Goal: Answer question/provide support

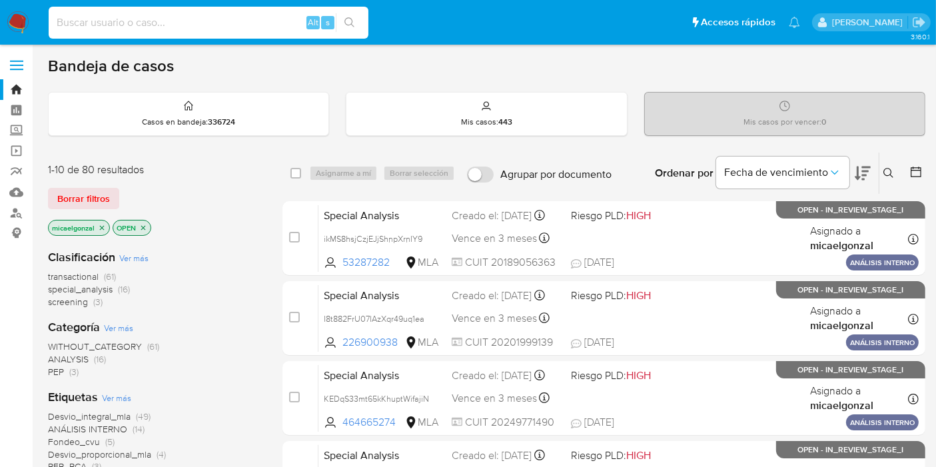
drag, startPoint x: 199, startPoint y: 29, endPoint x: 215, endPoint y: 13, distance: 22.6
click at [199, 30] on input at bounding box center [209, 22] width 320 height 17
paste input "aq28E9HB2MDAZQSJ49aBIZJe"
type input "aq28E9HB2MDAZQSJ49aBIZJe"
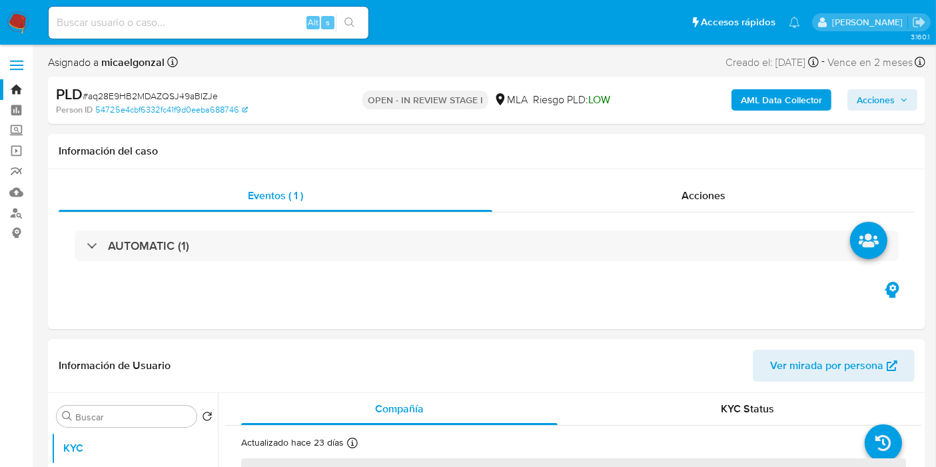
select select "10"
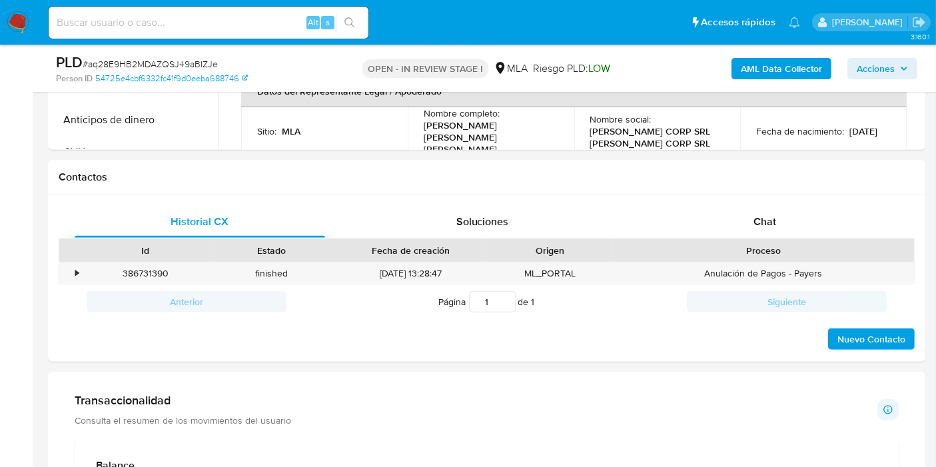
scroll to position [666, 0]
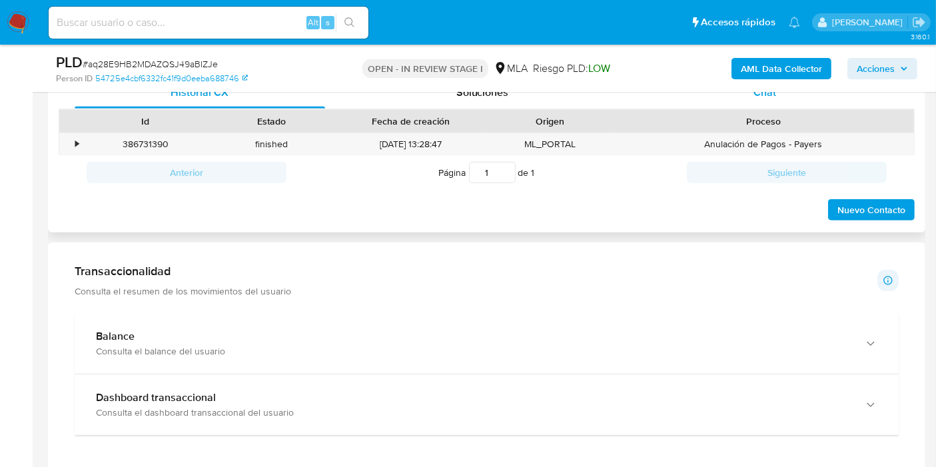
click at [767, 98] on span "Chat" at bounding box center [764, 92] width 23 height 15
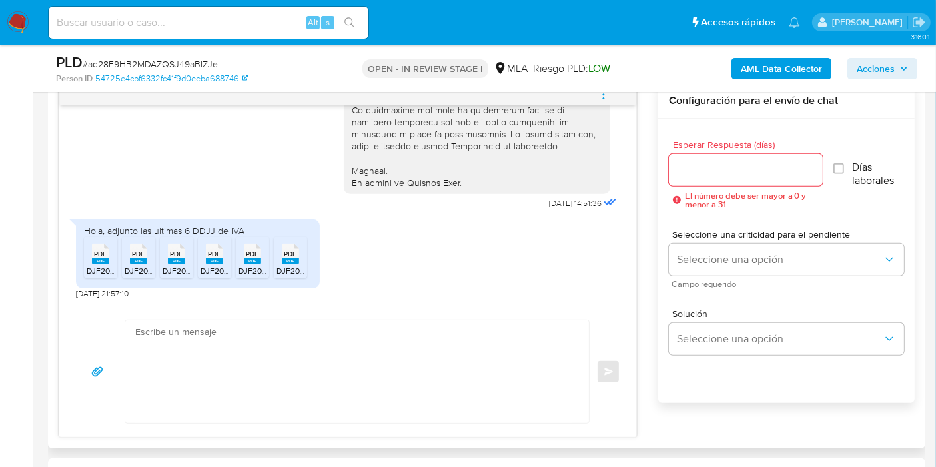
scroll to position [740, 0]
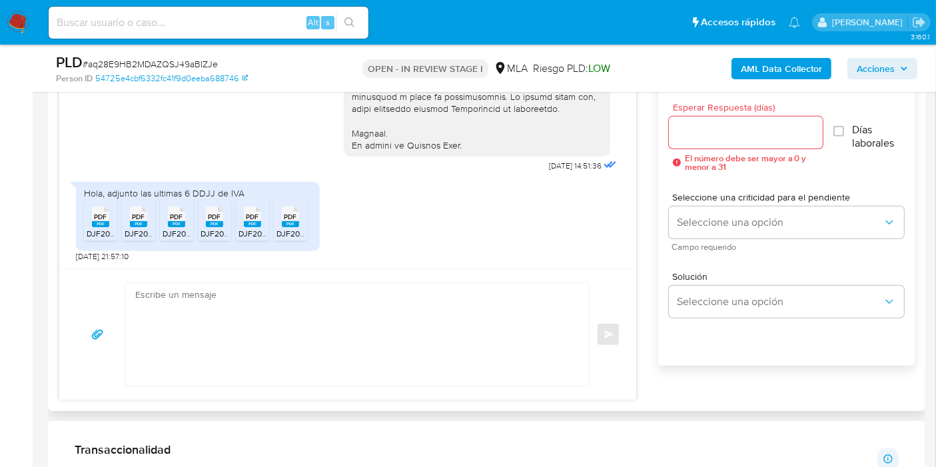
click at [104, 203] on div "PDF PDF" at bounding box center [101, 216] width 28 height 26
click at [137, 213] on span "PDF" at bounding box center [139, 217] width 13 height 9
click at [179, 218] on span "PDF" at bounding box center [177, 217] width 13 height 9
click at [215, 221] on rect at bounding box center [214, 224] width 17 height 6
click at [253, 215] on span "PDF" at bounding box center [252, 217] width 13 height 9
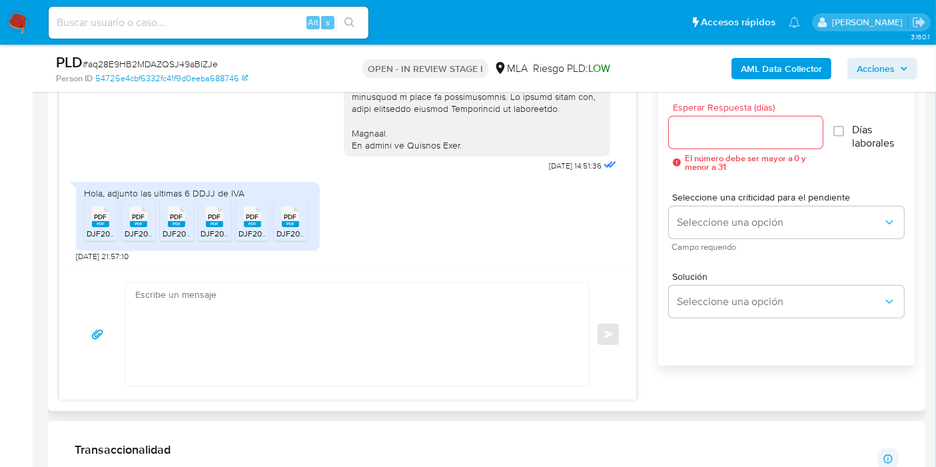
click at [293, 218] on span "PDF" at bounding box center [290, 217] width 13 height 9
click at [169, 20] on input at bounding box center [209, 22] width 320 height 17
paste input "K9u0TpmfDHmpwRLTqMpPYTg4"
type input "K9u0TpmfDHmpwRLTqMpPYTg4"
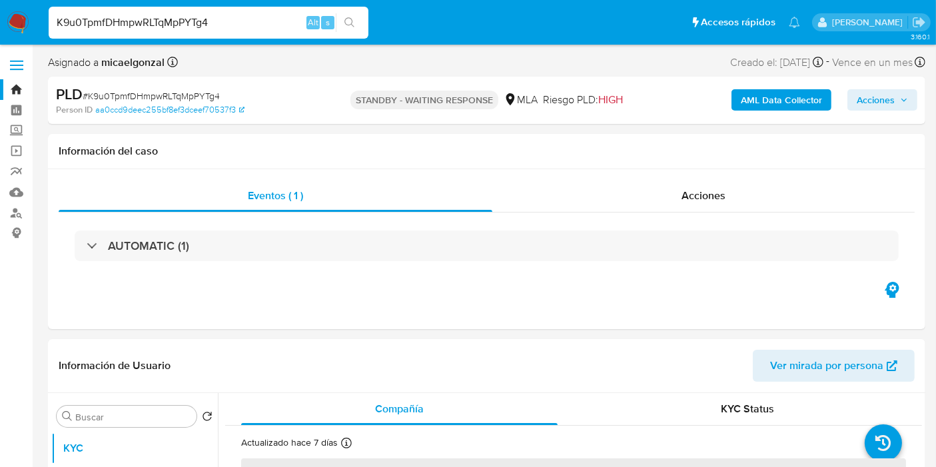
select select "10"
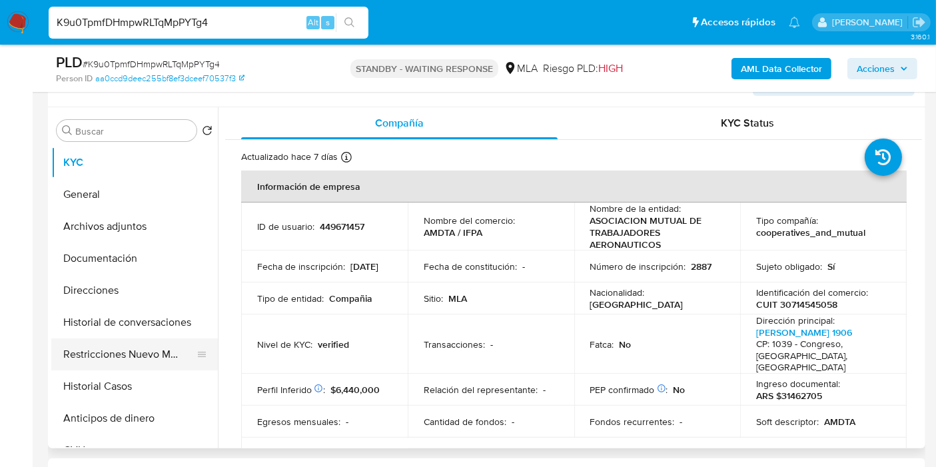
scroll to position [148, 0]
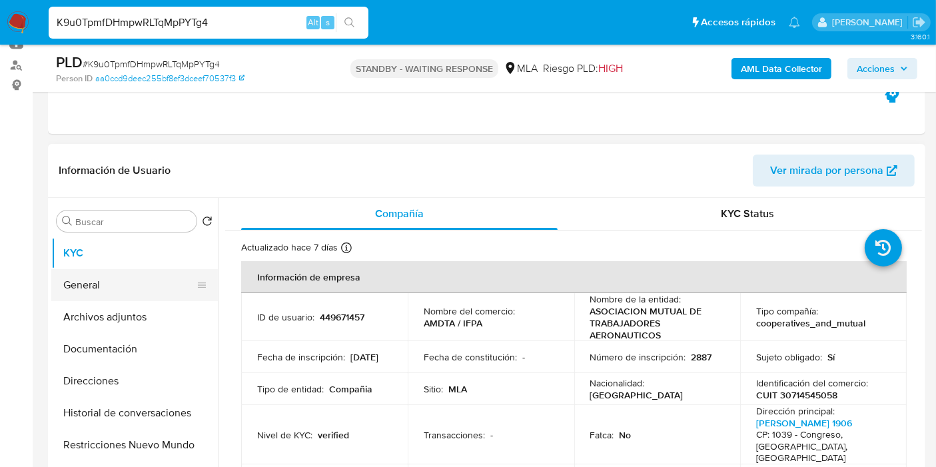
click at [131, 274] on button "General" at bounding box center [129, 285] width 156 height 32
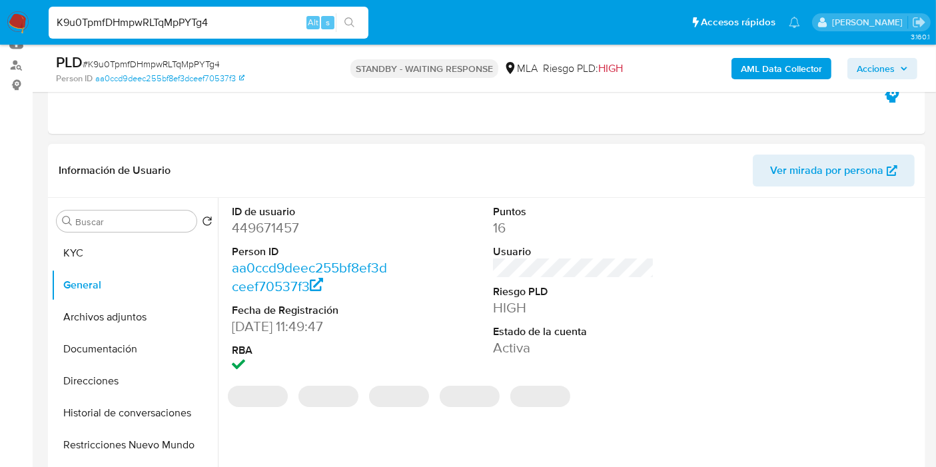
click at [290, 231] on dd "449671457" at bounding box center [312, 227] width 161 height 19
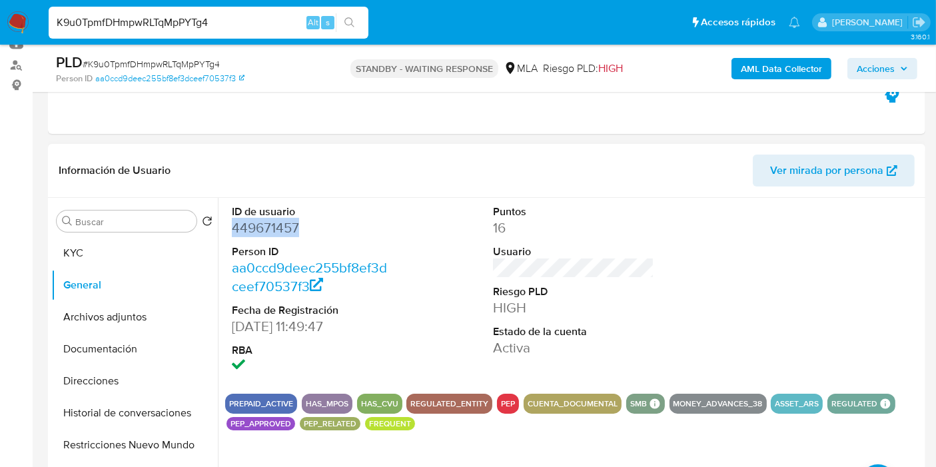
copy dd "449671457"
click at [148, 19] on input "K9u0TpmfDHmpwRLTqMpPYTg4" at bounding box center [209, 22] width 320 height 17
paste input "q8I5zi5VroTOfWaFb30q3h1J"
type input "q8I5zi5VroTOfWaFb30q3h1J"
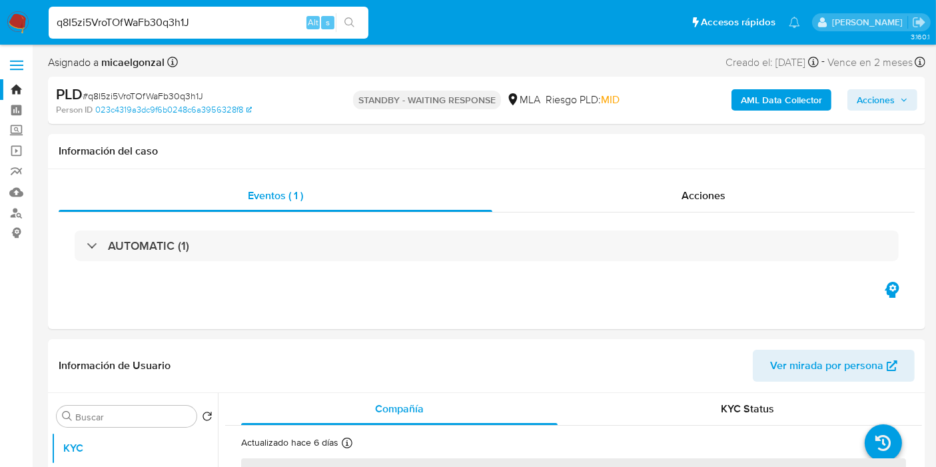
select select "10"
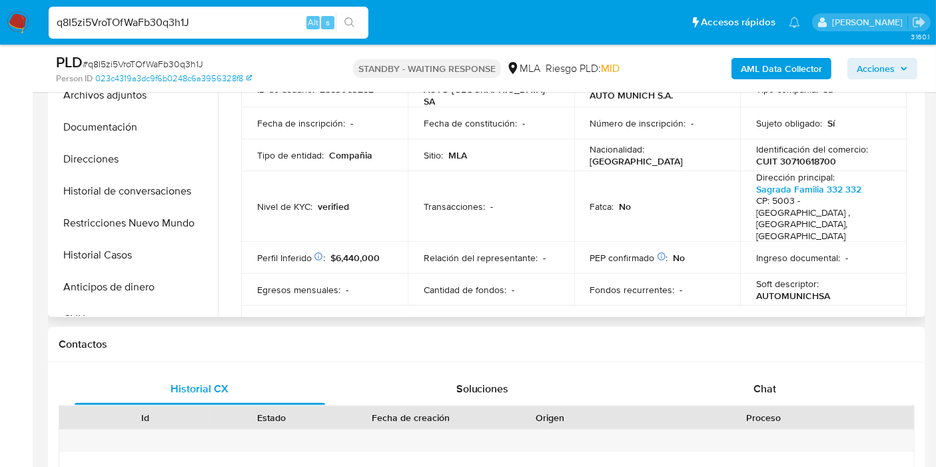
scroll to position [222, 0]
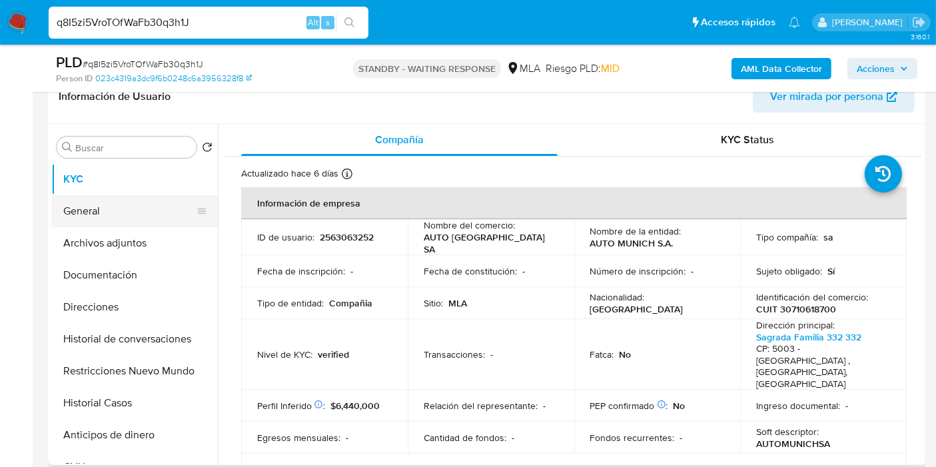
click at [138, 196] on button "General" at bounding box center [129, 211] width 156 height 32
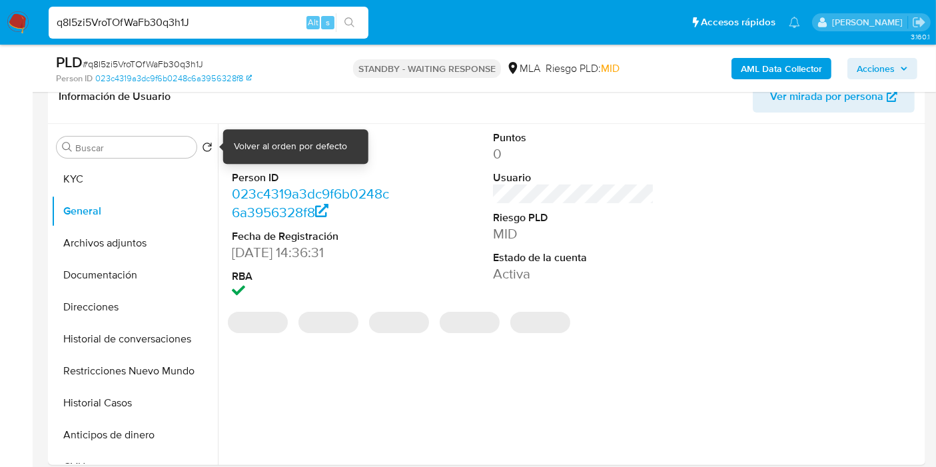
click at [268, 149] on div "Volver al orden por defecto" at bounding box center [290, 146] width 113 height 13
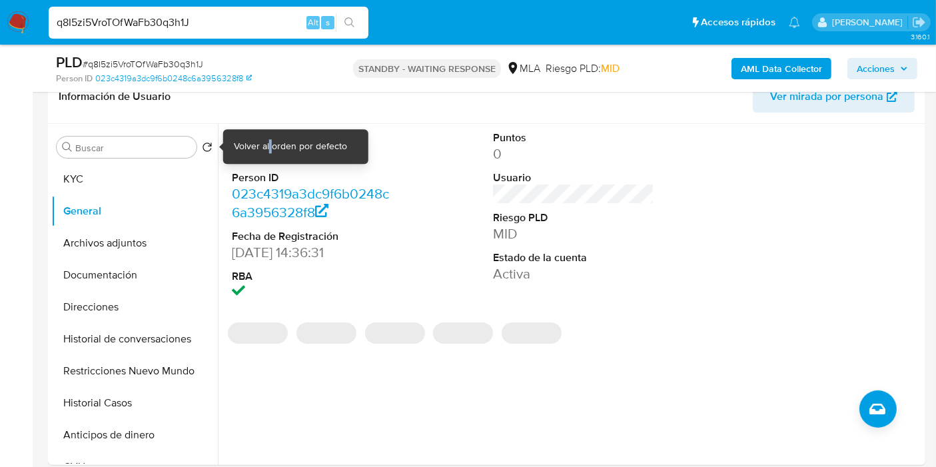
click at [268, 149] on div "Volver al orden por defecto" at bounding box center [290, 146] width 113 height 13
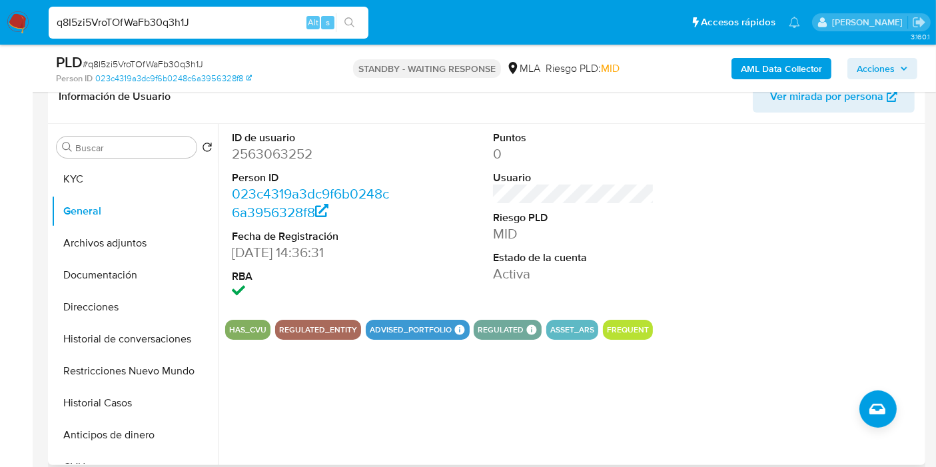
drag, startPoint x: 422, startPoint y: 191, endPoint x: 402, endPoint y: 187, distance: 20.5
click at [412, 189] on div "ID de usuario 2563063252 Person ID 023c4319a3dc9f6b0248c6a3956328f8 Fecha de Re…" at bounding box center [573, 216] width 697 height 185
click at [284, 145] on dd "2563063252" at bounding box center [312, 154] width 161 height 19
copy dd "2563063252"
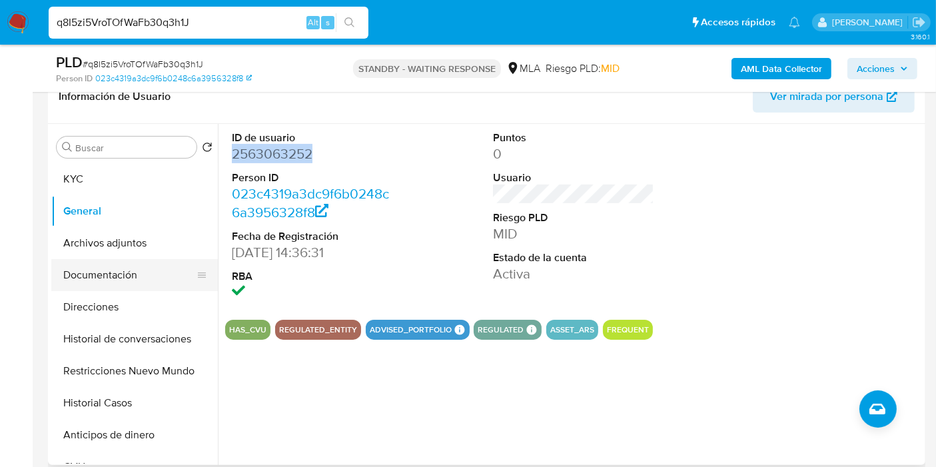
drag, startPoint x: 91, startPoint y: 334, endPoint x: 125, endPoint y: 258, distance: 82.6
click at [93, 333] on button "Historial de conversaciones" at bounding box center [134, 339] width 167 height 32
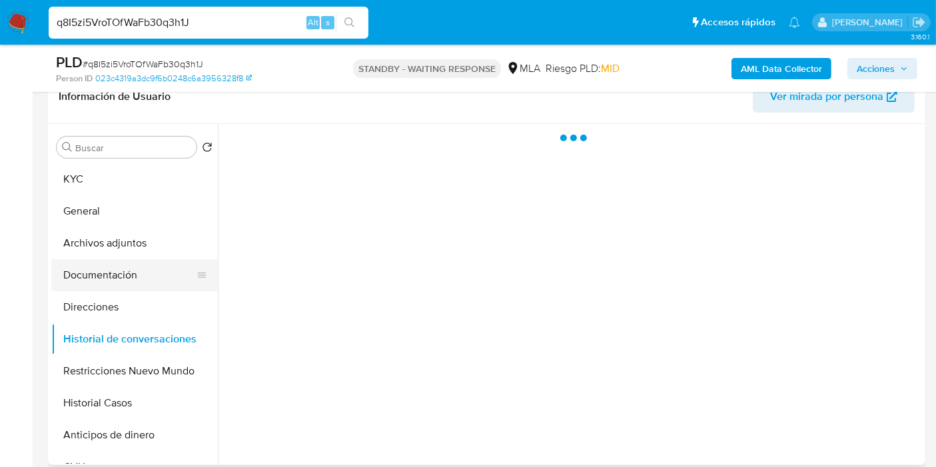
click at [126, 259] on button "Documentación" at bounding box center [129, 275] width 156 height 32
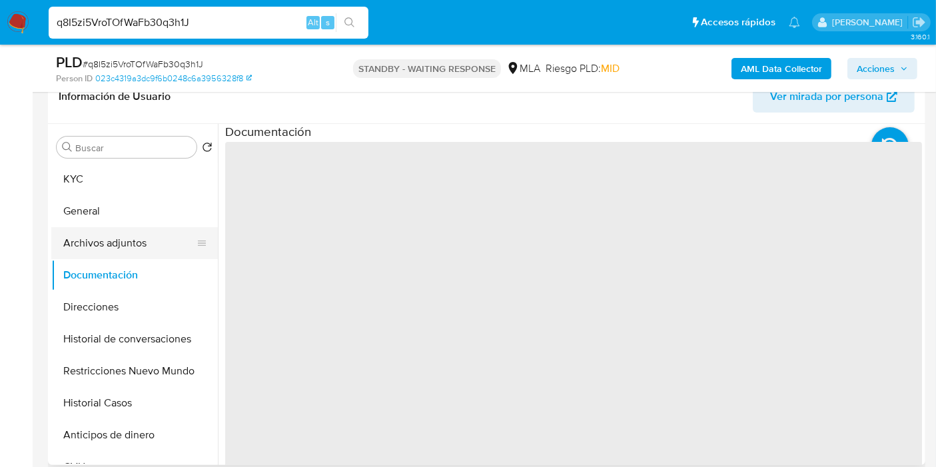
click at [138, 246] on button "Archivos adjuntos" at bounding box center [129, 243] width 156 height 32
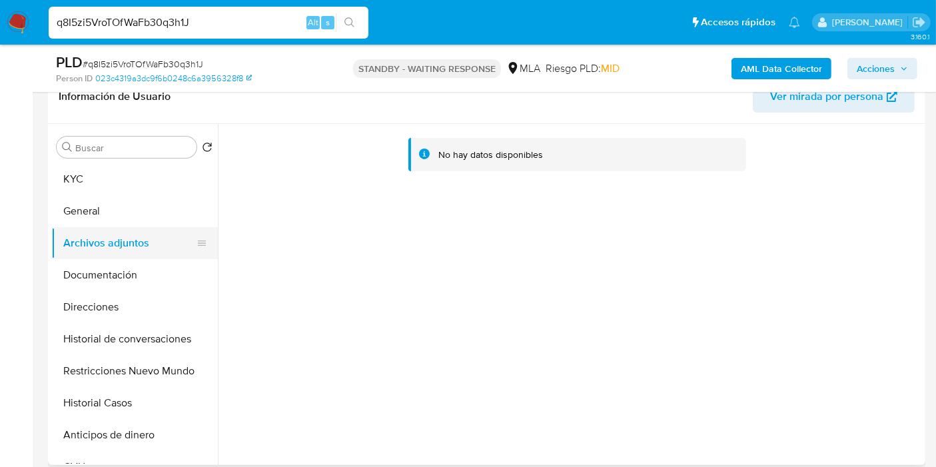
click at [131, 256] on button "Archivos adjuntos" at bounding box center [129, 243] width 156 height 32
click at [106, 283] on button "Documentación" at bounding box center [129, 275] width 156 height 32
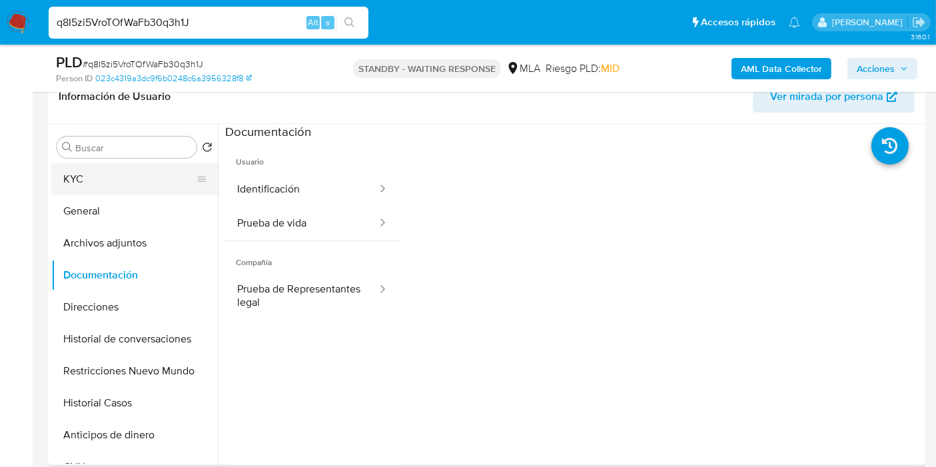
click at [111, 167] on button "KYC" at bounding box center [129, 179] width 156 height 32
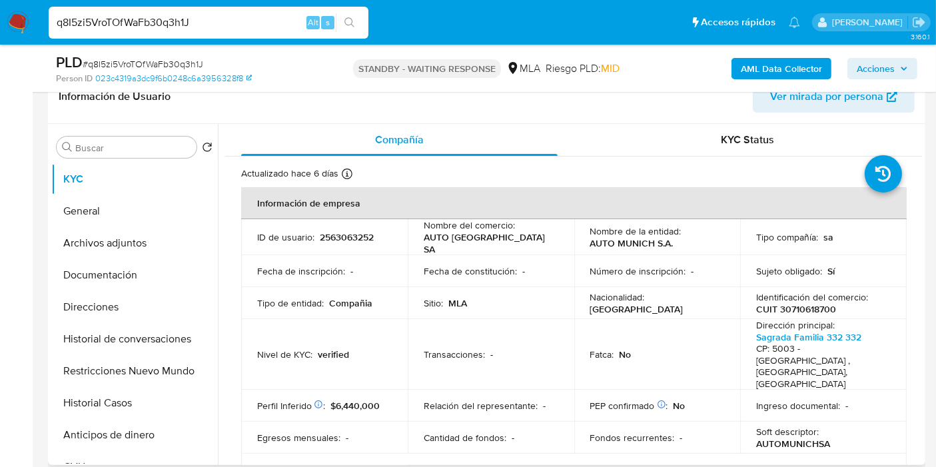
click at [344, 231] on p "2563063252" at bounding box center [347, 237] width 54 height 12
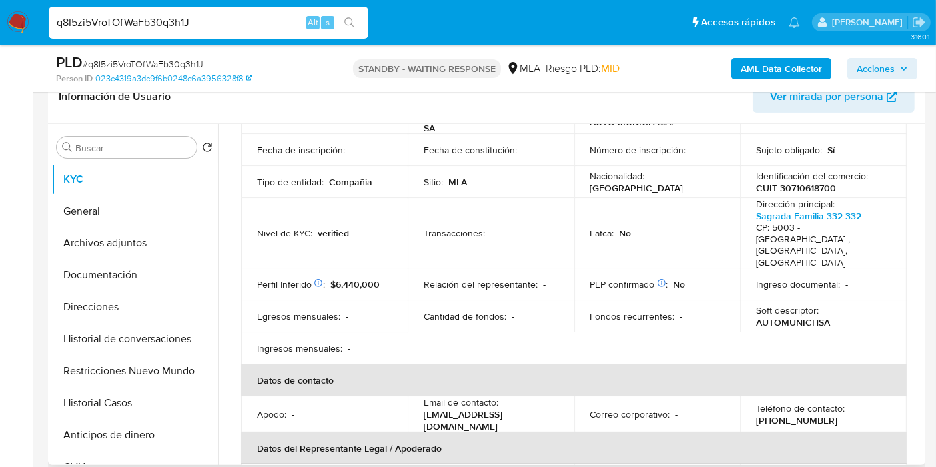
scroll to position [74, 0]
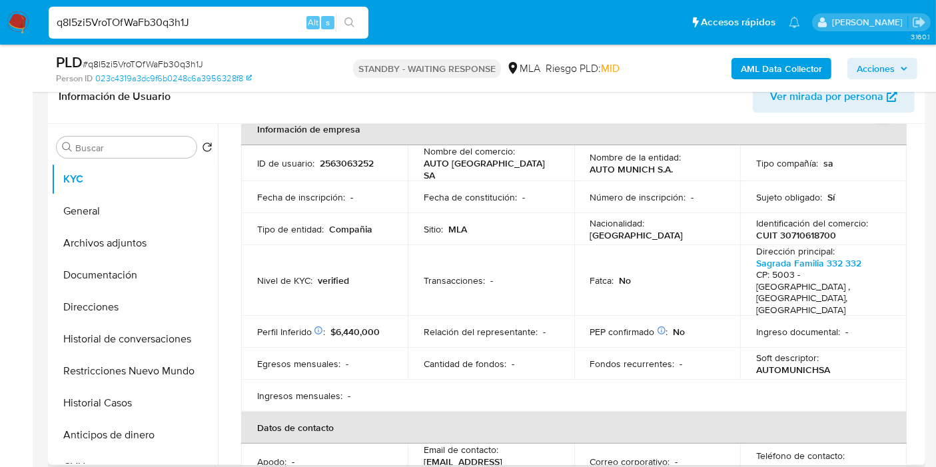
drag, startPoint x: 811, startPoint y: 212, endPoint x: 809, endPoint y: 220, distance: 8.9
click at [811, 218] on p "Identificación del comercio :" at bounding box center [812, 223] width 112 height 12
click at [805, 234] on p "CUIT 30710618700" at bounding box center [796, 235] width 80 height 12
copy p "30710618700"
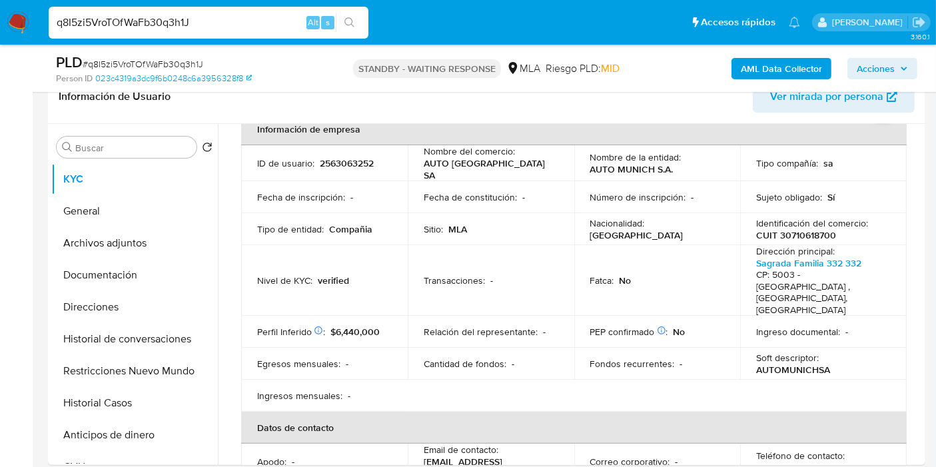
click at [181, 31] on input "q8I5zi5VroTOfWaFb30q3h1J" at bounding box center [209, 22] width 320 height 17
paste input "kpoegw01uK5DM6a7IzwbisYA"
type input "kpoegw01uK5DM6a7IzwbisYA"
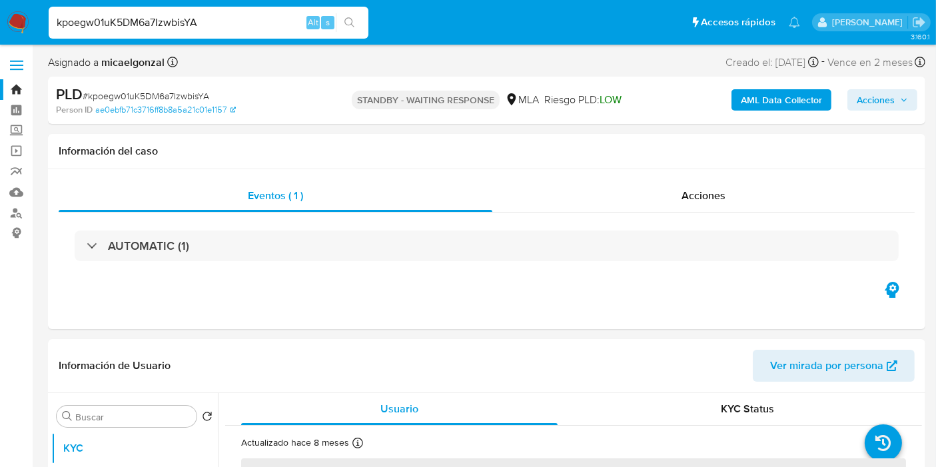
select select "10"
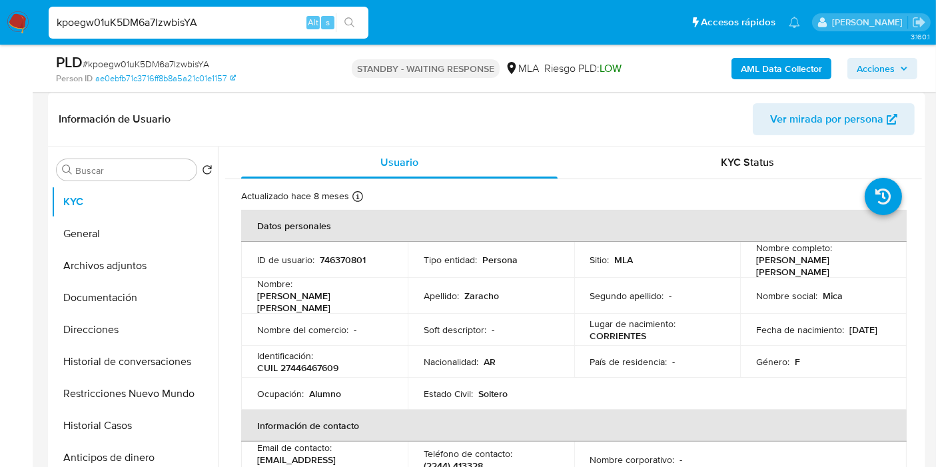
scroll to position [222, 0]
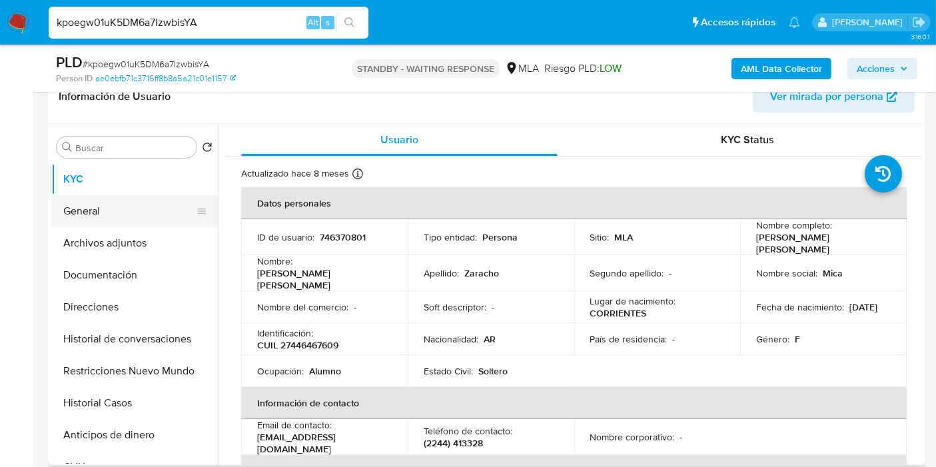
click at [169, 213] on button "General" at bounding box center [129, 211] width 156 height 32
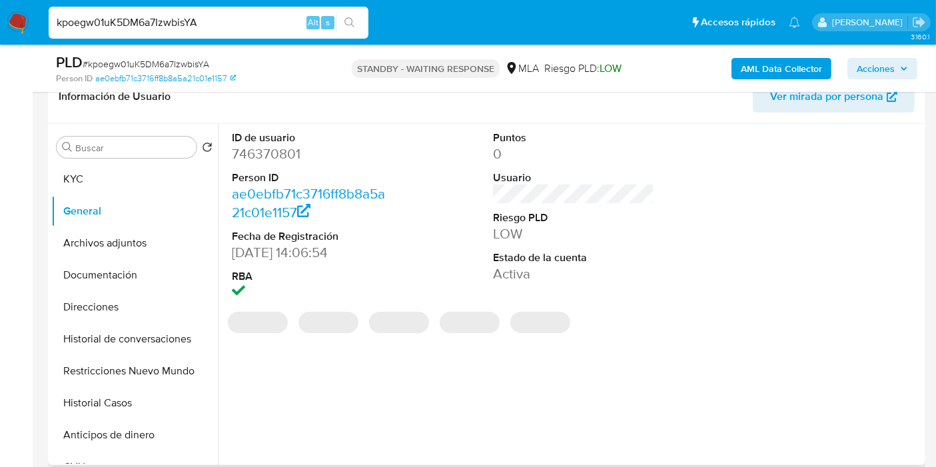
click at [289, 155] on dd "746370801" at bounding box center [312, 154] width 161 height 19
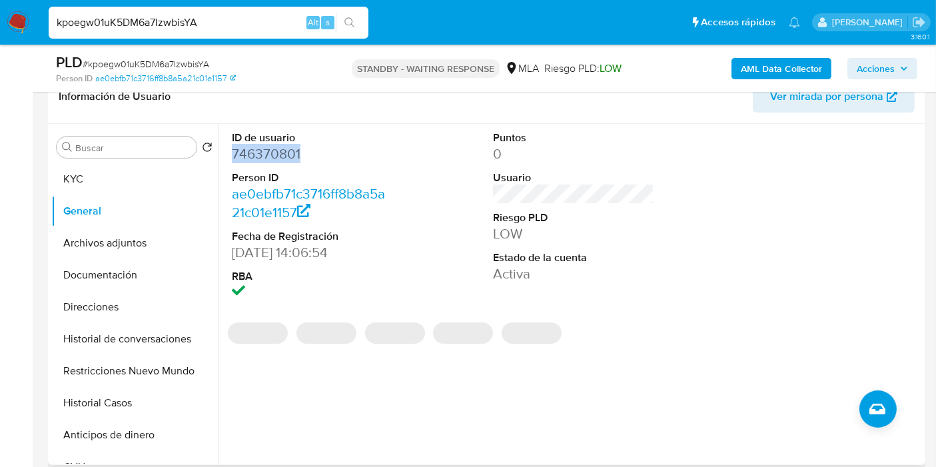
copy dd "746370801"
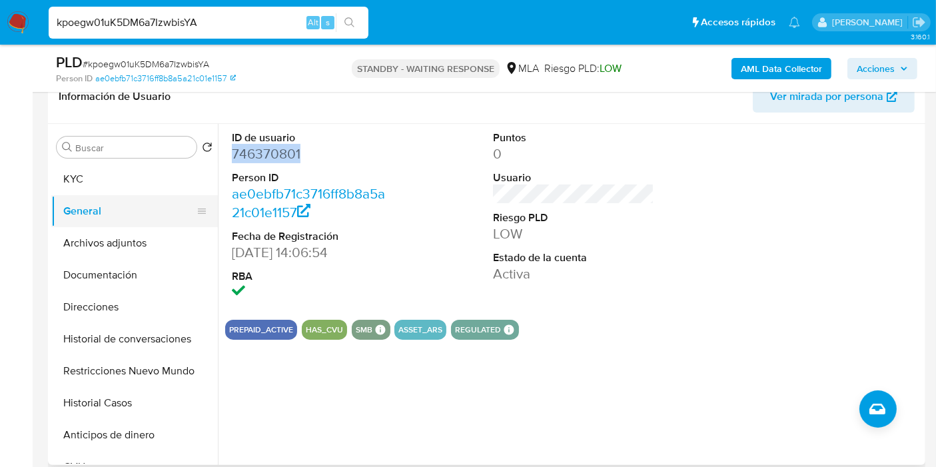
click at [149, 195] on button "General" at bounding box center [129, 211] width 156 height 32
click at [155, 185] on button "KYC" at bounding box center [129, 179] width 156 height 32
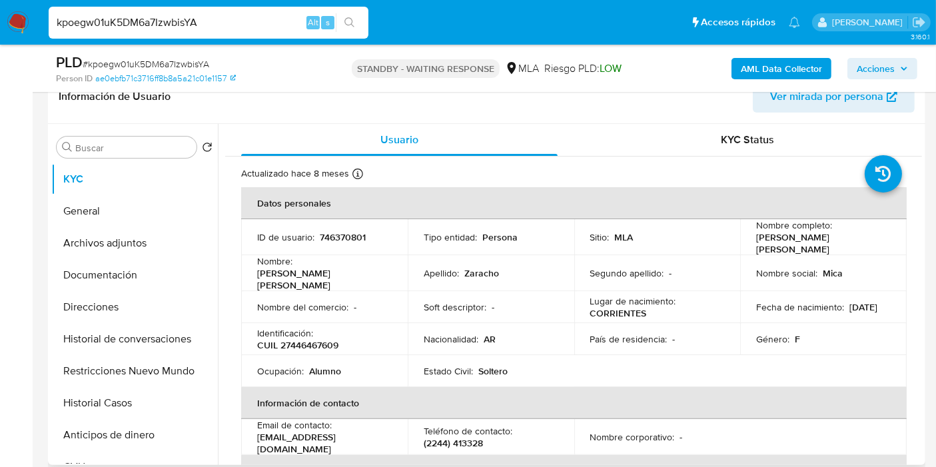
click at [323, 339] on p "CUIL 27446467609" at bounding box center [297, 345] width 81 height 12
copy p "27446467609"
click at [240, 19] on input "kpoegw01uK5DM6a7IzwbisYA" at bounding box center [209, 22] width 320 height 17
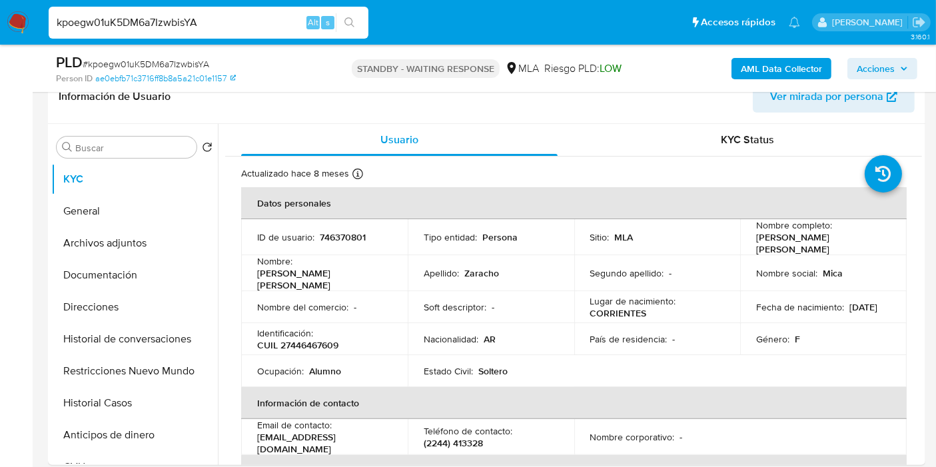
click at [240, 19] on input "kpoegw01uK5DM6a7IzwbisYA" at bounding box center [209, 22] width 320 height 17
paste input "lYrzC5BqzQ911DEecnoOWu8W"
type input "lYrzC5BqzQ911DEecnoOWu8W"
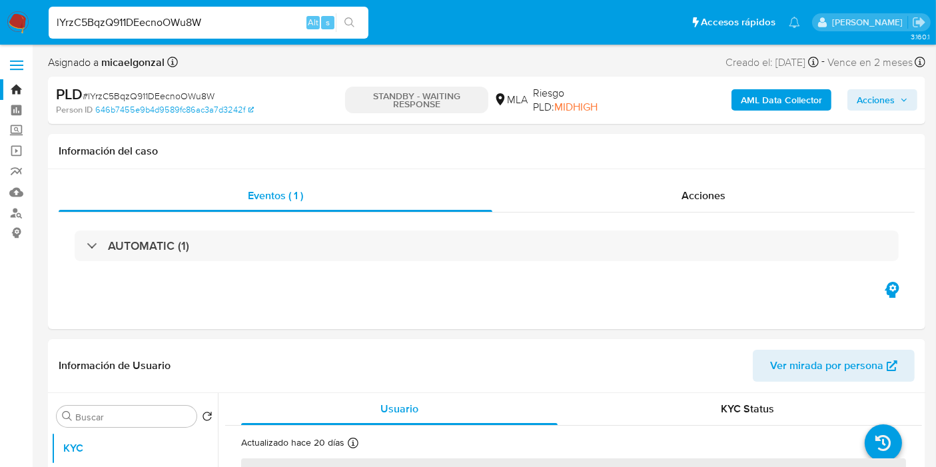
select select "10"
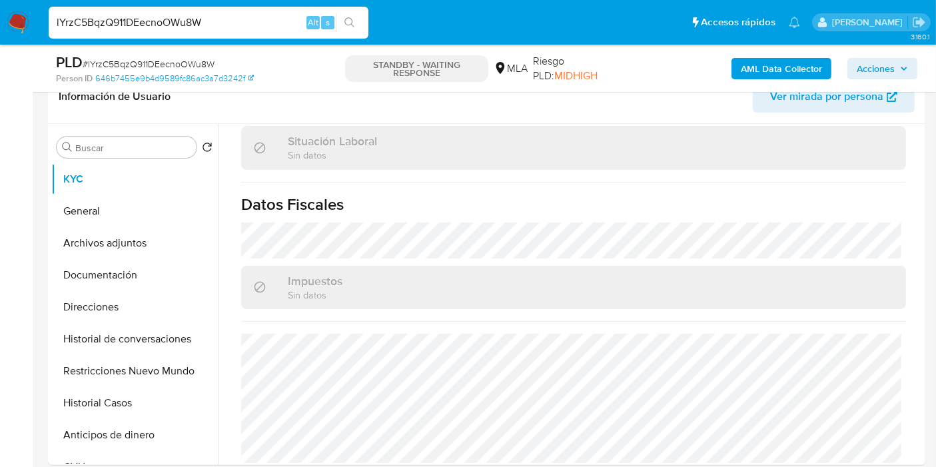
scroll to position [518, 0]
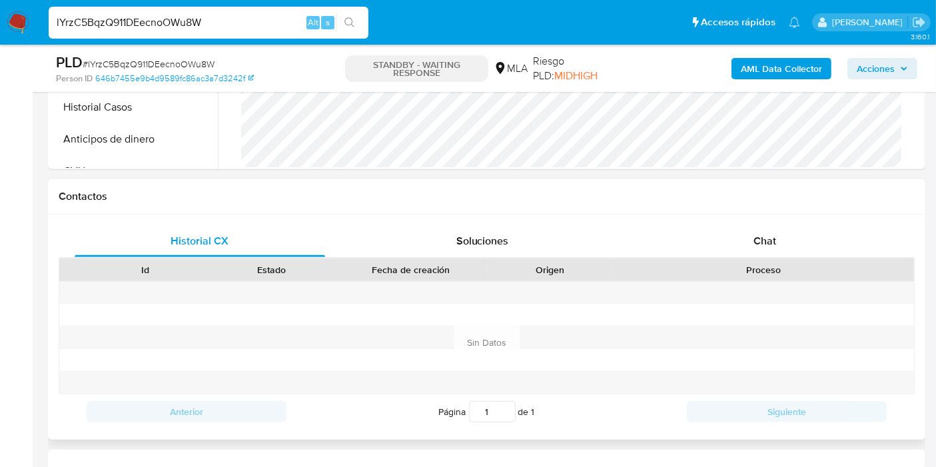
click at [783, 221] on div "Historial CX Soluciones Chat Id Estado Fecha de creación Origen Proceso Anterio…" at bounding box center [486, 327] width 877 height 225
click at [759, 240] on span "Chat" at bounding box center [764, 240] width 23 height 15
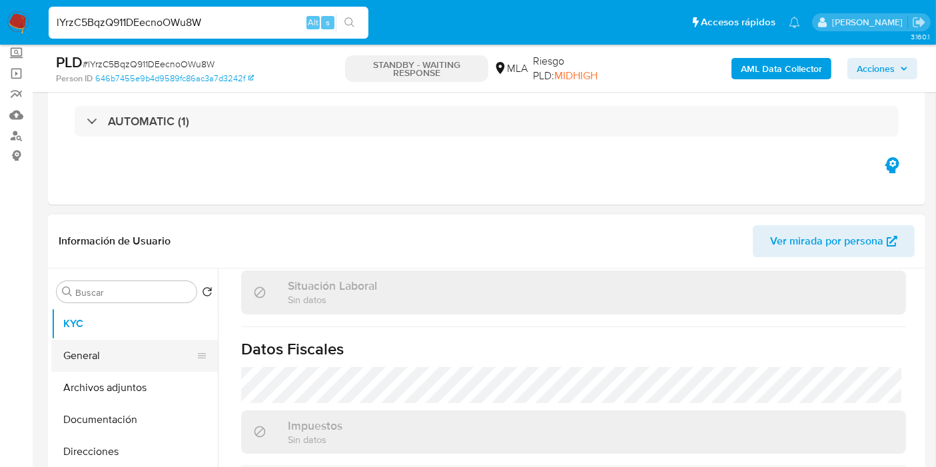
scroll to position [74, 0]
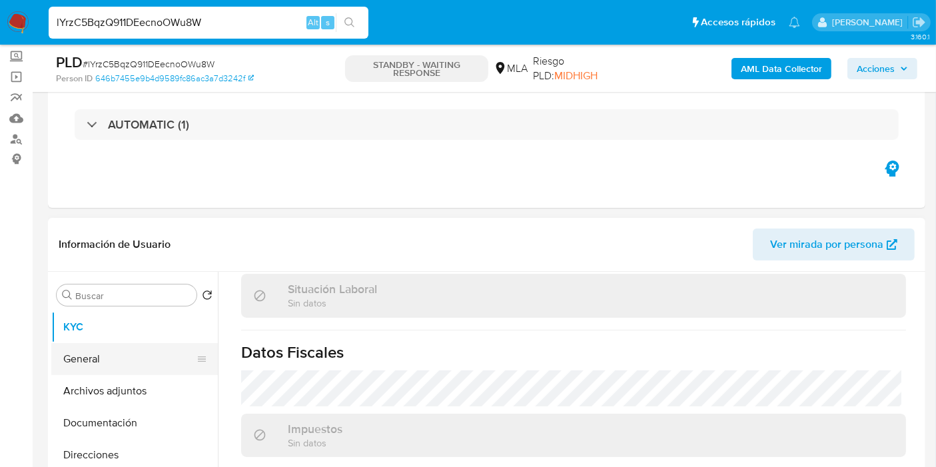
click at [109, 356] on button "General" at bounding box center [129, 359] width 156 height 32
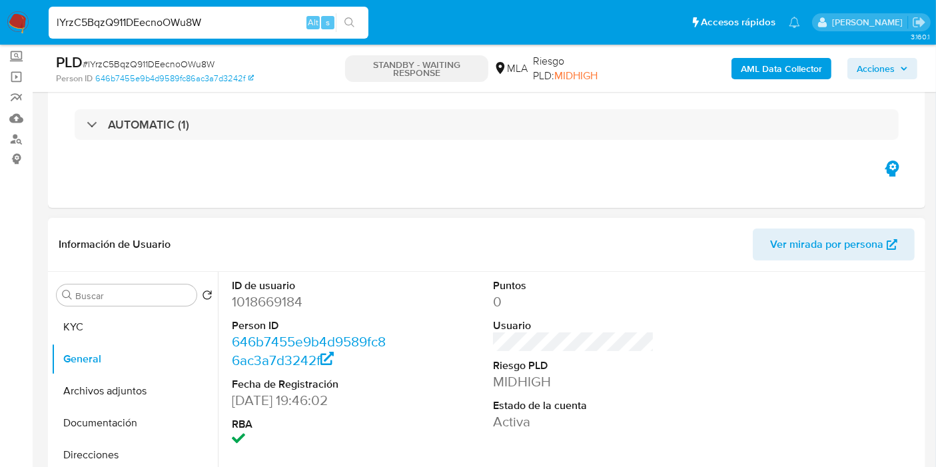
click at [267, 300] on dd "1018669184" at bounding box center [312, 301] width 161 height 19
copy dd "1018669184"
click at [77, 307] on div "Buscar Volver al orden por defecto KYC General Archivos adjuntos Documentación …" at bounding box center [134, 443] width 167 height 339
click at [85, 326] on button "KYC" at bounding box center [129, 327] width 156 height 32
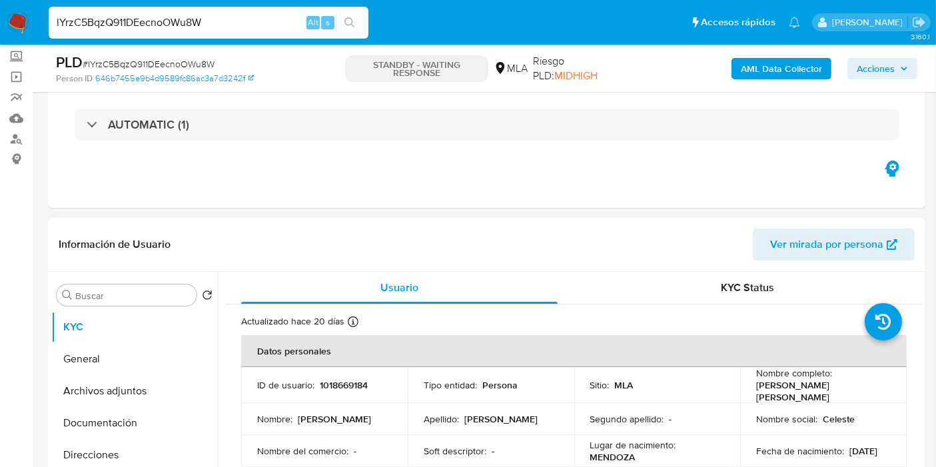
scroll to position [74, 0]
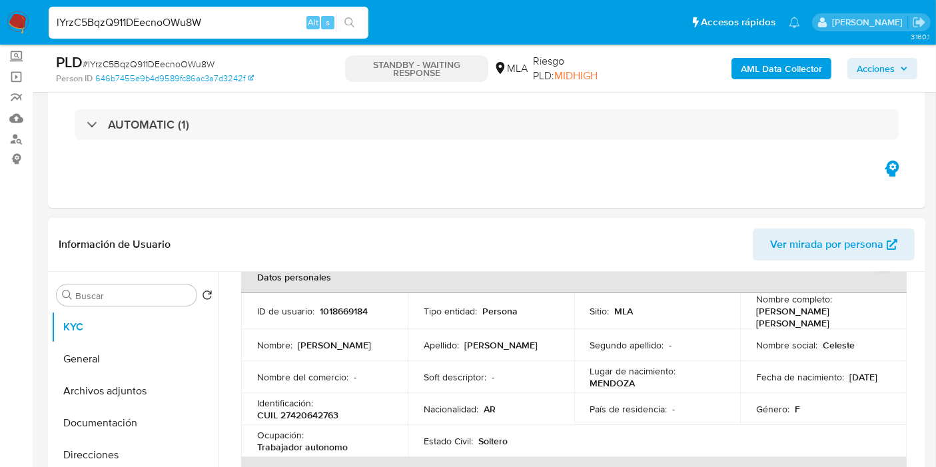
click at [289, 410] on p "CUIL 27420642763" at bounding box center [297, 415] width 81 height 12
drag, startPoint x: 291, startPoint y: 410, endPoint x: 336, endPoint y: 410, distance: 44.6
click at [336, 410] on p "CUIL 27420642763" at bounding box center [297, 415] width 81 height 12
copy p "42064276"
click at [157, 24] on input "lYrzC5BqzQ911DEecnoOWu8W" at bounding box center [209, 22] width 320 height 17
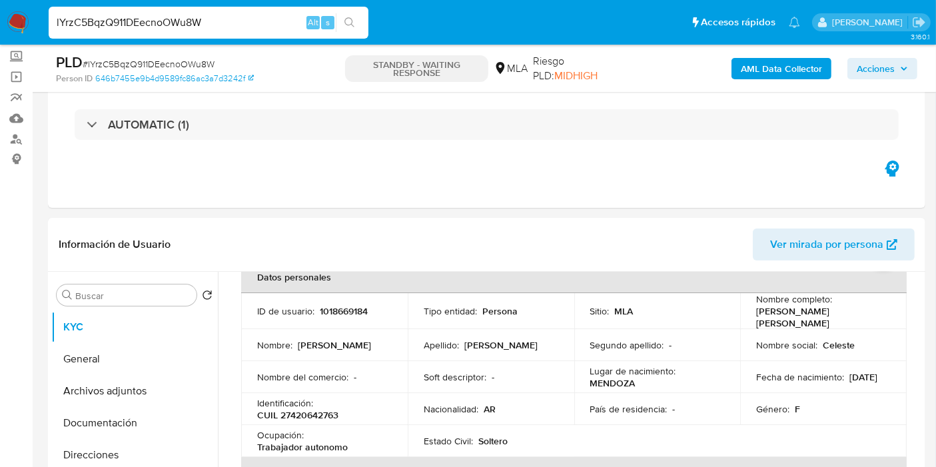
click at [157, 24] on input "lYrzC5BqzQ911DEecnoOWu8W" at bounding box center [209, 22] width 320 height 17
paste input "mPij3qOptCO0ZzFx9nrG9L1n"
type input "mPij3qOptCO0ZzFx9nrG9L1n"
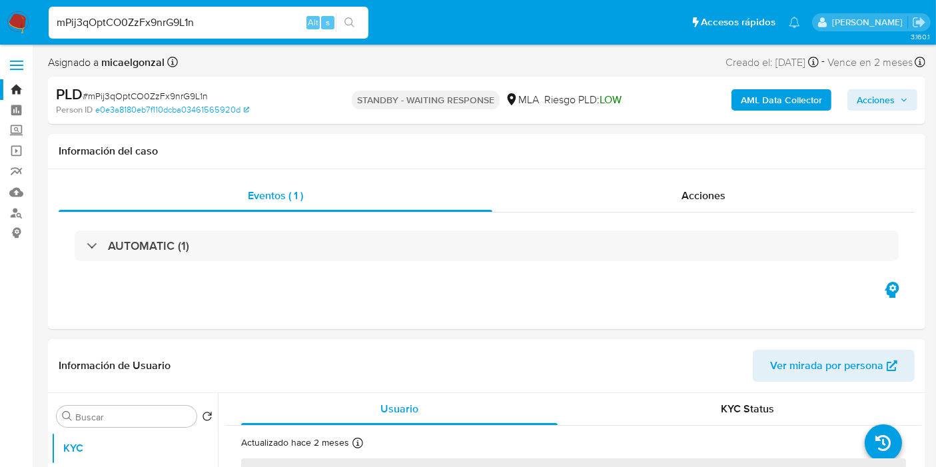
select select "10"
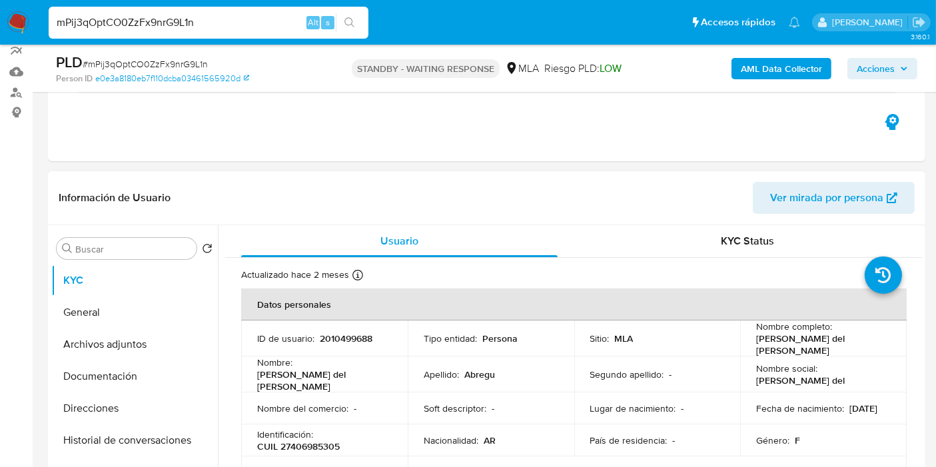
scroll to position [222, 0]
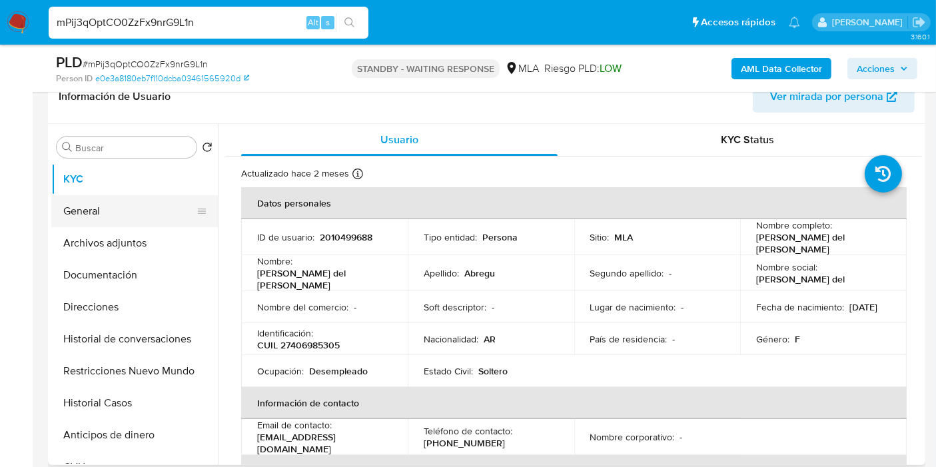
click at [163, 216] on button "General" at bounding box center [129, 211] width 156 height 32
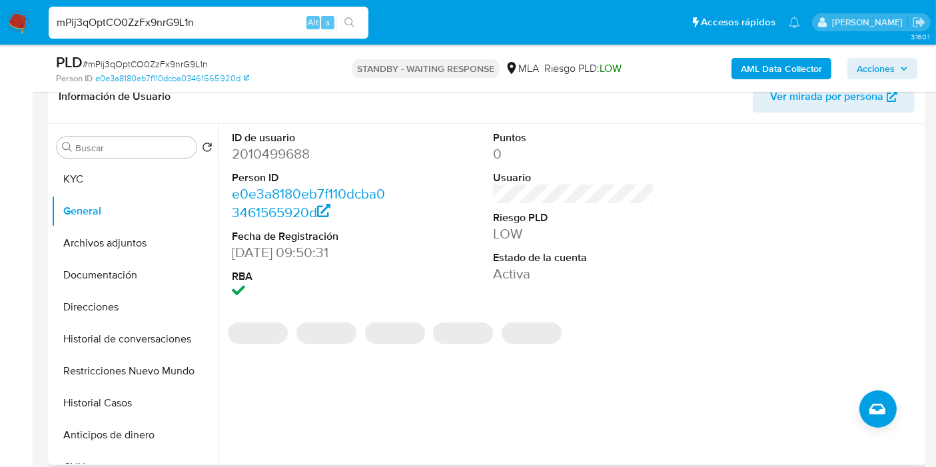
click at [302, 145] on dd "2010499688" at bounding box center [312, 154] width 161 height 19
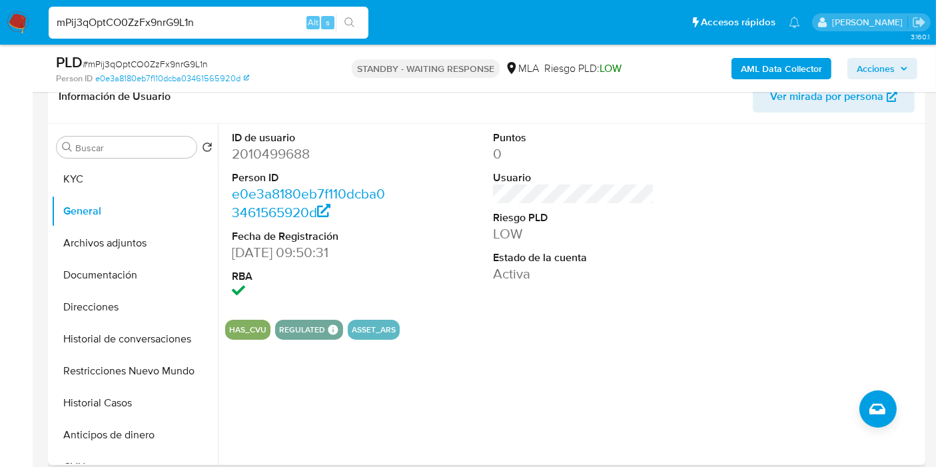
click at [294, 149] on dd "2010499688" at bounding box center [312, 154] width 161 height 19
copy dd "2010499688"
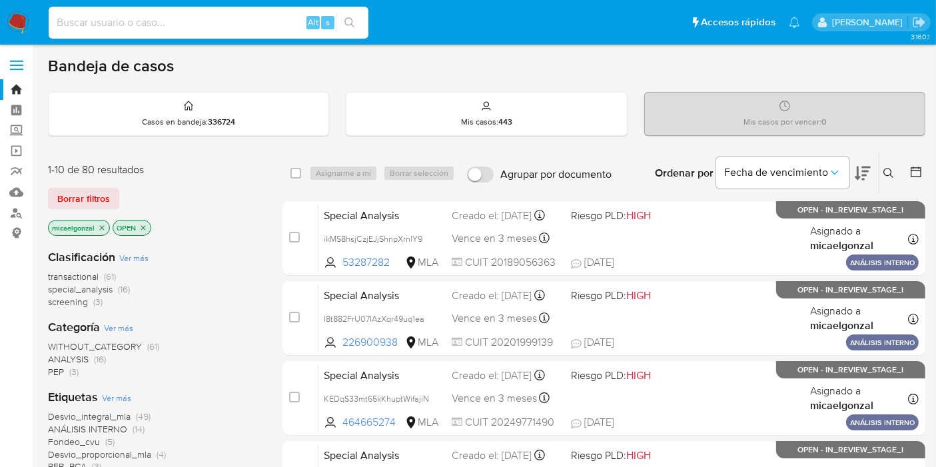
click at [180, 31] on input at bounding box center [209, 22] width 320 height 17
paste input "FvCSisOY0tTjMeZGAp6ciJlW"
type input "FvCSisOY0tTjMeZGAp6ciJlW"
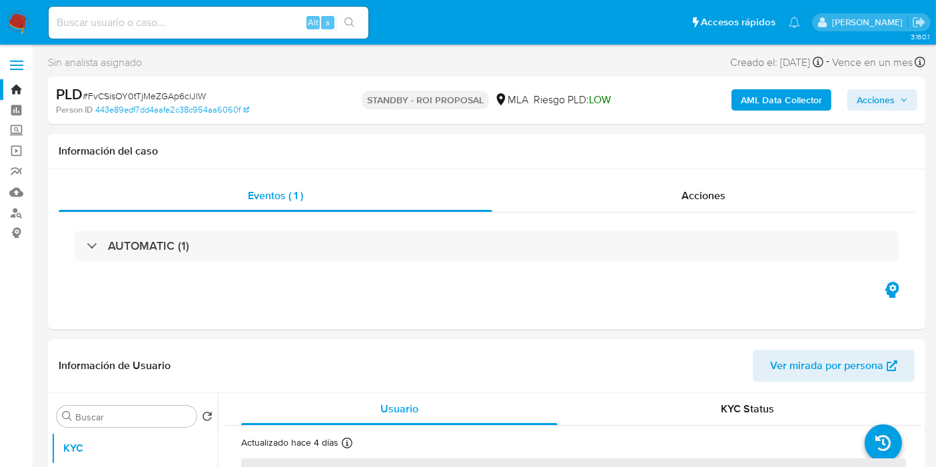
select select "10"
click at [885, 87] on div "AML Data Collector Acciones" at bounding box center [776, 100] width 284 height 31
click at [887, 95] on span "Acciones" at bounding box center [876, 99] width 38 height 21
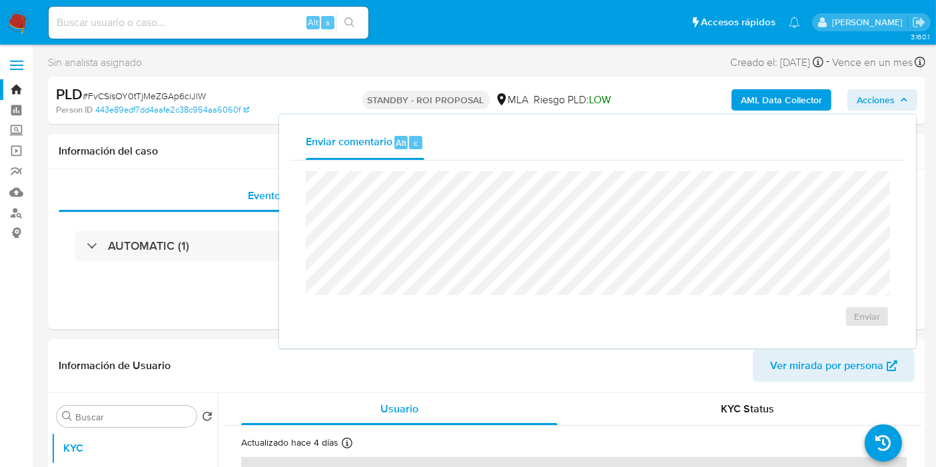
click at [887, 95] on span "Acciones" at bounding box center [876, 99] width 38 height 21
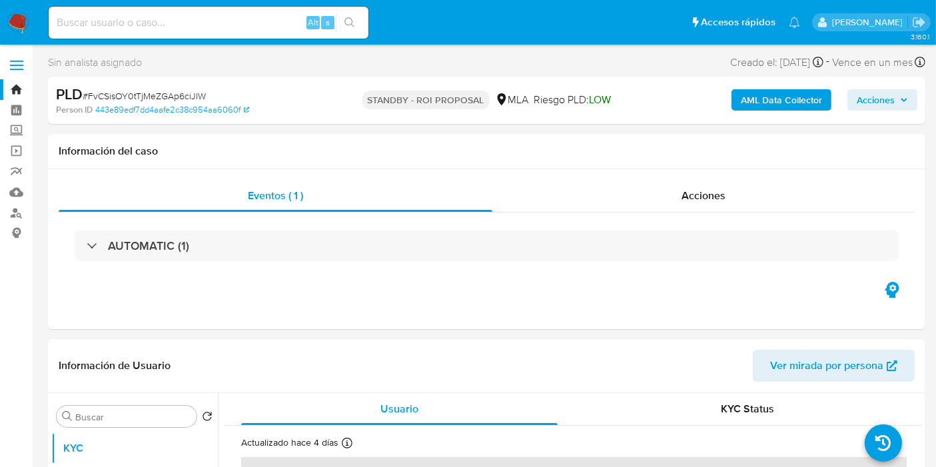
click at [24, 25] on img at bounding box center [18, 22] width 23 height 23
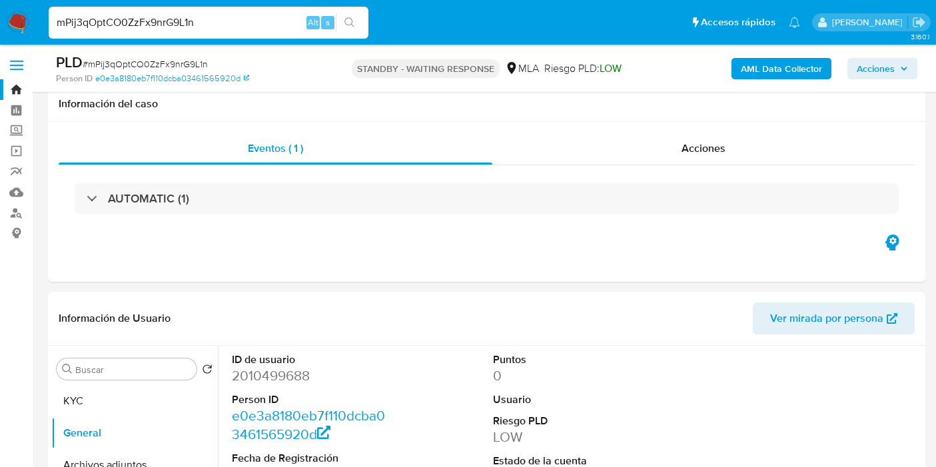
select select "10"
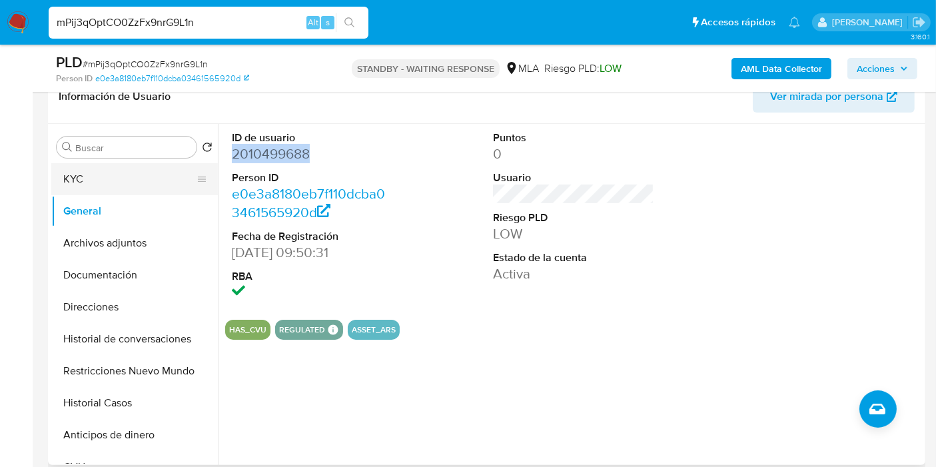
click at [141, 173] on button "KYC" at bounding box center [129, 179] width 156 height 32
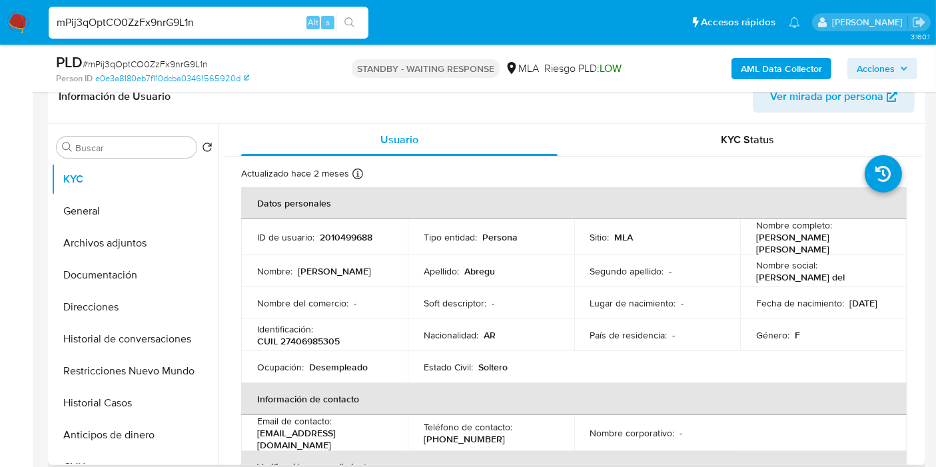
click at [326, 340] on p "CUIL 27406985305" at bounding box center [298, 341] width 83 height 12
click at [325, 340] on p "CUIL 27406985305" at bounding box center [298, 341] width 83 height 12
copy p "27406985305"
click at [187, 18] on input "mPij3qOptCO0ZzFx9nrG9L1n" at bounding box center [209, 22] width 320 height 17
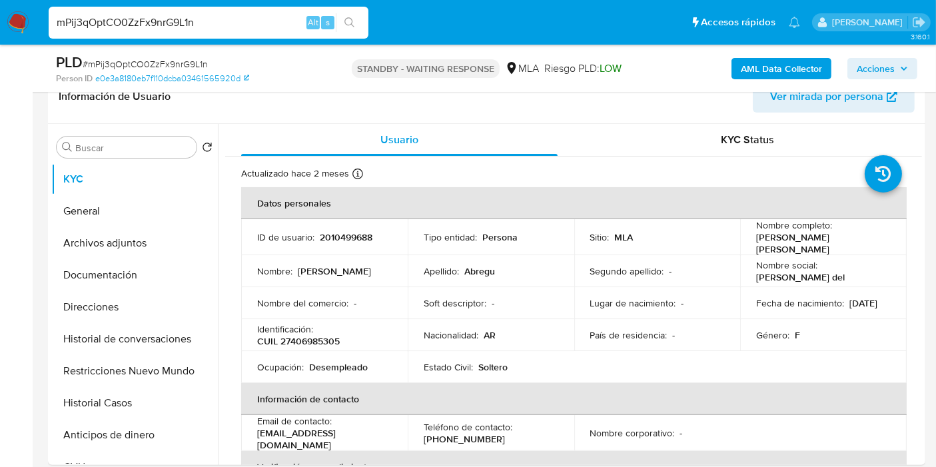
click at [194, 24] on input "mPij3qOptCO0ZzFx9nrG9L1n" at bounding box center [209, 22] width 320 height 17
paste input "ikH6HF5FCFY7s5PYj3xGRenX"
type input "ikH6HF5FCFY7s5PYj3xGRenX"
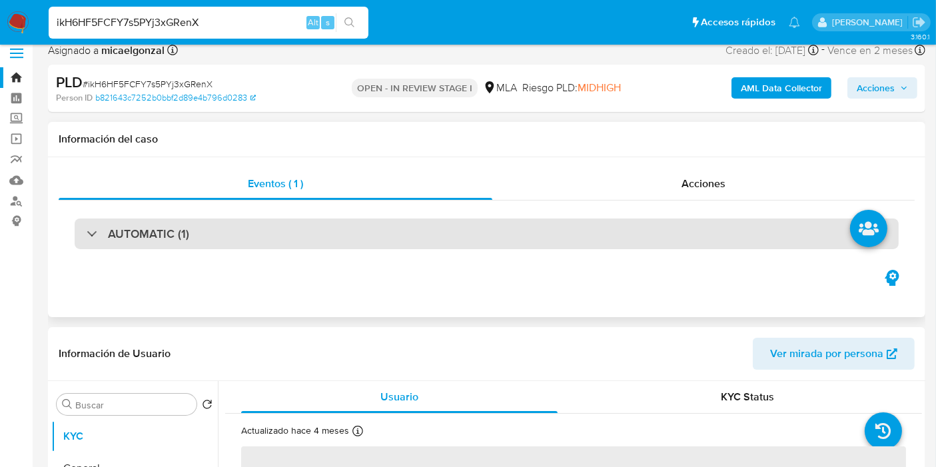
scroll to position [296, 0]
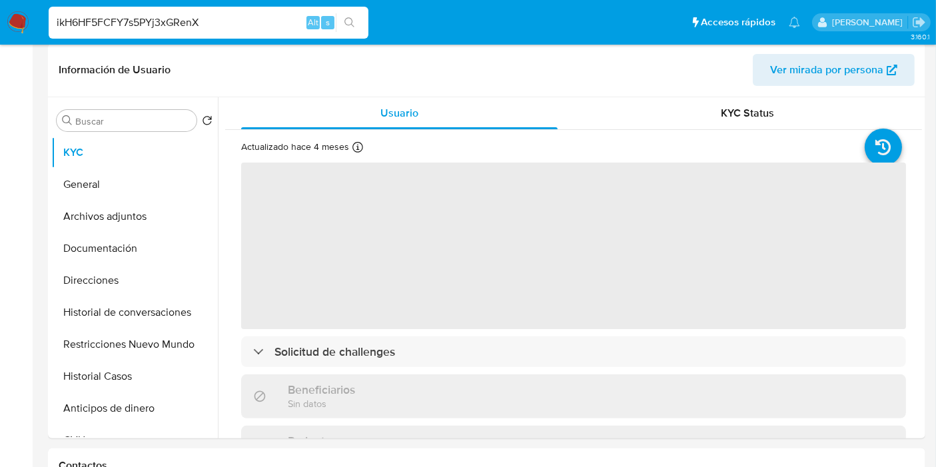
select select "10"
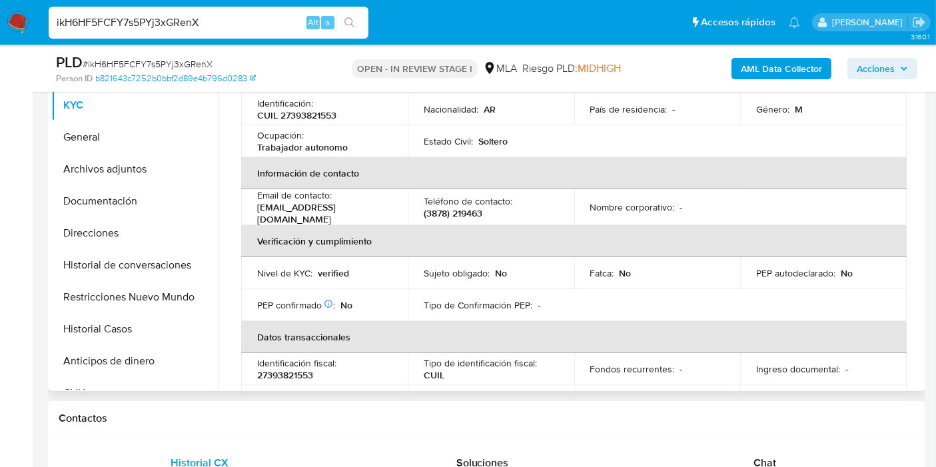
scroll to position [0, 0]
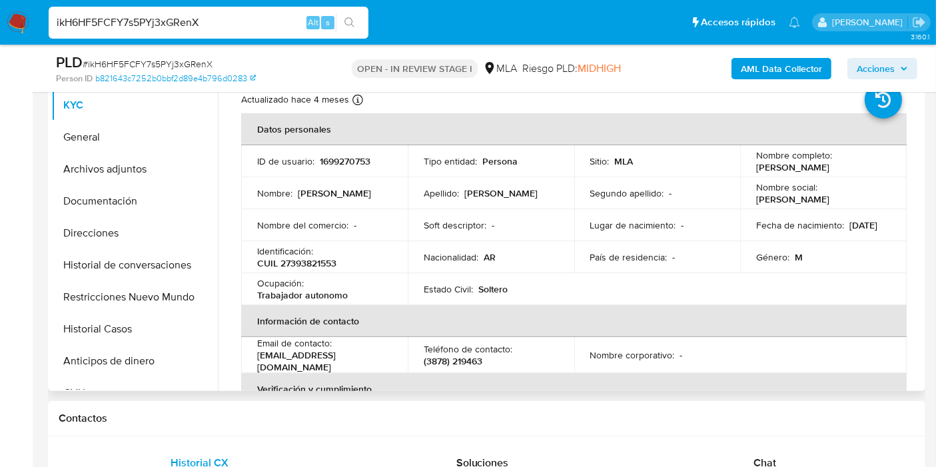
click at [314, 268] on p "CUIL 27393821553" at bounding box center [296, 263] width 79 height 12
click at [320, 264] on p "CUIL 27393821553" at bounding box center [296, 263] width 79 height 12
drag, startPoint x: 320, startPoint y: 264, endPoint x: 296, endPoint y: 261, distance: 23.6
click at [298, 262] on p "CUIL 27393821553" at bounding box center [296, 263] width 79 height 12
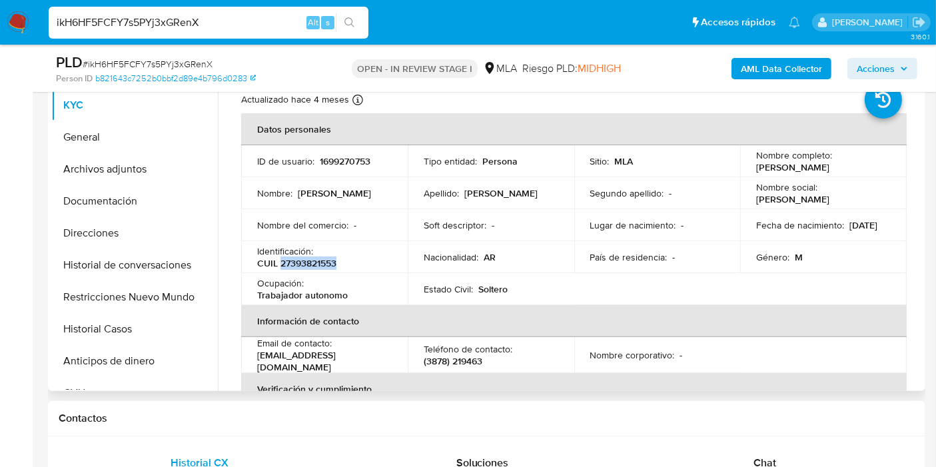
click at [283, 260] on p "CUIL 27393821553" at bounding box center [296, 263] width 79 height 12
drag, startPoint x: 292, startPoint y: 261, endPoint x: 331, endPoint y: 263, distance: 38.7
click at [331, 263] on p "CUIL 27393821553" at bounding box center [296, 263] width 79 height 12
copy p "39382155"
click at [112, 139] on button "General" at bounding box center [129, 137] width 156 height 32
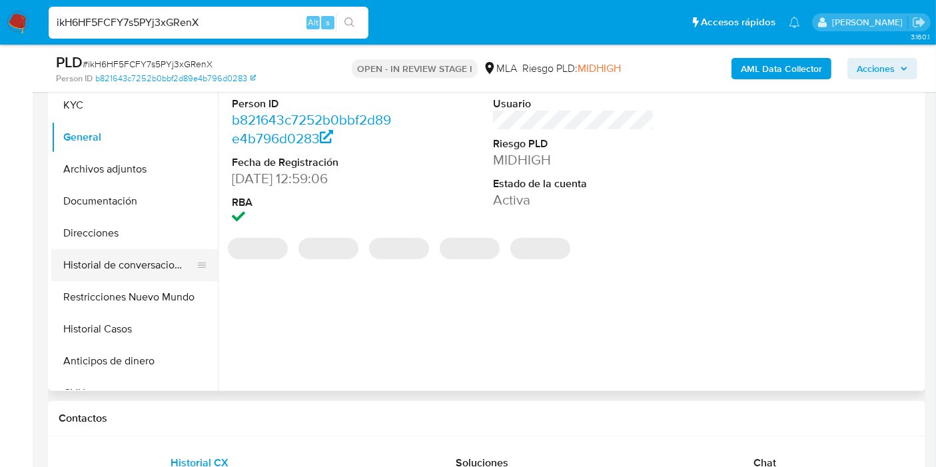
scroll to position [148, 0]
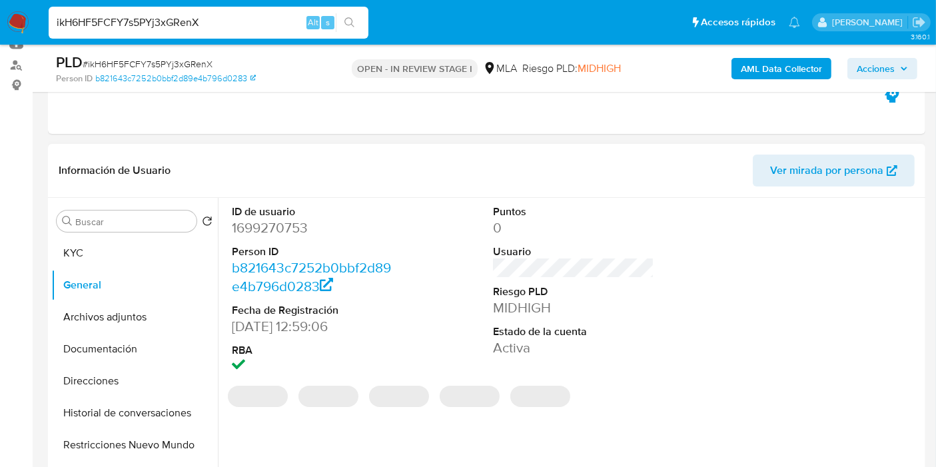
click at [294, 234] on dd "1699270753" at bounding box center [312, 227] width 161 height 19
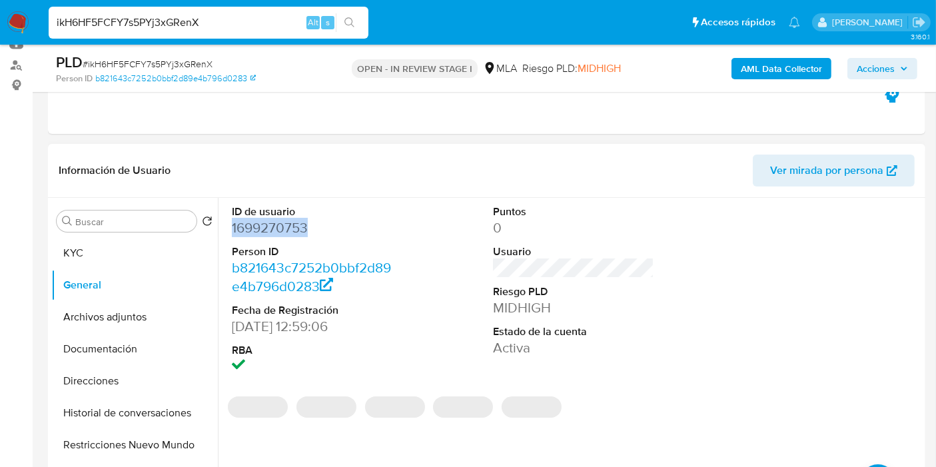
click at [294, 234] on dd "1699270753" at bounding box center [312, 227] width 161 height 19
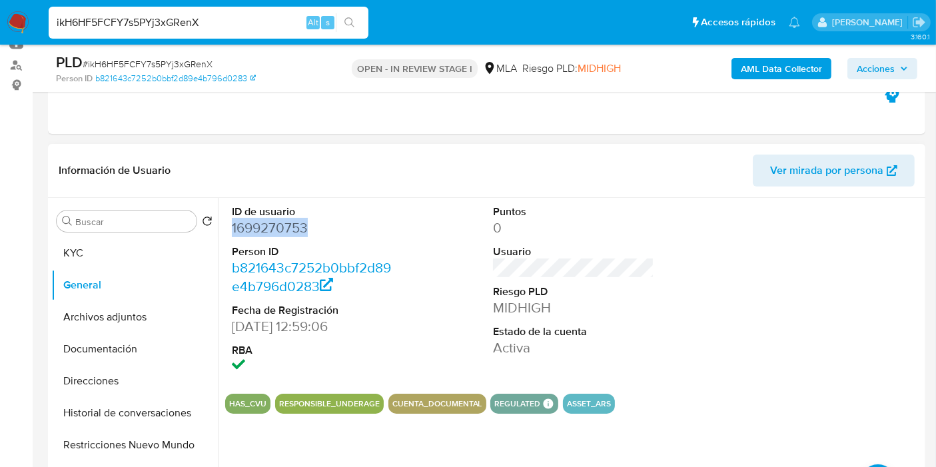
copy dd "1699270753"
click at [140, 8] on div "ikH6HF5FCFY7s5PYj3xGRenX Alt s" at bounding box center [209, 23] width 320 height 32
click at [139, 9] on div "ikH6HF5FCFY7s5PYj3xGRenX Alt s" at bounding box center [209, 23] width 320 height 32
click at [139, 15] on input "ikH6HF5FCFY7s5PYj3xGRenX" at bounding box center [209, 22] width 320 height 17
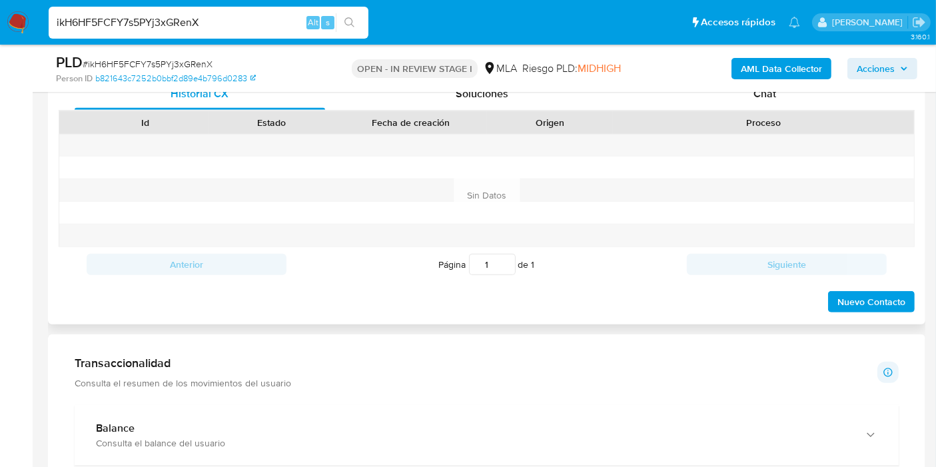
scroll to position [592, 0]
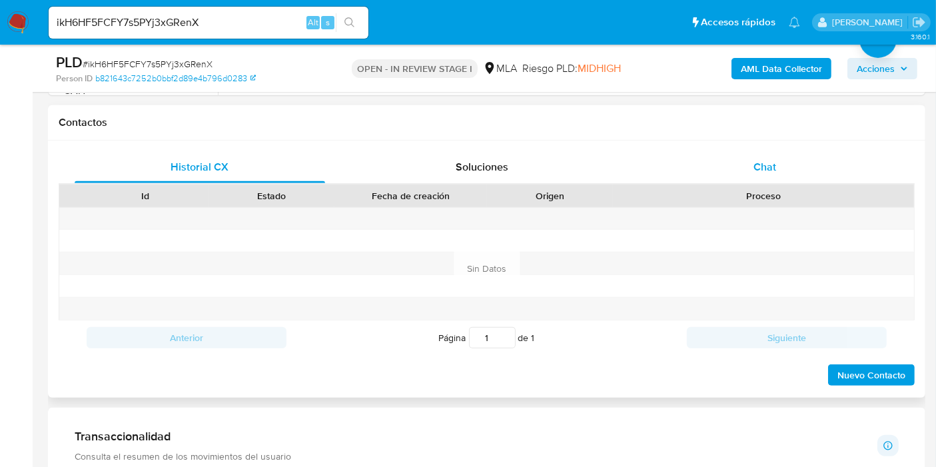
click at [853, 168] on div "Chat" at bounding box center [765, 167] width 250 height 32
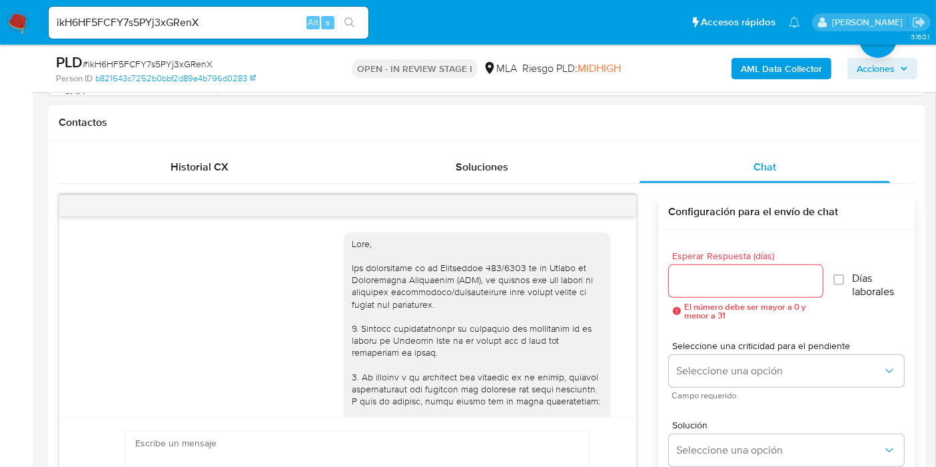
scroll to position [655, 0]
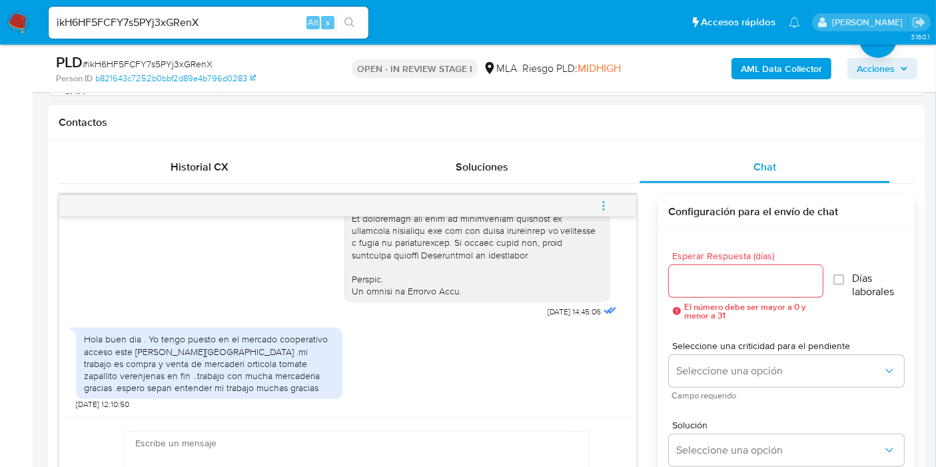
click at [191, 378] on div "Hola buen dia . Yo tengo puesto en el mercado cooperativo acceso este de mendoz…" at bounding box center [209, 363] width 250 height 61
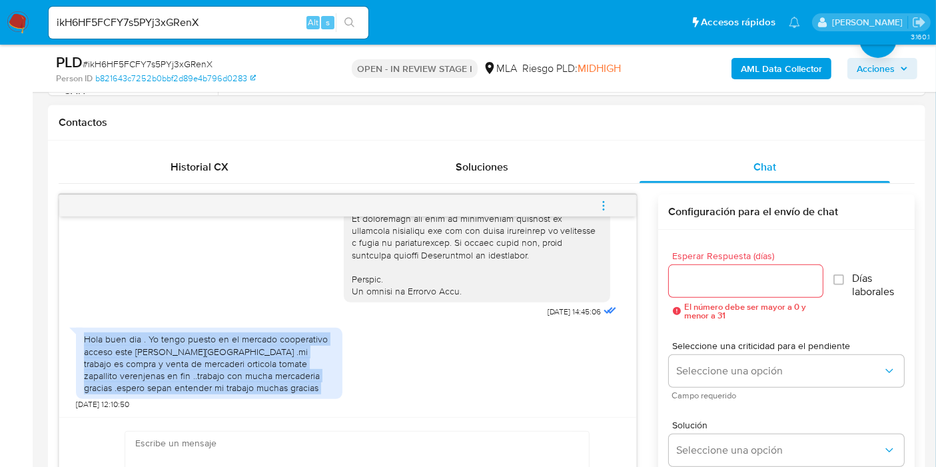
click at [191, 378] on div "Hola buen dia . Yo tengo puesto en el mercado cooperativo acceso este de mendoz…" at bounding box center [209, 363] width 250 height 61
click at [192, 378] on div "Hola buen dia . Yo tengo puesto en el mercado cooperativo acceso este de mendoz…" at bounding box center [209, 363] width 250 height 61
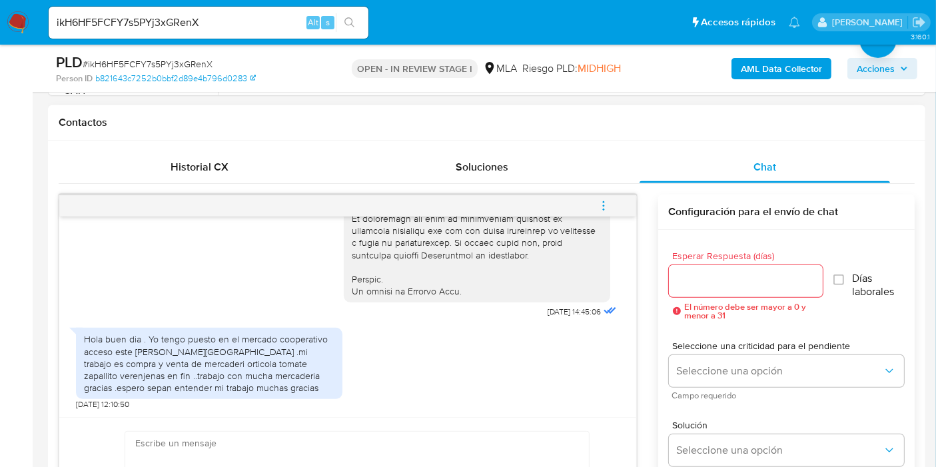
click at [257, 394] on div "Hola buen dia . Yo tengo puesto en el mercado cooperativo acceso este de mendoz…" at bounding box center [209, 363] width 266 height 71
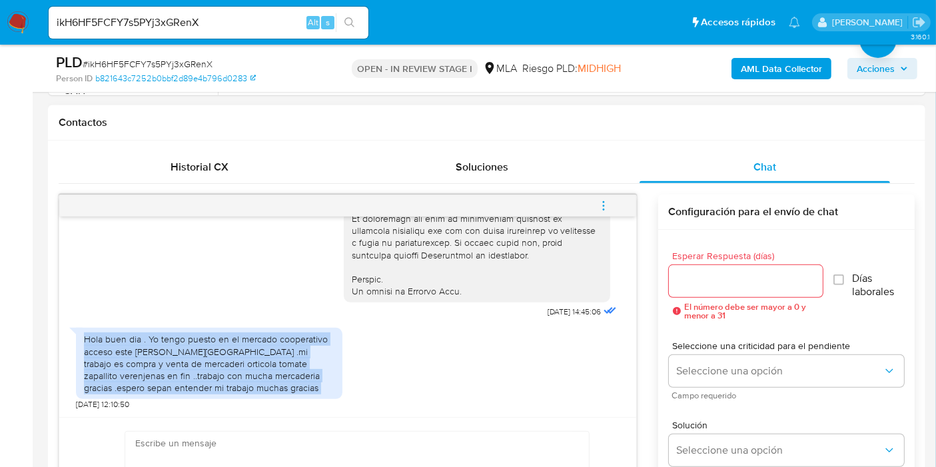
click at [257, 394] on div "Hola buen dia . Yo tengo puesto en el mercado cooperativo acceso este de mendoz…" at bounding box center [209, 363] width 266 height 71
click at [297, 364] on div "Hola buen dia . Yo tengo puesto en el mercado cooperativo acceso este de mendoz…" at bounding box center [209, 363] width 250 height 61
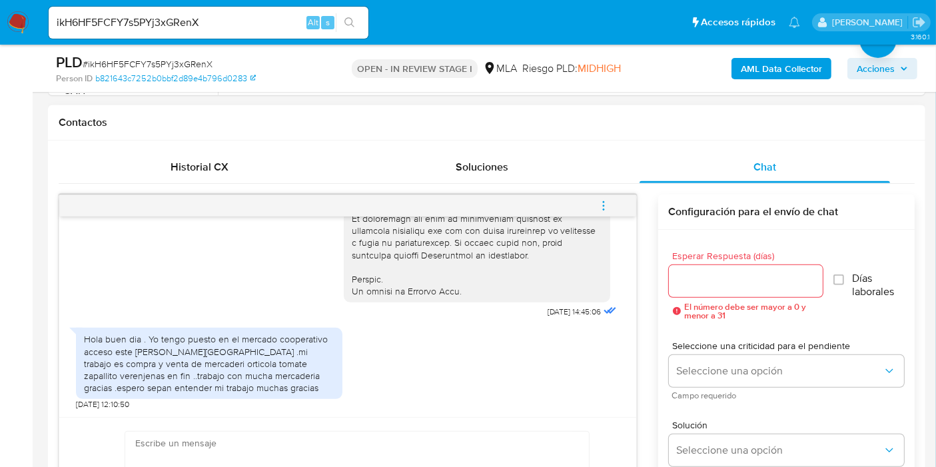
click at [297, 364] on div "Hola buen dia . Yo tengo puesto en el mercado cooperativo acceso este de mendoz…" at bounding box center [209, 363] width 250 height 61
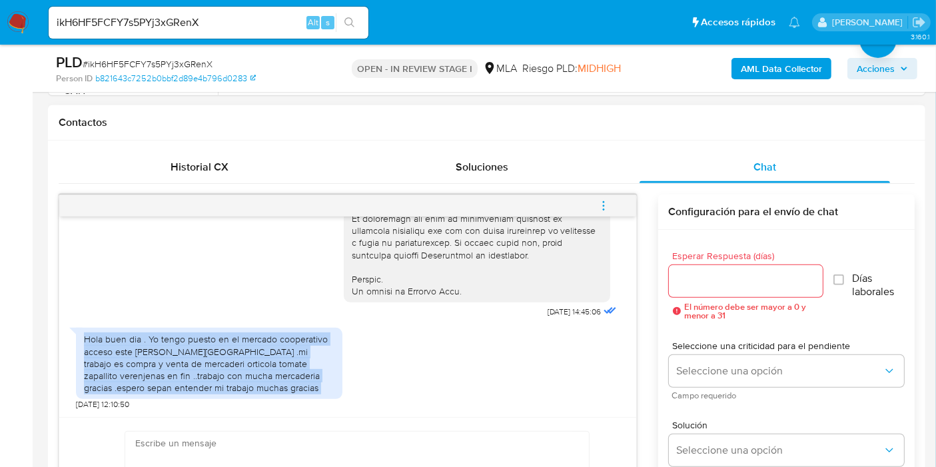
click at [298, 364] on div "Hola buen dia . Yo tengo puesto en el mercado cooperativo acceso este de mendoz…" at bounding box center [209, 363] width 250 height 61
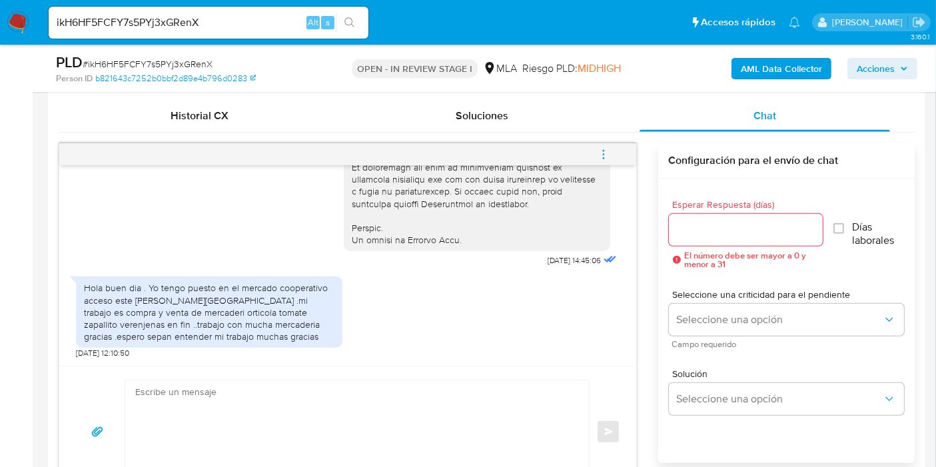
scroll to position [666, 0]
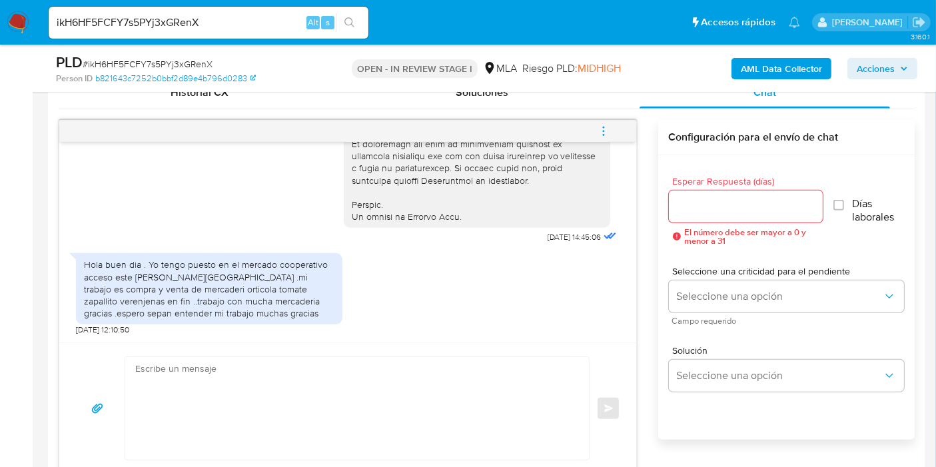
click at [348, 401] on textarea at bounding box center [353, 408] width 437 height 103
paste textarea "- Resumen de Comprobantes Electrónicos emitidos de los períodos 2024 y 2025 Si …"
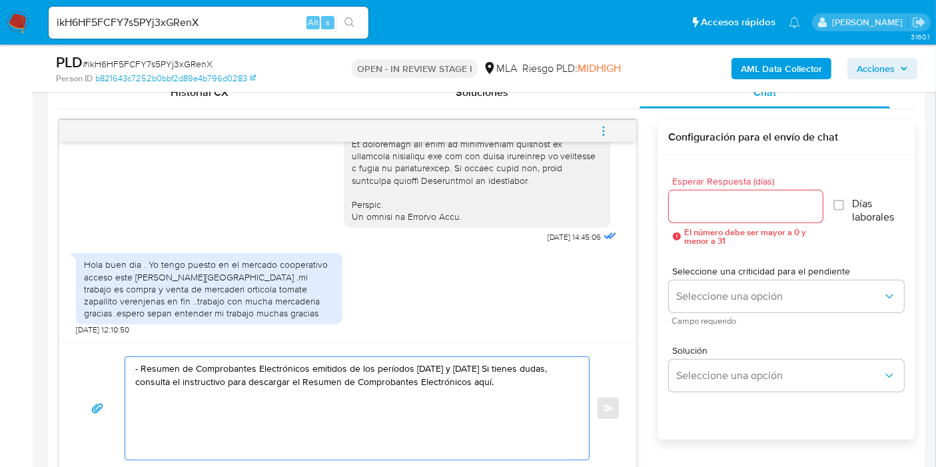
click at [475, 375] on textarea "- Resumen de Comprobantes Electrónicos emitidos de los períodos 2024 y 2025 Si …" at bounding box center [353, 408] width 437 height 103
paste textarea "https://www.mercadopago.com.ar/ayuda/30181"
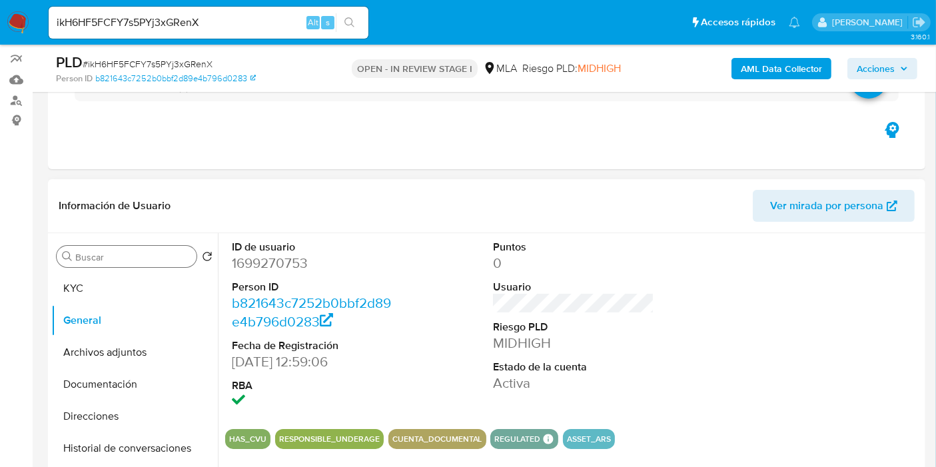
scroll to position [74, 0]
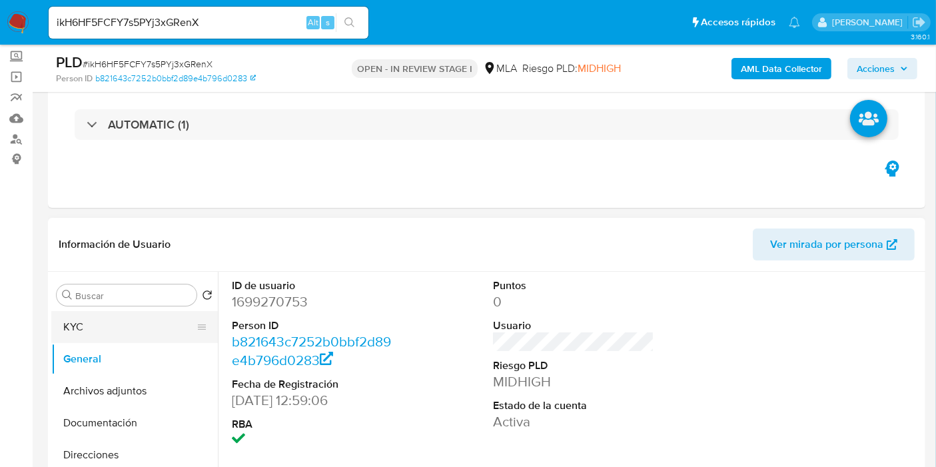
click at [123, 314] on button "KYC" at bounding box center [129, 327] width 156 height 32
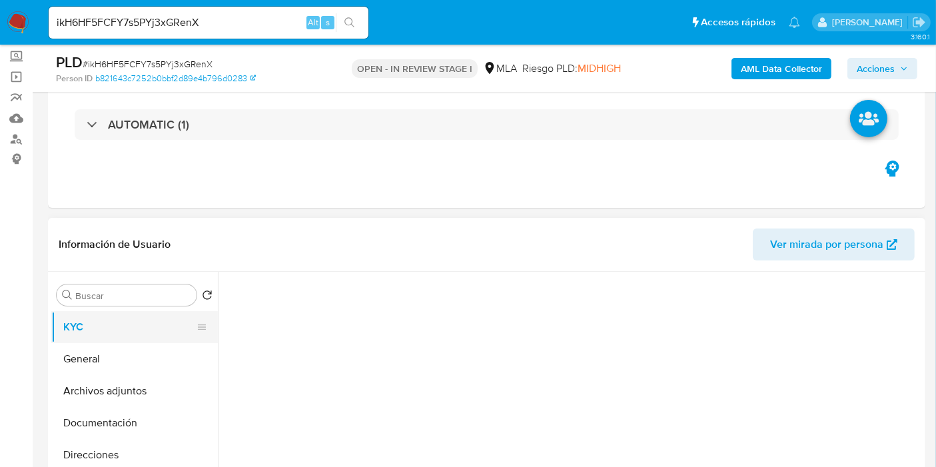
click at [123, 314] on button "KYC" at bounding box center [129, 327] width 156 height 32
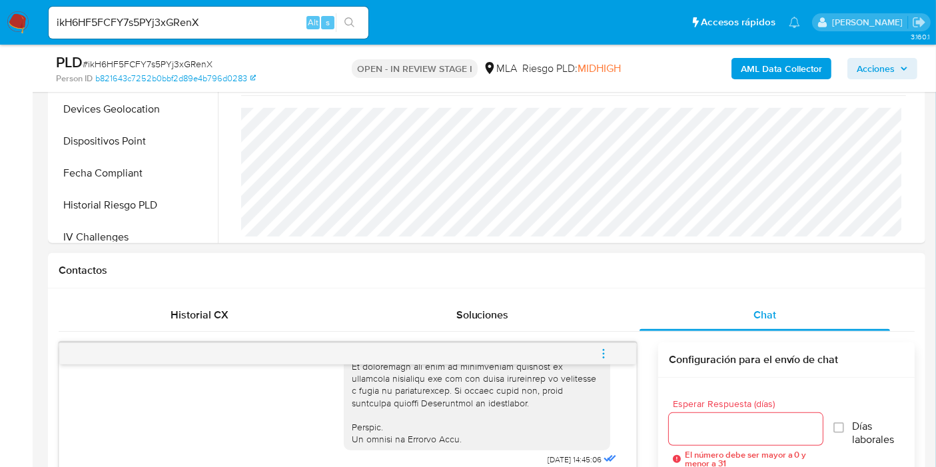
scroll to position [666, 0]
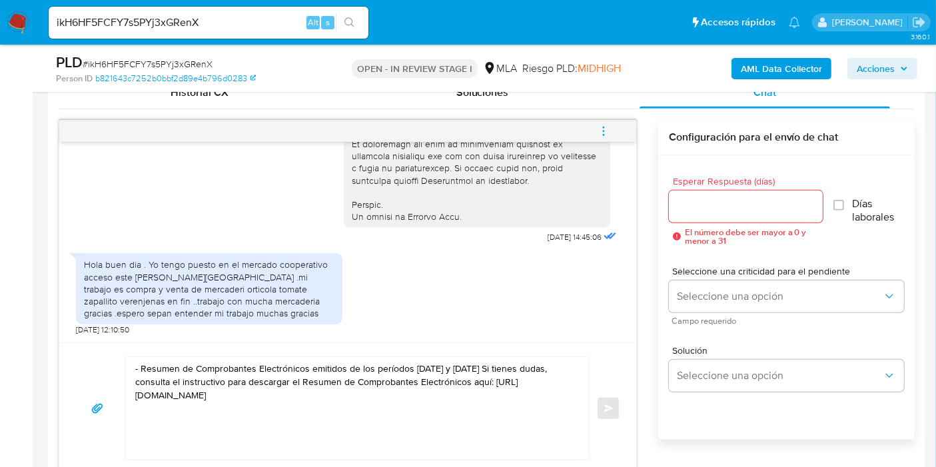
click at [130, 364] on div "- Resumen de Comprobantes Electrónicos emitidos de los períodos 2024 y 2025 Si …" at bounding box center [353, 408] width 457 height 103
click at [147, 369] on textarea "- Resumen de Comprobantes Electrónicos emitidos de los períodos 2024 y 2025 Si …" at bounding box center [353, 408] width 437 height 103
click at [143, 368] on textarea "- Resumen de Comprobantes Electrónicos emitidos de los períodos 2024 y 2025 Si …" at bounding box center [353, 408] width 437 height 103
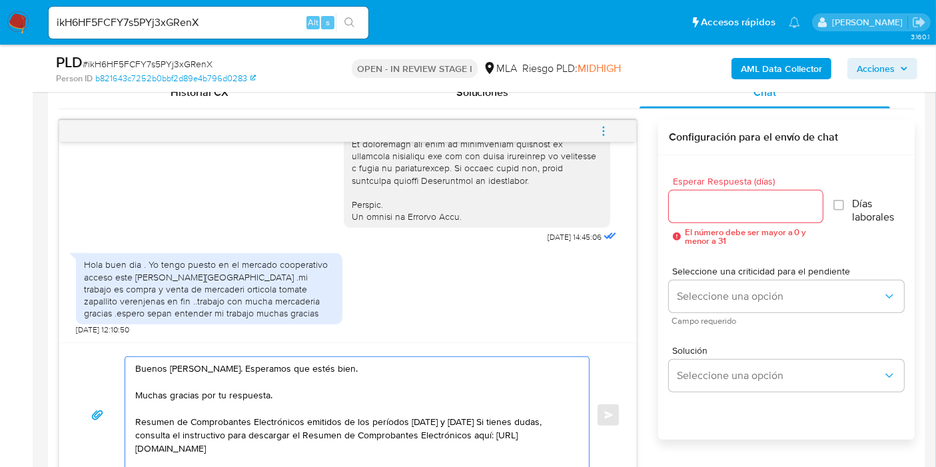
click at [434, 423] on textarea "Buenos días, Ricardo. Esperamos que estés bien. Muchas gracias por tu respuesta…" at bounding box center [353, 415] width 437 height 116
click at [480, 418] on textarea "Buenos días, Ricardo. Esperamos que estés bien. Muchas gracias por tu respuesta…" at bounding box center [353, 415] width 437 height 116
click at [458, 421] on textarea "Buenos días, Ricardo. Esperamos que estés bien. Muchas gracias por tu respuesta…" at bounding box center [353, 415] width 437 height 116
click at [478, 422] on textarea "Buenos días, Ricardo. Esperamos que estés bien. Muchas gracias por tu respuesta…" at bounding box center [353, 415] width 437 height 116
click at [402, 444] on textarea "Buenos días, Ricardo. Esperamos que estés bien. Muchas gracias por tu respuesta…" at bounding box center [353, 415] width 437 height 116
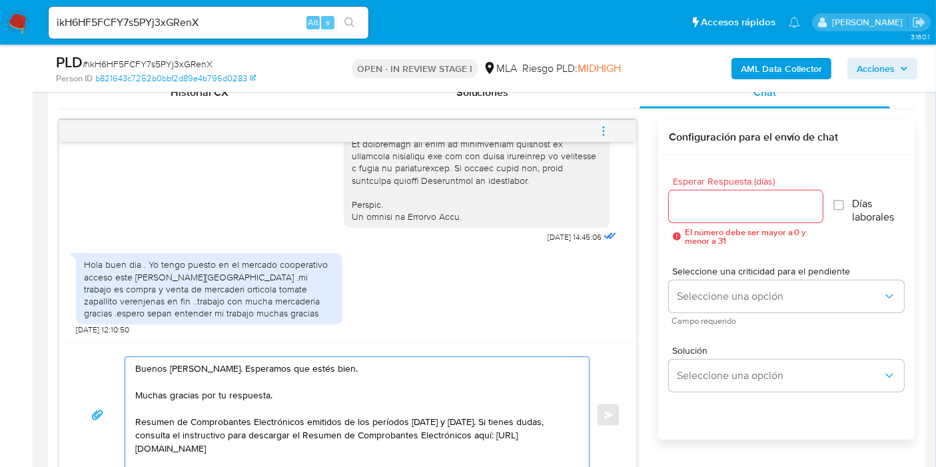
click at [138, 415] on textarea "Buenos días, Ricardo. Esperamos que estés bien. Muchas gracias por tu respuesta…" at bounding box center [353, 415] width 437 height 116
click at [134, 418] on div "Buenos días, Ricardo. Esperamos que estés bien. Muchas gracias por tu respuesta…" at bounding box center [353, 415] width 457 height 116
click at [135, 418] on textarea "Buenos días, Ricardo. Esperamos que estés bien. Muchas gracias por tu respuesta…" at bounding box center [353, 415] width 437 height 116
click at [421, 438] on textarea "Buenos días, Ricardo. Esperamos que estés bien. Muchas gracias por tu respuesta…" at bounding box center [353, 415] width 437 height 116
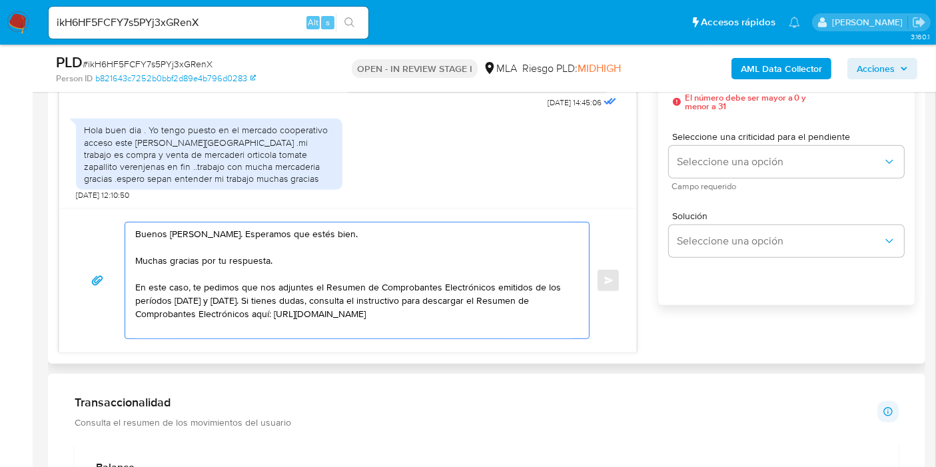
scroll to position [888, 0]
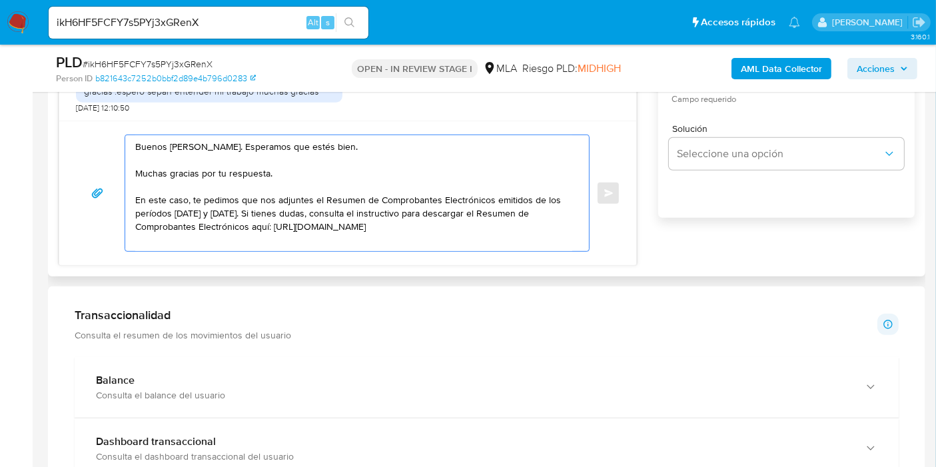
click at [200, 219] on textarea "Buenos días, Ricardo. Esperamos que estés bien. Muchas gracias por tu respuesta…" at bounding box center [353, 193] width 437 height 116
click at [515, 217] on textarea "Buenos días, Ricardo. Esperamos que estés bien. Muchas gracias por tu respuesta…" at bounding box center [353, 193] width 437 height 116
click at [520, 231] on textarea "Buenos días, Ricardo. Esperamos que estés bien. Muchas gracias por tu respuesta…" at bounding box center [353, 193] width 437 height 116
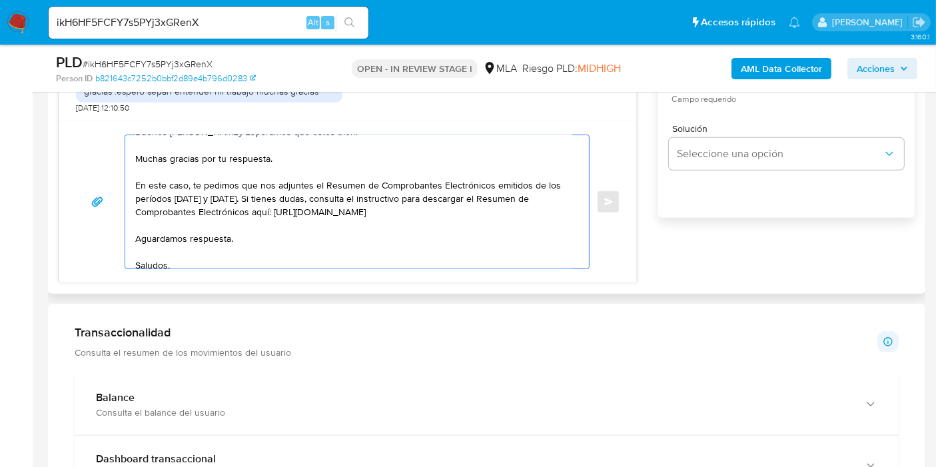
scroll to position [0, 0]
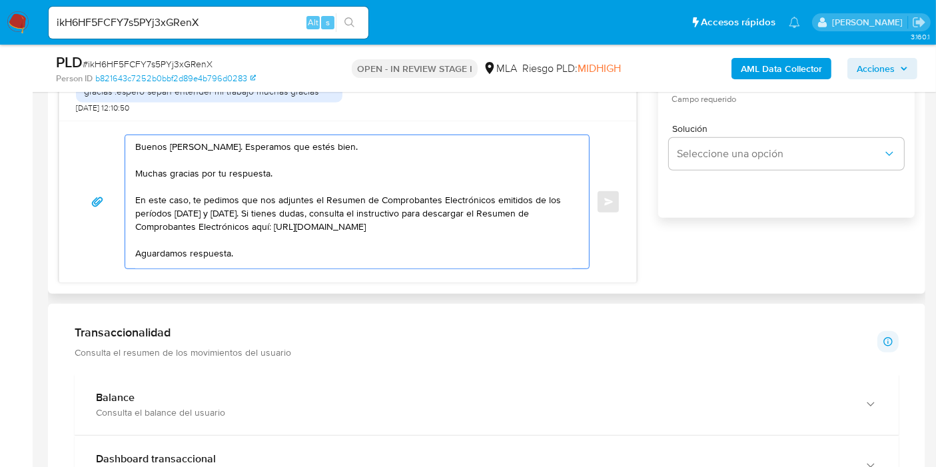
drag, startPoint x: 221, startPoint y: 171, endPoint x: 283, endPoint y: 171, distance: 62.0
click at [283, 171] on textarea "Buenos días, Ricardo. Esperamos que estés bien. Muchas gracias por tu respuesta…" at bounding box center [353, 201] width 437 height 133
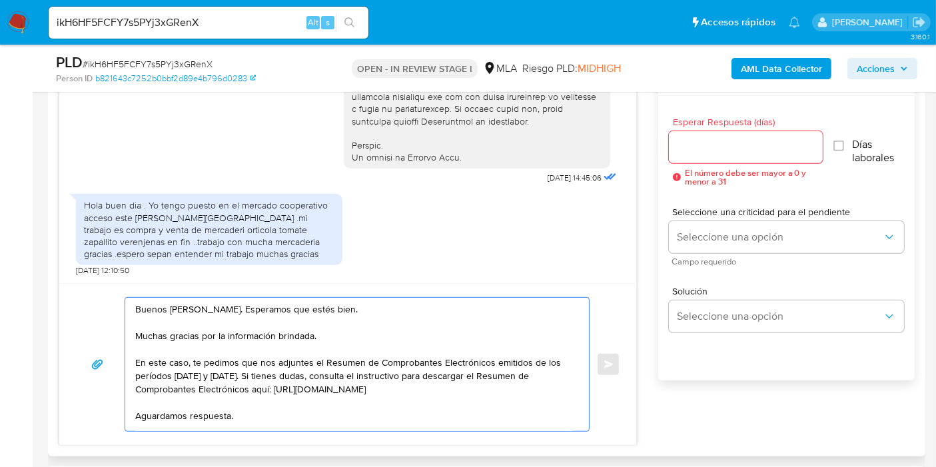
scroll to position [666, 0]
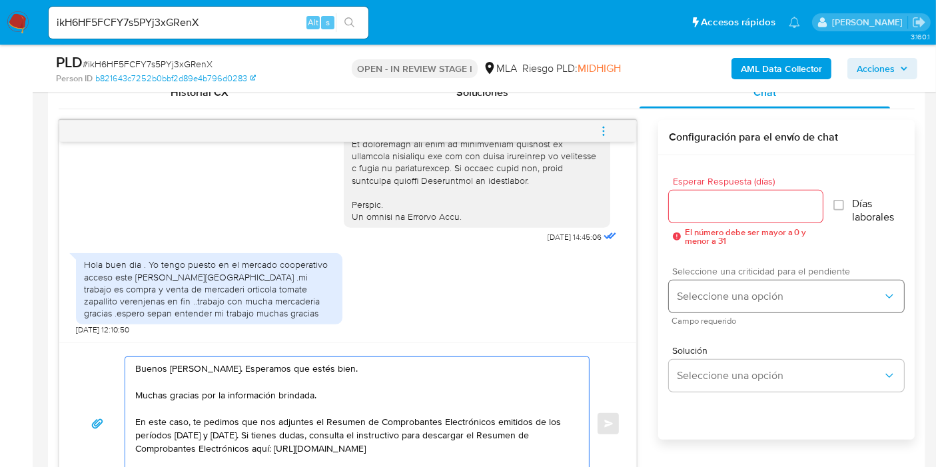
type textarea "Buenos días, Ricardo. Esperamos que estés bien. Muchas gracias por la informaci…"
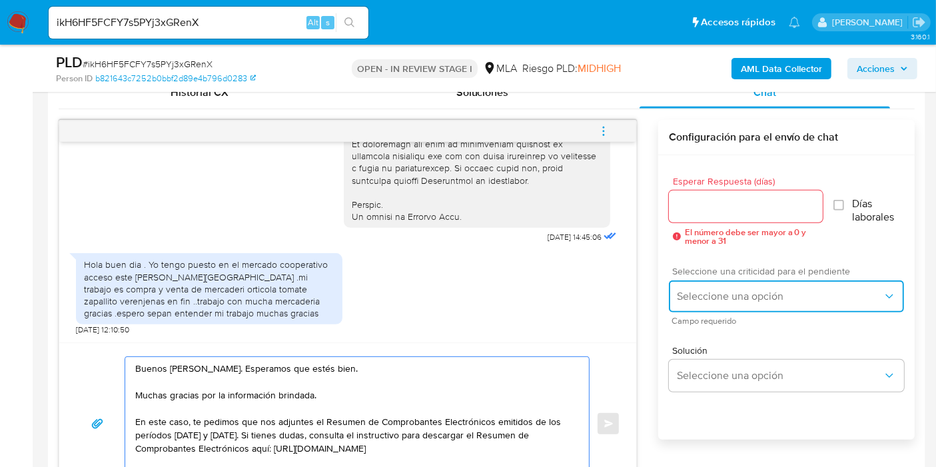
click at [817, 310] on button "Seleccione una opción" at bounding box center [786, 296] width 235 height 32
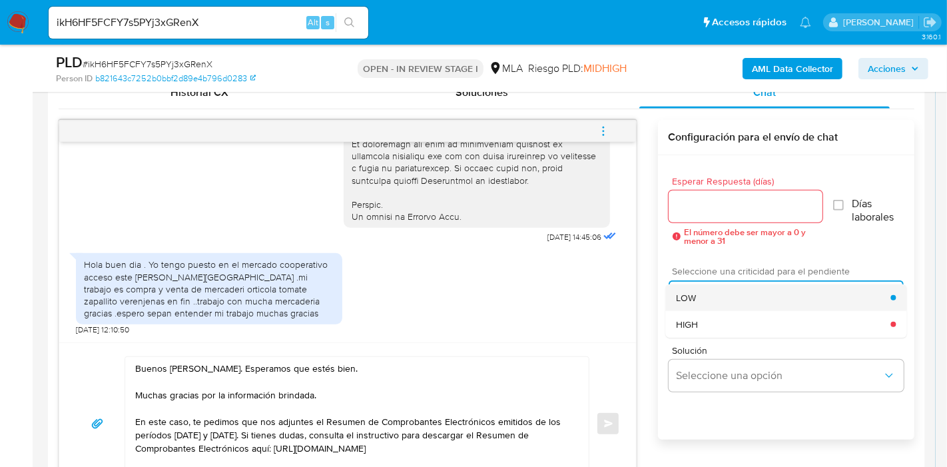
click at [774, 300] on div "LOW" at bounding box center [783, 297] width 215 height 27
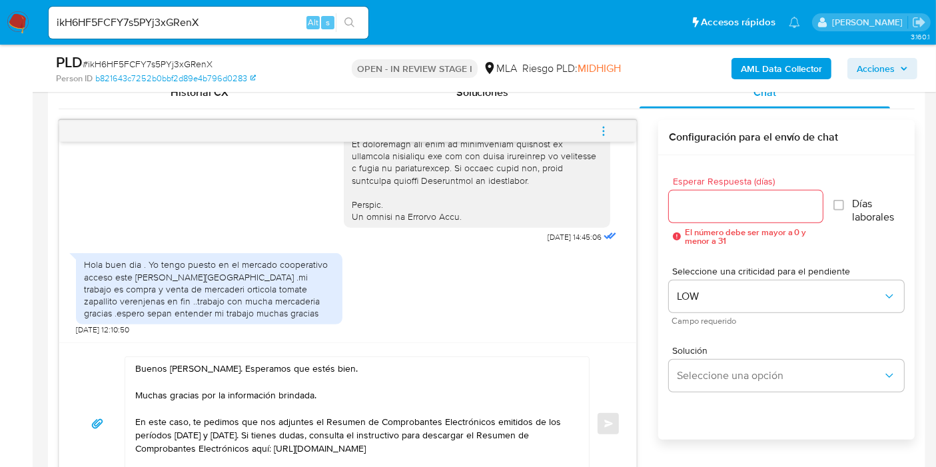
click at [731, 210] on input "Esperar Respuesta (días)" at bounding box center [746, 206] width 154 height 17
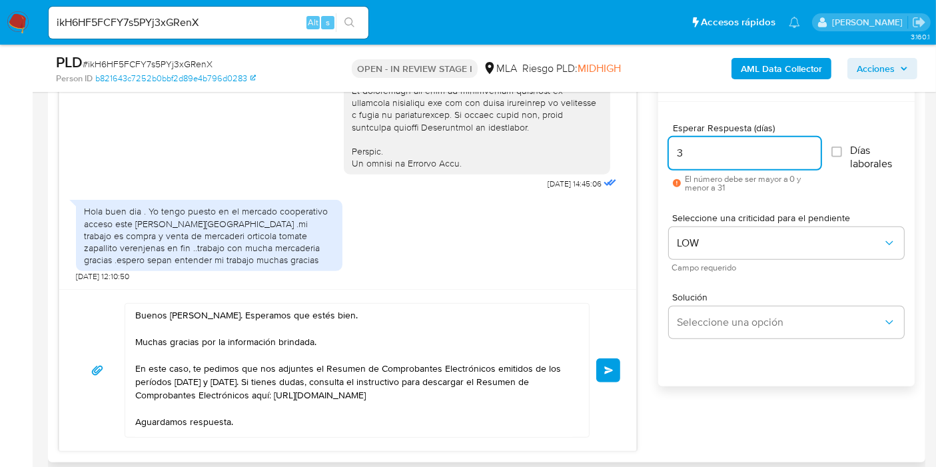
scroll to position [740, 0]
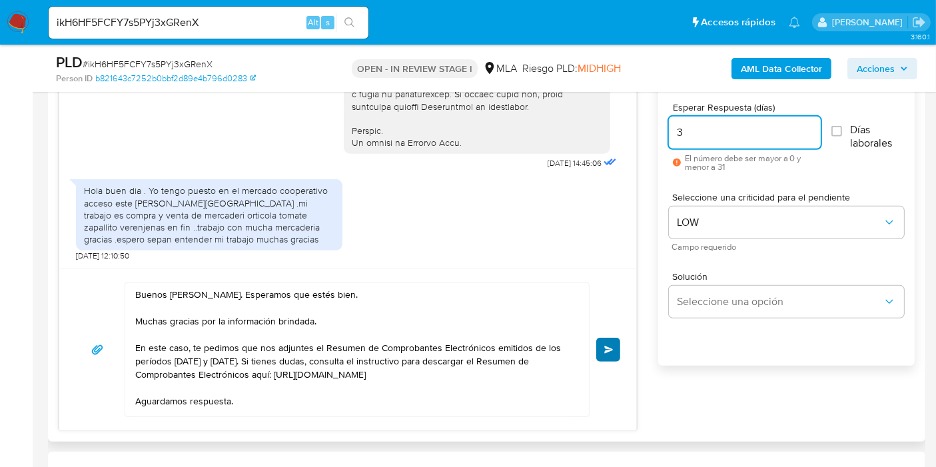
type input "3"
click at [611, 338] on button "Enviar" at bounding box center [608, 350] width 24 height 24
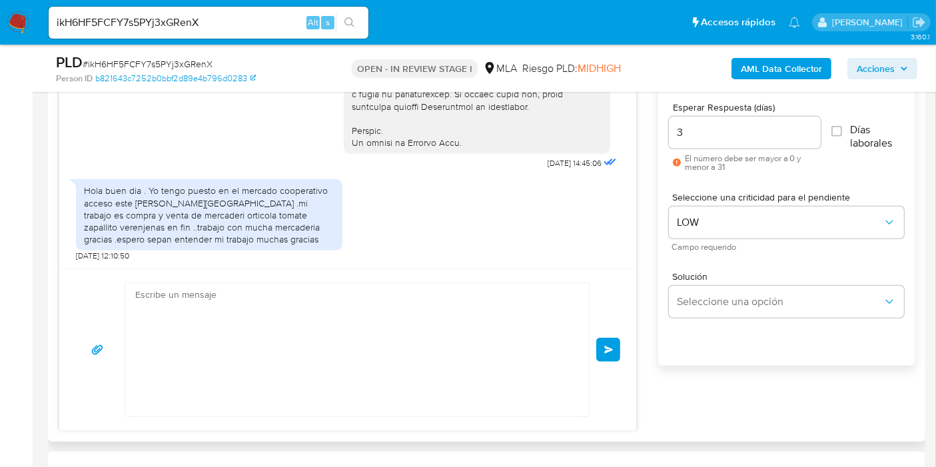
scroll to position [864, 0]
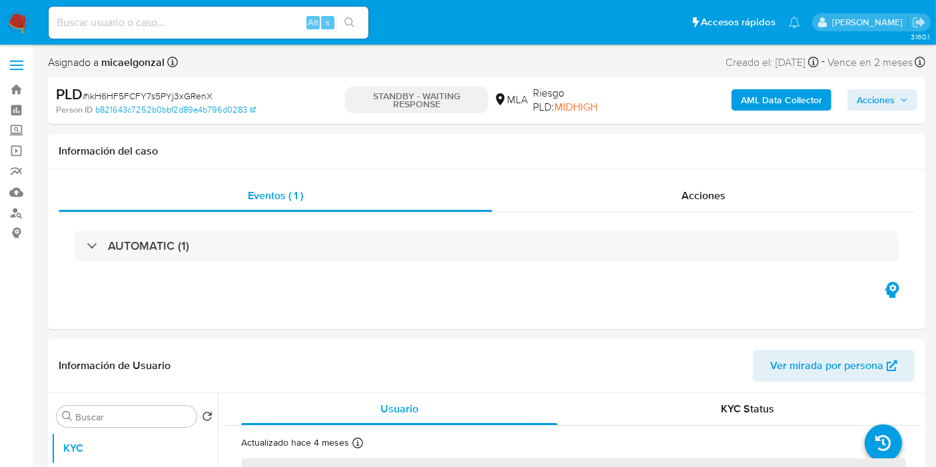
select select "10"
click at [164, 27] on input at bounding box center [209, 22] width 320 height 17
paste input "ZkmSFRm0FlbQ665FlH6gNT1C"
type input "ZkmSFRm0FlbQ665FlH6gNT1C"
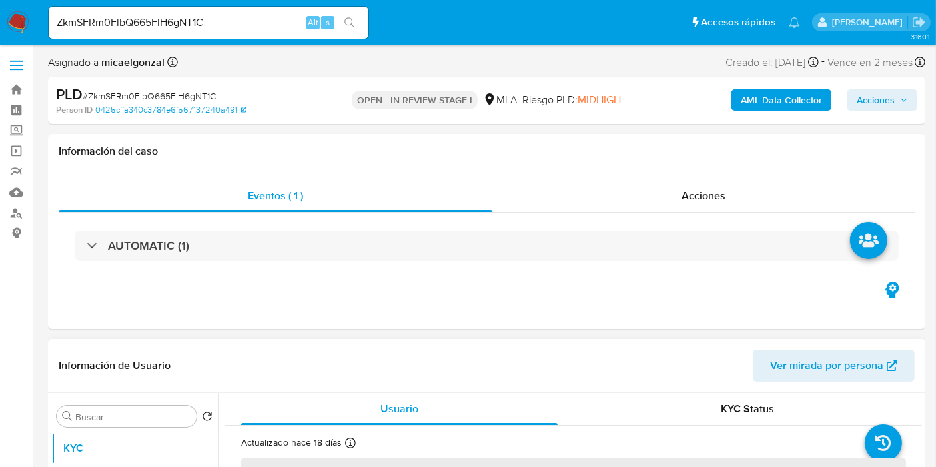
select select "10"
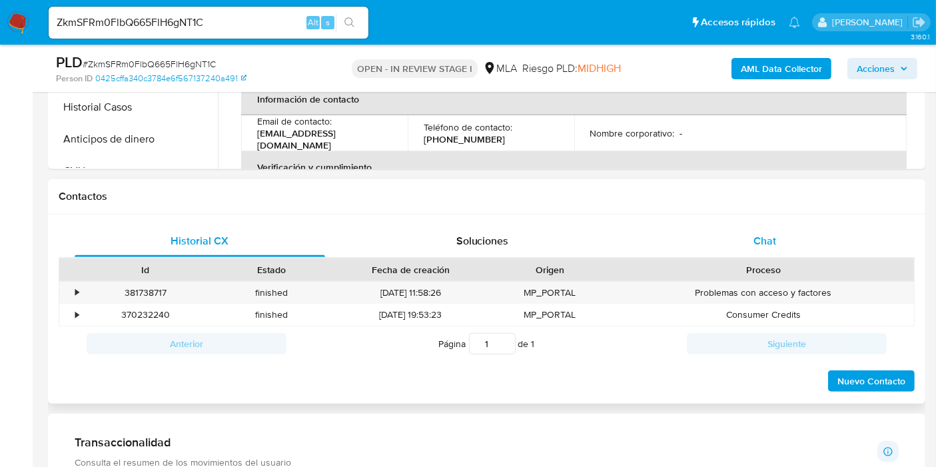
click at [816, 249] on div "Chat" at bounding box center [765, 241] width 250 height 32
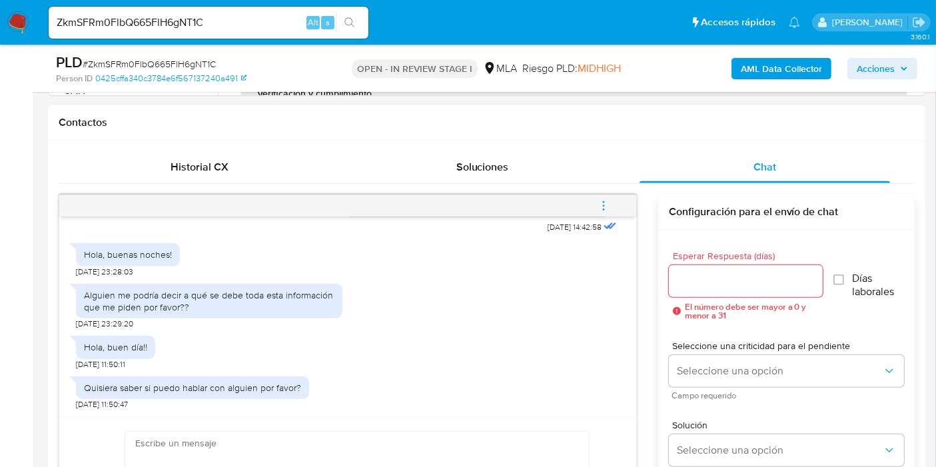
scroll to position [296, 0]
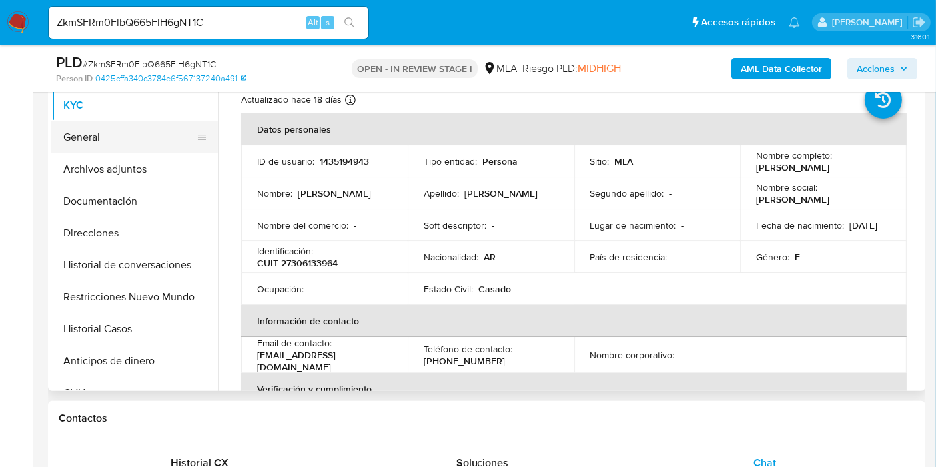
click at [135, 151] on button "General" at bounding box center [129, 137] width 156 height 32
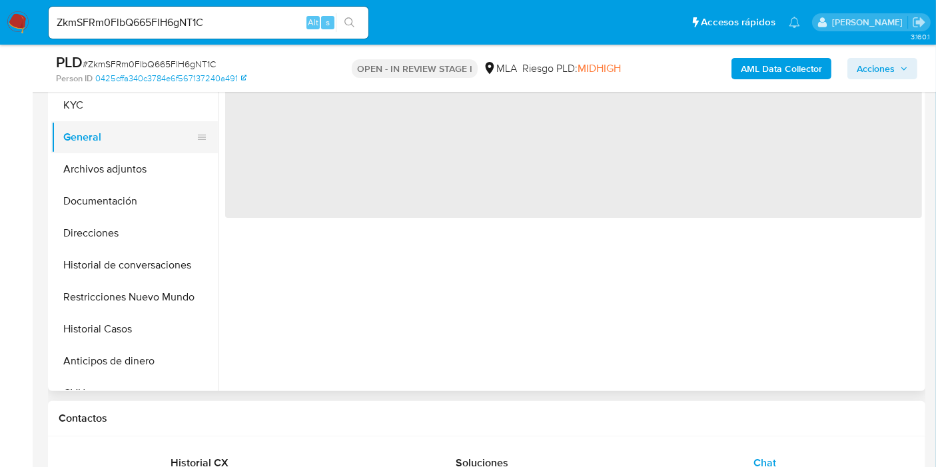
click at [151, 137] on button "General" at bounding box center [129, 137] width 156 height 32
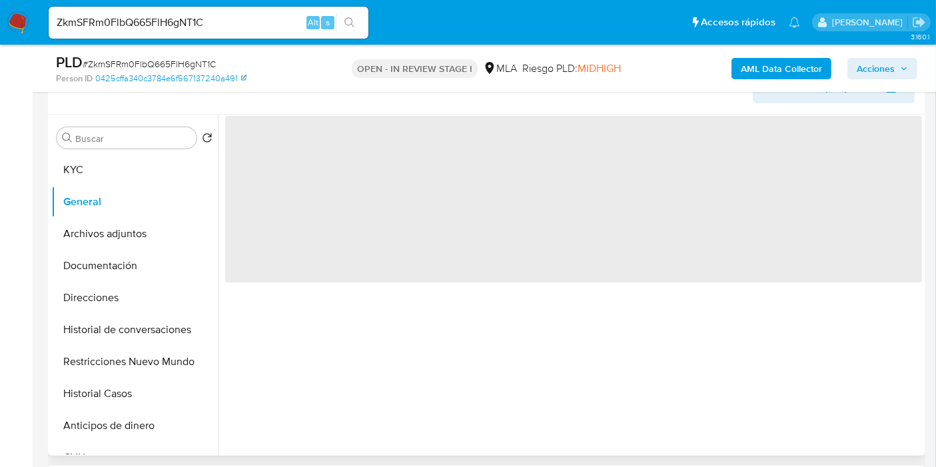
scroll to position [148, 0]
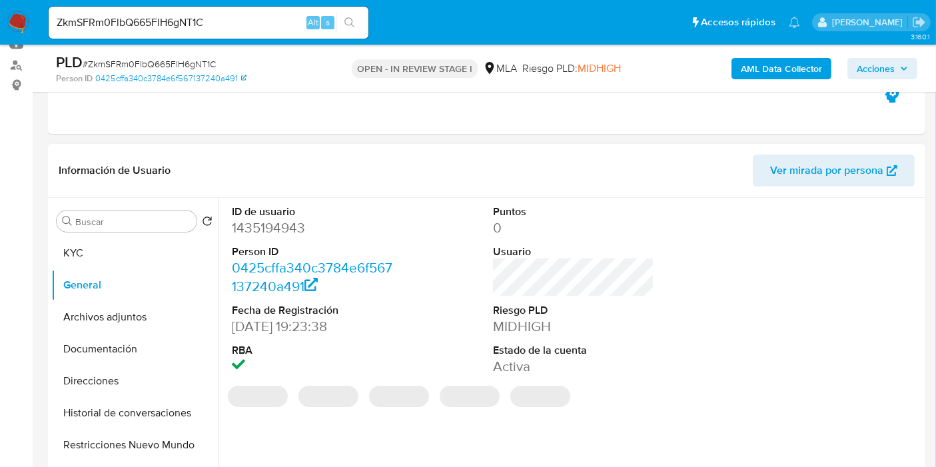
click at [288, 221] on dd "1435194943" at bounding box center [312, 227] width 161 height 19
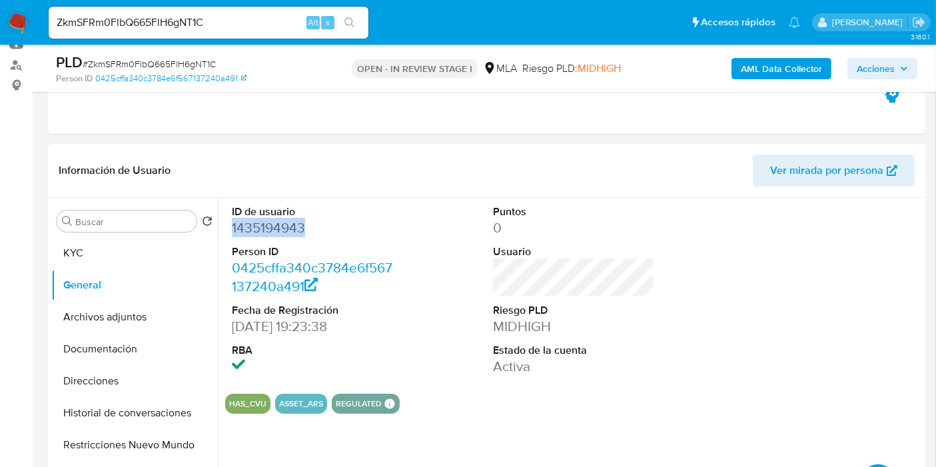
copy dd "1435194943"
click at [90, 261] on button "KYC" at bounding box center [129, 253] width 156 height 32
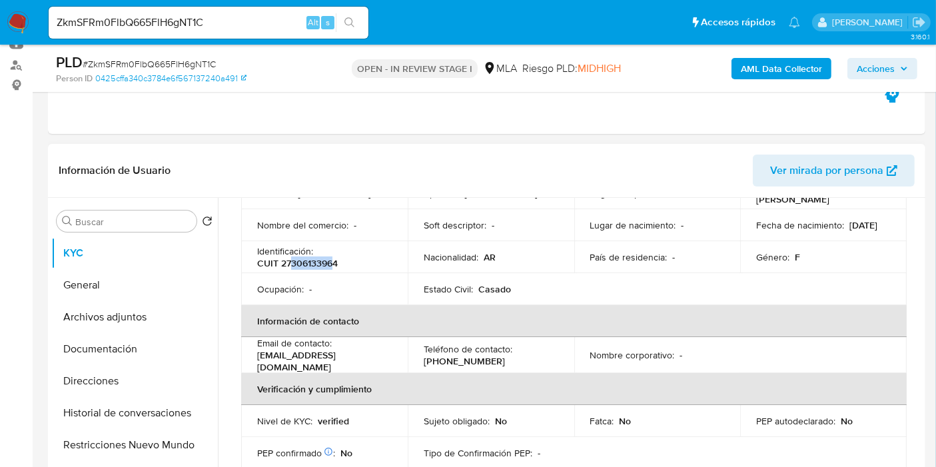
drag, startPoint x: 293, startPoint y: 266, endPoint x: 331, endPoint y: 266, distance: 38.0
click at [331, 266] on p "CUIT 27306133964" at bounding box center [297, 263] width 81 height 12
drag, startPoint x: 318, startPoint y: 252, endPoint x: 333, endPoint y: 265, distance: 19.9
click at [333, 265] on p "CUIT 27306133964" at bounding box center [297, 263] width 81 height 12
copy p "30613396"
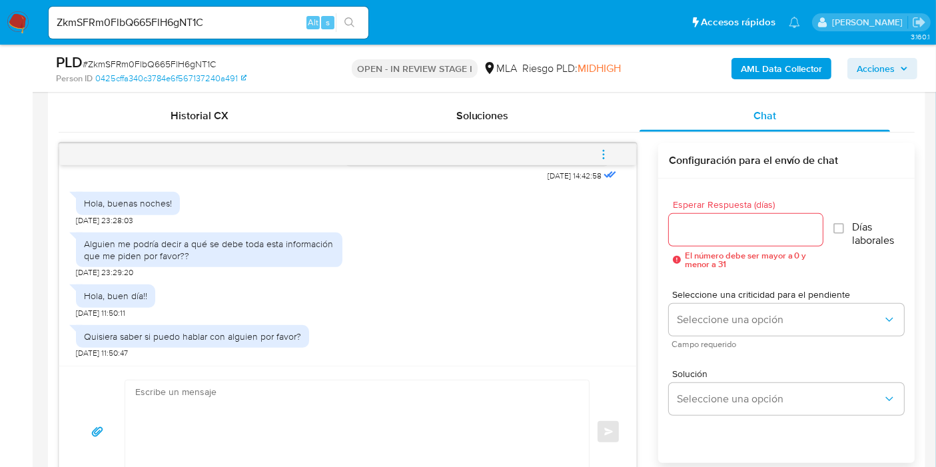
scroll to position [666, 0]
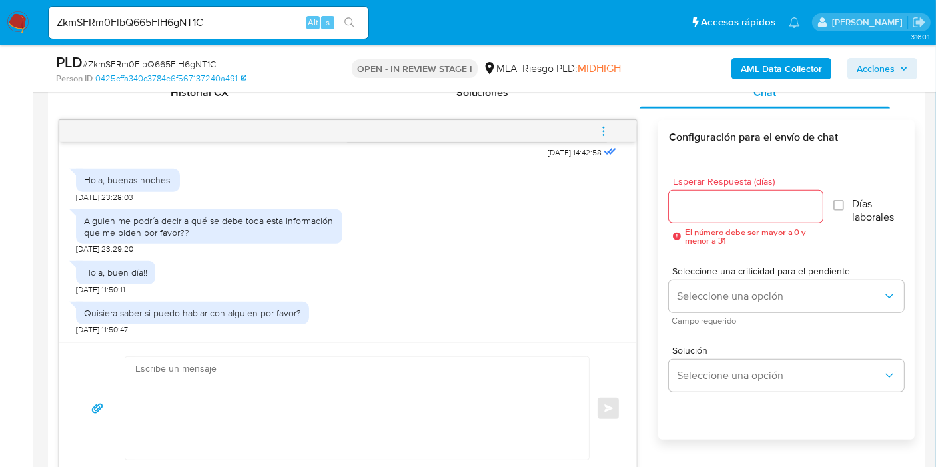
click at [304, 400] on textarea at bounding box center [353, 408] width 437 height 103
paste textarea "Queremos asegurarte que la información y documentación que nos proporciones no …"
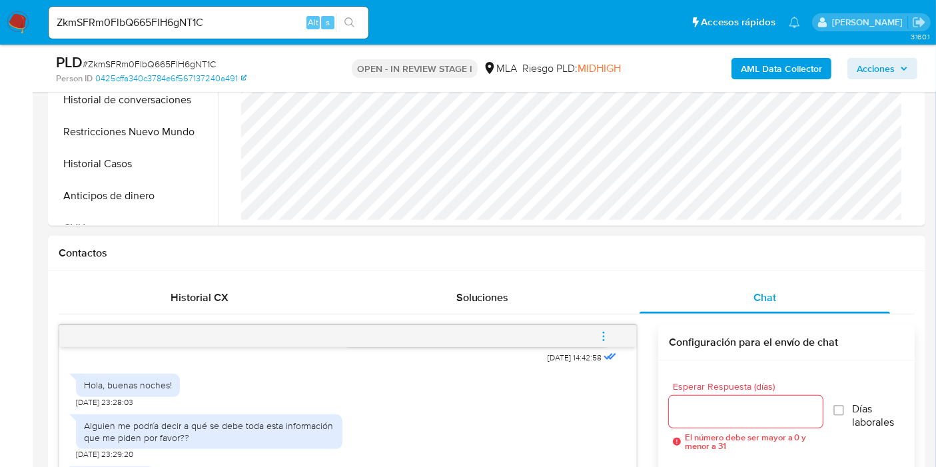
scroll to position [740, 0]
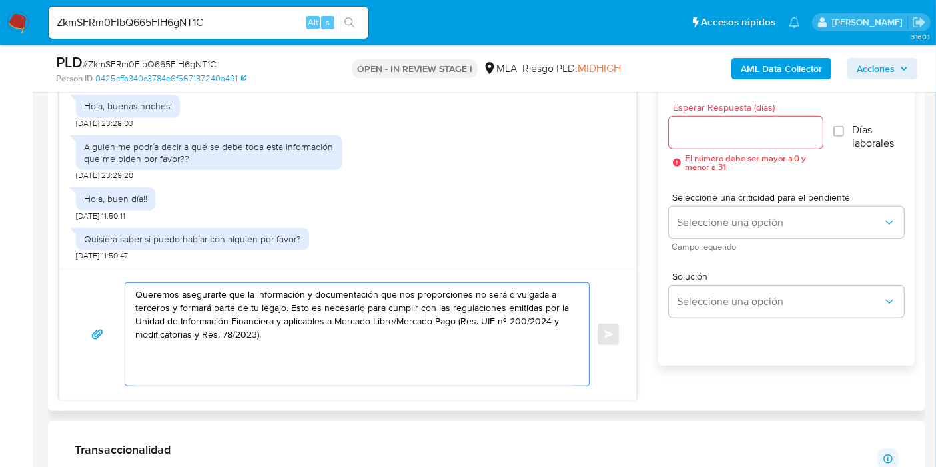
click at [136, 295] on textarea "Queremos asegurarte que la información y documentación que nos proporciones no …" at bounding box center [353, 334] width 437 height 103
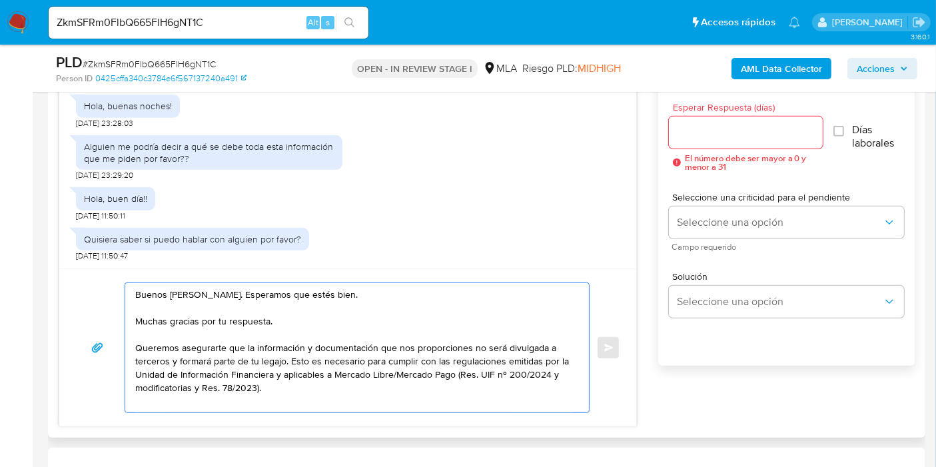
drag, startPoint x: 322, startPoint y: 383, endPoint x: 289, endPoint y: 359, distance: 40.5
click at [289, 359] on textarea "Buenos días, Yanina. Esperamos que estés bien. Muchas gracias por tu respuesta.…" at bounding box center [353, 347] width 437 height 129
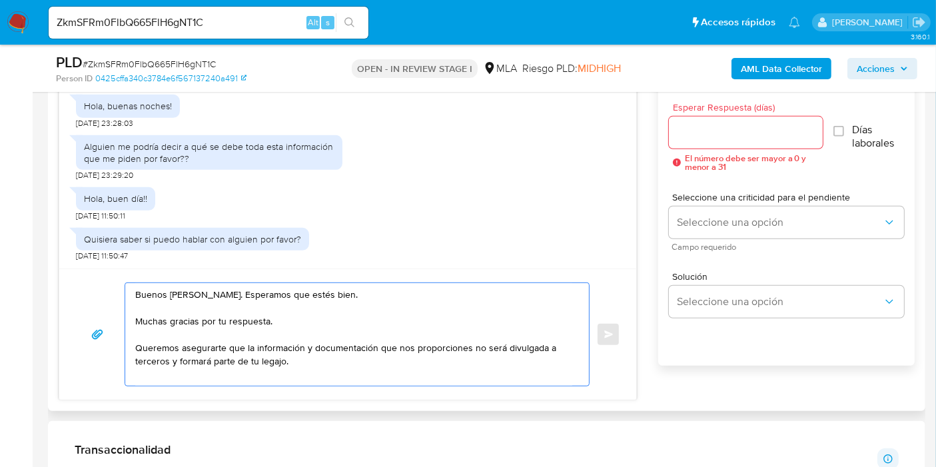
click at [253, 319] on textarea "Buenos días, Yanina. Esperamos que estés bien. Muchas gracias por tu respuesta.…" at bounding box center [353, 334] width 437 height 103
click at [241, 328] on textarea "Buenos días, Yanina. Esperamos que estés bien. Muchas gracias por tu respuesta.…" at bounding box center [353, 334] width 437 height 103
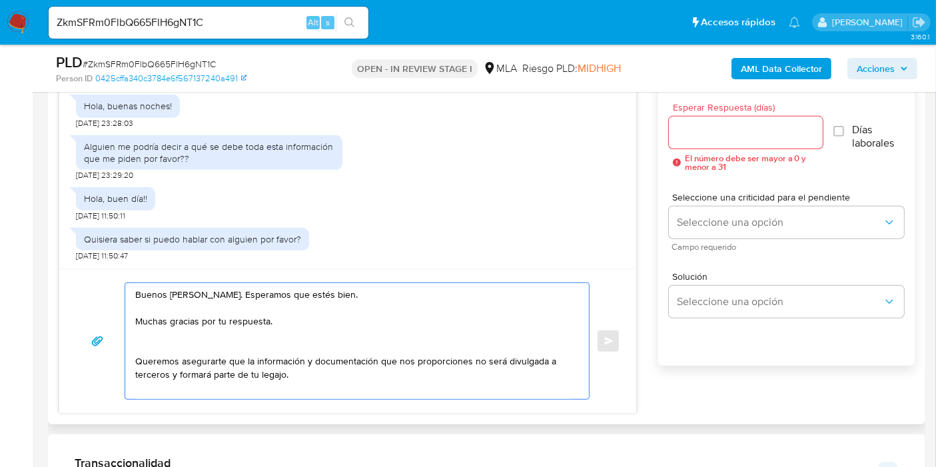
paste textarea "Esto es necesario para cumplir con las regulaciones emitidas por la Unidad de I…"
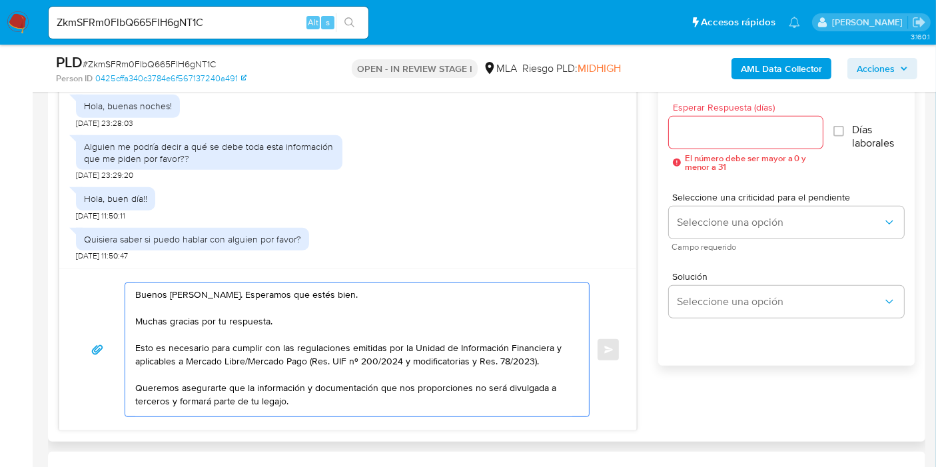
drag, startPoint x: 139, startPoint y: 340, endPoint x: 207, endPoint y: 346, distance: 67.5
click at [207, 346] on textarea "Buenos días, Yanina. Esperamos que estés bien. Muchas gracias por tu respuesta.…" at bounding box center [353, 349] width 437 height 133
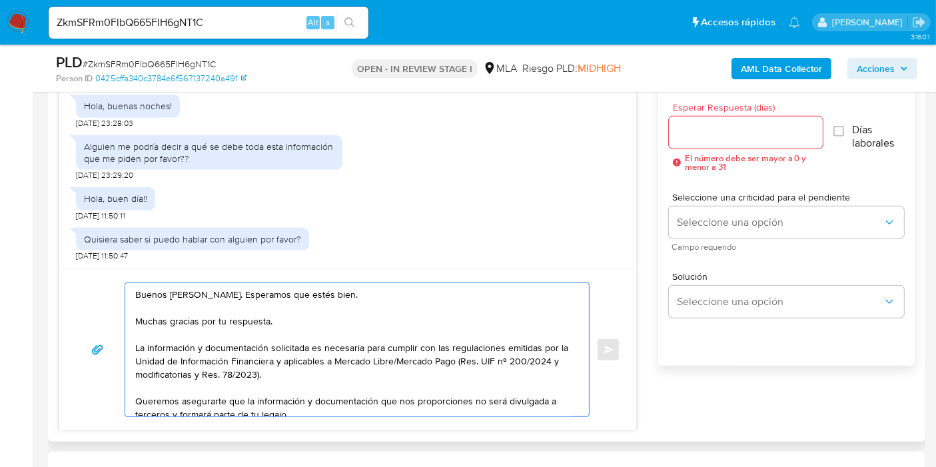
click at [400, 307] on textarea "Buenos días, Yanina. Esperamos que estés bien. Muchas gracias por tu respuesta.…" at bounding box center [353, 349] width 437 height 133
click at [365, 376] on textarea "Buenos días, Yanina. Esperamos que estés bien. Muchas gracias por tu respuesta.…" at bounding box center [353, 349] width 437 height 133
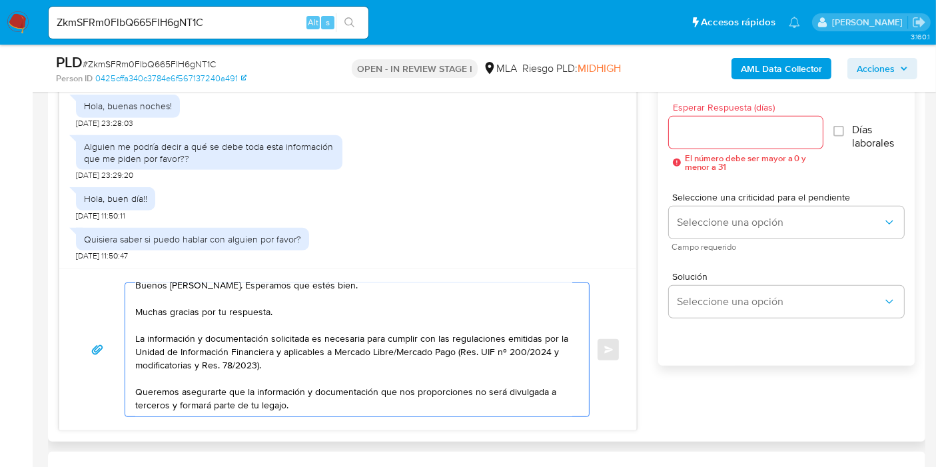
scroll to position [23, 0]
click at [362, 377] on textarea "Buenos días, Yanina. Esperamos que estés bien. Muchas gracias por tu respuesta.…" at bounding box center [353, 349] width 437 height 133
click at [333, 400] on textarea "Buenos días, Yanina. Esperamos que estés bien. Muchas gracias por tu respuesta.…" at bounding box center [353, 349] width 437 height 133
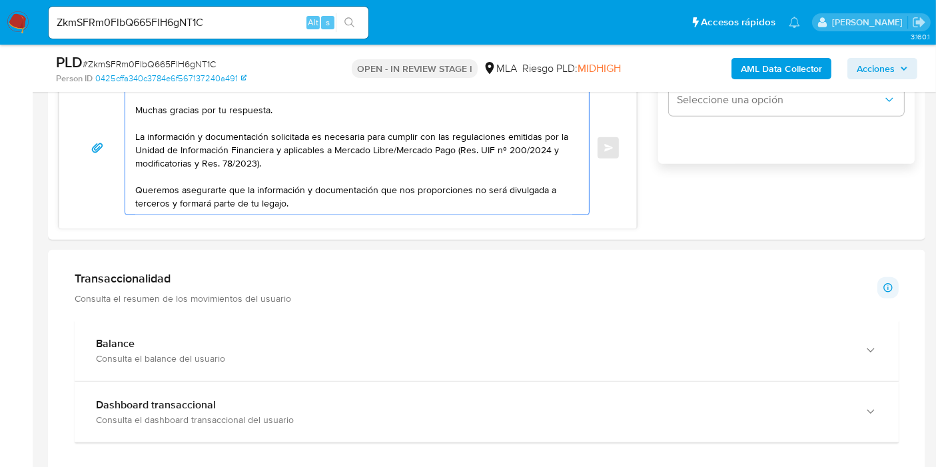
scroll to position [888, 0]
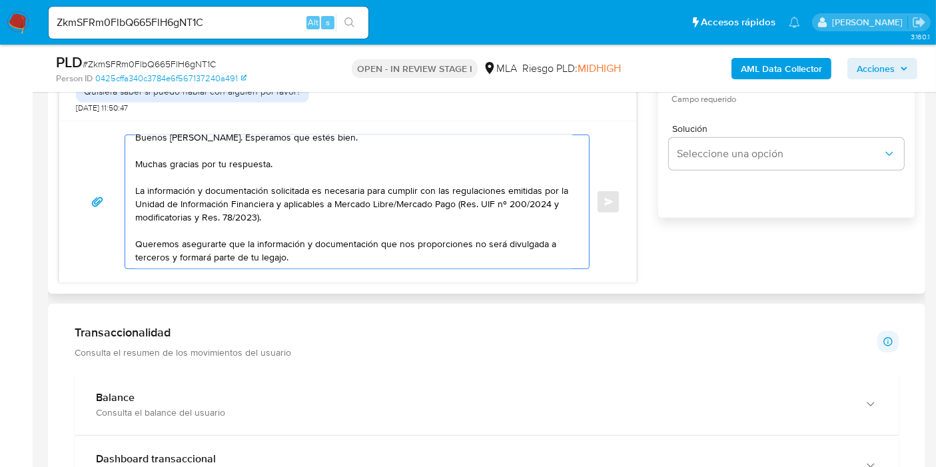
click at [436, 224] on textarea "Buenos días, Yanina. Esperamos que estés bien. Muchas gracias por tu respuesta.…" at bounding box center [353, 201] width 437 height 133
click at [445, 207] on textarea "Buenos días, Yanina. Esperamos que estés bien. Muchas gracias por tu respuesta.…" at bounding box center [353, 201] width 437 height 133
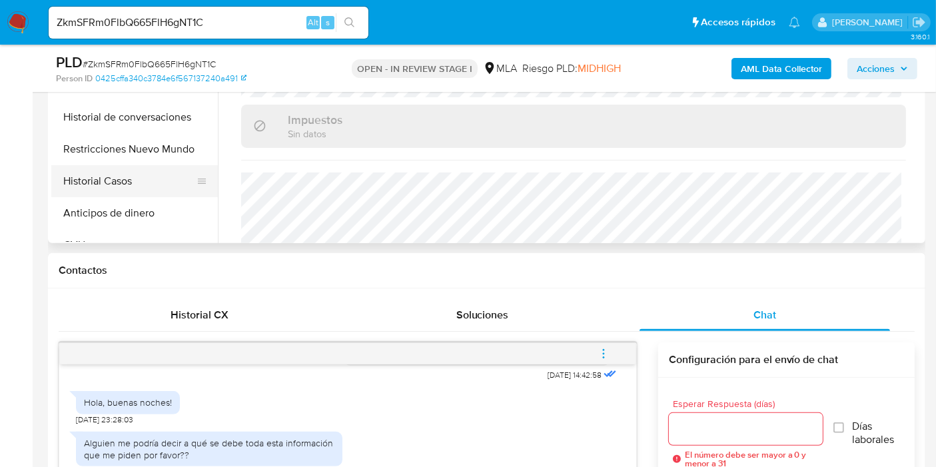
scroll to position [222, 0]
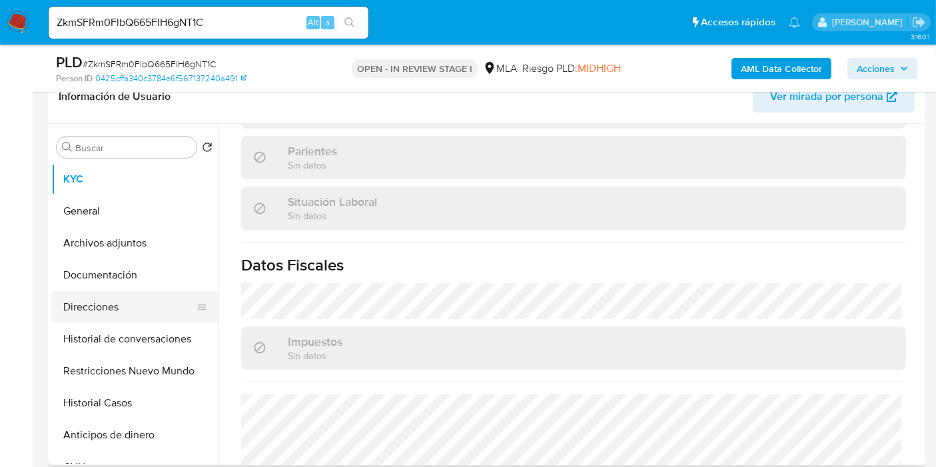
click at [89, 297] on button "Direcciones" at bounding box center [129, 307] width 156 height 32
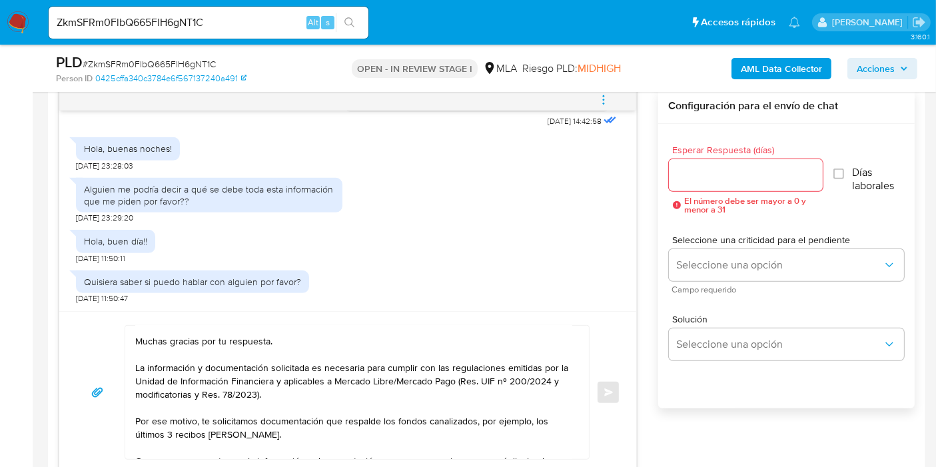
scroll to position [740, 0]
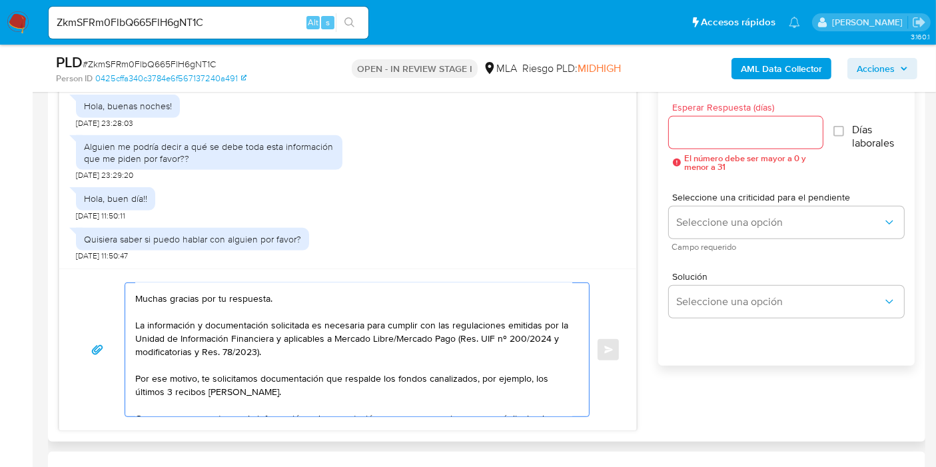
click at [296, 354] on textarea "Buenos días, Yanina. Esperamos que estés bien. Muchas gracias por tu respuesta.…" at bounding box center [353, 349] width 437 height 133
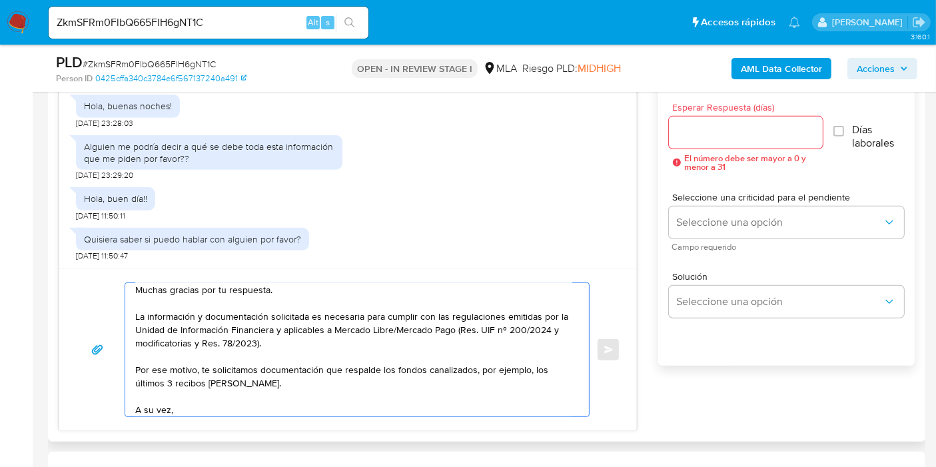
paste textarea "Piquetti"
click at [177, 410] on textarea "Buenos días, Yanina. Esperamos que estés bien. Muchas gracias por tu respuesta.…" at bounding box center [353, 349] width 437 height 133
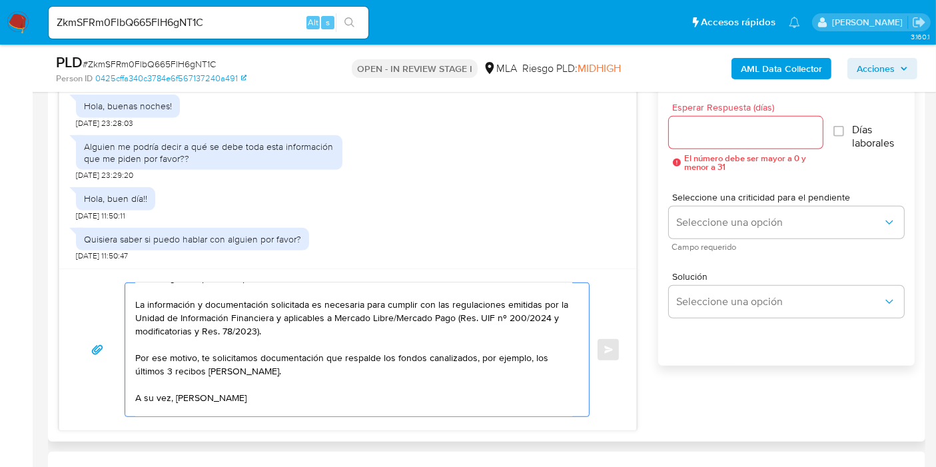
click at [176, 391] on textarea "Buenos días, Yanina. Esperamos que estés bien. Muchas gracias por tu respuesta.…" at bounding box center [353, 349] width 437 height 133
click at [394, 400] on textarea "Buenos días, Yanina. Esperamos que estés bien. Muchas gracias por tu respuesta.…" at bounding box center [353, 349] width 437 height 133
paste textarea "20338689560"
click at [173, 393] on textarea "Buenos días, Yanina. Esperamos que estés bien. Muchas gracias por tu respuesta.…" at bounding box center [353, 349] width 437 height 133
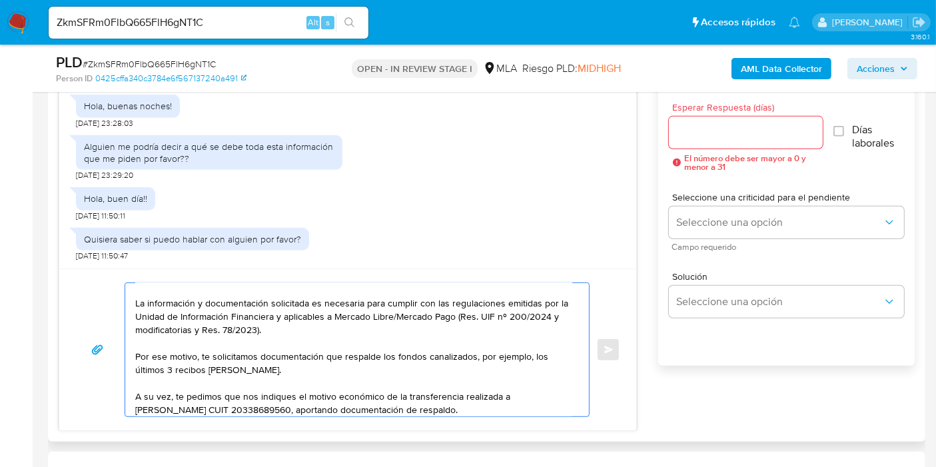
scroll to position [888, 0]
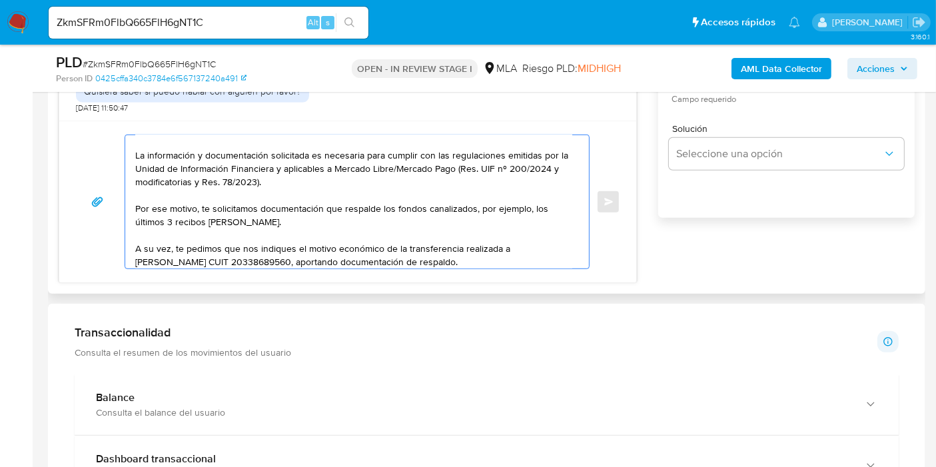
click at [521, 236] on textarea "Buenos días, Yanina. Esperamos que estés bien. Muchas gracias por tu respuesta.…" at bounding box center [353, 201] width 437 height 133
click at [520, 246] on textarea "Buenos días, Yanina. Esperamos que estés bien. Muchas gracias por tu respuesta.…" at bounding box center [353, 201] width 437 height 133
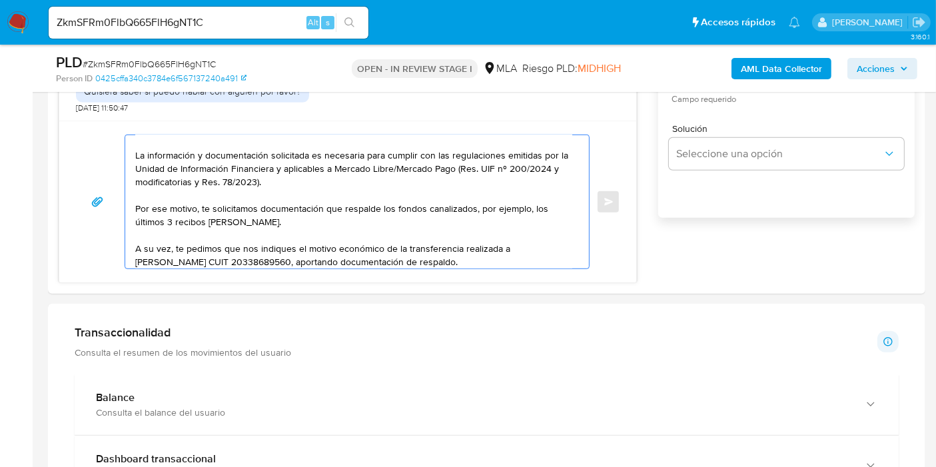
click at [0, 0] on lt-span "Germán" at bounding box center [0, 0] width 0 height 0
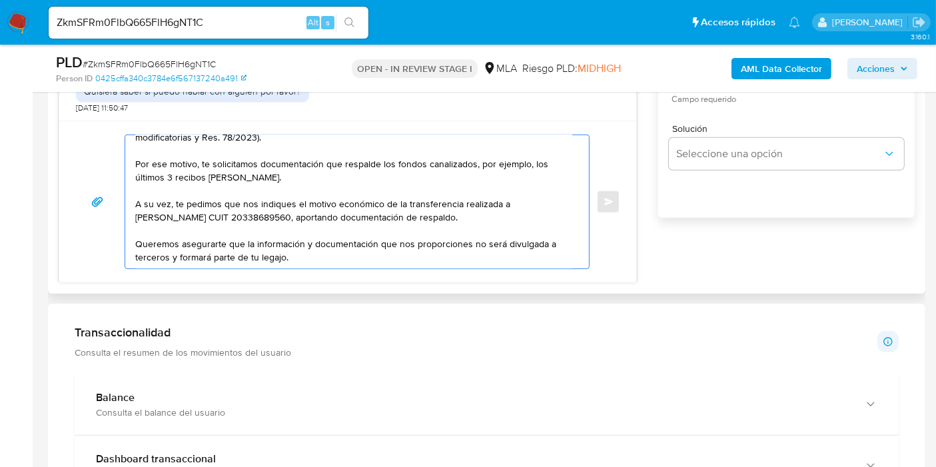
scroll to position [103, 0]
click at [454, 258] on textarea "Buenos días, Yanina. Esperamos que estés bien. Muchas gracias por tu respuesta.…" at bounding box center [353, 201] width 437 height 133
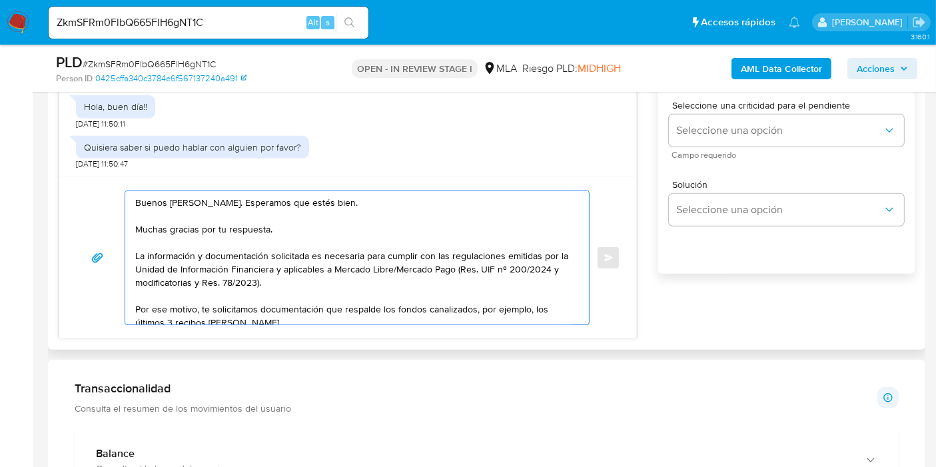
scroll to position [814, 0]
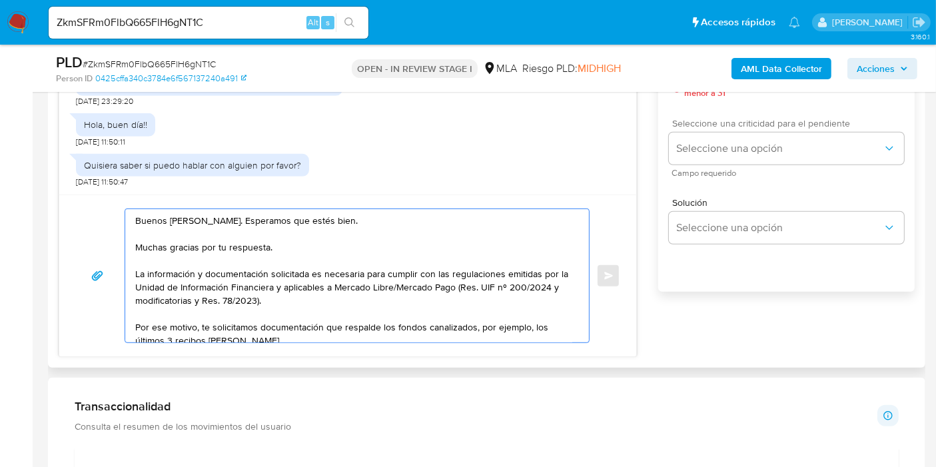
type textarea "Buenos días, Yanina. Esperamos que estés bien. Muchas gracias por tu respuesta.…"
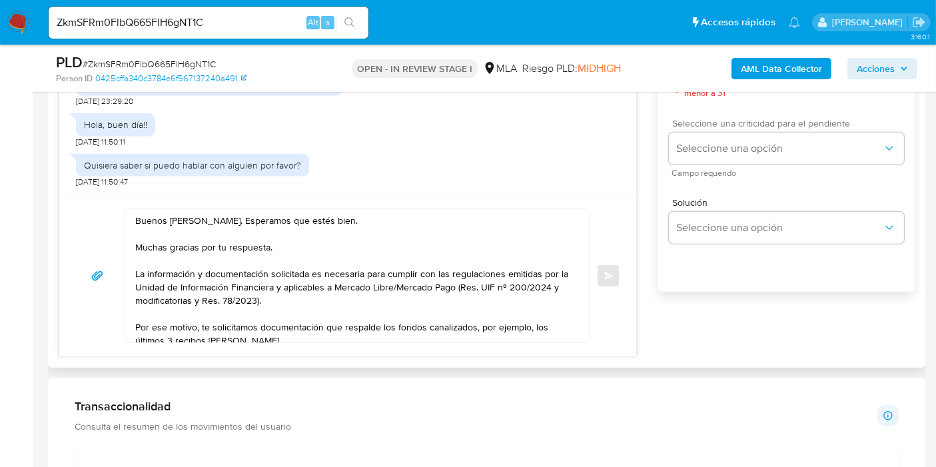
click at [751, 167] on div "Seleccione una criticidad para el pendiente Seleccione una opción Campo requeri…" at bounding box center [786, 148] width 235 height 58
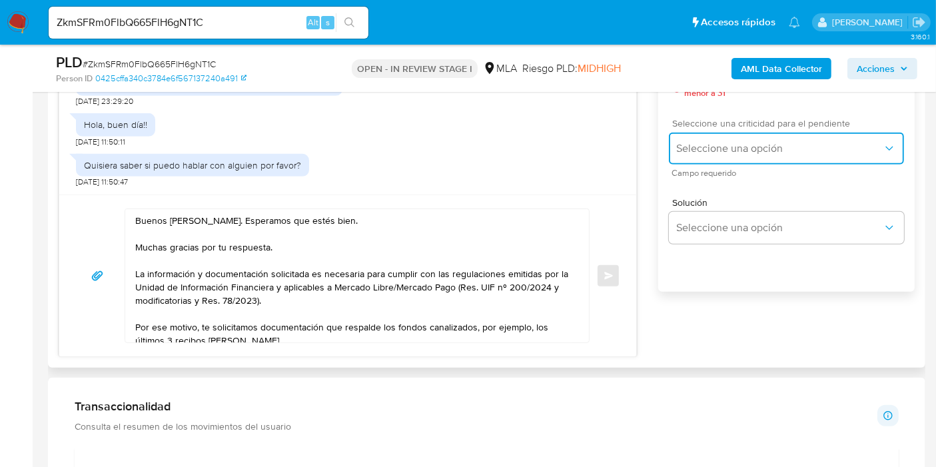
click at [767, 153] on span "Seleccione una opción" at bounding box center [780, 148] width 206 height 13
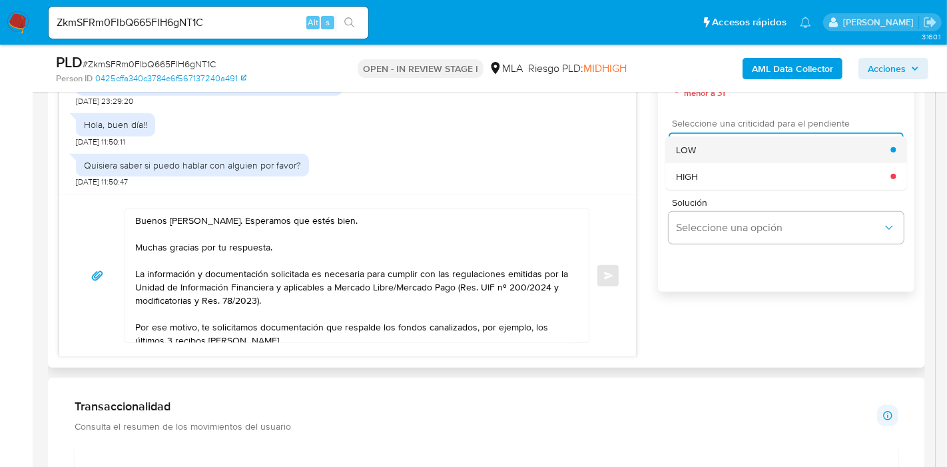
click at [776, 145] on div "LOW" at bounding box center [783, 150] width 215 height 27
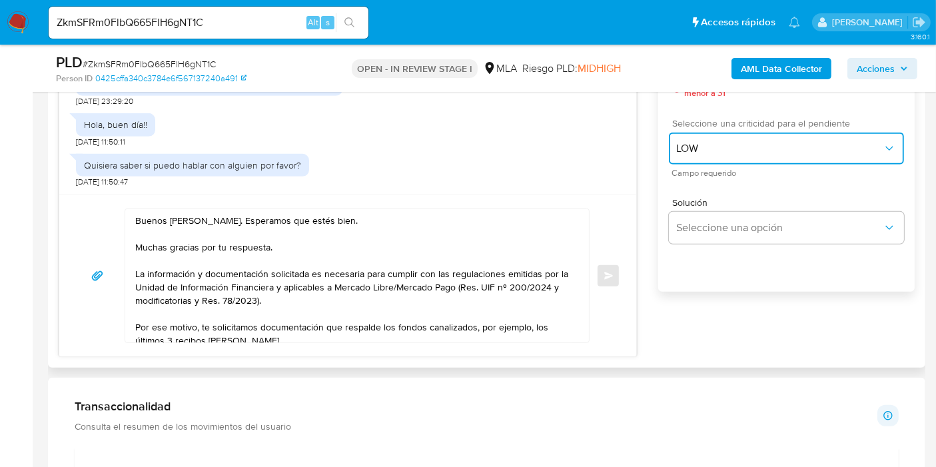
scroll to position [592, 0]
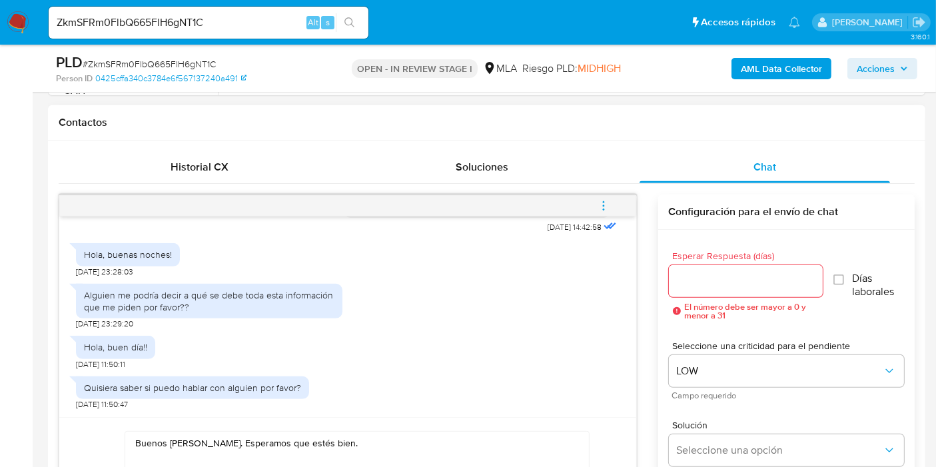
drag, startPoint x: 741, startPoint y: 266, endPoint x: 723, endPoint y: 282, distance: 25.0
click at [741, 266] on div at bounding box center [746, 281] width 154 height 32
click at [723, 282] on input "Esperar Respuesta (días)" at bounding box center [746, 280] width 154 height 17
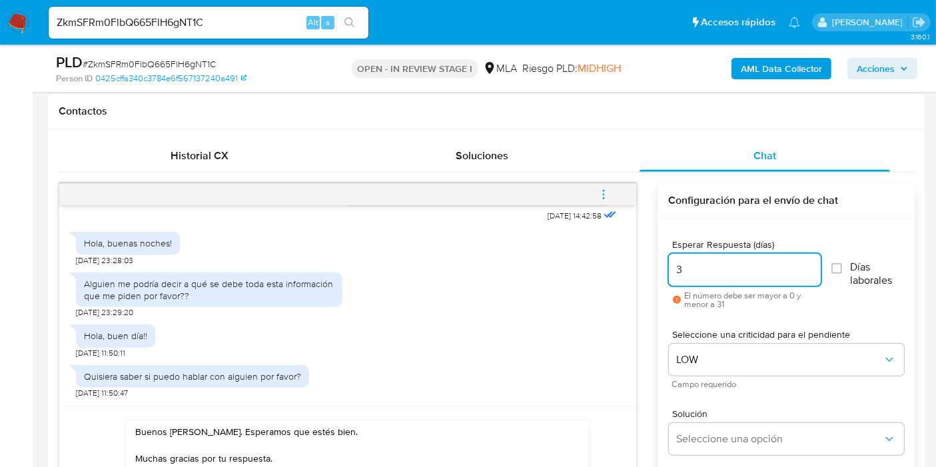
scroll to position [814, 0]
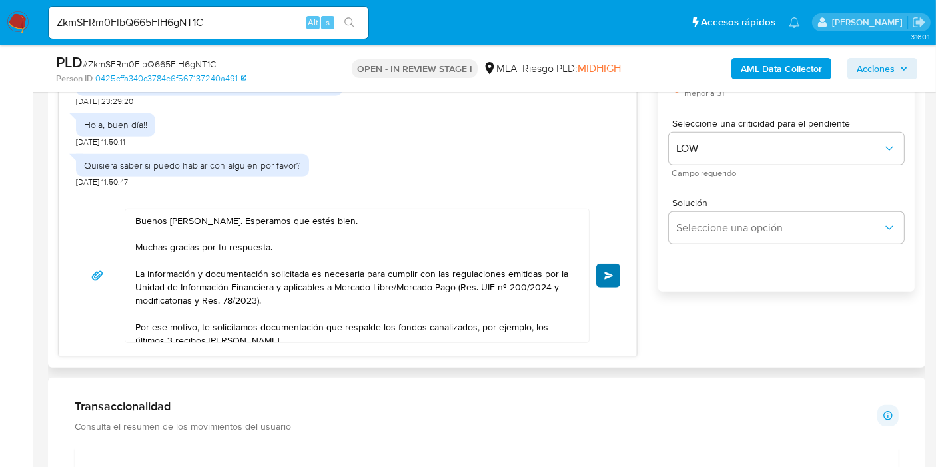
type input "3"
click at [618, 270] on button "Enviar" at bounding box center [608, 276] width 24 height 24
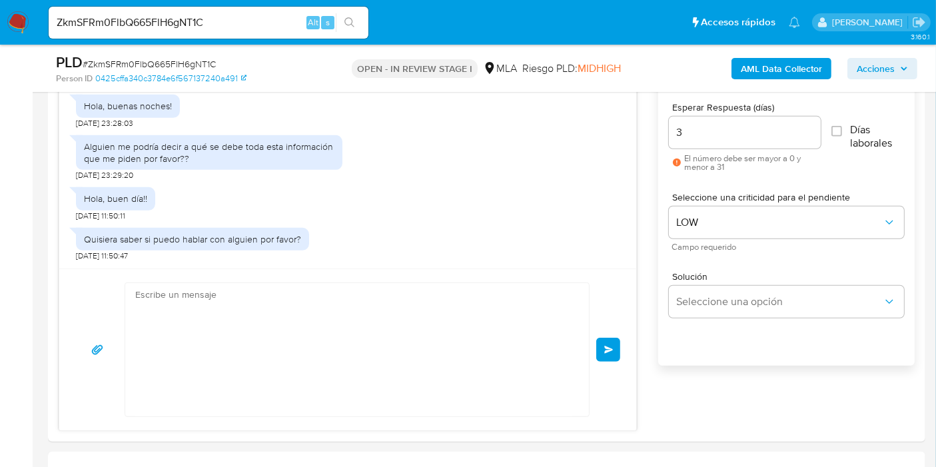
scroll to position [1082, 0]
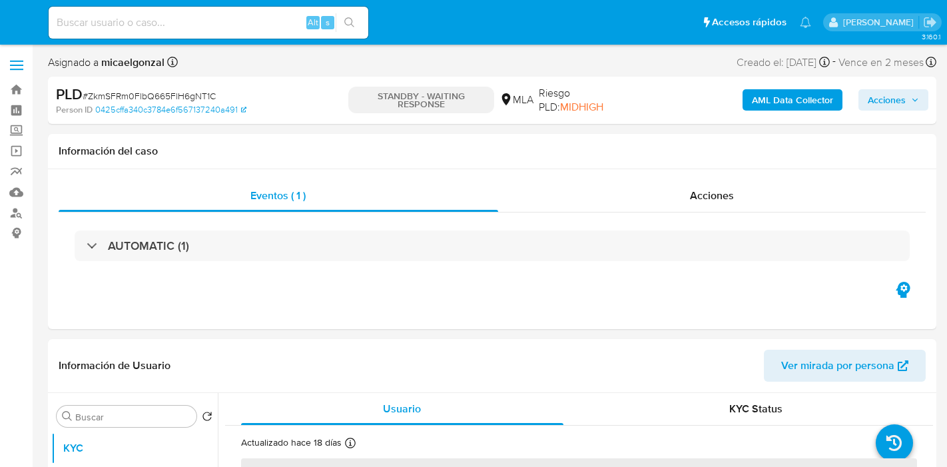
select select "10"
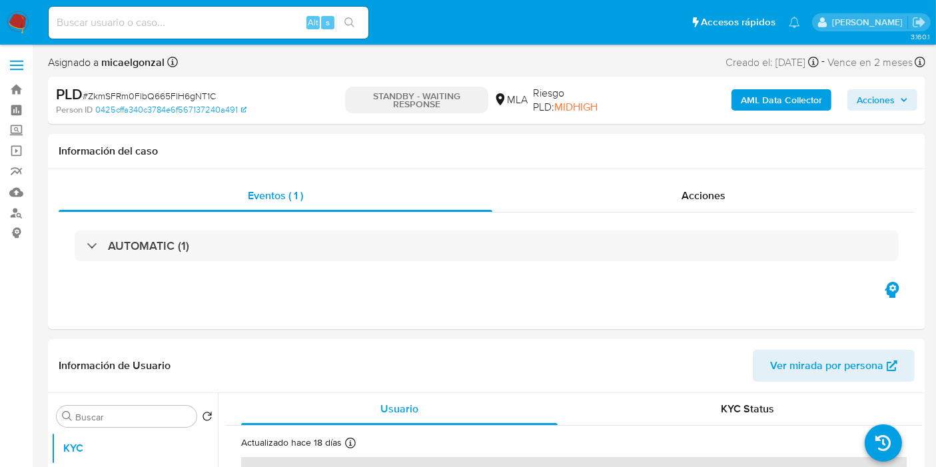
drag, startPoint x: 117, startPoint y: 37, endPoint x: 137, endPoint y: 21, distance: 25.2
click at [123, 33] on div "Alt s" at bounding box center [209, 23] width 320 height 32
click at [137, 21] on input at bounding box center [209, 22] width 320 height 17
paste input "bnI7LAEn5Z0dLOb4uBIwa1wJ"
type input "bnI7LAEn5Z0dLOb4uBIwa1wJ"
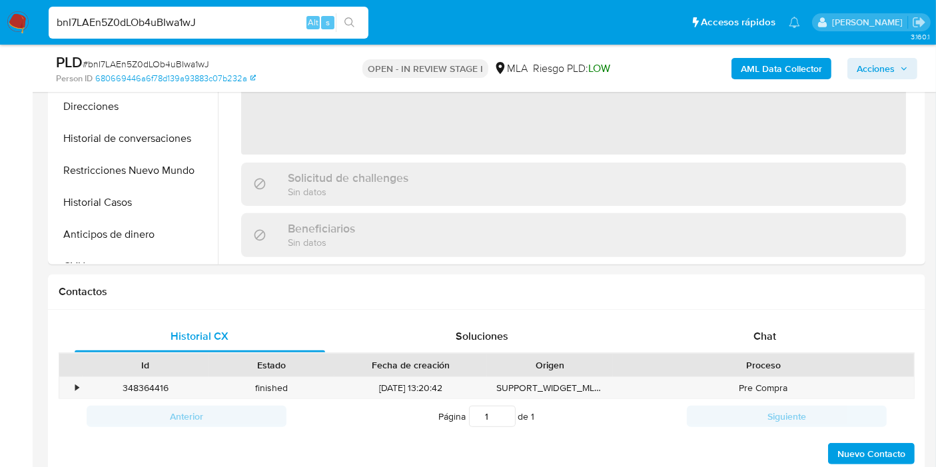
select select "10"
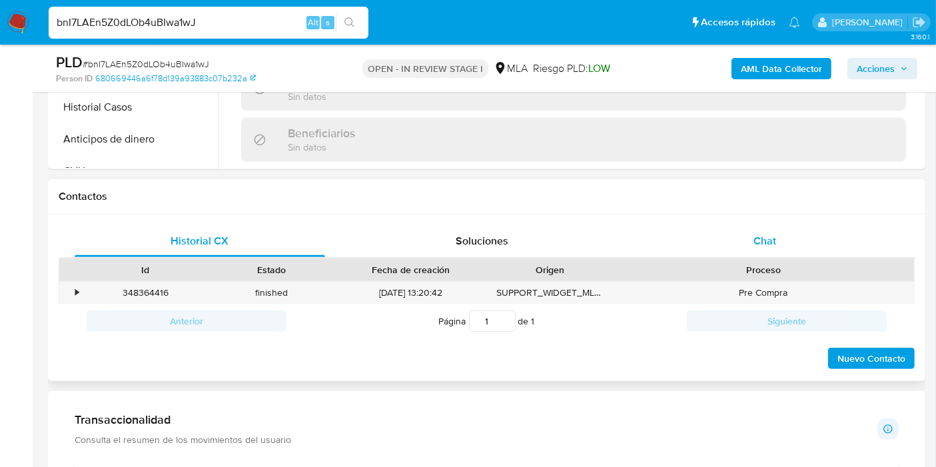
click at [785, 248] on div "Chat" at bounding box center [765, 241] width 250 height 32
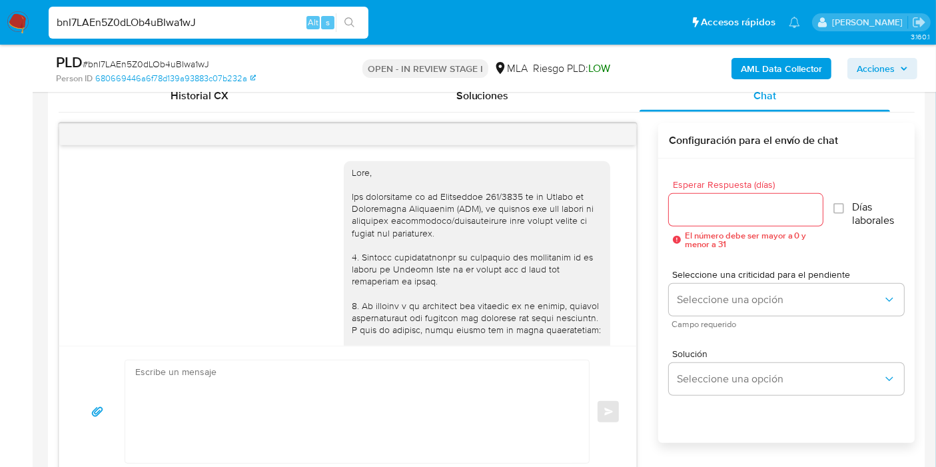
scroll to position [666, 0]
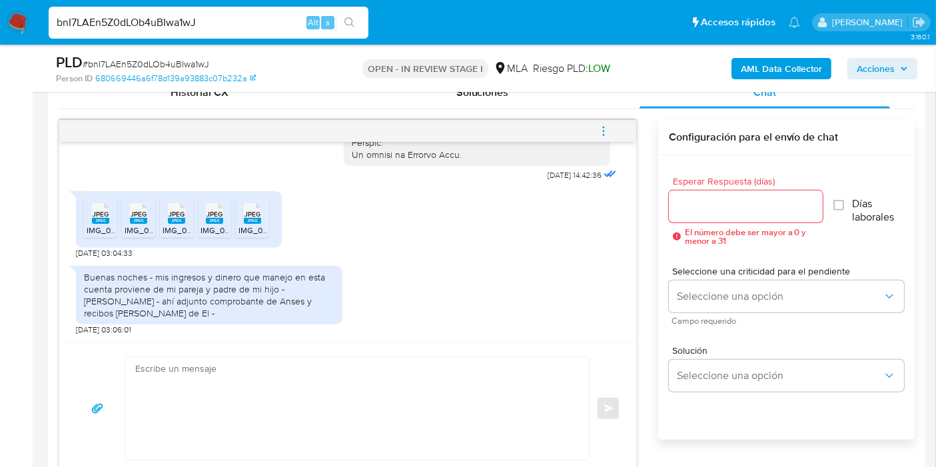
click at [102, 222] on rect at bounding box center [100, 221] width 17 height 6
click at [120, 220] on ul "JPEG JPEG IMG_0824.jpeg JPEG JPEG IMG_0826.jpeg JPEG JPEG IMG_0827.jpeg JPEG JP…" at bounding box center [179, 220] width 190 height 46
click at [131, 220] on rect at bounding box center [138, 221] width 17 height 6
click at [181, 212] on span "JPEG" at bounding box center [177, 214] width 16 height 9
click at [210, 214] on span "JPEG" at bounding box center [215, 214] width 16 height 9
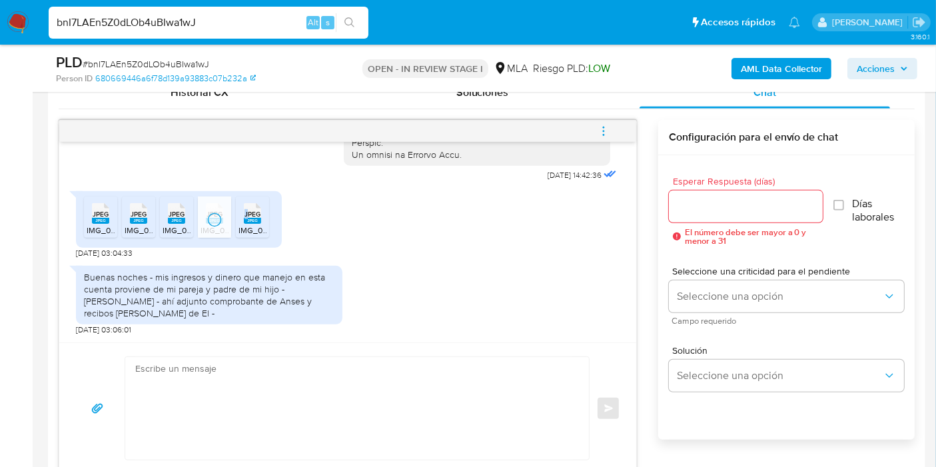
click at [246, 214] on span "JPEG" at bounding box center [252, 214] width 16 height 9
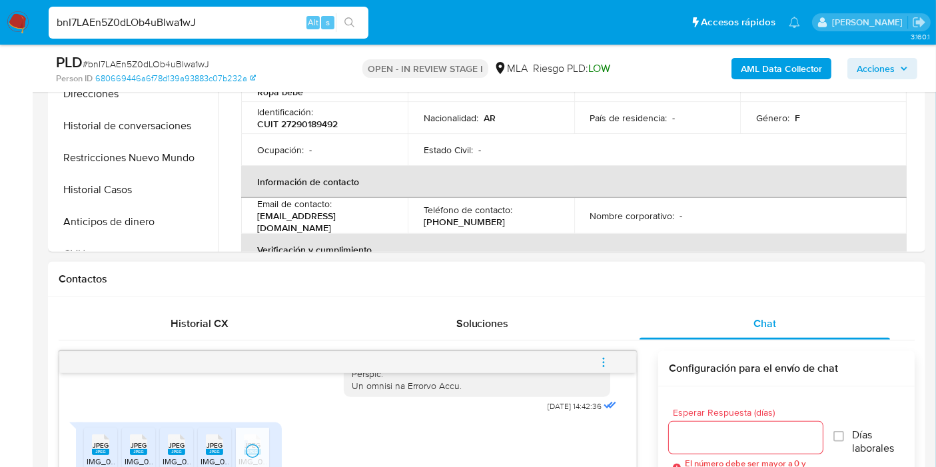
scroll to position [148, 0]
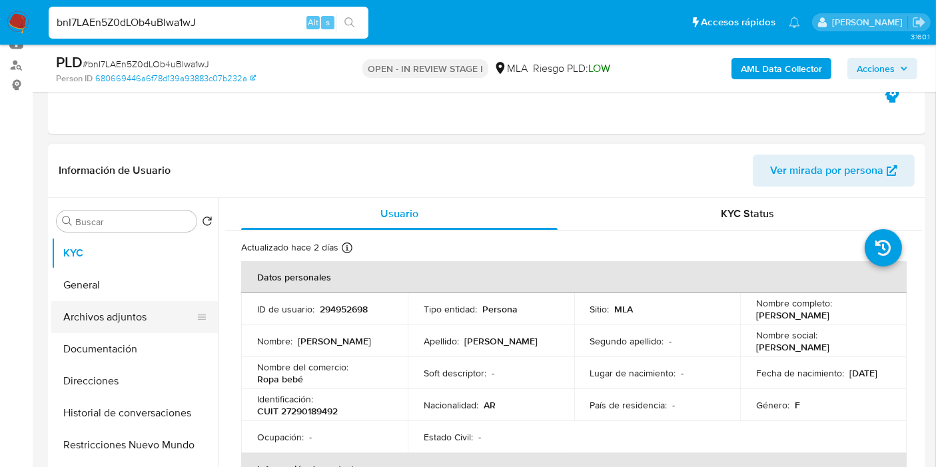
drag, startPoint x: 78, startPoint y: 284, endPoint x: 209, endPoint y: 324, distance: 137.4
click at [78, 284] on button "General" at bounding box center [134, 285] width 167 height 32
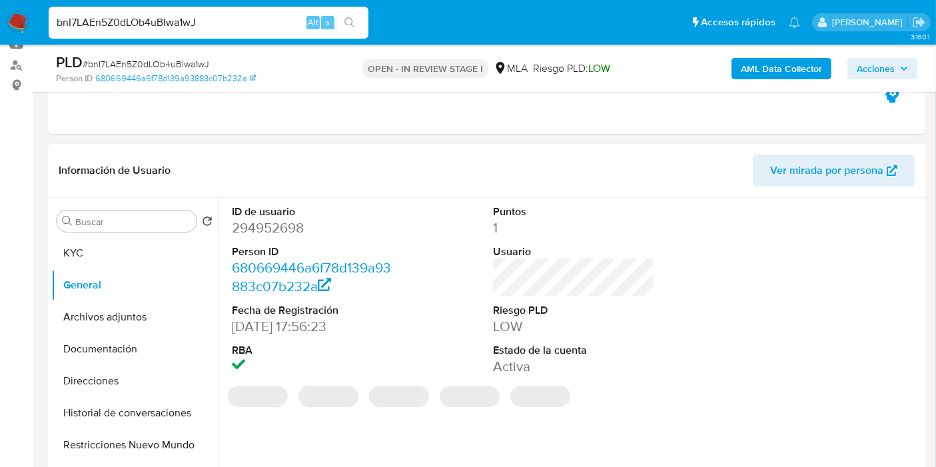
click at [288, 228] on dd "294952698" at bounding box center [312, 227] width 161 height 19
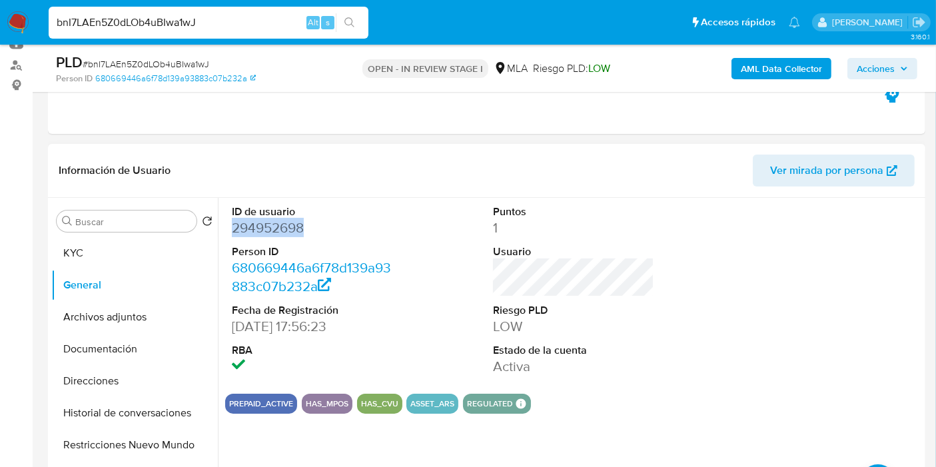
copy dd "294952698"
click at [237, 21] on input "bnI7LAEn5Z0dLOb4uBIwa1wJ" at bounding box center [209, 22] width 320 height 17
paste input "kLE0s5IENTLwvMkdSUHuJM7F"
type input "kLE0s5IENTLwvMkdSUHuJM7F"
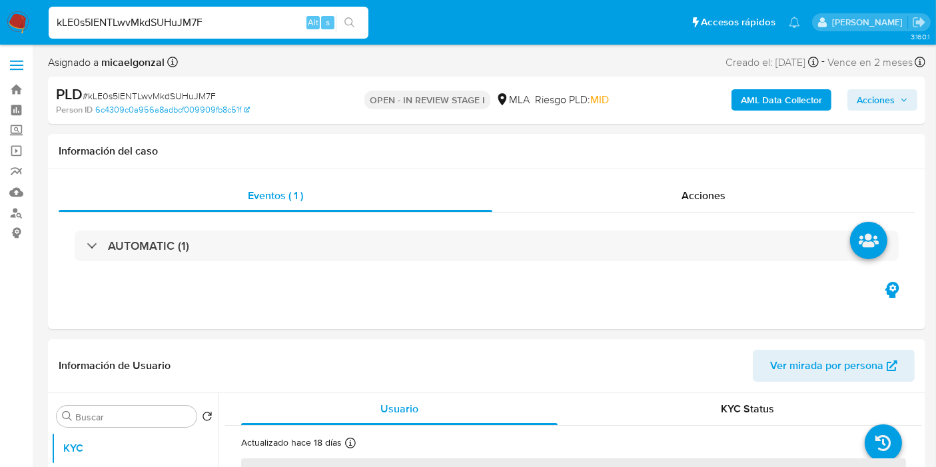
select select "10"
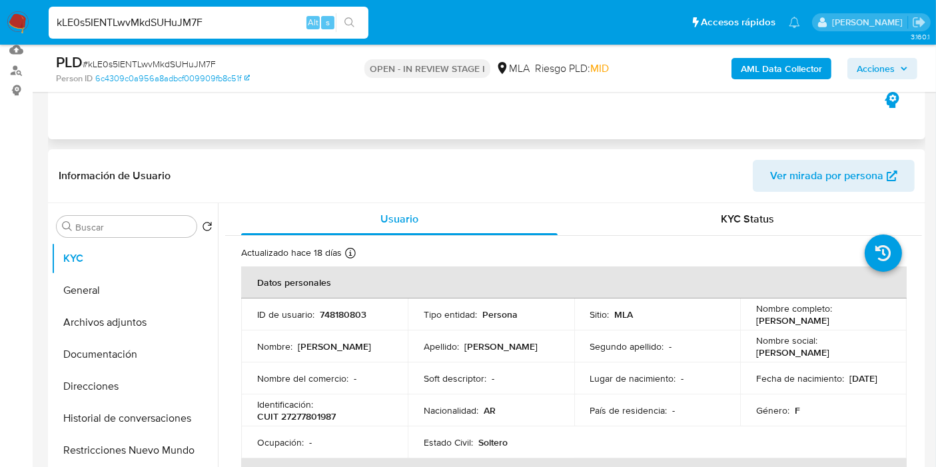
scroll to position [222, 0]
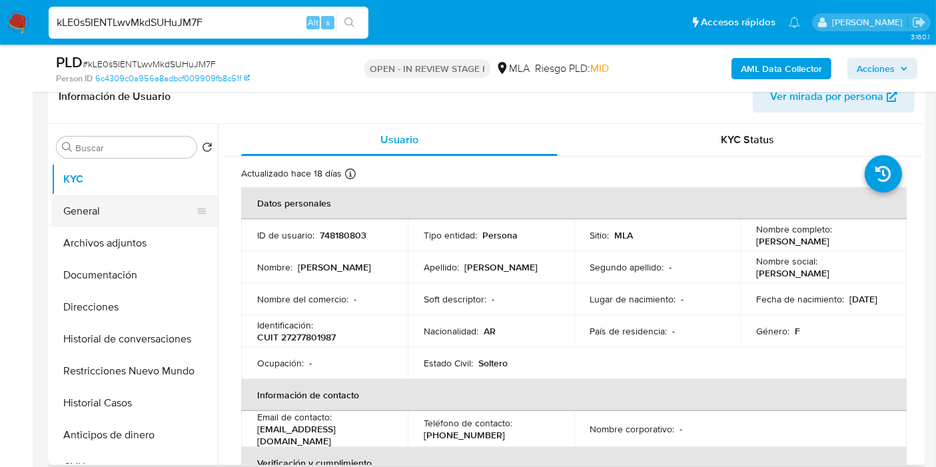
click at [159, 203] on button "General" at bounding box center [129, 211] width 156 height 32
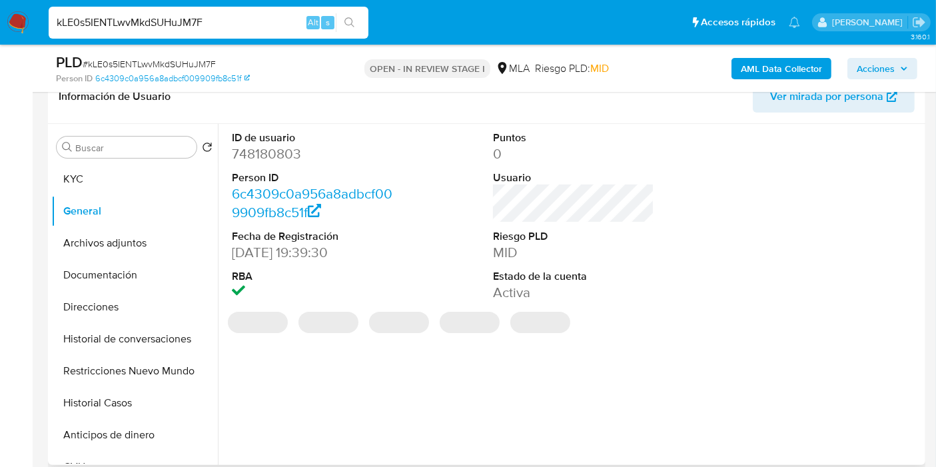
click at [270, 149] on dd "748180803" at bounding box center [312, 154] width 161 height 19
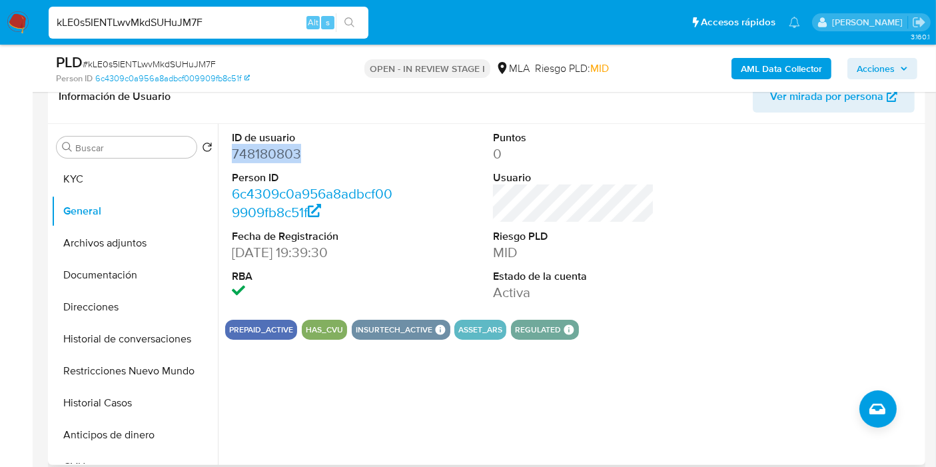
copy dd "748180803"
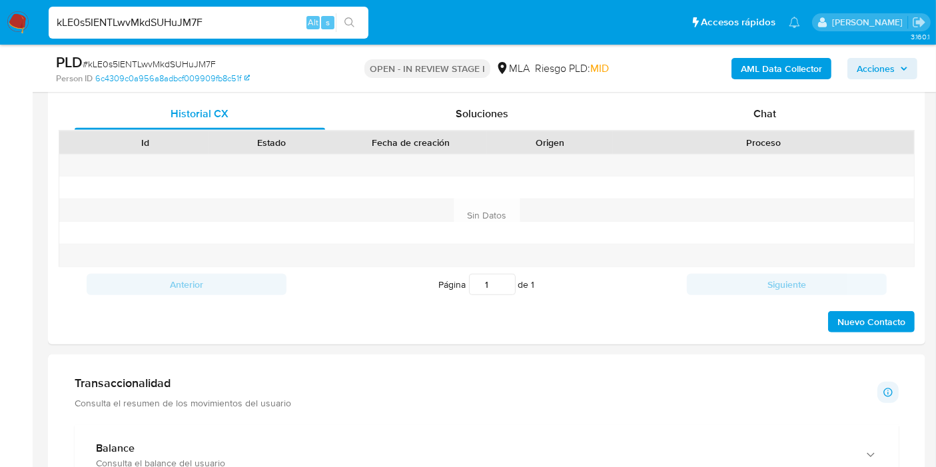
scroll to position [592, 0]
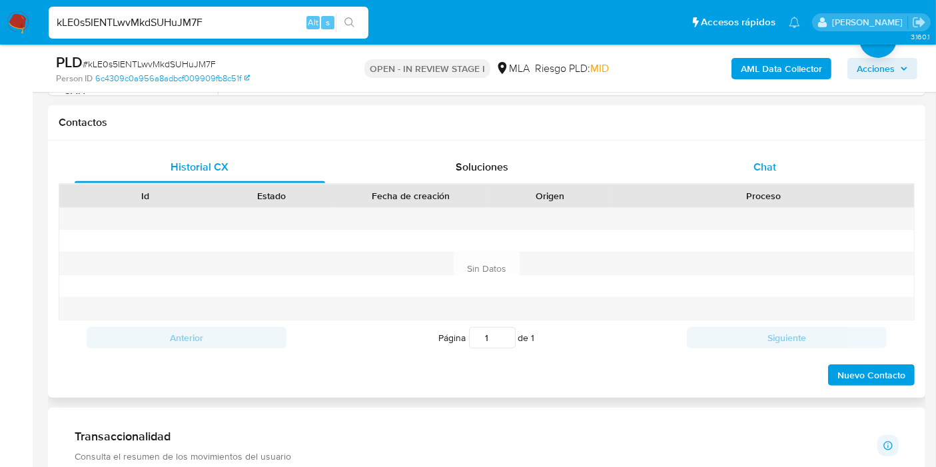
click at [827, 168] on div "Chat" at bounding box center [765, 167] width 250 height 32
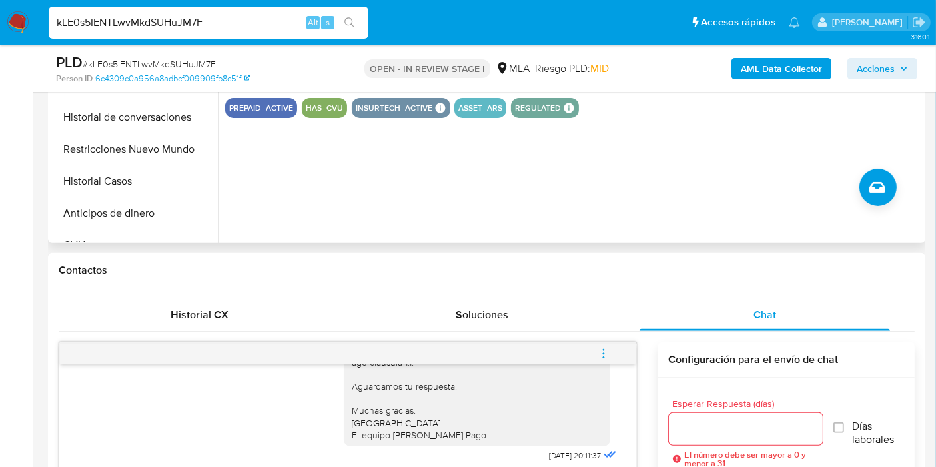
scroll to position [222, 0]
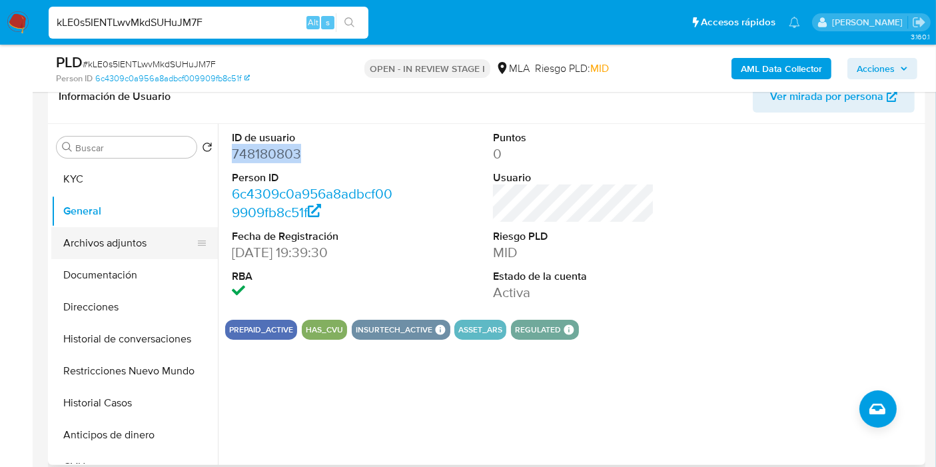
click at [169, 232] on button "Archivos adjuntos" at bounding box center [129, 243] width 156 height 32
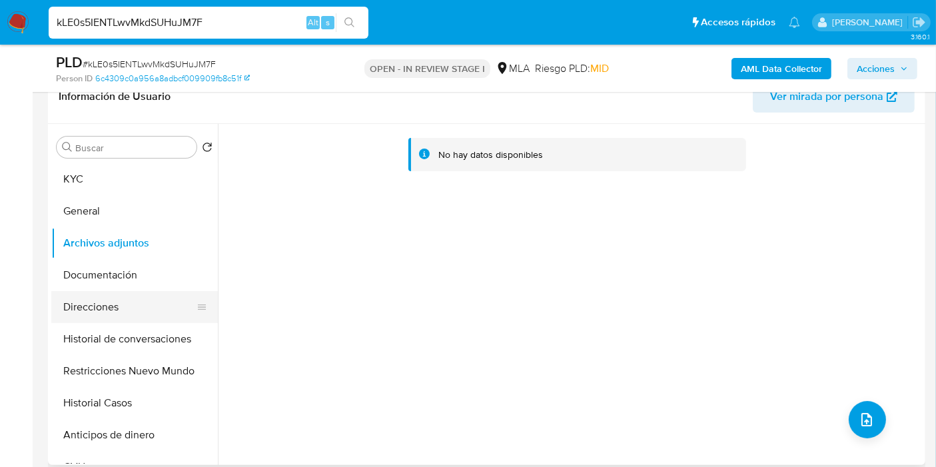
click at [111, 308] on button "Direcciones" at bounding box center [129, 307] width 156 height 32
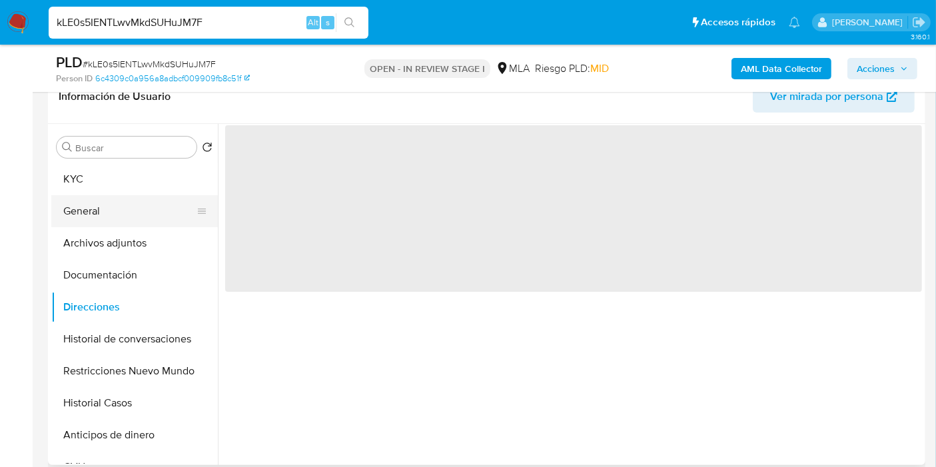
click at [126, 208] on button "General" at bounding box center [129, 211] width 156 height 32
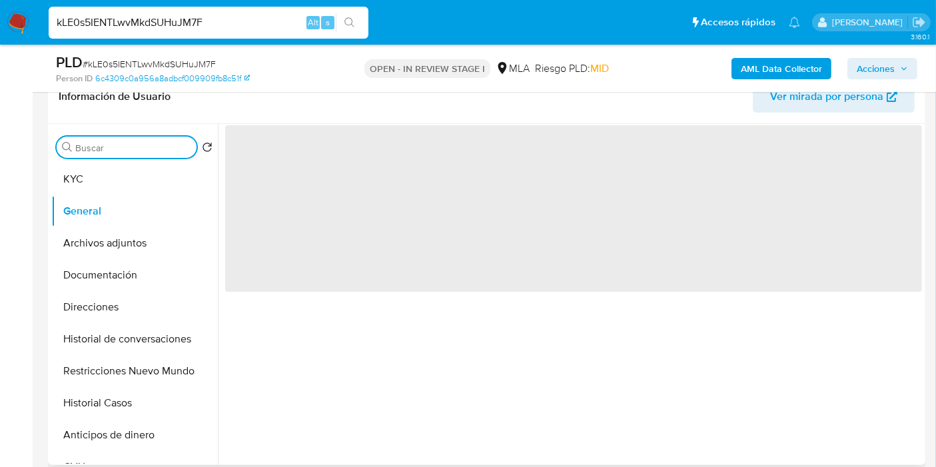
click at [118, 148] on input "Buscar" at bounding box center [133, 148] width 116 height 12
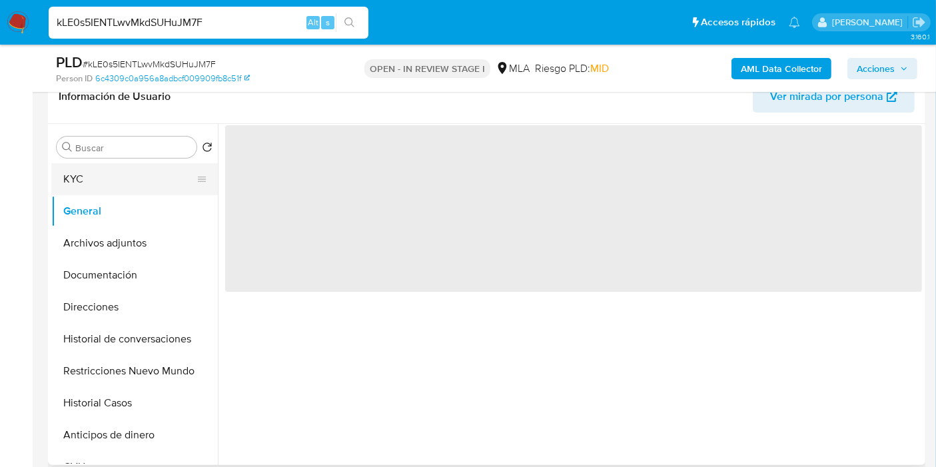
click at [81, 178] on button "KYC" at bounding box center [129, 179] width 156 height 32
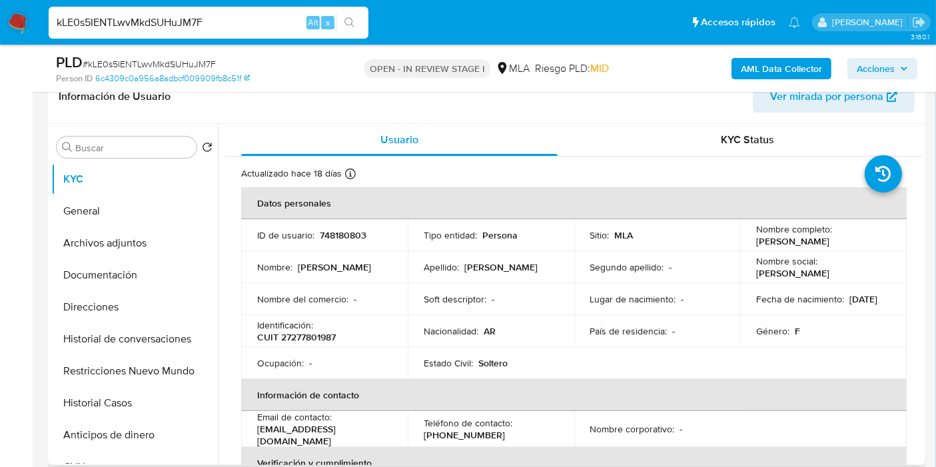
drag, startPoint x: 318, startPoint y: 328, endPoint x: 323, endPoint y: 334, distance: 7.6
click at [318, 330] on div "Identificación : CUIT 27277801987" at bounding box center [324, 331] width 135 height 24
click at [323, 334] on p "CUIT 27277801987" at bounding box center [296, 337] width 79 height 12
click at [319, 338] on p "CUIT 27277801987" at bounding box center [296, 337] width 79 height 12
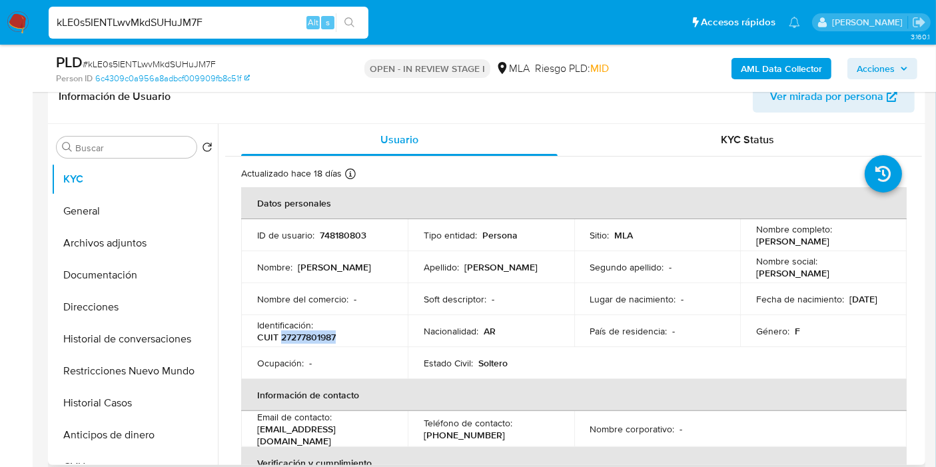
copy p "27277801987"
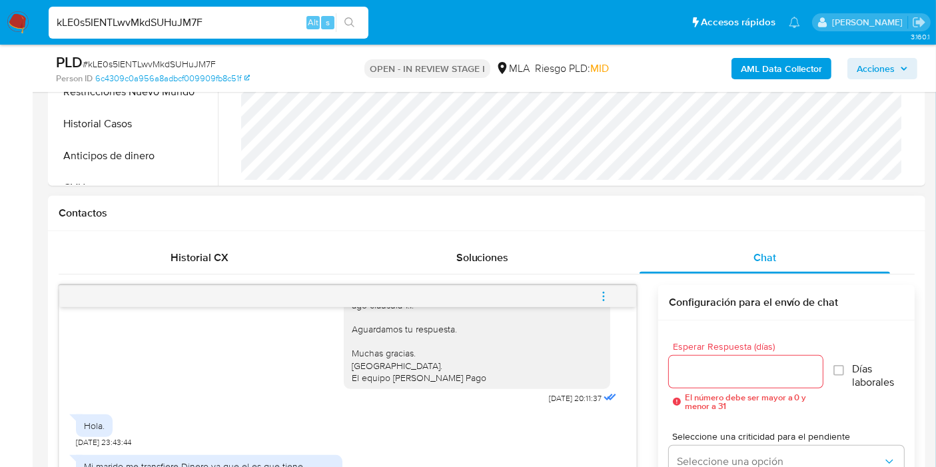
scroll to position [592, 0]
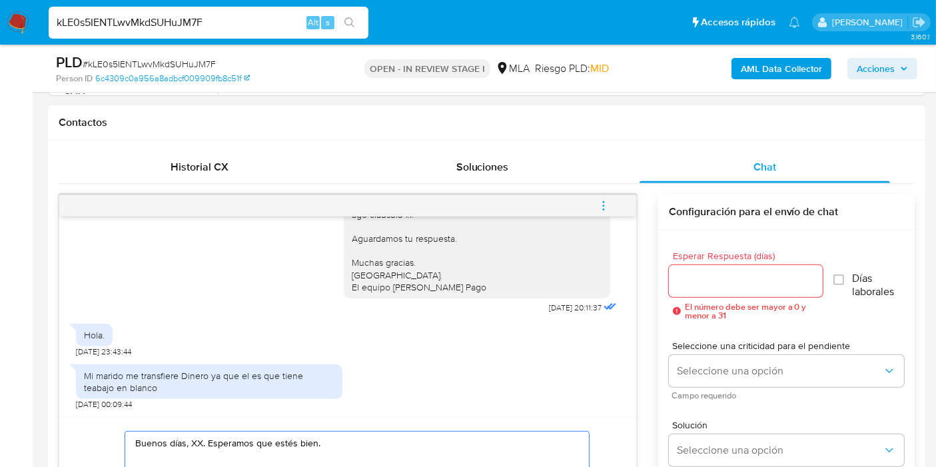
scroll to position [740, 0]
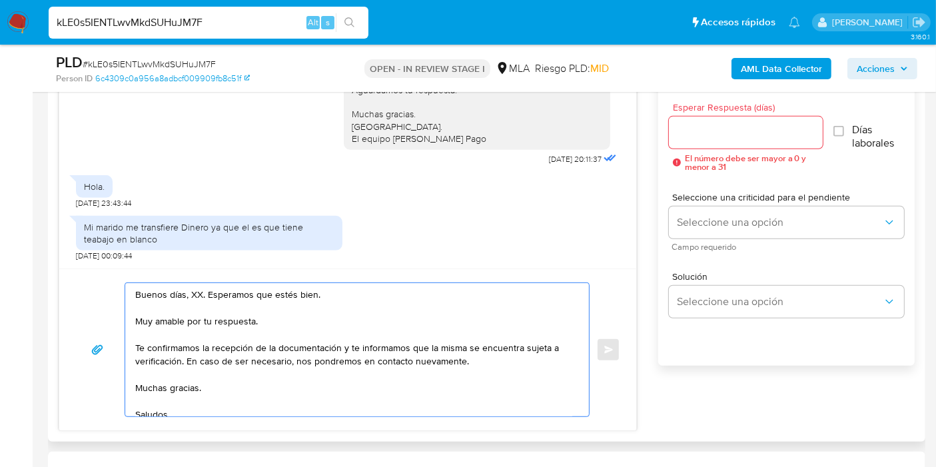
click at [196, 290] on textarea "Buenos días, XX. Esperamos que estés bien. Muy amable por tu respuesta. Te conf…" at bounding box center [353, 349] width 437 height 133
click at [209, 312] on textarea "Buenos [PERSON_NAME]. Esperamos que estés bien. Muy amable por tu respuesta. Te…" at bounding box center [353, 349] width 437 height 133
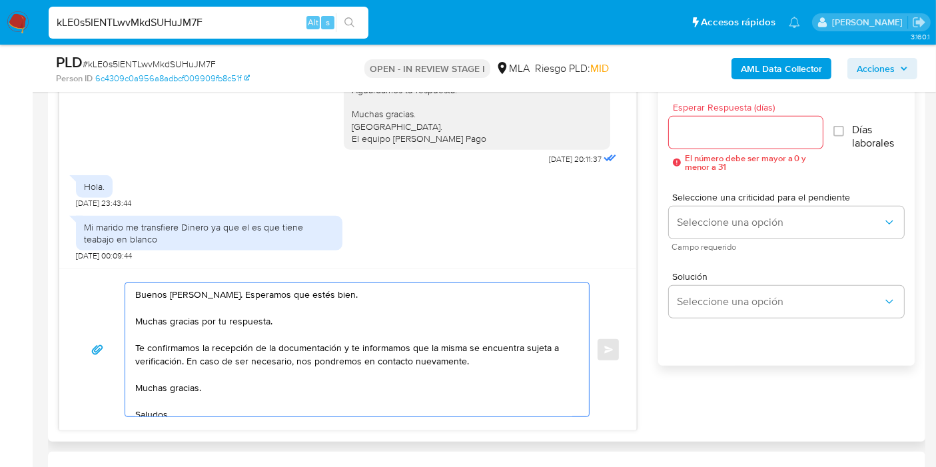
click at [279, 354] on textarea "Buenos [PERSON_NAME]. Esperamos que estés bien. Muchas gracias por tu respuesta…" at bounding box center [353, 349] width 437 height 133
drag, startPoint x: 261, startPoint y: 391, endPoint x: 123, endPoint y: 338, distance: 147.6
click at [123, 338] on div "Buenos [PERSON_NAME]. Esperamos que estés bien. Muchas gracias por tu respuesta…" at bounding box center [347, 349] width 545 height 135
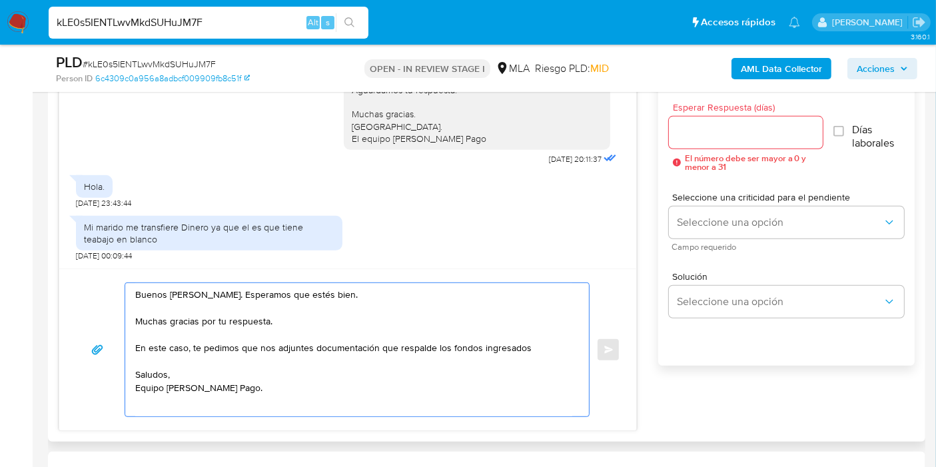
click at [525, 341] on textarea "Buenos [PERSON_NAME]. Esperamos que estés bien. Muchas gracias por tu respuesta…" at bounding box center [353, 349] width 437 height 133
click at [540, 356] on textarea "Buenos [PERSON_NAME]. Esperamos que estés bien. Muchas gracias por tu respuesta…" at bounding box center [353, 349] width 437 height 133
click at [334, 356] on textarea "Buenos [PERSON_NAME]. Esperamos que estés bien. Muchas gracias por tu respuesta…" at bounding box center [353, 349] width 437 height 133
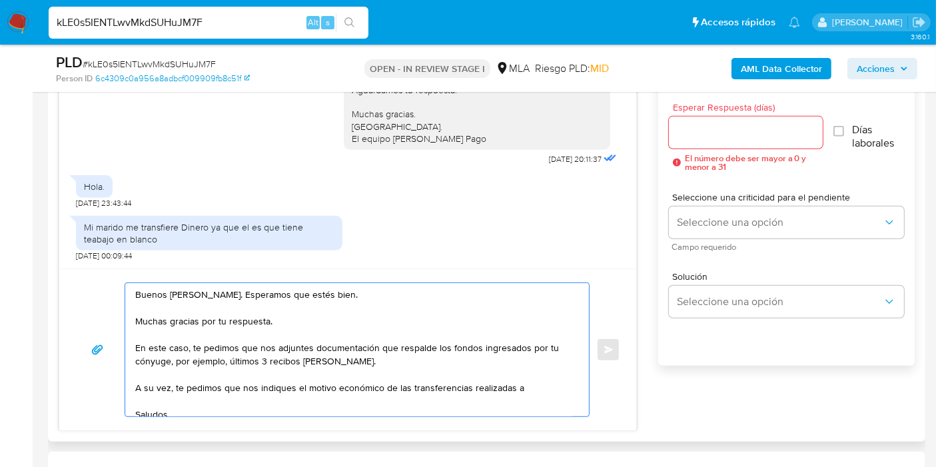
paste textarea "[PERSON_NAME]"
paste textarea "27262056088"
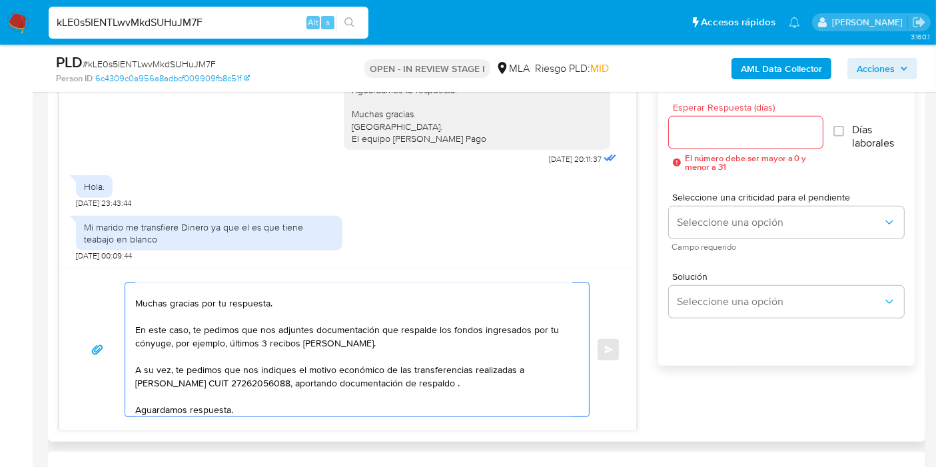
scroll to position [89, 0]
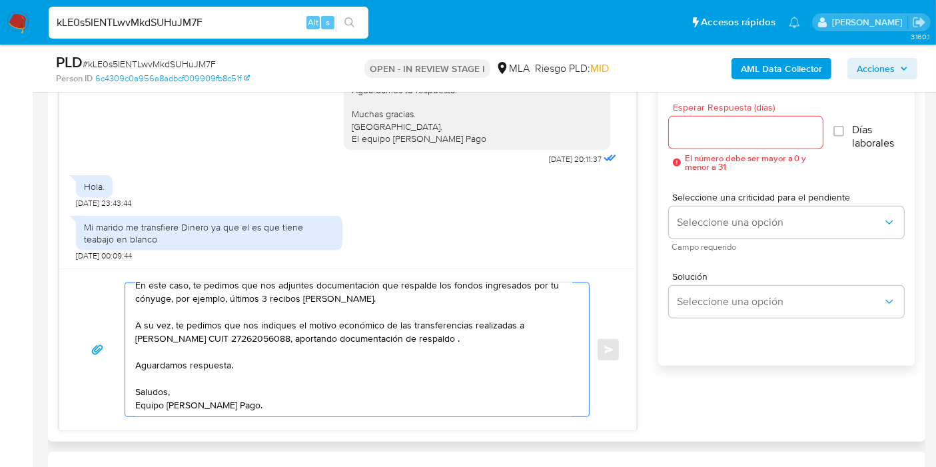
click at [149, 408] on textarea "Buenos [PERSON_NAME]. Esperamos que estés bien. Muchas gracias por tu respuesta…" at bounding box center [353, 349] width 437 height 133
type textarea "Buenos [PERSON_NAME]. Esperamos que estés bien. Muchas gracias por tu respuesta…"
click at [758, 107] on span "Esperar Respuesta (días)" at bounding box center [750, 108] width 154 height 10
click at [758, 124] on input "Esperar Respuesta (días)" at bounding box center [746, 132] width 154 height 17
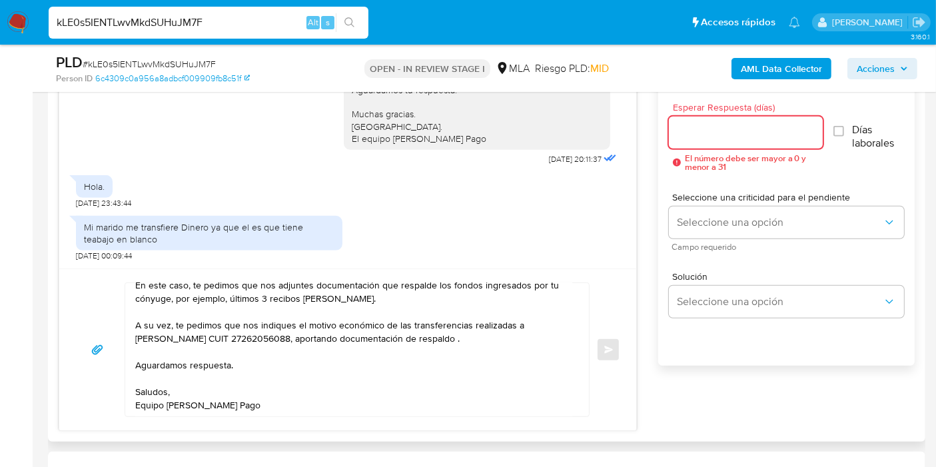
click at [744, 138] on input "Esperar Respuesta (días)" at bounding box center [746, 132] width 154 height 17
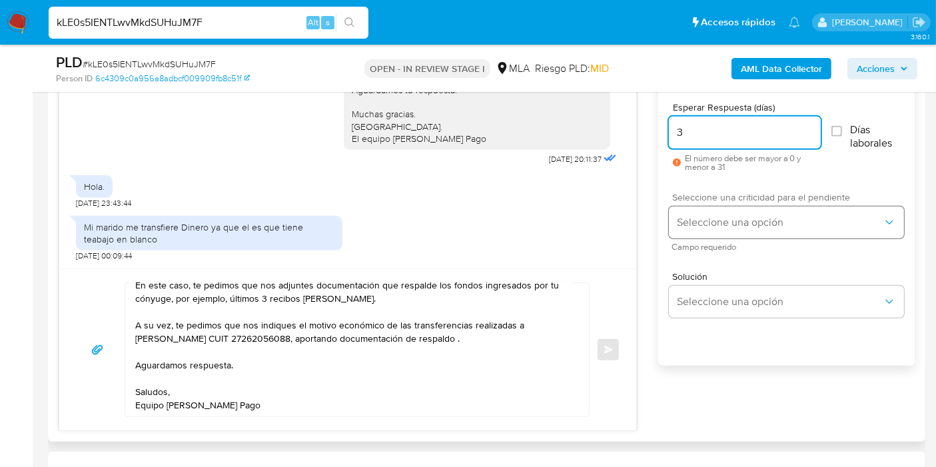
type input "3"
click at [711, 231] on button "Seleccione una opción" at bounding box center [786, 223] width 235 height 32
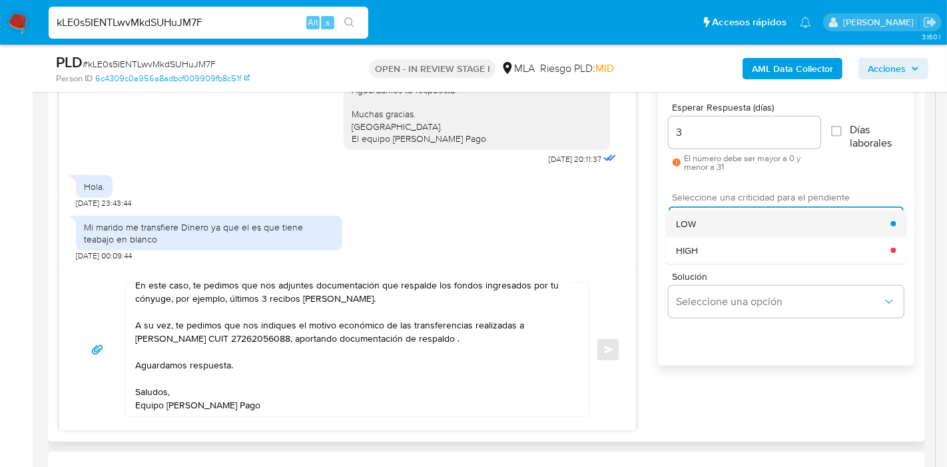
click at [723, 226] on div "LOW" at bounding box center [783, 224] width 215 height 27
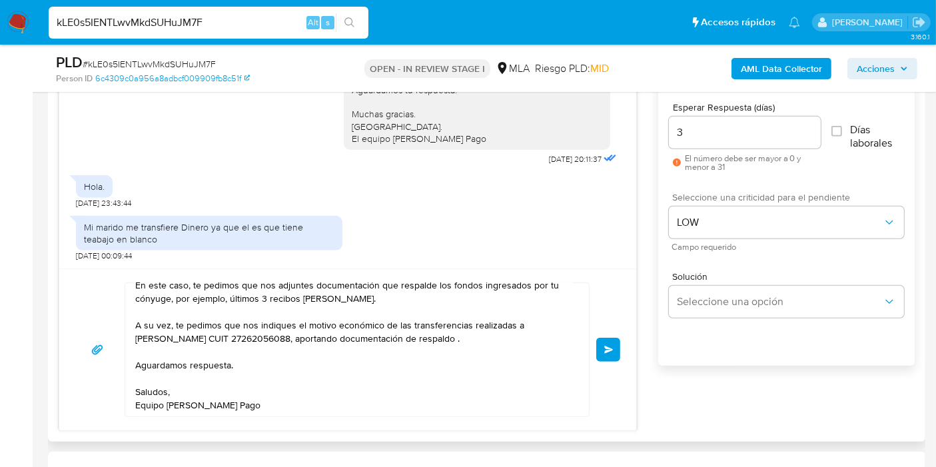
drag, startPoint x: 607, startPoint y: 344, endPoint x: 510, endPoint y: 336, distance: 96.9
click at [544, 342] on div "Buenos [PERSON_NAME]. Esperamos que estés bien. Muchas gracias por tu respuesta…" at bounding box center [347, 349] width 545 height 135
click at [479, 338] on textarea "Buenos [PERSON_NAME]. Esperamos que estés bien. Muchas gracias por tu respuesta…" at bounding box center [353, 349] width 437 height 133
type textarea "Buenos [PERSON_NAME]. Esperamos que estés bien. Muchas gracias por tu respuesta…"
click at [603, 347] on button "Enviar" at bounding box center [608, 350] width 24 height 24
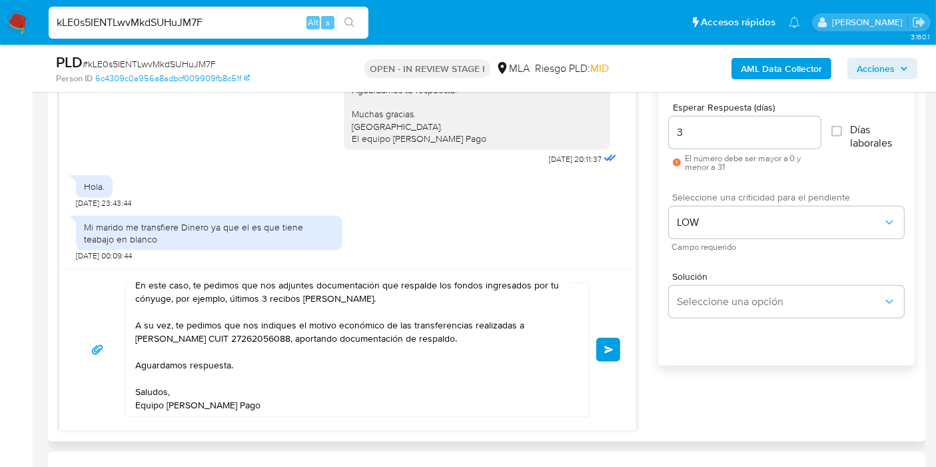
scroll to position [0, 0]
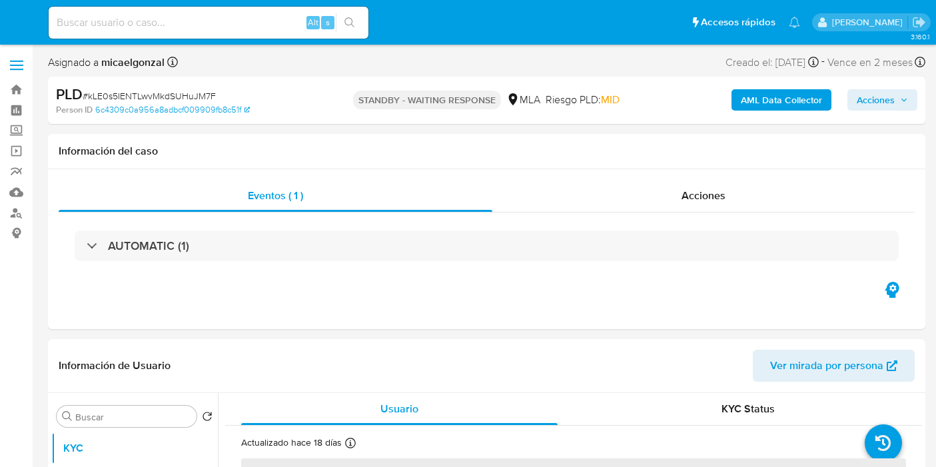
select select "10"
click at [193, 28] on input at bounding box center [209, 22] width 320 height 17
paste input "WHPkTwqqnAGvOcSdHR0UxFFG"
type input "WHPkTwqqnAGvOcSdHR0UxFFG"
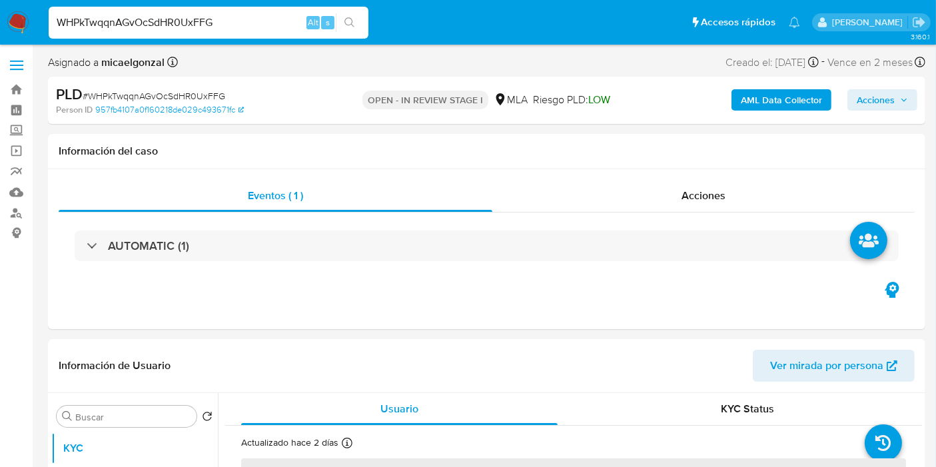
select select "10"
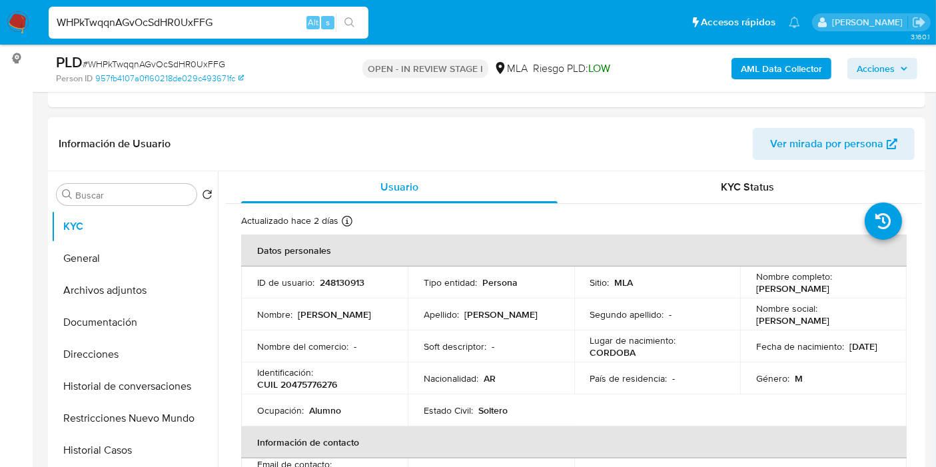
scroll to position [222, 0]
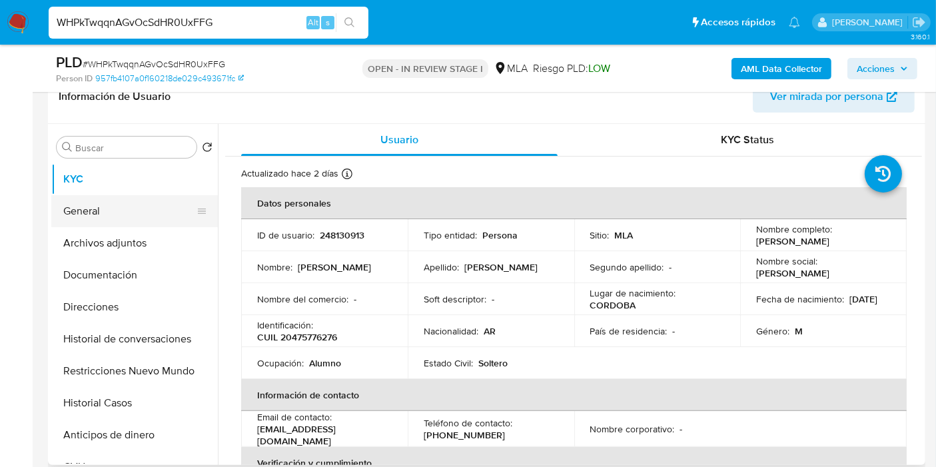
click at [92, 215] on button "General" at bounding box center [129, 211] width 156 height 32
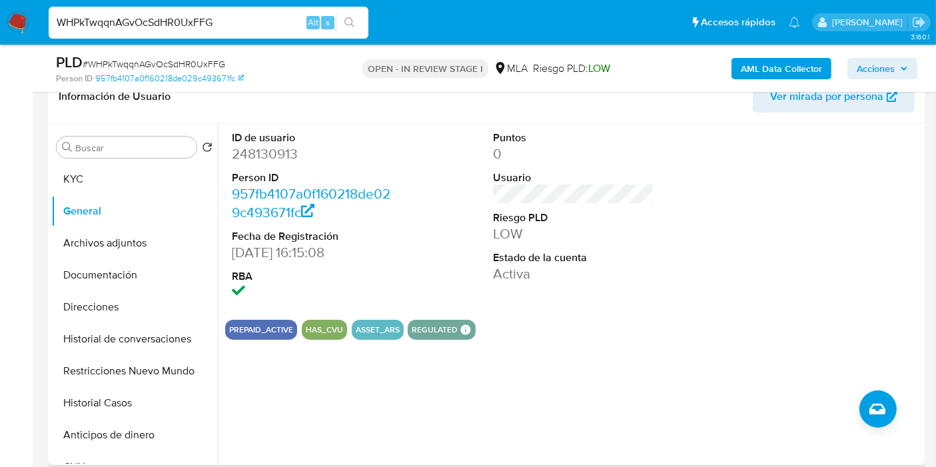
click at [278, 151] on dd "248130913" at bounding box center [312, 154] width 161 height 19
copy dd "248130913"
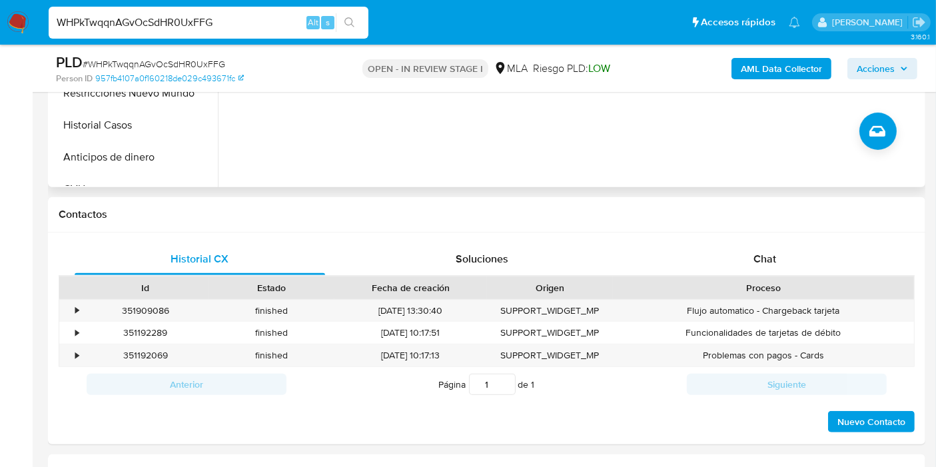
scroll to position [592, 0]
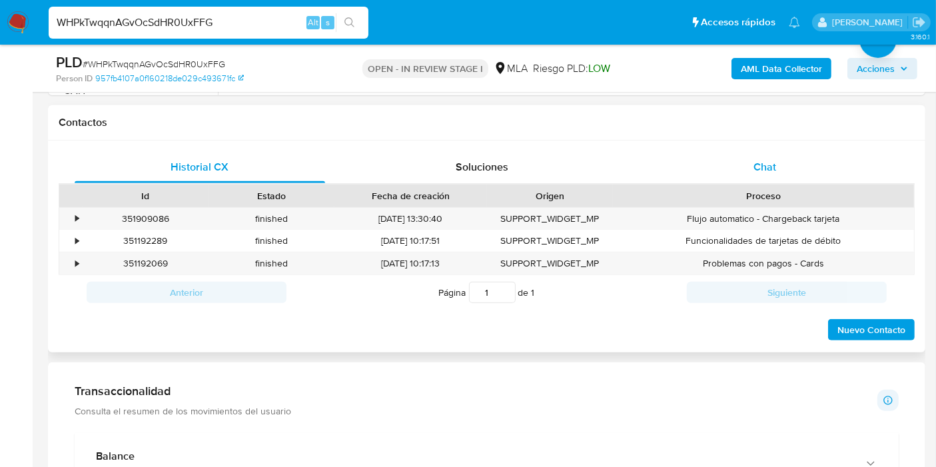
click at [772, 161] on span "Chat" at bounding box center [764, 166] width 23 height 15
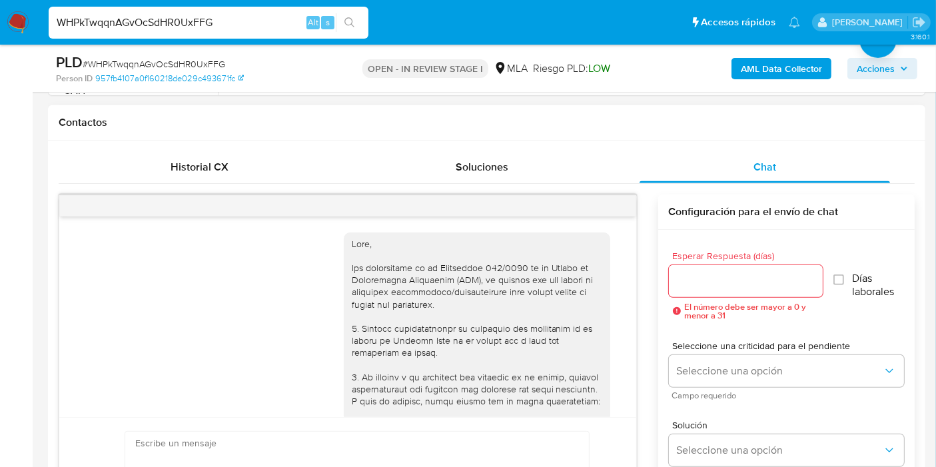
scroll to position [687, 0]
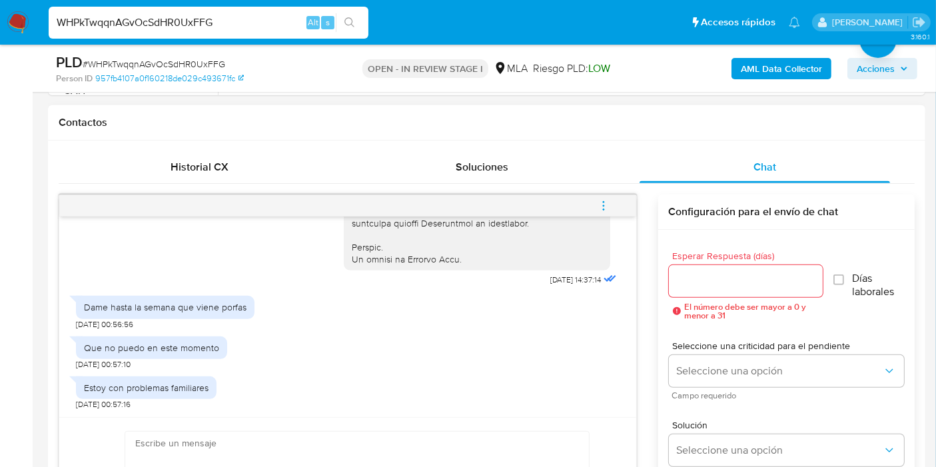
click at [196, 342] on div "Que no puedo en este momento" at bounding box center [151, 348] width 135 height 12
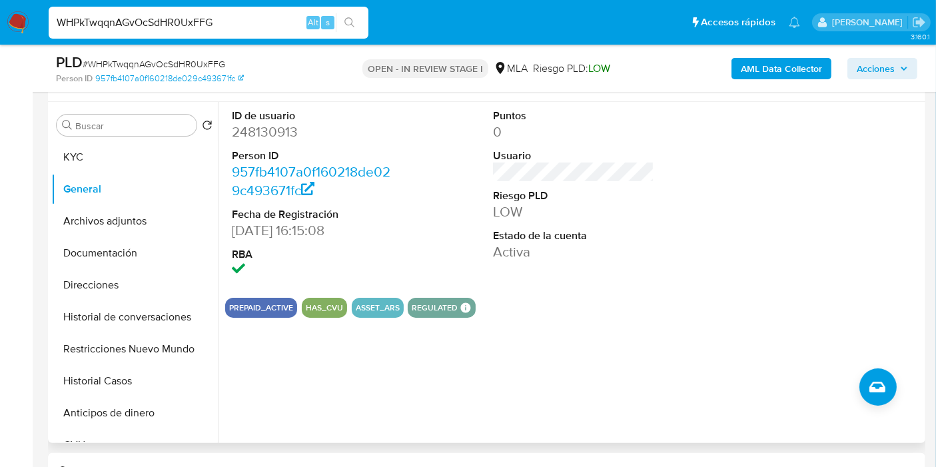
scroll to position [222, 0]
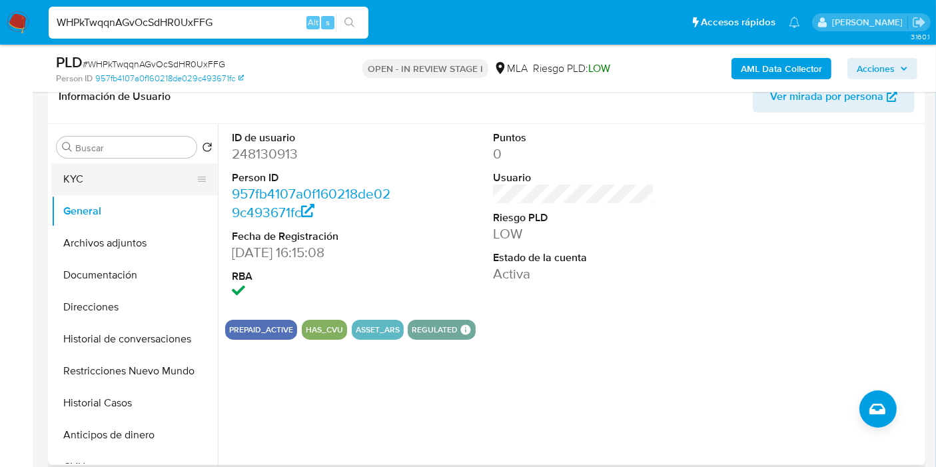
click at [135, 193] on button "KYC" at bounding box center [129, 179] width 156 height 32
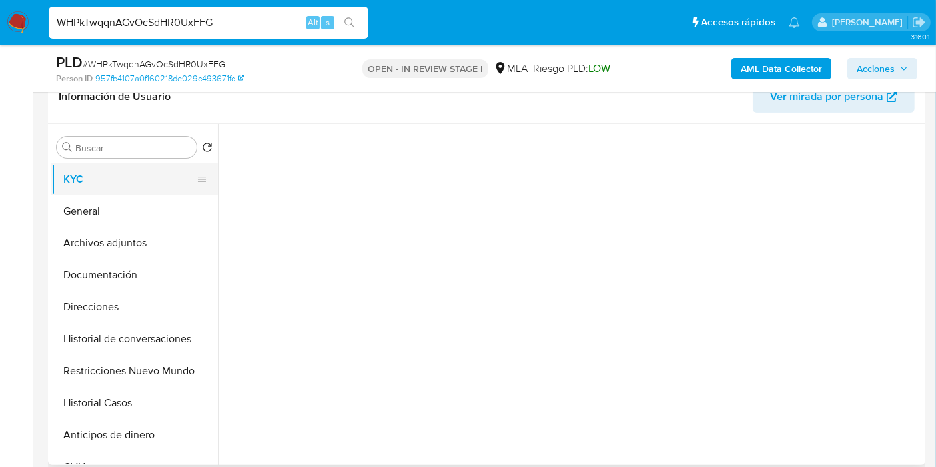
click at [145, 176] on button "KYC" at bounding box center [129, 179] width 156 height 32
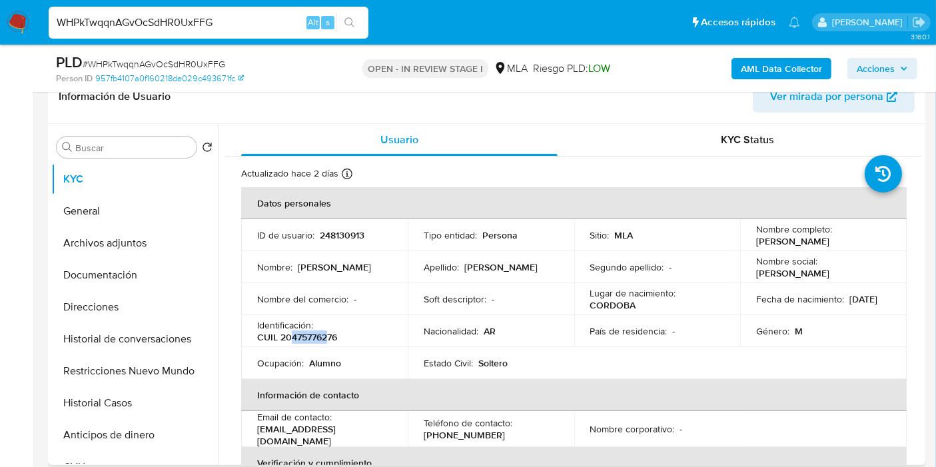
drag, startPoint x: 290, startPoint y: 338, endPoint x: 329, endPoint y: 338, distance: 39.3
click at [329, 338] on p "CUIL 20475776276" at bounding box center [297, 337] width 80 height 12
drag, startPoint x: 329, startPoint y: 338, endPoint x: 426, endPoint y: 51, distance: 302.5
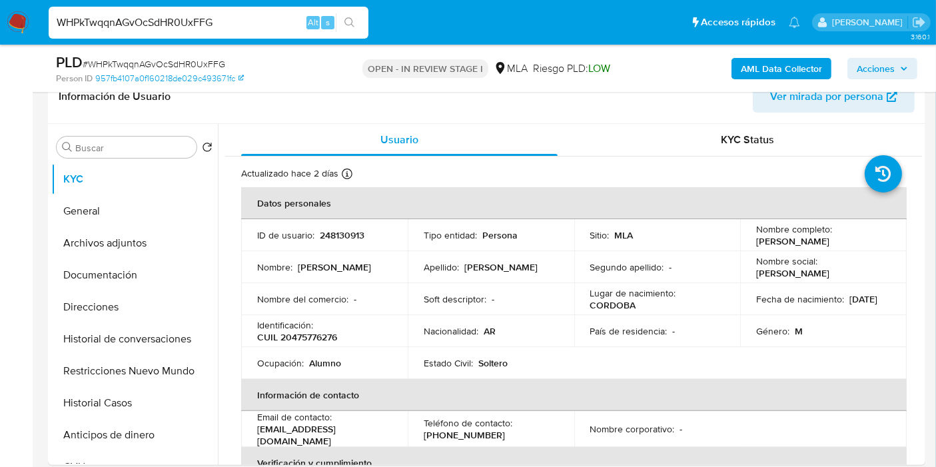
click at [426, 51] on div "PLD # WHPkTwqqnAGvOcSdHR0UxFFG Person ID 957fb4107a0f160218de029c493671fc OPEN …" at bounding box center [486, 68] width 877 height 47
drag, startPoint x: 302, startPoint y: 326, endPoint x: 300, endPoint y: 332, distance: 7.2
click at [301, 328] on p "Identificación :" at bounding box center [285, 325] width 56 height 12
click at [298, 336] on p "CUIL 20475776276" at bounding box center [297, 337] width 80 height 12
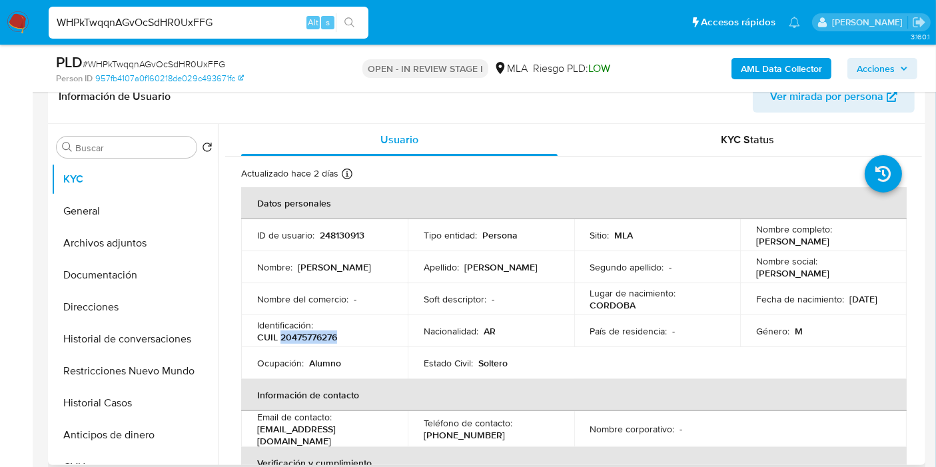
copy p "20475776276"
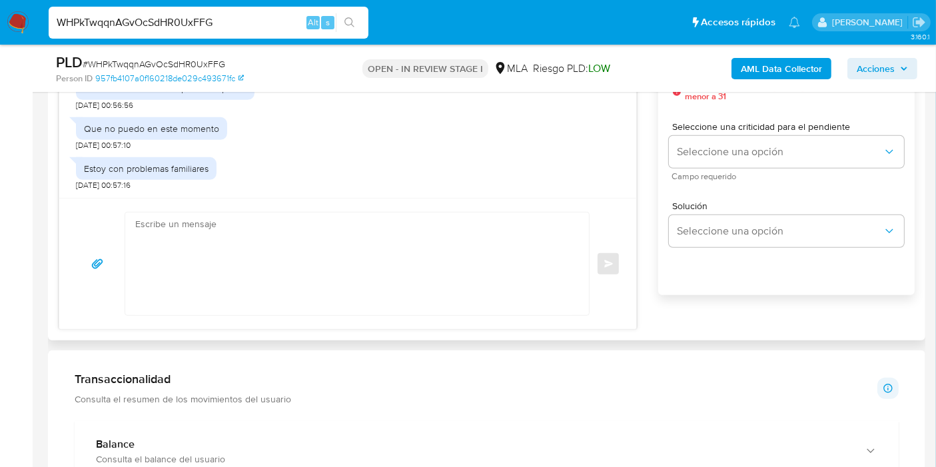
scroll to position [814, 0]
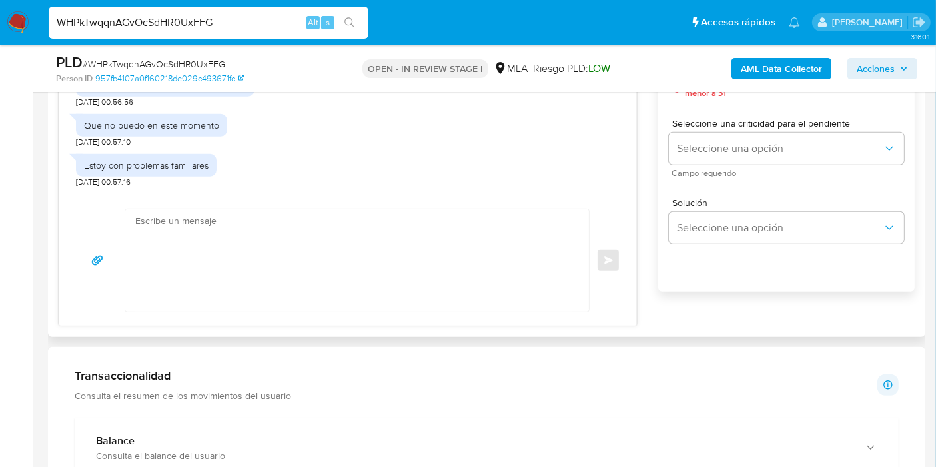
click at [268, 294] on textarea at bounding box center [353, 260] width 437 height 103
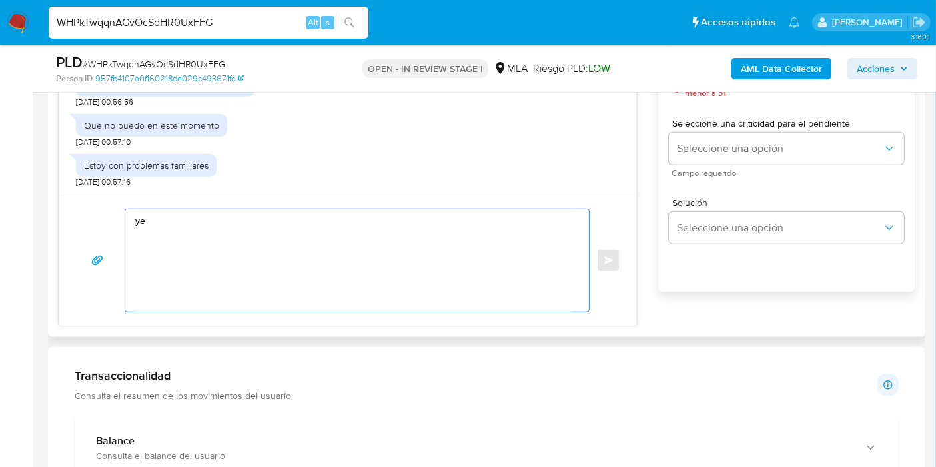
type textarea "y"
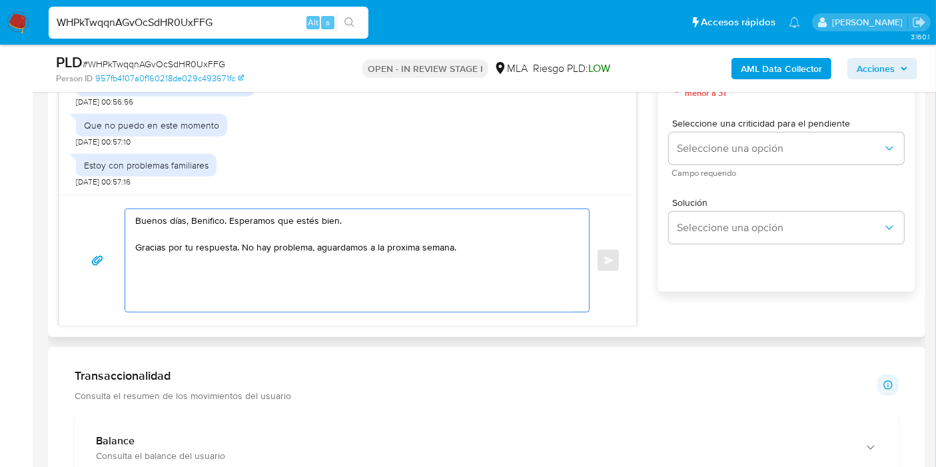
click at [198, 222] on textarea "Buenos días, Benifico. Esperamos que estés bien. Gracias por tu respuesta. No h…" at bounding box center [353, 260] width 437 height 103
click at [214, 214] on textarea "Buenos días, Benifico. Esperamos que estés bien. Gracias por tu respuesta. No h…" at bounding box center [353, 260] width 437 height 103
click at [206, 216] on textarea "Buenos días, Benifico. Esperamos que estés bien. Gracias por tu respuesta. No h…" at bounding box center [353, 260] width 437 height 103
click at [0, 0] on lt-div "Corregir" at bounding box center [0, 0] width 0 height 0
click at [217, 220] on textarea "Buenos días, Benifico. Esperamos que estés bien. Gracias por tu respuesta. No h…" at bounding box center [353, 260] width 437 height 103
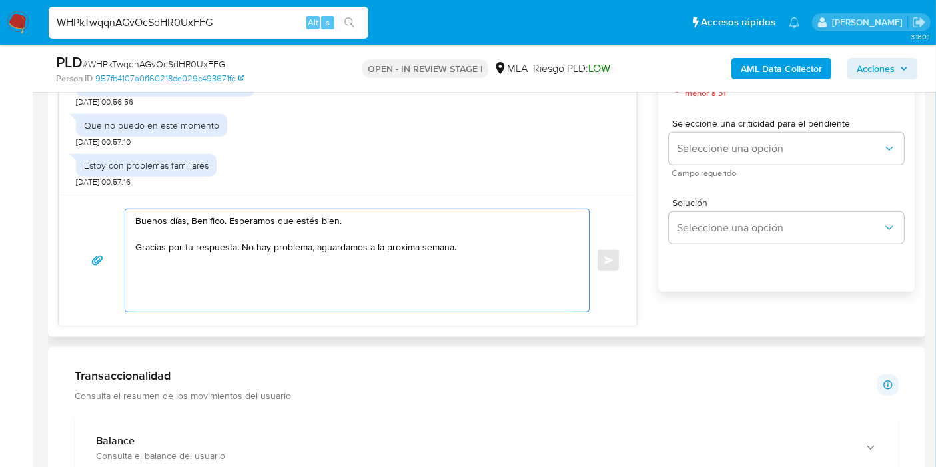
click at [217, 220] on textarea "Buenos días, Benifico. Esperamos que estés bien. Gracias por tu respuesta. No h…" at bounding box center [353, 260] width 437 height 103
click at [388, 242] on textarea "Buenos días, Benicio. Esperamos que estés bien. Gracias por tu respuesta. No ha…" at bounding box center [353, 260] width 437 height 103
click at [0, 0] on lt-span "próxima" at bounding box center [0, 0] width 0 height 0
click at [357, 294] on textarea "Buenos días, Benicio. Esperamos que estés bien. Gracias por tu respuesta. No ha…" at bounding box center [353, 260] width 437 height 103
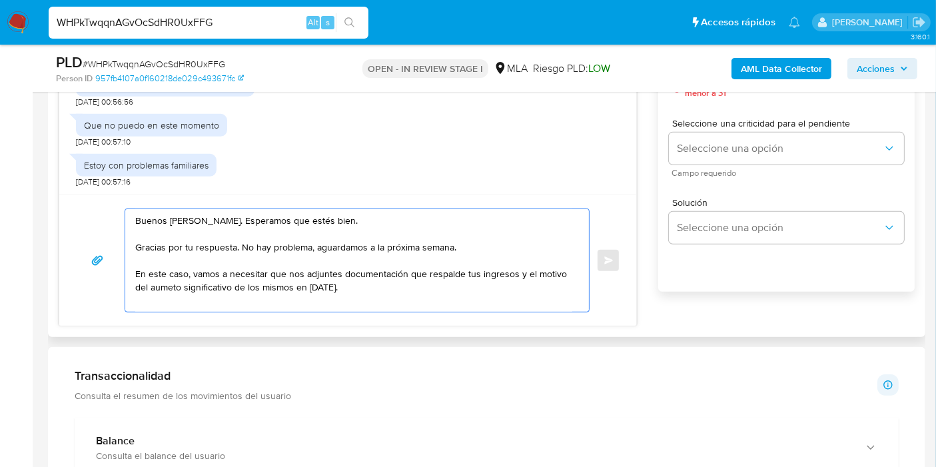
click at [136, 286] on textarea "Buenos días, Benicio. Esperamos que estés bien. Gracias por tu respuesta. No ha…" at bounding box center [353, 260] width 437 height 103
click at [163, 294] on textarea "Buenos días, Benicio. Esperamos que estés bien. Gracias por tu respuesta. No ha…" at bounding box center [353, 260] width 437 height 103
click at [163, 286] on textarea "Buenos días, Benicio. Esperamos que estés bien. Gracias por tu respuesta. No ha…" at bounding box center [353, 260] width 437 height 103
click at [0, 0] on lt-div "Se ha encontrado un posible error ortográfico. aume n to aume ntó Descartar" at bounding box center [0, 0] width 0 height 0
click at [0, 0] on lt-span "aume n to" at bounding box center [0, 0] width 0 height 0
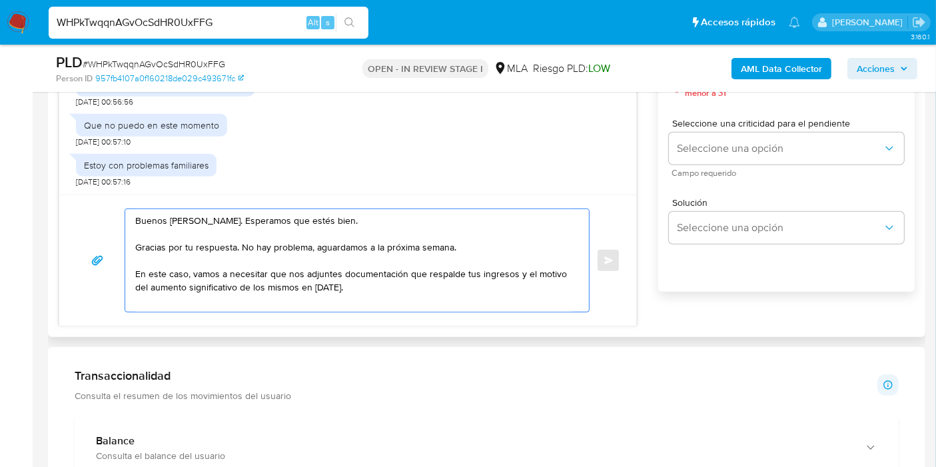
click at [402, 282] on textarea "Buenos días, Benicio. Esperamos que estés bien. Gracias por tu respuesta. No ha…" at bounding box center [353, 260] width 437 height 103
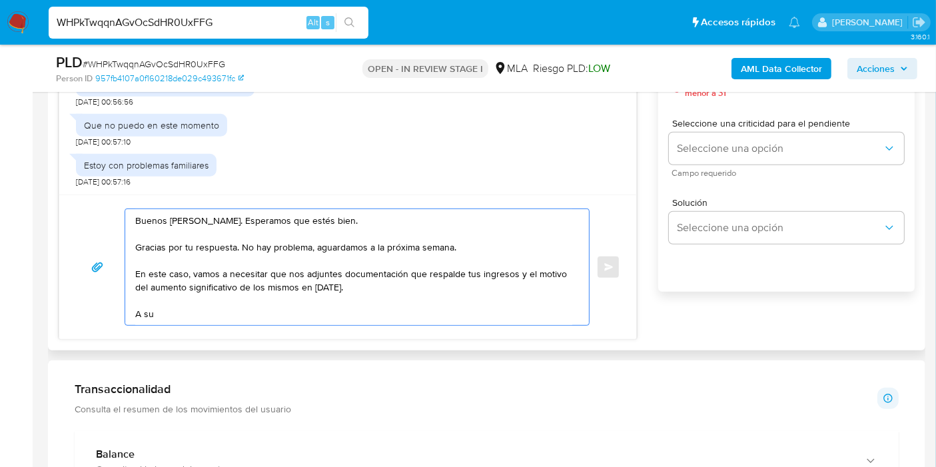
click at [238, 311] on textarea "Buenos días, Benicio. Esperamos que estés bien. Gracias por tu respuesta. No ha…" at bounding box center [353, 267] width 437 height 116
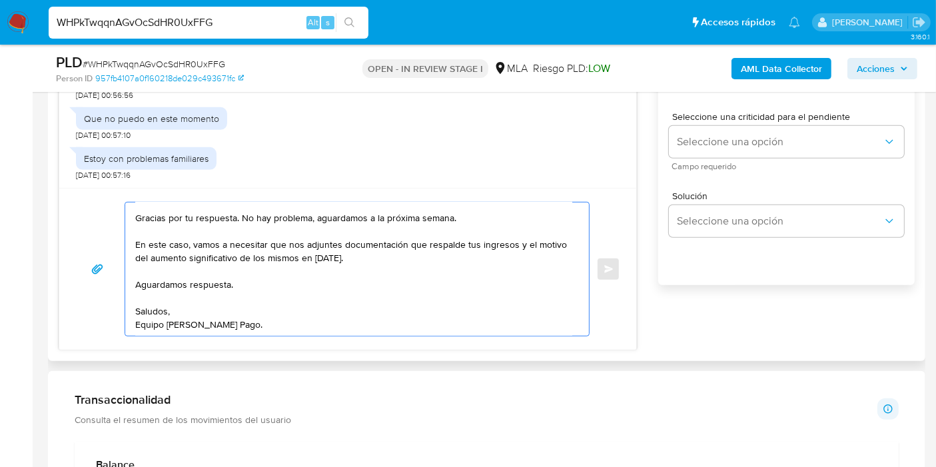
scroll to position [666, 0]
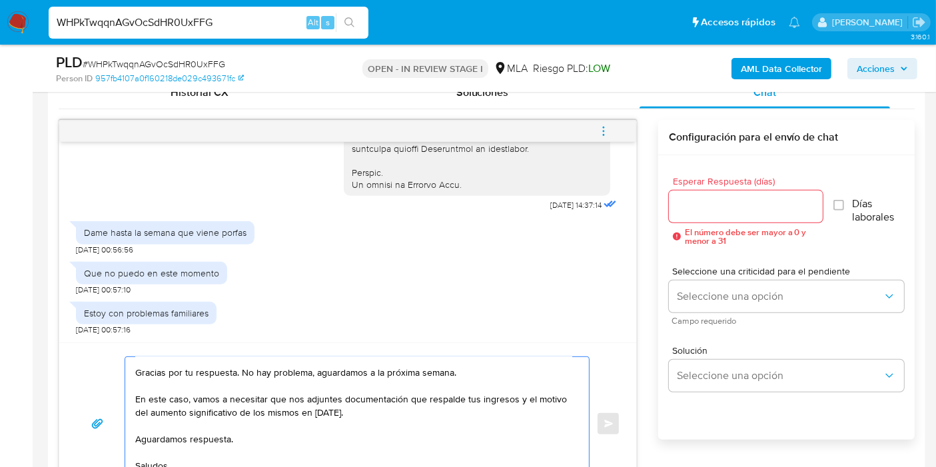
type textarea "Buenos días, Benicio. Esperamos que estés bien. Gracias por tu respuesta. No ha…"
drag, startPoint x: 689, startPoint y: 222, endPoint x: 694, endPoint y: 210, distance: 13.5
click at [693, 215] on div "Esperar Respuesta (días) El número debe ser mayor a 0 y menor a 31" at bounding box center [746, 211] width 154 height 69
click at [696, 205] on input "Esperar Respuesta (días)" at bounding box center [746, 206] width 154 height 17
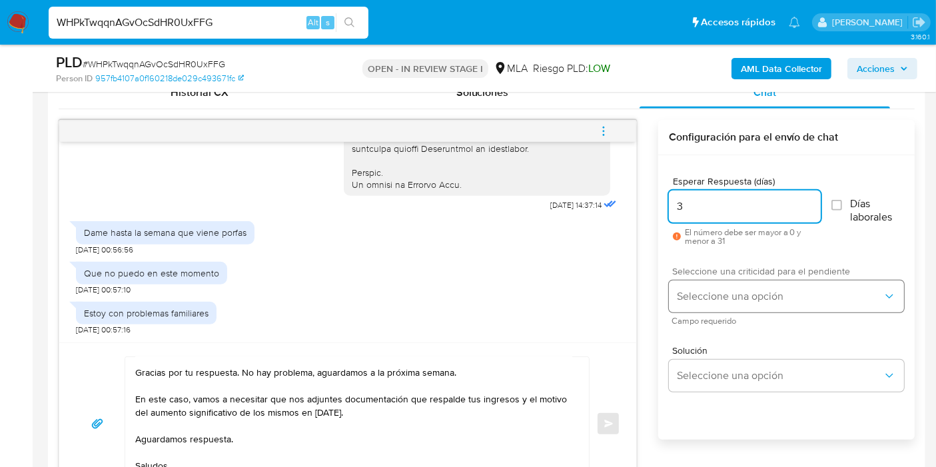
type input "3"
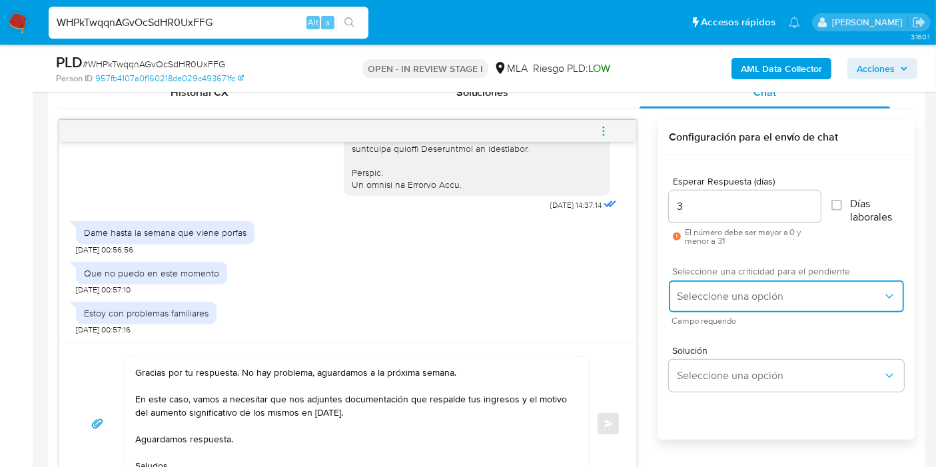
click at [699, 290] on span "Seleccione una opción" at bounding box center [780, 296] width 206 height 13
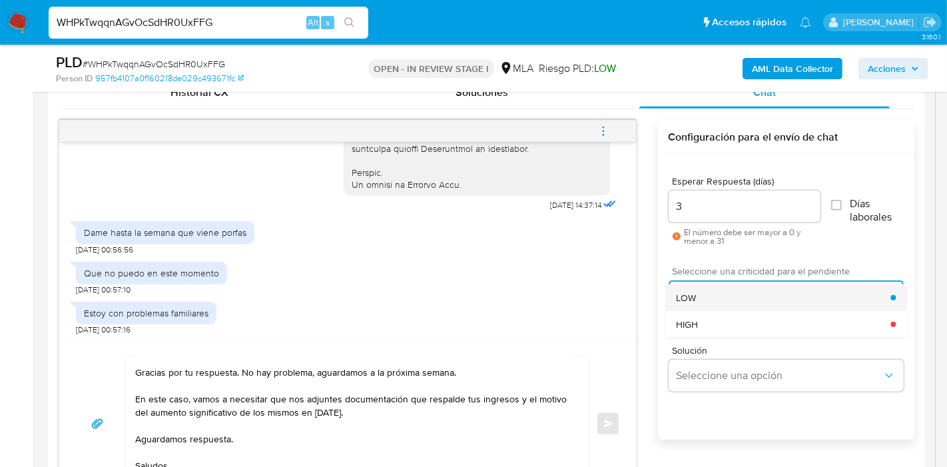
click at [707, 300] on div "LOW" at bounding box center [783, 297] width 215 height 27
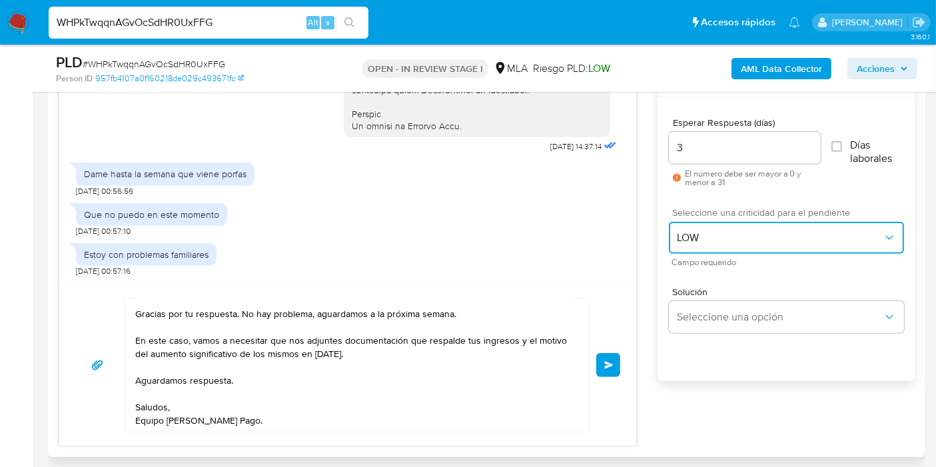
scroll to position [814, 0]
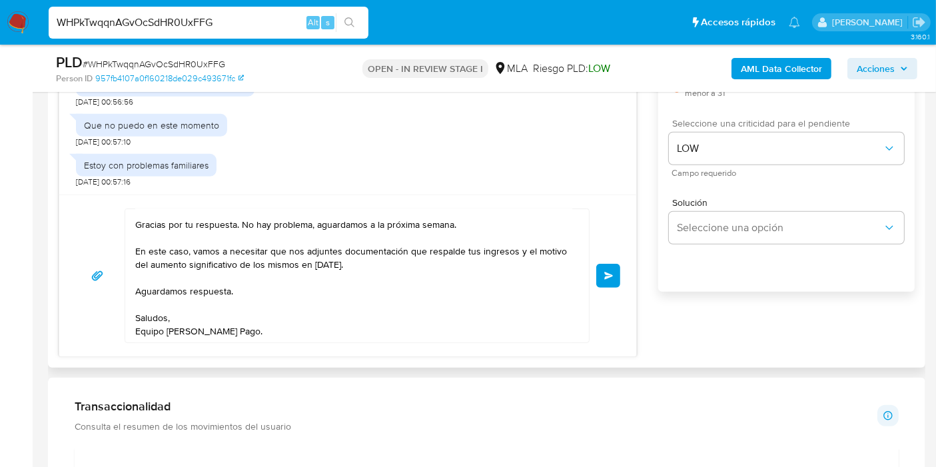
click at [609, 272] on span "Enviar" at bounding box center [608, 276] width 9 height 8
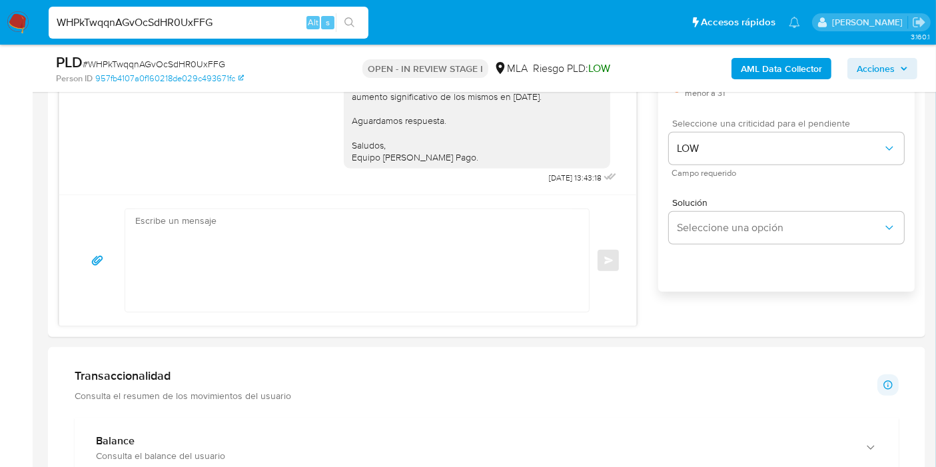
scroll to position [0, 0]
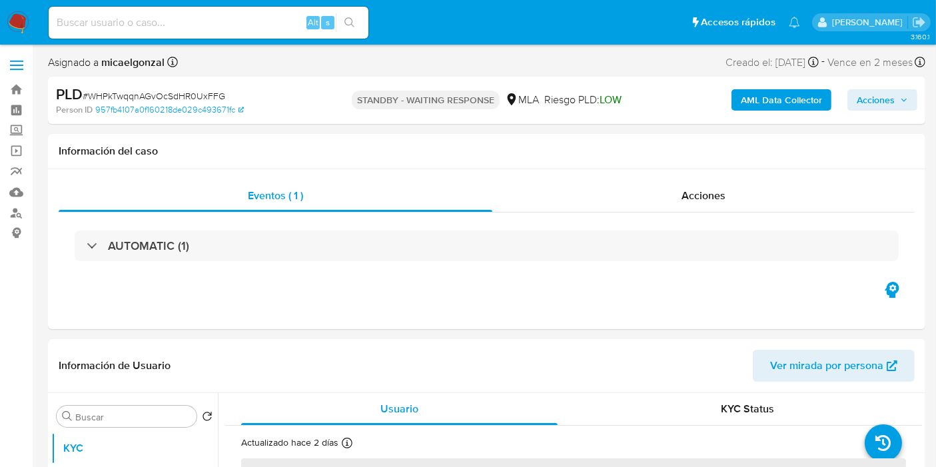
select select "10"
click at [121, 23] on input at bounding box center [209, 22] width 320 height 17
paste input "9xQa8EzJkgoeb5nGZhZApldV"
type input "9xQa8EzJkgoeb5nGZhZApldV"
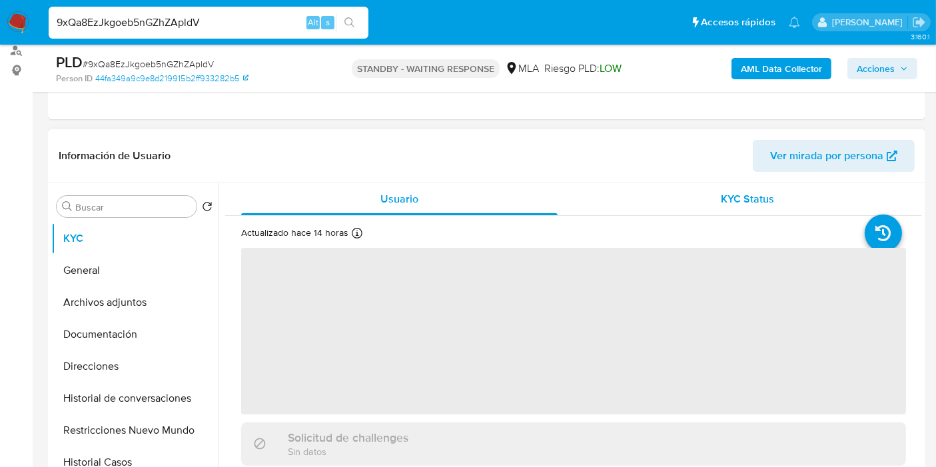
scroll to position [222, 0]
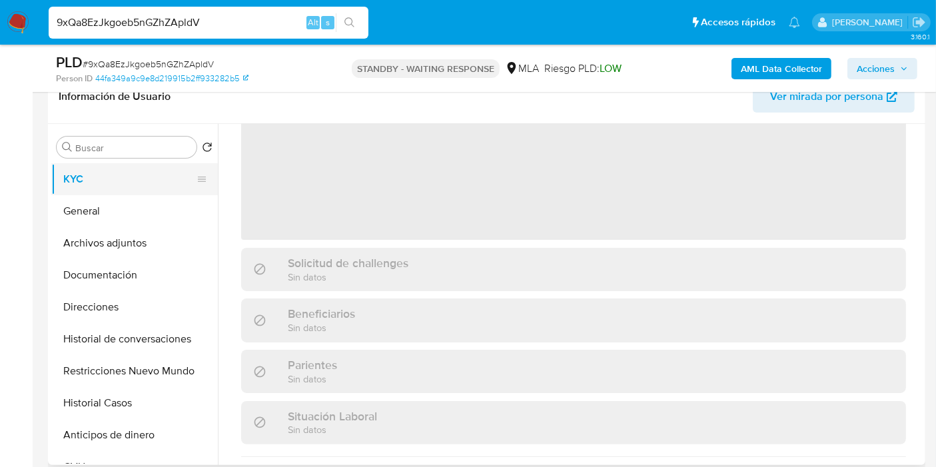
select select "10"
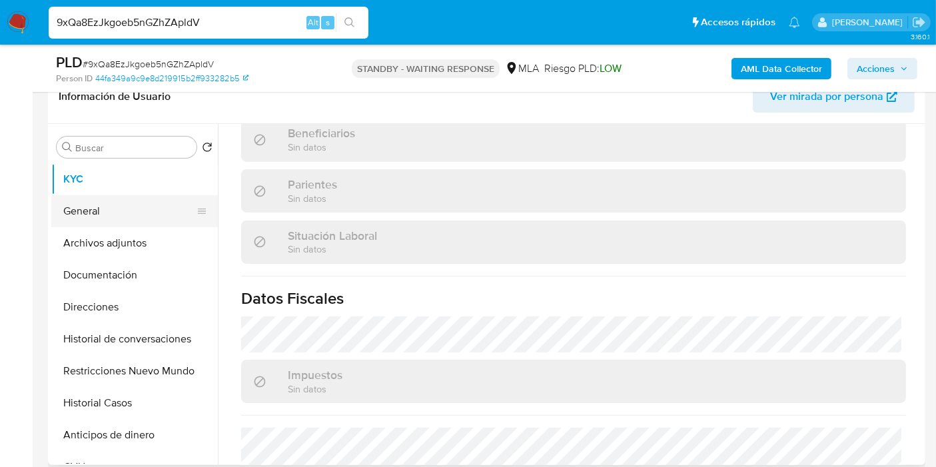
scroll to position [610, 0]
click at [105, 206] on button "General" at bounding box center [129, 211] width 156 height 32
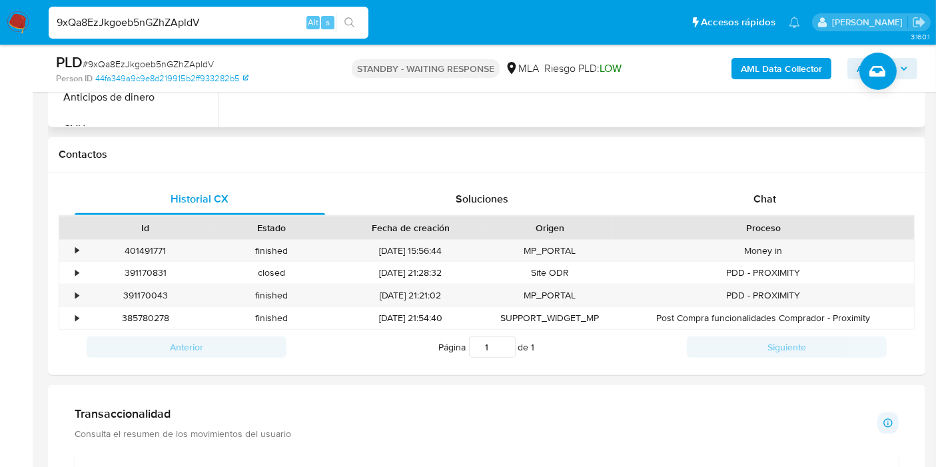
scroll to position [518, 0]
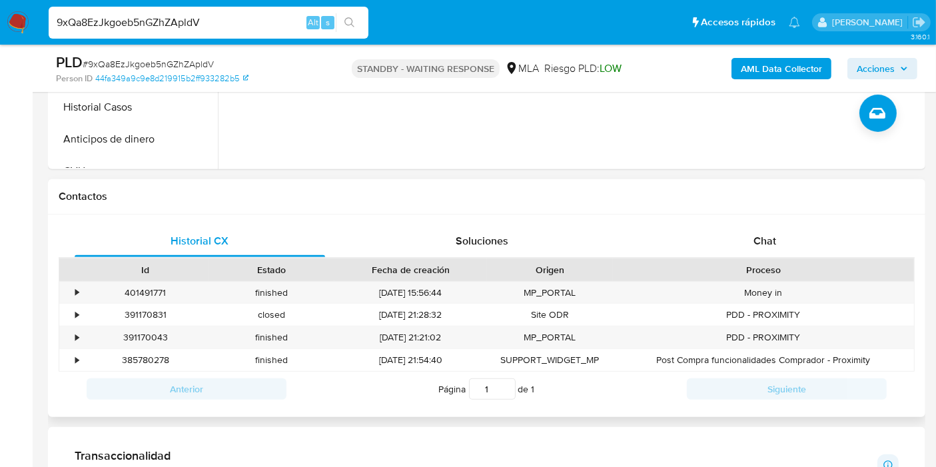
click at [771, 200] on h1 "Contactos" at bounding box center [487, 196] width 856 height 13
click at [764, 225] on div "Chat" at bounding box center [765, 241] width 250 height 32
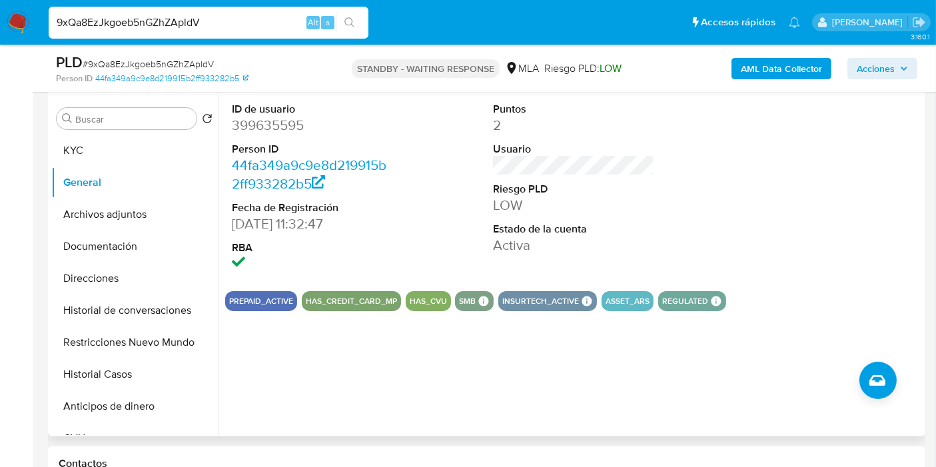
scroll to position [148, 0]
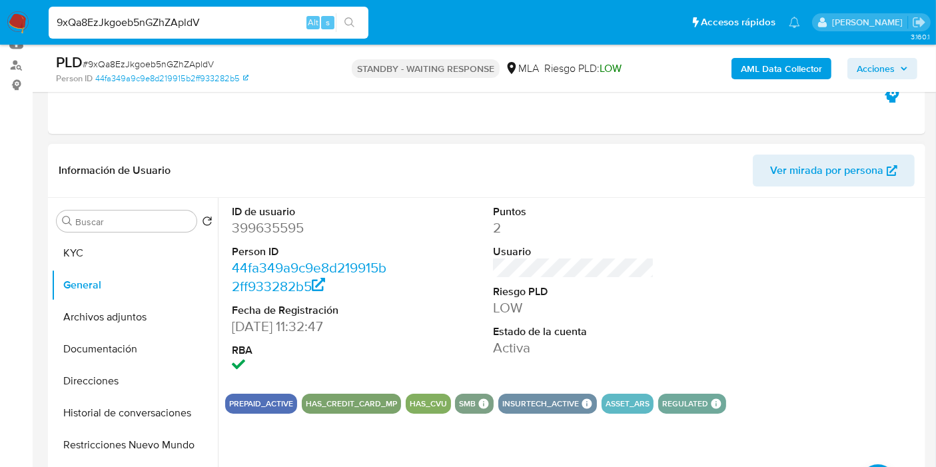
click at [261, 233] on dd "399635595" at bounding box center [312, 227] width 161 height 19
copy dd "399635595"
click at [152, 236] on div "Buscar Volver al orden por defecto KYC General Archivos adjuntos Documentación …" at bounding box center [134, 369] width 167 height 339
click at [152, 237] on button "KYC" at bounding box center [129, 253] width 156 height 32
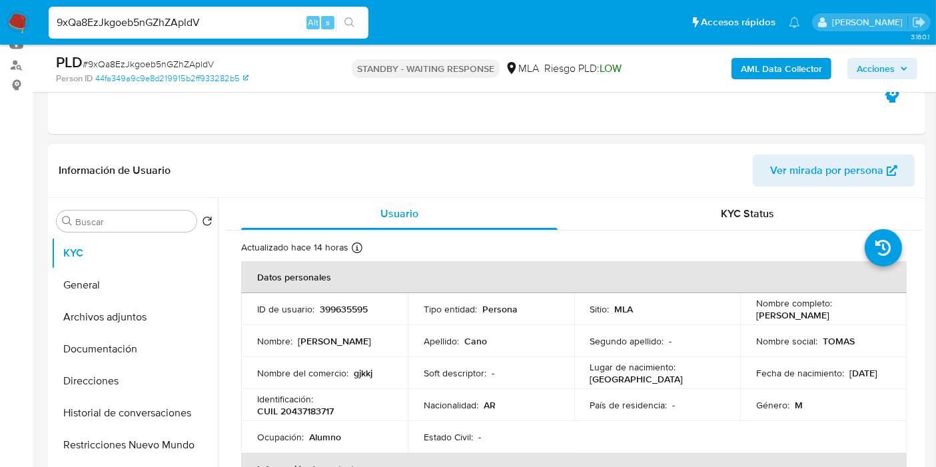
click at [391, 328] on td "Nombre : [PERSON_NAME]" at bounding box center [324, 341] width 167 height 32
click at [171, 23] on input "9xQa8EzJkgoeb5nGZhZApldV" at bounding box center [209, 22] width 320 height 17
paste input "xQYSM245ycbqpfBVB0aWA4Ju"
type input "xQYSM245ycbqpfBVB0aWA4Ju"
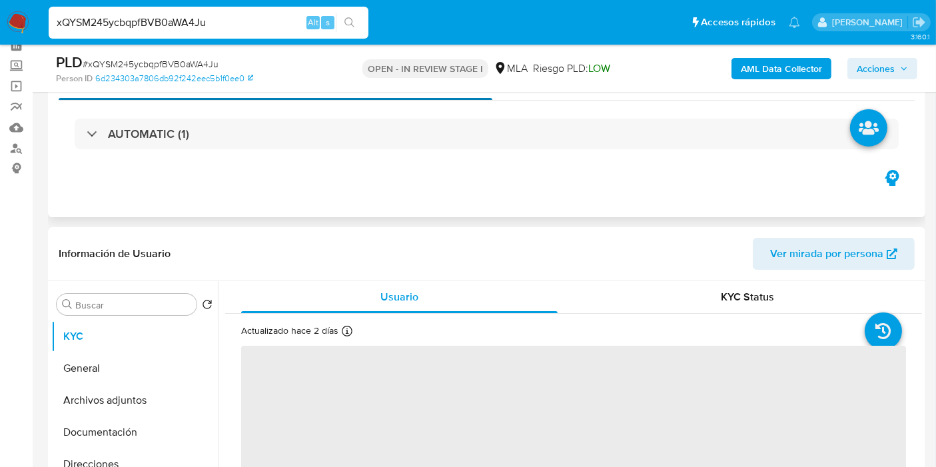
scroll to position [148, 0]
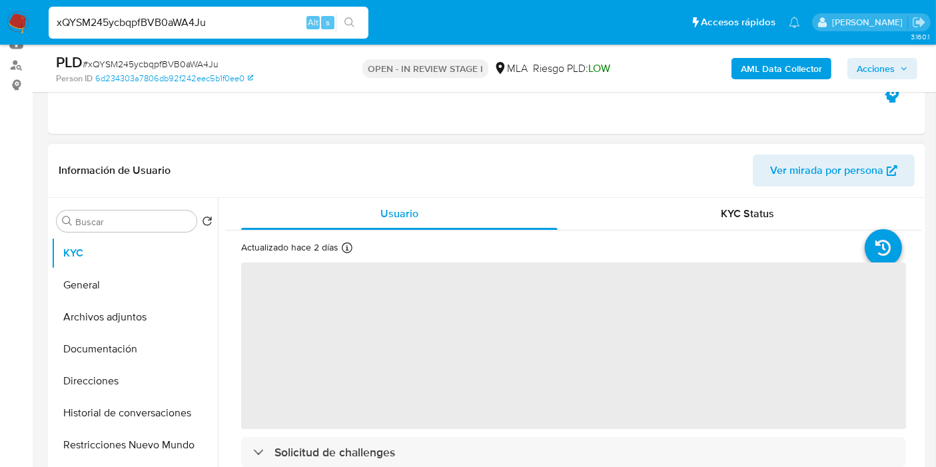
select select "10"
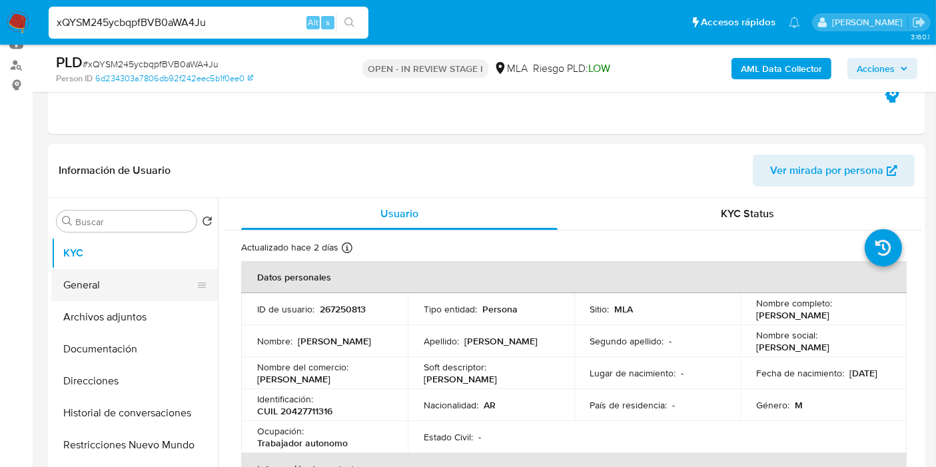
click at [83, 293] on button "General" at bounding box center [129, 285] width 156 height 32
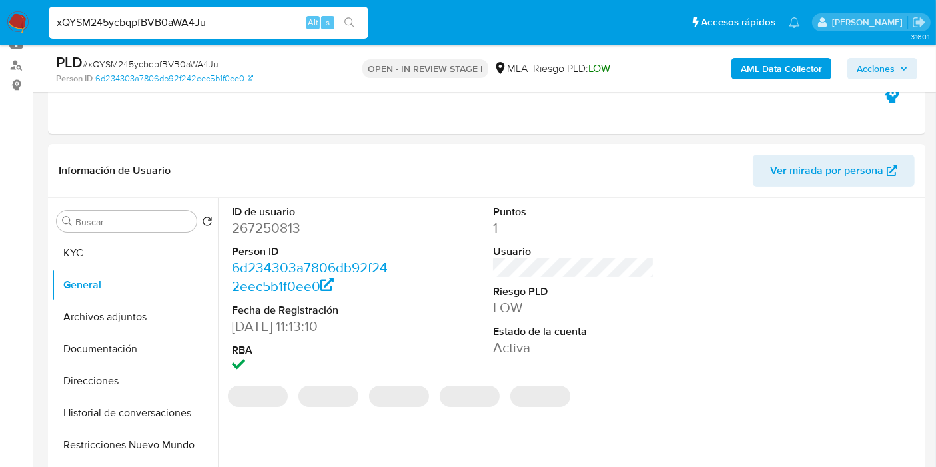
click at [282, 234] on dd "267250813" at bounding box center [312, 227] width 161 height 19
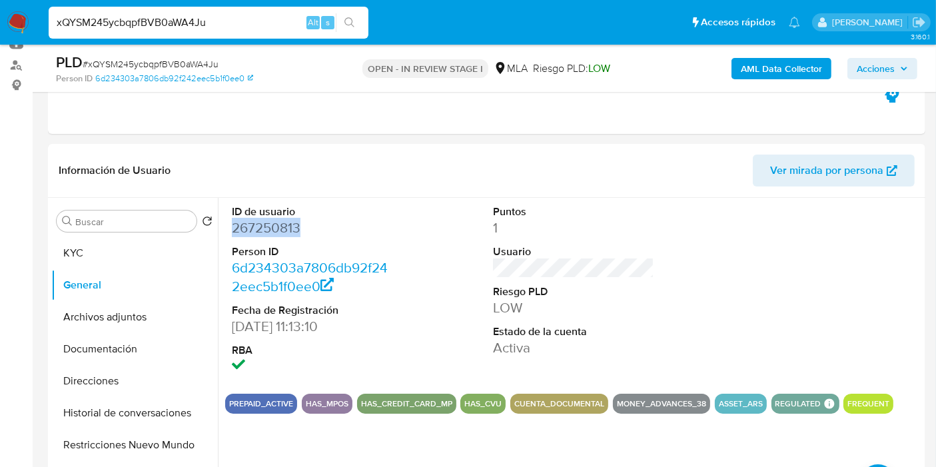
copy dd "267250813"
click at [151, 241] on button "KYC" at bounding box center [129, 253] width 156 height 32
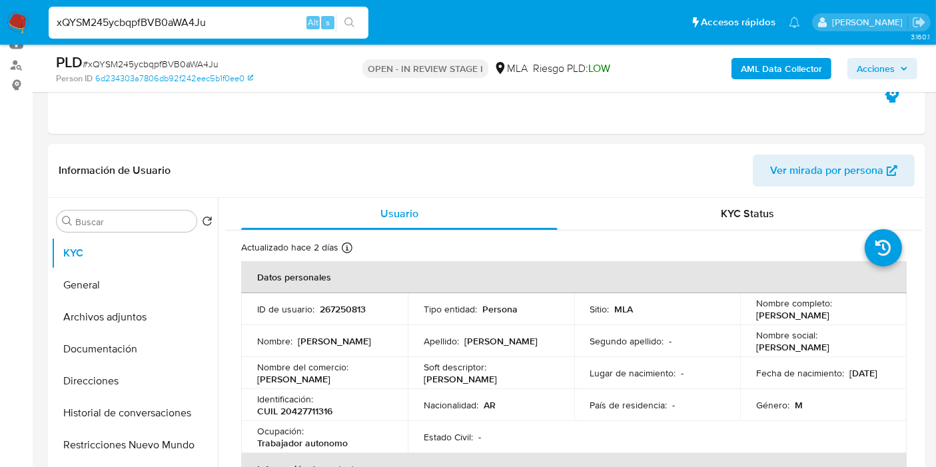
click at [311, 406] on p "CUIL 20427711316" at bounding box center [294, 411] width 75 height 12
copy p "20427711316"
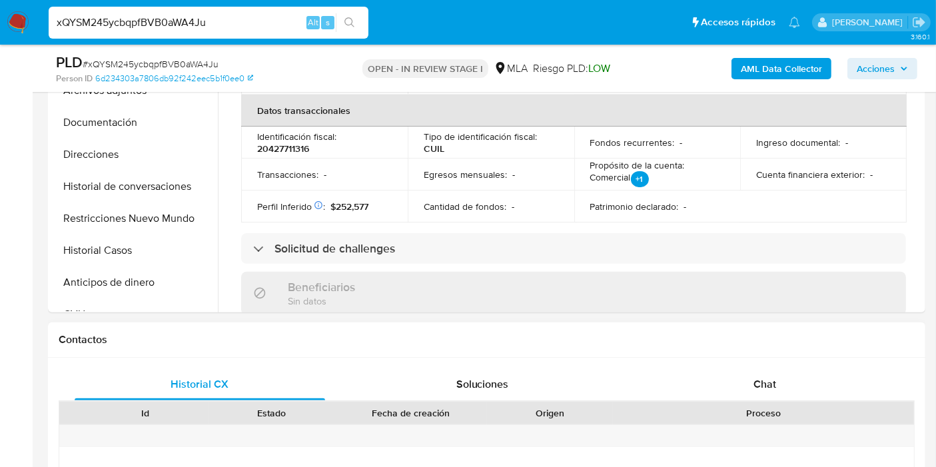
scroll to position [592, 0]
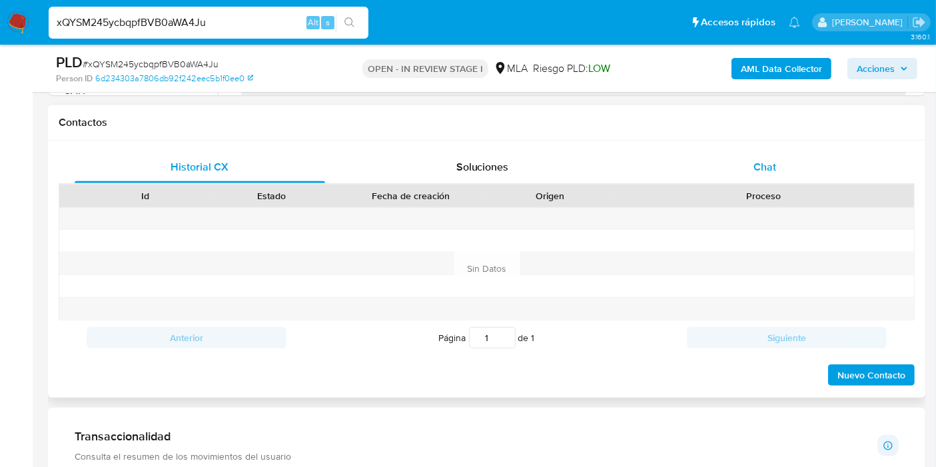
click at [826, 169] on div "Chat" at bounding box center [765, 167] width 250 height 32
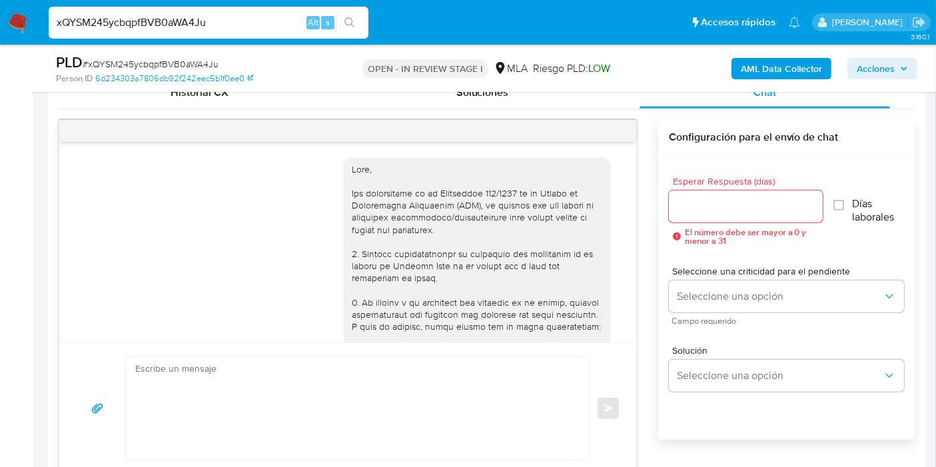
scroll to position [665, 0]
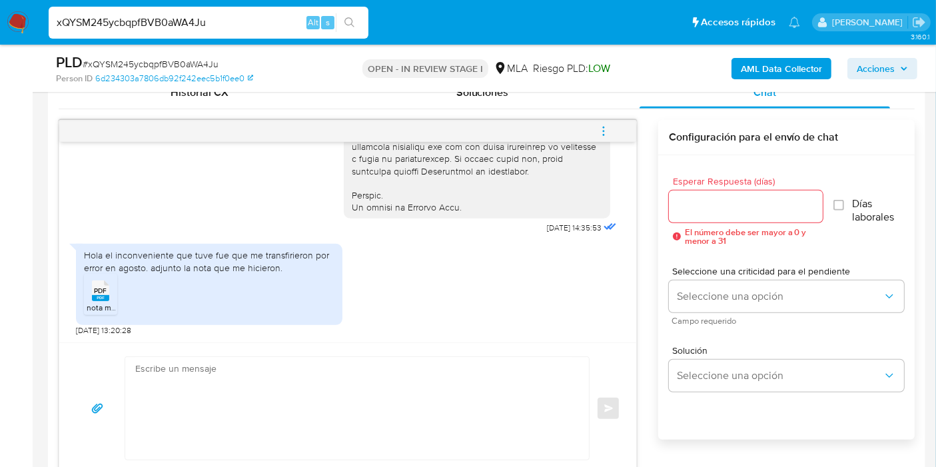
click at [95, 298] on rect at bounding box center [100, 298] width 17 height 6
click at [462, 420] on textarea at bounding box center [353, 408] width 437 height 103
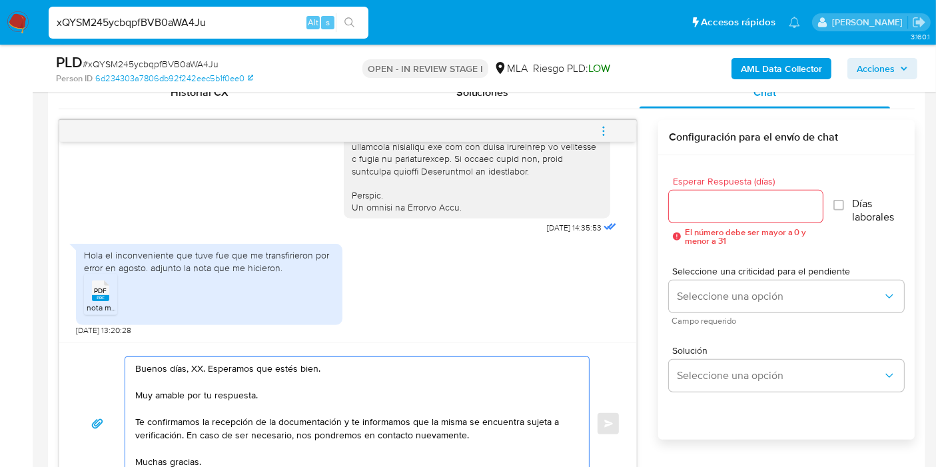
click at [193, 360] on textarea "Buenos días, XX. Esperamos que estés bien. Muy amable por tu respuesta. Te conf…" at bounding box center [353, 423] width 437 height 133
click at [223, 414] on textarea "Buenos [PERSON_NAME]. Esperamos que estés bien. Muy amable por tu respuesta. Te…" at bounding box center [353, 423] width 437 height 133
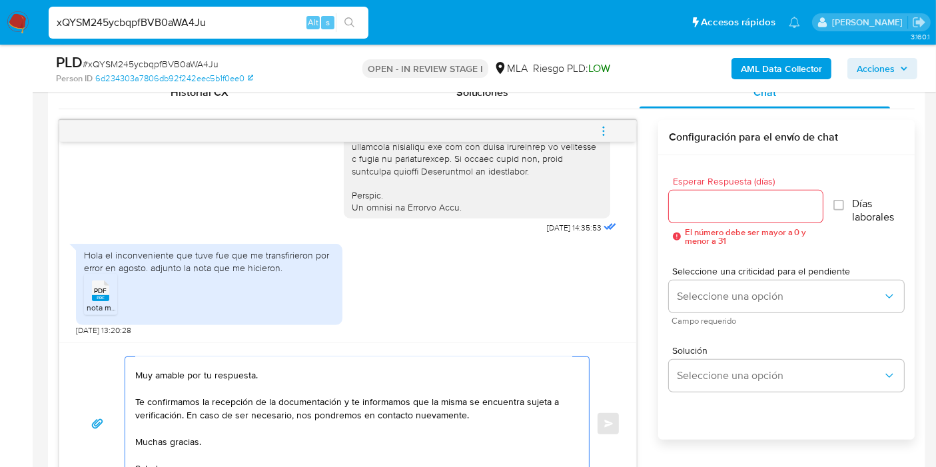
scroll to position [0, 0]
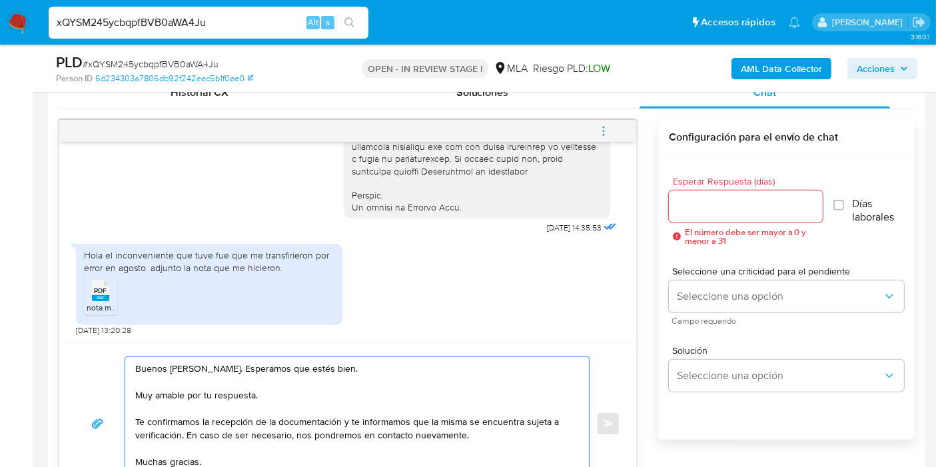
click at [132, 416] on div "Buenos [PERSON_NAME]. Esperamos que estés bien. Muy amable por tu respuesta. Te…" at bounding box center [353, 423] width 457 height 133
click at [136, 417] on textarea "Buenos [PERSON_NAME]. Esperamos que estés bien. Muy amable por tu respuesta. Te…" at bounding box center [353, 423] width 437 height 133
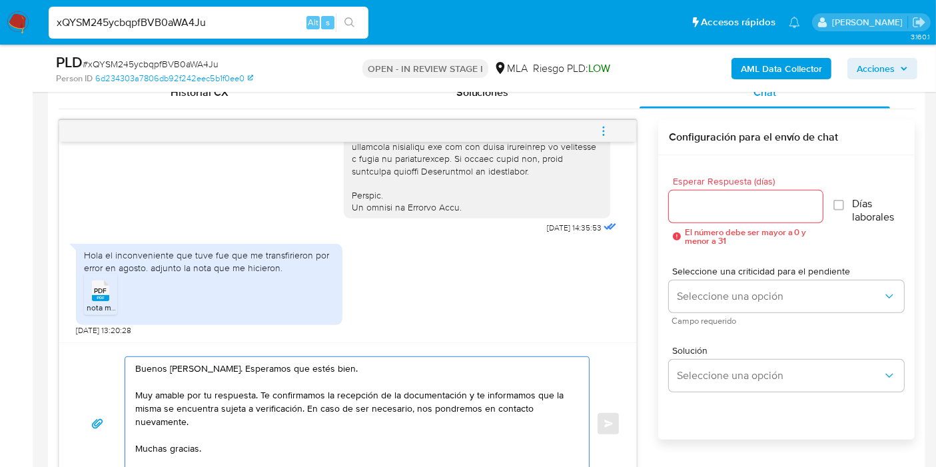
drag, startPoint x: 466, startPoint y: 393, endPoint x: 548, endPoint y: 423, distance: 86.6
click at [548, 423] on textarea "Buenos [PERSON_NAME]. Esperamos que estés bien. Muy amable por tu respuesta. Te…" at bounding box center [353, 423] width 437 height 133
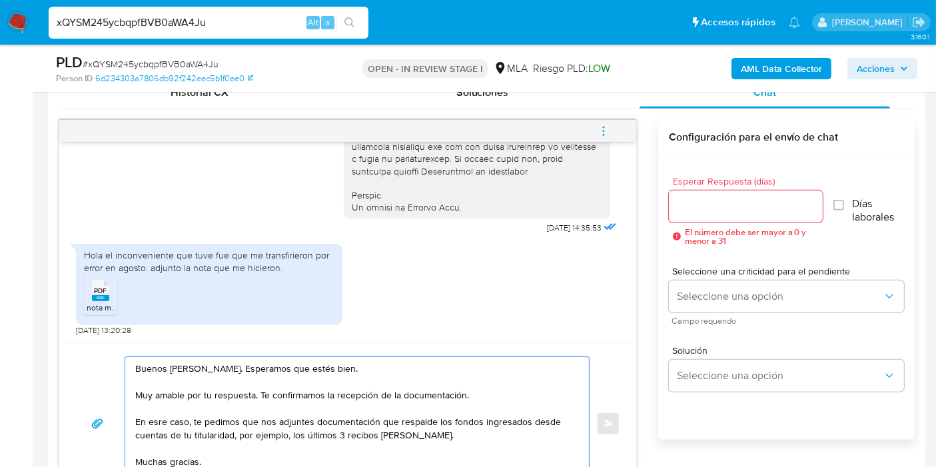
click at [163, 413] on textarea "Buenos [PERSON_NAME]. Esperamos que estés bien. Muy amable por tu respuesta. Te…" at bounding box center [353, 423] width 437 height 133
click at [164, 415] on textarea "Buenos [PERSON_NAME]. Esperamos que estés bien. Muy amable por tu respuesta. Te…" at bounding box center [353, 423] width 437 height 133
click at [0, 0] on lt-div "Se ha encontrado un posible error ortográfico. este ese esté [PERSON_NAME] seré…" at bounding box center [0, 0] width 0 height 0
click at [0, 0] on lt-span "este" at bounding box center [0, 0] width 0 height 0
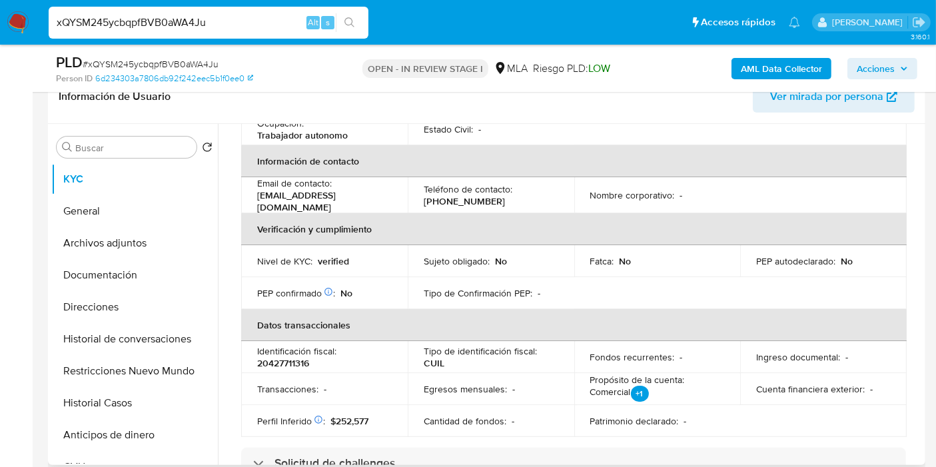
scroll to position [182, 0]
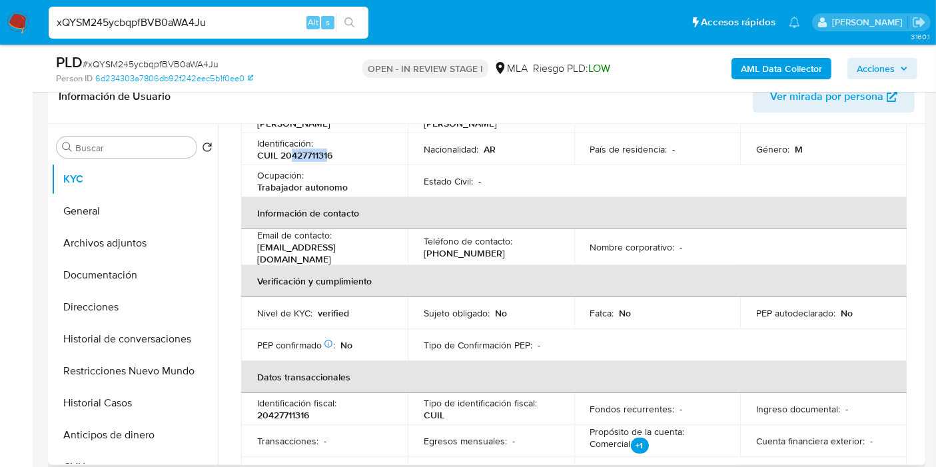
drag, startPoint x: 292, startPoint y: 152, endPoint x: 327, endPoint y: 155, distance: 35.5
click at [327, 155] on p "CUIL 20427711316" at bounding box center [294, 155] width 75 height 12
copy p "42771131"
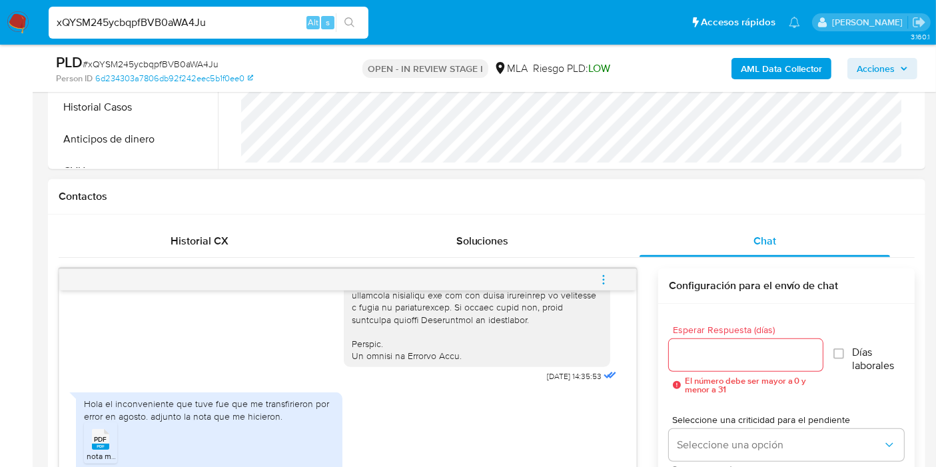
scroll to position [740, 0]
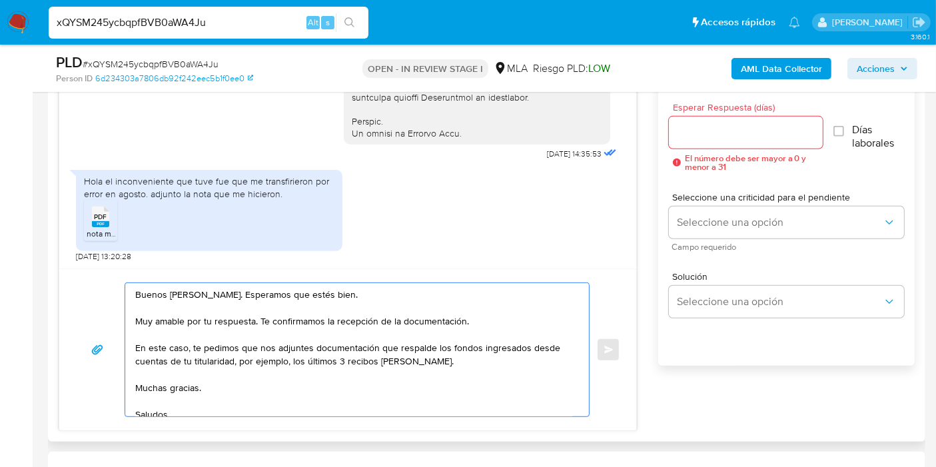
drag, startPoint x: 274, startPoint y: 372, endPoint x: 244, endPoint y: 382, distance: 31.0
click at [273, 372] on textarea "Buenos [PERSON_NAME]. Esperamos que estés bien. Muy amable por tu respuesta. Te…" at bounding box center [353, 349] width 437 height 133
click at [243, 382] on textarea "Buenos días, Octavio. Esperamos que estés bien. Muy amable por tu respuesta. Te…" at bounding box center [353, 349] width 437 height 133
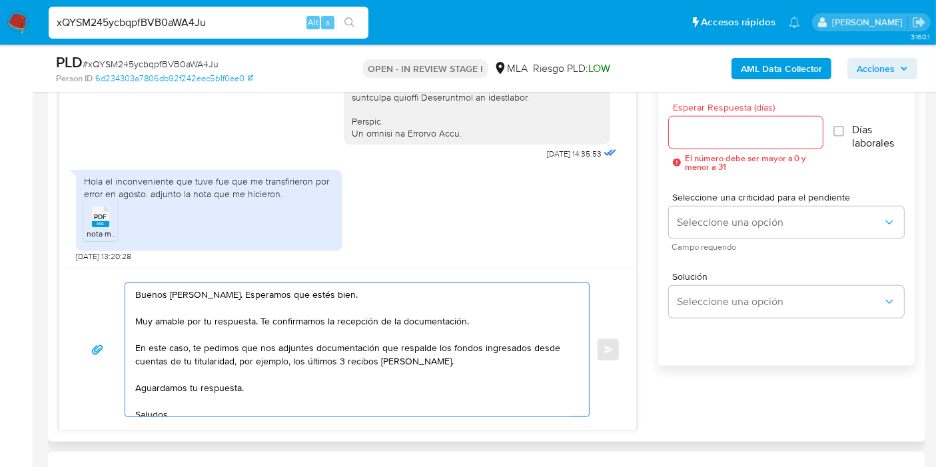
scroll to position [63, 0]
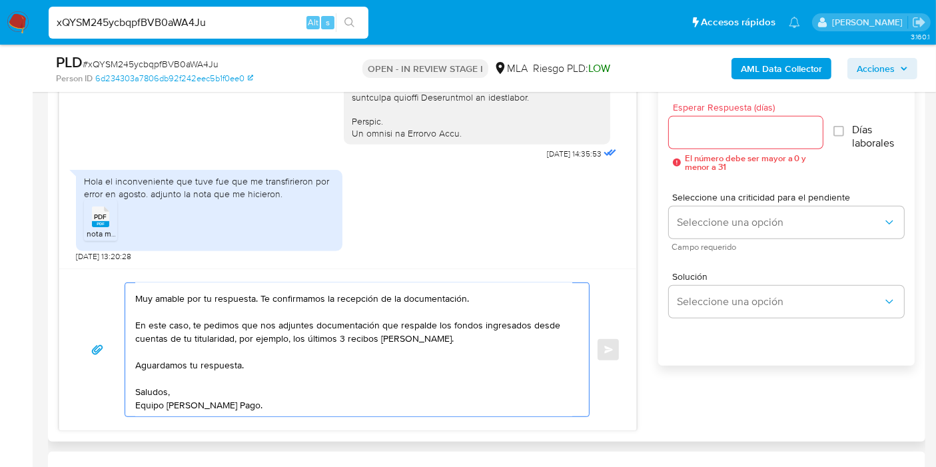
click at [215, 398] on textarea "Buenos días, Octavio. Esperamos que estés bien. Muy amable por tu respuesta. Te…" at bounding box center [353, 349] width 437 height 133
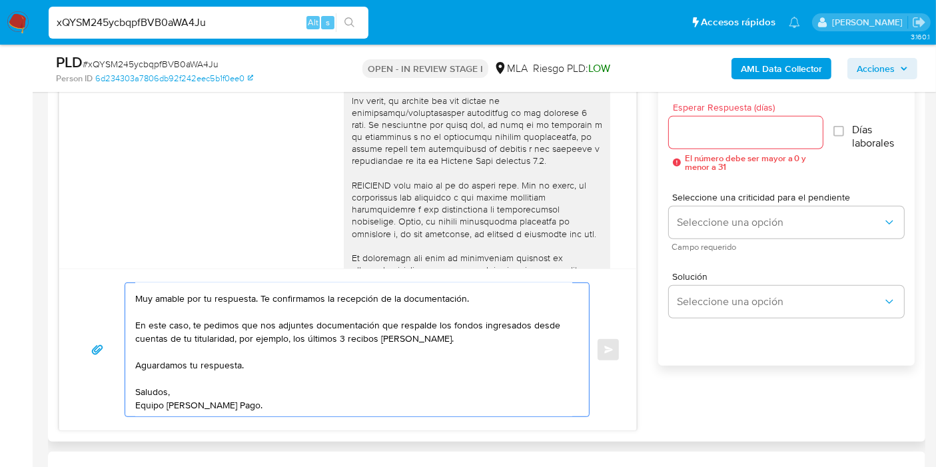
type textarea "Buenos días, Octavio. Esperamos que estés bien. Muy amable por tu respuesta. Te…"
drag, startPoint x: 715, startPoint y: 146, endPoint x: 734, endPoint y: 130, distance: 25.1
click at [722, 141] on div at bounding box center [746, 133] width 154 height 32
click at [734, 130] on input "Esperar Respuesta (días)" at bounding box center [746, 132] width 154 height 17
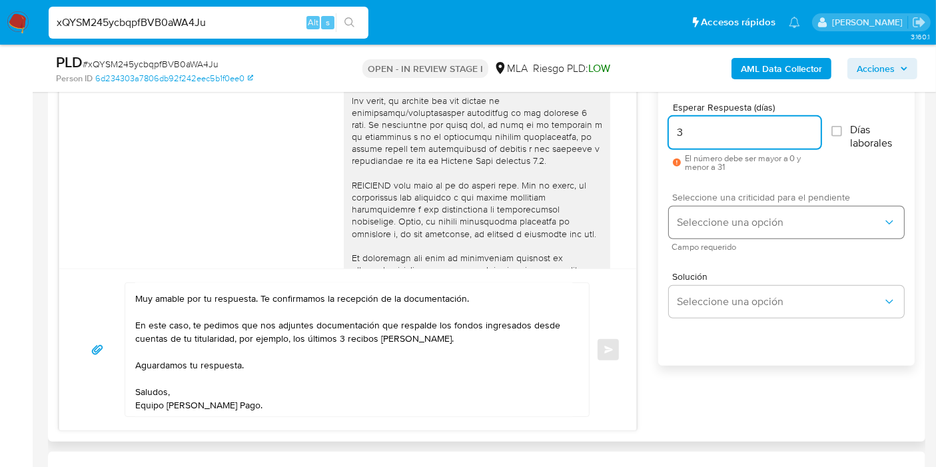
type input "3"
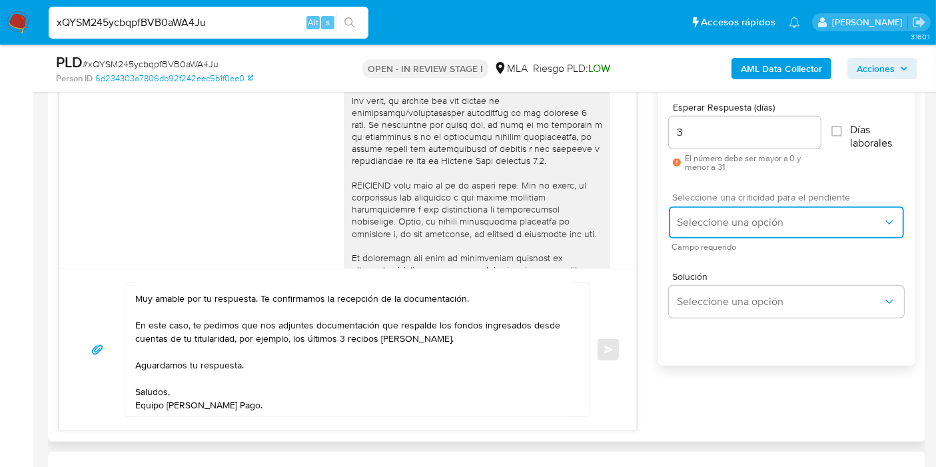
click at [678, 225] on span "Seleccione una opción" at bounding box center [780, 222] width 206 height 13
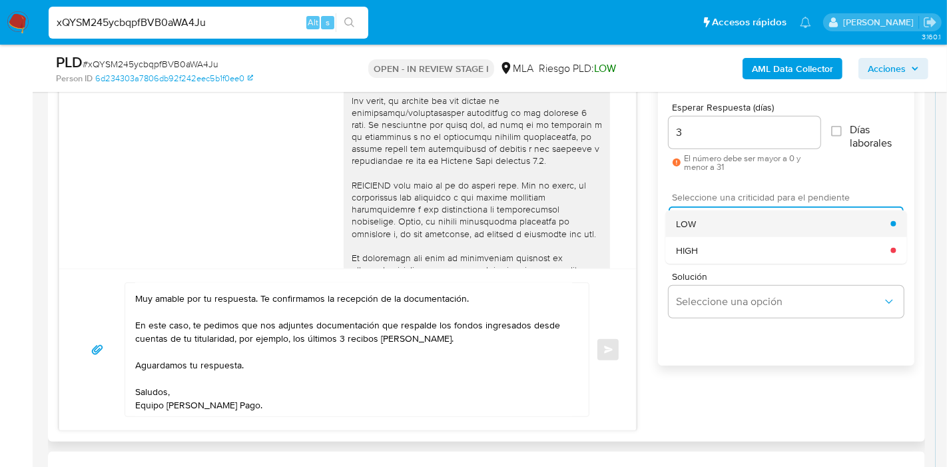
click at [707, 221] on div "LOW" at bounding box center [783, 224] width 215 height 27
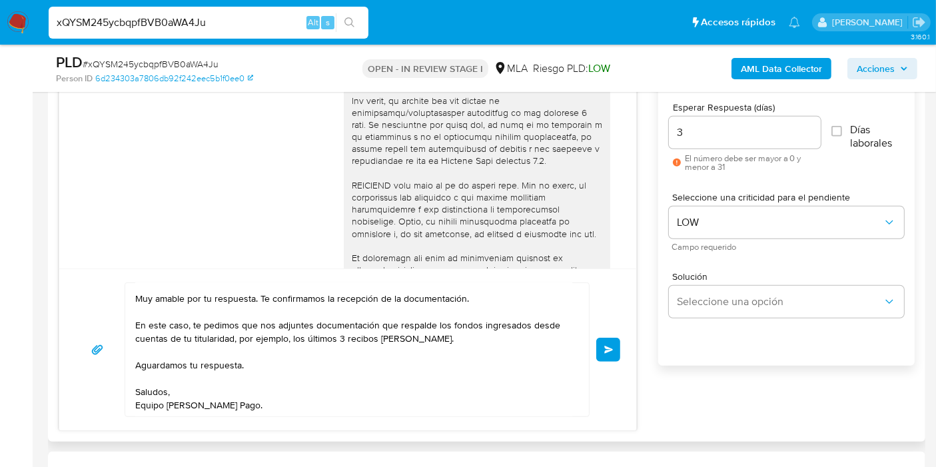
click at [614, 342] on button "Enviar" at bounding box center [608, 350] width 24 height 24
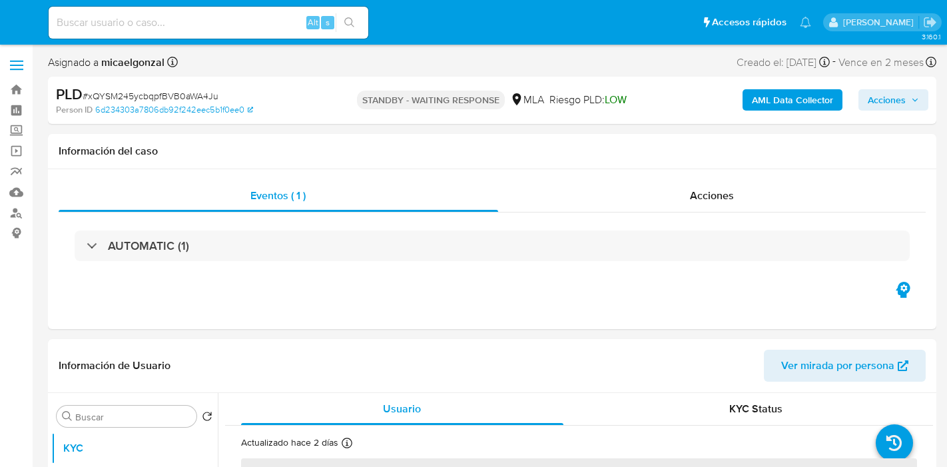
select select "10"
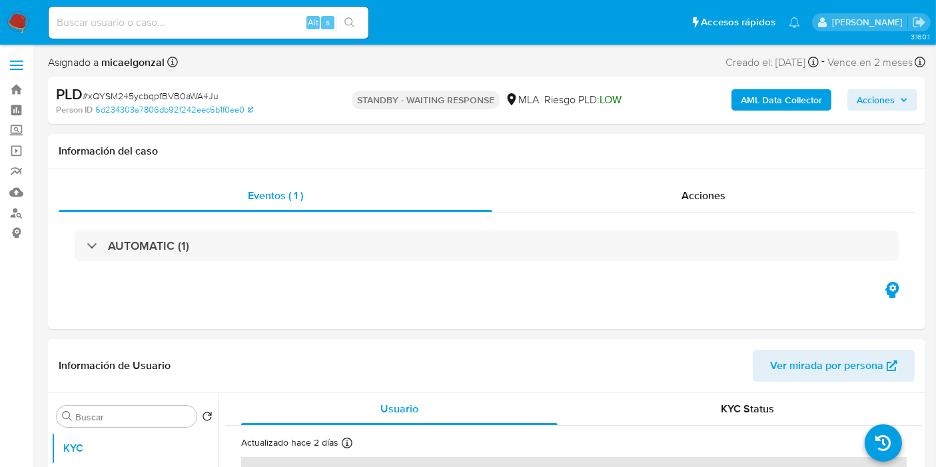
click at [185, 23] on input at bounding box center [209, 22] width 320 height 17
paste input "Pq5ZEcGh2ymeWyVaLB7kA08C"
type input "Pq5ZEcGh2ymeWyVaLB7kA08C"
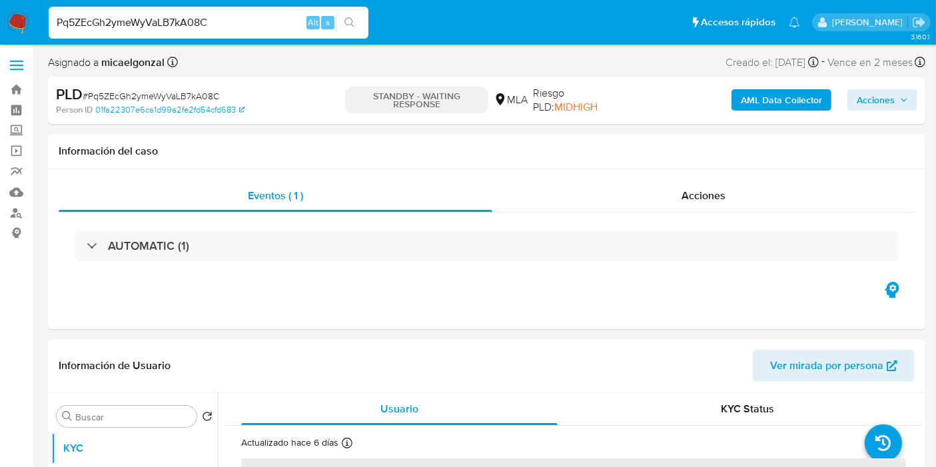
select select "10"
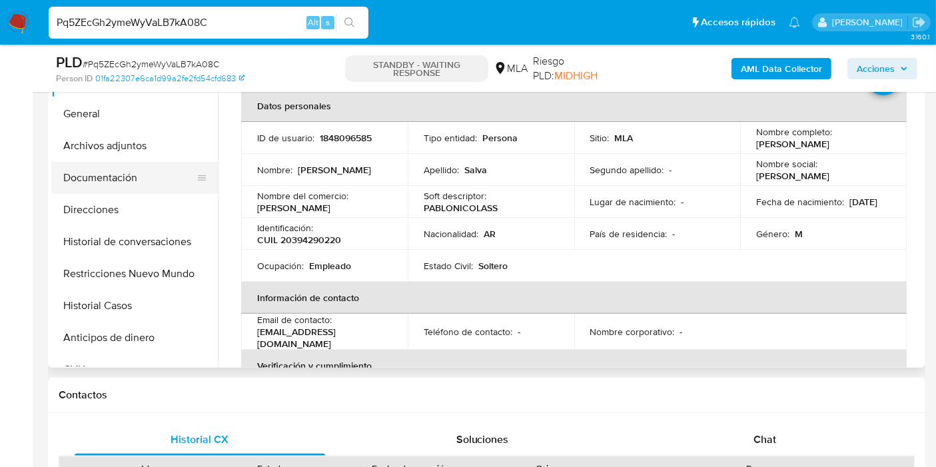
scroll to position [296, 0]
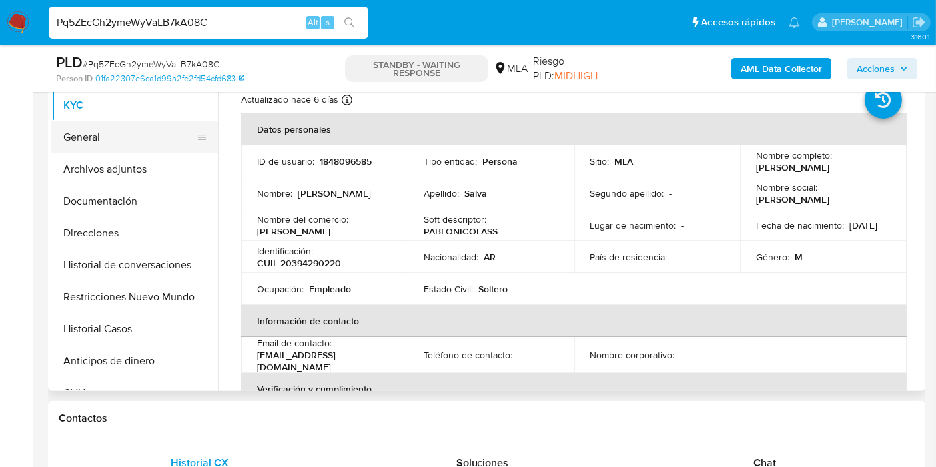
click at [114, 128] on button "General" at bounding box center [129, 137] width 156 height 32
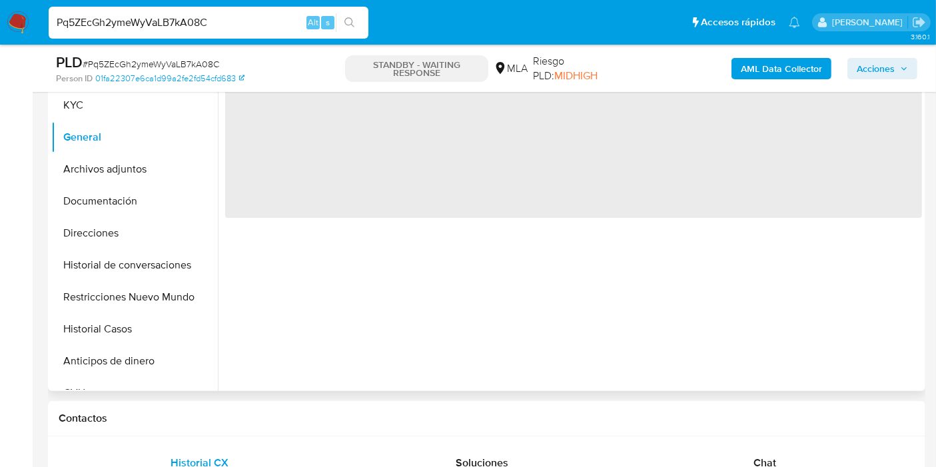
scroll to position [74, 0]
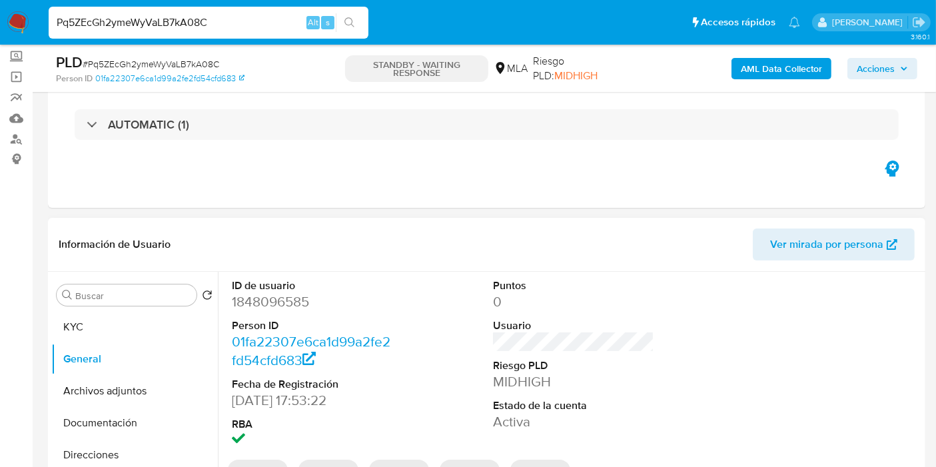
click at [257, 296] on dd "1848096585" at bounding box center [312, 301] width 161 height 19
copy dd "1848096585"
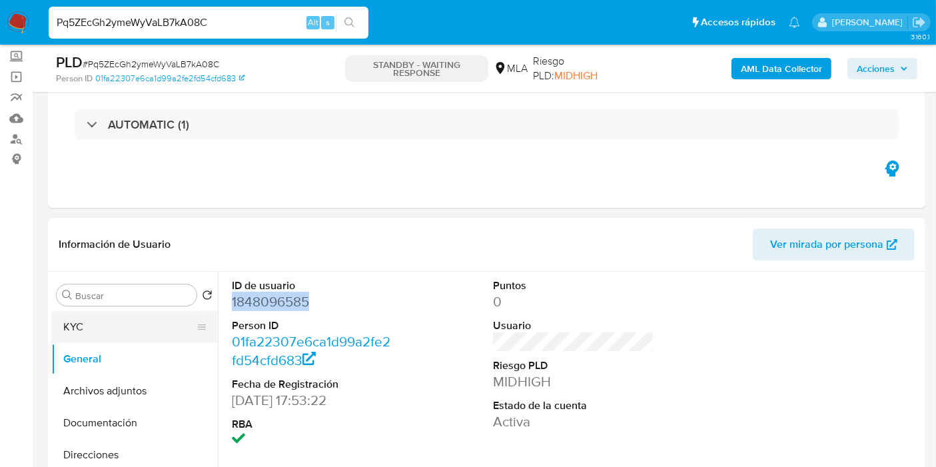
click at [91, 311] on button "KYC" at bounding box center [129, 327] width 156 height 32
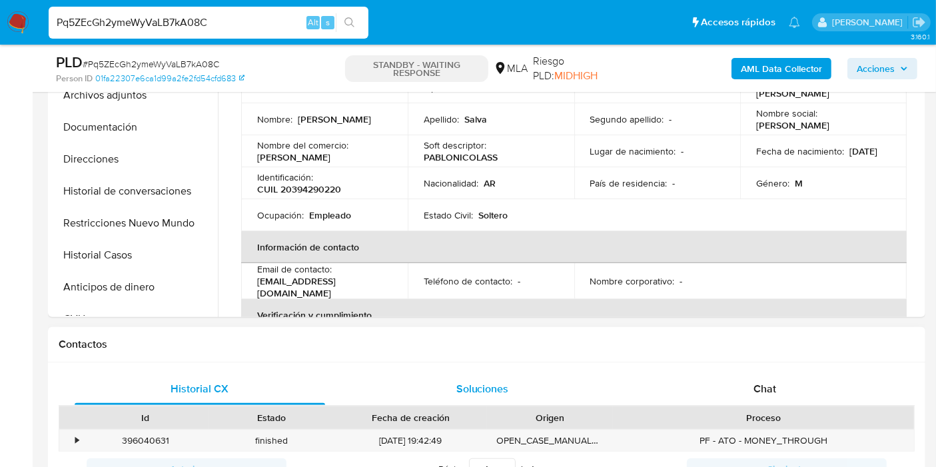
scroll to position [148, 0]
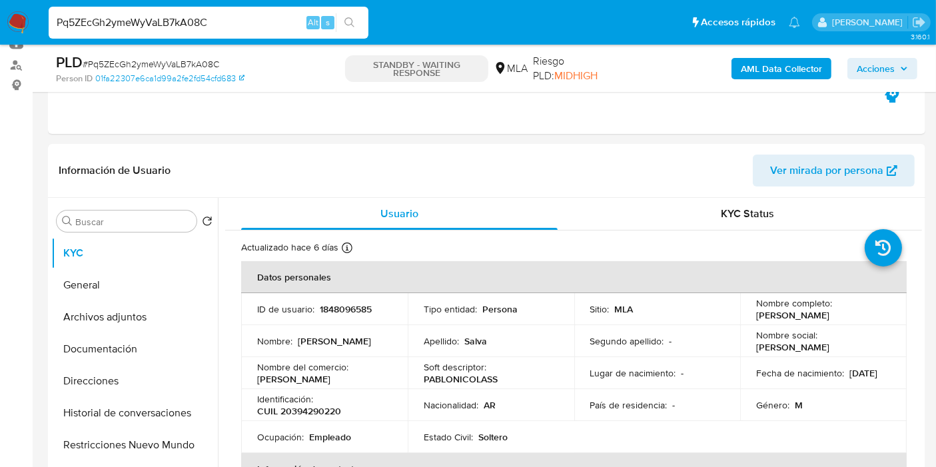
click at [181, 20] on input "Pq5ZEcGh2ymeWyVaLB7kA08C" at bounding box center [209, 22] width 320 height 17
paste input "UXaD5EvvA5d8B3pYBsqJyCMZ"
type input "UXaD5EvvA5d8B3pYBsqJyCMZ"
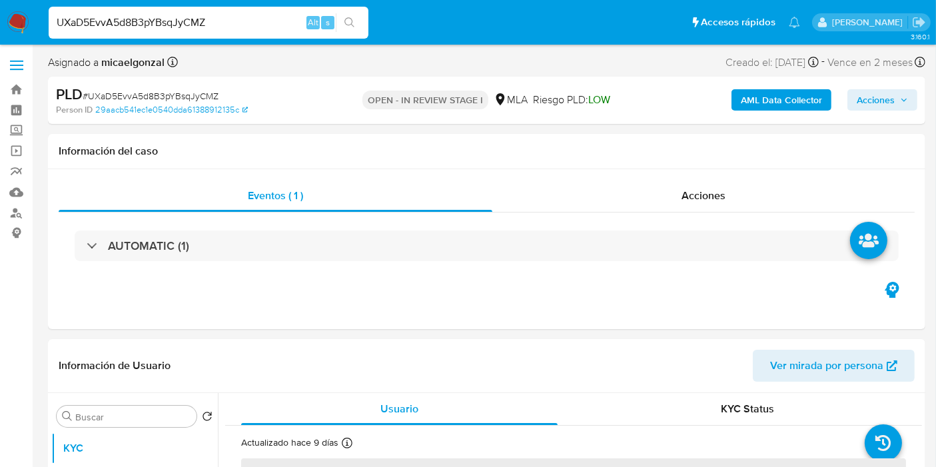
select select "10"
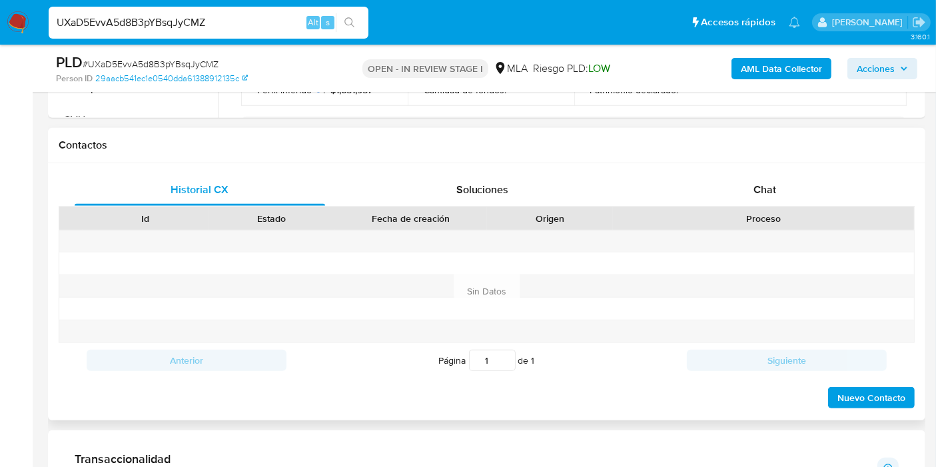
scroll to position [592, 0]
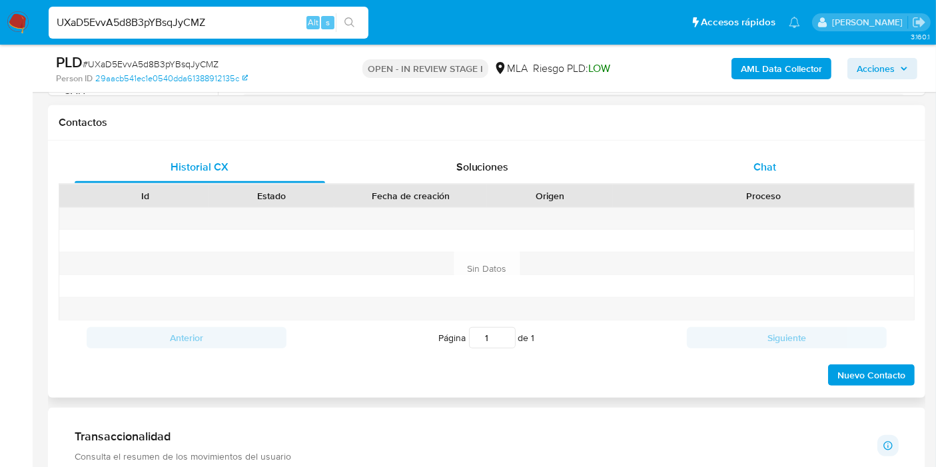
click at [759, 178] on div "Chat" at bounding box center [765, 167] width 250 height 32
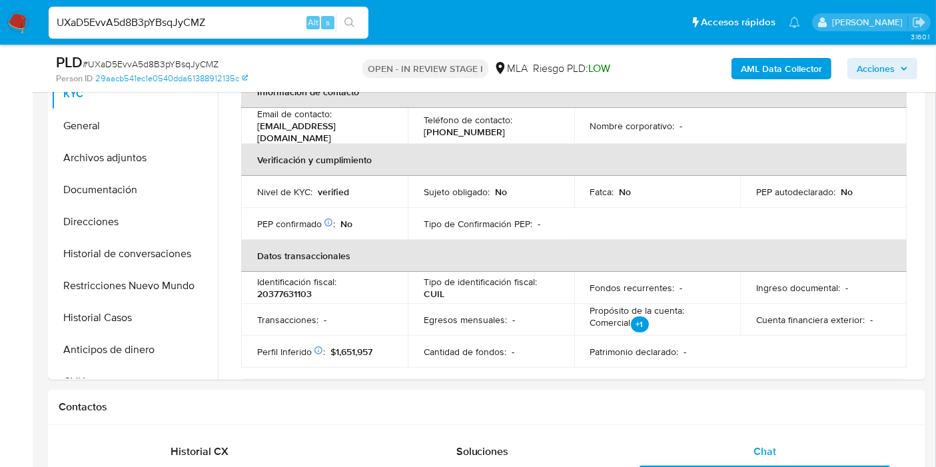
scroll to position [222, 0]
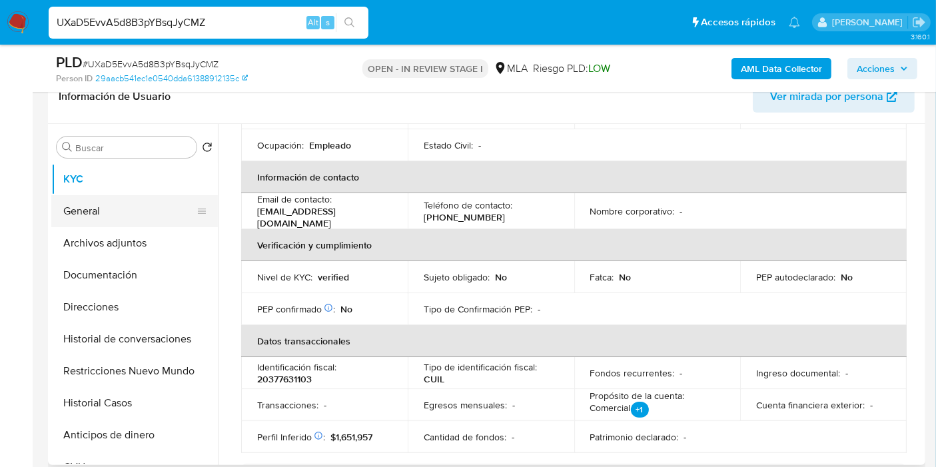
click at [105, 221] on button "General" at bounding box center [129, 211] width 156 height 32
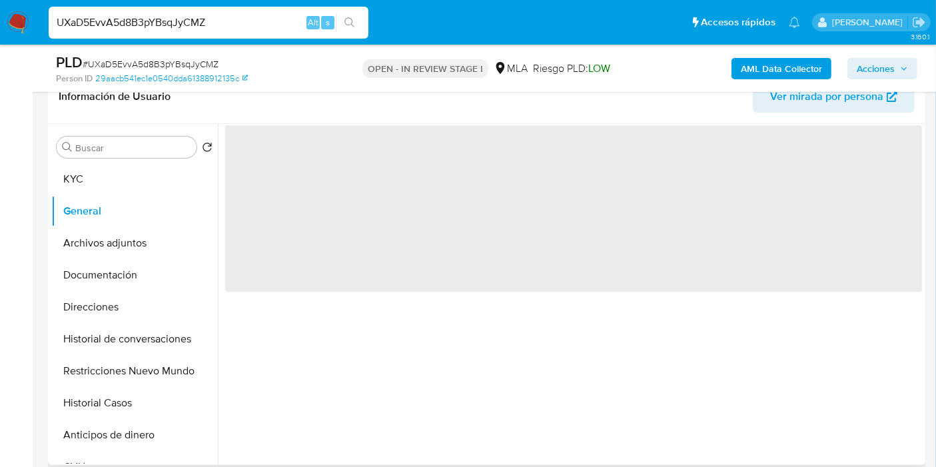
scroll to position [0, 0]
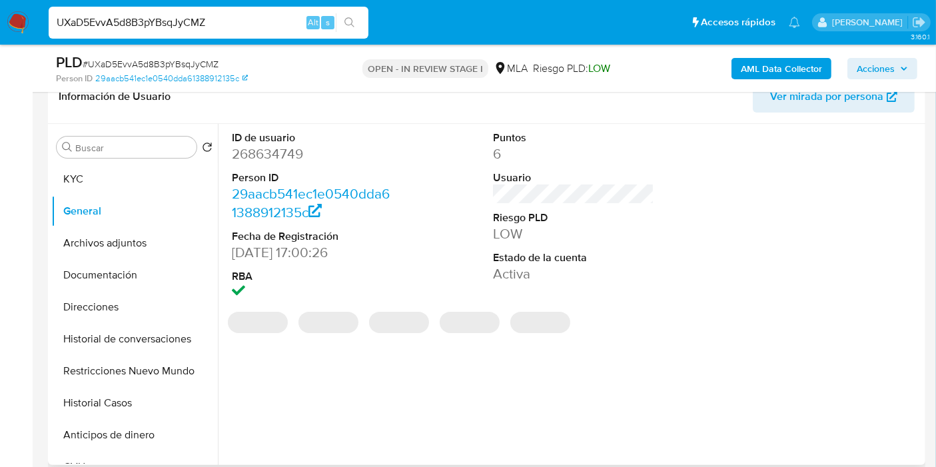
click at [279, 151] on dd "268634749" at bounding box center [312, 154] width 161 height 19
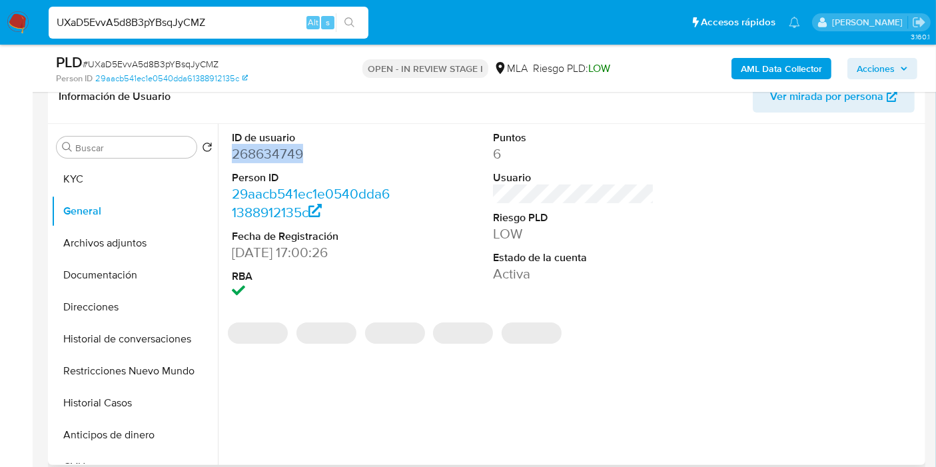
copy dd "268634749"
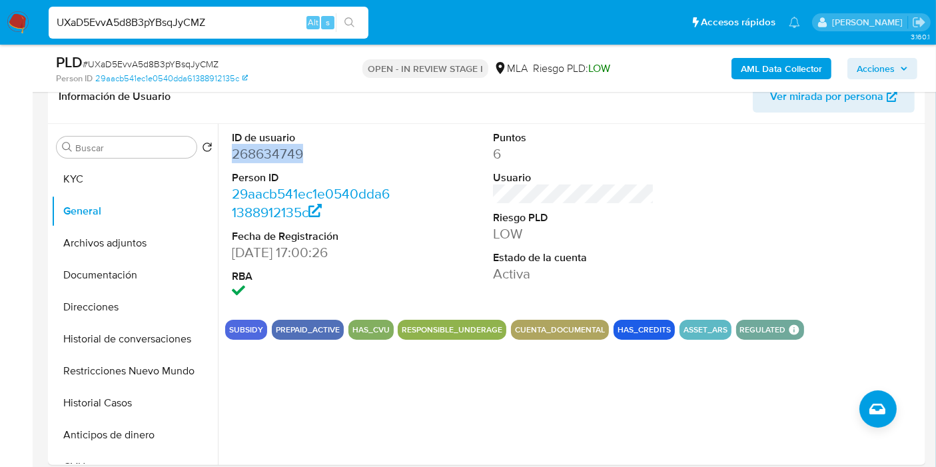
click at [177, 23] on input "UXaD5EvvA5d8B3pYBsqJyCMZ" at bounding box center [209, 22] width 320 height 17
paste input "VWjVysfnX2YJiBRNjPe7sIOc"
type input "VWjVysfnX2YJiBRNjPe7sIOc"
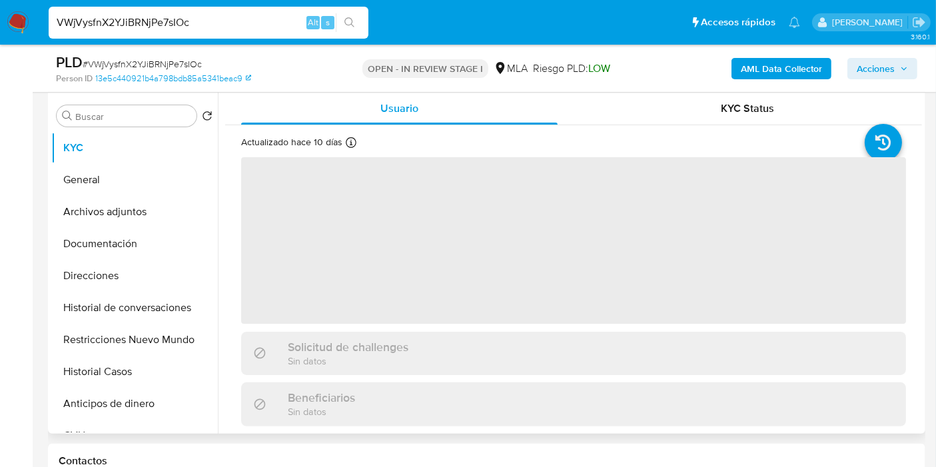
scroll to position [296, 0]
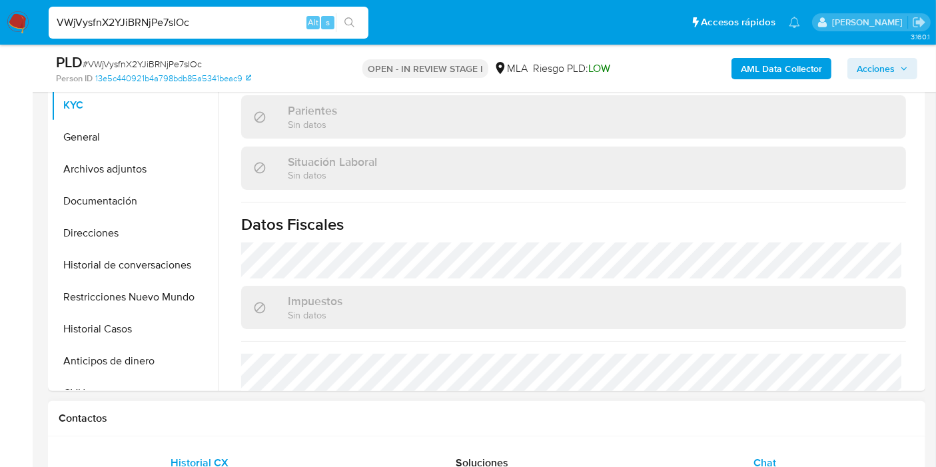
select select "10"
click at [757, 457] on span "Chat" at bounding box center [764, 462] width 23 height 15
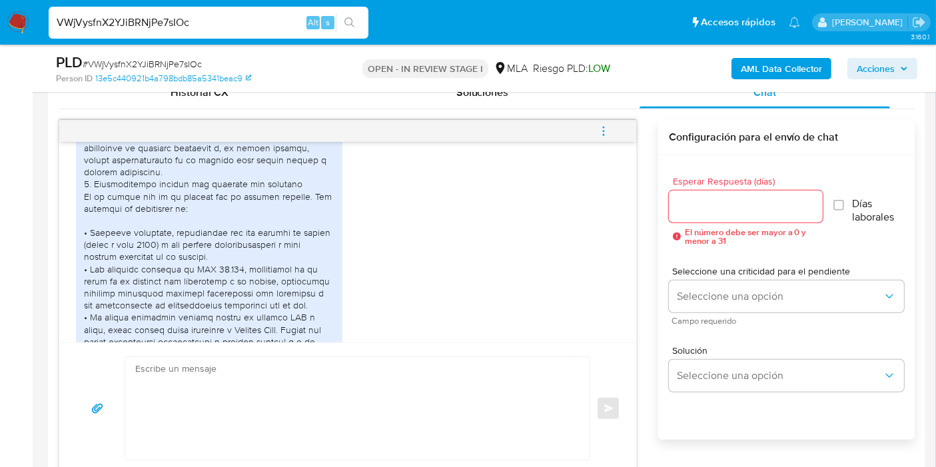
scroll to position [904, 0]
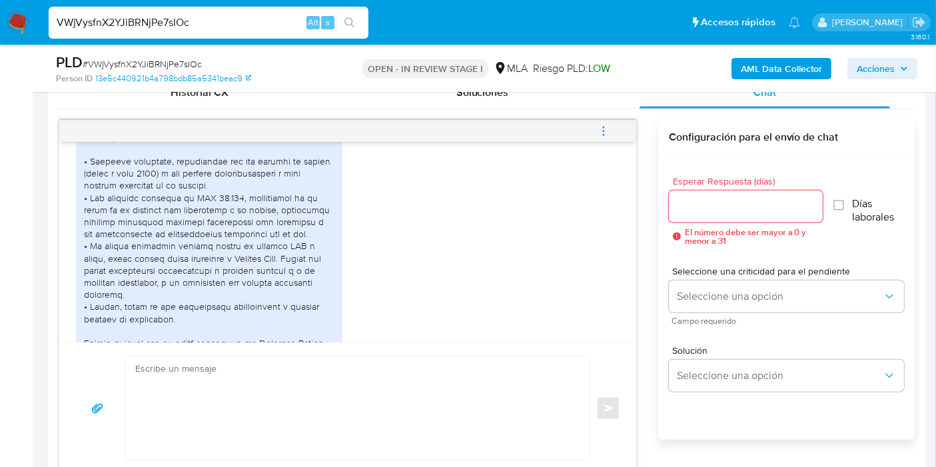
click at [232, 236] on div at bounding box center [209, 227] width 250 height 485
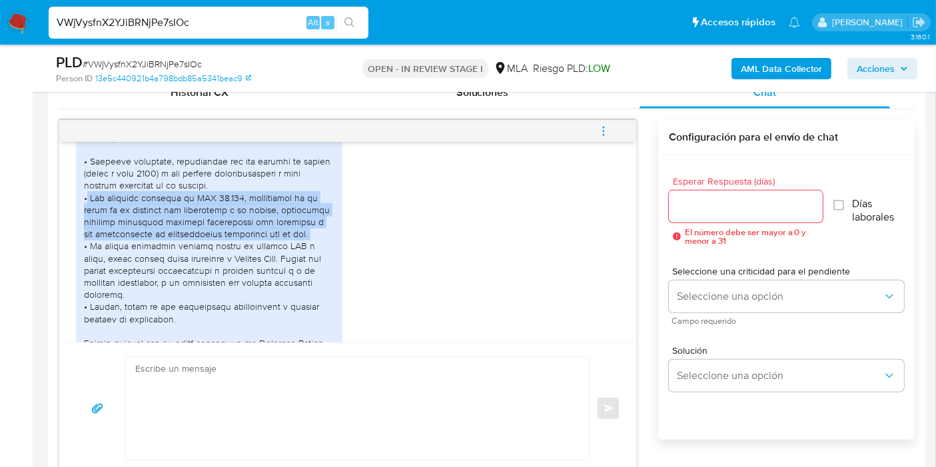
click at [232, 236] on div at bounding box center [209, 227] width 250 height 485
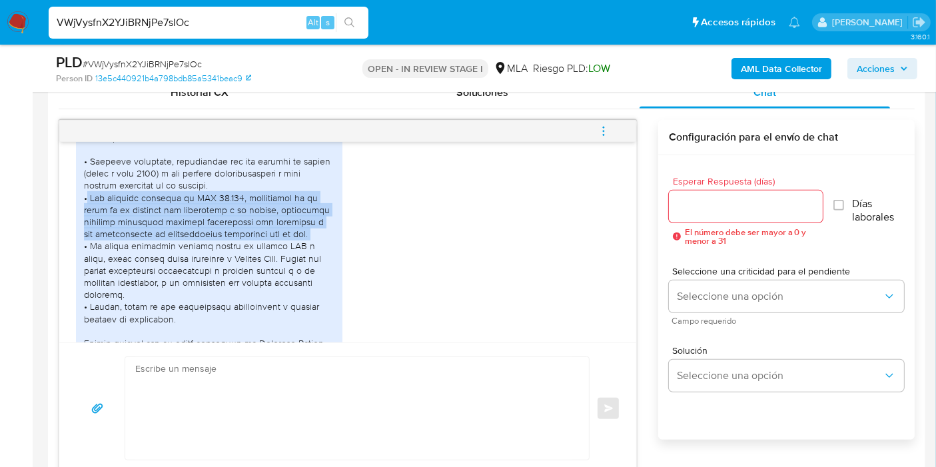
click at [236, 234] on div at bounding box center [209, 227] width 250 height 485
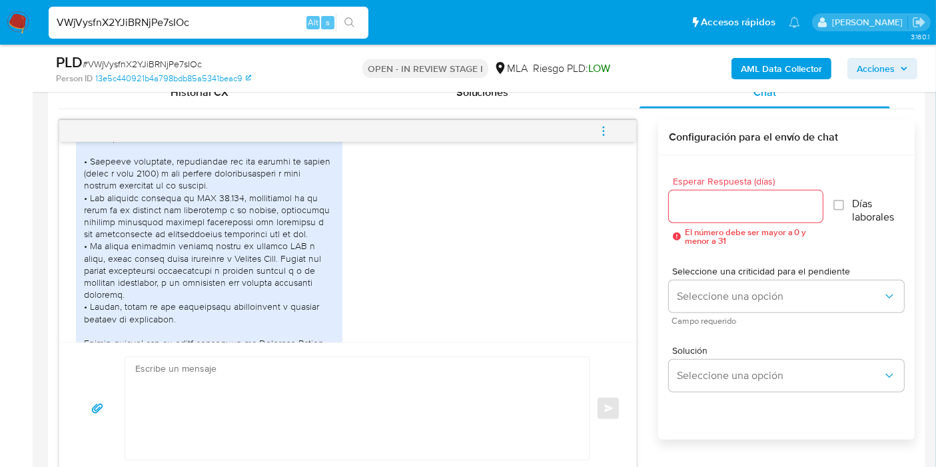
click at [217, 265] on div at bounding box center [209, 227] width 250 height 485
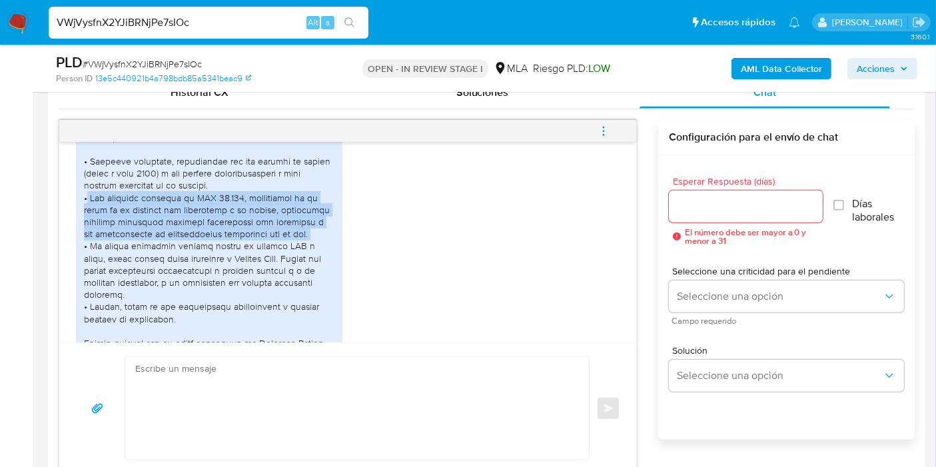
click at [217, 265] on div at bounding box center [209, 227] width 250 height 485
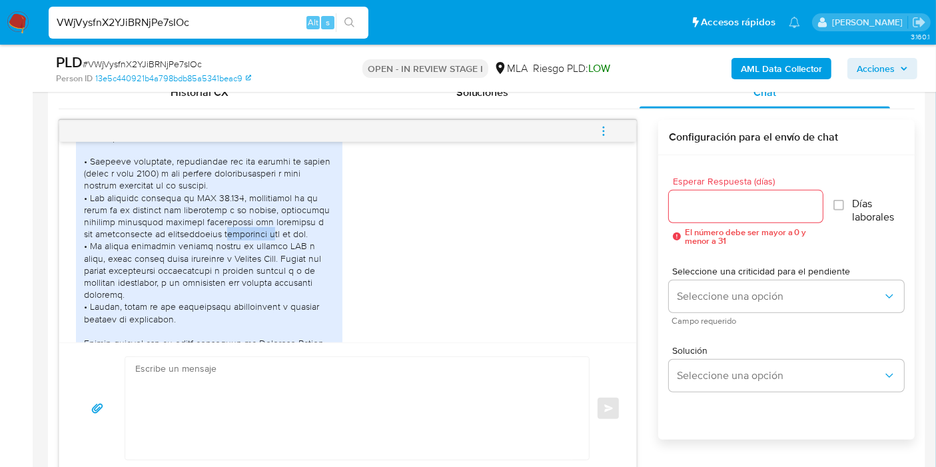
click at [217, 265] on div at bounding box center [209, 227] width 250 height 485
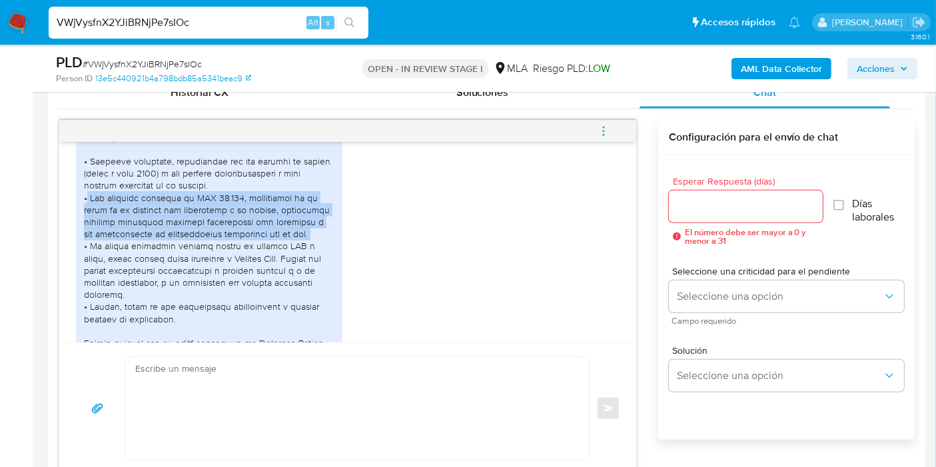
click at [217, 265] on div at bounding box center [209, 227] width 250 height 485
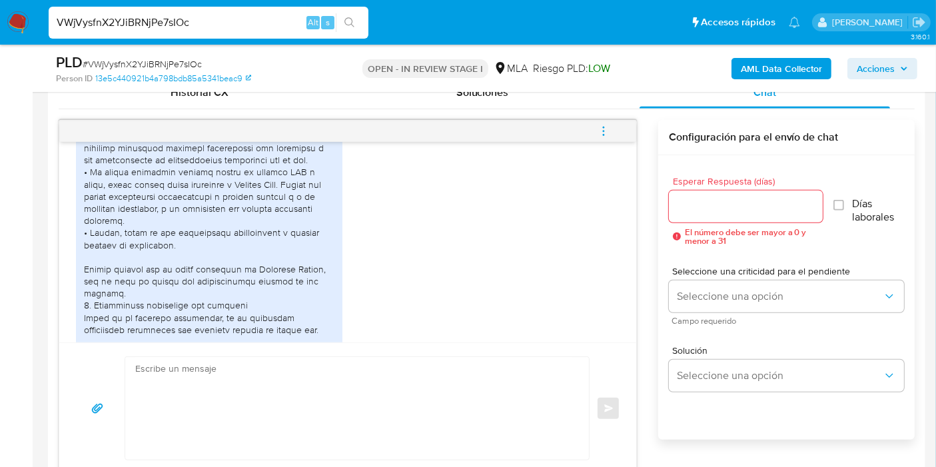
click at [193, 247] on div at bounding box center [209, 153] width 250 height 485
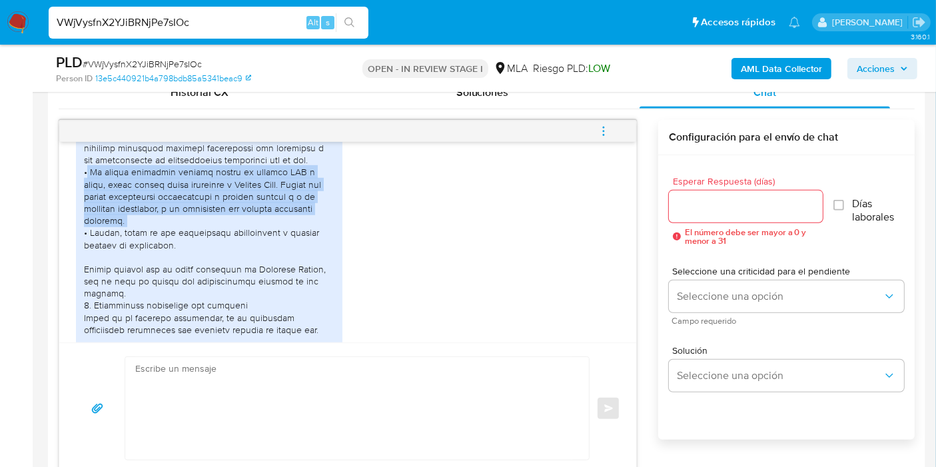
click at [193, 247] on div at bounding box center [209, 153] width 250 height 485
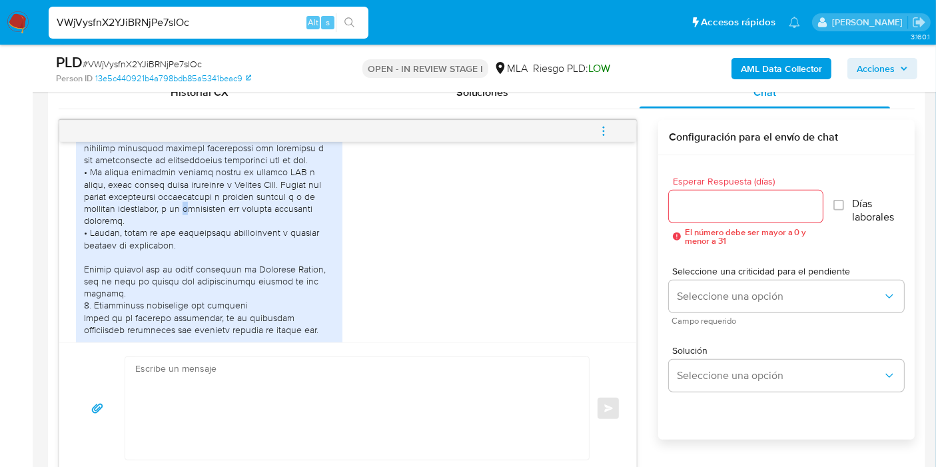
click at [193, 247] on div at bounding box center [209, 153] width 250 height 485
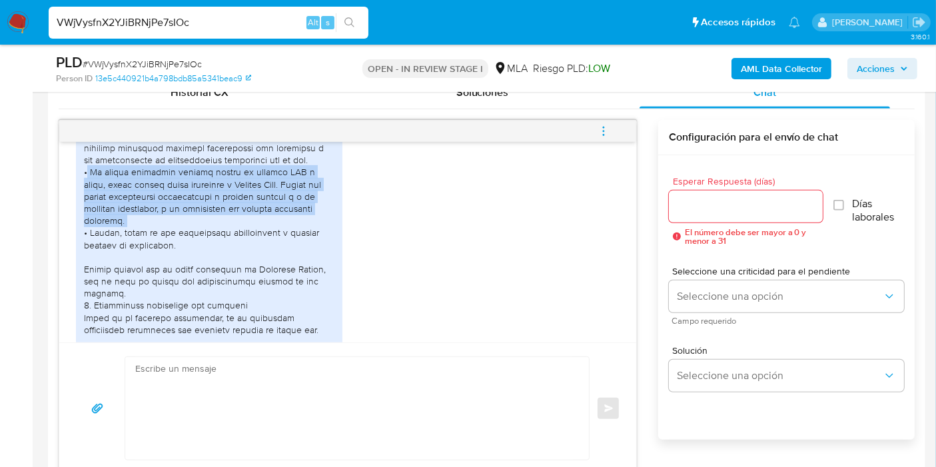
click at [193, 247] on div at bounding box center [209, 153] width 250 height 485
click at [199, 252] on div at bounding box center [209, 153] width 250 height 485
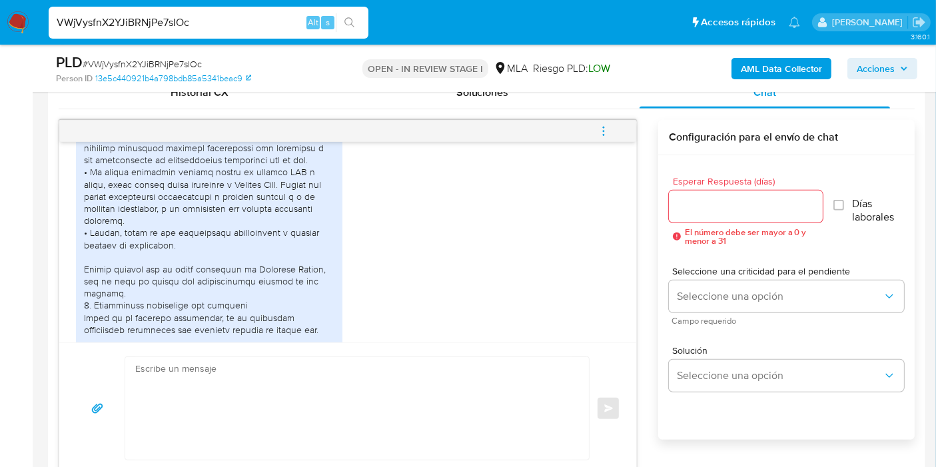
click at [177, 275] on div at bounding box center [209, 153] width 250 height 485
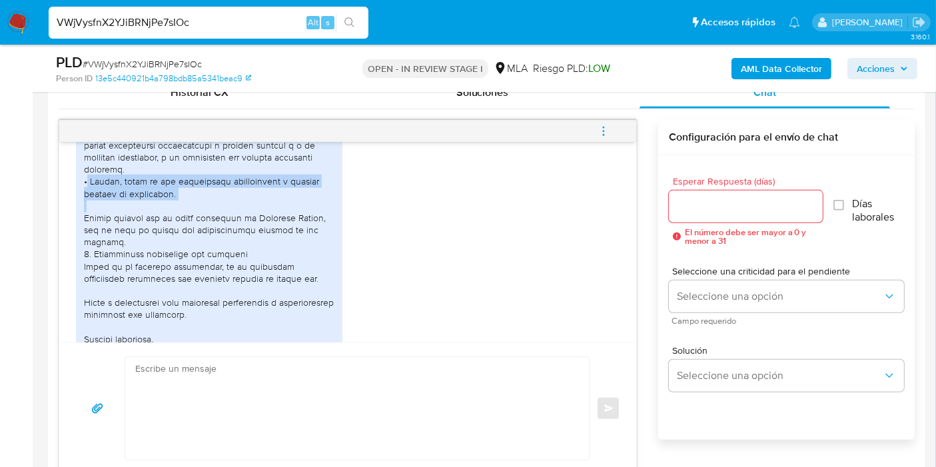
scroll to position [1052, 0]
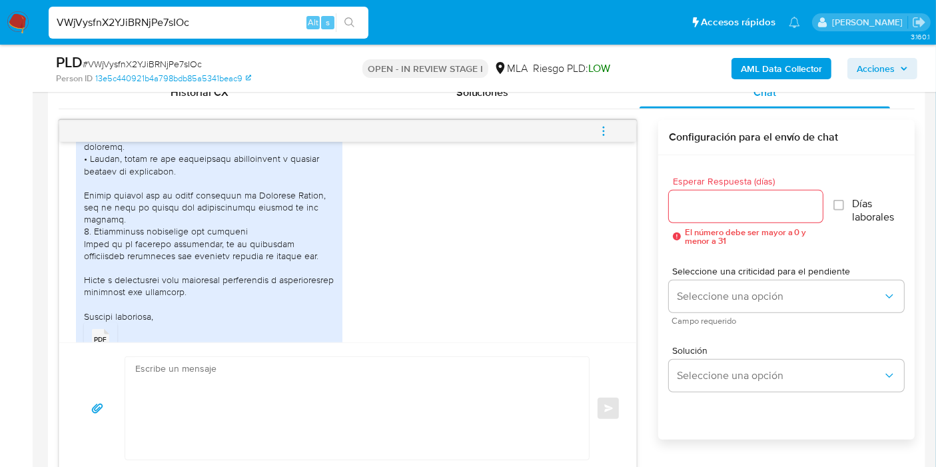
click at [178, 272] on div at bounding box center [209, 79] width 250 height 485
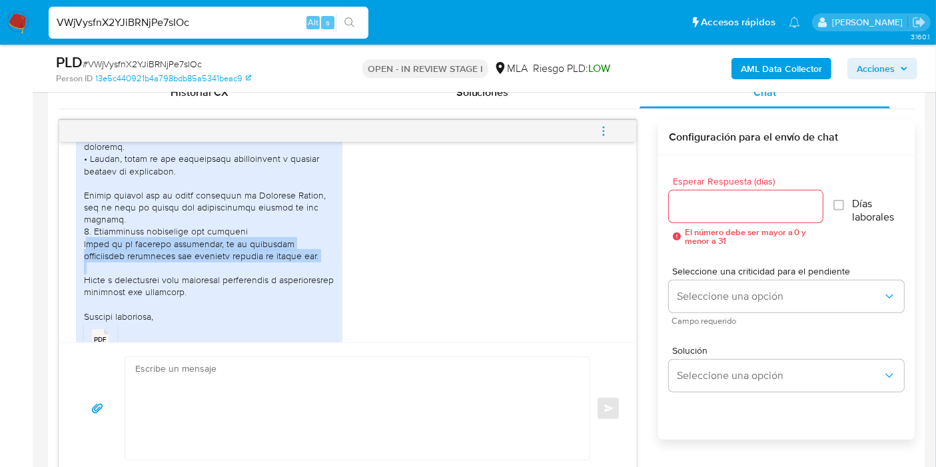
click at [178, 272] on div at bounding box center [209, 79] width 250 height 485
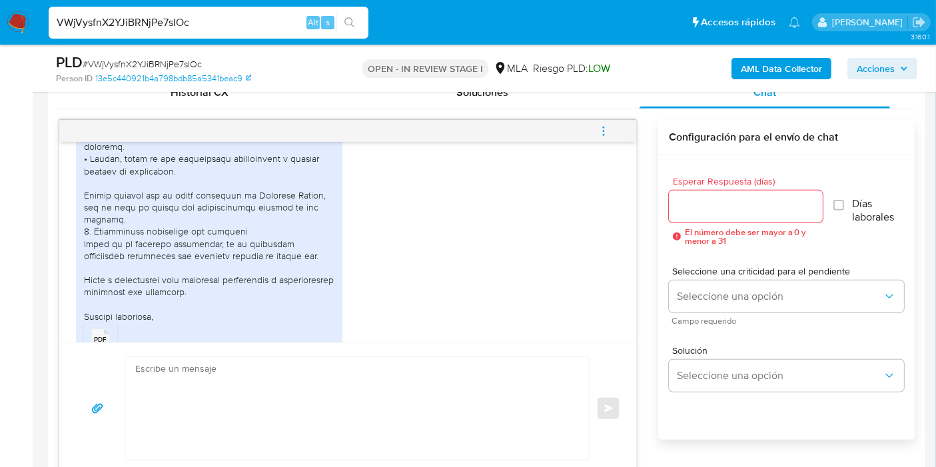
click at [218, 239] on div at bounding box center [209, 79] width 250 height 485
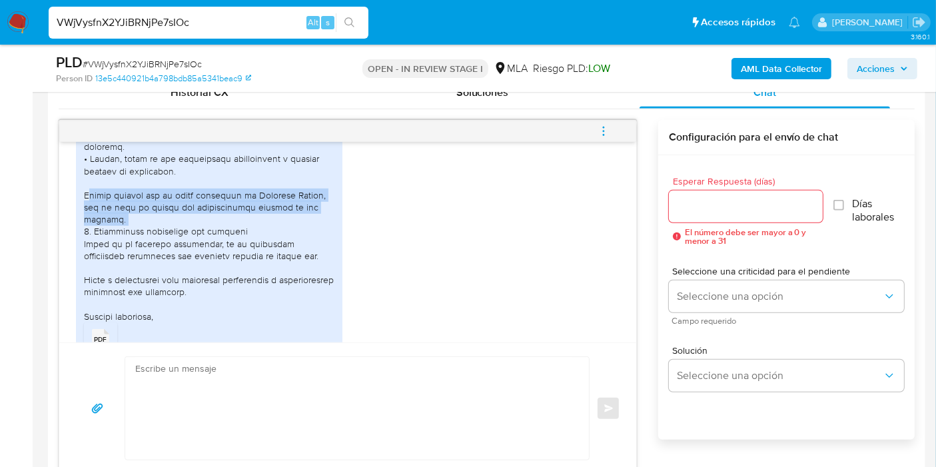
click at [218, 239] on div at bounding box center [209, 79] width 250 height 485
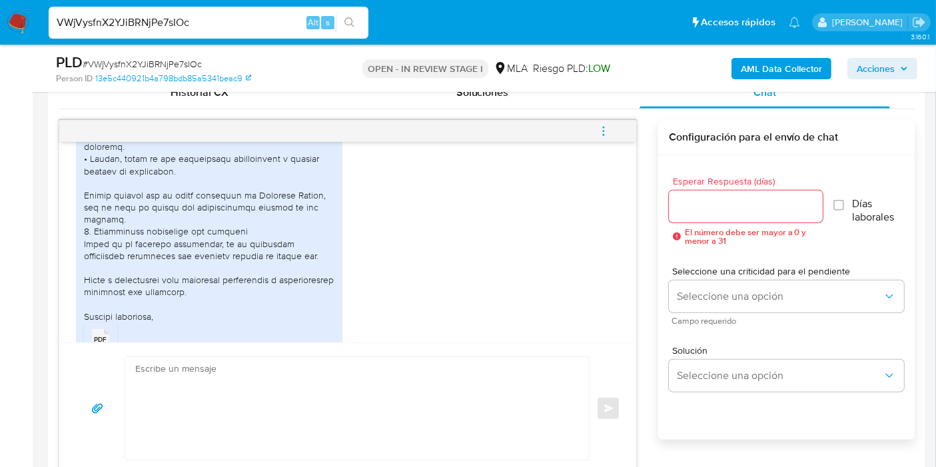
click at [209, 252] on div at bounding box center [209, 79] width 250 height 485
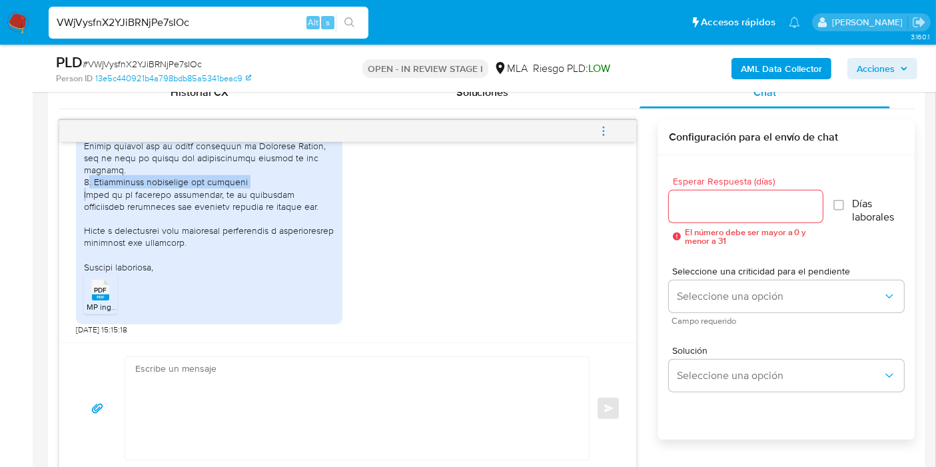
scroll to position [1126, 0]
click at [103, 301] on span "MP ingresos.pdf" at bounding box center [116, 306] width 58 height 11
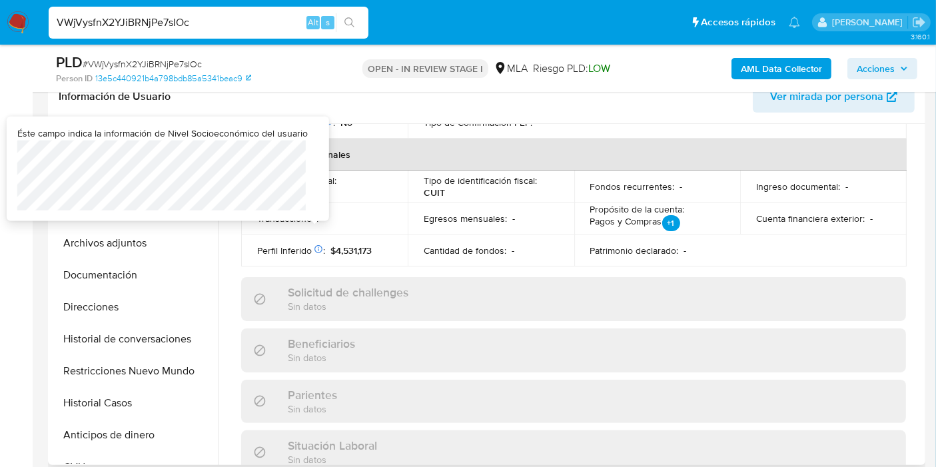
scroll to position [195, 0]
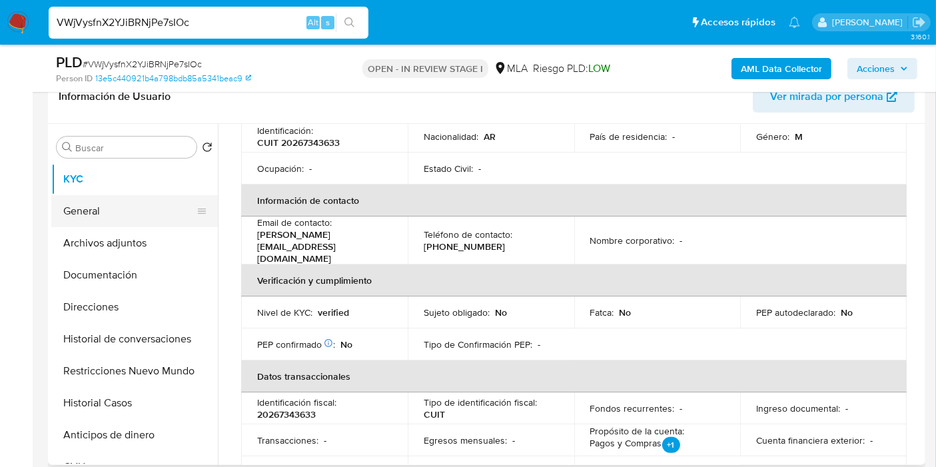
click at [161, 201] on button "General" at bounding box center [129, 211] width 156 height 32
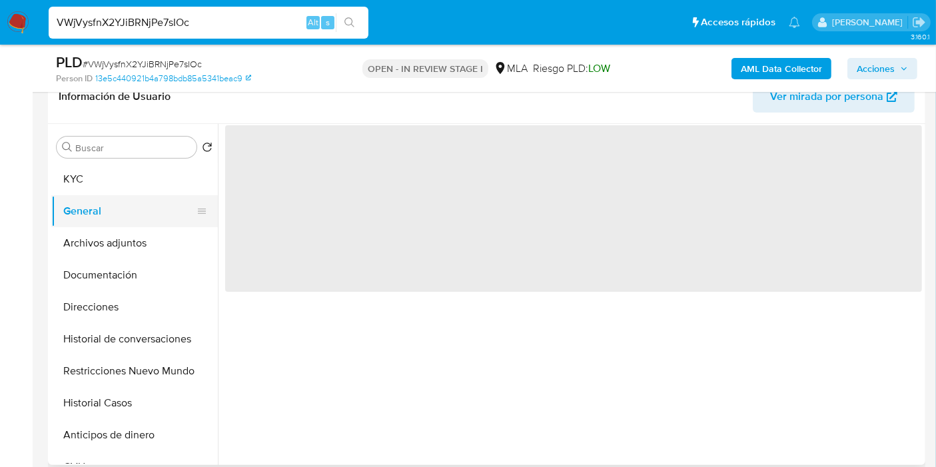
scroll to position [0, 0]
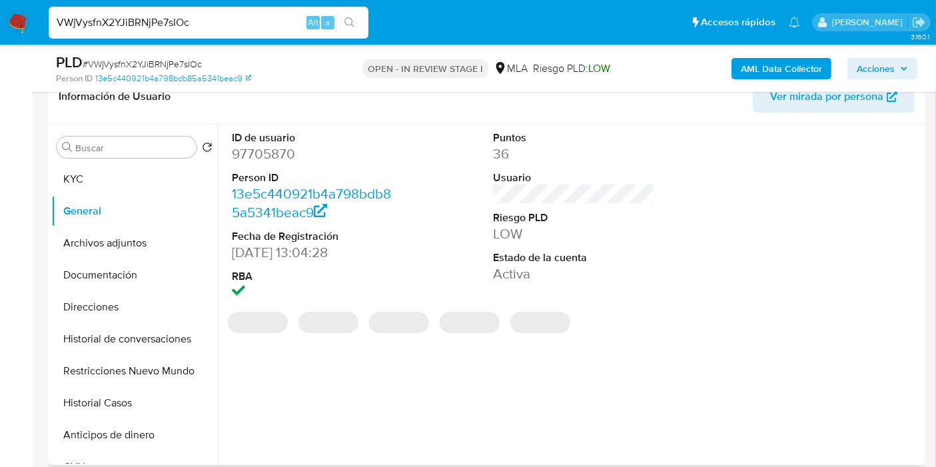
click at [290, 151] on dd "97705870" at bounding box center [312, 154] width 161 height 19
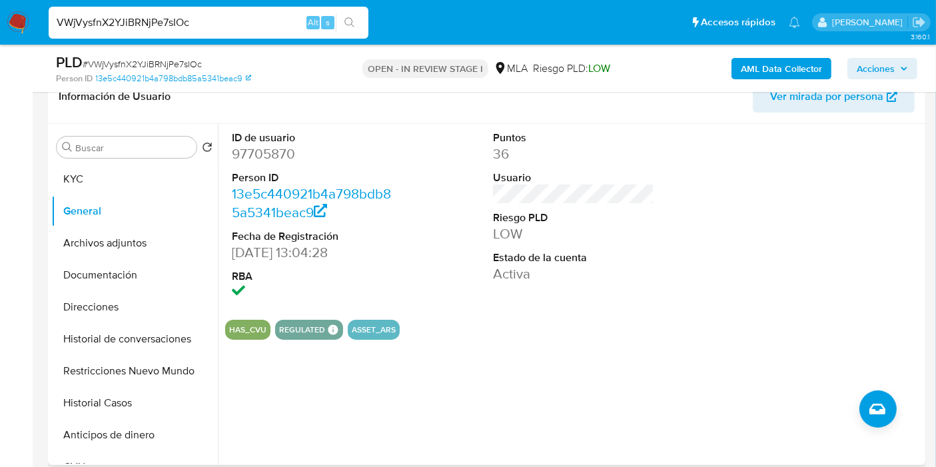
drag, startPoint x: 290, startPoint y: 151, endPoint x: 272, endPoint y: 146, distance: 18.1
click at [272, 146] on dd "97705870" at bounding box center [312, 154] width 161 height 19
copy dd "97705870"
click at [151, 23] on input "VWjVysfnX2YJiBRNjPe7sIOc" at bounding box center [209, 22] width 320 height 17
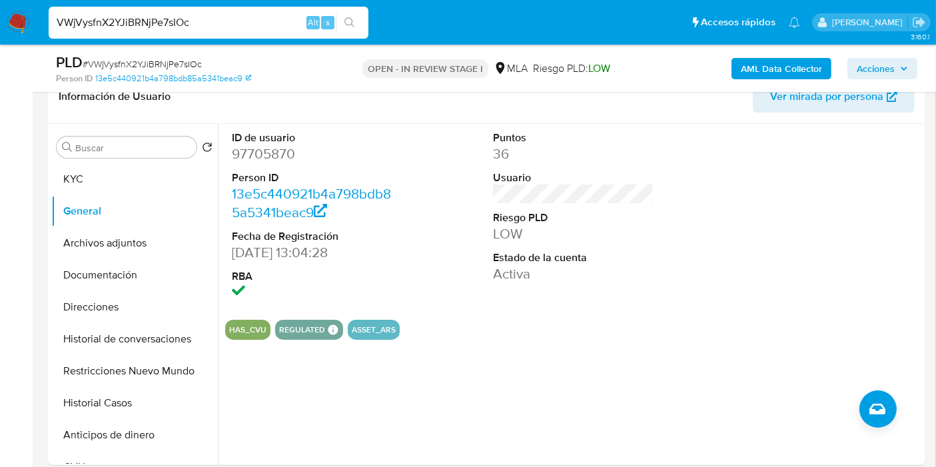
click at [151, 23] on input "VWjVysfnX2YJiBRNjPe7sIOc" at bounding box center [209, 22] width 320 height 17
paste input "KtpscMfshTHfu2POgnbTKJlt"
type input "KtpscMfshTHfu2POgnbTKJlt"
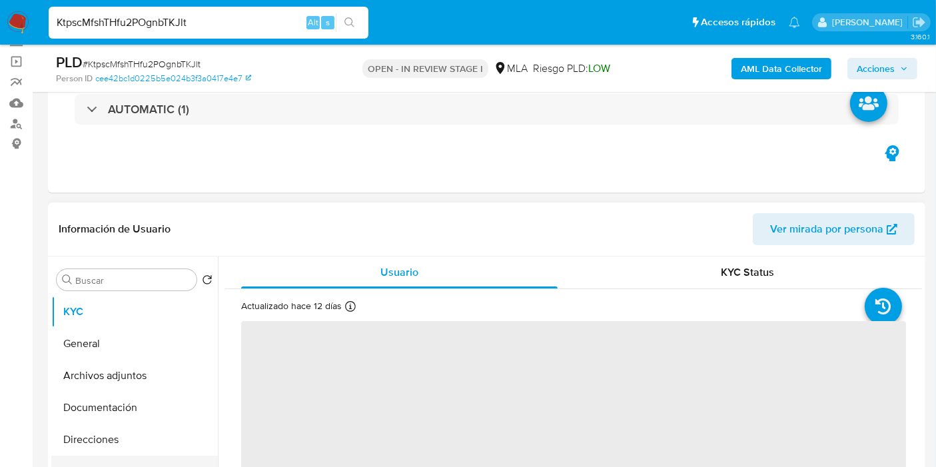
scroll to position [222, 0]
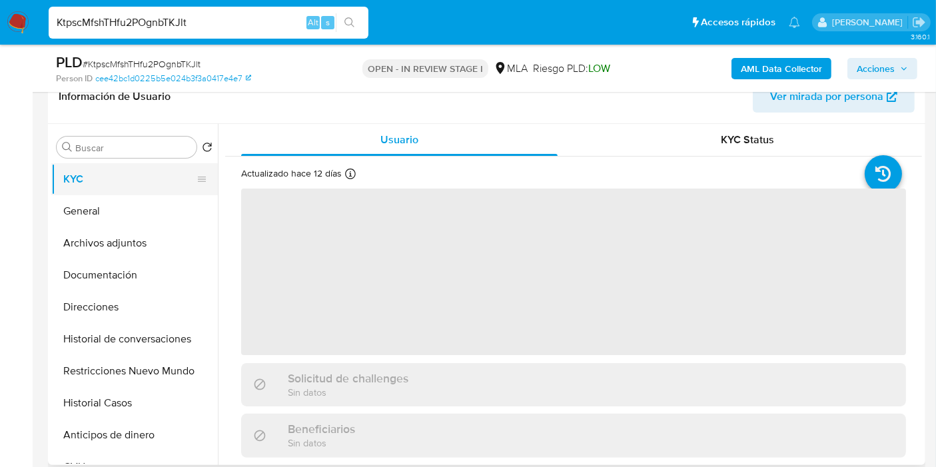
click at [103, 185] on button "KYC" at bounding box center [129, 179] width 156 height 32
select select "10"
click at [105, 198] on button "General" at bounding box center [129, 211] width 156 height 32
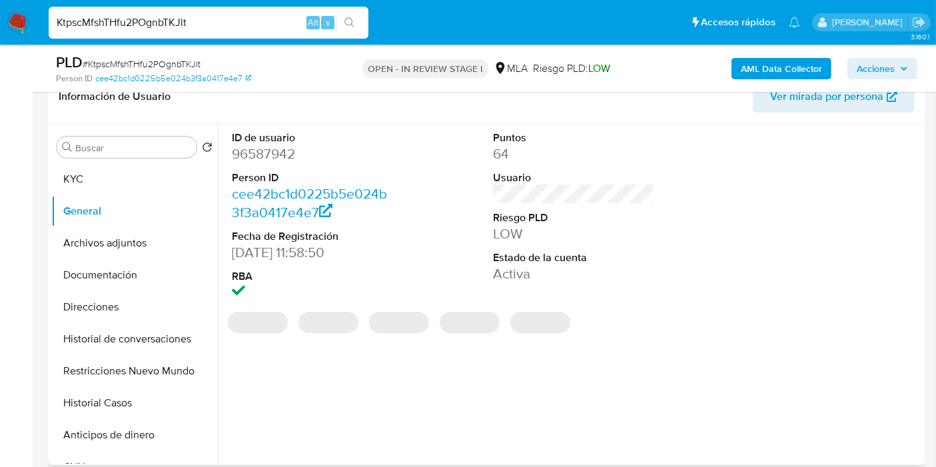
click at [280, 155] on dd "96587942" at bounding box center [312, 154] width 161 height 19
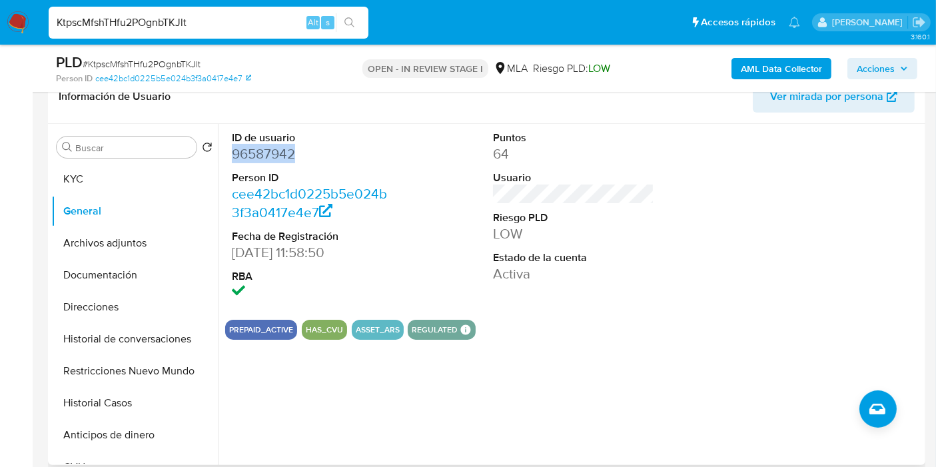
copy dd "96587942"
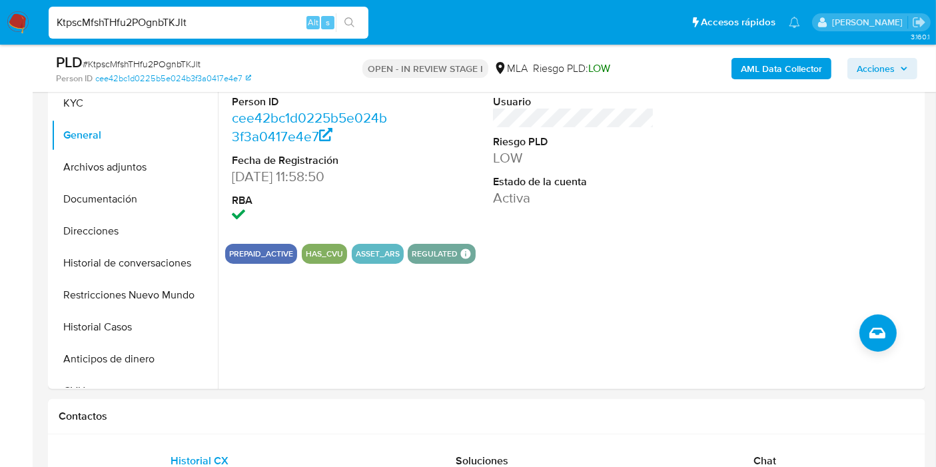
scroll to position [592, 0]
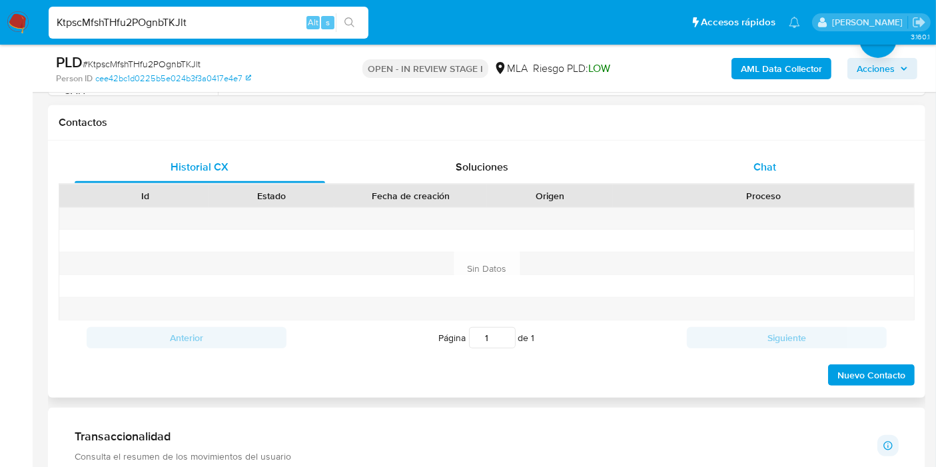
click at [765, 151] on div "Chat" at bounding box center [765, 167] width 250 height 32
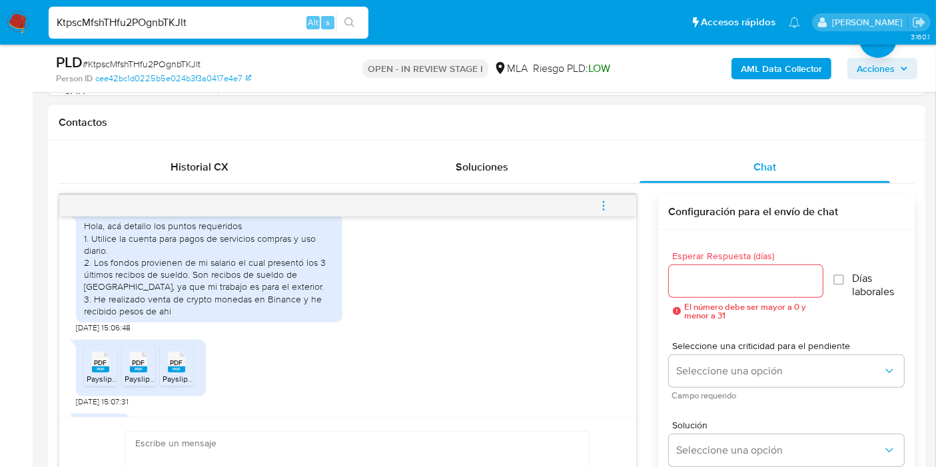
scroll to position [818, 0]
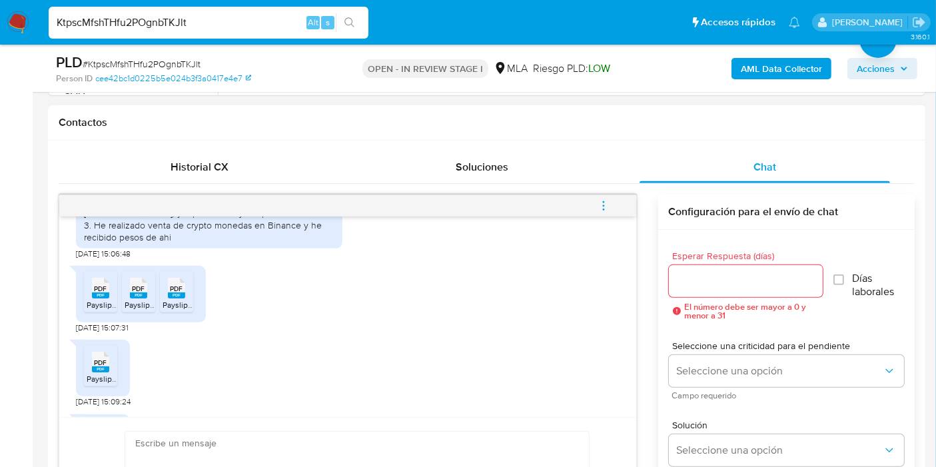
click at [95, 293] on span "PDF" at bounding box center [101, 288] width 13 height 9
click at [133, 298] on rect at bounding box center [138, 295] width 17 height 6
click at [169, 298] on icon at bounding box center [176, 288] width 17 height 21
drag, startPoint x: 112, startPoint y: 394, endPoint x: 163, endPoint y: 327, distance: 84.6
click at [112, 374] on div "PDF PDF" at bounding box center [101, 361] width 28 height 26
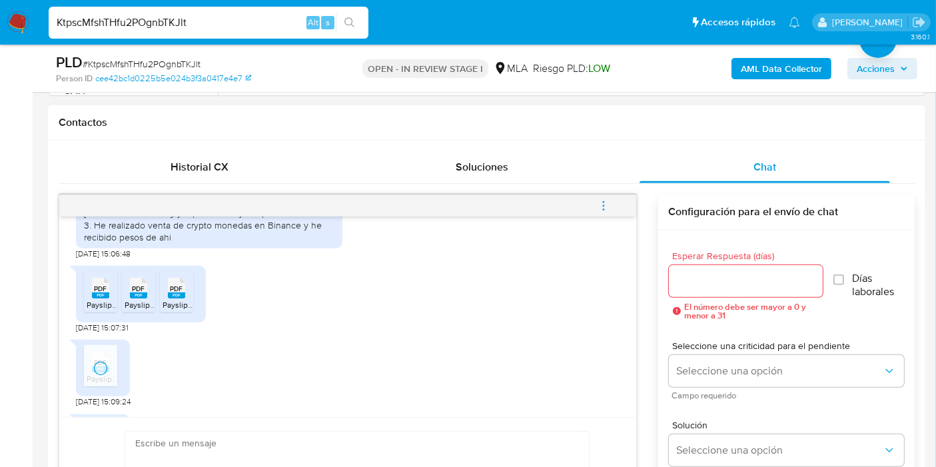
scroll to position [966, 0]
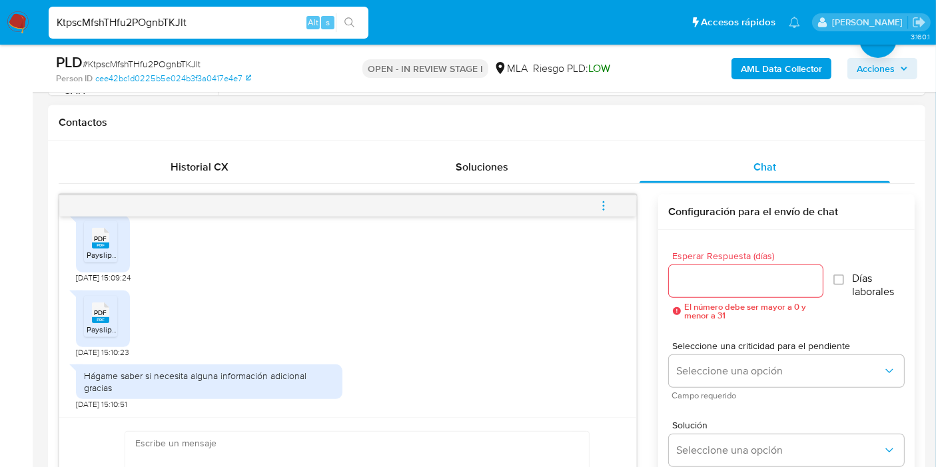
drag, startPoint x: 89, startPoint y: 322, endPoint x: 195, endPoint y: 347, distance: 108.1
click at [89, 322] on div "PDF PDF" at bounding box center [101, 311] width 28 height 26
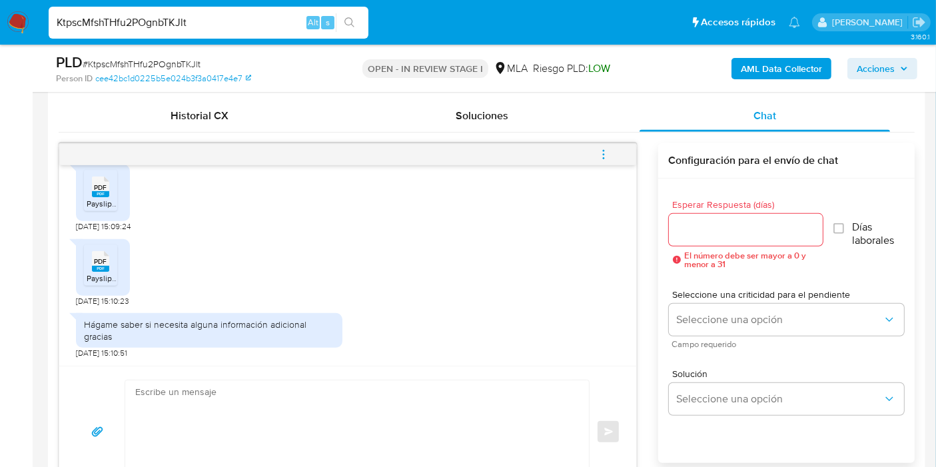
scroll to position [666, 0]
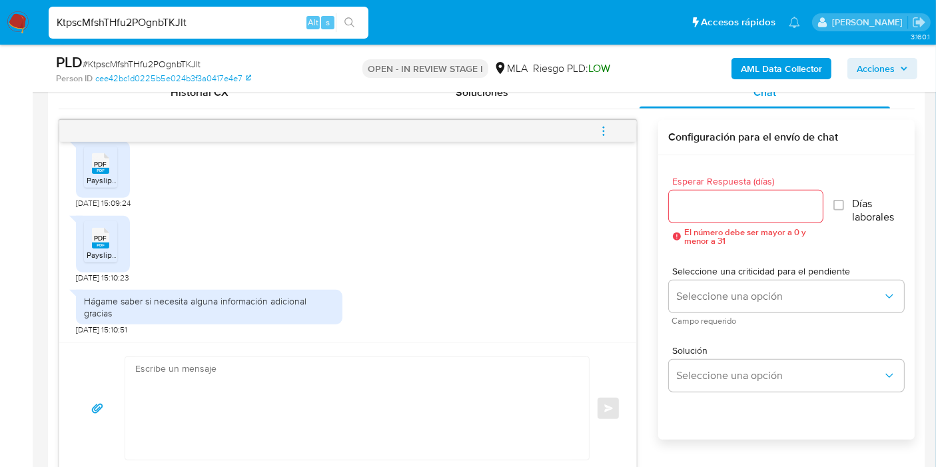
click at [141, 15] on input "KtpscMfshTHfu2POgnbTKJlt" at bounding box center [209, 22] width 320 height 17
paste input "syKcvopChg95AkYF7xBuJLwA"
type input "syKcvopChg95AkYF7xBuJLwA"
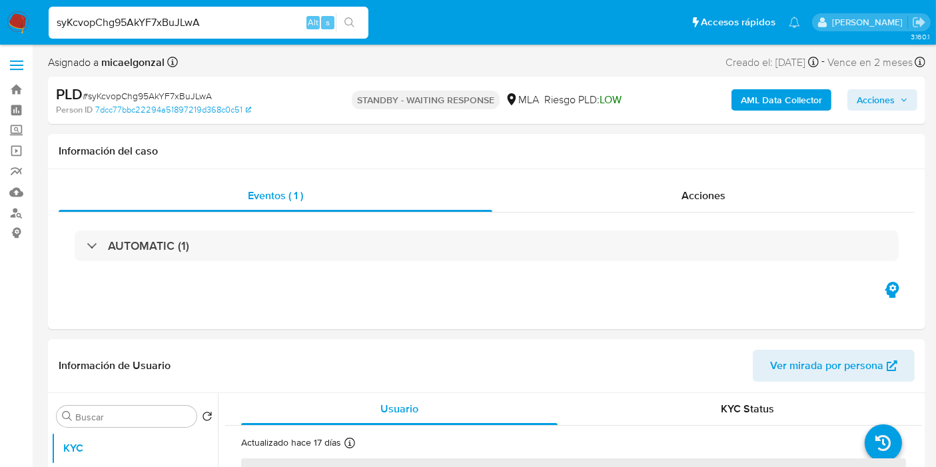
select select "10"
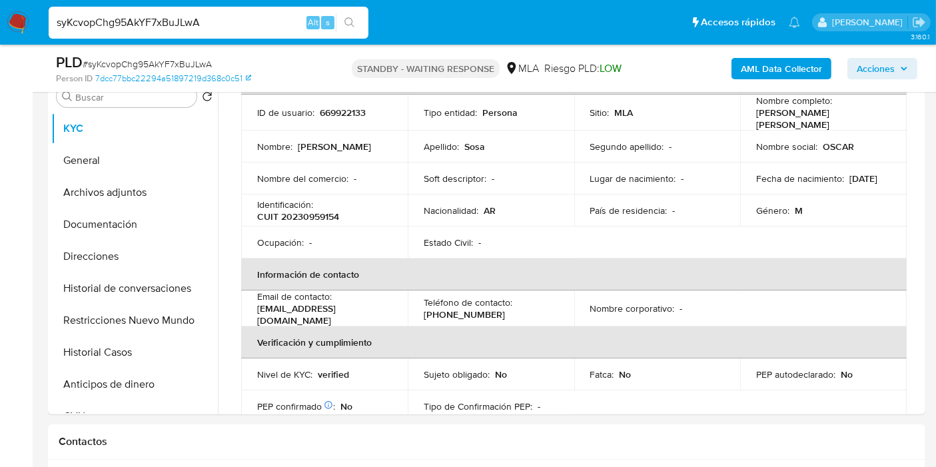
scroll to position [296, 0]
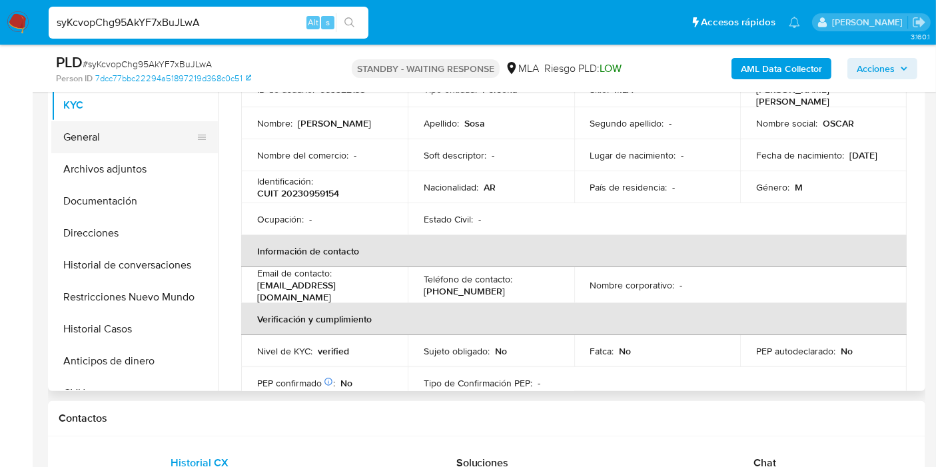
click at [81, 140] on button "General" at bounding box center [129, 137] width 156 height 32
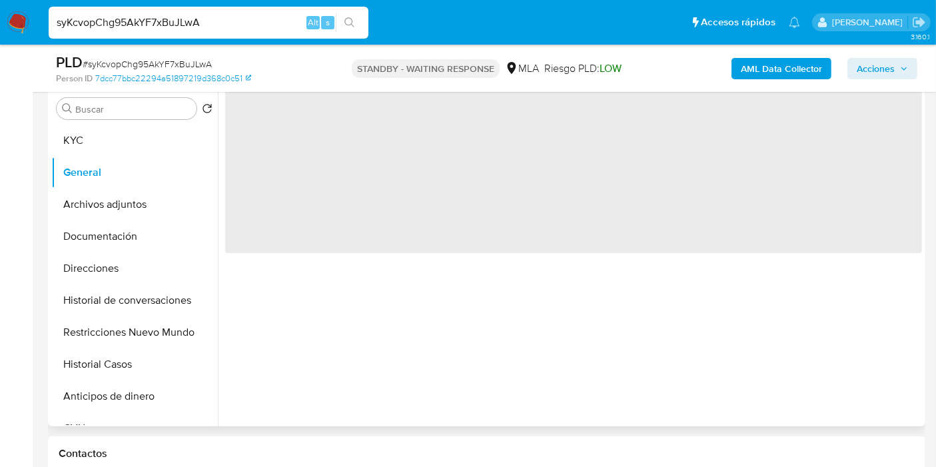
scroll to position [74, 0]
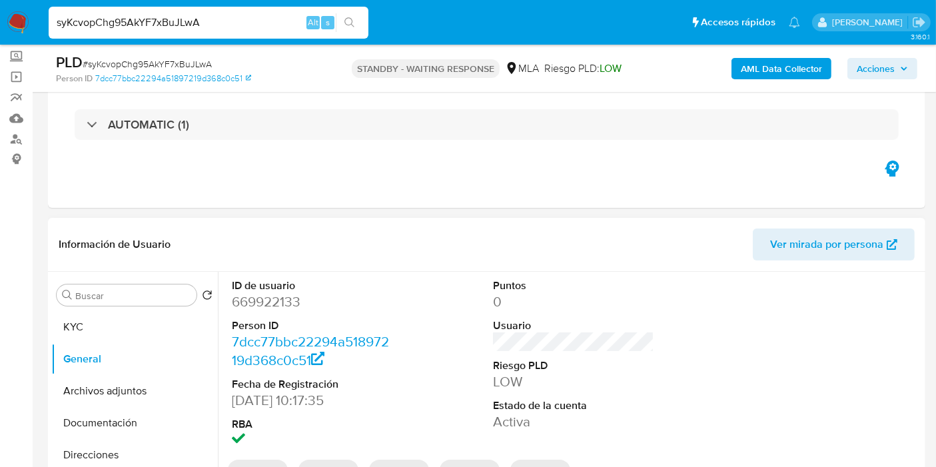
click at [285, 300] on dd "669922133" at bounding box center [312, 301] width 161 height 19
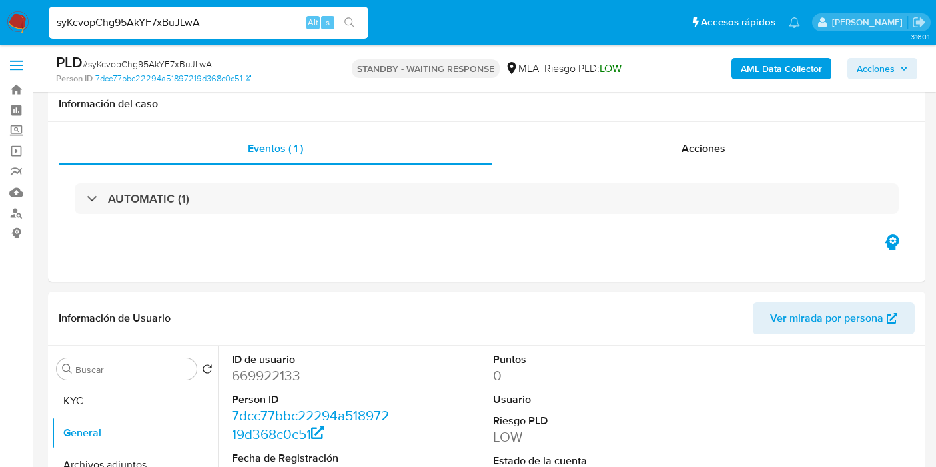
select select "10"
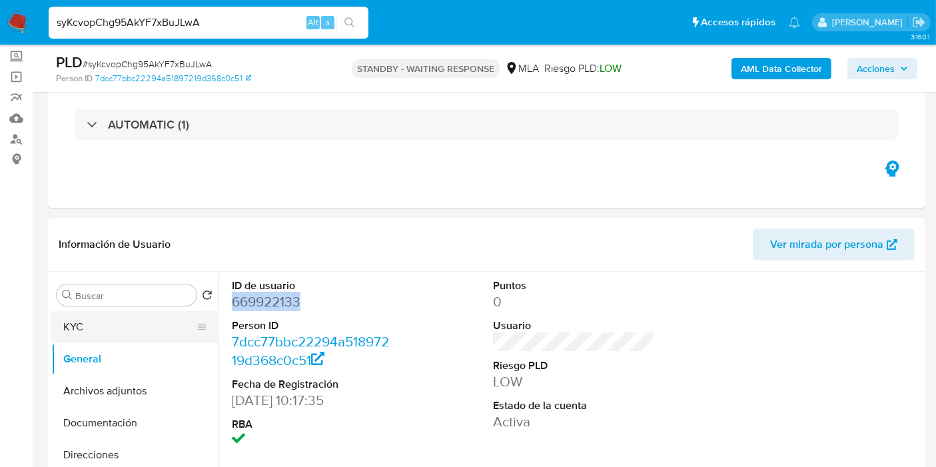
click at [89, 336] on button "KYC" at bounding box center [129, 327] width 156 height 32
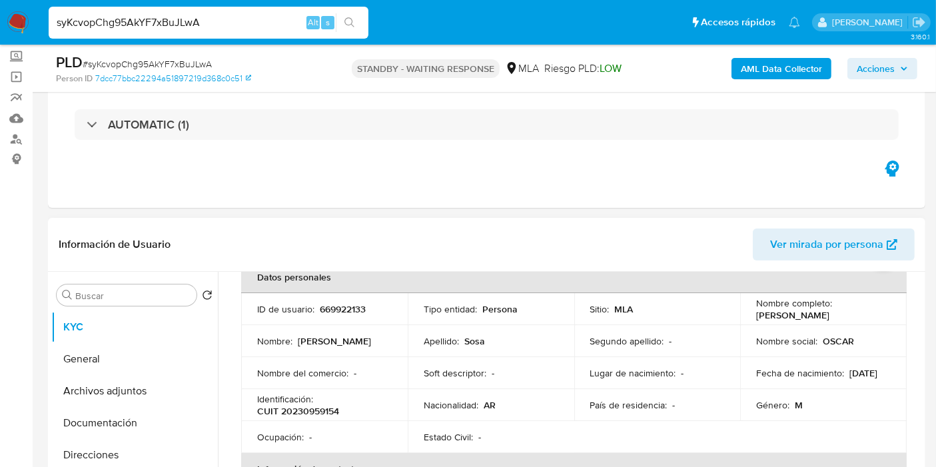
click at [314, 401] on div "Identificación : CUIT 20230959154" at bounding box center [324, 405] width 135 height 24
click at [310, 406] on p "CUIT 20230959154" at bounding box center [298, 411] width 82 height 12
copy p "20230959154"
click at [180, 25] on input "syKcvopChg95AkYF7xBuJLwA" at bounding box center [209, 22] width 320 height 17
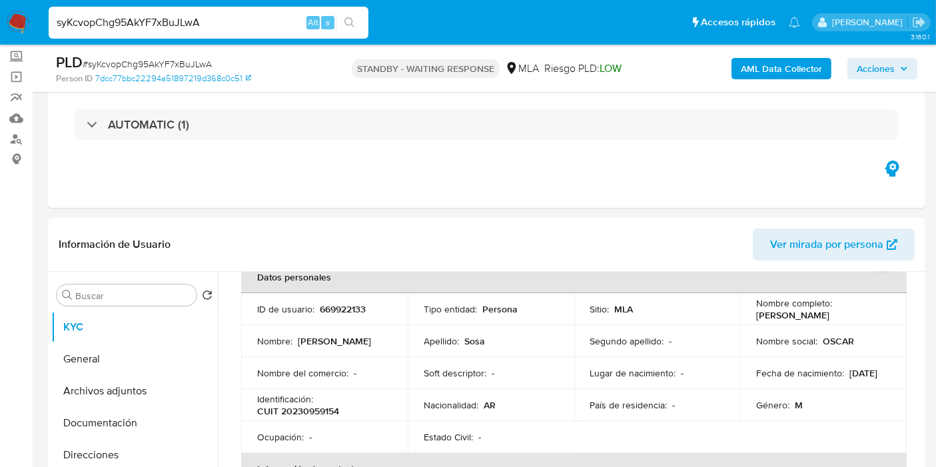
click at [180, 25] on input "syKcvopChg95AkYF7xBuJLwA" at bounding box center [209, 22] width 320 height 17
paste input "8leoZXZcR0jpXUPjCbOfoy79"
type input "8leoZXZcR0jpXUPjCbOfoy79"
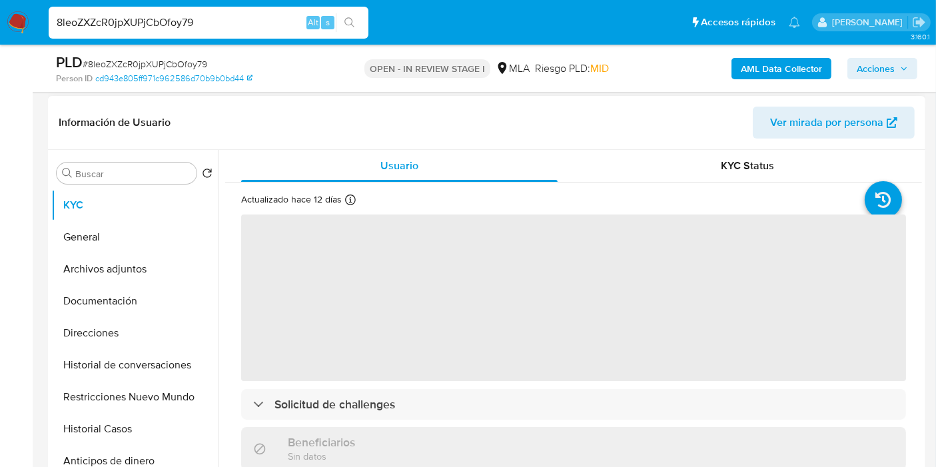
scroll to position [222, 0]
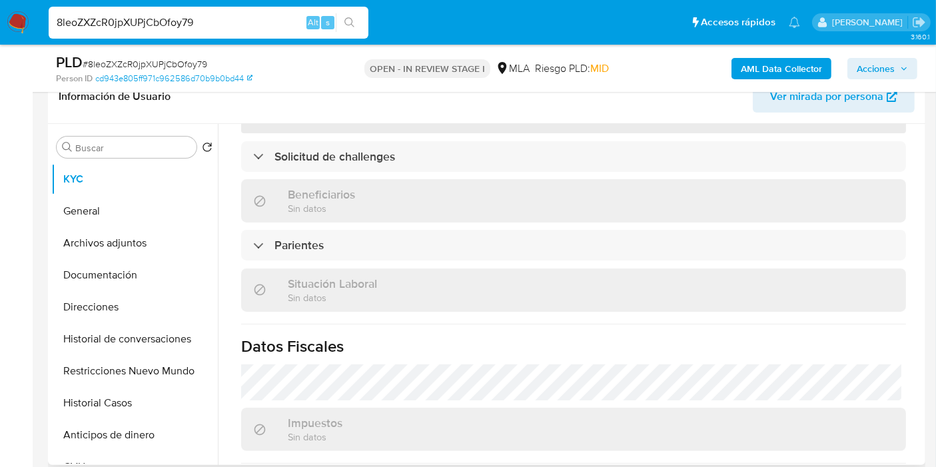
select select "10"
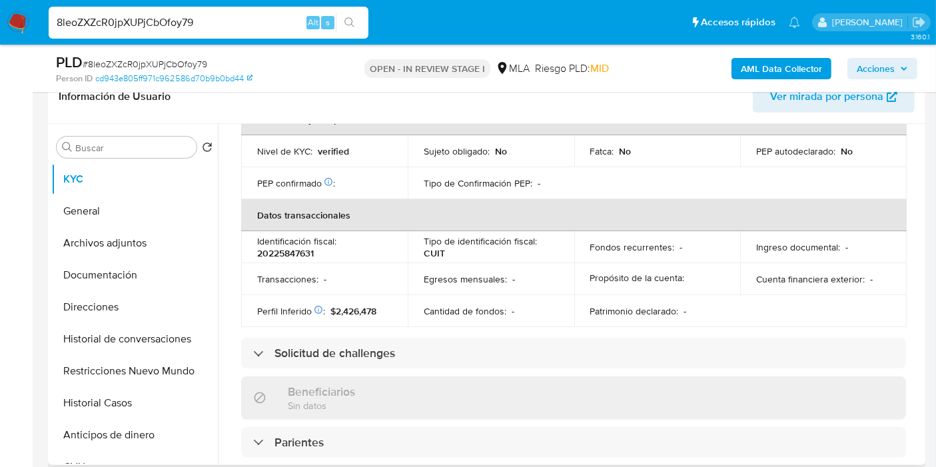
scroll to position [721, 0]
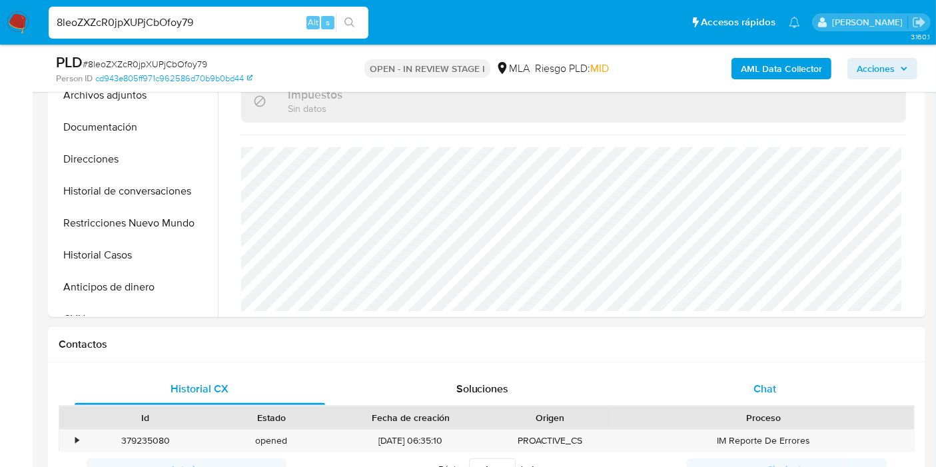
click at [724, 380] on div "Chat" at bounding box center [765, 389] width 250 height 32
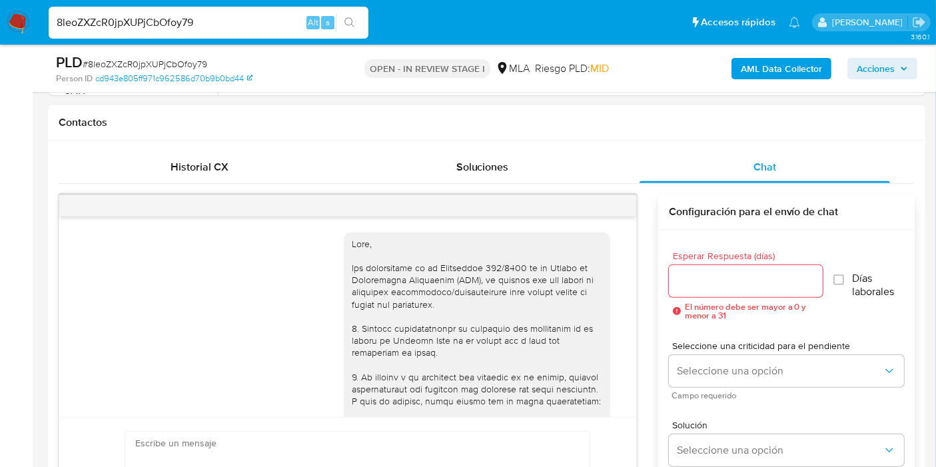
scroll to position [949, 0]
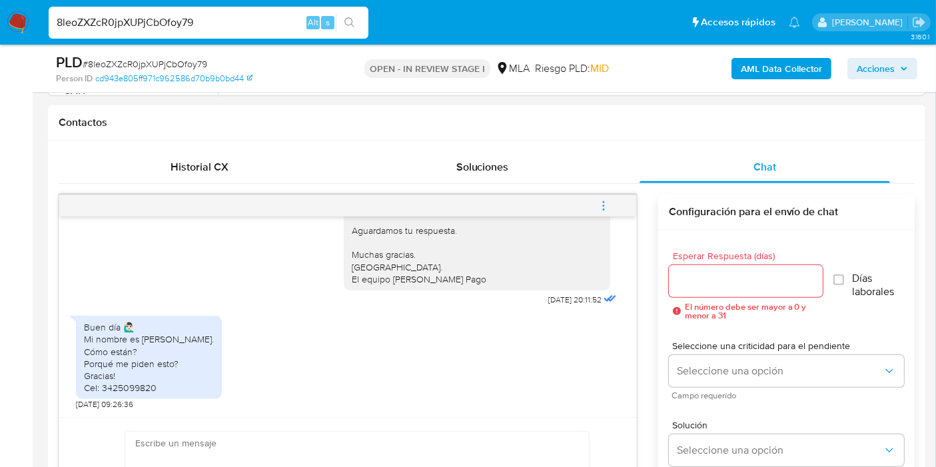
click at [145, 370] on div "Buen día 🙋🏻‍♂️ Mi nombre es Martín Facta. Cómo están? Porqué me piden esto? Gra…" at bounding box center [149, 357] width 130 height 73
click at [148, 378] on div "Buen día 🙋🏻‍♂️ Mi nombre es Martín Facta. Cómo están? Porqué me piden esto? Gra…" at bounding box center [149, 357] width 130 height 73
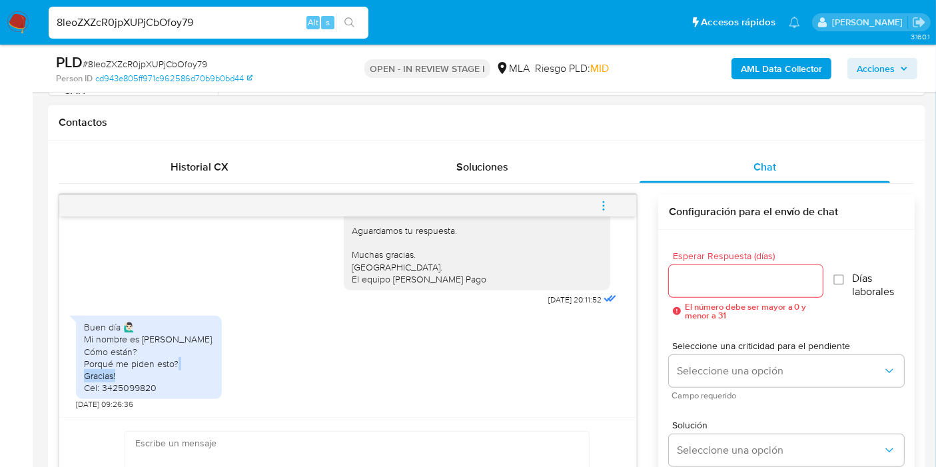
click at [148, 378] on div "Buen día 🙋🏻‍♂️ Mi nombre es Martín Facta. Cómo están? Porqué me piden esto? Gra…" at bounding box center [149, 357] width 130 height 73
click at [158, 388] on div "Buen día 🙋🏻‍♂️ Mi nombre es Martín Facta. Cómo están? Porqué me piden esto? Gra…" at bounding box center [149, 357] width 130 height 73
click at [157, 383] on div "Buen día 🙋🏻‍♂️ Mi nombre es Martín Facta. Cómo están? Porqué me piden esto? Gra…" at bounding box center [149, 357] width 130 height 73
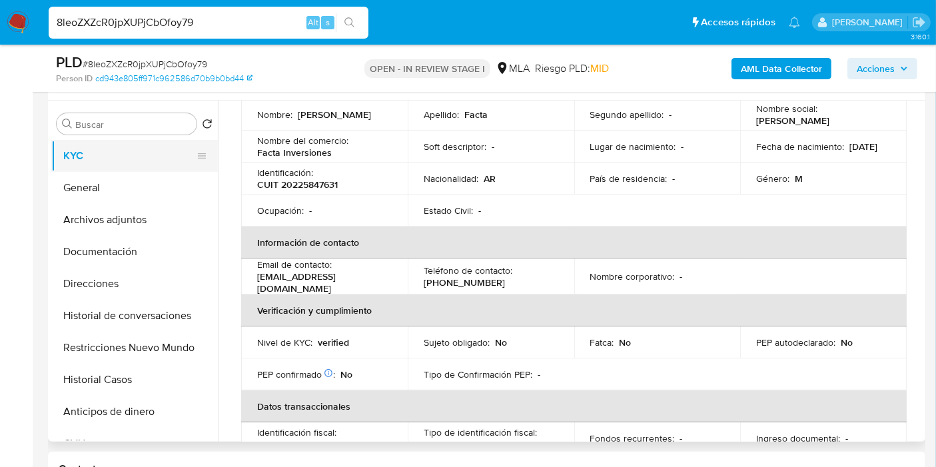
scroll to position [222, 0]
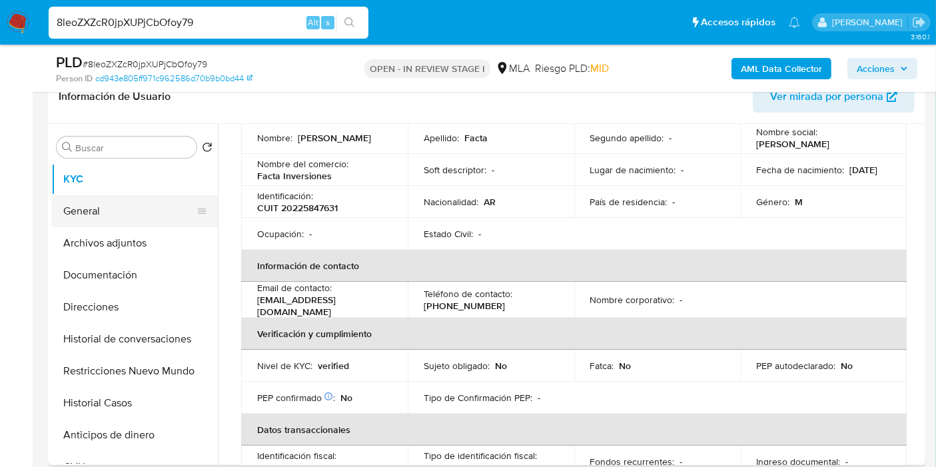
drag, startPoint x: 112, startPoint y: 234, endPoint x: 110, endPoint y: 209, distance: 26.1
click at [109, 231] on button "Archivos adjuntos" at bounding box center [134, 243] width 167 height 32
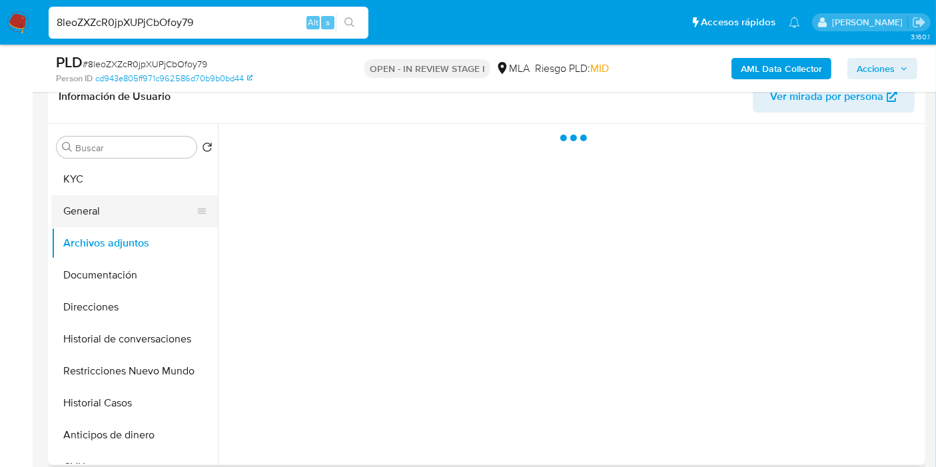
scroll to position [0, 0]
click at [113, 205] on button "General" at bounding box center [129, 211] width 156 height 32
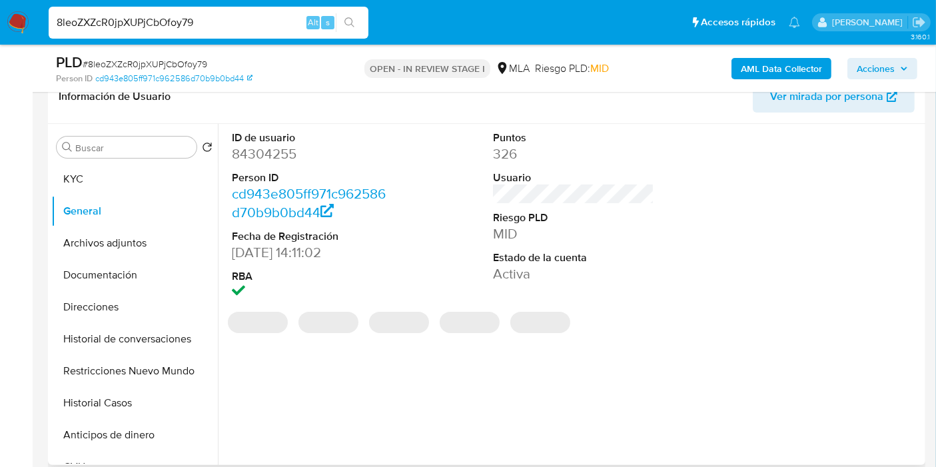
click at [287, 153] on dd "84304255" at bounding box center [312, 154] width 161 height 19
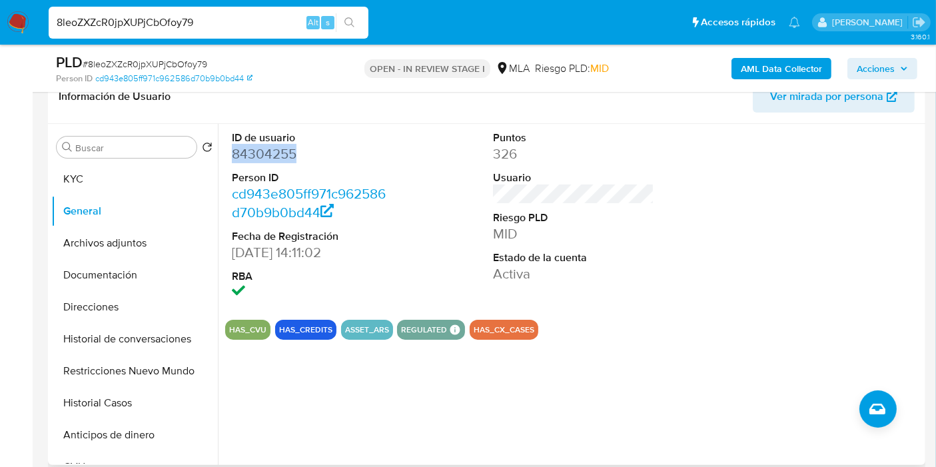
copy dd "84304255"
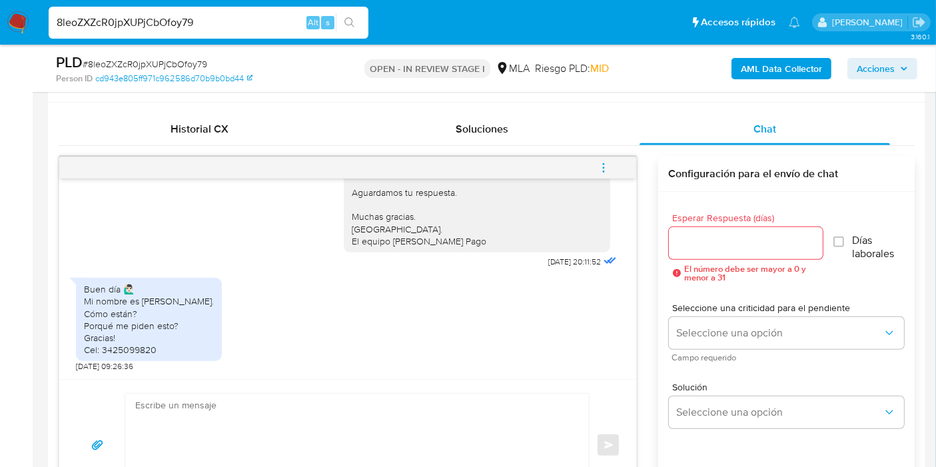
scroll to position [740, 0]
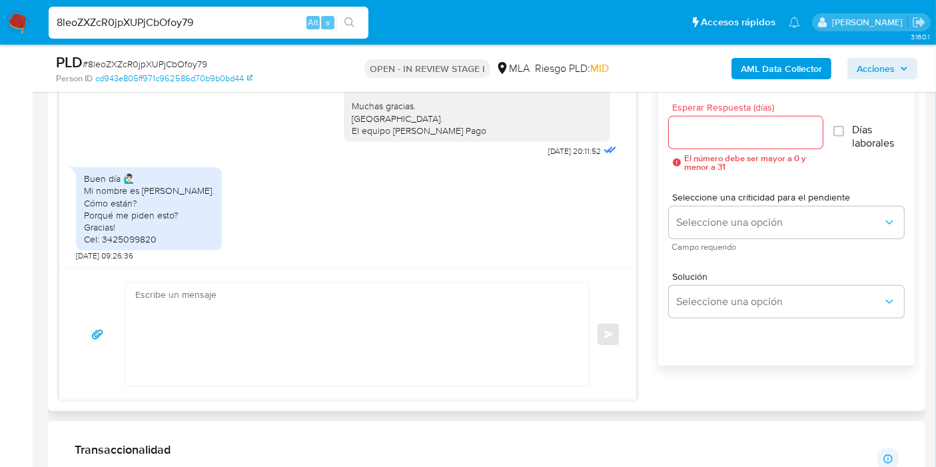
click at [320, 341] on textarea at bounding box center [353, 334] width 437 height 103
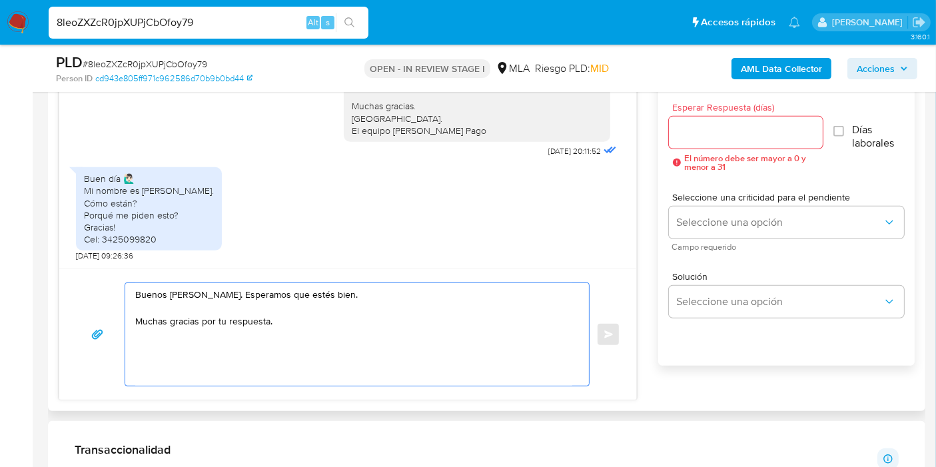
paste textarea "Queremos asegurarte que la información y documentación que nos proporciones no …"
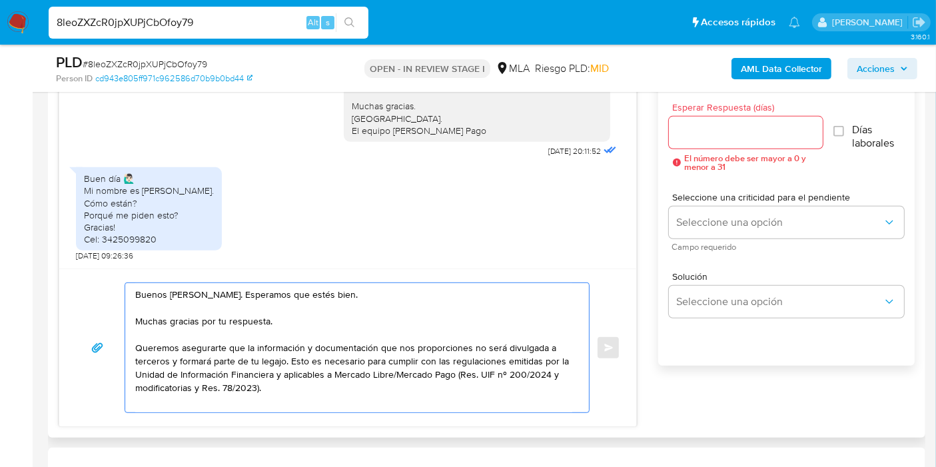
drag, startPoint x: 288, startPoint y: 358, endPoint x: 133, endPoint y: 348, distance: 155.5
click at [133, 348] on div "Buenos días, Martín. Esperamos que estés bien. Muchas gracias por tu respuesta.…" at bounding box center [353, 347] width 457 height 129
drag, startPoint x: 133, startPoint y: 348, endPoint x: 207, endPoint y: 364, distance: 76.2
click at [175, 375] on textarea "Buenos días, Martín. Esperamos que estés bien. Muchas gracias por tu respuesta.…" at bounding box center [353, 347] width 437 height 129
drag, startPoint x: 291, startPoint y: 364, endPoint x: 282, endPoint y: 362, distance: 8.9
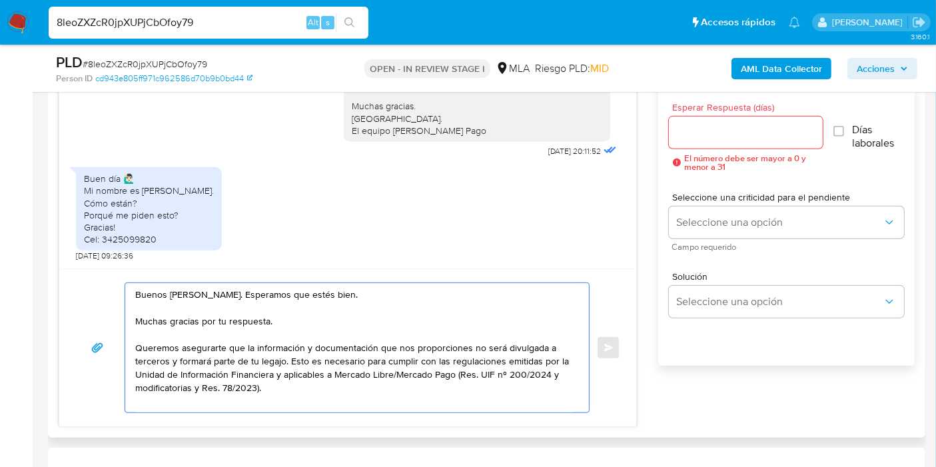
click at [282, 362] on textarea "Buenos días, Martín. Esperamos que estés bien. Muchas gracias por tu respuesta.…" at bounding box center [353, 347] width 437 height 129
click at [282, 360] on textarea "Buenos días, Martín. Esperamos que estés bien. Muchas gracias por tu respuesta.…" at bounding box center [353, 347] width 437 height 129
click at [283, 360] on textarea "Buenos días, Martín. Esperamos que estés bien. Muchas gracias por tu respuesta.…" at bounding box center [353, 347] width 437 height 129
drag, startPoint x: 285, startPoint y: 360, endPoint x: 129, endPoint y: 328, distance: 159.8
click at [129, 328] on div "Buenos días, Martín. Esperamos que estés bien. Muchas gracias por tu respuesta.…" at bounding box center [353, 347] width 457 height 129
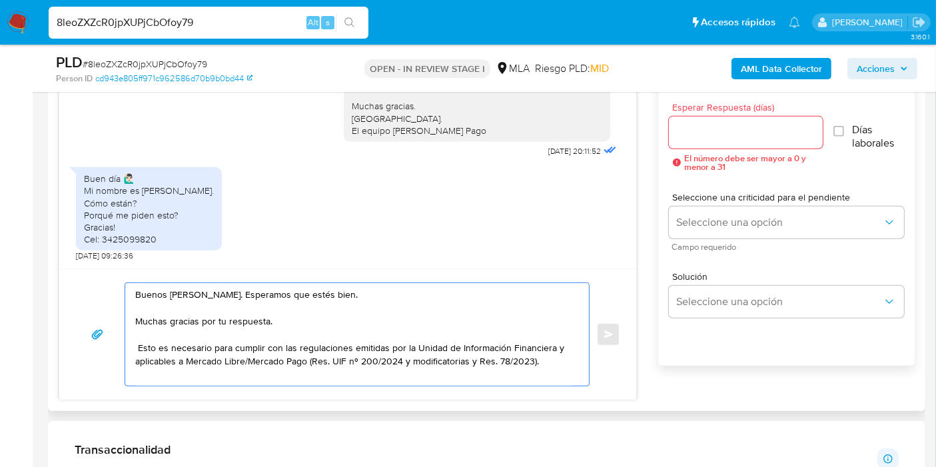
click at [569, 347] on textarea "Buenos días, Martín. Esperamos que estés bien. Muchas gracias por tu respuesta.…" at bounding box center [353, 334] width 437 height 103
click at [560, 362] on textarea "Buenos días, Martín. Esperamos que estés bien. Muchas gracias por tu respuesta.…" at bounding box center [353, 334] width 437 height 103
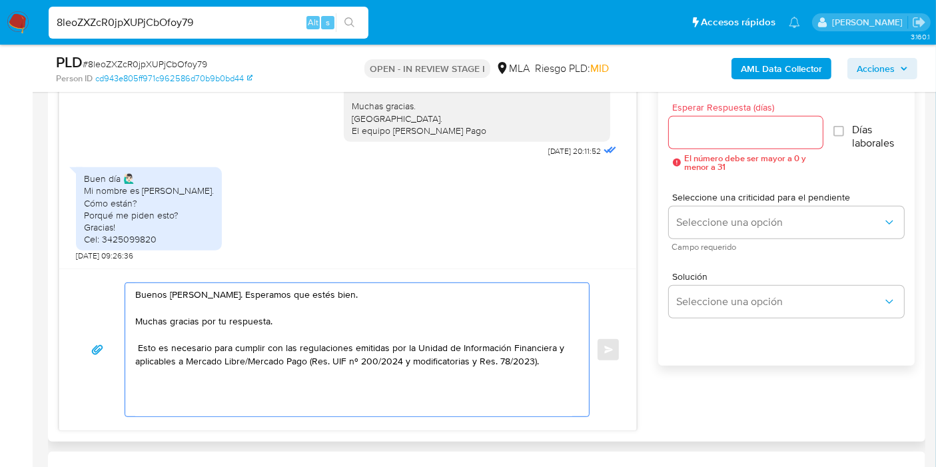
paste textarea "Queremos asegurarte que la información y documentación que nos proporciones no …"
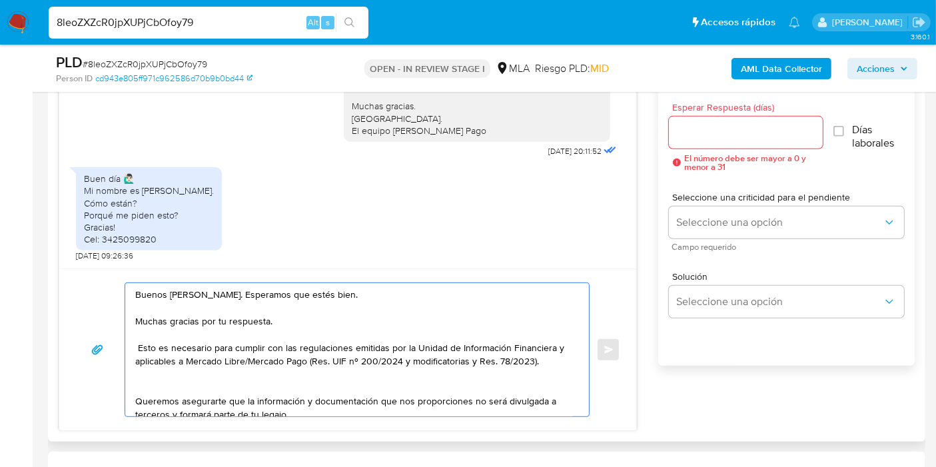
scroll to position [5, 0]
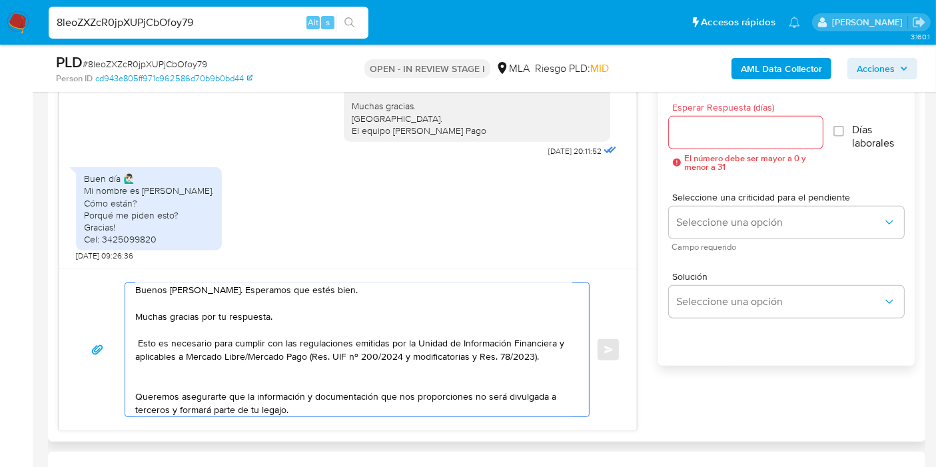
drag, startPoint x: 137, startPoint y: 342, endPoint x: 213, endPoint y: 343, distance: 76.6
click at [213, 343] on textarea "Buenos días, Martín. Esperamos que estés bien. Muchas gracias por tu respuesta.…" at bounding box center [353, 349] width 437 height 133
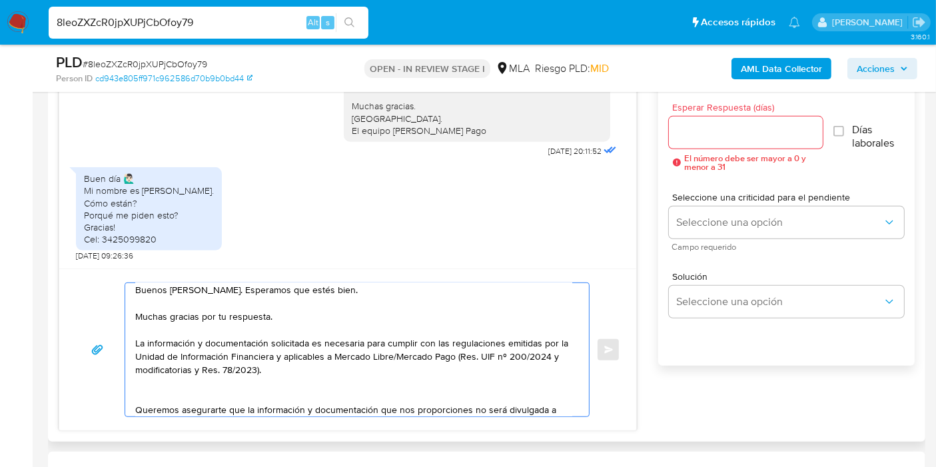
click at [360, 350] on textarea "Buenos días, Martín. Esperamos que estés bien. Muchas gracias por tu respuesta.…" at bounding box center [353, 349] width 437 height 133
click at [342, 366] on textarea "Buenos días, Martín. Esperamos que estés bien. Muchas gracias por tu respuesta.…" at bounding box center [353, 349] width 437 height 133
click at [276, 395] on textarea "Buenos días, Martín. Esperamos que estés bien. Muchas gracias por tu respuesta.…" at bounding box center [353, 349] width 437 height 133
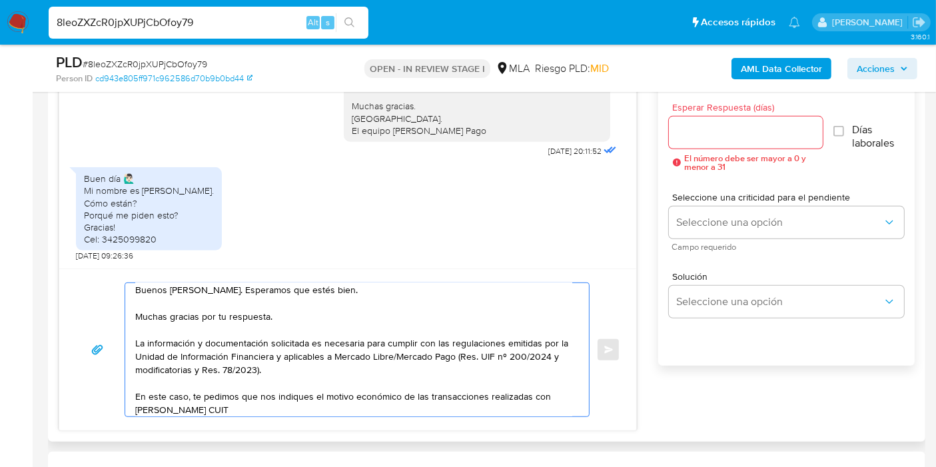
paste textarea "20426115523"
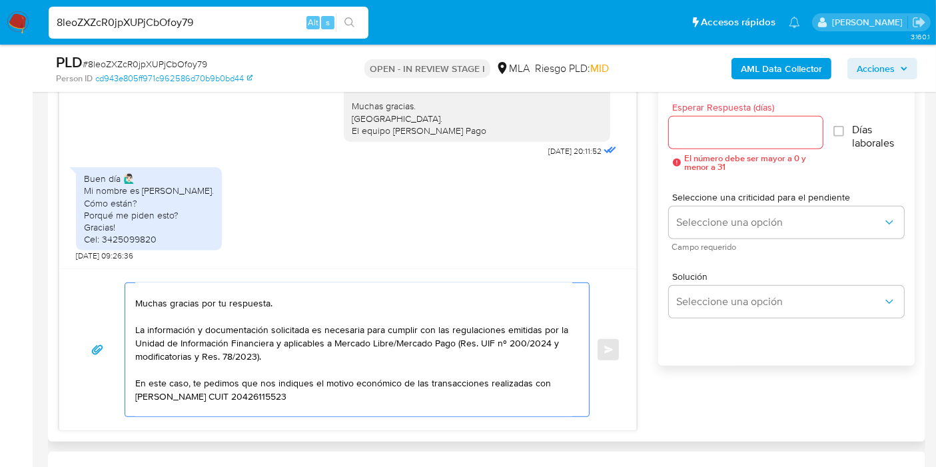
click at [157, 393] on textarea "Buenos días, Martín. Esperamos que estés bien. Muchas gracias por tu respuesta.…" at bounding box center [353, 349] width 437 height 133
click at [0, 0] on lt-span "Nicolás" at bounding box center [0, 0] width 0 height 0
click at [344, 392] on textarea "Buenos días, Martín. Esperamos que estés bien. Muchas gracias por tu respuesta.…" at bounding box center [353, 349] width 437 height 133
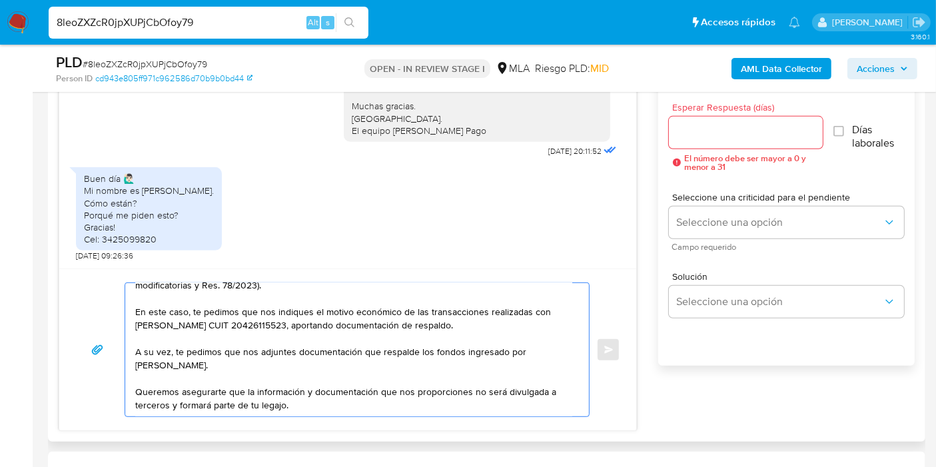
scroll to position [888, 0]
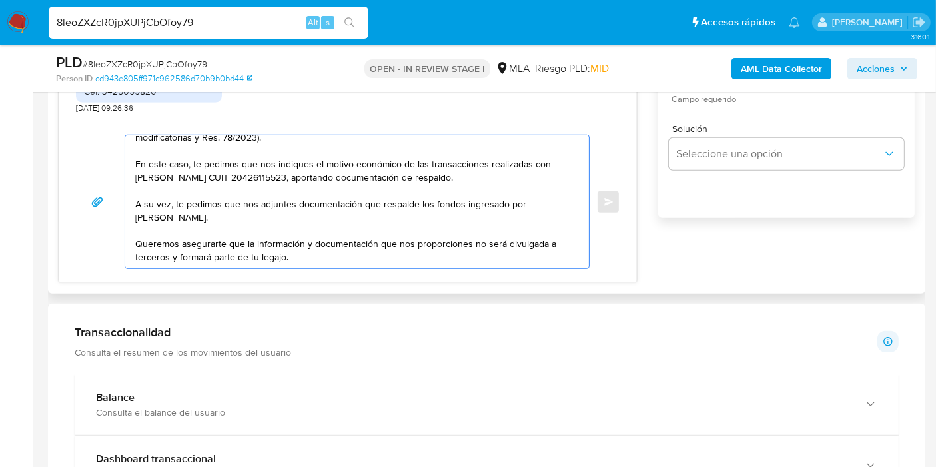
click at [331, 242] on textarea "Buenos días, Martín. Esperamos que estés bien. Muchas gracias por tu respuesta.…" at bounding box center [353, 201] width 437 height 133
click at [331, 250] on textarea "Buenos días, Martín. Esperamos que estés bien. Muchas gracias por tu respuesta.…" at bounding box center [353, 201] width 437 height 133
click at [318, 214] on textarea "Buenos días, Martín. Esperamos que estés bien. Muchas gracias por tu respuesta.…" at bounding box center [353, 201] width 437 height 133
paste textarea "27458321707"
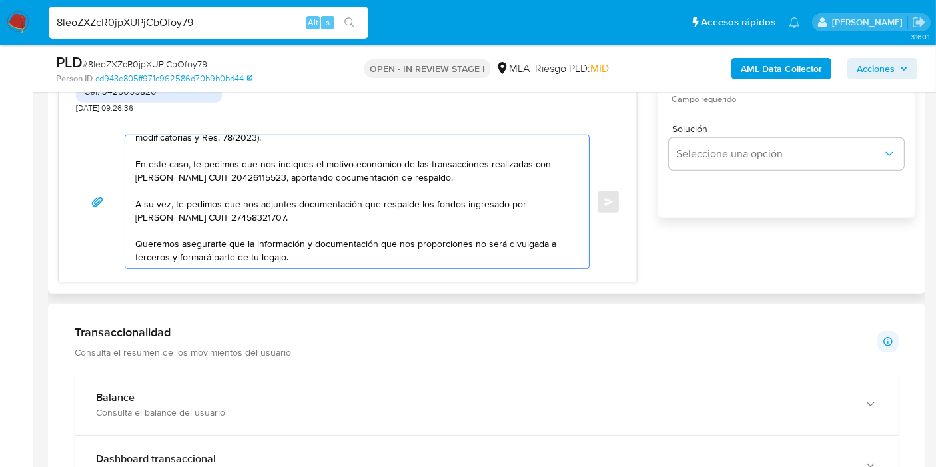
click at [331, 222] on textarea "Buenos días, Martín. Esperamos que estés bien. Muchas gracias por tu respuesta.…" at bounding box center [353, 201] width 437 height 133
drag, startPoint x: 336, startPoint y: 242, endPoint x: 324, endPoint y: 249, distance: 13.7
click at [327, 248] on textarea "Buenos días, Martín. Esperamos que estés bien. Muchas gracias por tu respuesta.…" at bounding box center [353, 201] width 437 height 133
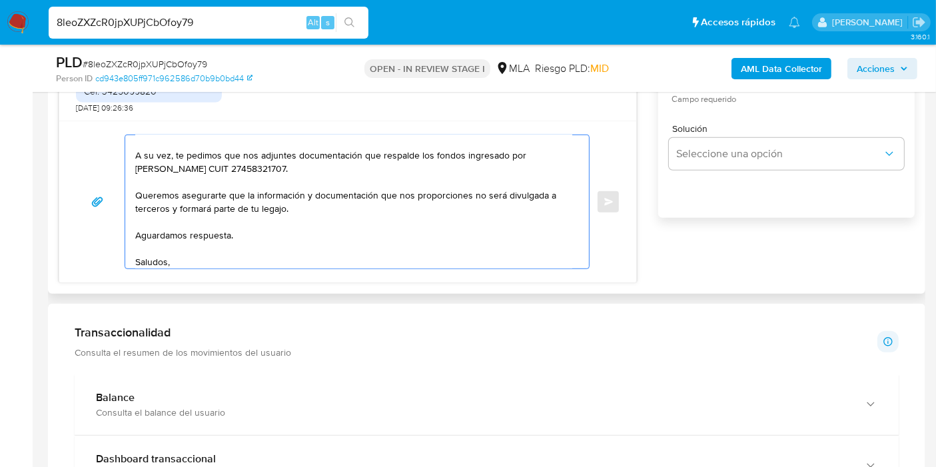
scroll to position [151, 0]
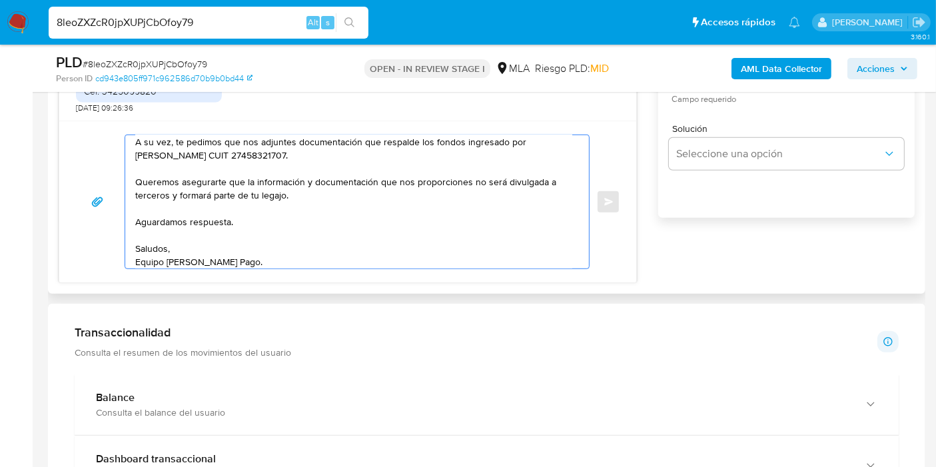
click at [489, 138] on textarea "Buenos días, Martín. Esperamos que estés bien. Muchas gracias por tu respuesta.…" at bounding box center [353, 201] width 437 height 133
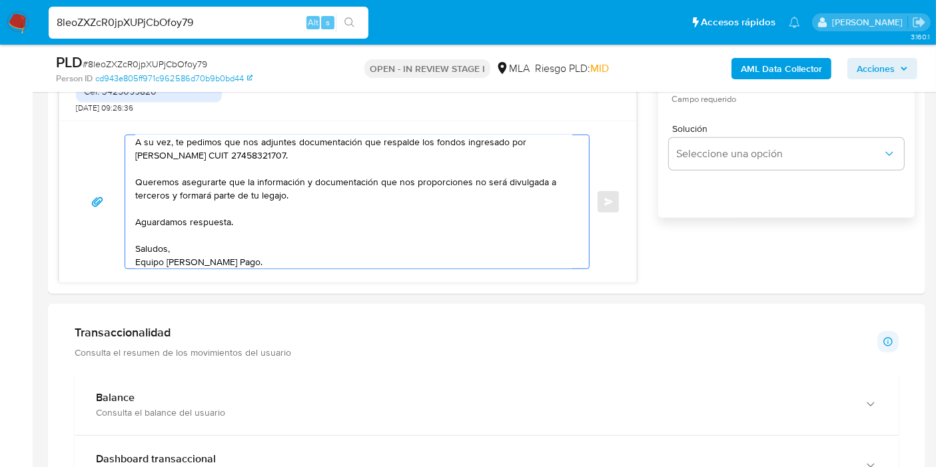
click at [0, 0] on lt-span "ingresado s" at bounding box center [0, 0] width 0 height 0
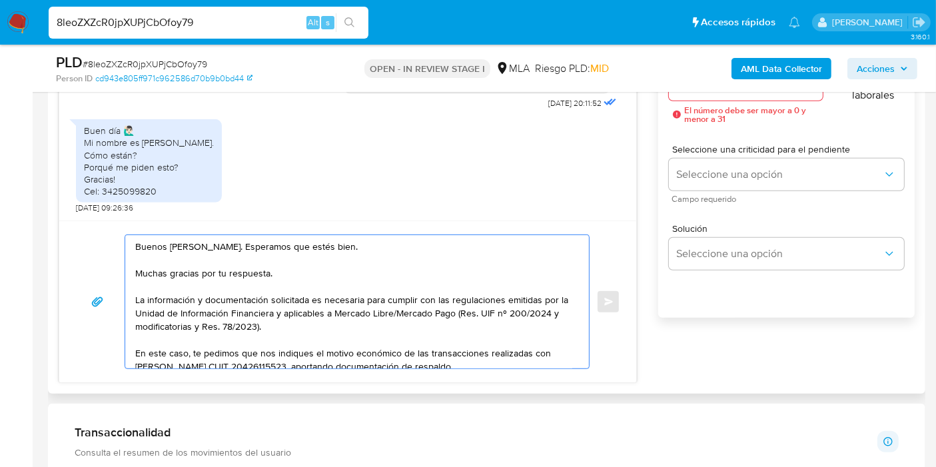
scroll to position [740, 0]
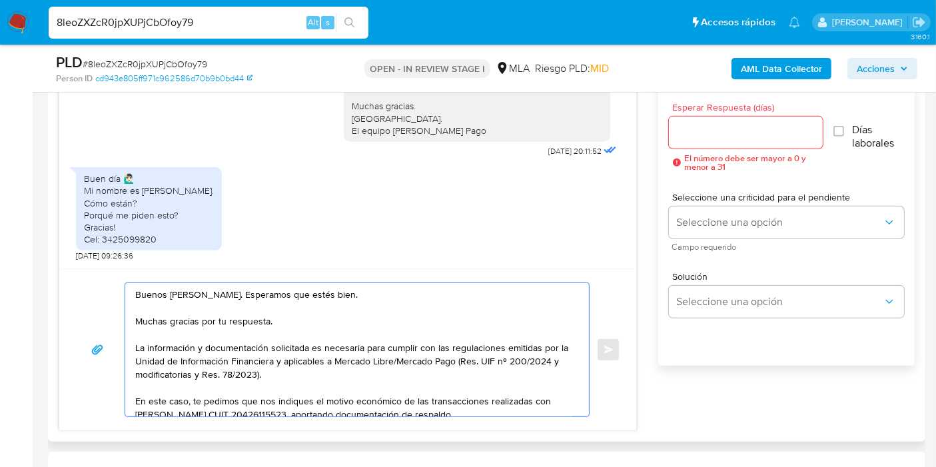
type textarea "Buenos días, Martín. Esperamos que estés bien. Muchas gracias por tu respuesta.…"
click at [763, 139] on input "Esperar Respuesta (días)" at bounding box center [746, 132] width 154 height 17
type input "4"
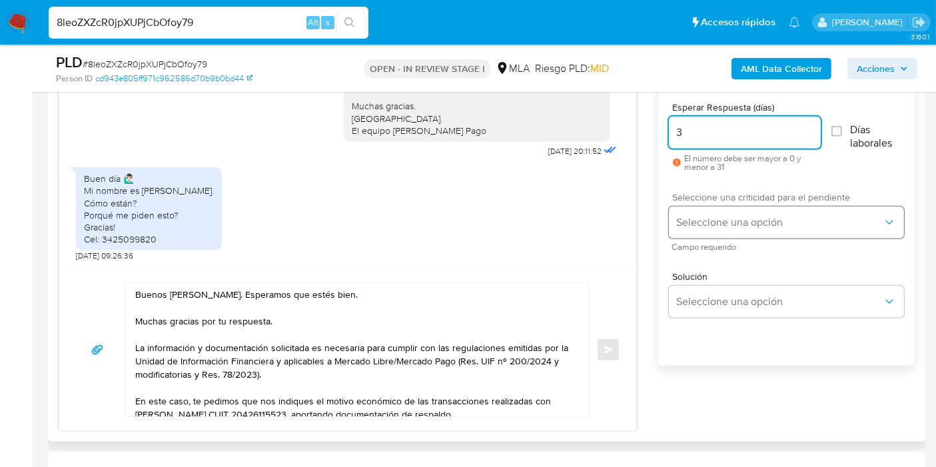
type input "3"
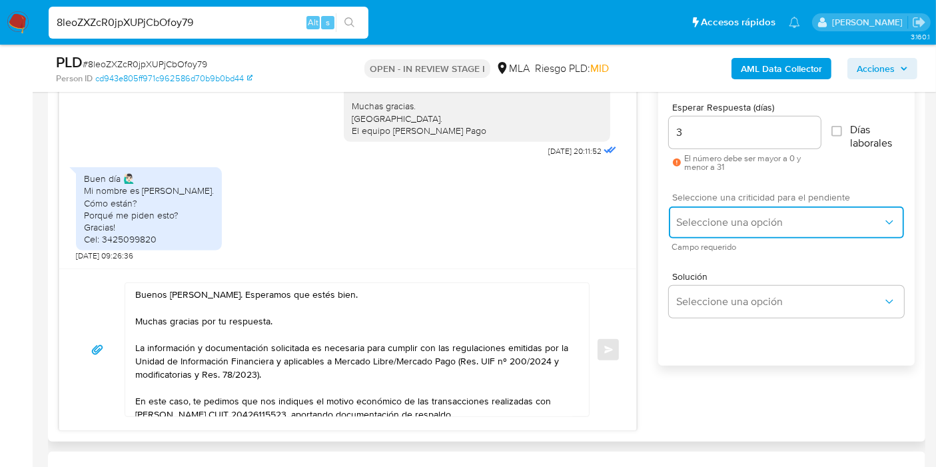
click at [769, 224] on span "Seleccione una opción" at bounding box center [780, 222] width 206 height 13
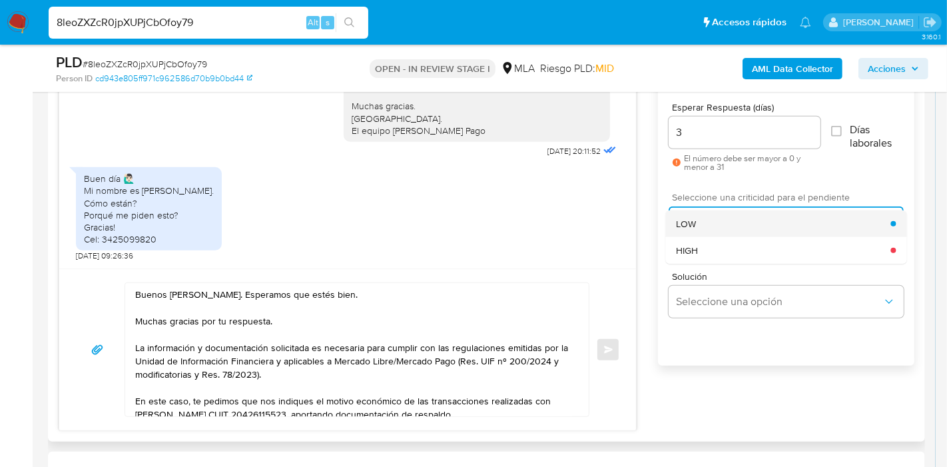
click at [739, 225] on div "LOW" at bounding box center [783, 224] width 215 height 27
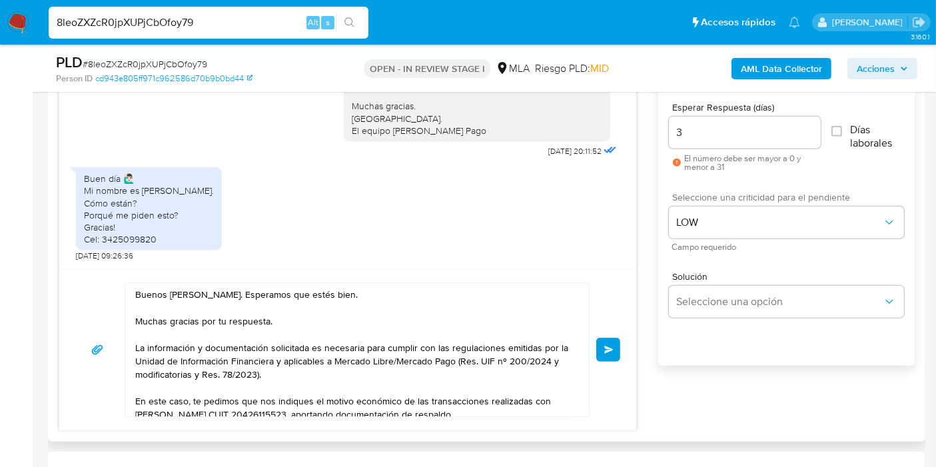
click at [594, 349] on div "Buenos días, Martín. Esperamos que estés bien. Muchas gracias por tu respuesta.…" at bounding box center [347, 349] width 545 height 135
click at [620, 358] on div "Buenos días, Martín. Esperamos que estés bien. Muchas gracias por tu respuesta.…" at bounding box center [347, 349] width 577 height 162
click at [609, 340] on button "Enviar" at bounding box center [608, 350] width 24 height 24
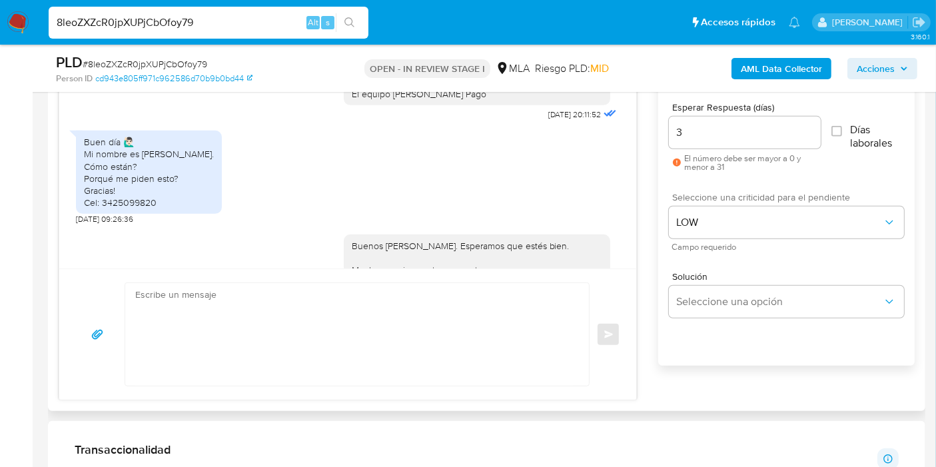
scroll to position [1303, 0]
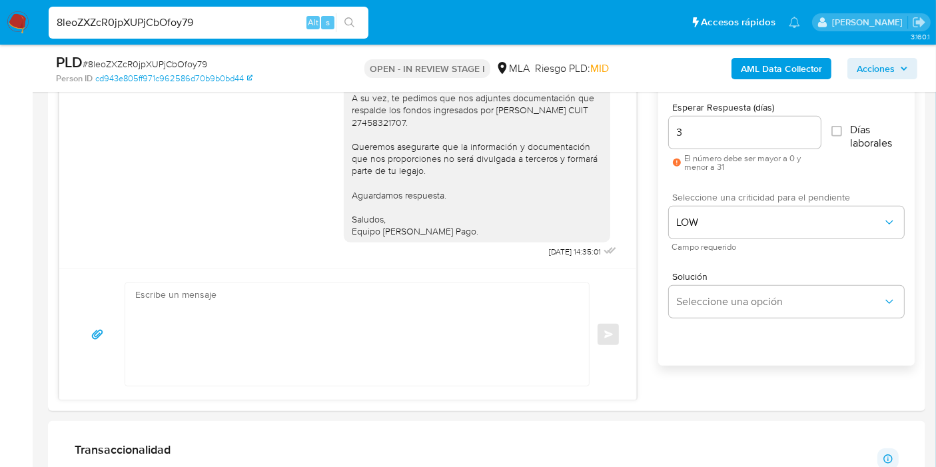
click at [232, 21] on input "8leoZXZcR0jpXUPjCbOfoy79" at bounding box center [209, 22] width 320 height 17
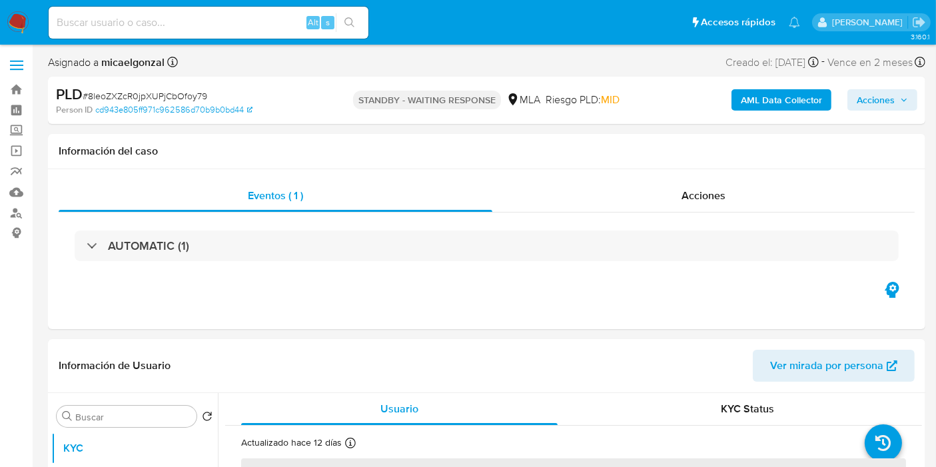
select select "10"
click at [166, 20] on input at bounding box center [209, 22] width 320 height 17
paste input "DDnZt2i6PhyWTzLOKYO3CmWn"
type input "DDnZt2i6PhyWTzLOKYO3CmWn"
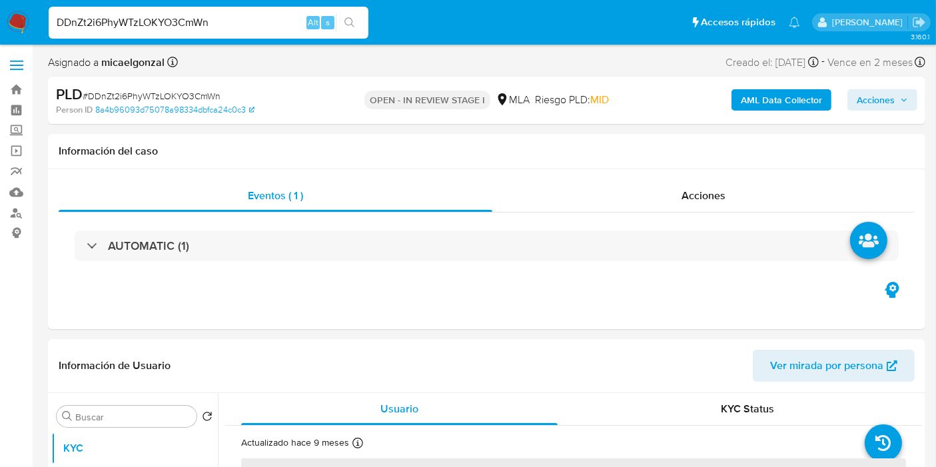
select select "10"
click at [486, 297] on div "Eventos ( 1 ) Acciones AUTOMATIC (1)" at bounding box center [486, 249] width 877 height 160
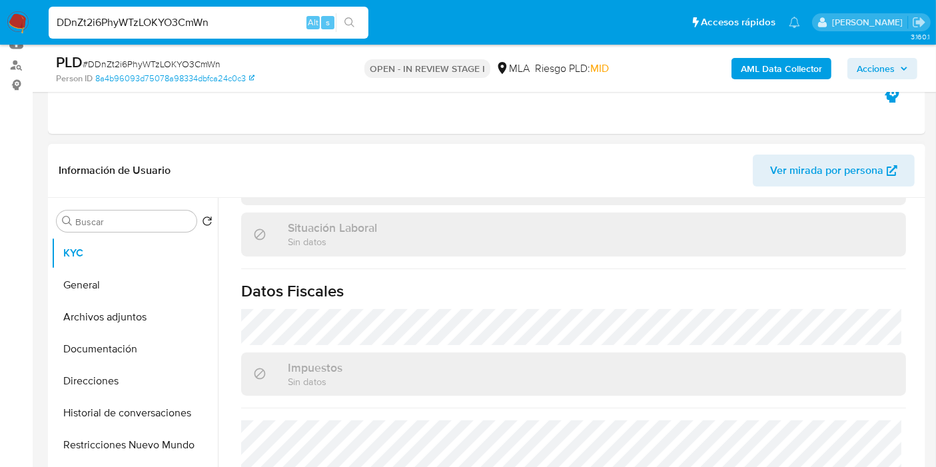
scroll to position [713, 0]
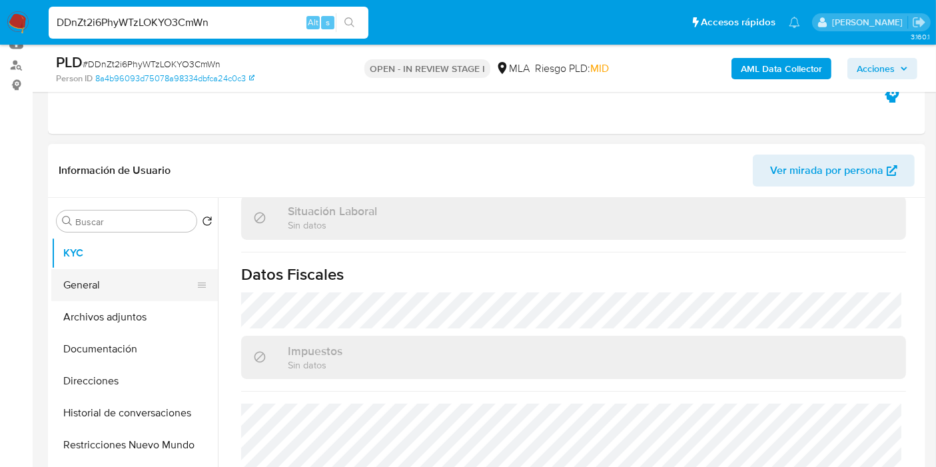
click at [123, 294] on button "General" at bounding box center [129, 285] width 156 height 32
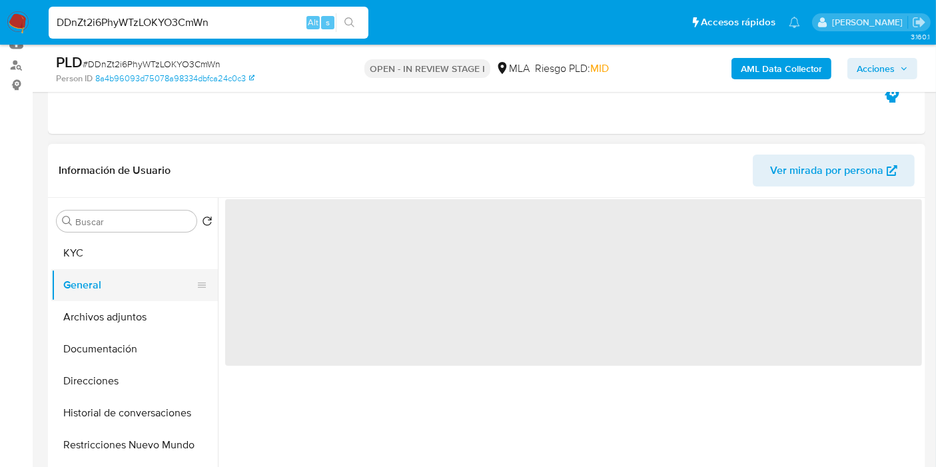
scroll to position [0, 0]
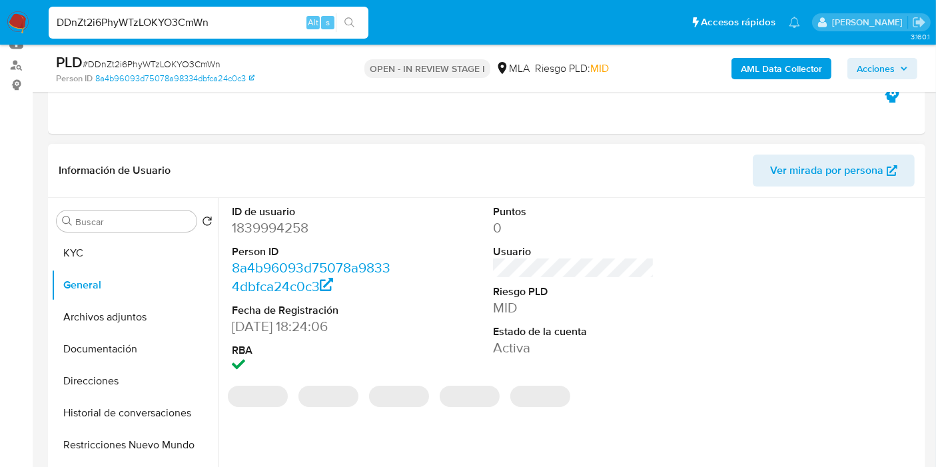
click at [292, 232] on dd "1839994258" at bounding box center [312, 227] width 161 height 19
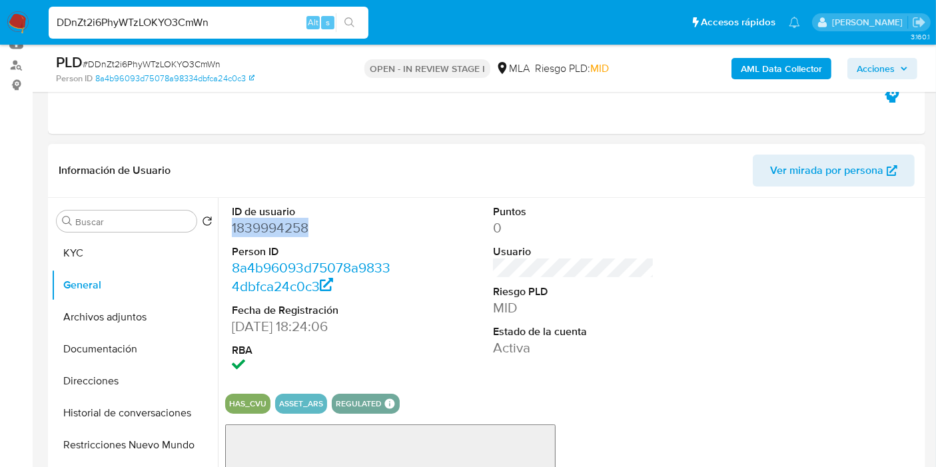
copy dd "1839994258"
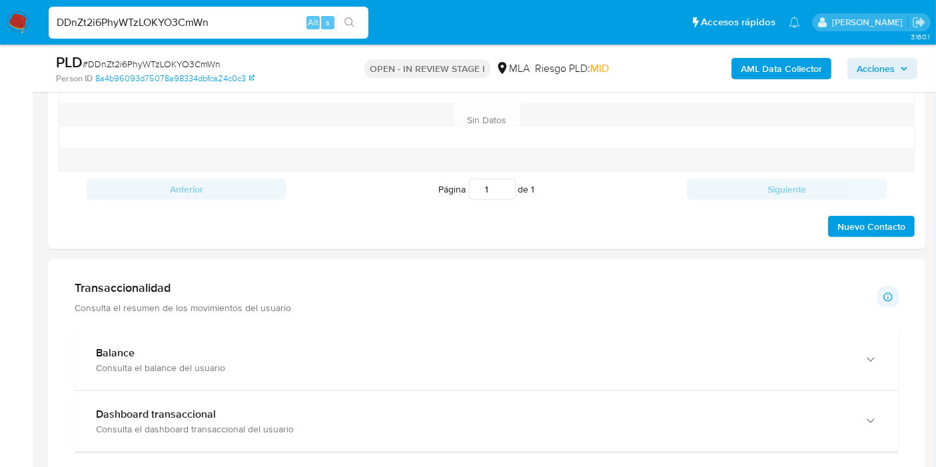
scroll to position [518, 0]
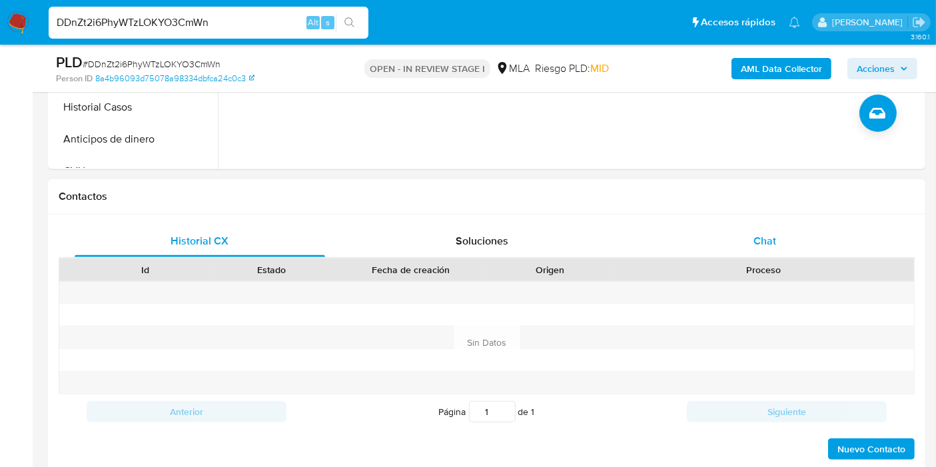
click at [763, 234] on span "Chat" at bounding box center [764, 240] width 23 height 15
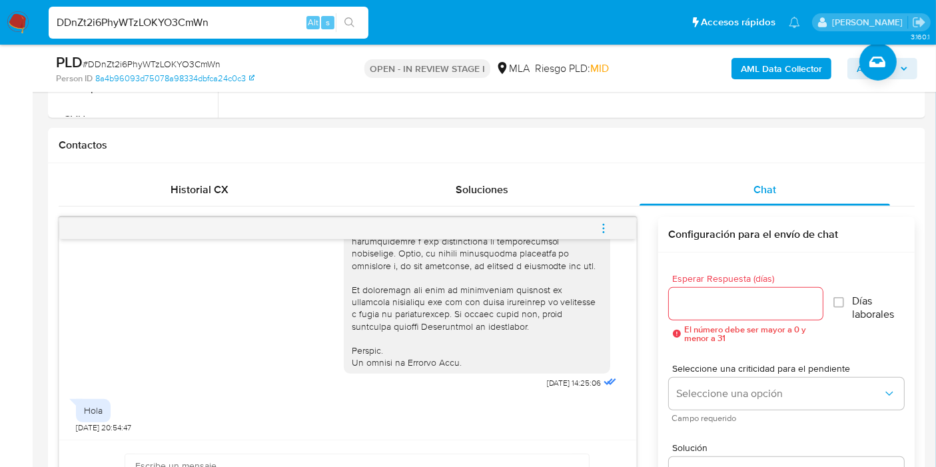
scroll to position [592, 0]
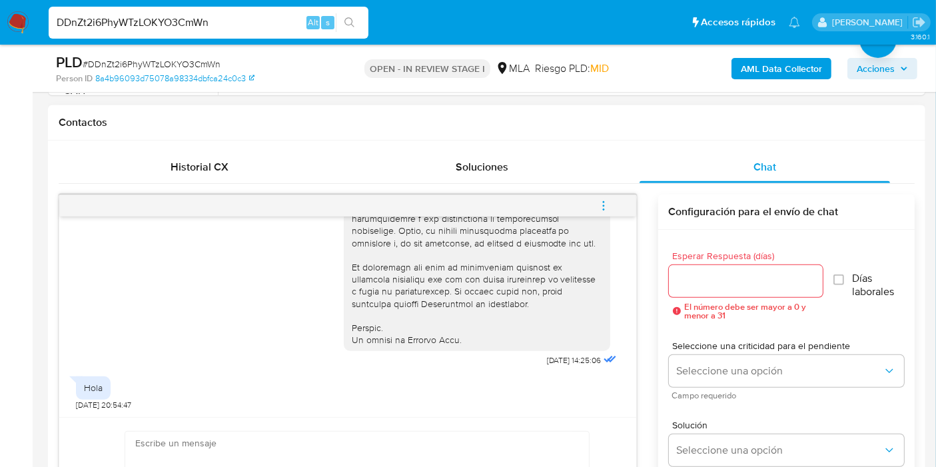
click at [348, 402] on div "Hola 19/09/2025 20:54:47" at bounding box center [348, 390] width 544 height 40
type textarea "g"
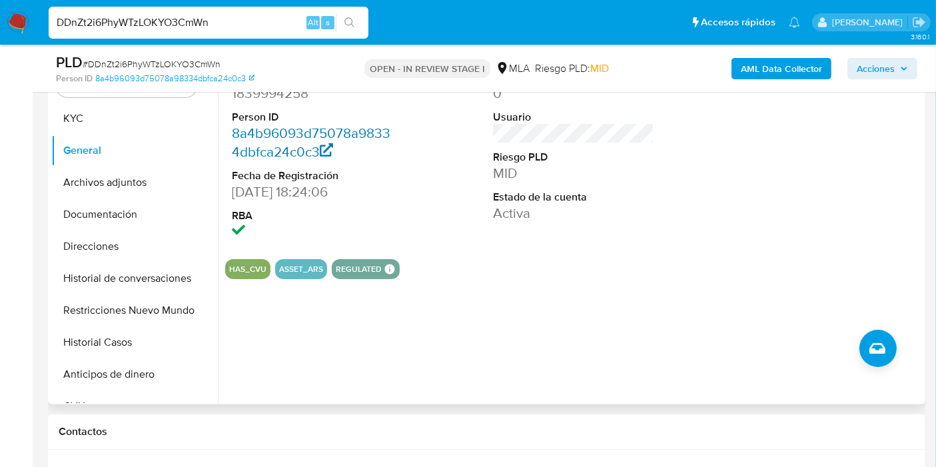
scroll to position [148, 0]
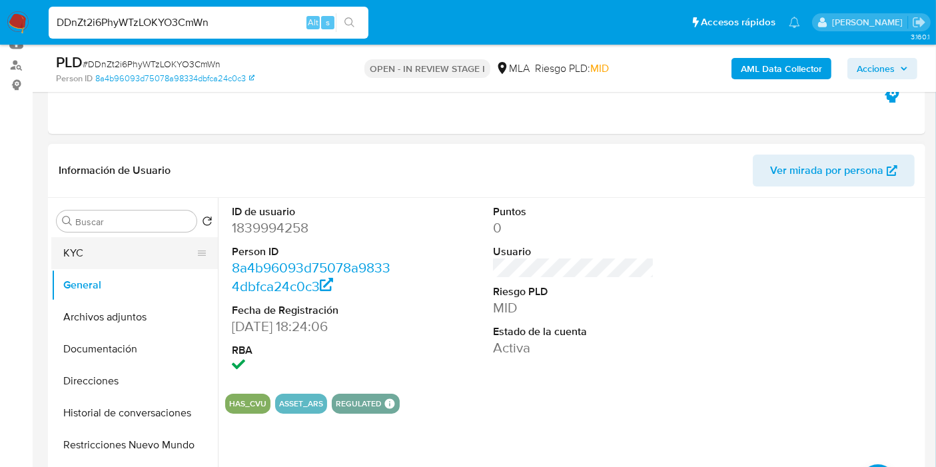
click at [75, 237] on button "KYC" at bounding box center [129, 253] width 156 height 32
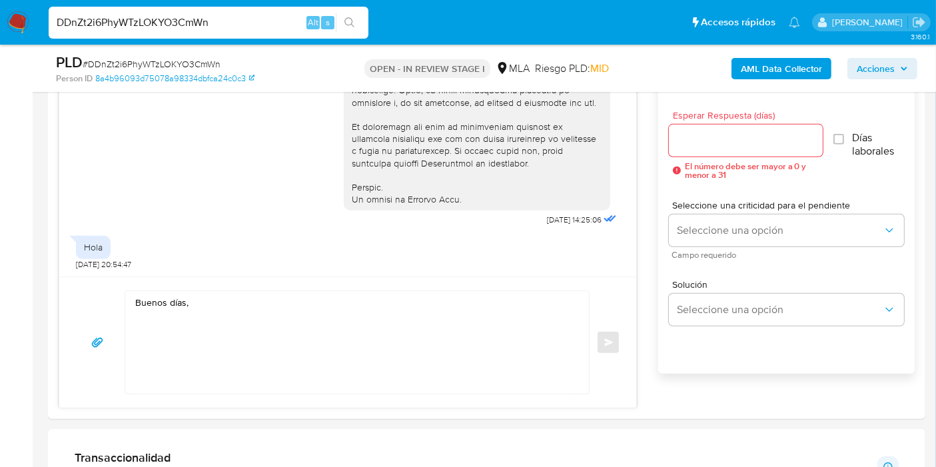
scroll to position [814, 0]
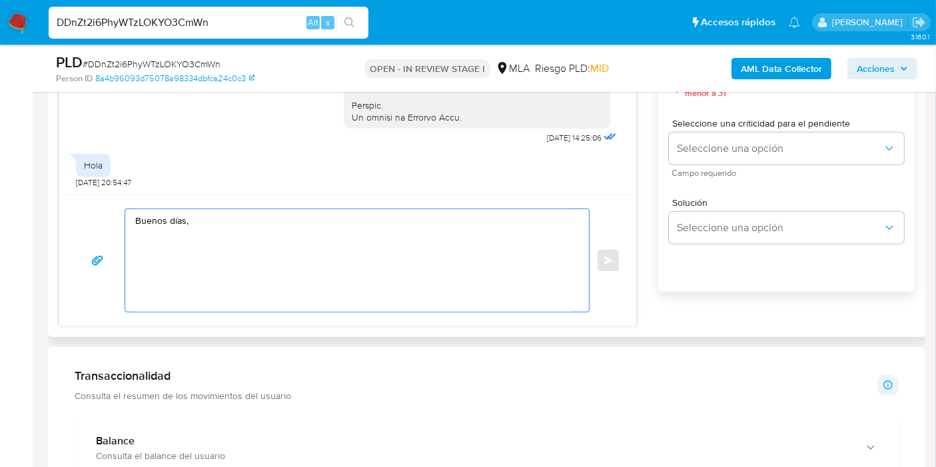
click at [348, 280] on textarea "Buenos días," at bounding box center [353, 260] width 437 height 103
click at [201, 221] on textarea "Buenos días, Anibal. Espermaos que estés bien." at bounding box center [353, 260] width 437 height 103
click at [189, 216] on textarea "Buenos días, Anibal. Espermaos que estés bien." at bounding box center [353, 260] width 437 height 103
click at [0, 0] on lt-span "Aníbal" at bounding box center [0, 0] width 0 height 0
click at [232, 233] on textarea "Buenos días, Aníbal. Espermaos que estés bien." at bounding box center [353, 260] width 437 height 103
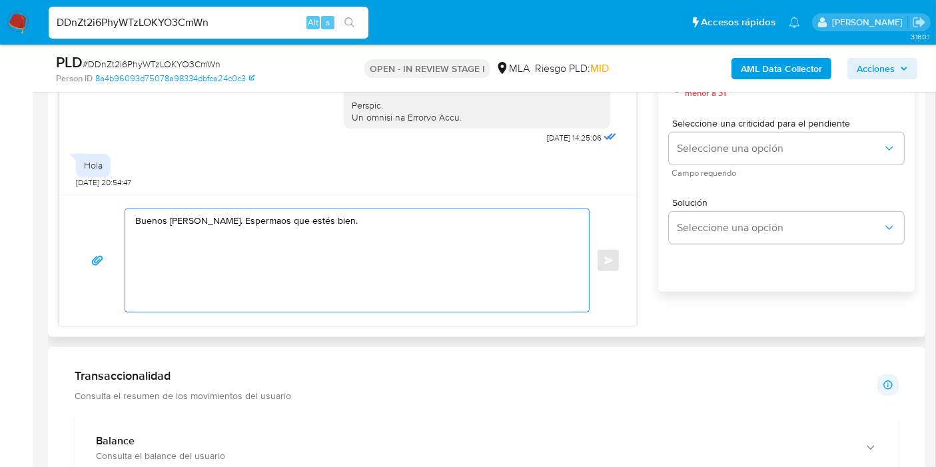
click at [249, 221] on textarea "Buenos días, Aníbal. Espermaos que estés bien." at bounding box center [353, 260] width 437 height 103
click at [0, 0] on lt-span "Esperamos" at bounding box center [0, 0] width 0 height 0
click at [266, 236] on textarea "Buenos días, Aníbal. Esperamos que estés bien." at bounding box center [353, 260] width 437 height 103
paste textarea "1. Descripción de la actividad: - Detalla la actividad que realizas a través de…"
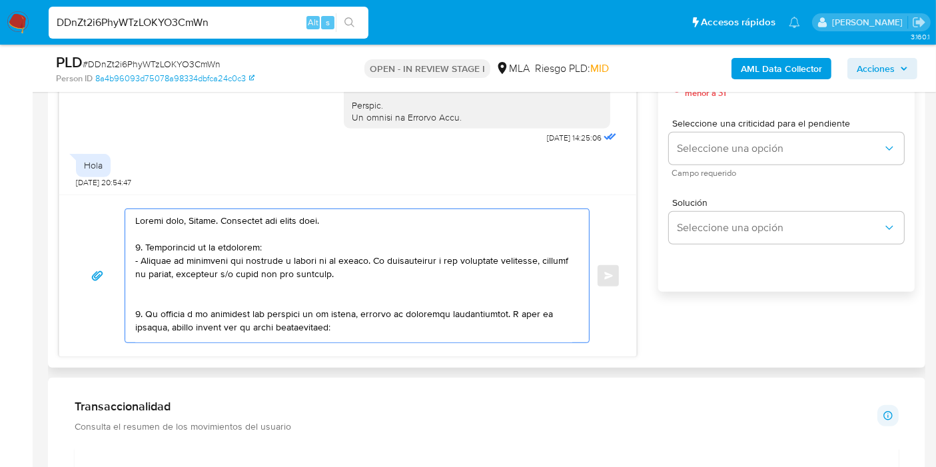
scroll to position [178, 0]
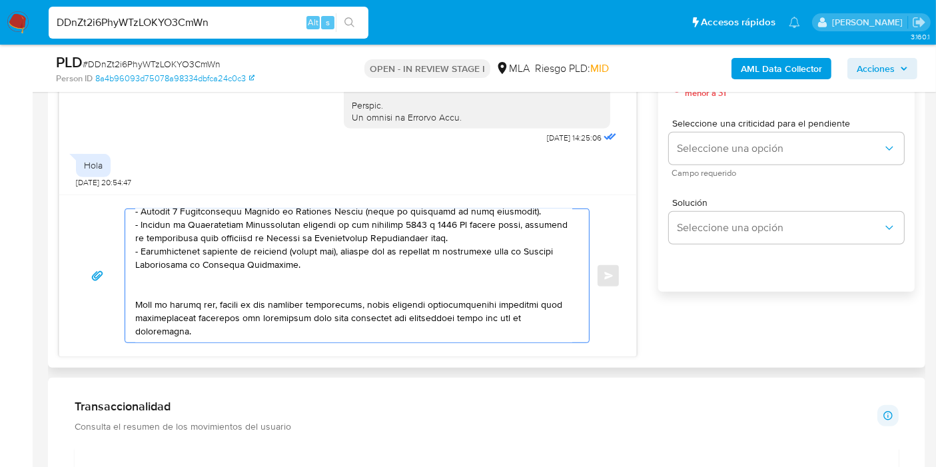
click at [224, 276] on textarea at bounding box center [353, 275] width 437 height 133
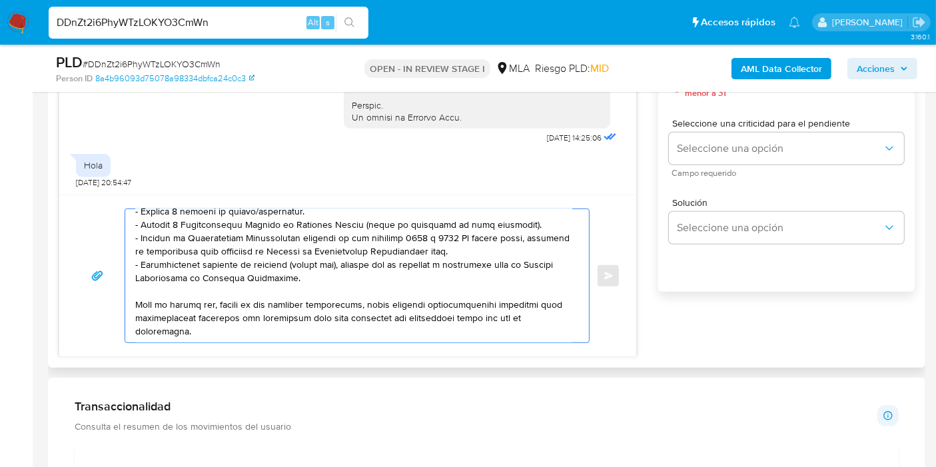
click at [464, 213] on textarea at bounding box center [353, 275] width 437 height 133
click at [436, 259] on textarea at bounding box center [353, 275] width 437 height 133
click at [441, 312] on textarea at bounding box center [353, 275] width 437 height 133
click at [476, 254] on textarea at bounding box center [353, 275] width 437 height 133
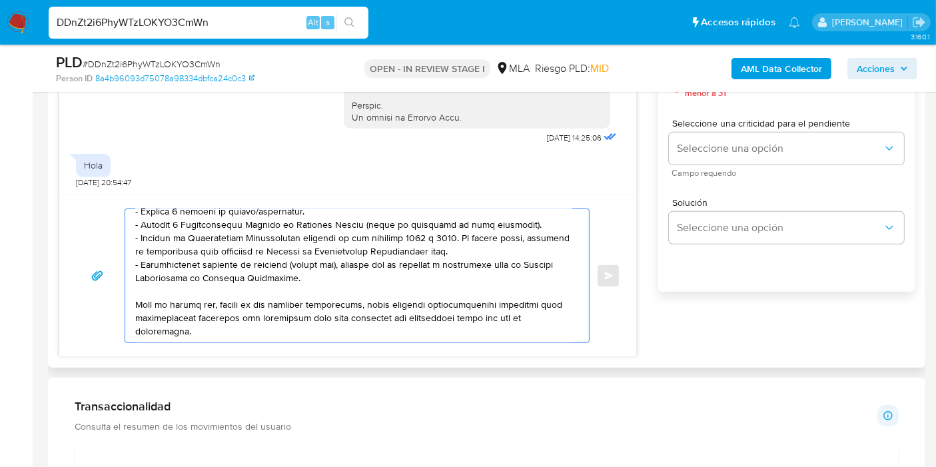
click at [502, 224] on textarea at bounding box center [353, 275] width 437 height 133
paste textarea "https://www.mercadopago.com.ar/ayuda/30181"
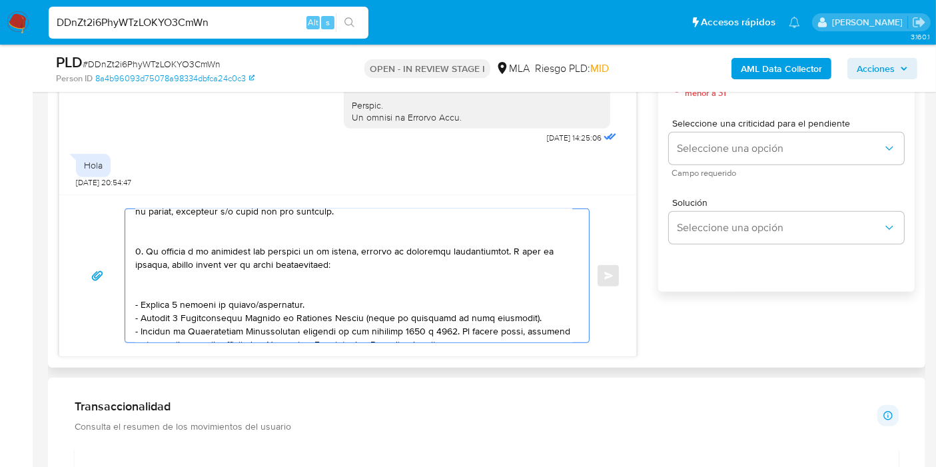
scroll to position [0, 0]
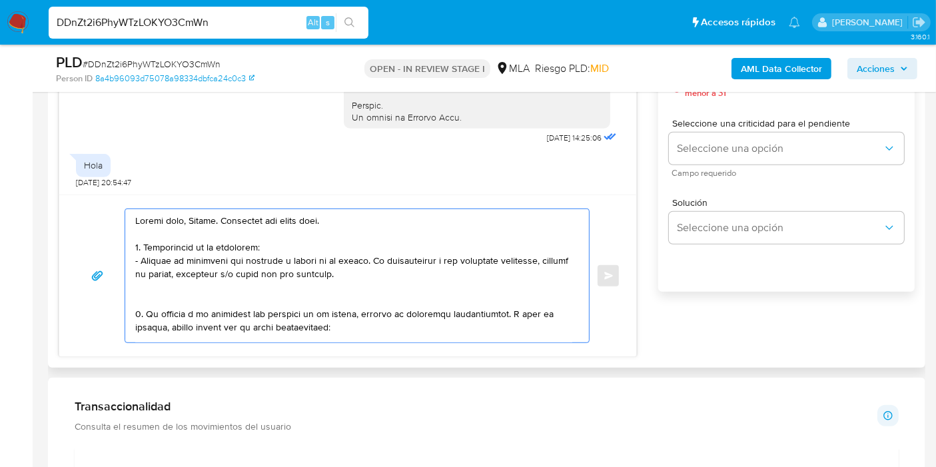
click at [193, 286] on textarea at bounding box center [353, 275] width 437 height 133
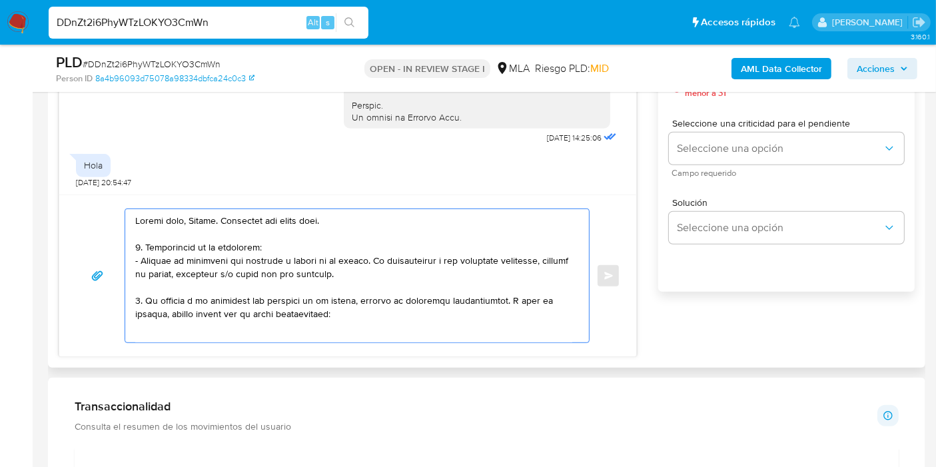
click at [224, 232] on textarea at bounding box center [353, 275] width 437 height 133
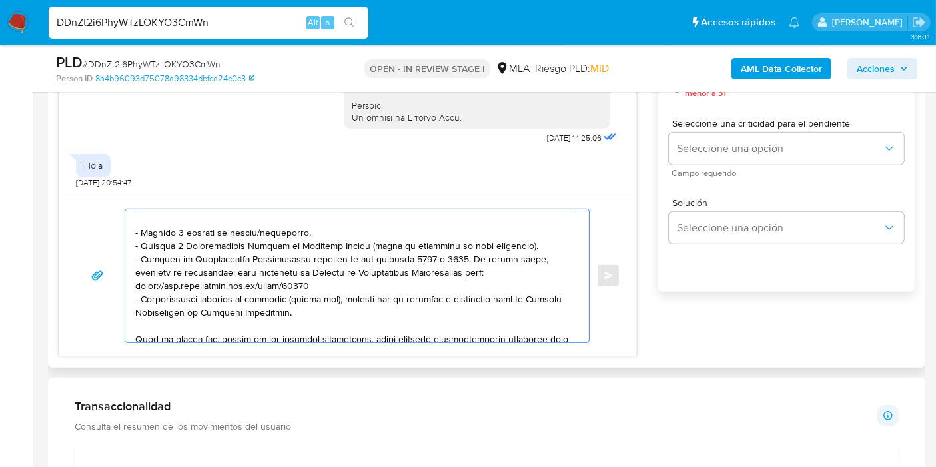
scroll to position [209, 0]
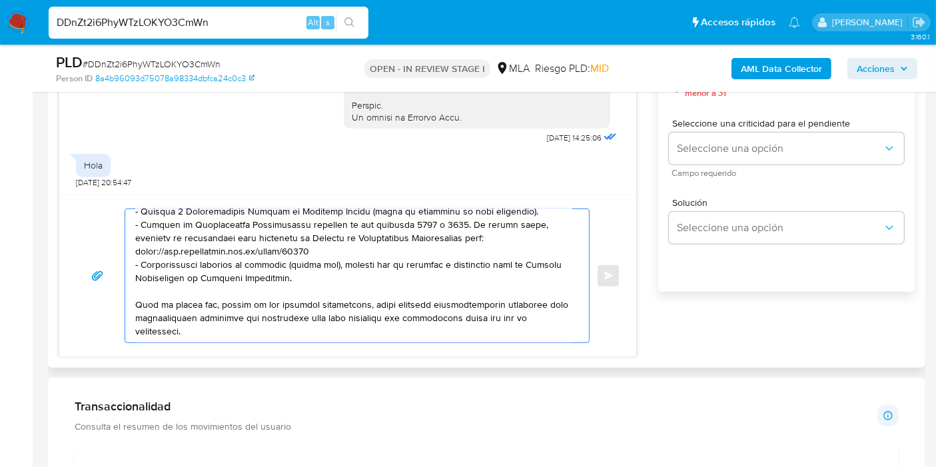
click at [205, 338] on textarea at bounding box center [353, 275] width 437 height 133
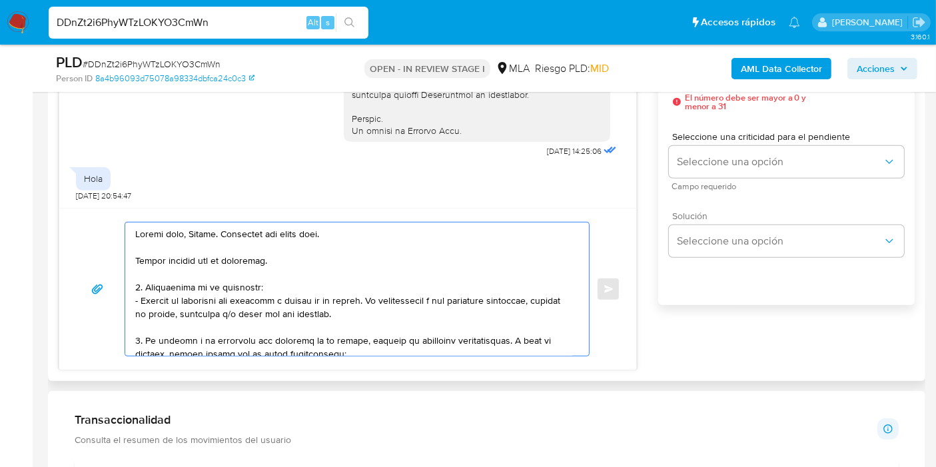
scroll to position [592, 0]
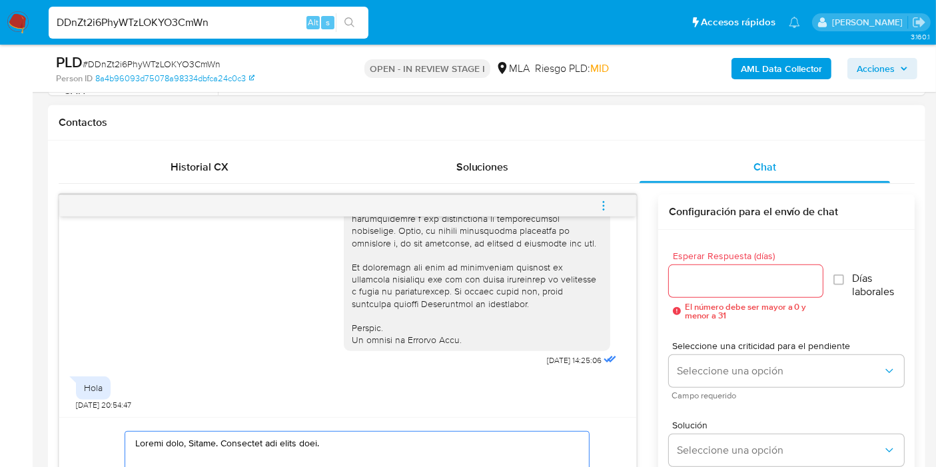
type textarea "Buenos días, Aníbal. Esperamos que estés bien. Muchas gracias por tu respuesta.…"
click at [730, 261] on div "Esperar Respuesta (días) El número debe ser mayor a 0 y menor a 31" at bounding box center [746, 285] width 154 height 69
click at [730, 262] on div "Esperar Respuesta (días) El número debe ser mayor a 0 y menor a 31" at bounding box center [746, 285] width 154 height 69
click at [711, 276] on input "Esperar Respuesta (días)" at bounding box center [746, 280] width 154 height 17
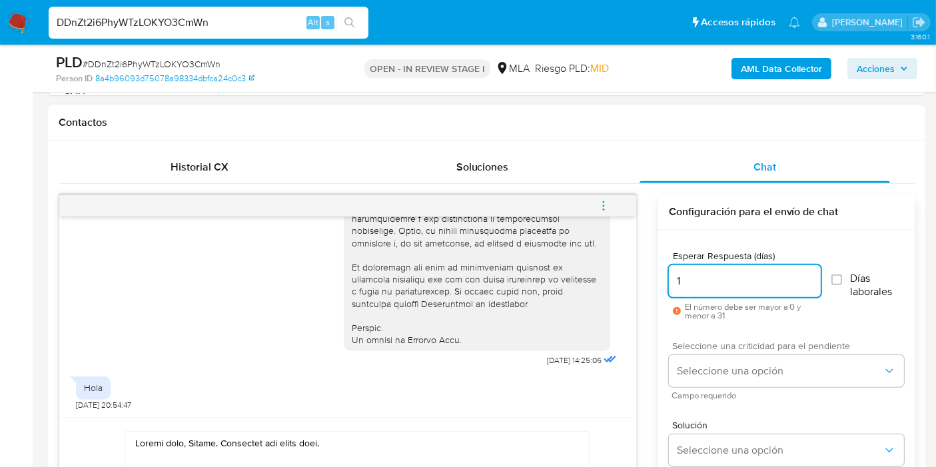
type input "1"
click at [742, 350] on span "Seleccione una criticidad para el pendiente" at bounding box center [789, 345] width 235 height 9
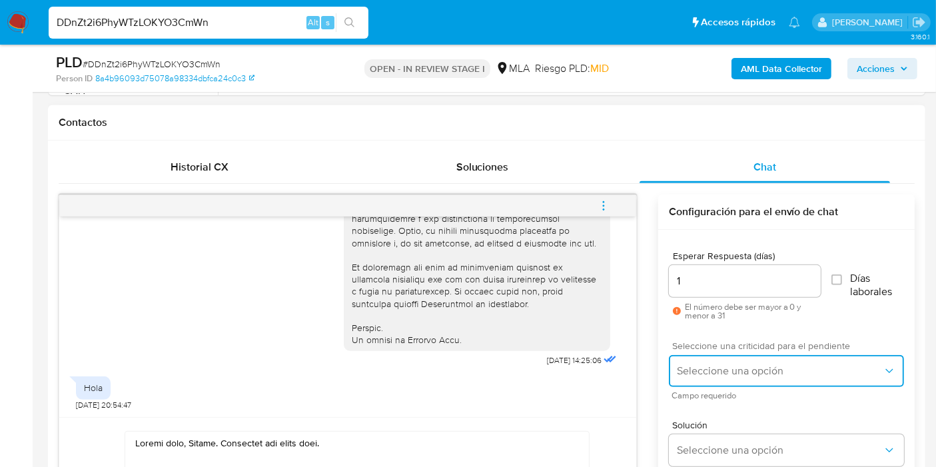
click at [731, 359] on button "Seleccione una opción" at bounding box center [786, 371] width 235 height 32
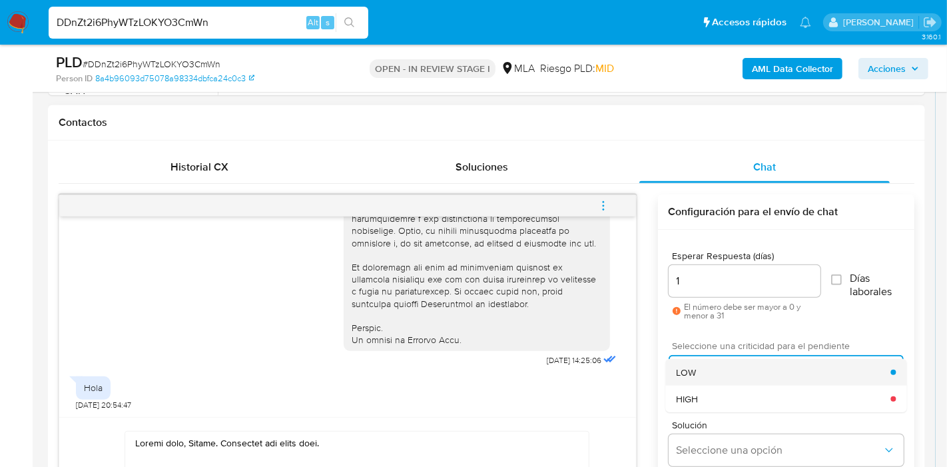
click at [723, 369] on div "LOW" at bounding box center [783, 372] width 215 height 27
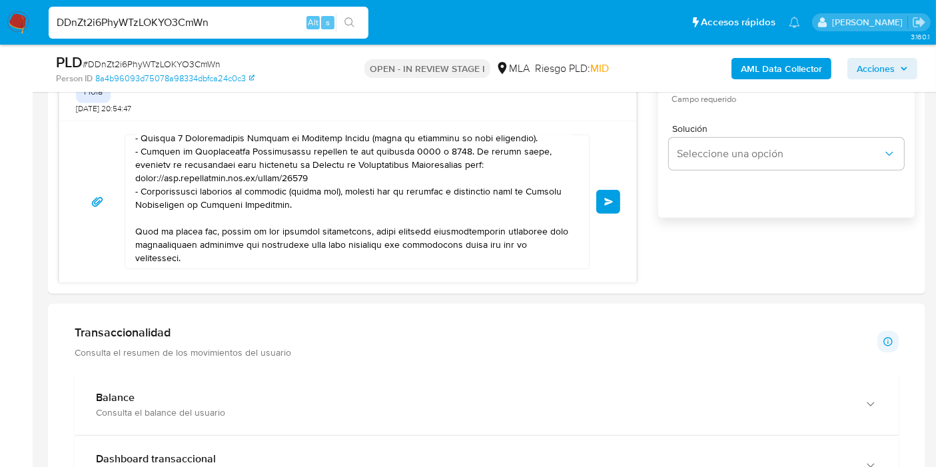
scroll to position [249, 0]
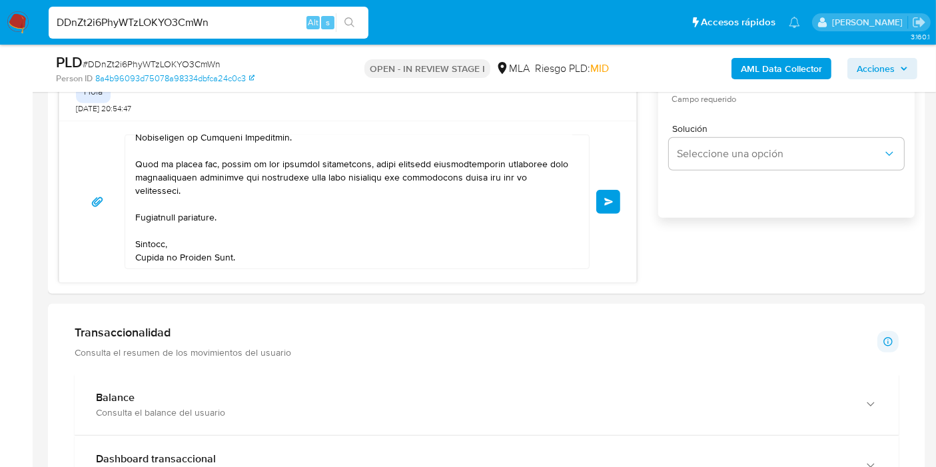
click at [627, 187] on div "Enviar" at bounding box center [347, 202] width 577 height 162
click at [618, 191] on button "Enviar" at bounding box center [608, 202] width 24 height 24
click at [610, 199] on span "Enviar" at bounding box center [608, 202] width 9 height 8
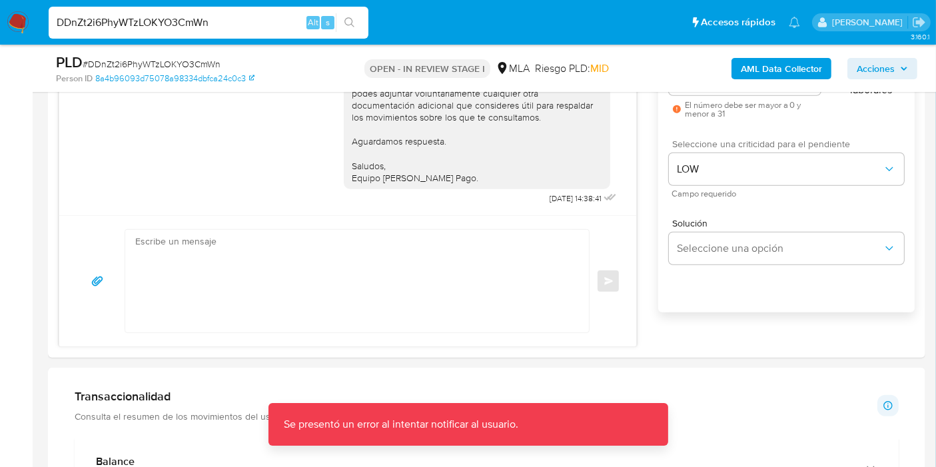
scroll to position [740, 0]
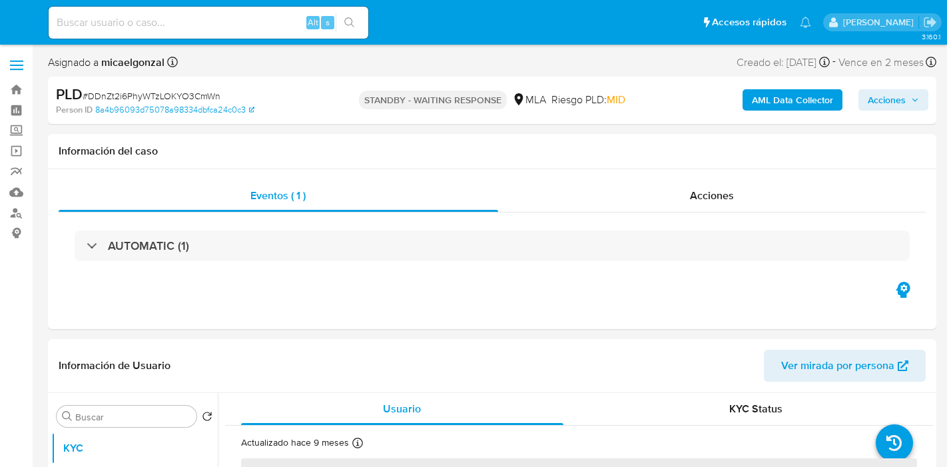
select select "10"
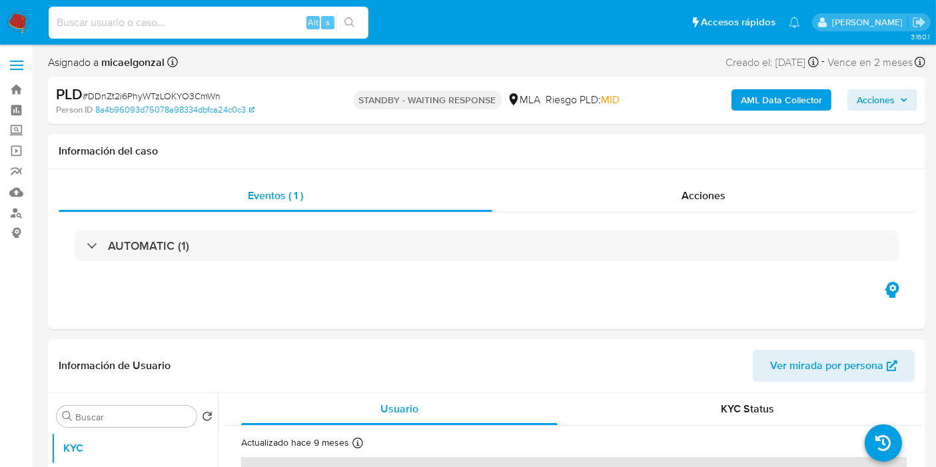
click at [125, 14] on input at bounding box center [209, 22] width 320 height 17
paste input "pcrabZWACq5URhMdgRcNhupu"
type input "pcrabZWACq5URhMdgRcNhupu"
select select "10"
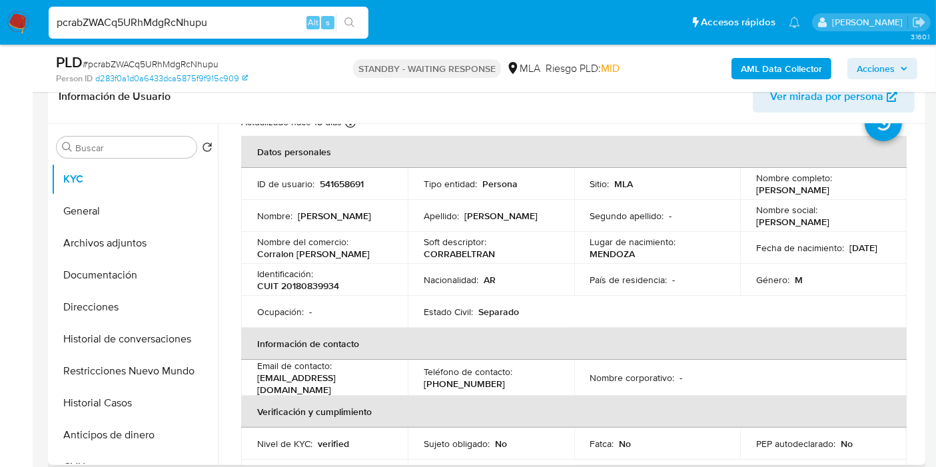
scroll to position [74, 0]
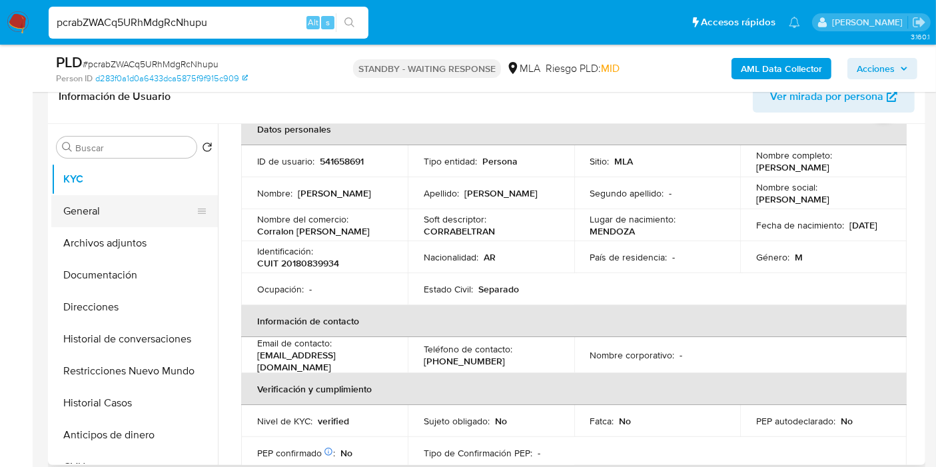
click at [88, 221] on button "General" at bounding box center [129, 211] width 156 height 32
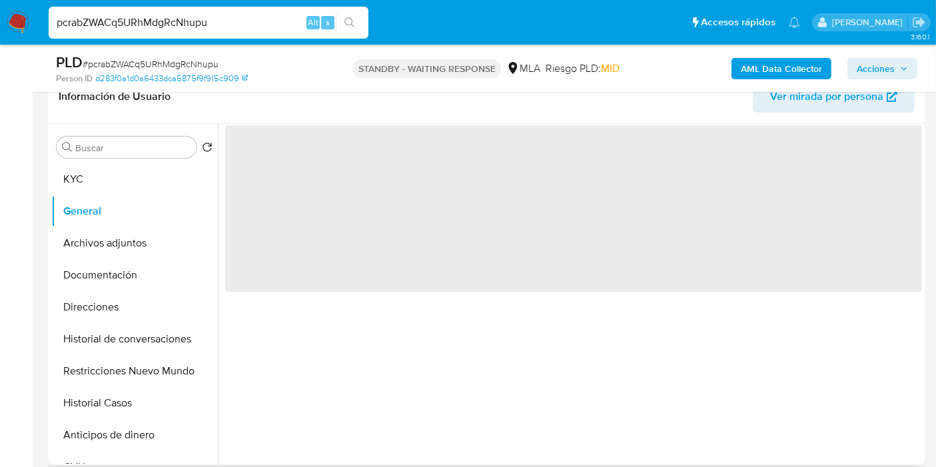
scroll to position [0, 0]
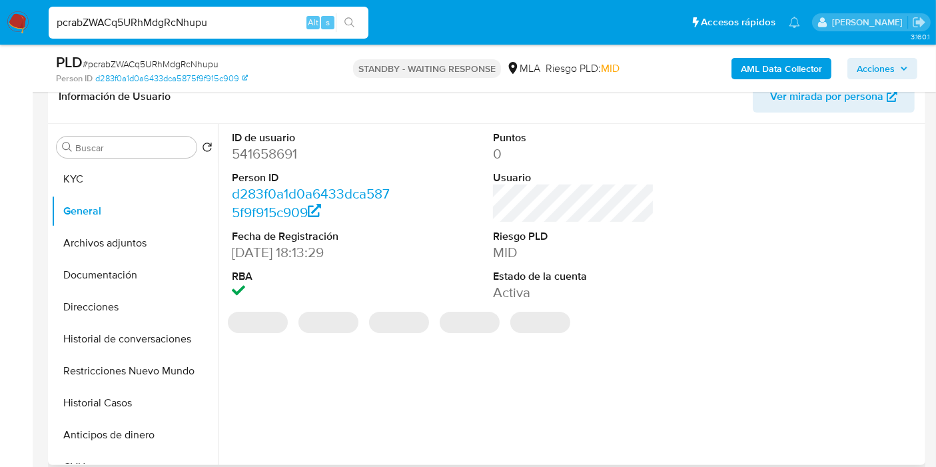
click at [283, 150] on dd "541658691" at bounding box center [312, 154] width 161 height 19
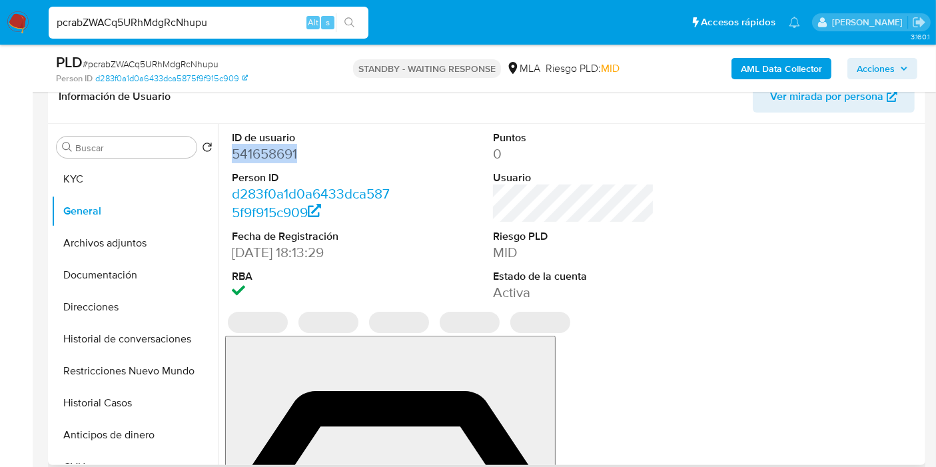
copy dd "541658691"
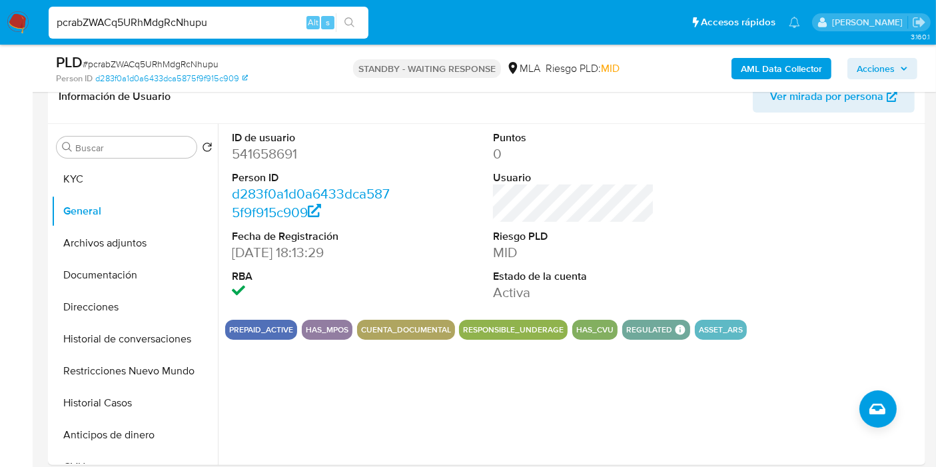
click at [134, 25] on input "pcrabZWACq5URhMdgRcNhupu" at bounding box center [209, 22] width 320 height 17
paste input "GGOo7zBZHUOoHnT5CslsREud"
type input "GGOo7zBZHUOoHnT5CslsREud"
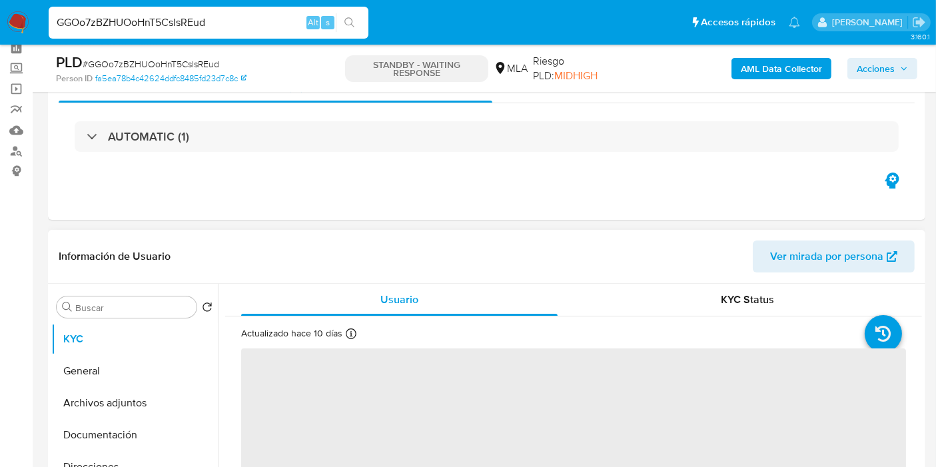
scroll to position [148, 0]
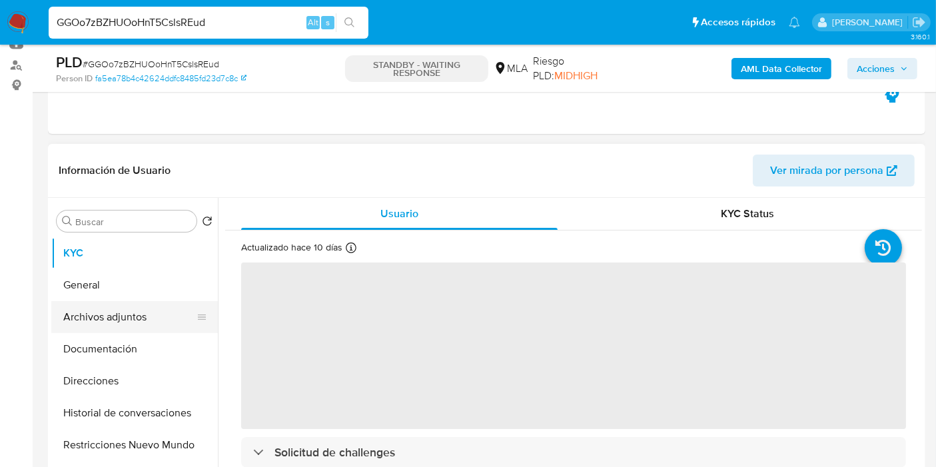
select select "10"
click at [115, 281] on button "General" at bounding box center [129, 285] width 156 height 32
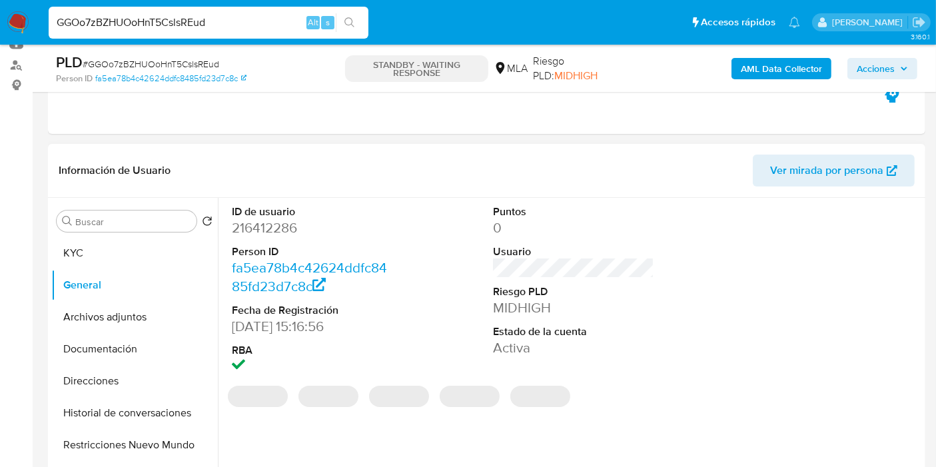
click at [298, 233] on dd "216412286" at bounding box center [312, 227] width 161 height 19
click at [292, 226] on dd "216412286" at bounding box center [312, 227] width 161 height 19
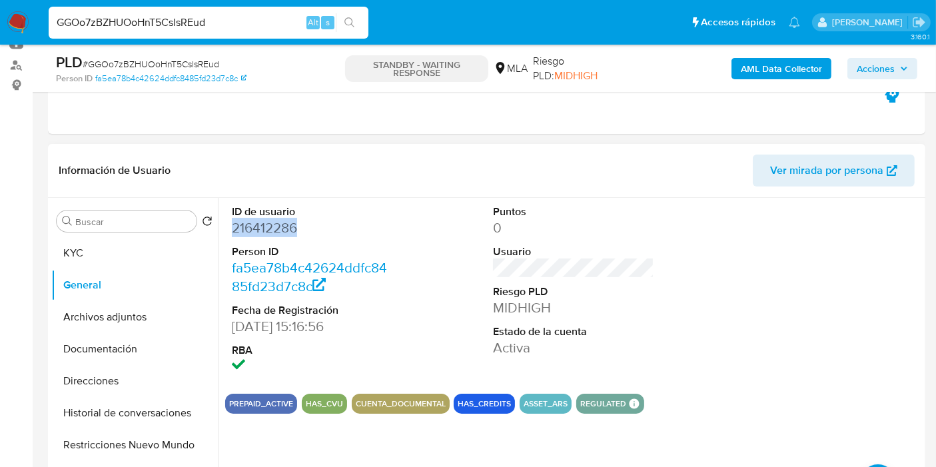
copy dd "216412286"
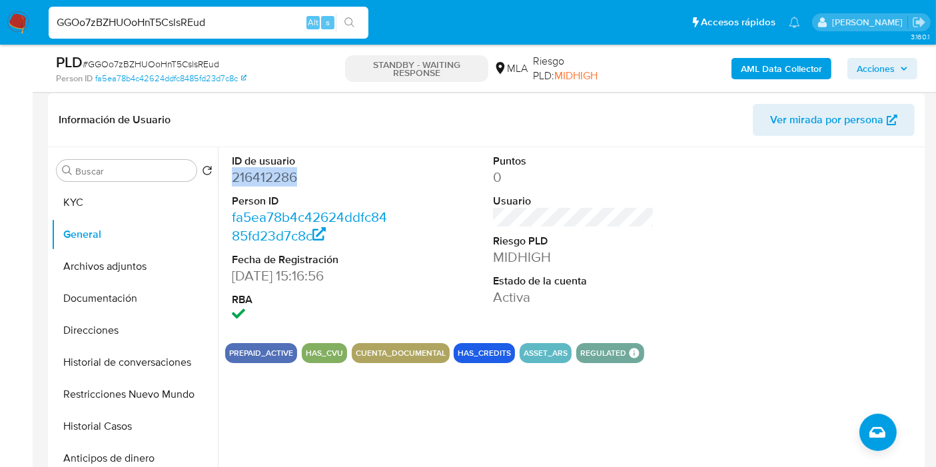
scroll to position [222, 0]
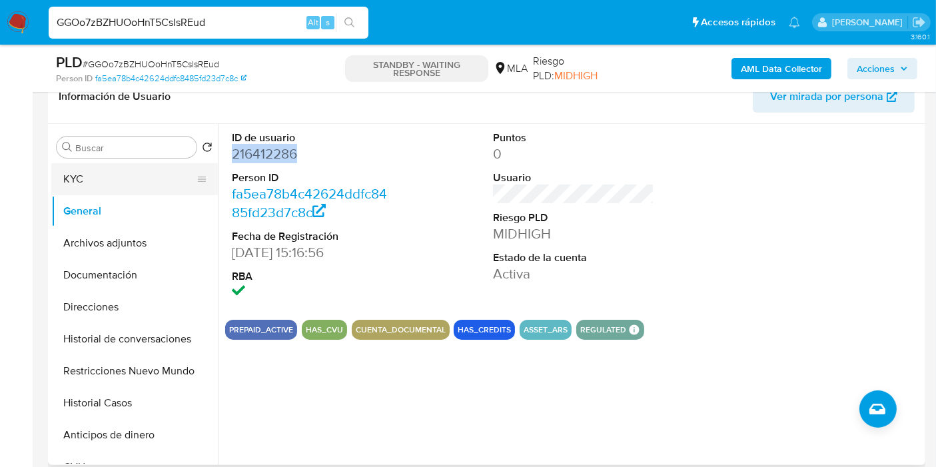
click at [85, 174] on button "KYC" at bounding box center [129, 179] width 156 height 32
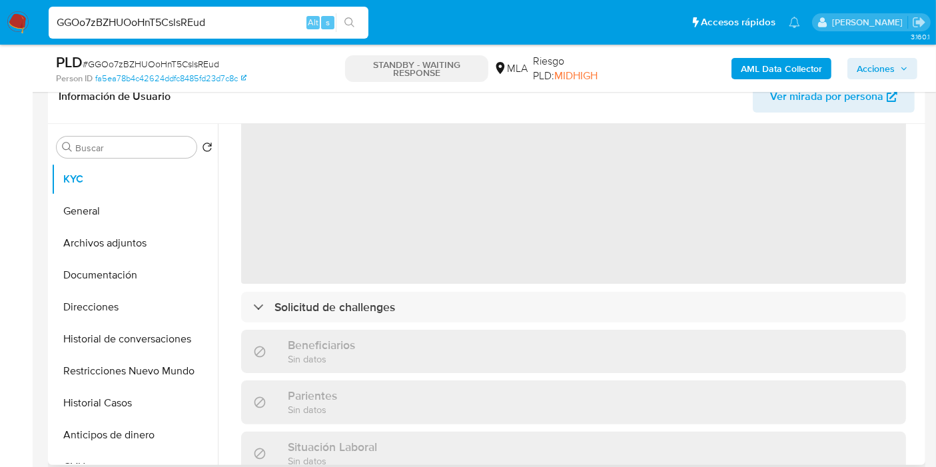
scroll to position [0, 0]
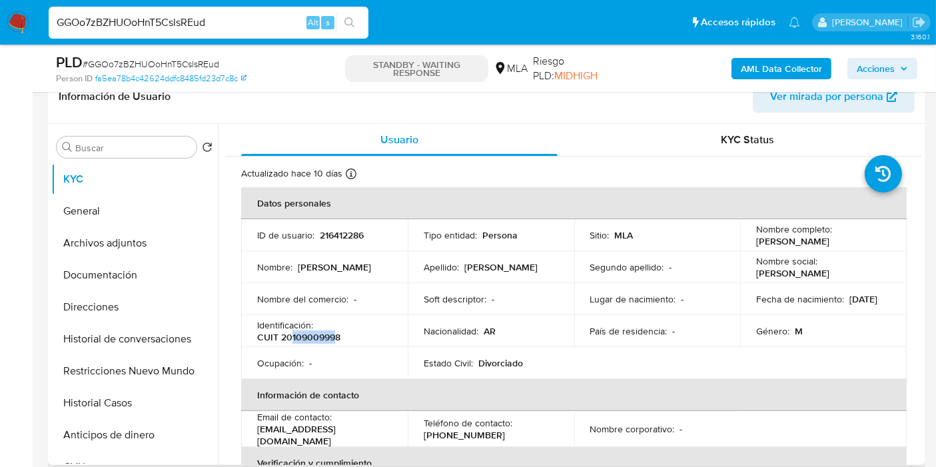
drag, startPoint x: 291, startPoint y: 332, endPoint x: 333, endPoint y: 337, distance: 42.3
click at [333, 337] on p "CUIT 20109009998" at bounding box center [298, 337] width 83 height 12
copy p "10900999"
click at [200, 31] on div "GGOo7zBZHUOoHnT5CslsREud Alt s" at bounding box center [209, 23] width 320 height 32
click at [205, 25] on input "GGOo7zBZHUOoHnT5CslsREud" at bounding box center [209, 22] width 320 height 17
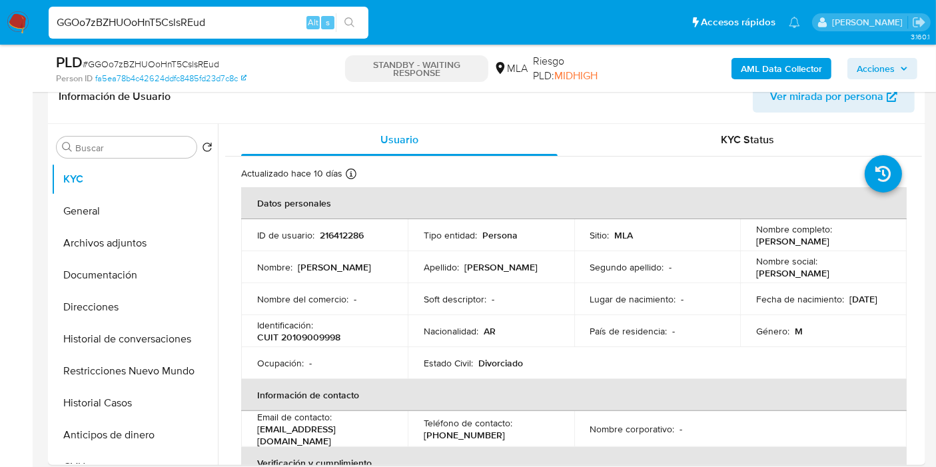
click at [205, 25] on input "GGOo7zBZHUOoHnT5CslsREud" at bounding box center [209, 22] width 320 height 17
paste input "7kQ8evBnhHdhamgFLM52tZey"
type input "7kQ8evBnhHdhamgFLM52tZey"
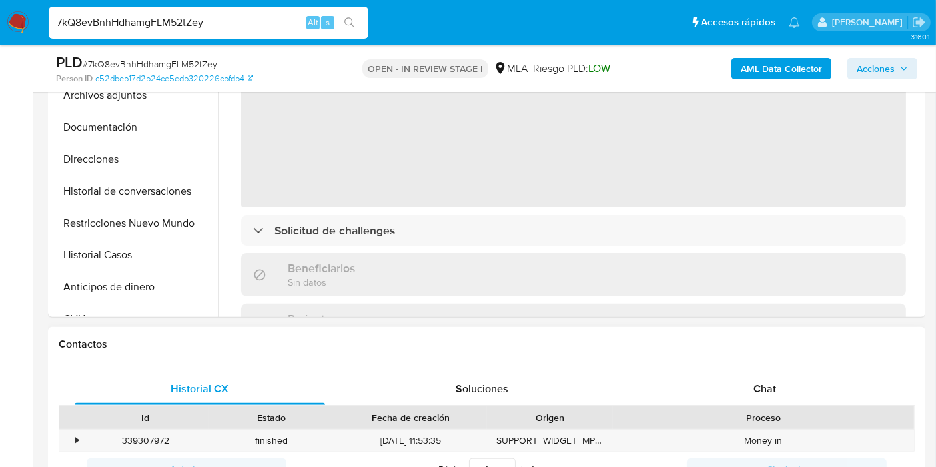
scroll to position [444, 0]
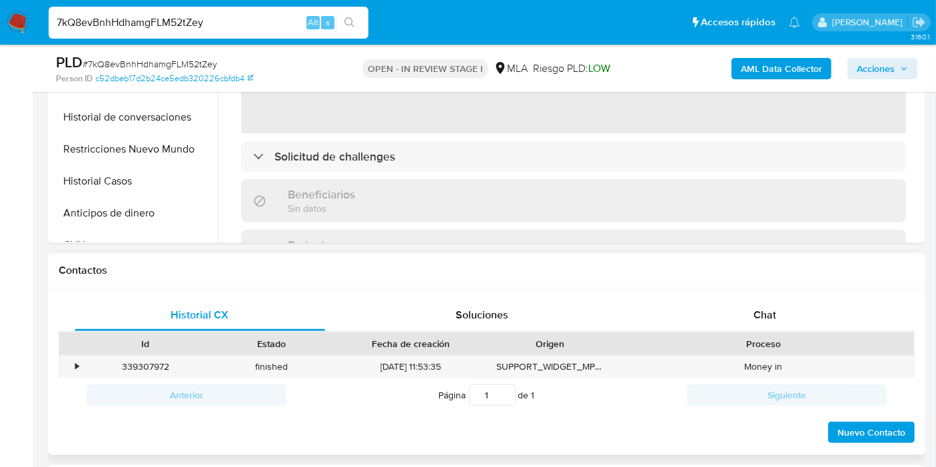
select select "10"
click at [803, 310] on div "Chat" at bounding box center [765, 315] width 250 height 32
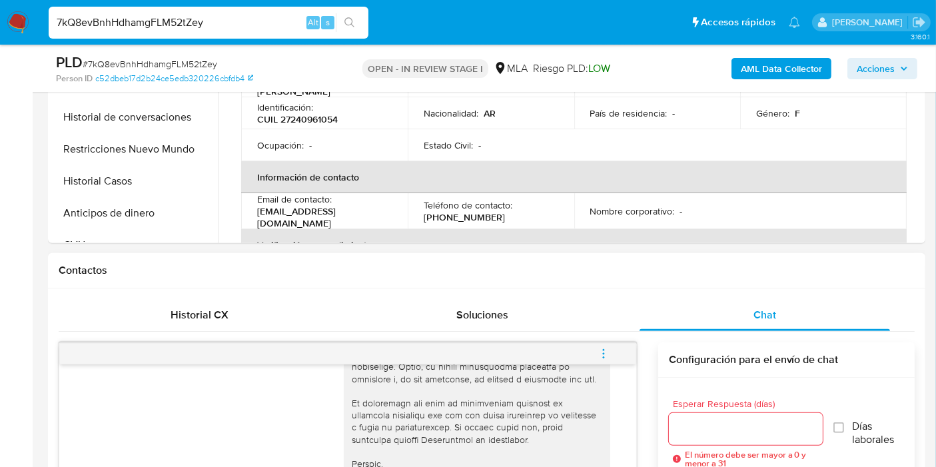
scroll to position [740, 0]
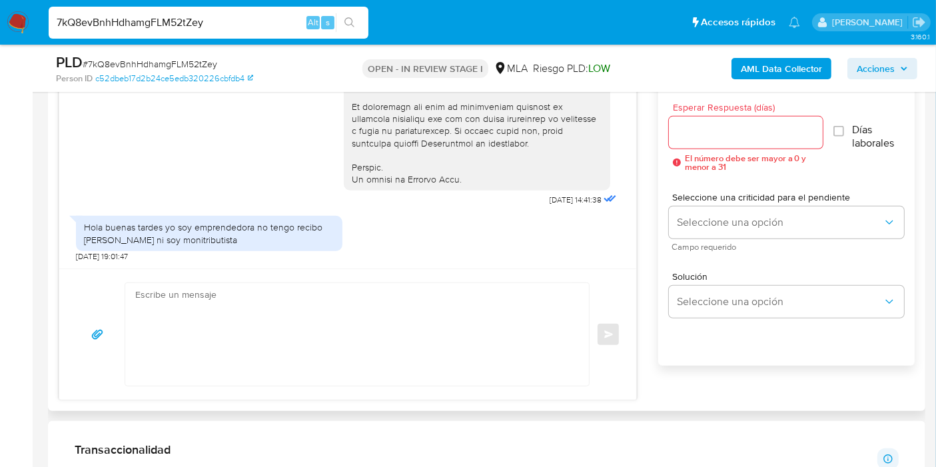
click at [262, 270] on div "Enviar" at bounding box center [347, 333] width 577 height 131
click at [264, 294] on textarea at bounding box center [353, 334] width 437 height 103
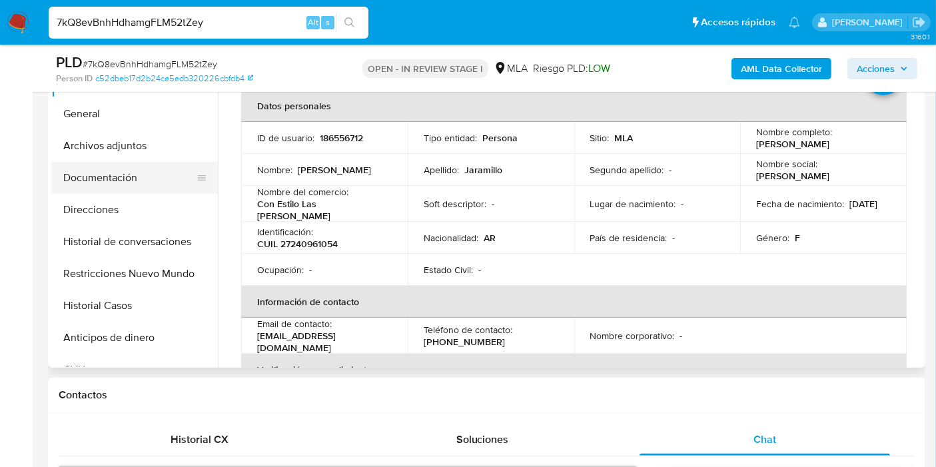
scroll to position [296, 0]
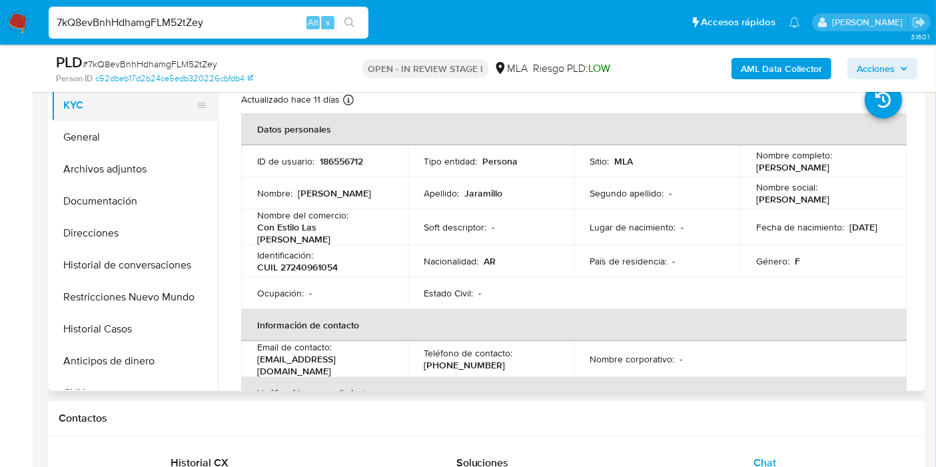
click at [99, 103] on button "KYC" at bounding box center [129, 105] width 156 height 32
click at [83, 130] on button "General" at bounding box center [129, 137] width 156 height 32
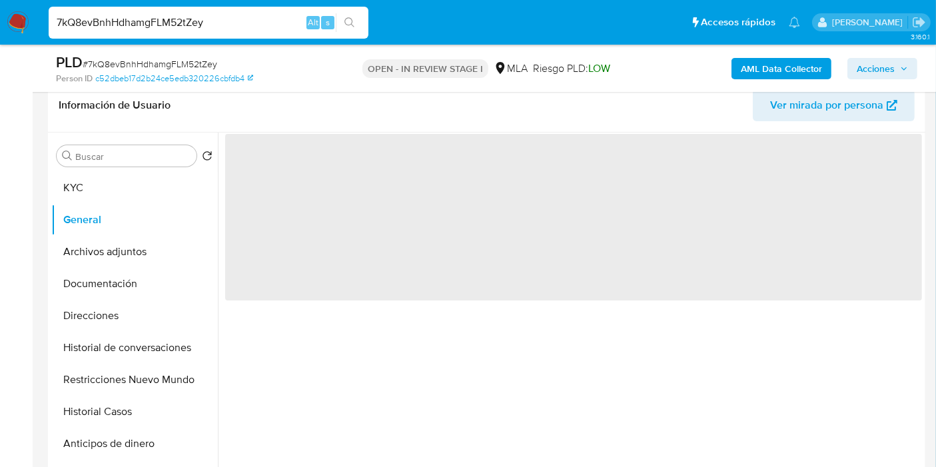
scroll to position [148, 0]
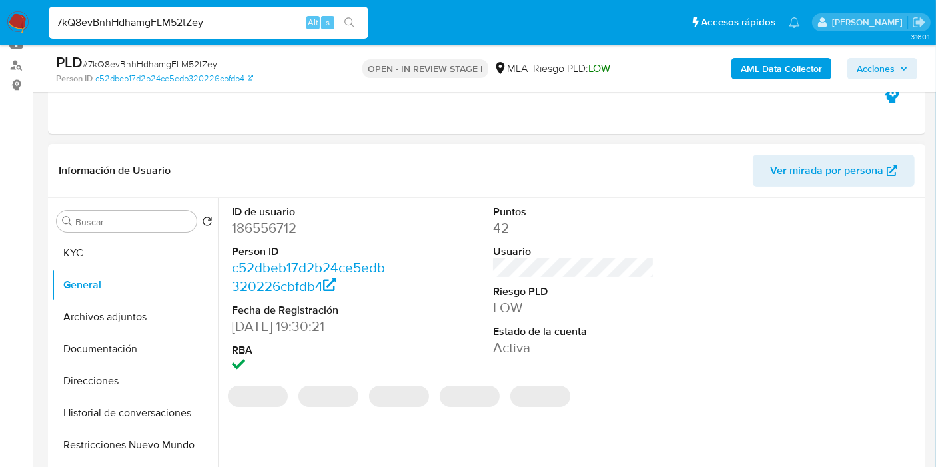
click at [281, 232] on dd "186556712" at bounding box center [312, 227] width 161 height 19
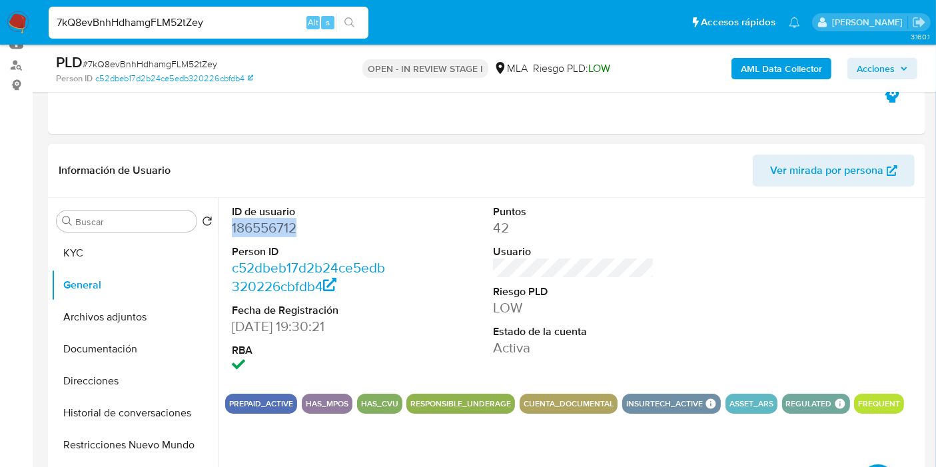
copy dd "186556712"
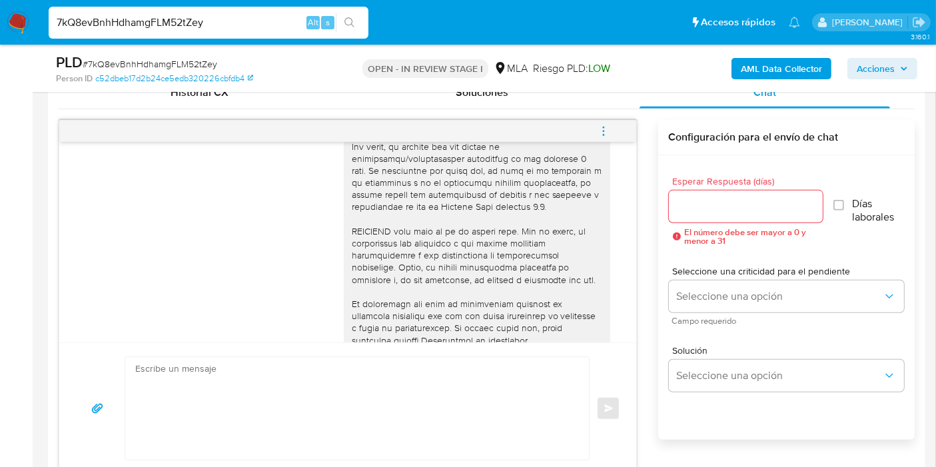
scroll to position [619, 0]
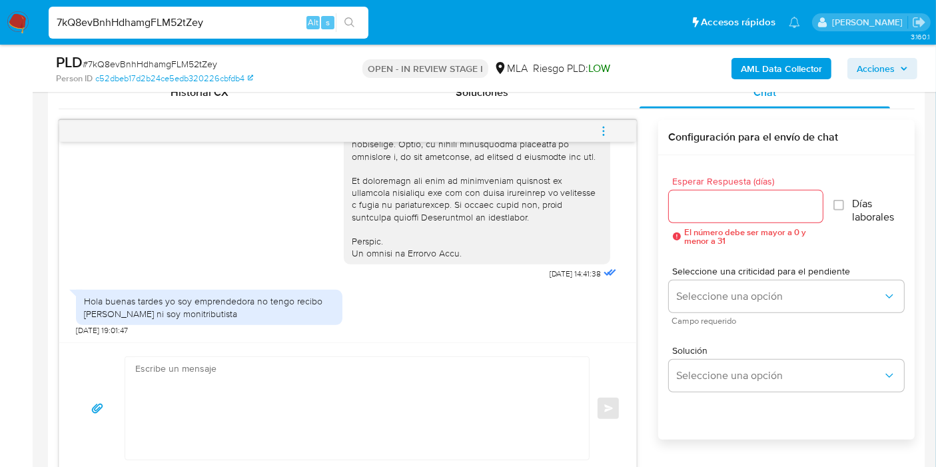
click at [129, 7] on div "7kQ8evBnhHdhamgFLM52tZey Alt s" at bounding box center [209, 23] width 320 height 32
click at [123, 14] on input "7kQ8evBnhHdhamgFLM52tZey" at bounding box center [209, 22] width 320 height 17
paste input "Gtzdq8ZRut02aTNkumYWi5Du"
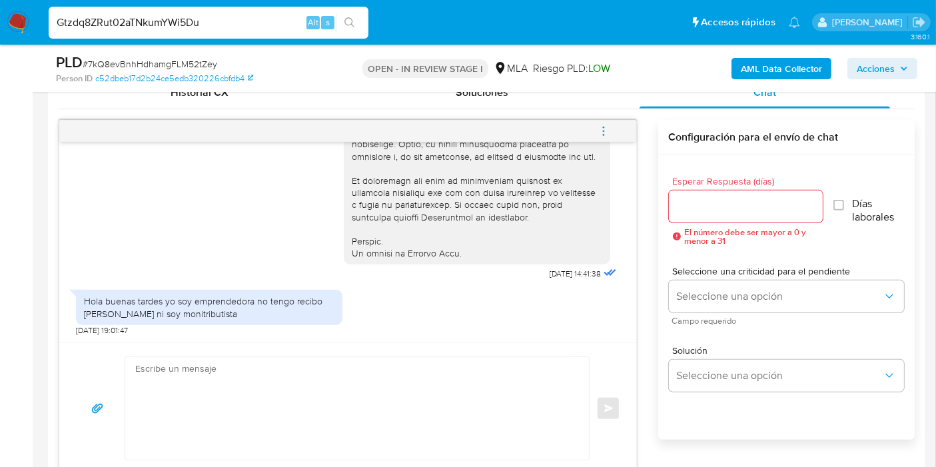
type input "Gtzdq8ZRut02aTNkumYWi5Du"
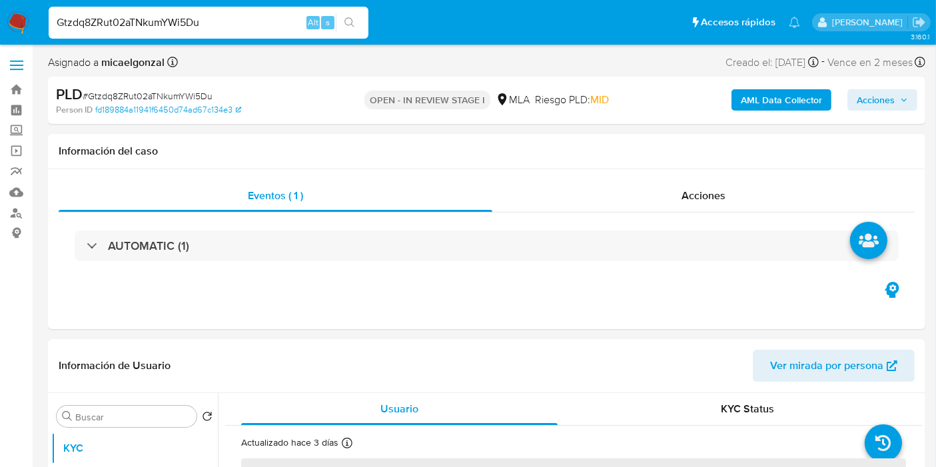
select select "10"
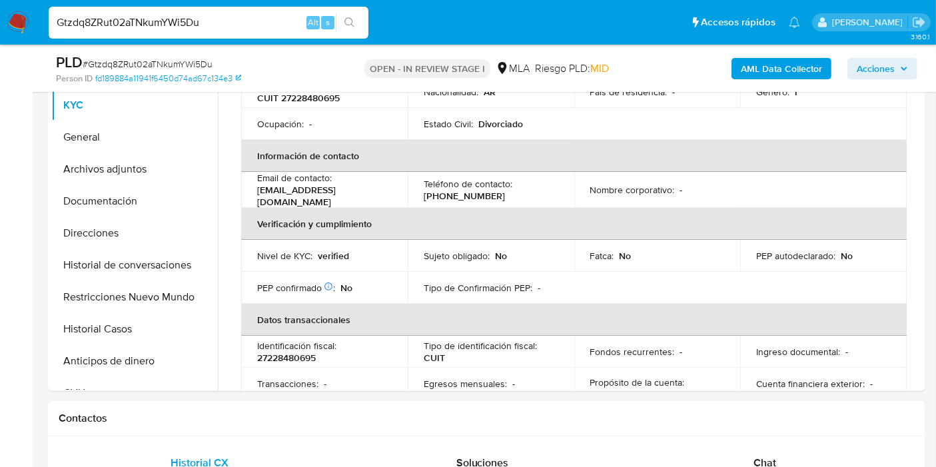
scroll to position [370, 0]
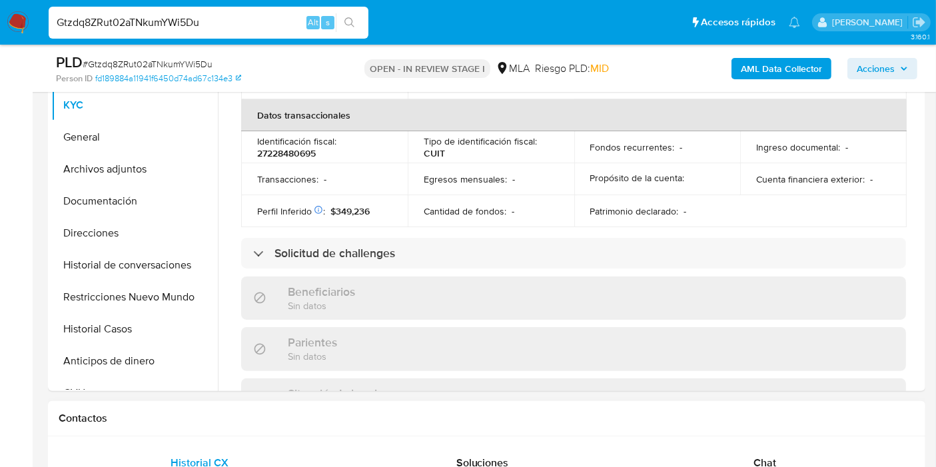
click at [769, 457] on span "Chat" at bounding box center [764, 462] width 23 height 15
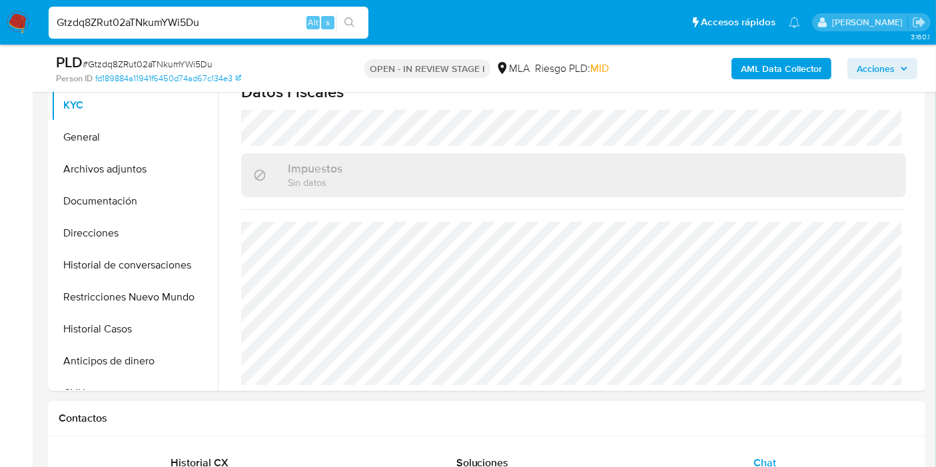
scroll to position [666, 0]
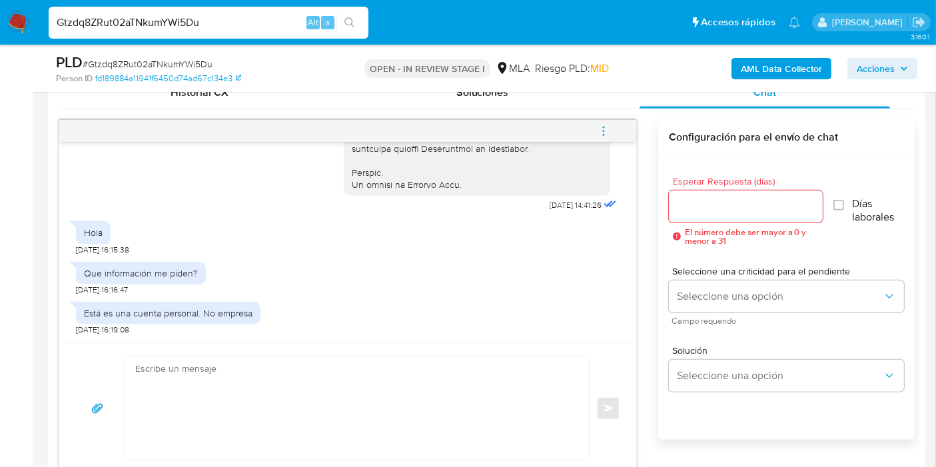
click at [226, 256] on div "Que información me piden? 17/09/2025 16:16:47" at bounding box center [348, 275] width 544 height 40
click at [157, 340] on div "17/09/2025 14:41:26 Hola 17/09/2025 16:15:38 Que información me piden? 17/09/20…" at bounding box center [347, 242] width 577 height 201
click at [196, 318] on div "Está es una cuenta personal. No empresa" at bounding box center [168, 313] width 185 height 23
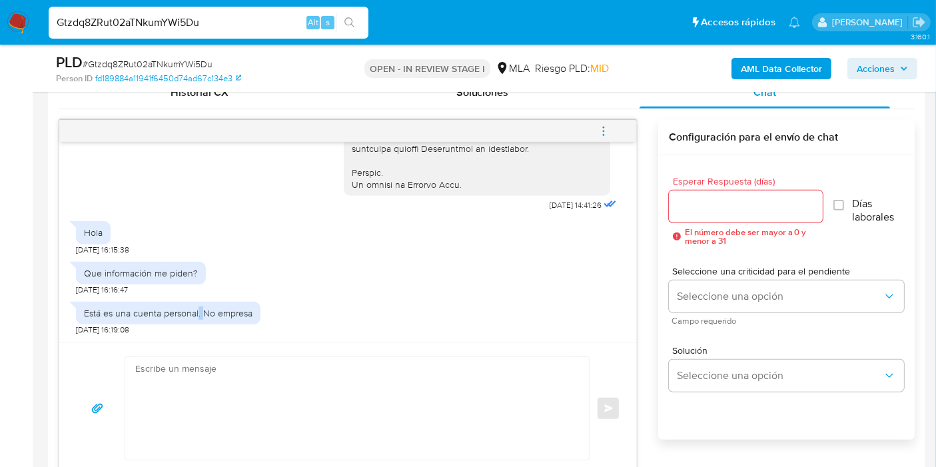
click at [196, 318] on div "Está es una cuenta personal. No empresa" at bounding box center [168, 313] width 185 height 23
click at [136, 314] on div "Está es una cuenta personal. No empresa" at bounding box center [168, 313] width 169 height 12
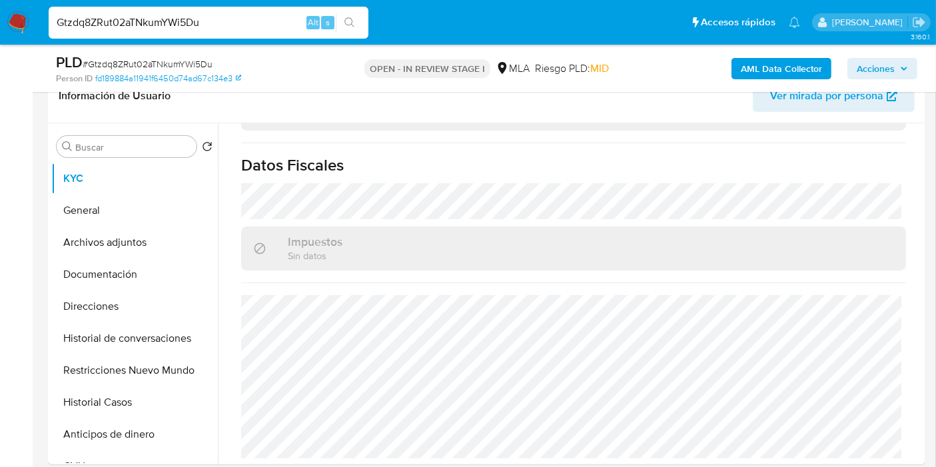
scroll to position [222, 0]
click at [163, 9] on div "Gtzdq8ZRut02aTNkumYWi5Du Alt s" at bounding box center [209, 23] width 320 height 32
click at [200, 19] on input "Gtzdq8ZRut02aTNkumYWi5Du" at bounding box center [209, 22] width 320 height 17
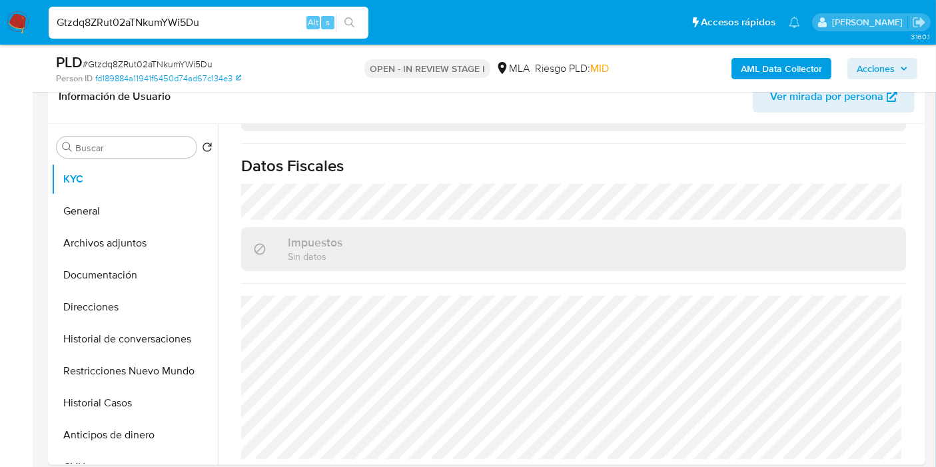
click at [200, 19] on input "Gtzdq8ZRut02aTNkumYWi5Du" at bounding box center [209, 22] width 320 height 17
click at [351, 18] on icon "search-icon" at bounding box center [349, 22] width 11 height 11
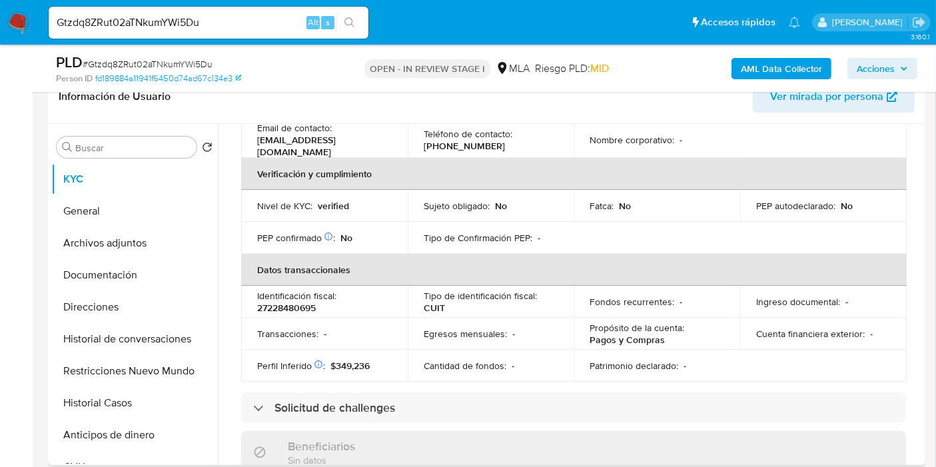
scroll to position [290, 0]
drag, startPoint x: 266, startPoint y: 301, endPoint x: 310, endPoint y: 301, distance: 44.0
click at [310, 301] on p "27228480695" at bounding box center [286, 306] width 59 height 12
copy p "22848069"
click at [111, 196] on button "General" at bounding box center [129, 211] width 156 height 32
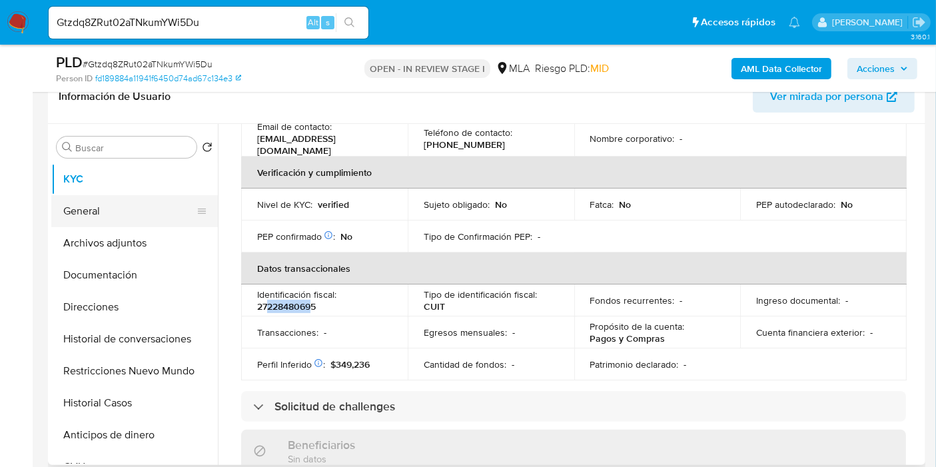
scroll to position [0, 0]
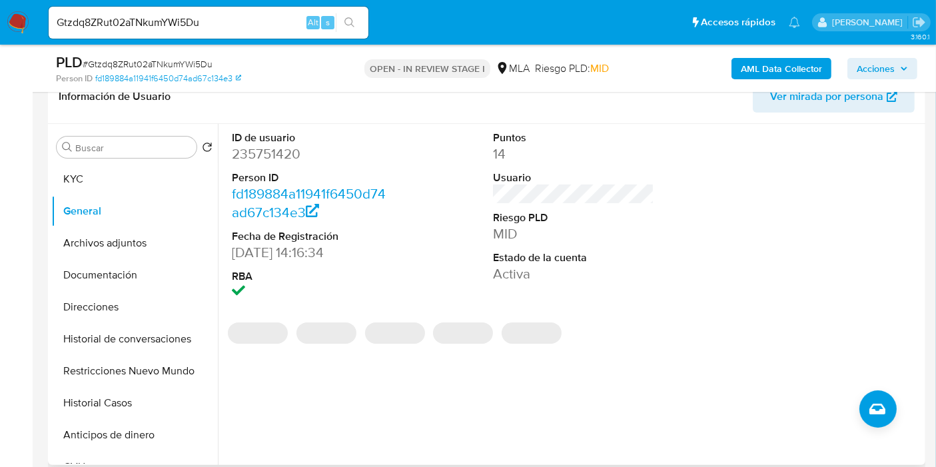
click at [278, 147] on dd "235751420" at bounding box center [312, 154] width 161 height 19
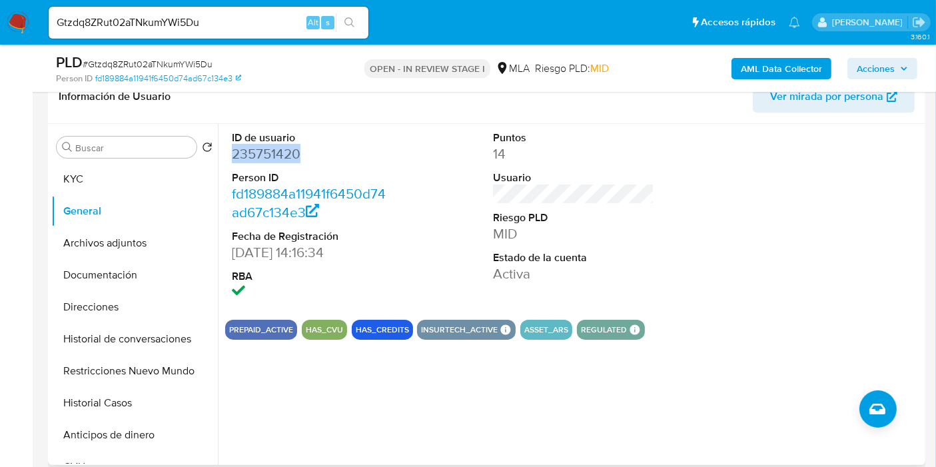
copy dd "235751420"
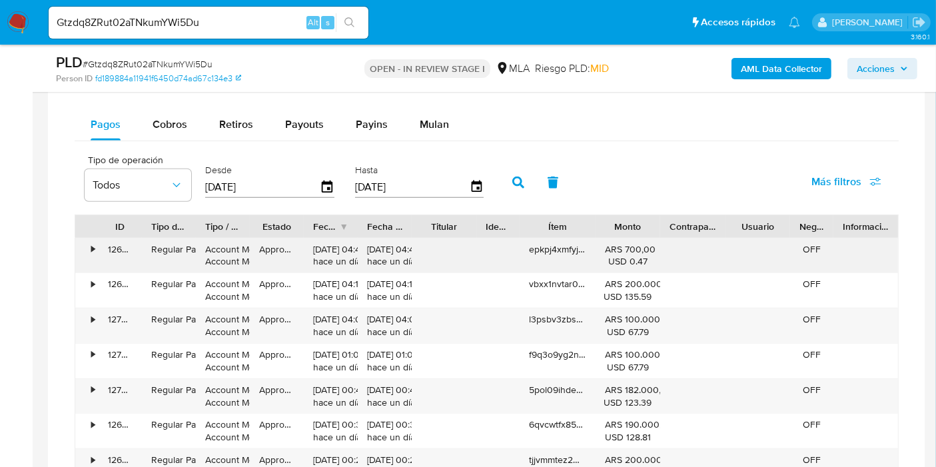
scroll to position [1184, 0]
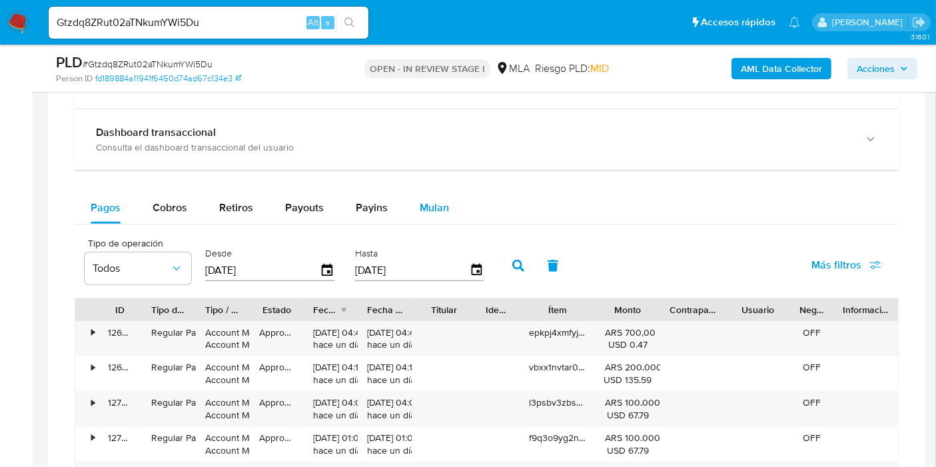
click at [426, 201] on span "Mulan" at bounding box center [434, 207] width 29 height 15
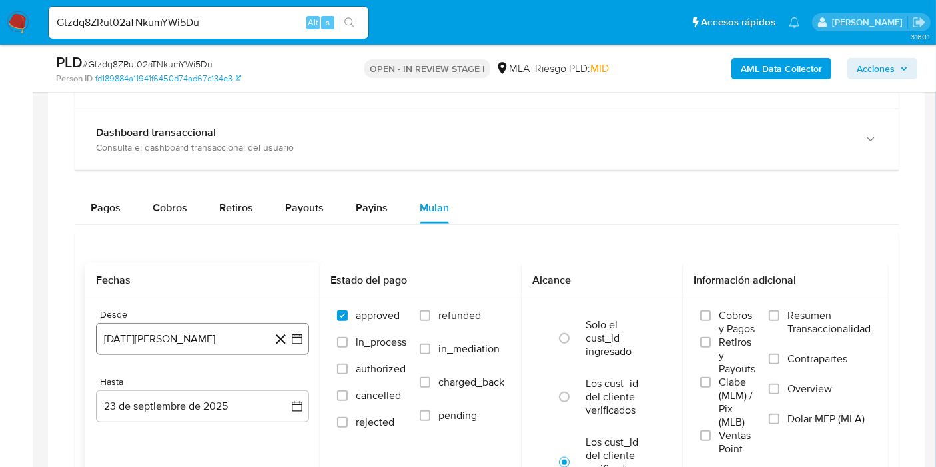
click at [302, 345] on button "23 de agosto de 2024" at bounding box center [202, 339] width 213 height 32
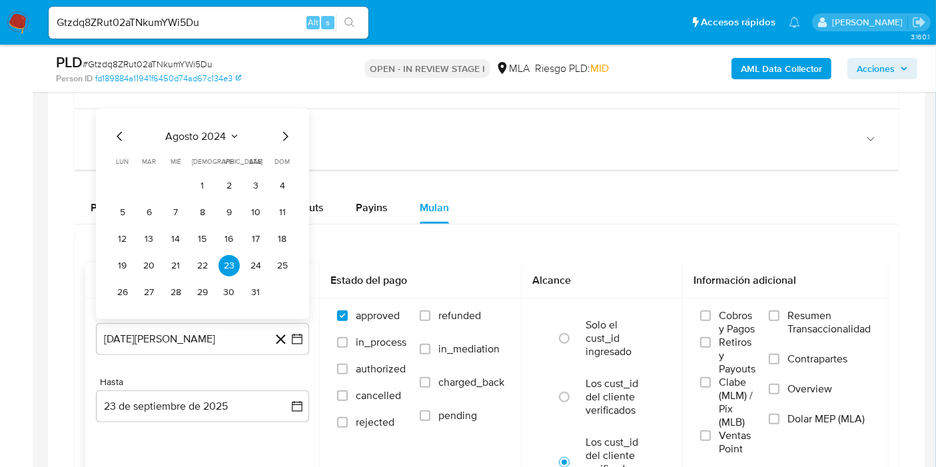
click at [218, 142] on div "agosto 2024 agosto 2024 lun lunes mar martes mié miércoles jue jueves vie viern…" at bounding box center [202, 215] width 181 height 175
click at [230, 131] on icon "Seleccionar mes y año" at bounding box center [234, 136] width 11 height 11
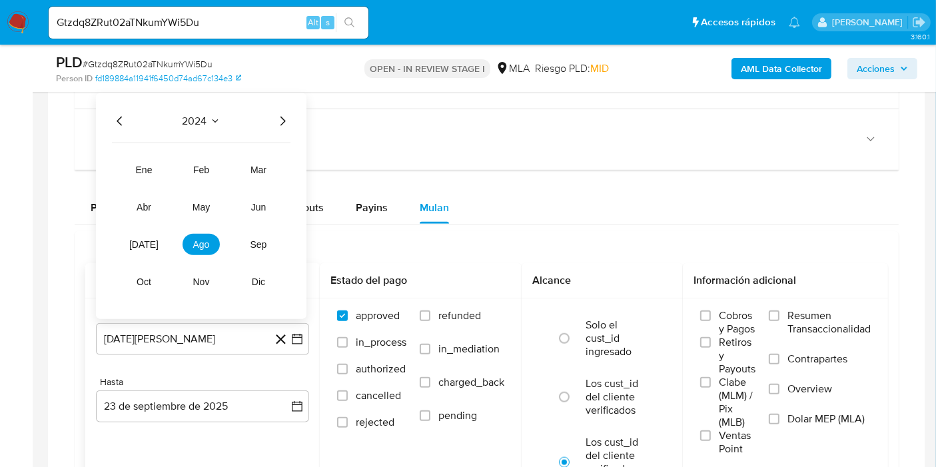
click at [279, 121] on icon "Año siguiente" at bounding box center [282, 121] width 16 height 16
click at [205, 209] on span "may" at bounding box center [201, 206] width 17 height 11
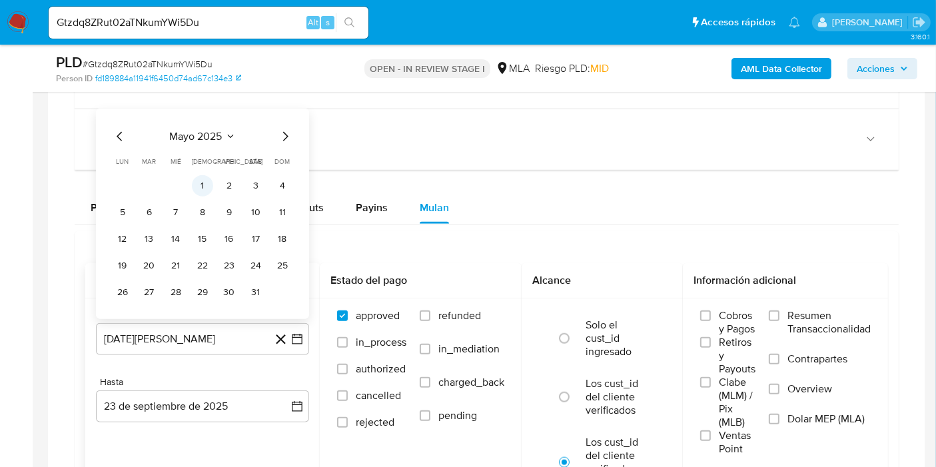
click at [198, 178] on button "1" at bounding box center [202, 185] width 21 height 21
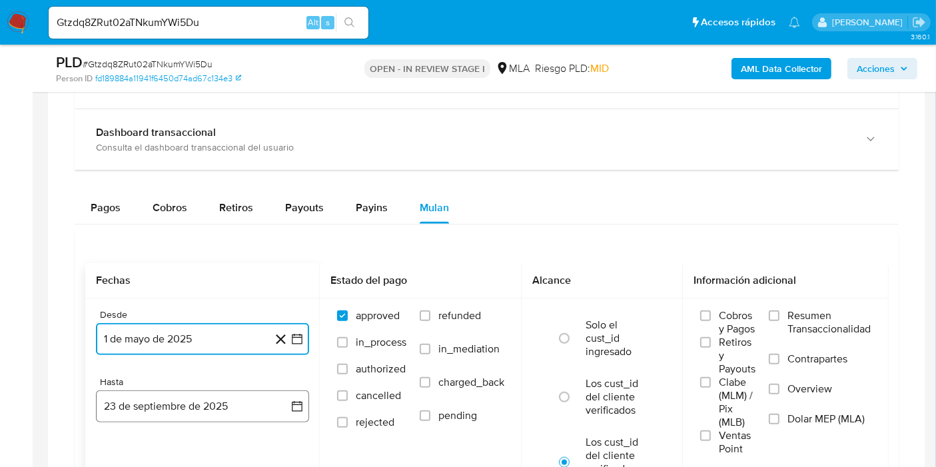
click at [304, 402] on button "23 de septiembre de 2025" at bounding box center [202, 406] width 213 height 32
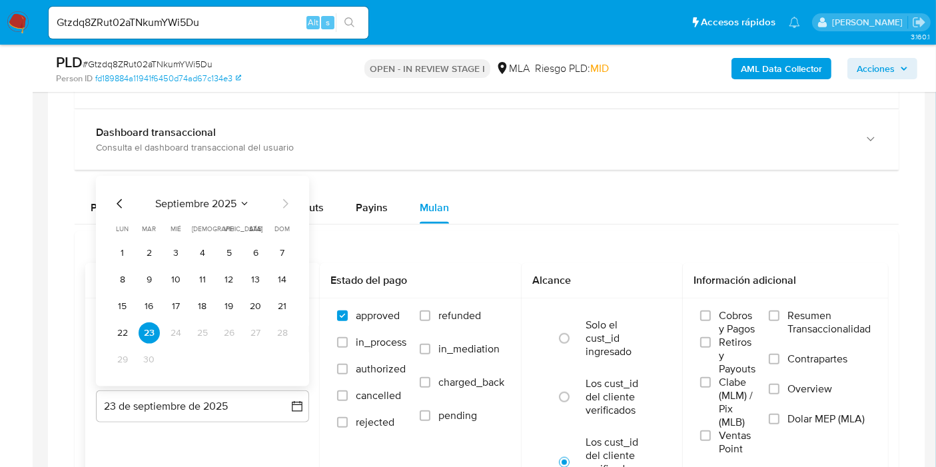
click at [131, 197] on div "septiembre 2025" at bounding box center [202, 203] width 181 height 16
click at [115, 199] on icon "Mes anterior" at bounding box center [120, 203] width 16 height 16
click at [298, 356] on div "agosto 2025 agosto 2025 lun lunes mar martes mié miércoles jue jueves vie viern…" at bounding box center [202, 280] width 213 height 211
click at [285, 355] on button "31" at bounding box center [282, 358] width 21 height 21
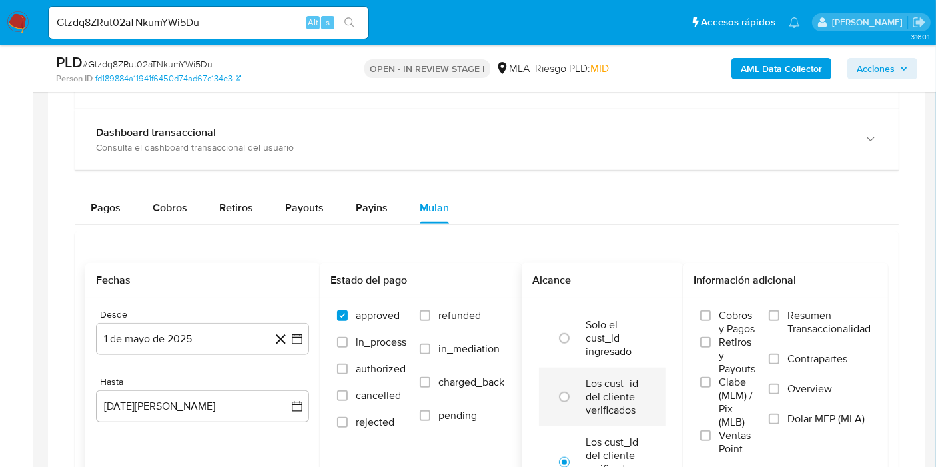
click at [596, 405] on label "Los cust_id del cliente verificados" at bounding box center [616, 397] width 61 height 40
click at [575, 405] on input "radio" at bounding box center [564, 396] width 21 height 21
radio input "true"
click at [818, 416] on span "Dolar MEP (MLA)" at bounding box center [825, 418] width 77 height 13
click at [779, 416] on input "Dolar MEP (MLA)" at bounding box center [774, 419] width 11 height 11
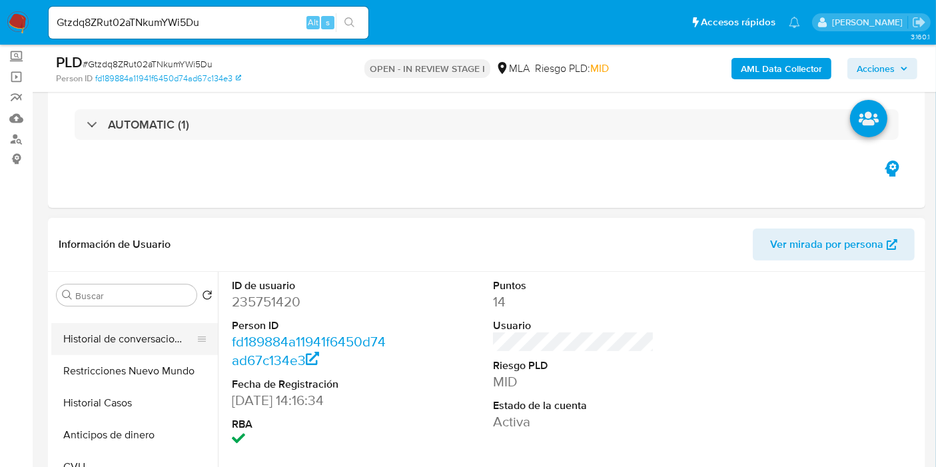
scroll to position [222, 0]
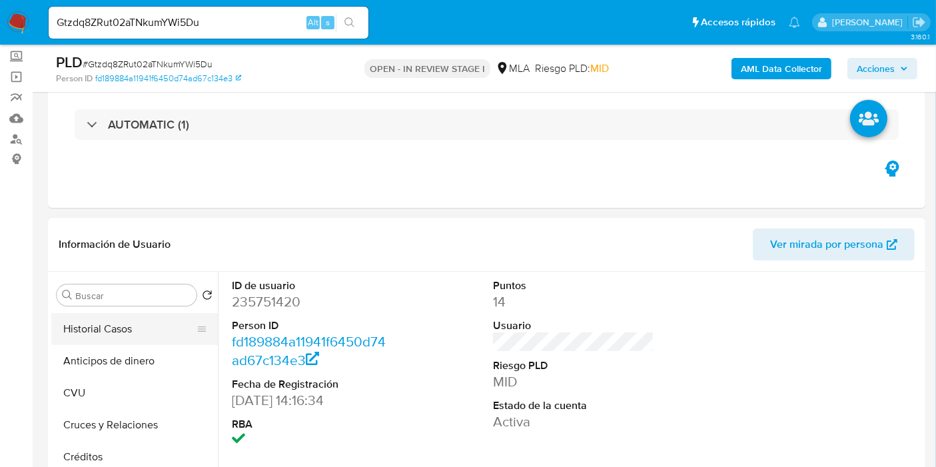
click at [149, 338] on button "Historial Casos" at bounding box center [129, 329] width 156 height 32
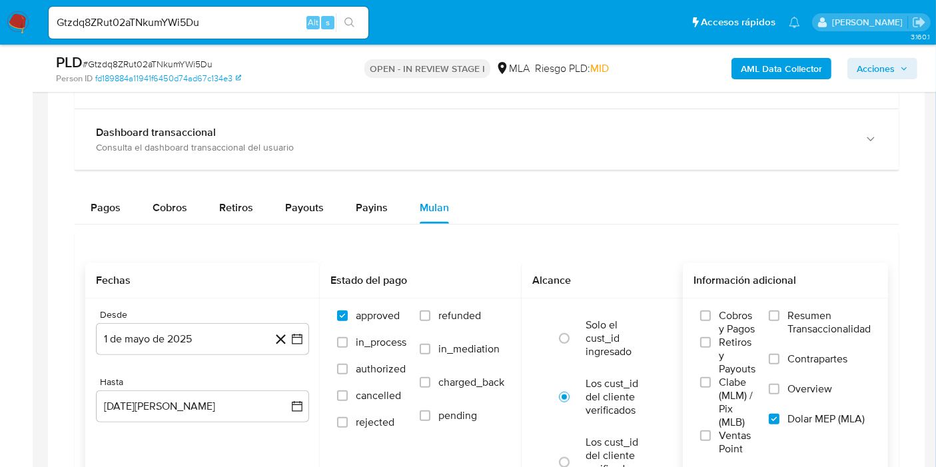
scroll to position [1480, 0]
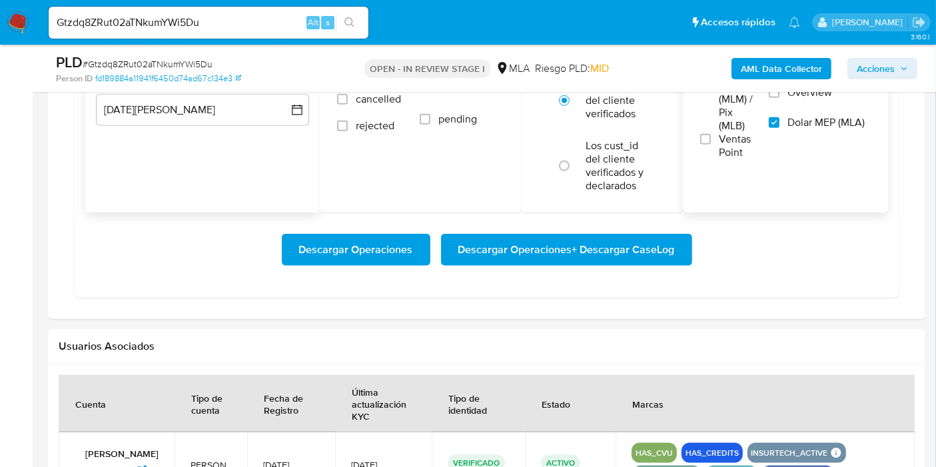
click at [559, 254] on span "Descargar Operaciones + Descargar CaseLog" at bounding box center [566, 249] width 216 height 29
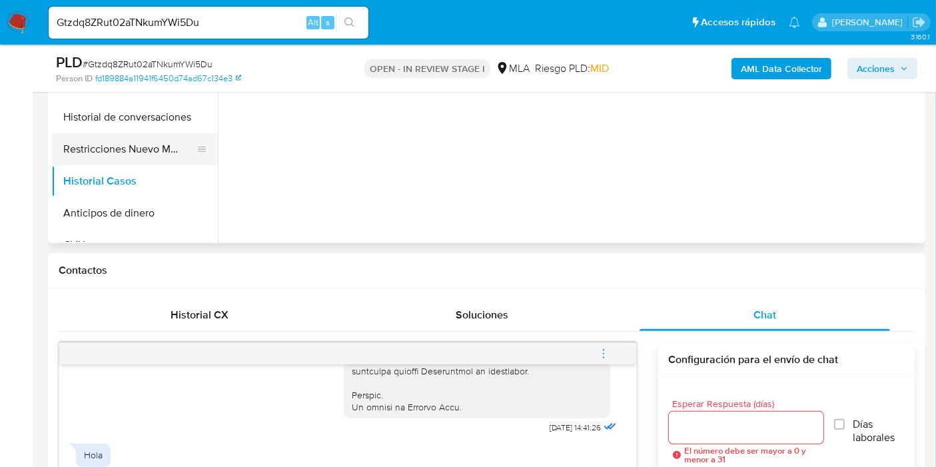
scroll to position [296, 0]
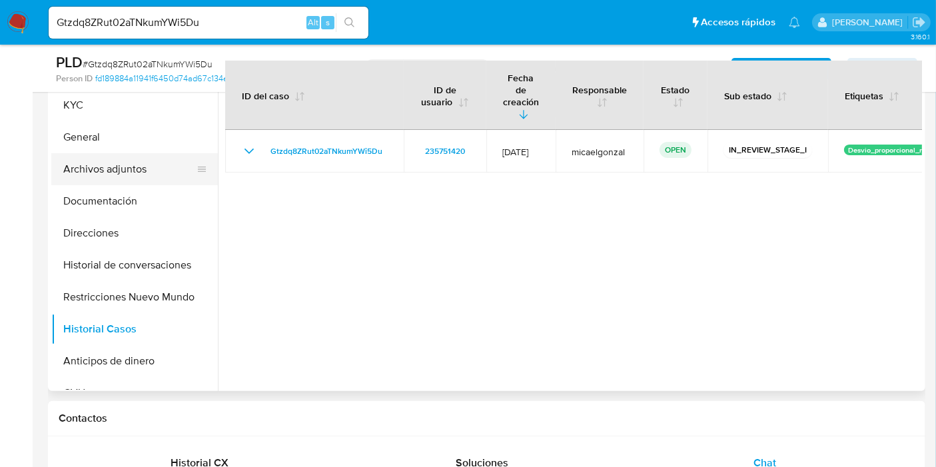
click at [97, 155] on button "Archivos adjuntos" at bounding box center [129, 169] width 156 height 32
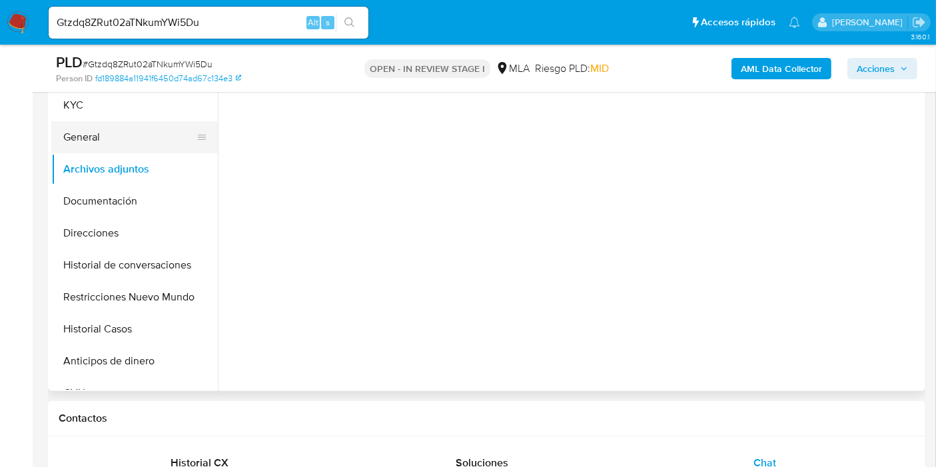
click at [79, 135] on button "General" at bounding box center [129, 137] width 156 height 32
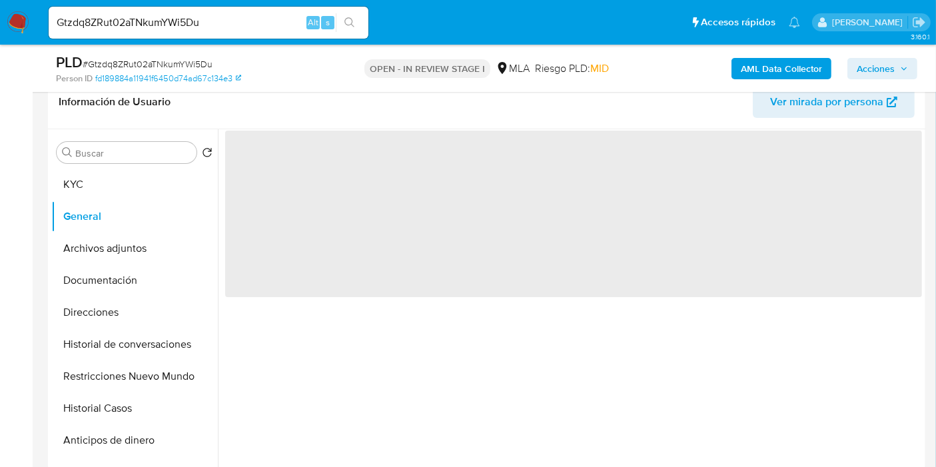
scroll to position [148, 0]
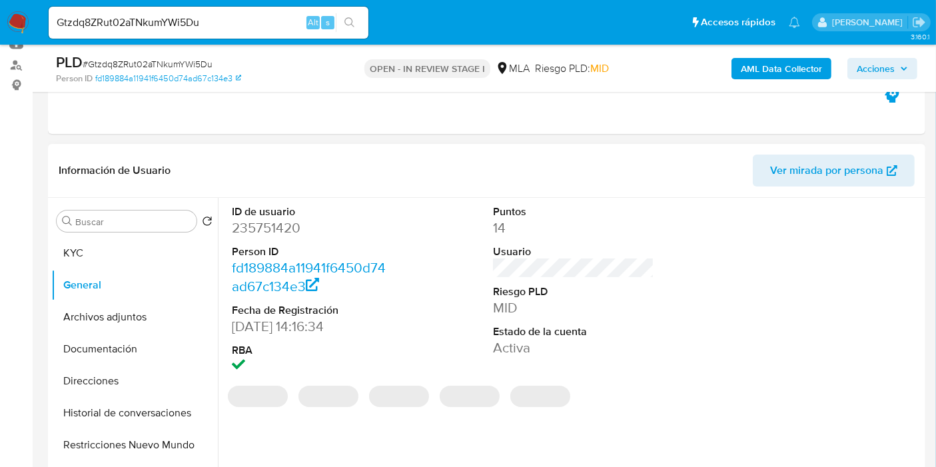
click at [266, 219] on dd "235751420" at bounding box center [312, 227] width 161 height 19
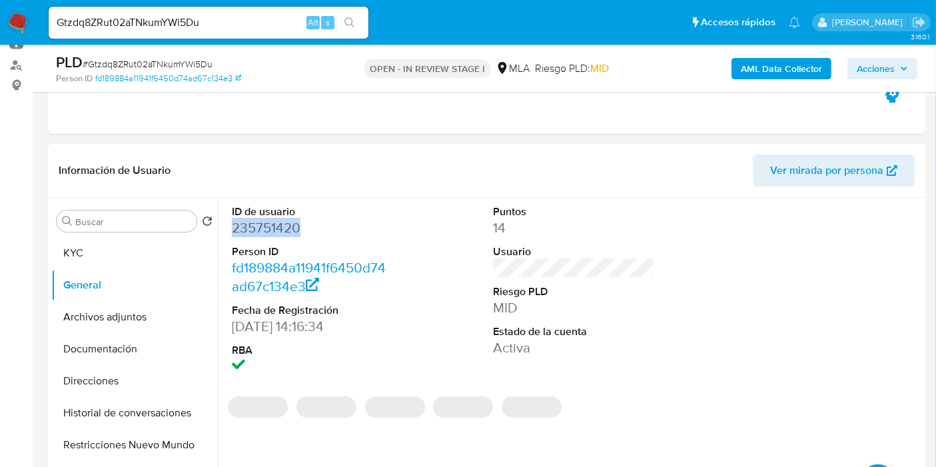
click at [266, 219] on dd "235751420" at bounding box center [312, 227] width 161 height 19
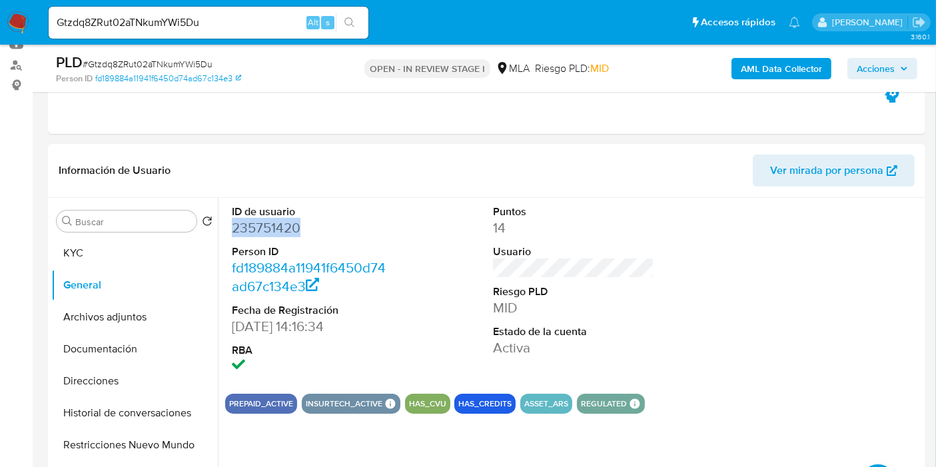
copy dd "235751420"
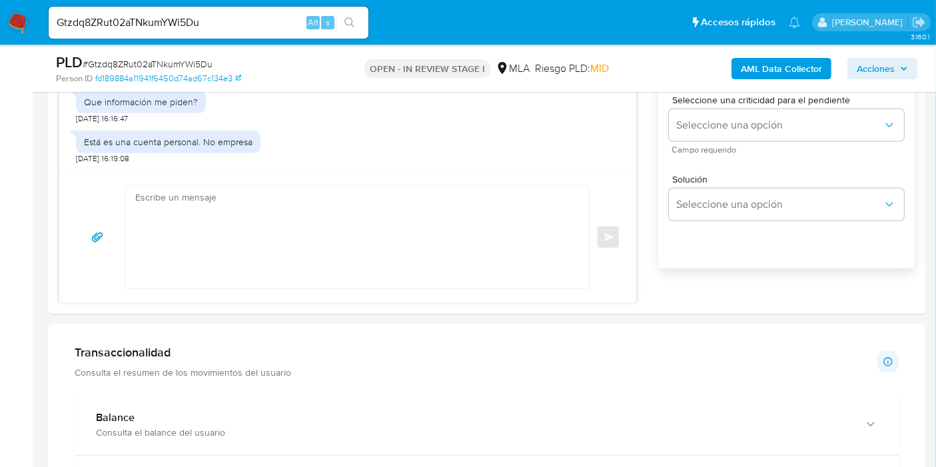
scroll to position [814, 0]
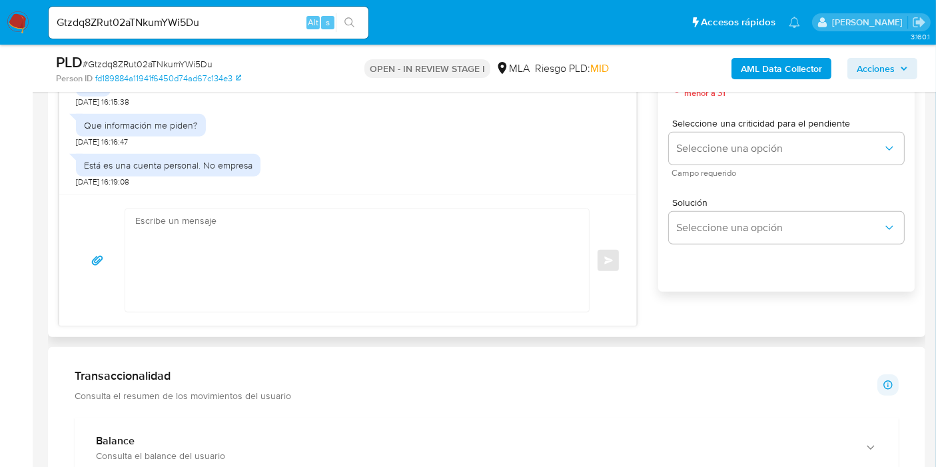
click at [243, 235] on textarea at bounding box center [353, 260] width 437 height 103
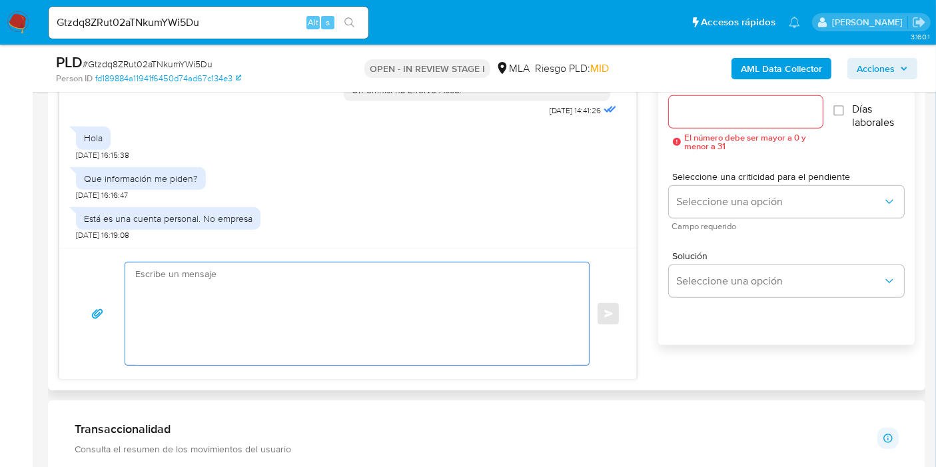
scroll to position [666, 0]
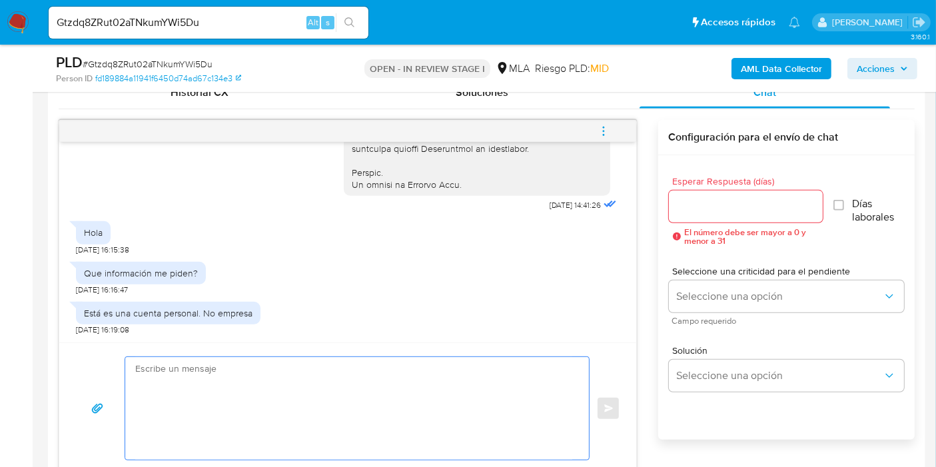
click at [202, 344] on div "Enviar" at bounding box center [347, 407] width 577 height 131
click at [272, 398] on textarea at bounding box center [353, 408] width 437 height 103
paste textarea "Queremos asegurarte que la información y documentación que nos proporciones no …"
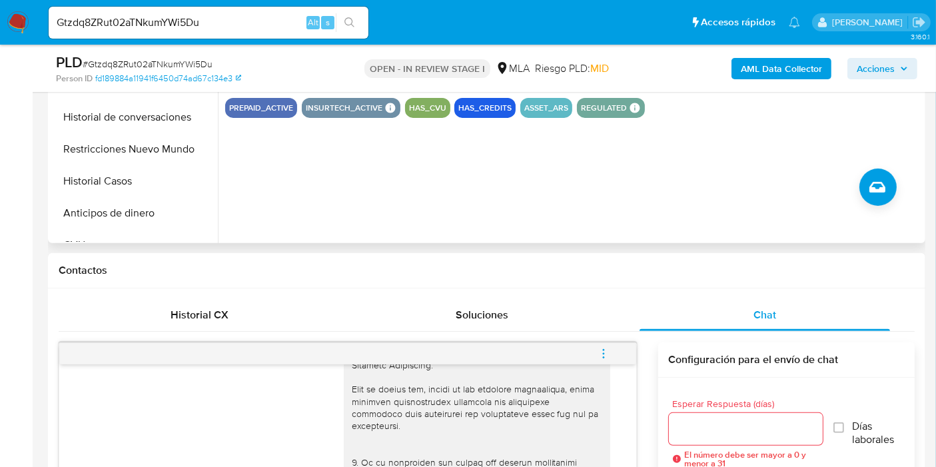
scroll to position [222, 0]
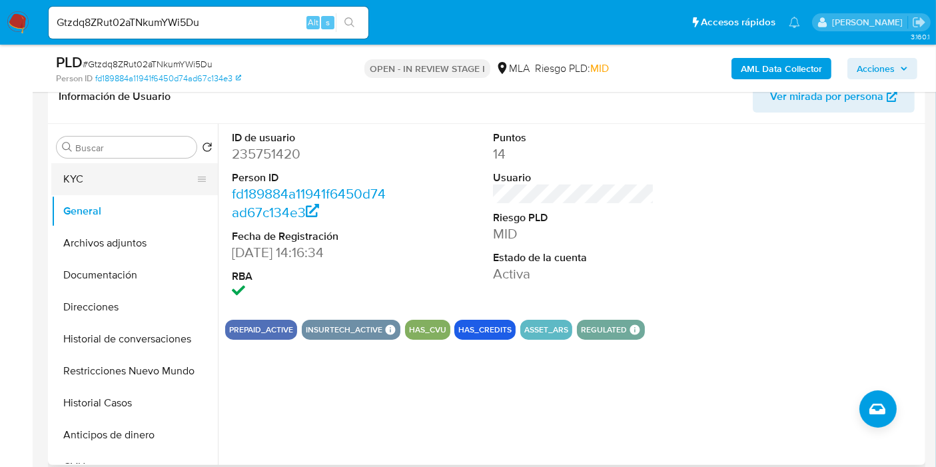
click at [95, 185] on button "KYC" at bounding box center [129, 179] width 156 height 32
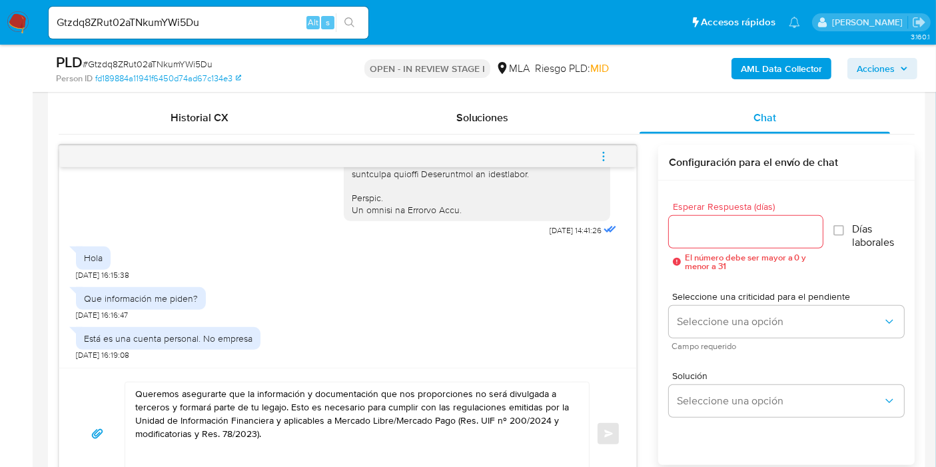
scroll to position [740, 0]
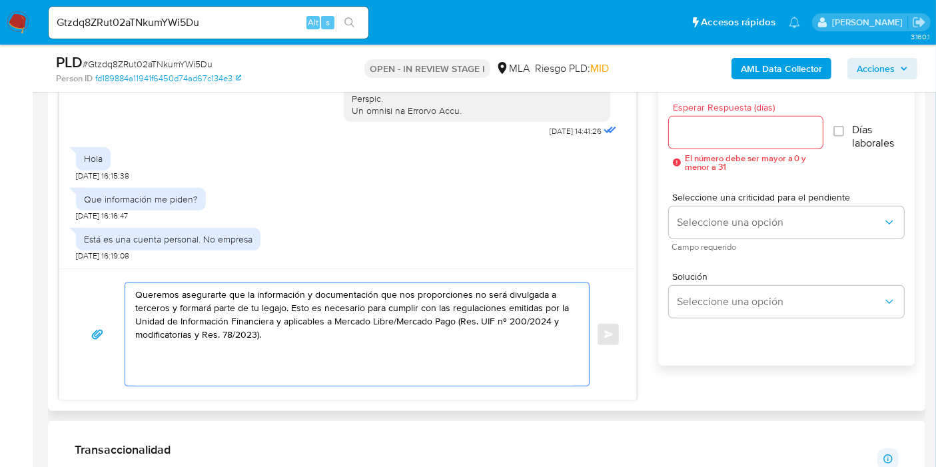
click at [164, 314] on textarea "Queremos asegurarte que la información y documentación que nos proporciones no …" at bounding box center [353, 334] width 437 height 103
click at [165, 294] on textarea "Queremos asegurarte que la información y documentación que nos proporciones no …" at bounding box center [353, 334] width 437 height 103
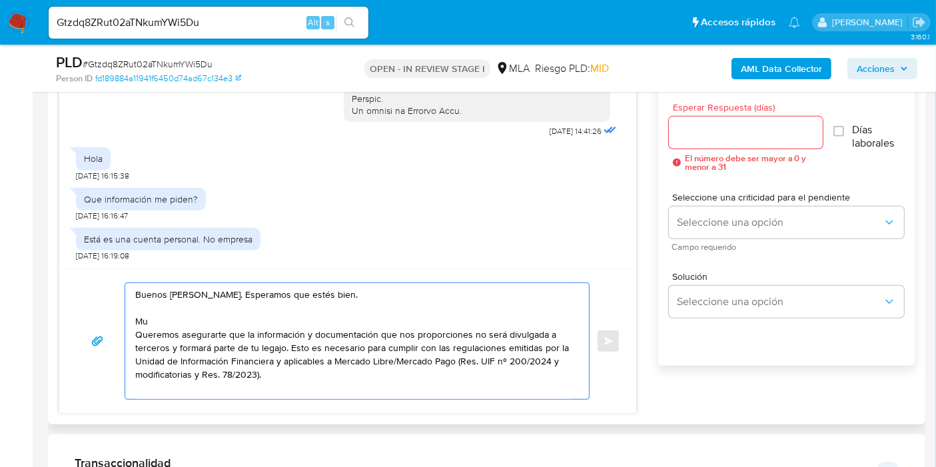
type textarea "Buenos [PERSON_NAME]. Esperamos que estés bien. Muc Queremos asegurarte que la …"
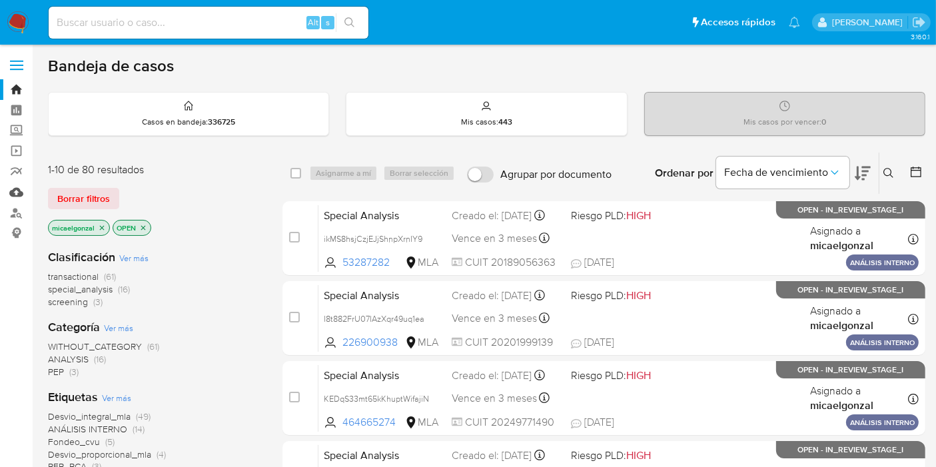
click at [17, 195] on link "Mulan" at bounding box center [79, 192] width 159 height 21
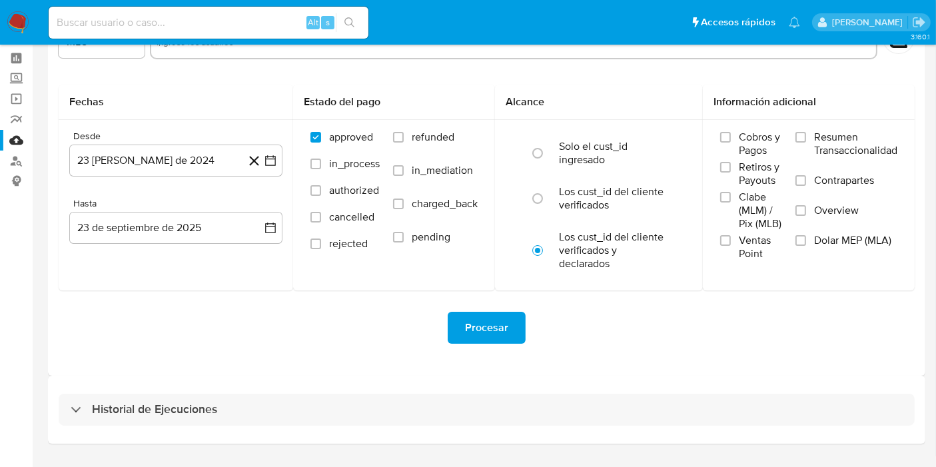
scroll to position [84, 0]
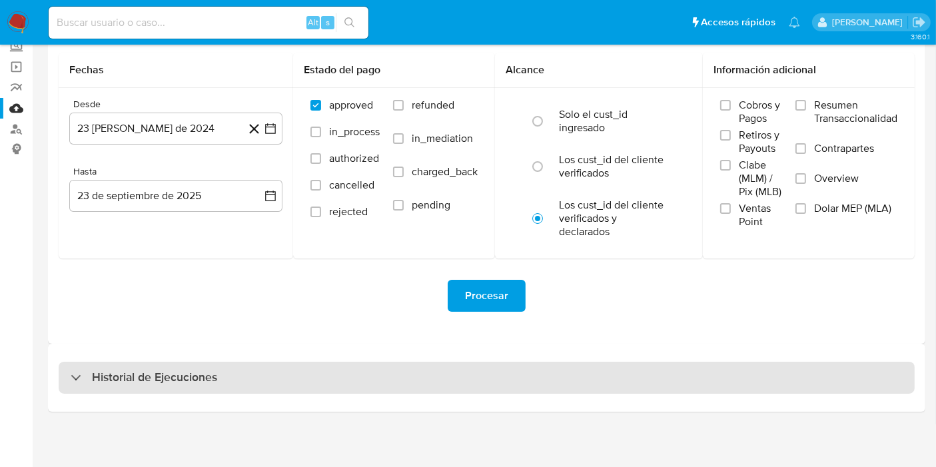
click at [236, 372] on div "Historial de Ejecuciones" at bounding box center [487, 378] width 856 height 32
select select "10"
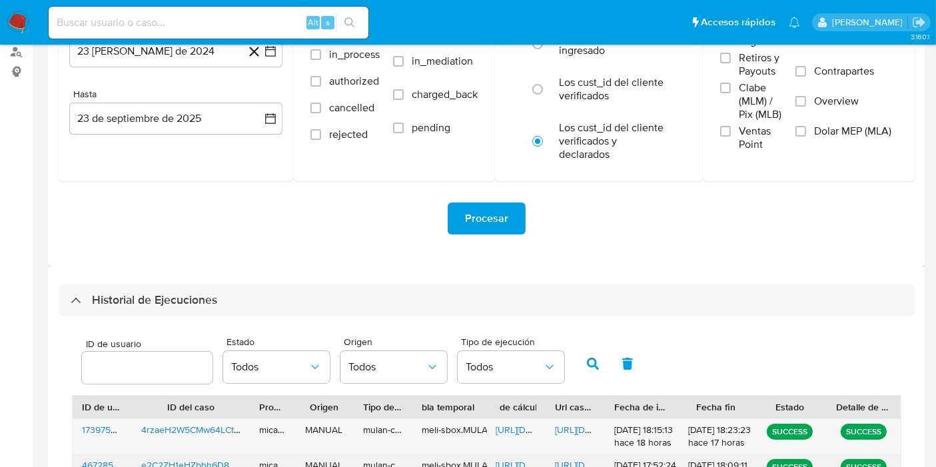
scroll to position [232, 0]
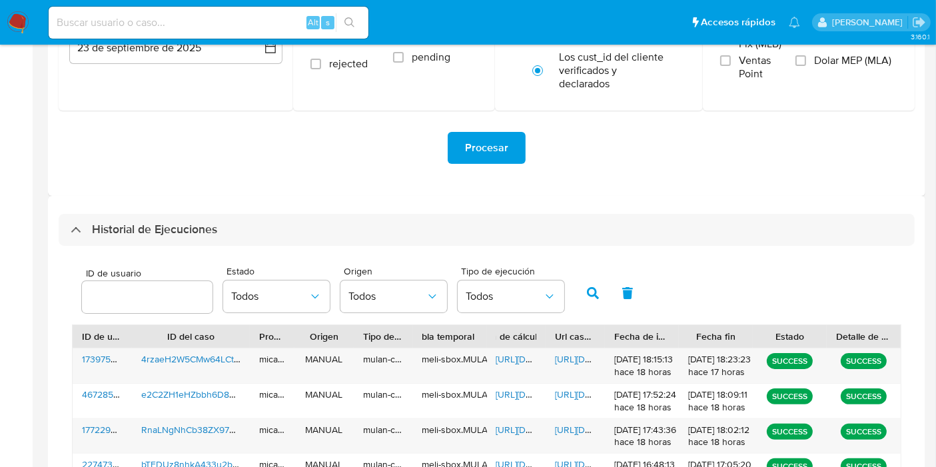
click at [143, 275] on span "ID de usuario" at bounding box center [151, 273] width 131 height 10
click at [143, 288] on input "number" at bounding box center [147, 296] width 131 height 17
click at [141, 299] on input "number" at bounding box center [147, 296] width 131 height 17
paste input "235751420"
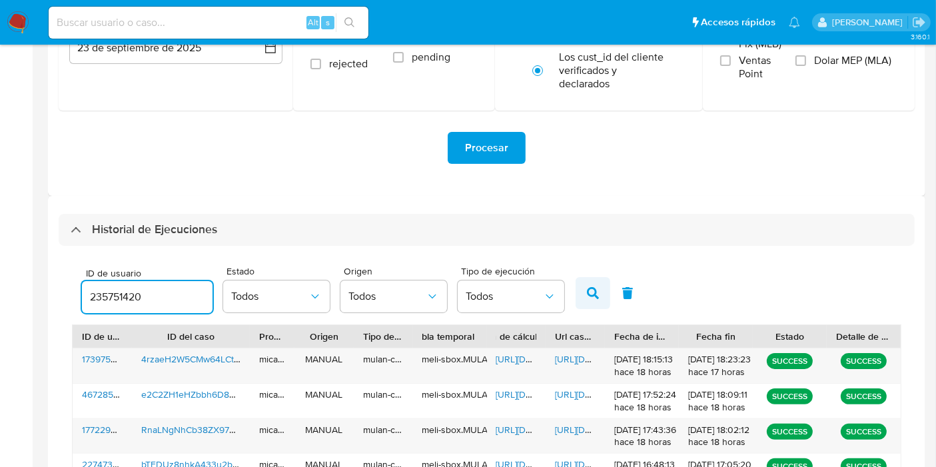
type input "235751420"
click at [603, 290] on button "button" at bounding box center [593, 293] width 35 height 32
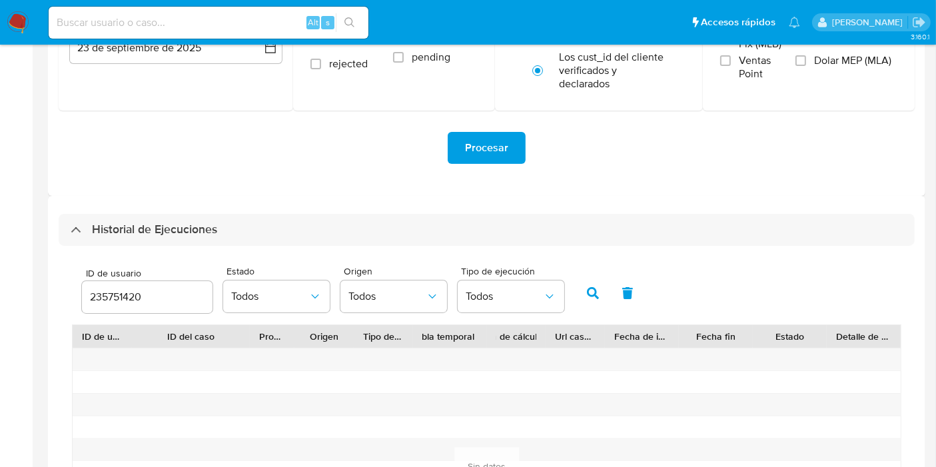
click at [590, 300] on button "button" at bounding box center [593, 293] width 35 height 32
click at [159, 297] on input "235751420" at bounding box center [147, 296] width 131 height 17
click at [599, 282] on button "button" at bounding box center [593, 293] width 35 height 32
click at [125, 298] on input "235751420" at bounding box center [147, 296] width 131 height 17
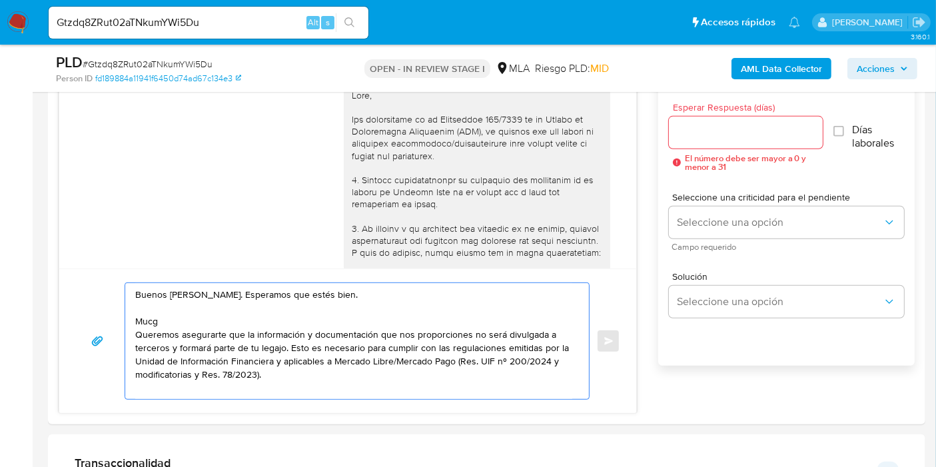
scroll to position [687, 0]
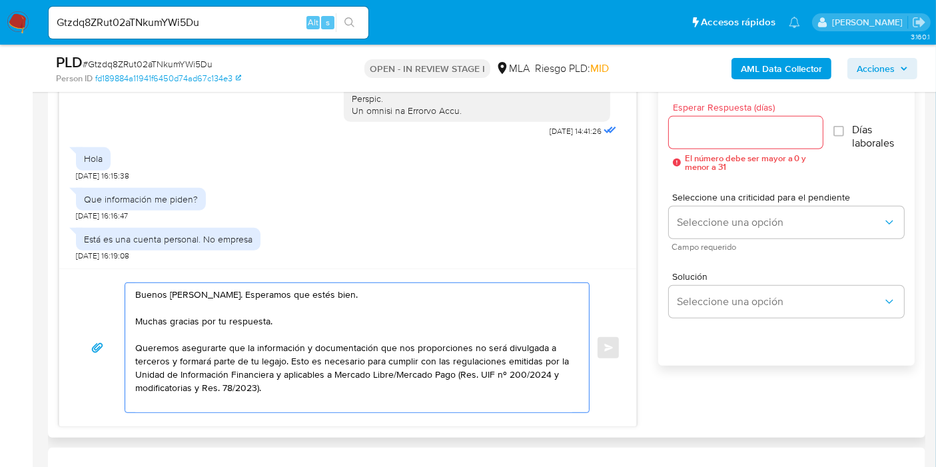
drag, startPoint x: 137, startPoint y: 349, endPoint x: 258, endPoint y: 350, distance: 121.9
click at [258, 350] on textarea "Buenos [PERSON_NAME]. Esperamos que estés bien. Muchas gracias por tu respuesta…" at bounding box center [353, 347] width 437 height 129
click at [285, 385] on textarea "Buenos [PERSON_NAME]. Esperamos que estés bien. Muchas gracias por tu respuesta…" at bounding box center [353, 347] width 437 height 129
click at [285, 359] on textarea "Buenos [PERSON_NAME]. Esperamos que estés bien. Muchas gracias por tu respuesta…" at bounding box center [353, 347] width 437 height 129
drag, startPoint x: 287, startPoint y: 358, endPoint x: 135, endPoint y: 348, distance: 152.9
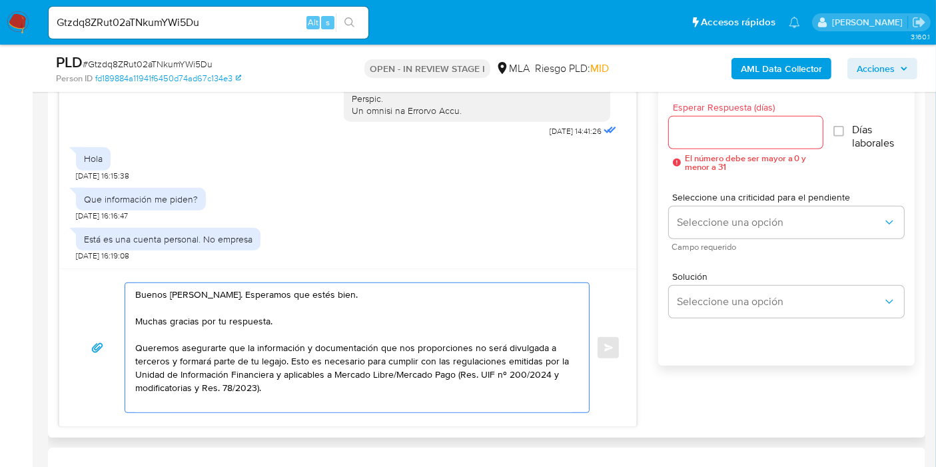
click at [135, 348] on textarea "Buenos [PERSON_NAME]. Esperamos que estés bien. Muchas gracias por tu respuesta…" at bounding box center [353, 347] width 437 height 129
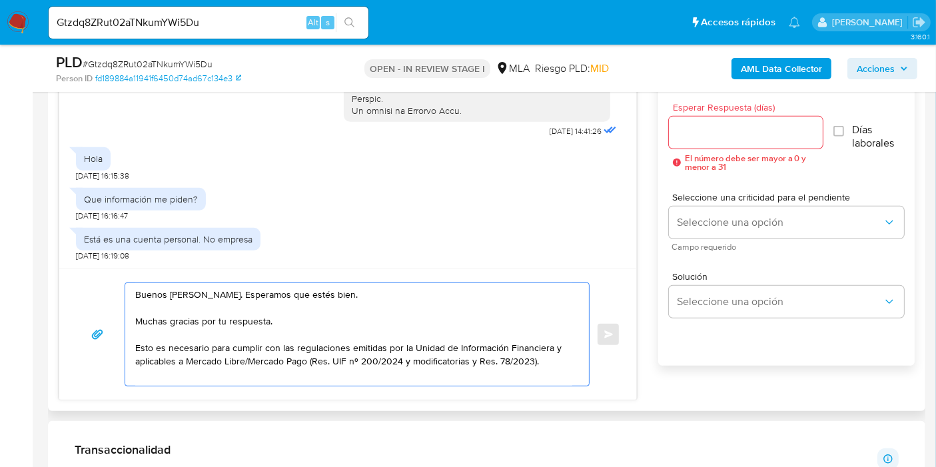
click at [588, 354] on div "Buenos [PERSON_NAME]. Esperamos que estés bien. Muchas gracias por tu respuesta…" at bounding box center [357, 334] width 465 height 104
click at [556, 352] on textarea "Buenos días, Veronica. Esperamos que estés bien. Muchas gracias por tu respuest…" at bounding box center [353, 334] width 437 height 103
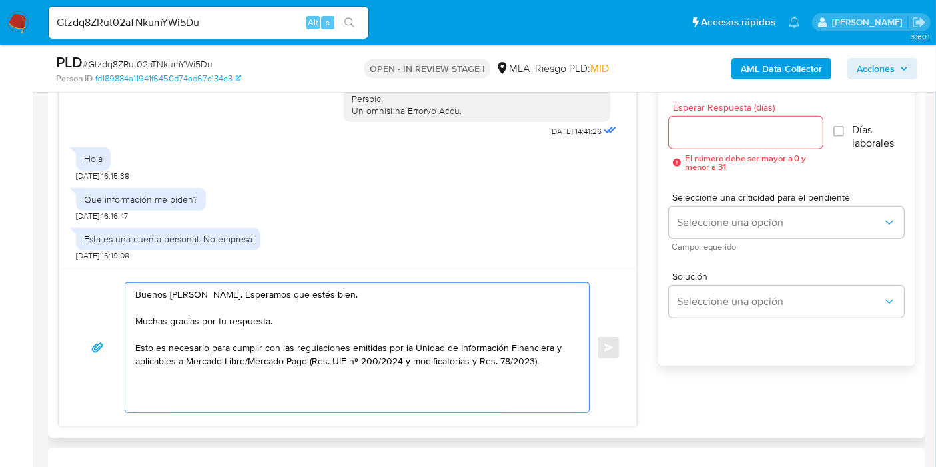
paste textarea "Queremos asegurarte que la información y documentación que nos proporciones no …"
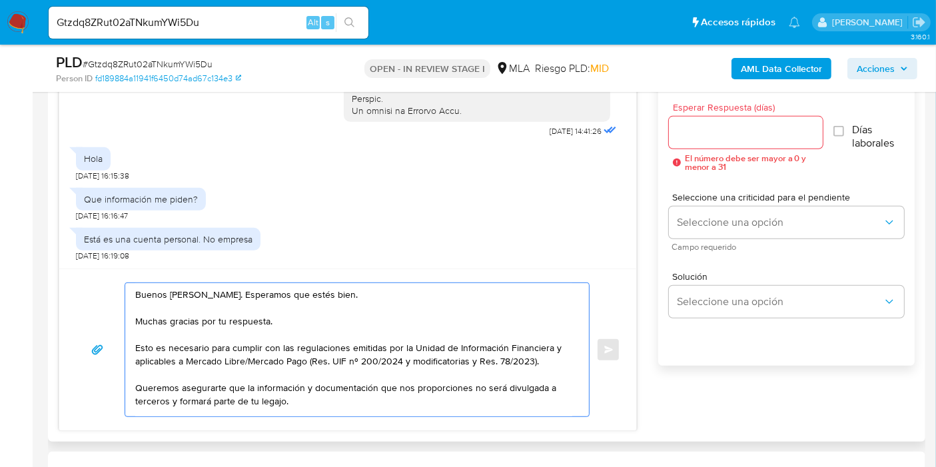
drag, startPoint x: 139, startPoint y: 347, endPoint x: 205, endPoint y: 347, distance: 65.9
click at [205, 347] on textarea "Buenos días, Veronica. Esperamos que estés bien. Muchas gracias por tu respuest…" at bounding box center [353, 349] width 437 height 133
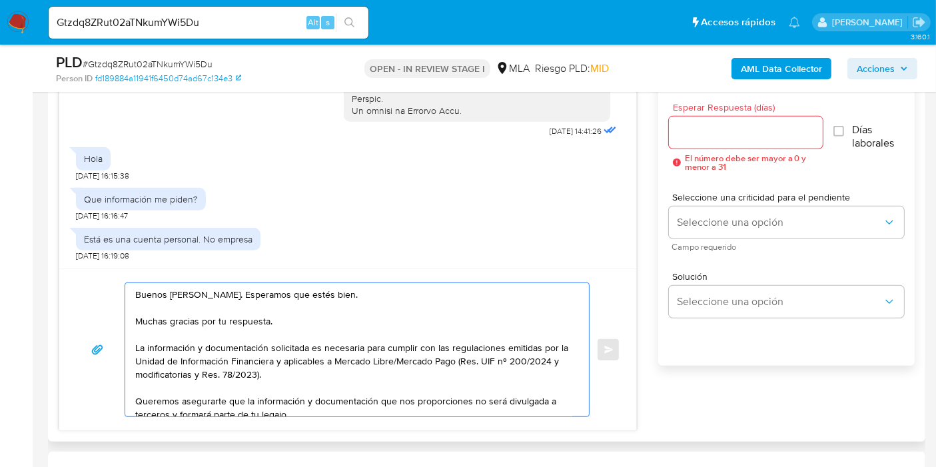
click at [211, 294] on textarea "Buenos días, Veronica. Esperamos que estés bien. Muchas gracias por tu respuest…" at bounding box center [353, 349] width 437 height 133
click at [0, 0] on lt-span "Ver ó nica" at bounding box center [0, 0] width 0 height 0
drag, startPoint x: 193, startPoint y: 364, endPoint x: 392, endPoint y: 396, distance: 202.4
click at [203, 369] on textarea "Buenos días, Verónica. Esperamos que estés bien. Muchas gracias por tu respuest…" at bounding box center [353, 349] width 437 height 133
click at [395, 380] on textarea "Buenos días, Verónica. Esperamos que estés bien. Muchas gracias por tu respuest…" at bounding box center [353, 349] width 437 height 133
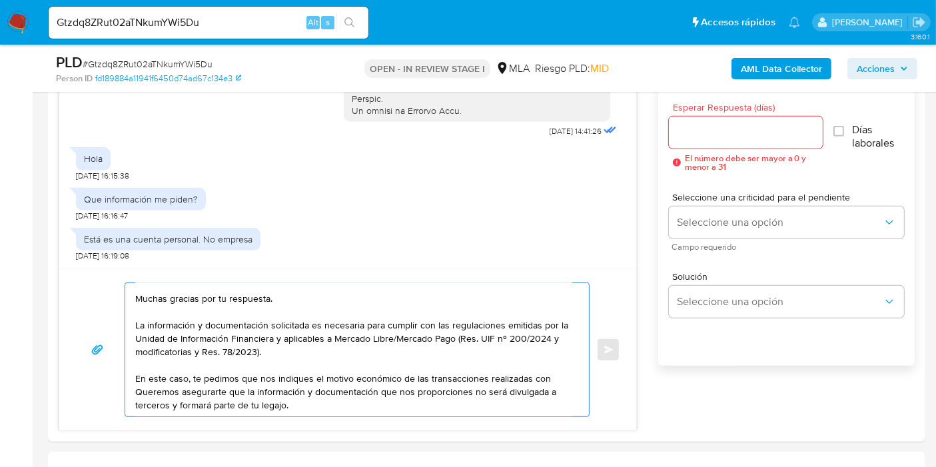
scroll to position [36, 0]
paste textarea "Federico Nahuel Uchima"
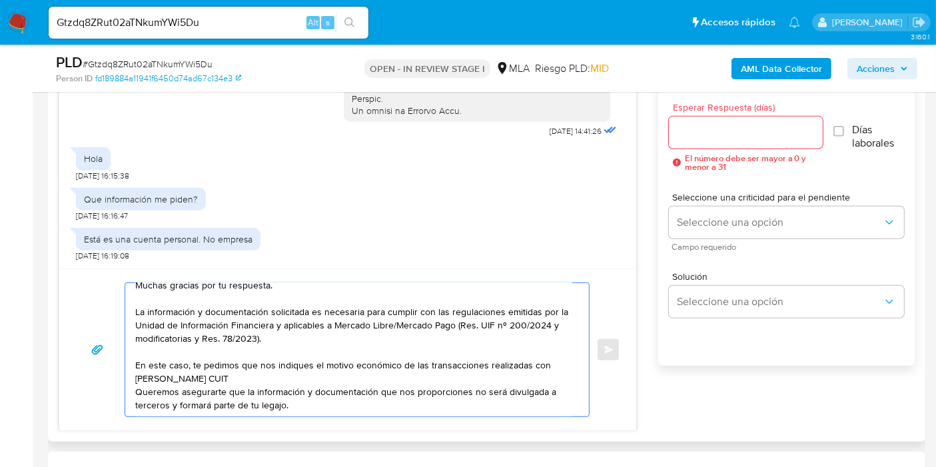
paste textarea "20389957470"
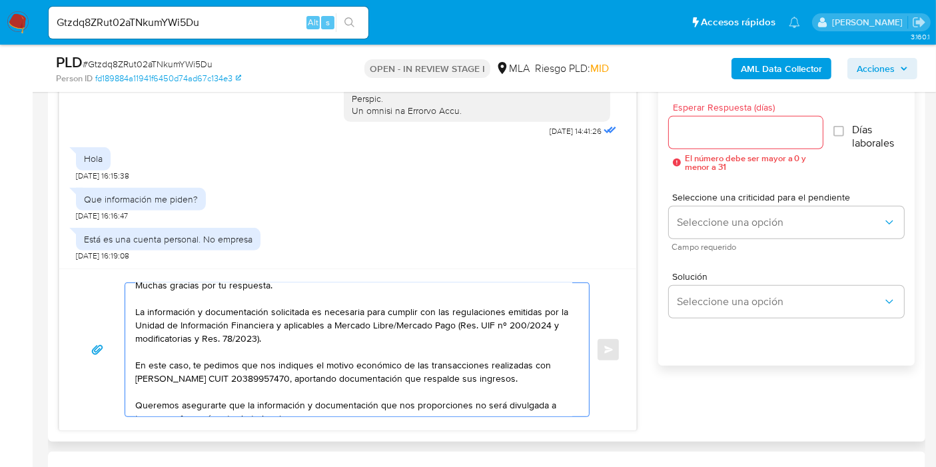
scroll to position [63, 0]
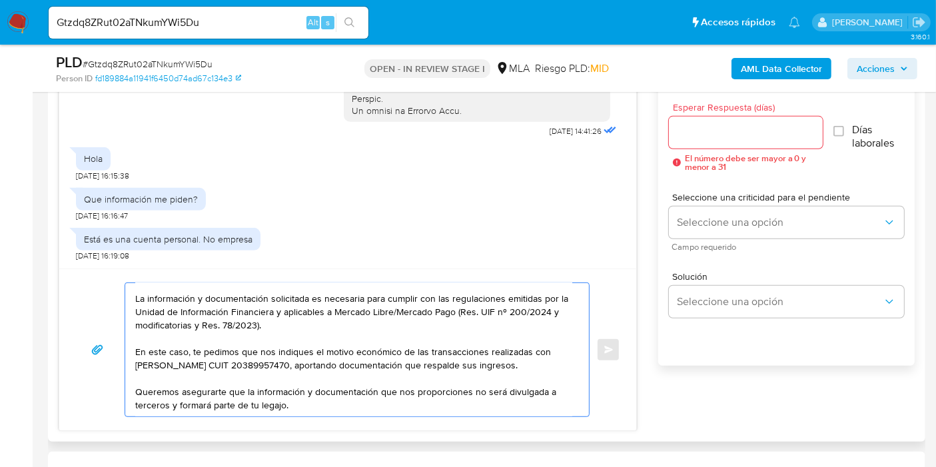
click at [380, 410] on textarea "Buenos días, Verónica. Esperamos que estés bien. Muchas gracias por tu respuest…" at bounding box center [353, 349] width 437 height 133
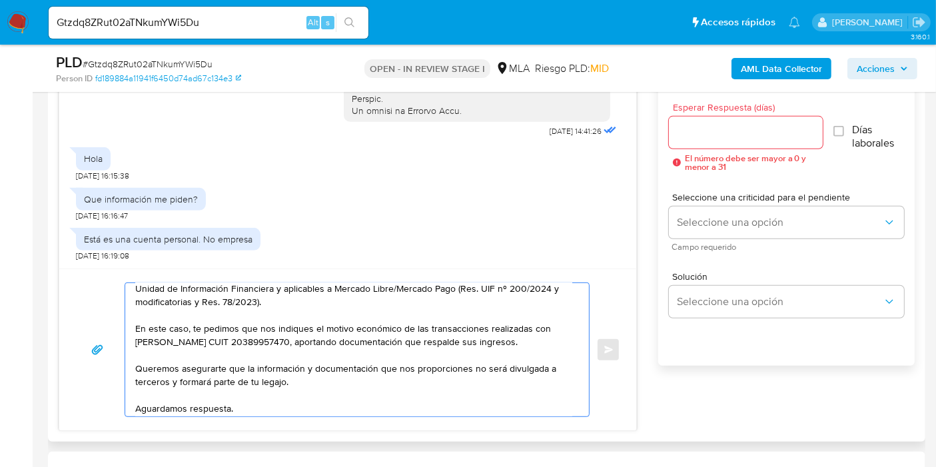
scroll to position [0, 0]
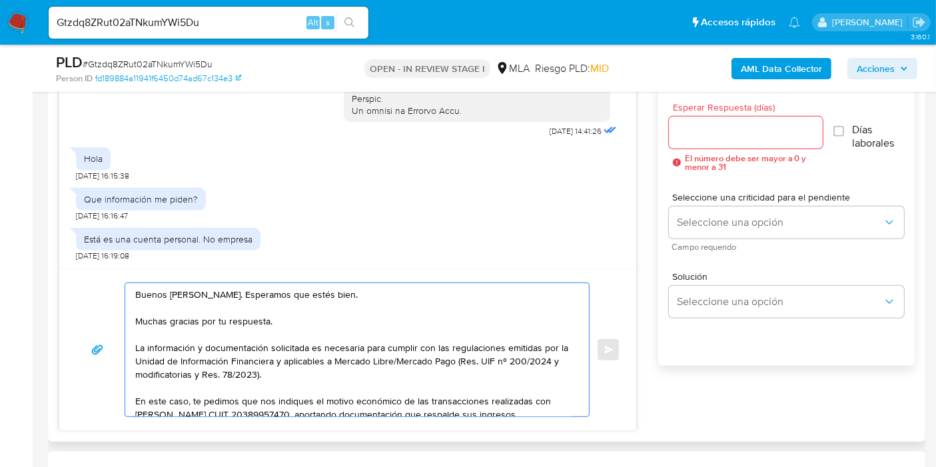
type textarea "Buenos días, Verónica. Esperamos que estés bien. Muchas gracias por tu respuest…"
click at [797, 141] on div at bounding box center [746, 133] width 154 height 32
click at [799, 138] on input "Esperar Respuesta (días)" at bounding box center [746, 132] width 154 height 17
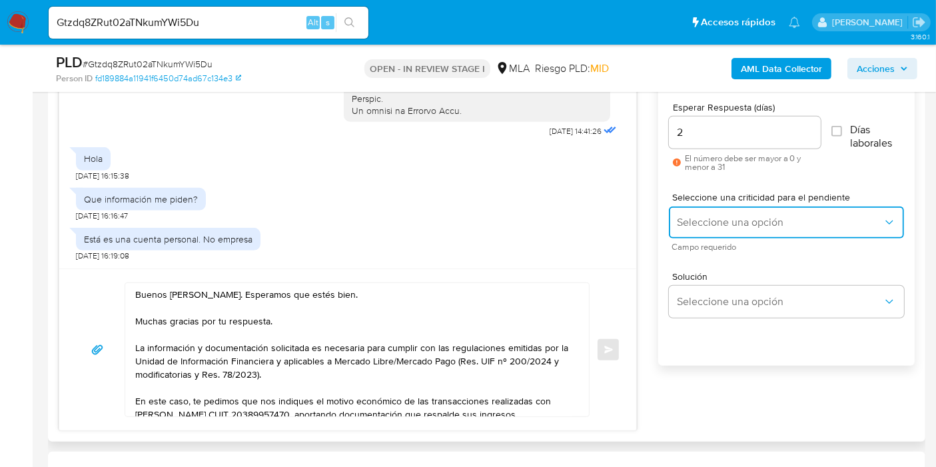
drag, startPoint x: 679, startPoint y: 228, endPoint x: 761, endPoint y: 129, distance: 128.2
click at [878, 176] on div "Esperar Respuesta (días) 2 El número debe ser mayor a 0 y menor a 31 Días labor…" at bounding box center [786, 241] width 256 height 320
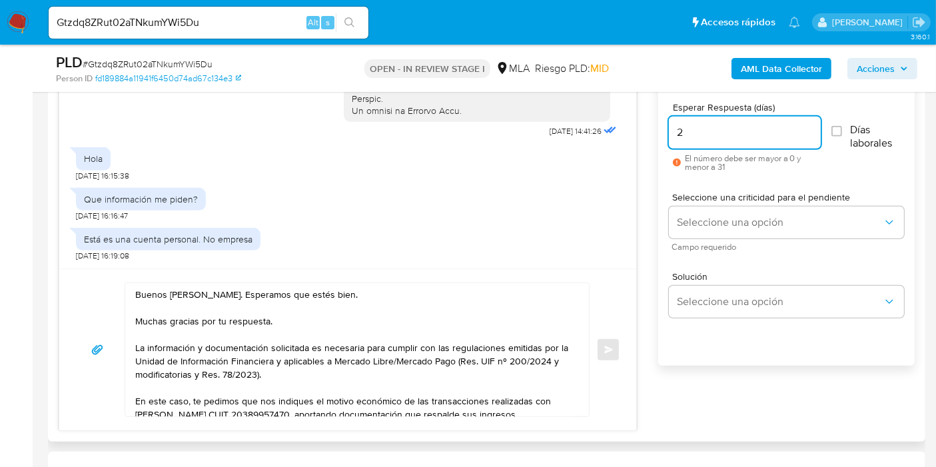
click at [732, 125] on input "2" at bounding box center [745, 132] width 152 height 17
click at [730, 126] on input "2" at bounding box center [745, 132] width 152 height 17
click at [723, 142] on div "23" at bounding box center [745, 133] width 152 height 32
drag, startPoint x: 733, startPoint y: 131, endPoint x: 483, endPoint y: 114, distance: 250.4
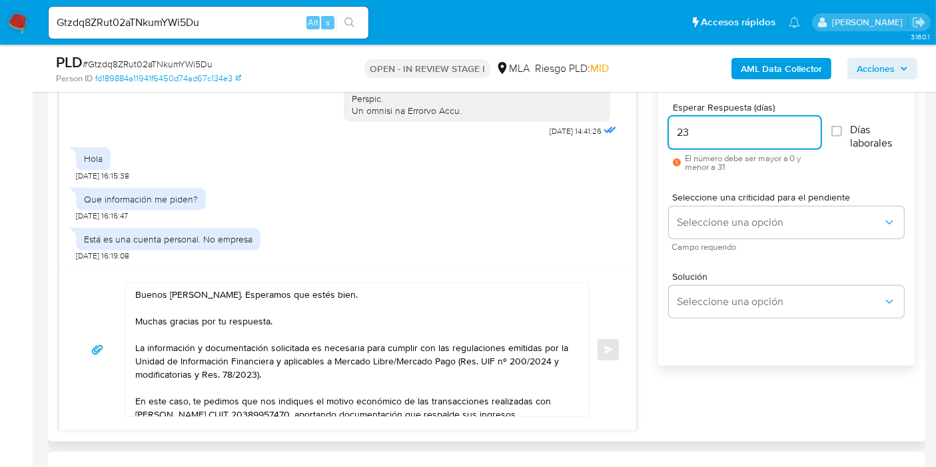
click at [474, 110] on div "17/09/2025 14:41:26 Hola 17/09/2025 16:15:38 Que información me piden? 17/09/20…" at bounding box center [487, 238] width 856 height 385
type input "3"
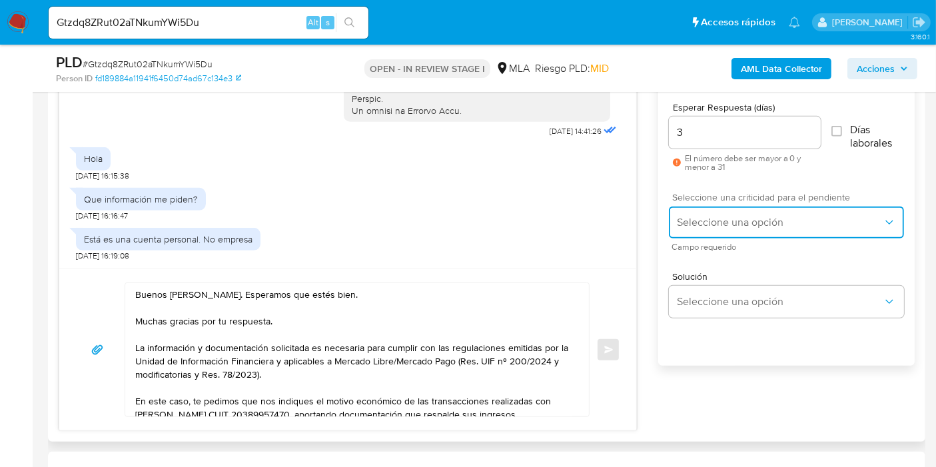
click at [713, 209] on button "Seleccione una opción" at bounding box center [786, 223] width 235 height 32
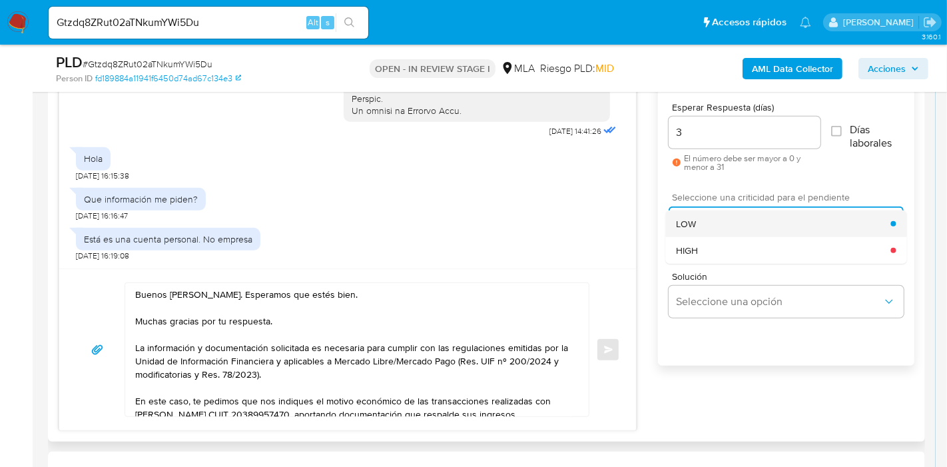
click at [711, 232] on div "LOW" at bounding box center [783, 224] width 215 height 27
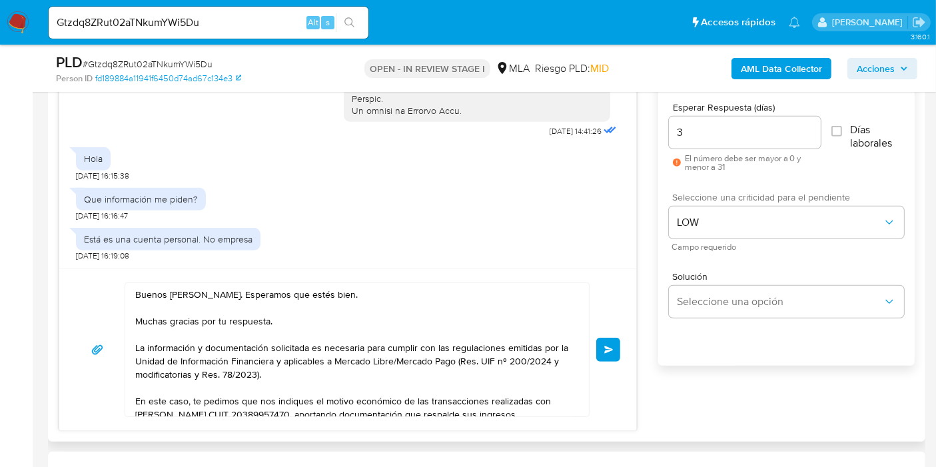
click at [596, 351] on button "Enviar" at bounding box center [608, 350] width 24 height 24
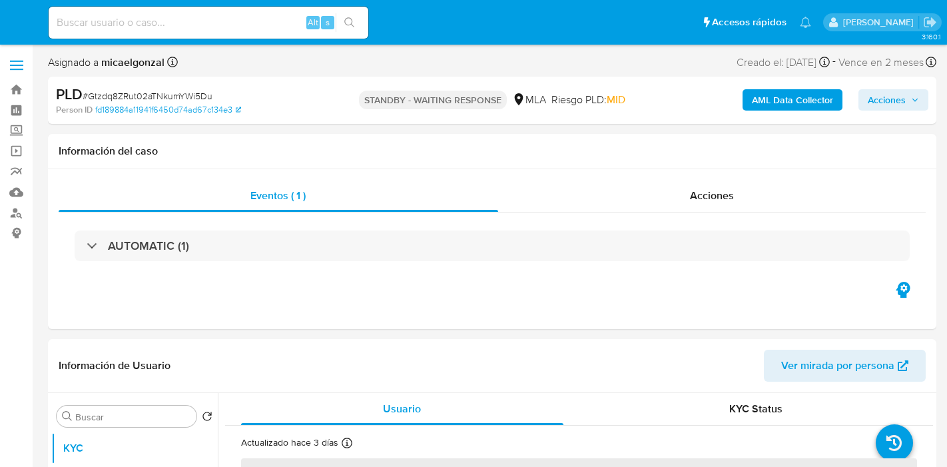
select select "10"
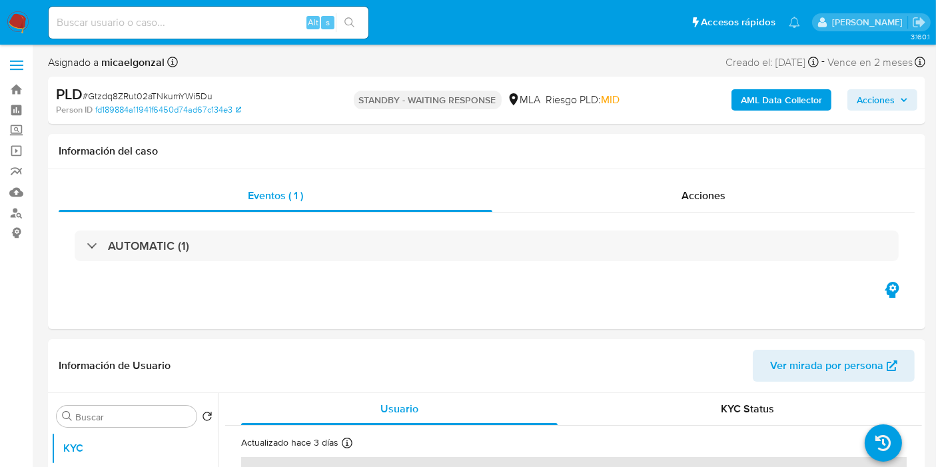
click at [121, 55] on b "micaelgonzal" at bounding box center [132, 62] width 66 height 15
click at [135, 35] on div "Alt s" at bounding box center [209, 23] width 320 height 32
click at [141, 23] on input at bounding box center [209, 22] width 320 height 17
paste input "RdPWJrGczTPysTq73RqYtYGJ"
type input "RdPWJrGczTPysTq73RqYtYGJ"
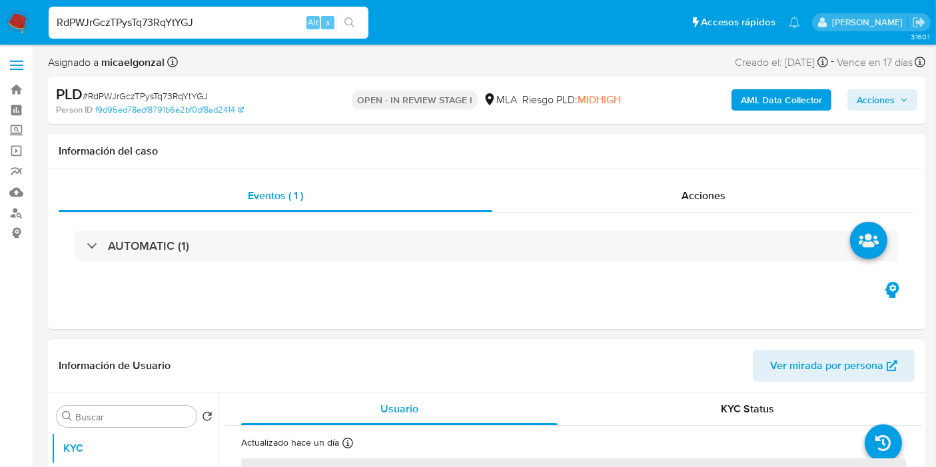
select select "10"
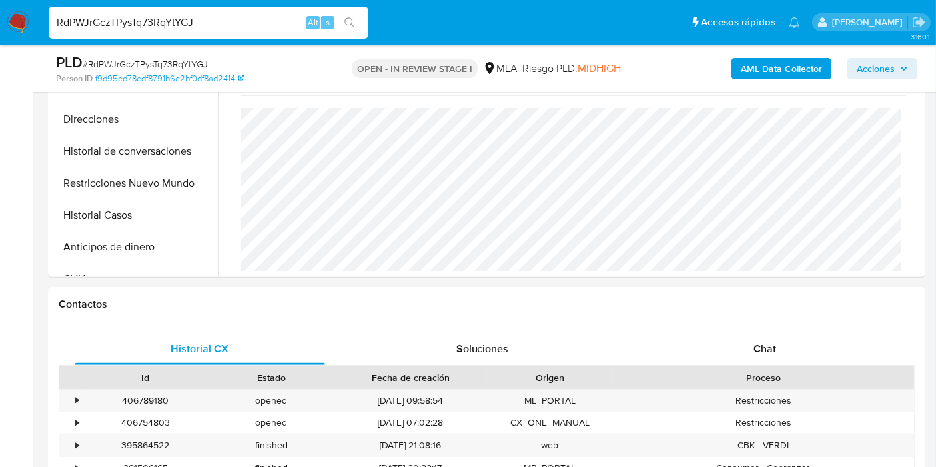
scroll to position [518, 0]
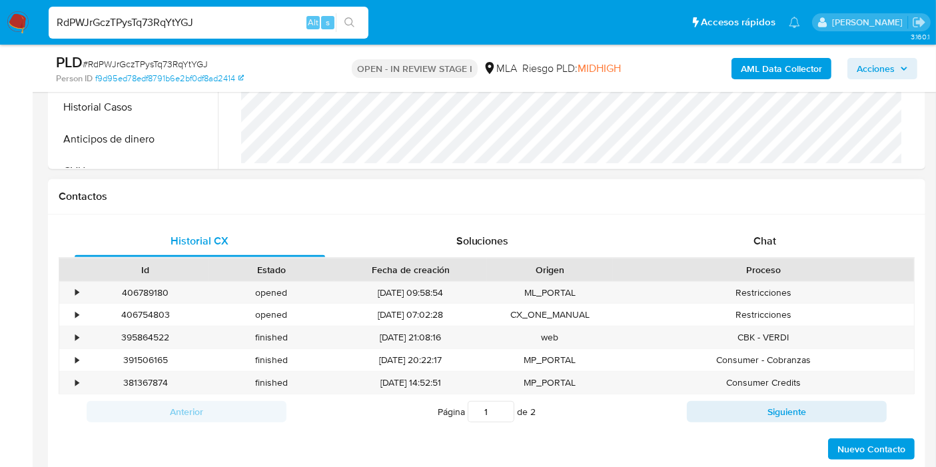
click at [829, 272] on div "Proceso" at bounding box center [763, 269] width 301 height 23
click at [822, 246] on div "Chat" at bounding box center [765, 241] width 250 height 32
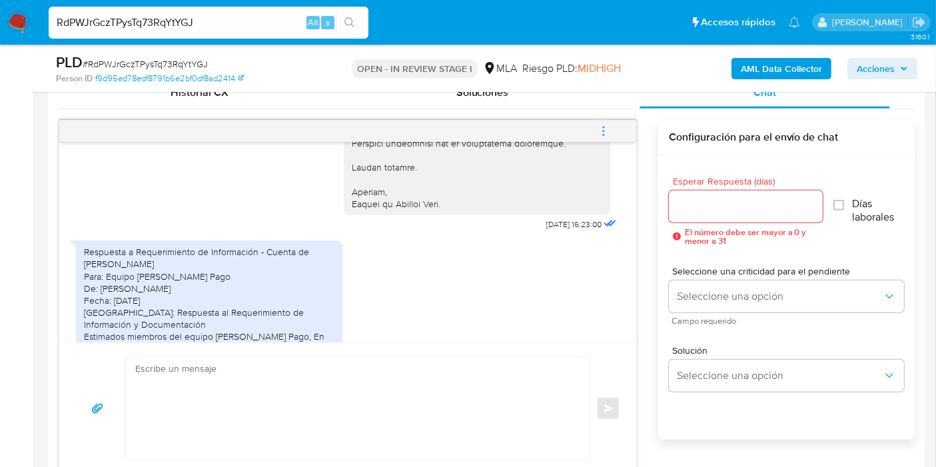
scroll to position [2072, 0]
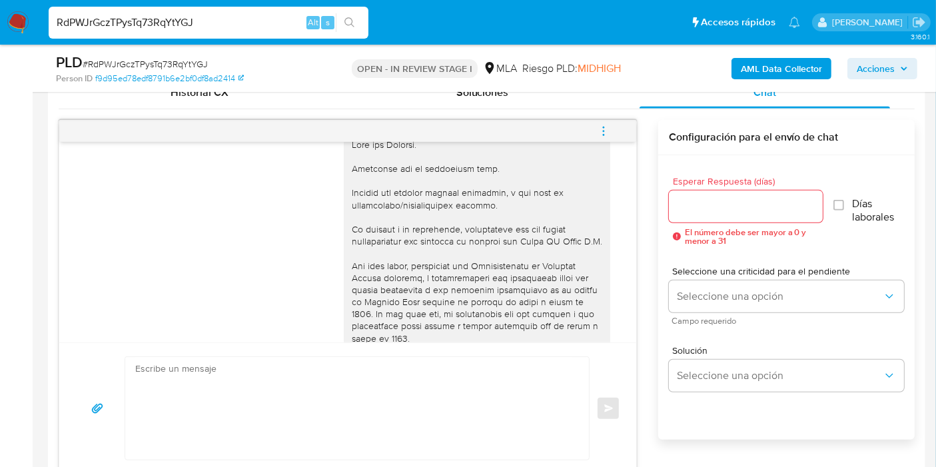
scroll to position [3108, 0]
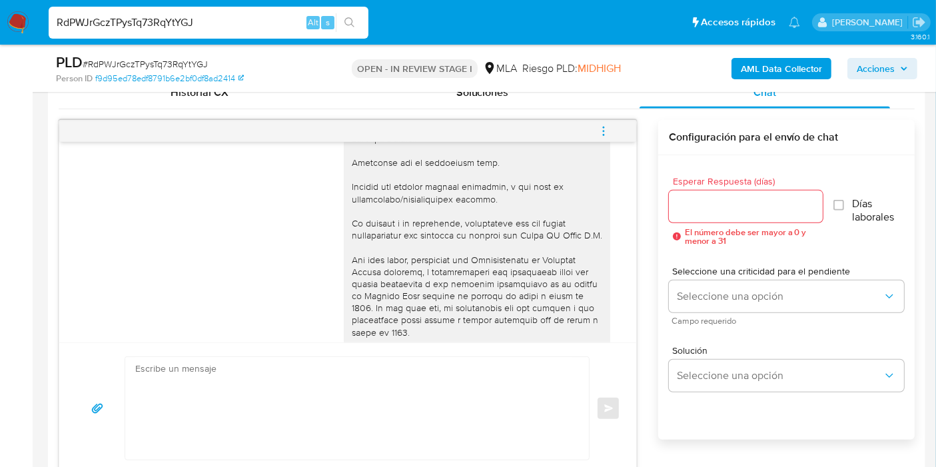
click at [448, 276] on div at bounding box center [477, 393] width 250 height 521
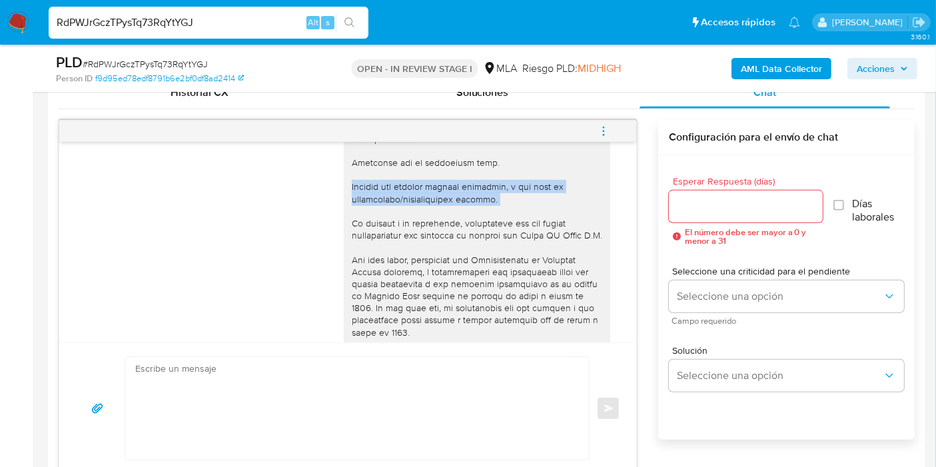
click at [448, 276] on div at bounding box center [477, 393] width 250 height 521
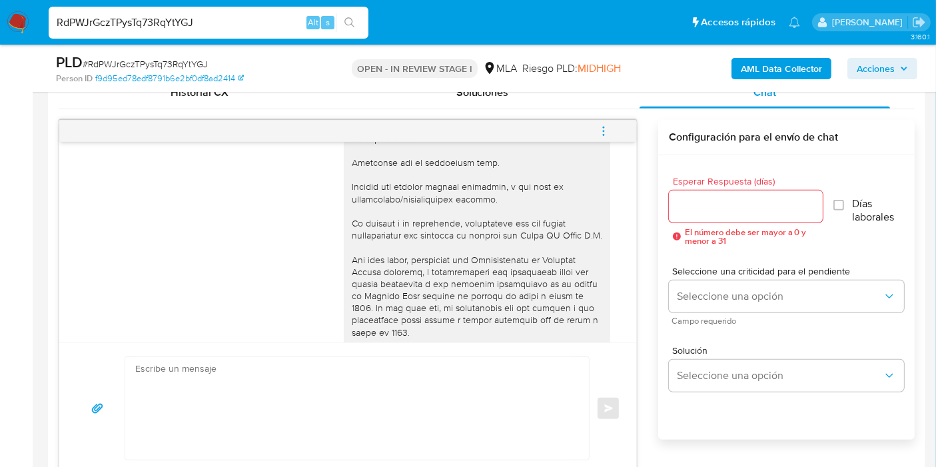
click at [460, 314] on div at bounding box center [477, 393] width 250 height 521
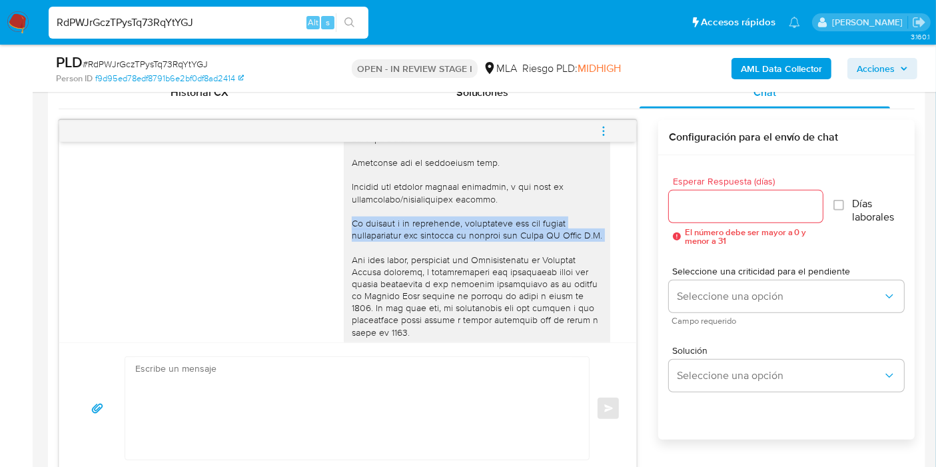
click at [460, 314] on div at bounding box center [477, 393] width 250 height 521
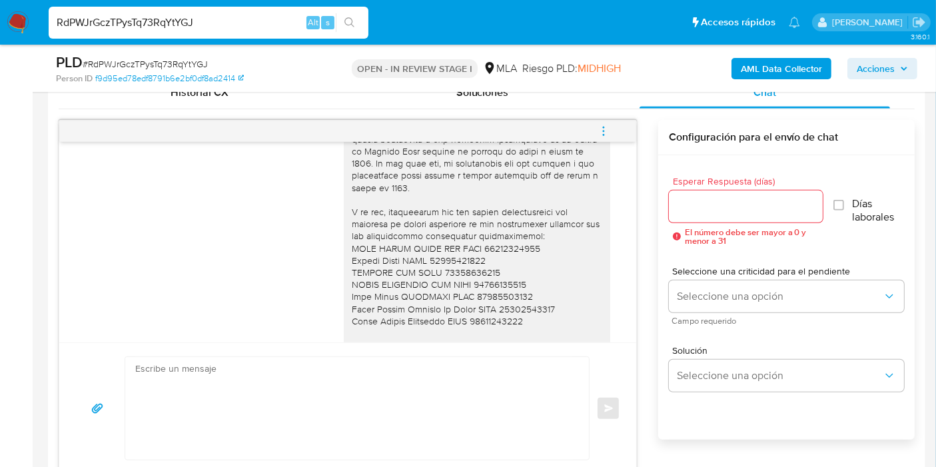
scroll to position [3256, 0]
click at [448, 258] on div at bounding box center [477, 245] width 250 height 521
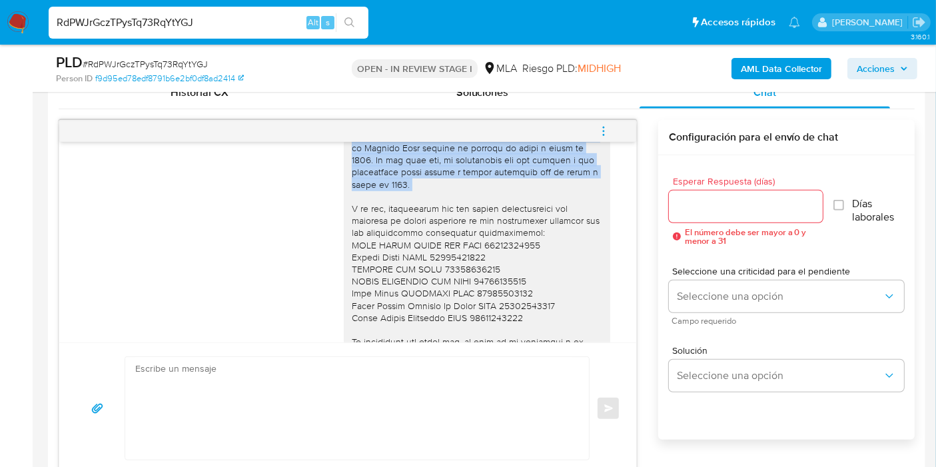
click at [448, 258] on div at bounding box center [477, 245] width 250 height 521
click at [430, 261] on div at bounding box center [477, 245] width 250 height 521
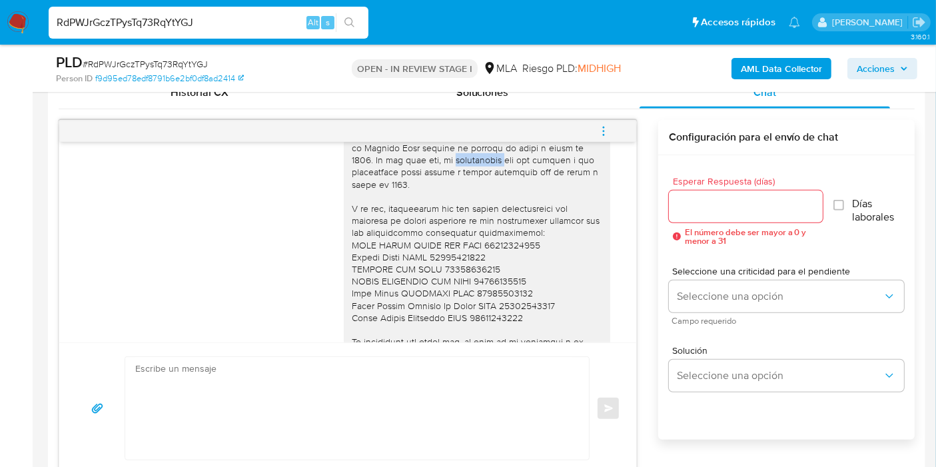
click at [430, 261] on div at bounding box center [477, 245] width 250 height 521
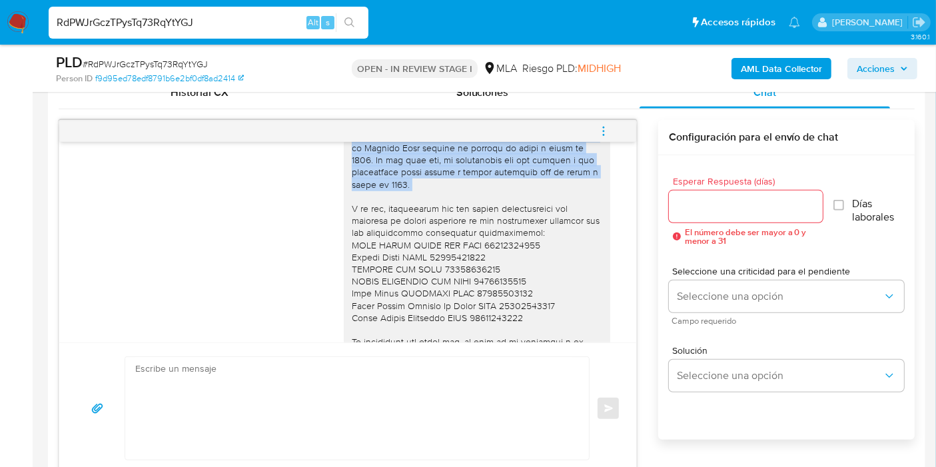
click at [430, 261] on div at bounding box center [477, 245] width 250 height 521
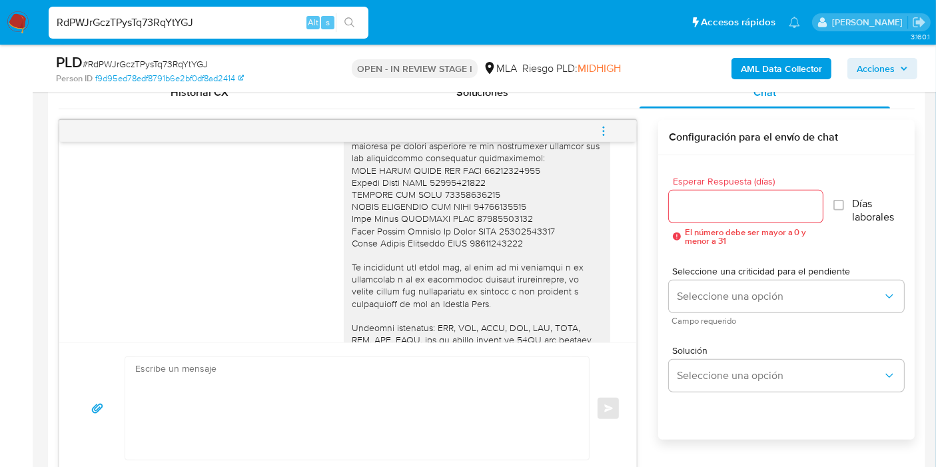
click at [430, 261] on div at bounding box center [477, 170] width 250 height 521
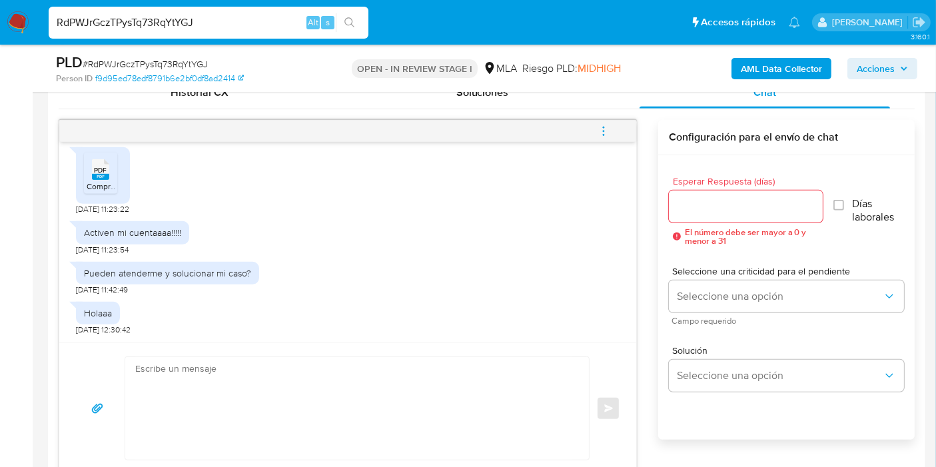
scroll to position [4698, 0]
click at [104, 173] on span "PDF" at bounding box center [101, 170] width 13 height 9
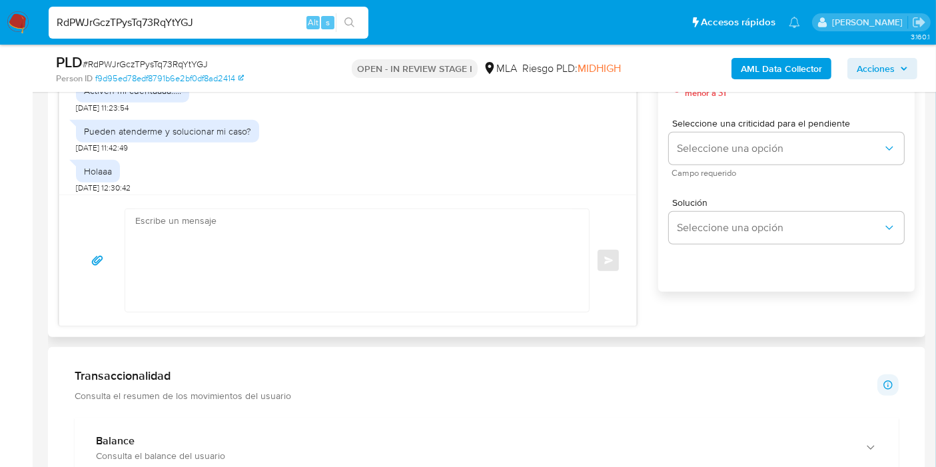
scroll to position [4550, 0]
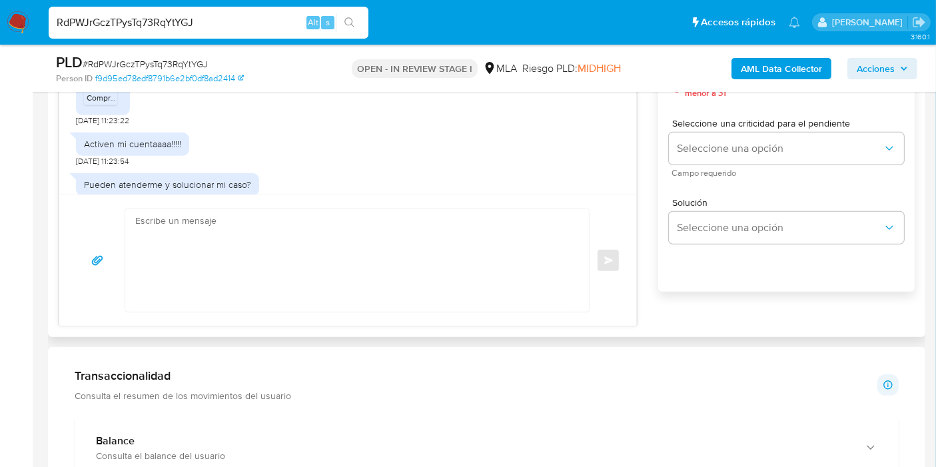
click at [474, 220] on textarea at bounding box center [353, 260] width 437 height 103
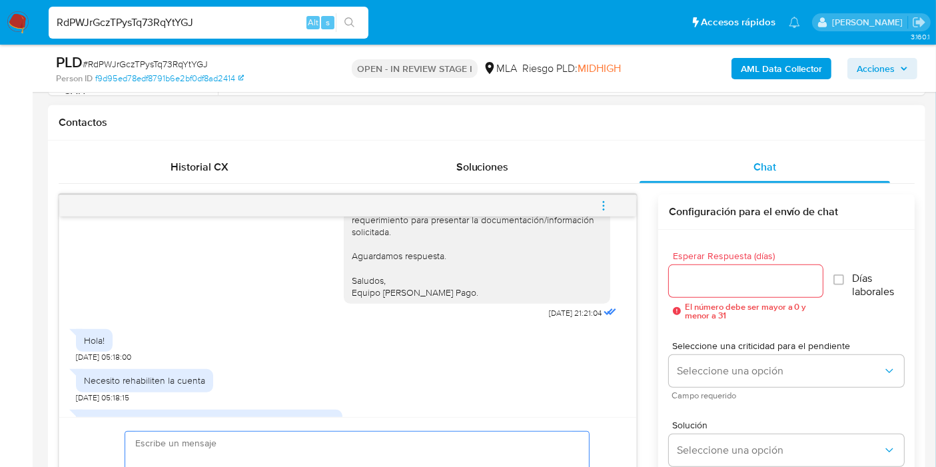
scroll to position [4106, 0]
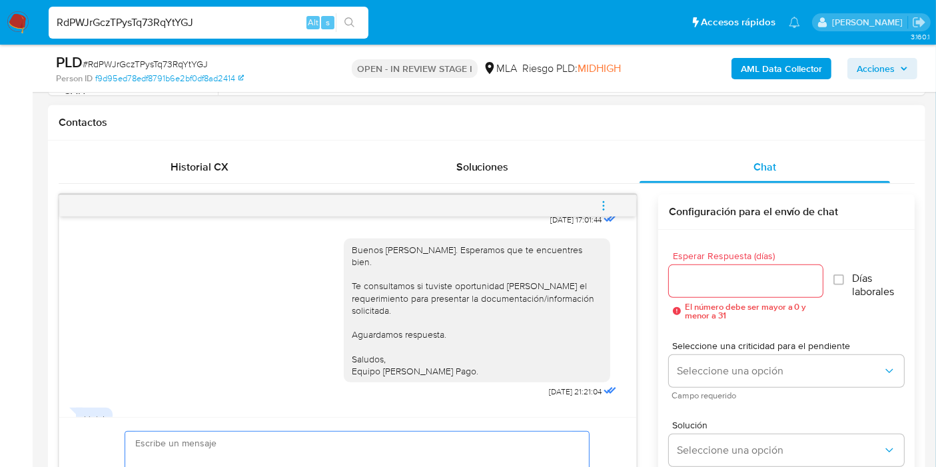
click at [236, 147] on div "Historial CX Soluciones Chat Id Estado Fecha de creación Origen Proceso • 40678…" at bounding box center [486, 350] width 877 height 419
click at [237, 151] on div "Historial CX" at bounding box center [200, 167] width 250 height 32
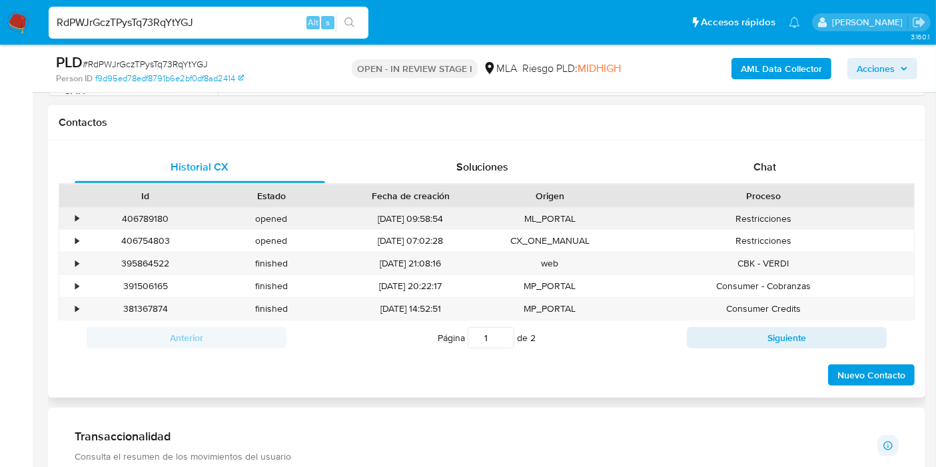
click at [127, 213] on div "406789180" at bounding box center [146, 219] width 126 height 22
click at [840, 169] on div "Chat" at bounding box center [765, 167] width 250 height 32
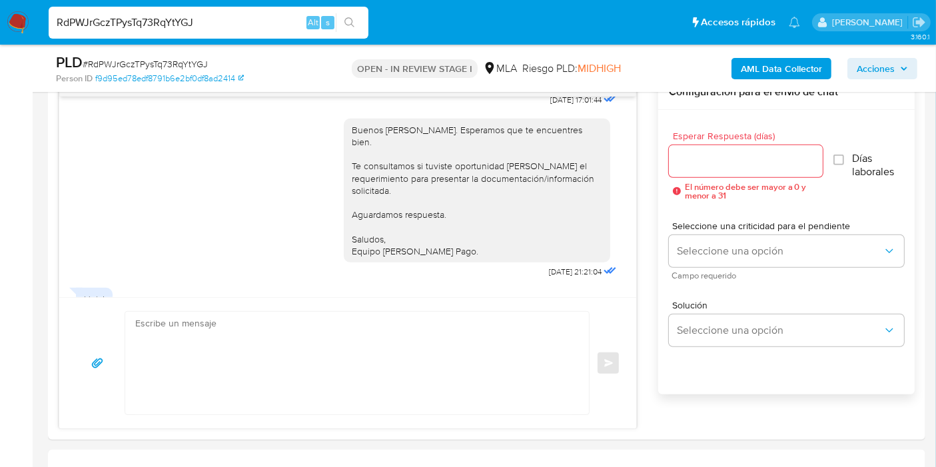
scroll to position [814, 0]
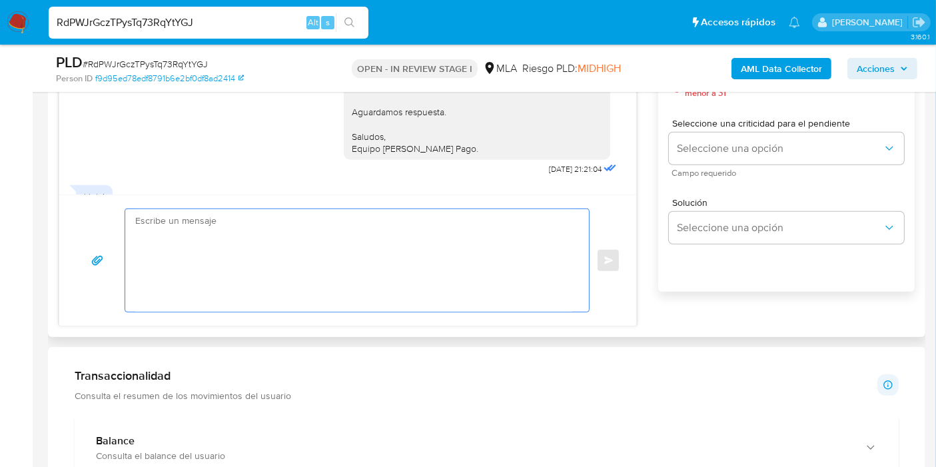
click at [458, 294] on textarea at bounding box center [353, 260] width 437 height 103
type textarea "u"
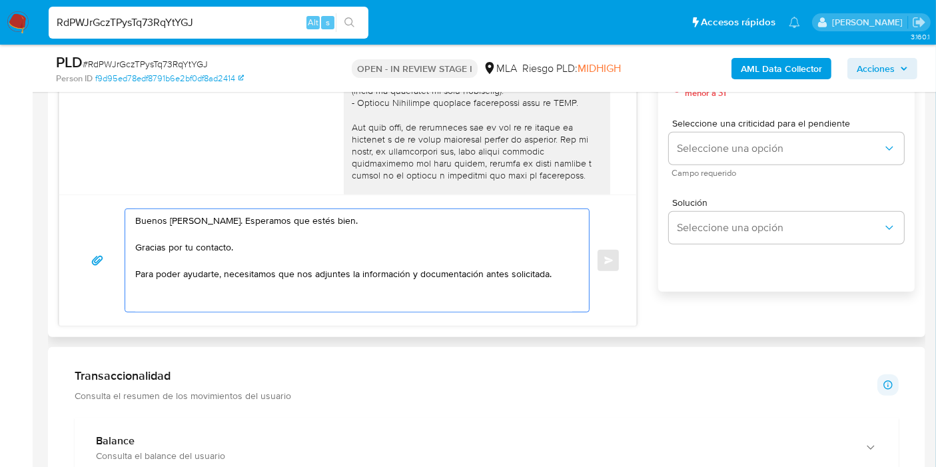
scroll to position [3736, 0]
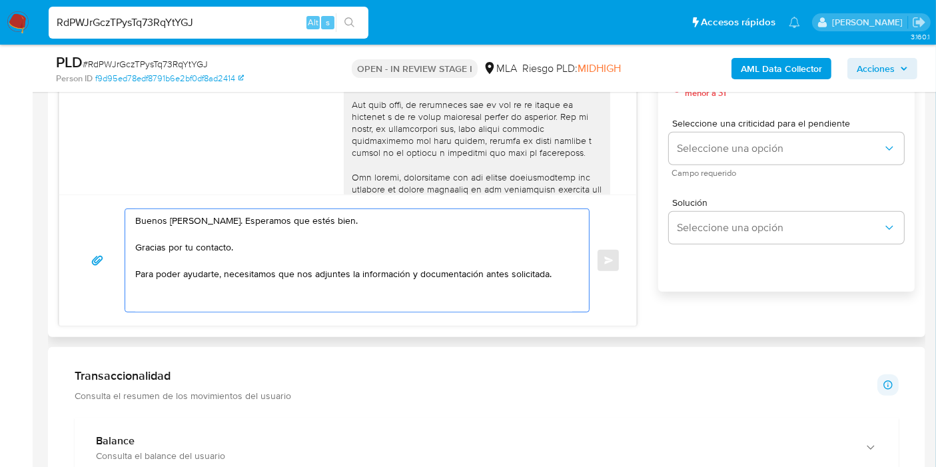
click at [489, 95] on div at bounding box center [477, 135] width 250 height 436
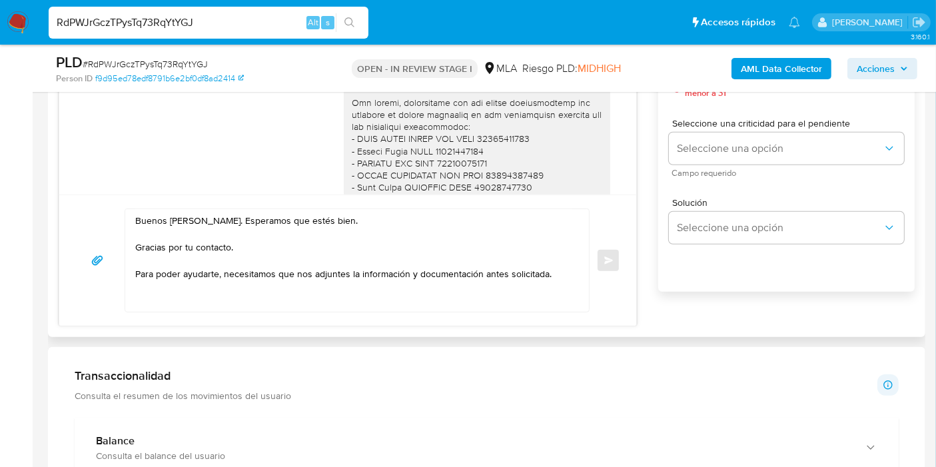
drag, startPoint x: 487, startPoint y: 95, endPoint x: 574, endPoint y: 109, distance: 88.4
click at [576, 113] on div at bounding box center [477, 60] width 250 height 436
copy div "ecesitamos que nos envíes documentación que respalde tu vínculo con Grupo BA Ze…"
click at [312, 278] on textarea "Buenos días, Ricardo. Esperamos que estés bien. Gracias por tu contacto. Para p…" at bounding box center [353, 260] width 437 height 103
click at [286, 289] on textarea "Buenos días, Ricardo. Esperamos que estés bien. Gracias por tu contacto. Para p…" at bounding box center [353, 260] width 437 height 103
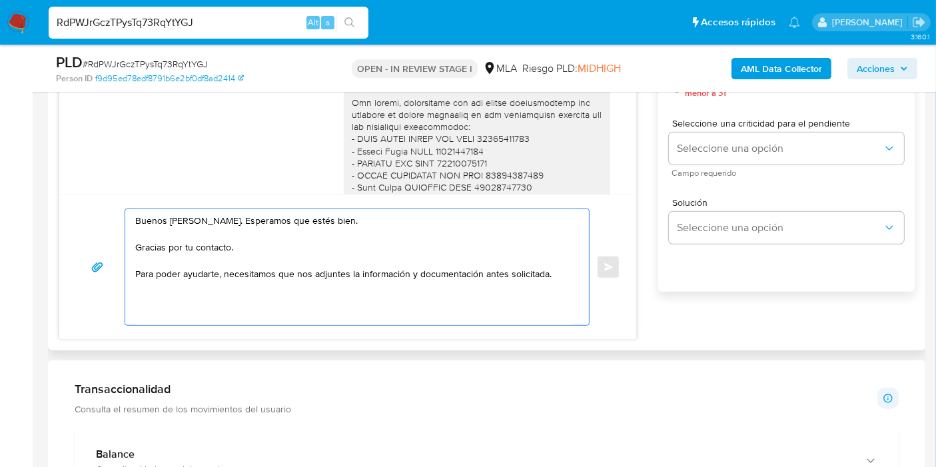
paste textarea "ecesitamos que nos envíes documentación que respalde tu vínculo con Grupo BA Ze…"
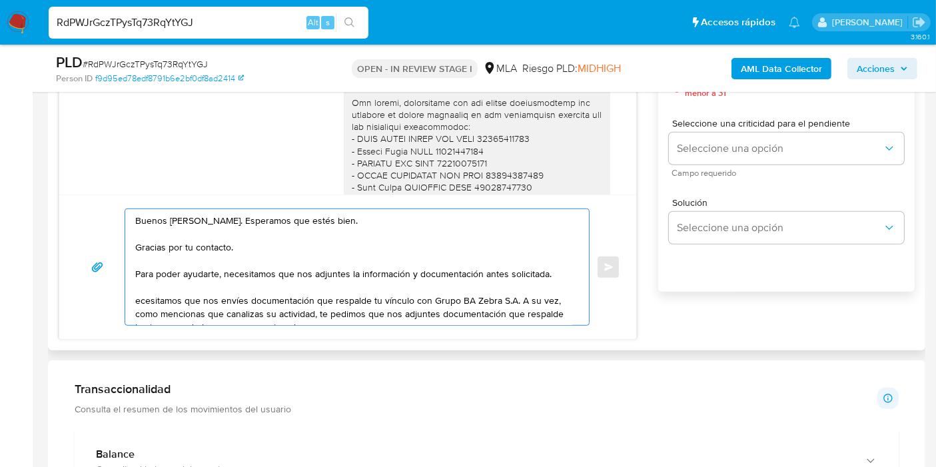
scroll to position [31, 0]
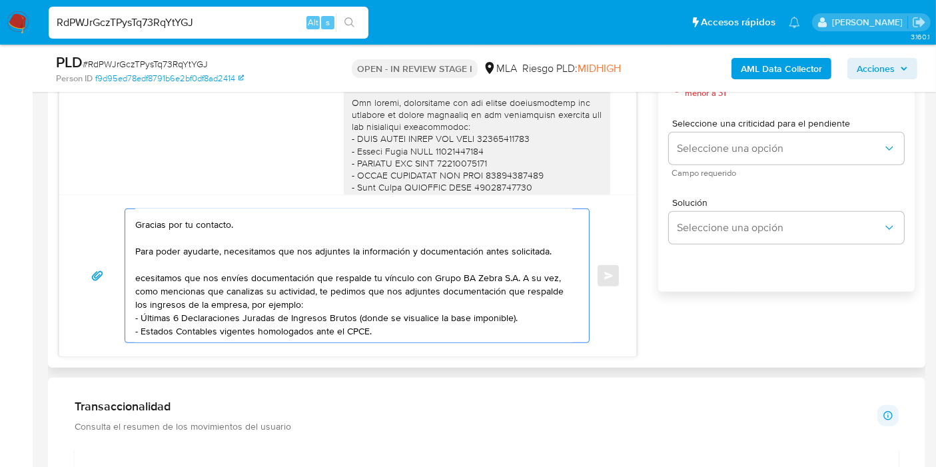
click at [135, 267] on textarea "Buenos días, Ricardo. Esperamos que estés bien. Gracias por tu contacto. Para p…" at bounding box center [353, 275] width 437 height 133
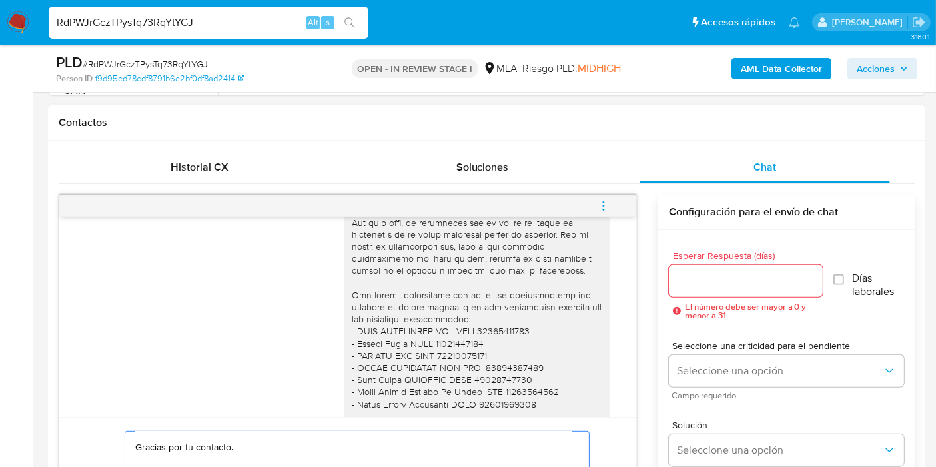
scroll to position [3884, 0]
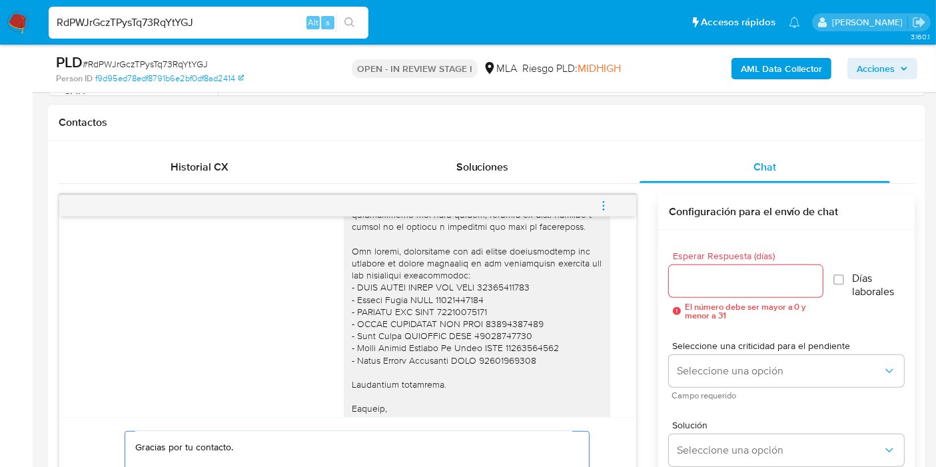
click at [388, 301] on div at bounding box center [477, 209] width 250 height 436
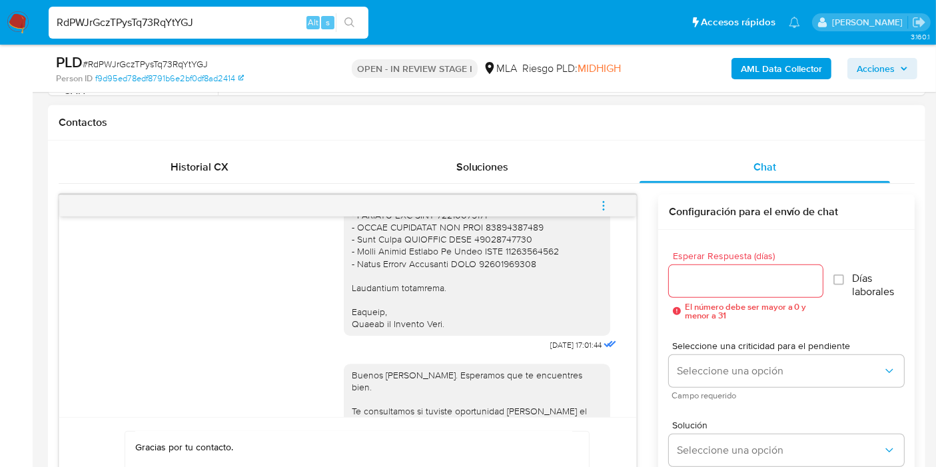
scroll to position [3958, 0]
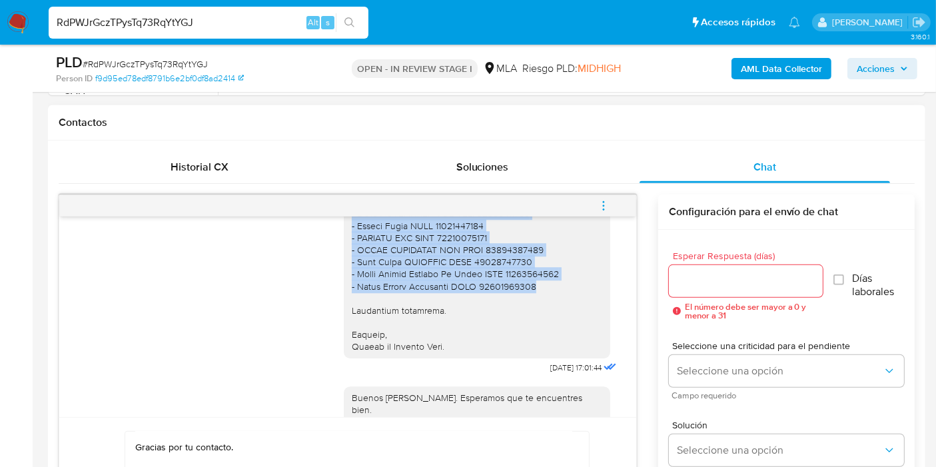
drag, startPoint x: 388, startPoint y: 276, endPoint x: 555, endPoint y: 380, distance: 196.5
click at [555, 353] on div at bounding box center [477, 135] width 250 height 436
copy div "ecesitamos que nos envíes documentación que respalde el motivo económico de las…"
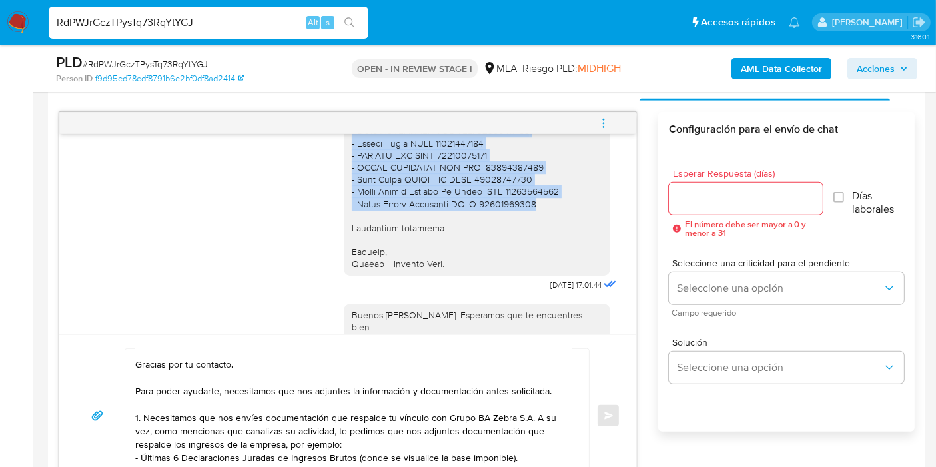
scroll to position [740, 0]
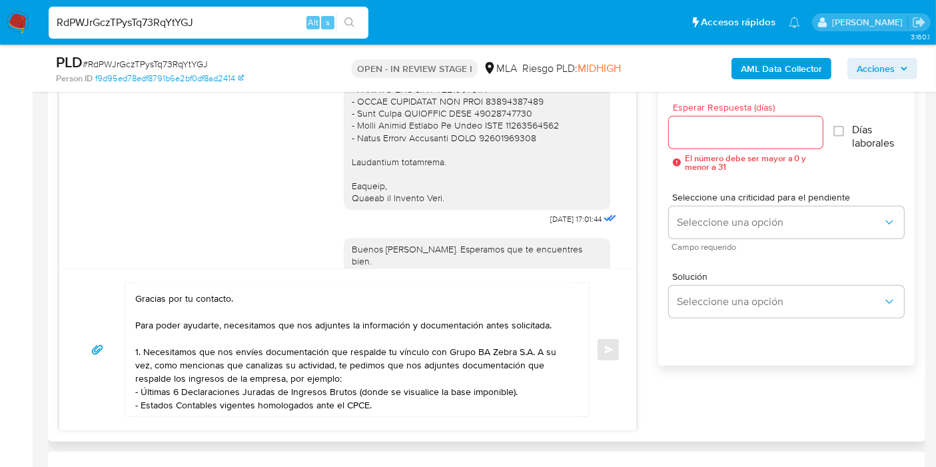
click at [464, 389] on textarea "Buenos días, Ricardo. Esperamos que estés bien. Gracias por tu contacto. Para p…" at bounding box center [353, 349] width 437 height 133
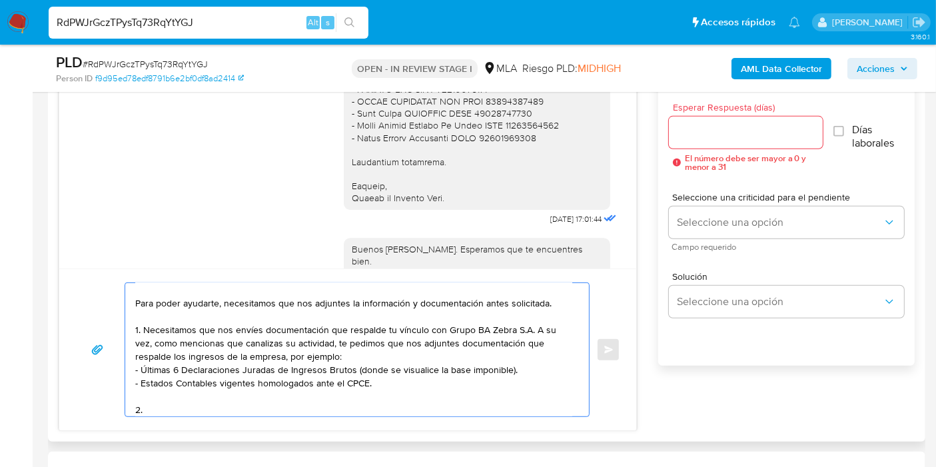
paste textarea "ecesitamos que nos envíes documentación que respalde el motivo económico de las…"
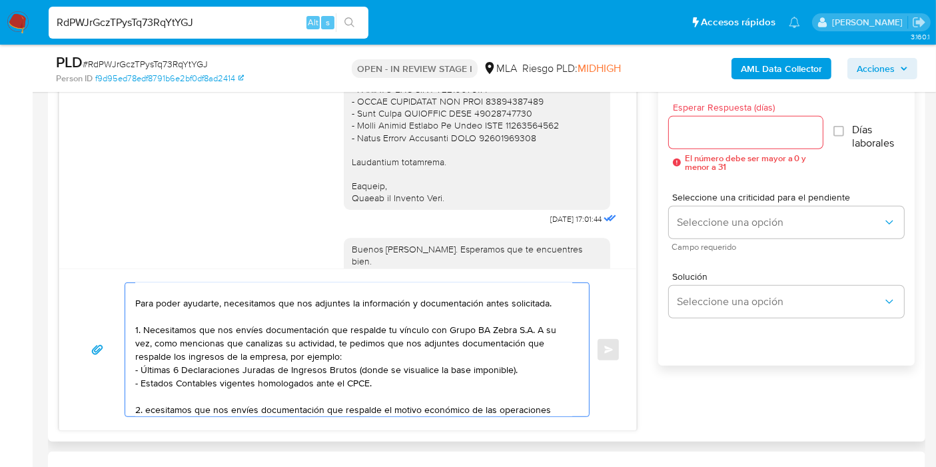
scroll to position [151, 0]
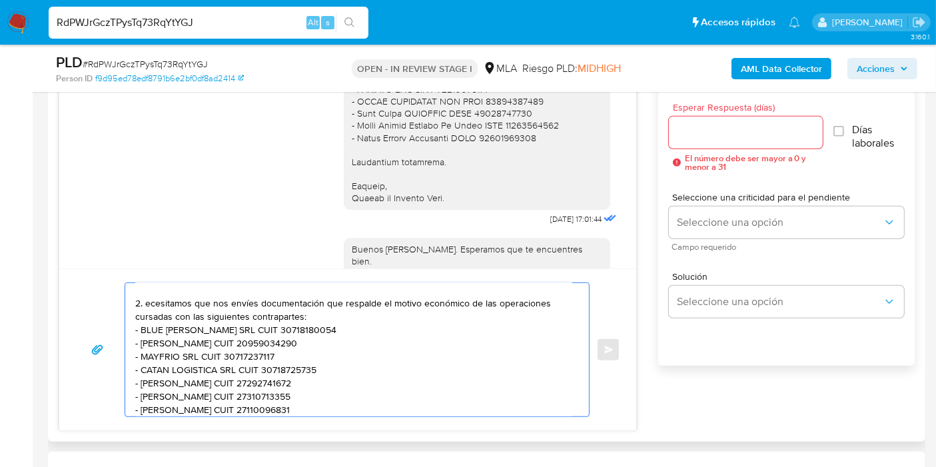
click at [160, 300] on textarea "Buenos días, Ricardo. Esperamos que estés bien. Gracias por tu contacto. Para p…" at bounding box center [353, 349] width 437 height 133
click at [147, 298] on textarea "Buenos días, Ricardo. Esperamos que estés bien. Gracias por tu contacto. Para p…" at bounding box center [353, 349] width 437 height 133
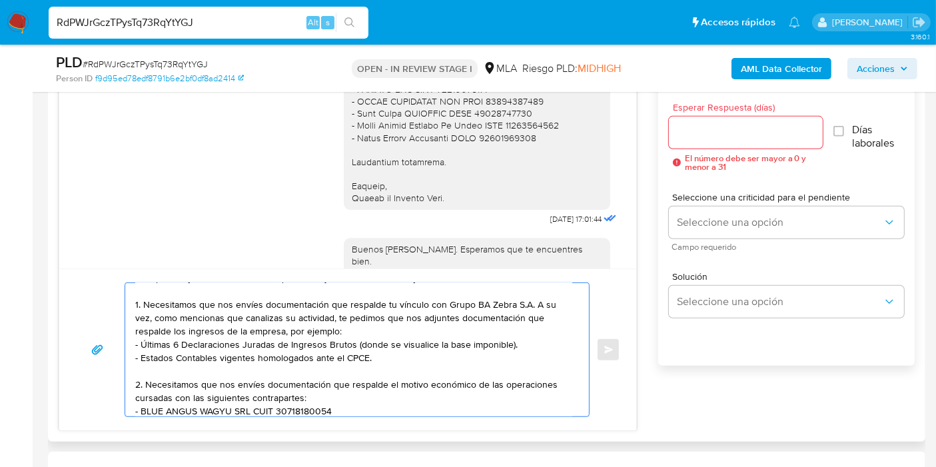
scroll to position [0, 0]
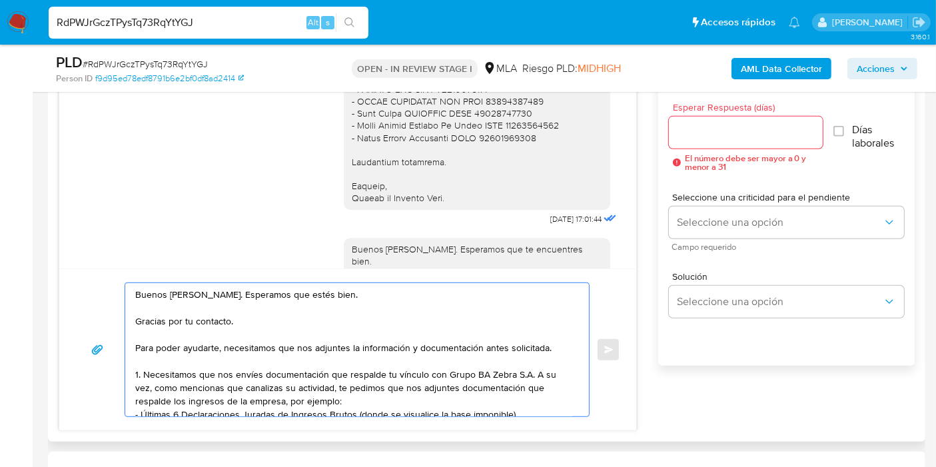
click at [164, 370] on textarea "Buenos días, Ricardo. Esperamos que estés bien. Gracias por tu contacto. Para p…" at bounding box center [353, 349] width 437 height 133
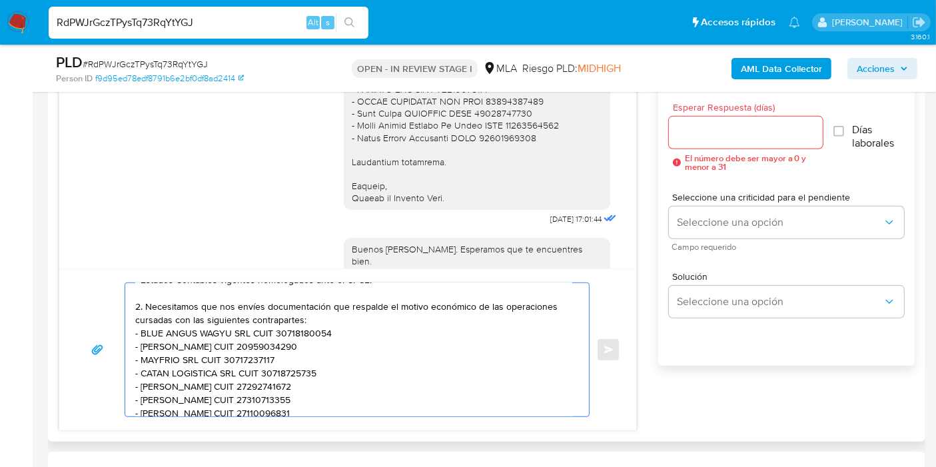
click at [346, 356] on textarea "Buenos días, Ricardo. Esperamos que estés bien. Gracias por tu contacto. Para p…" at bounding box center [353, 349] width 437 height 133
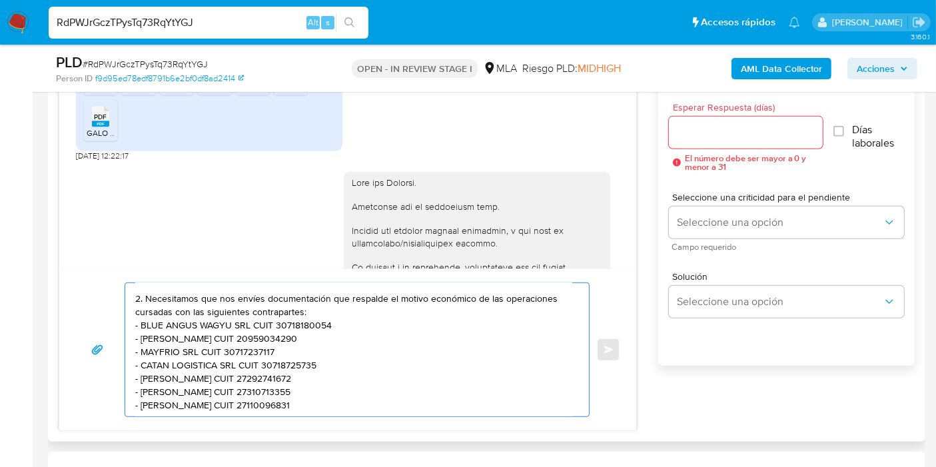
scroll to position [2922, 0]
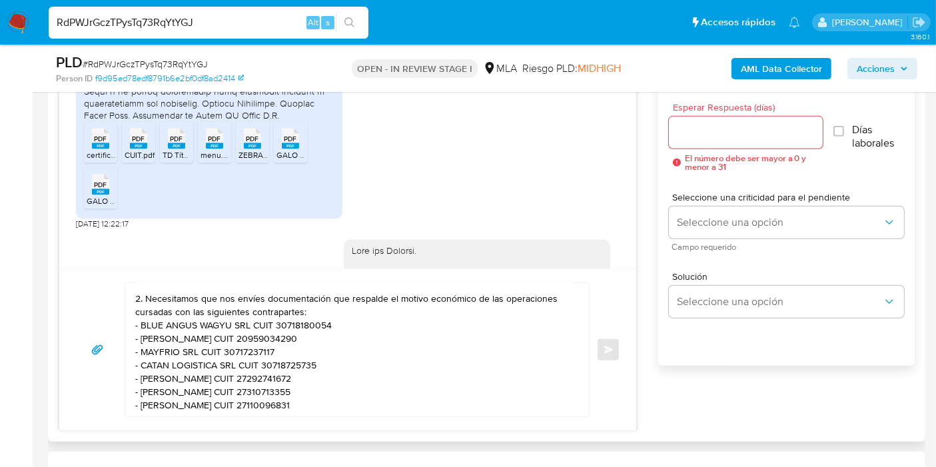
click at [101, 144] on span "PDF" at bounding box center [101, 139] width 13 height 9
click at [127, 151] on div "PDF PDF" at bounding box center [139, 138] width 28 height 26
click at [179, 161] on span "TD Título Digital de PPK042.pdf" at bounding box center [219, 155] width 112 height 11
drag, startPoint x: 195, startPoint y: 238, endPoint x: 303, endPoint y: 258, distance: 109.8
click at [202, 214] on ul "PDF PDF certificación galo.pdf PDF PDF CUIT.pdf PDF PDF TD Título Digital de PP…" at bounding box center [209, 168] width 250 height 92
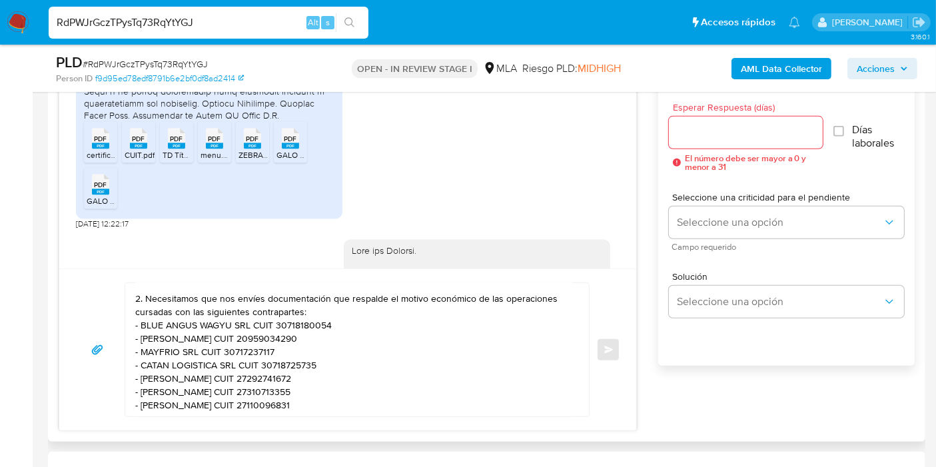
click at [205, 151] on div "PDF PDF" at bounding box center [215, 138] width 28 height 26
click at [241, 151] on div "PDF PDF" at bounding box center [252, 138] width 28 height 26
click at [275, 163] on li "PDF PDF GALO - DDJJ.pdf" at bounding box center [290, 142] width 33 height 41
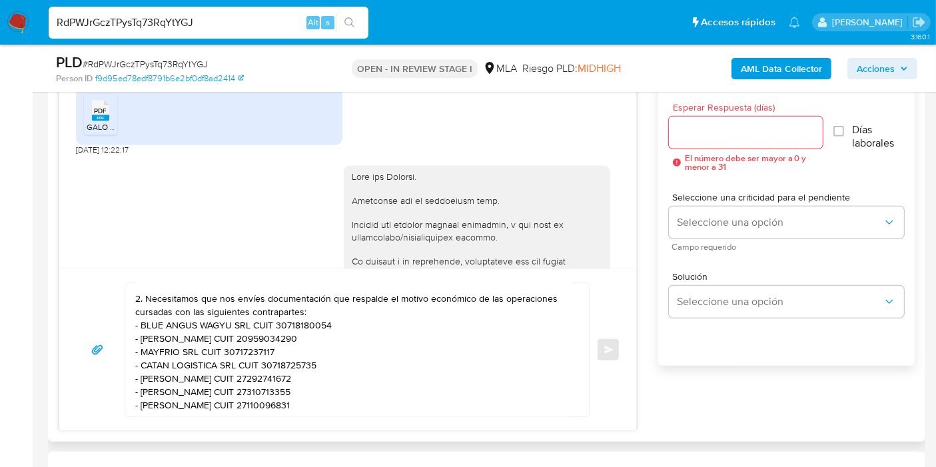
click at [97, 133] on span "GALO -DDJJ.pdf" at bounding box center [116, 127] width 58 height 11
click at [491, 288] on textarea "Buenos días, Ricardo. Esperamos que estés bien. Gracias por tu contacto. Para p…" at bounding box center [353, 349] width 437 height 133
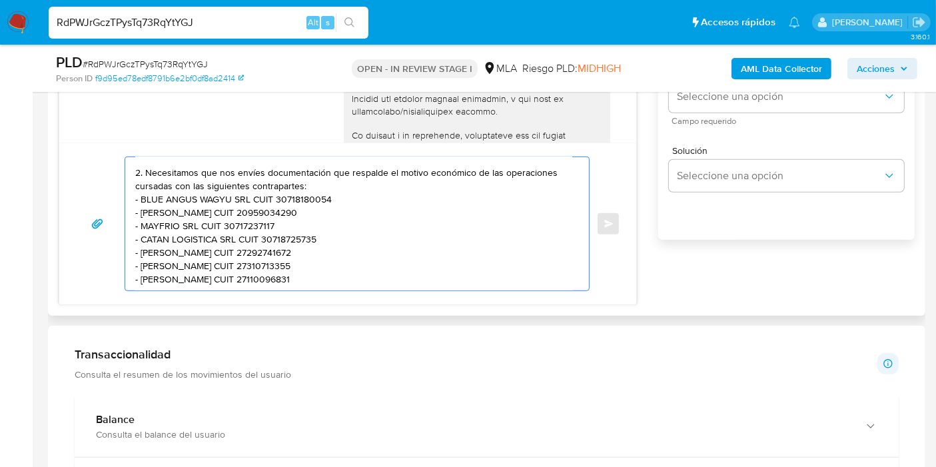
scroll to position [814, 0]
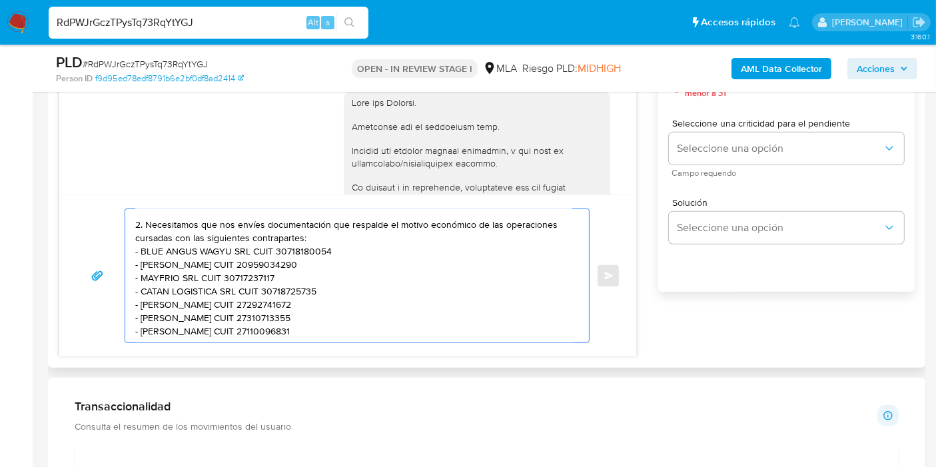
click at [280, 335] on textarea "Buenos días, Ricardo. Esperamos que estés bien. Gracias por tu contacto. Para p…" at bounding box center [353, 275] width 437 height 133
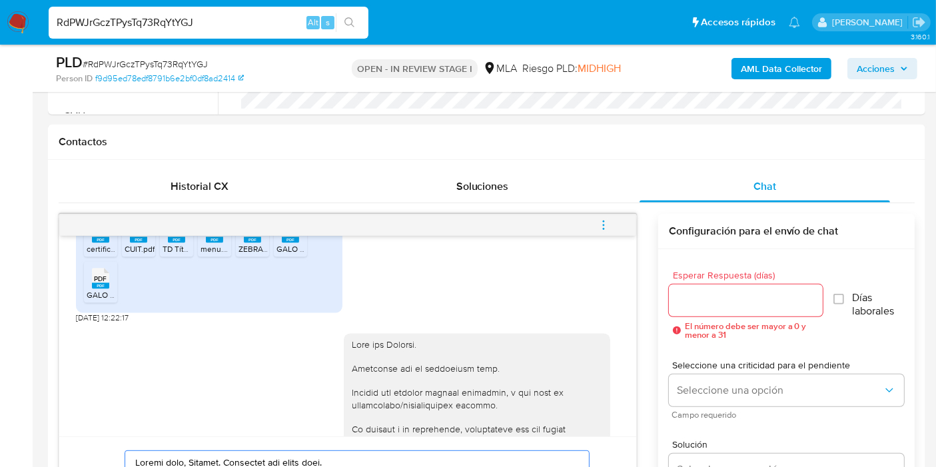
scroll to position [518, 0]
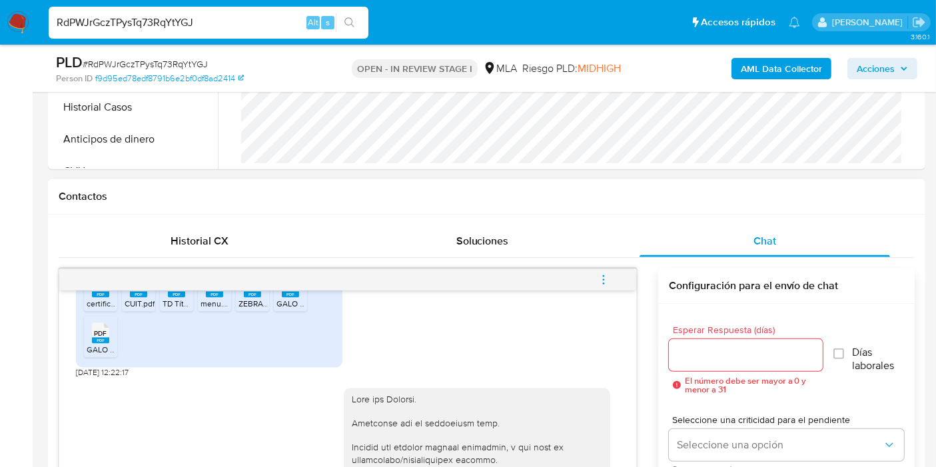
type textarea "Buenos días, Ricardo. Esperamos que estés bien. Gracias por tu contacto. Para p…"
click at [705, 353] on input "Esperar Respuesta (días)" at bounding box center [746, 354] width 154 height 17
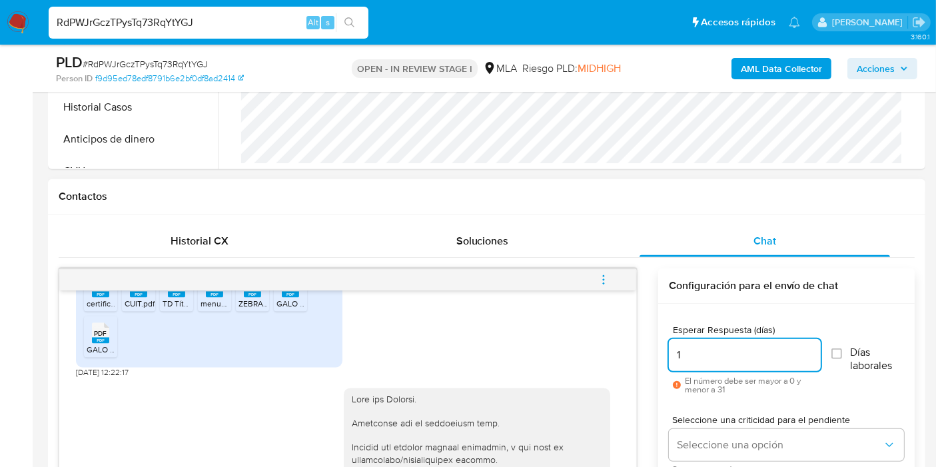
type input "0"
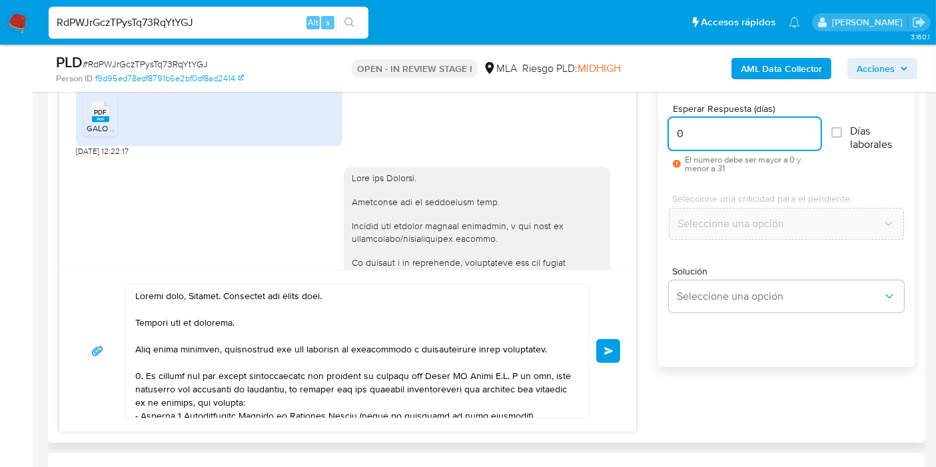
scroll to position [740, 0]
click at [750, 134] on input "0" at bounding box center [745, 132] width 152 height 17
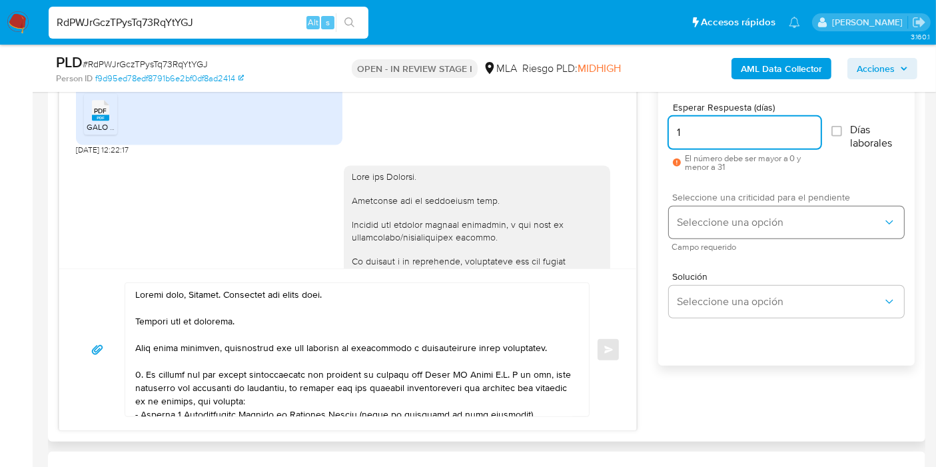
type input "1"
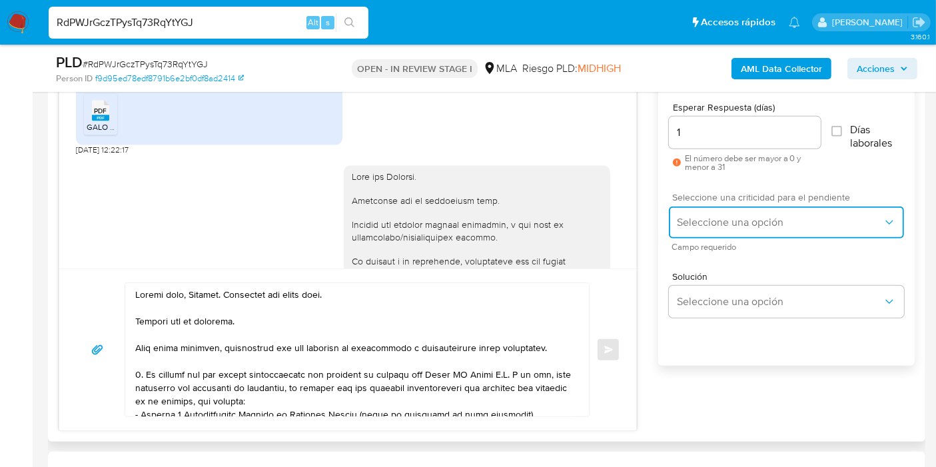
click at [745, 213] on button "Seleccione una opción" at bounding box center [786, 223] width 235 height 32
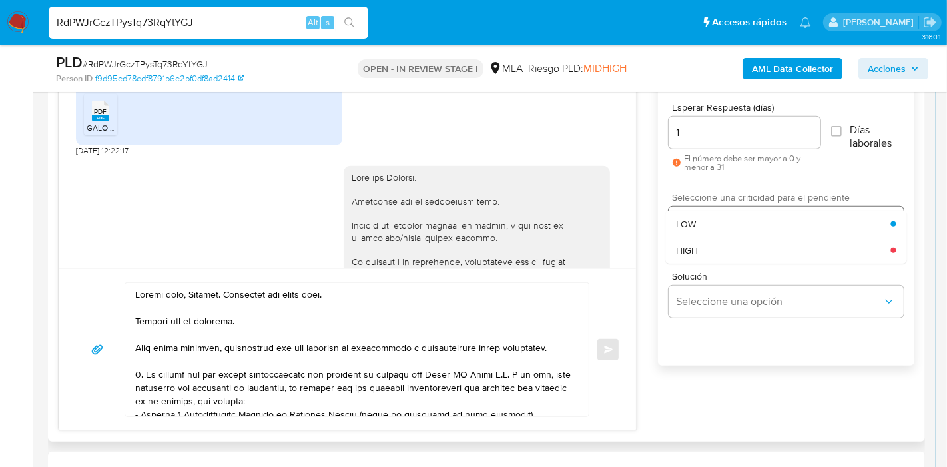
click at [726, 230] on div "LOW" at bounding box center [783, 224] width 215 height 27
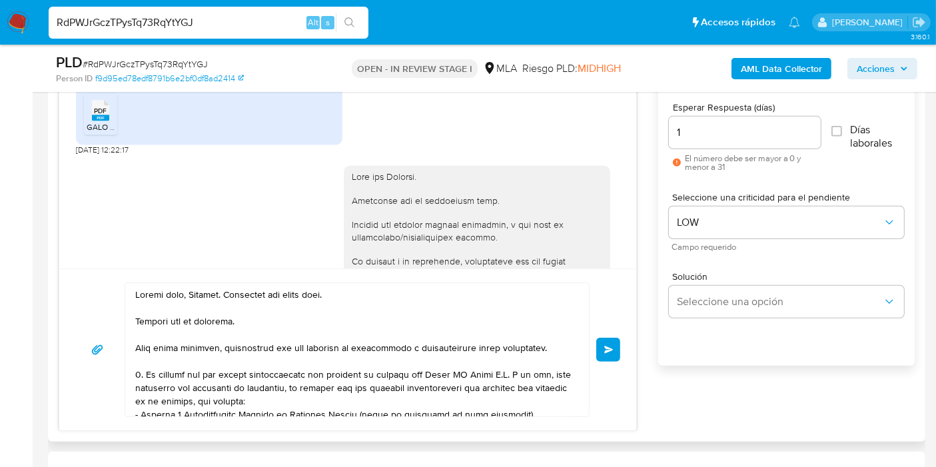
click at [608, 358] on button "Enviar" at bounding box center [608, 350] width 24 height 24
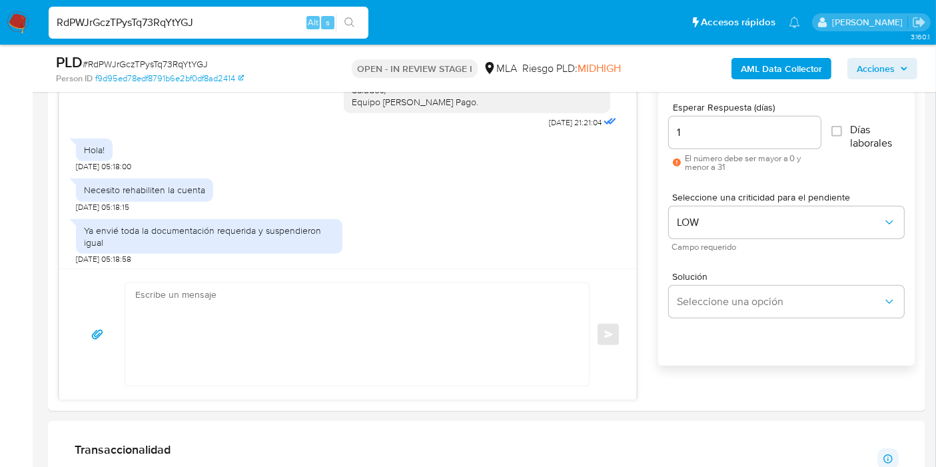
scroll to position [4225, 0]
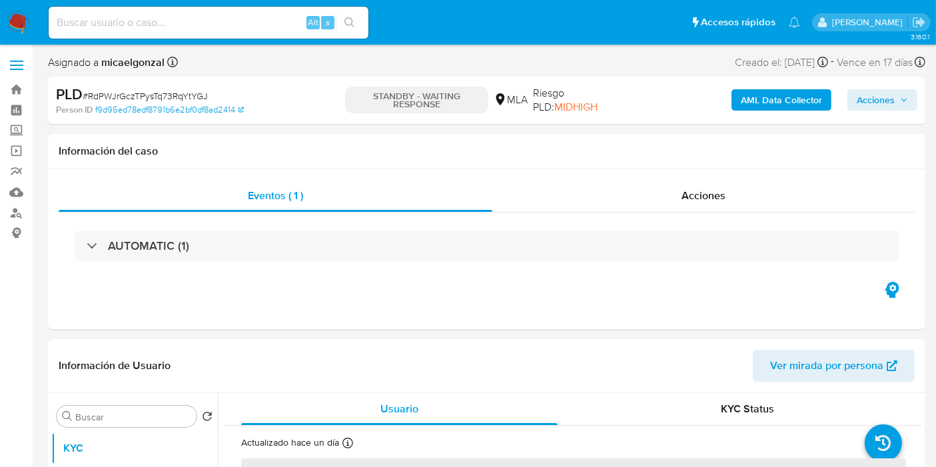
select select "10"
click at [173, 19] on input at bounding box center [209, 22] width 320 height 17
paste input "p9O8bSUJ2W4un2PRknKUZKhs"
type input "p9O8bSUJ2W4un2PRknKUZKhs"
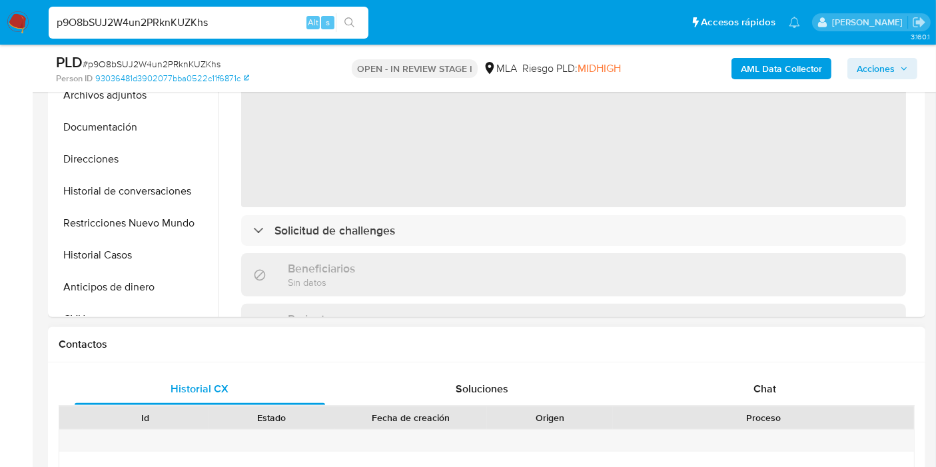
select select "10"
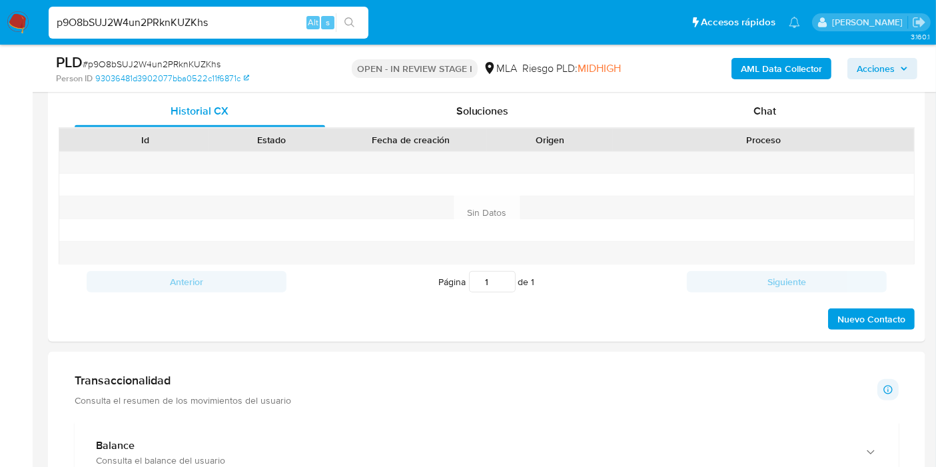
scroll to position [666, 0]
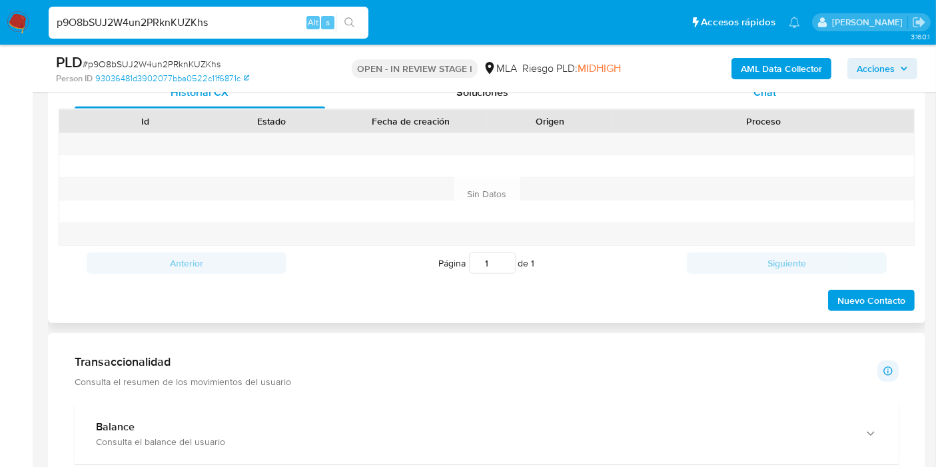
click at [786, 103] on div "Chat" at bounding box center [765, 93] width 250 height 32
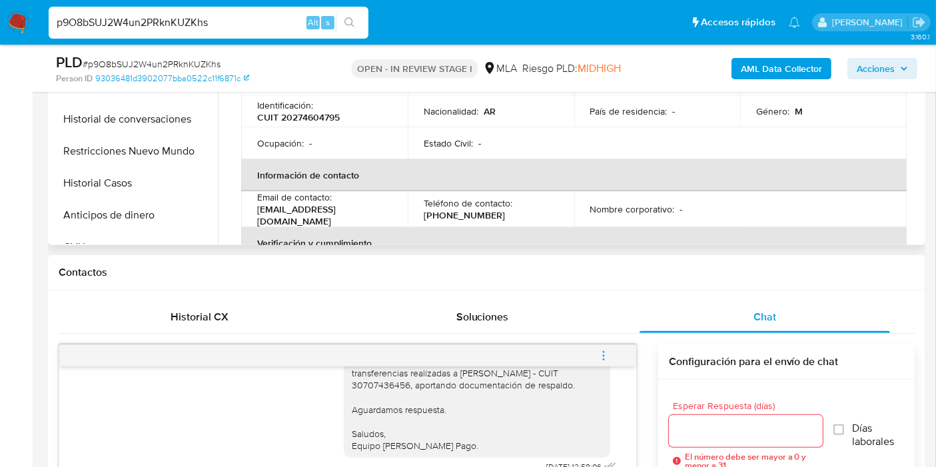
scroll to position [370, 0]
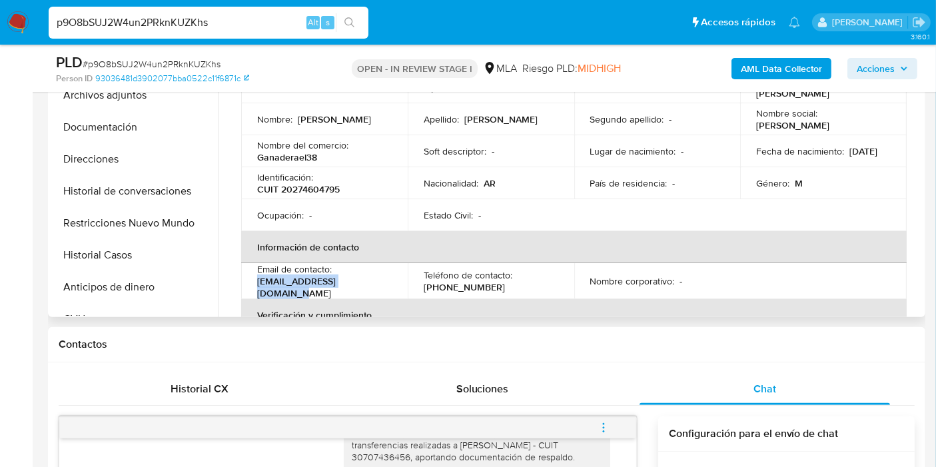
drag, startPoint x: 327, startPoint y: 289, endPoint x: 297, endPoint y: 284, distance: 30.3
click at [250, 286] on td "Email de contacto : [EMAIL_ADDRESS][DOMAIN_NAME]" at bounding box center [324, 281] width 167 height 36
copy p "[EMAIL_ADDRESS][DOMAIN_NAME]"
click at [17, 18] on img at bounding box center [18, 22] width 23 height 23
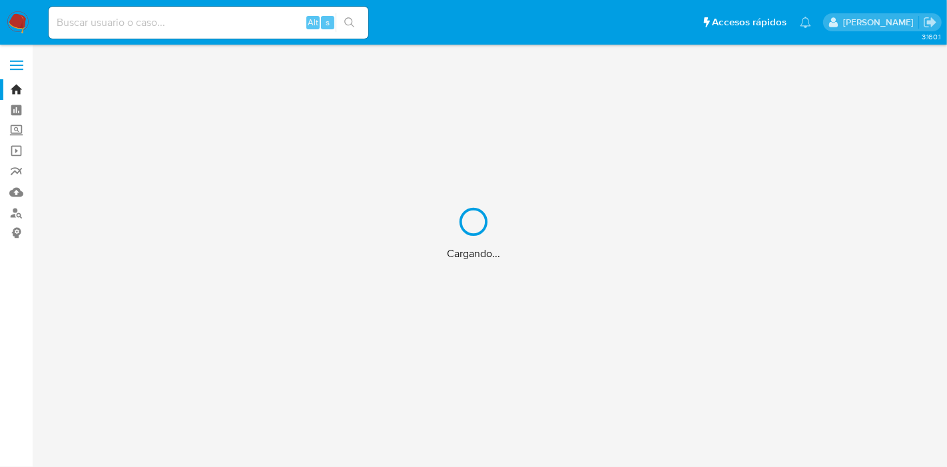
click at [286, 23] on div "Cargando..." at bounding box center [473, 233] width 947 height 467
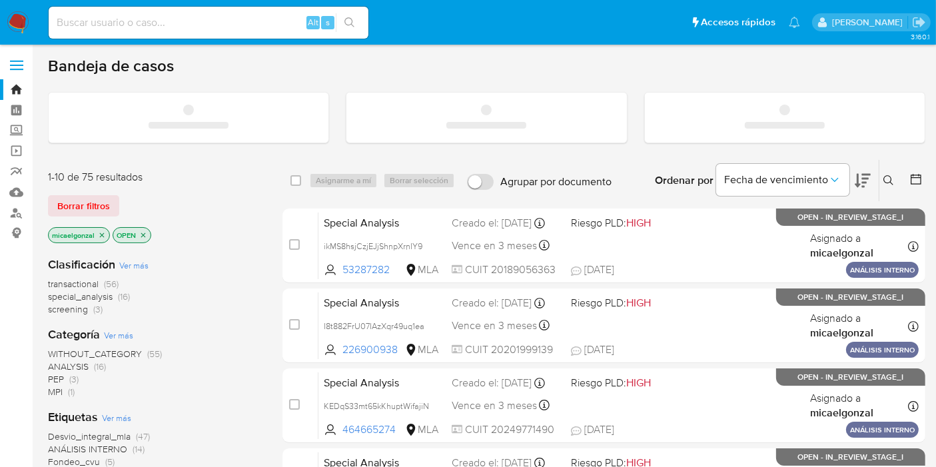
click at [286, 23] on input at bounding box center [209, 22] width 320 height 17
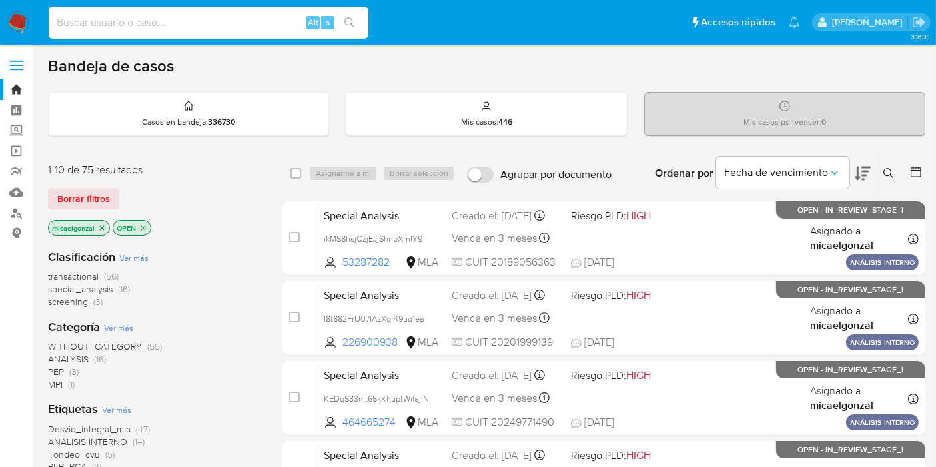
paste input "QquAp3rSruAZkbw24kmvWRqo"
type input "QquAp3rSruAZkbw24kmvWRqo"
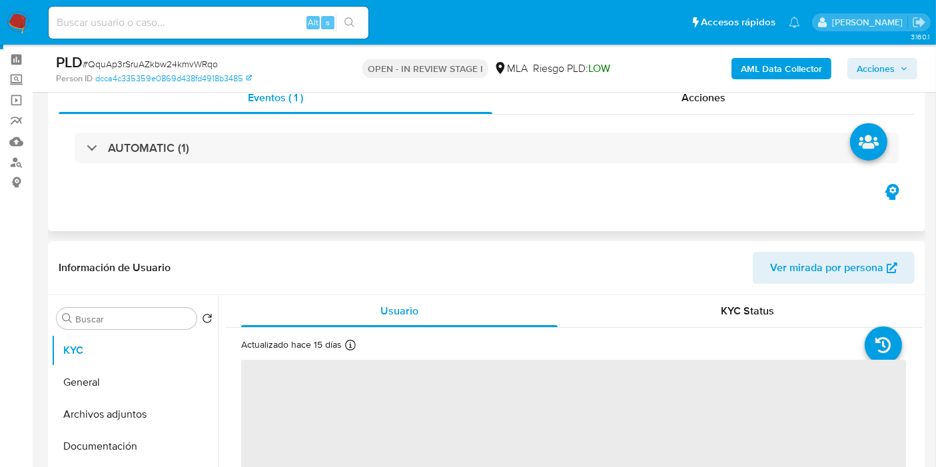
scroll to position [74, 0]
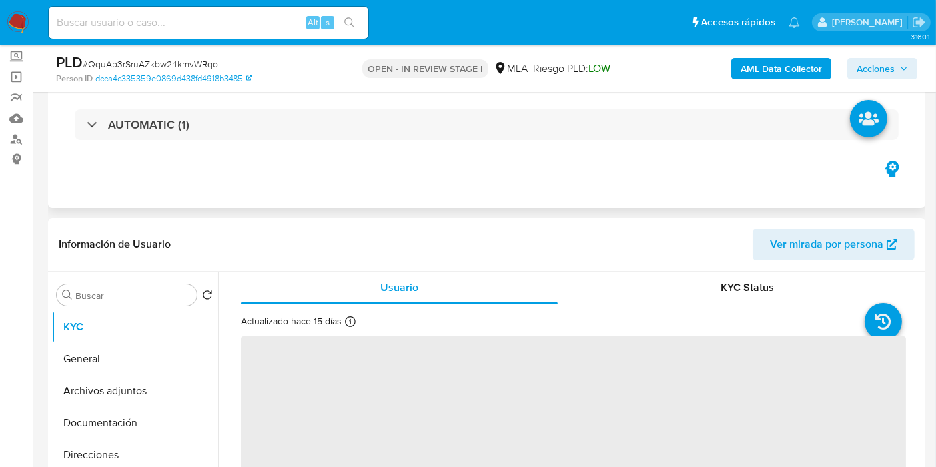
select select "10"
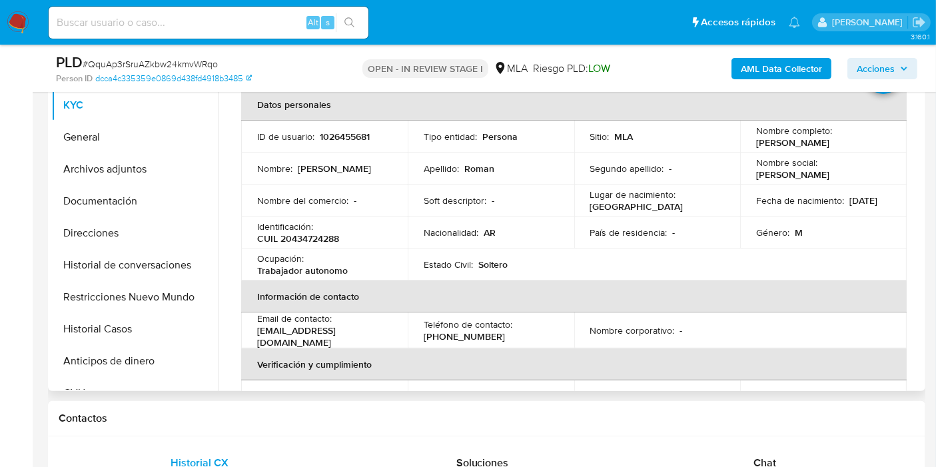
scroll to position [0, 0]
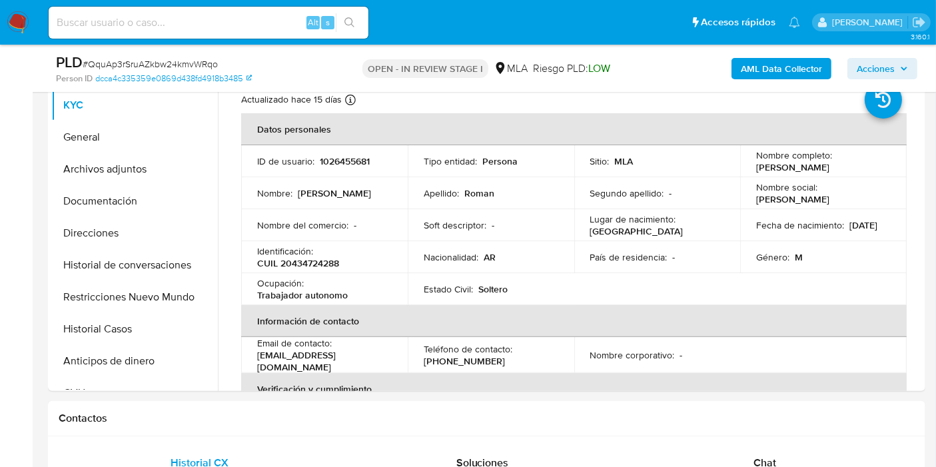
click at [893, 69] on span "Acciones" at bounding box center [876, 68] width 38 height 21
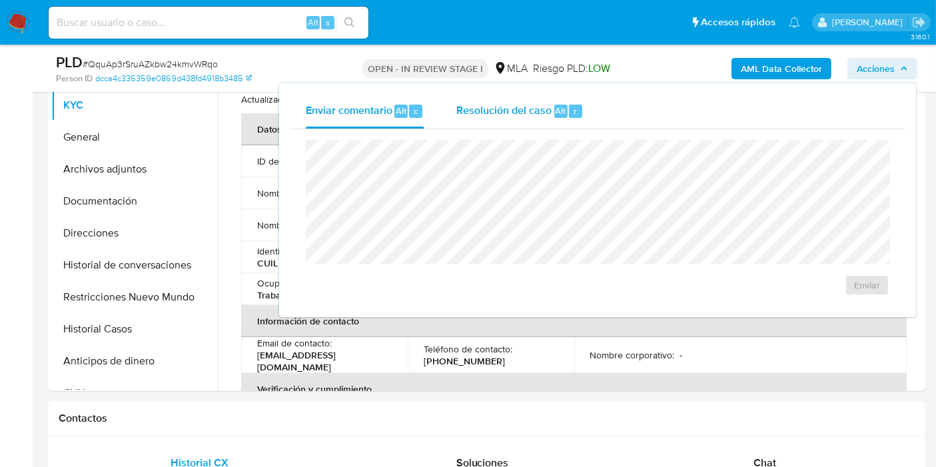
click at [476, 117] on span "Resolución del caso" at bounding box center [503, 110] width 95 height 15
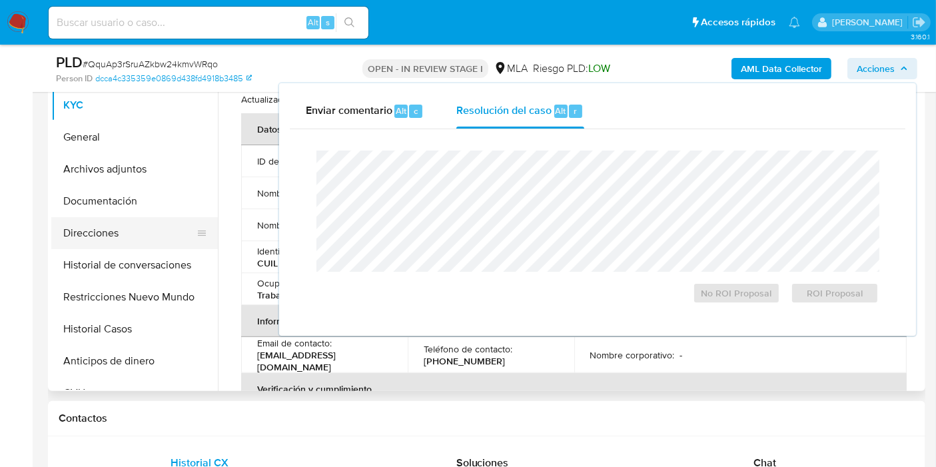
click at [109, 246] on button "Direcciones" at bounding box center [129, 233] width 156 height 32
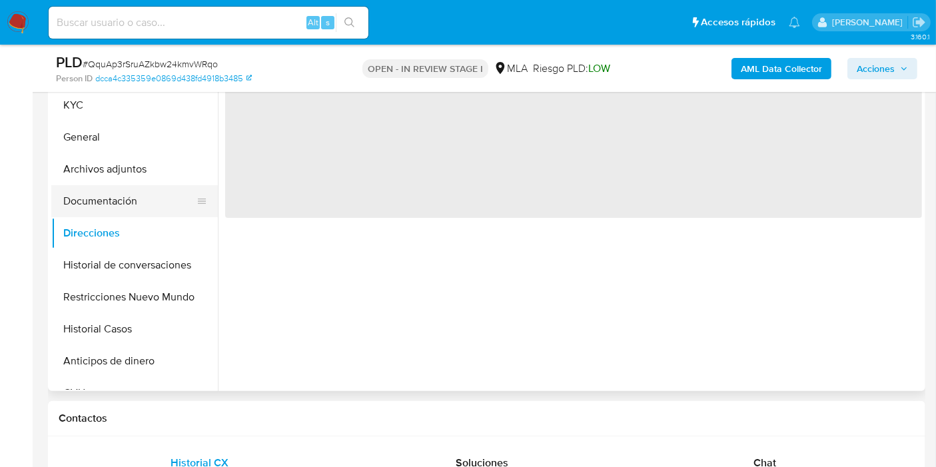
click at [156, 189] on button "Documentación" at bounding box center [129, 201] width 156 height 32
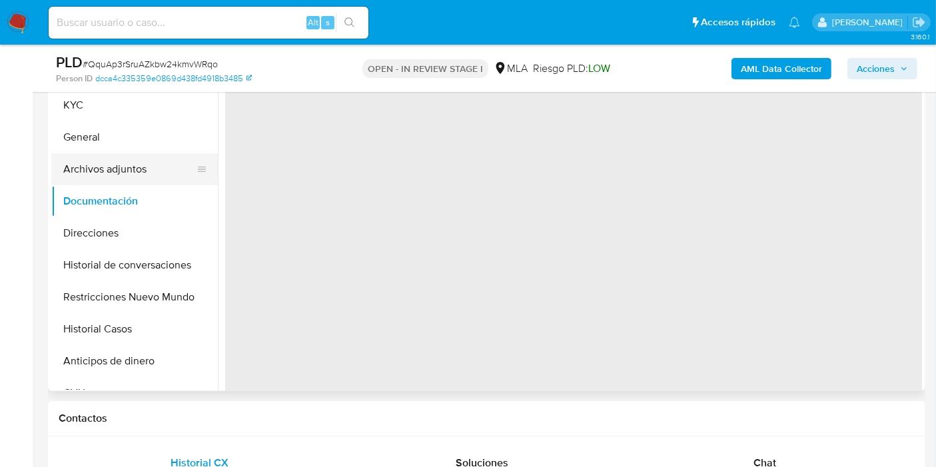
click at [167, 163] on button "Archivos adjuntos" at bounding box center [129, 169] width 156 height 32
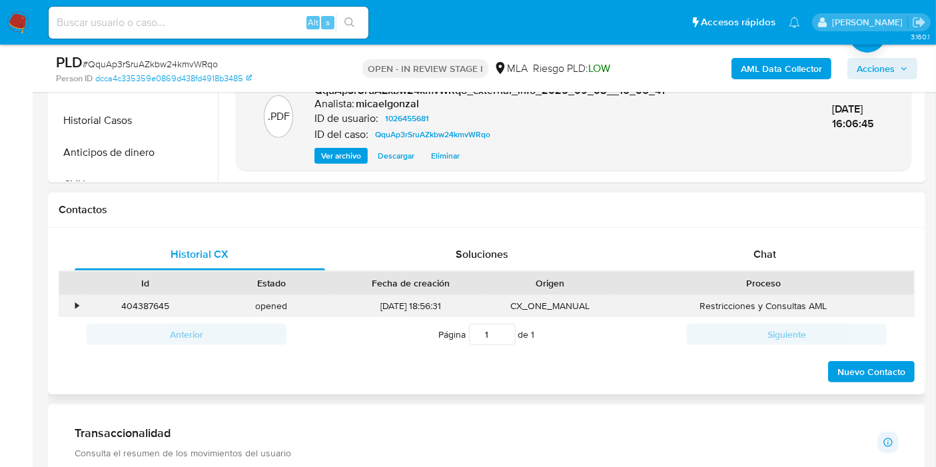
scroll to position [518, 0]
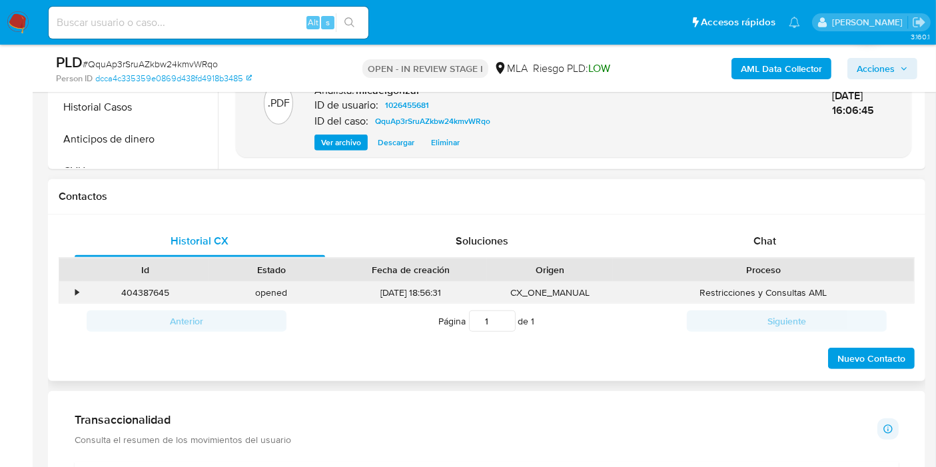
click at [121, 286] on div "404387645" at bounding box center [146, 293] width 126 height 22
copy div "404387645"
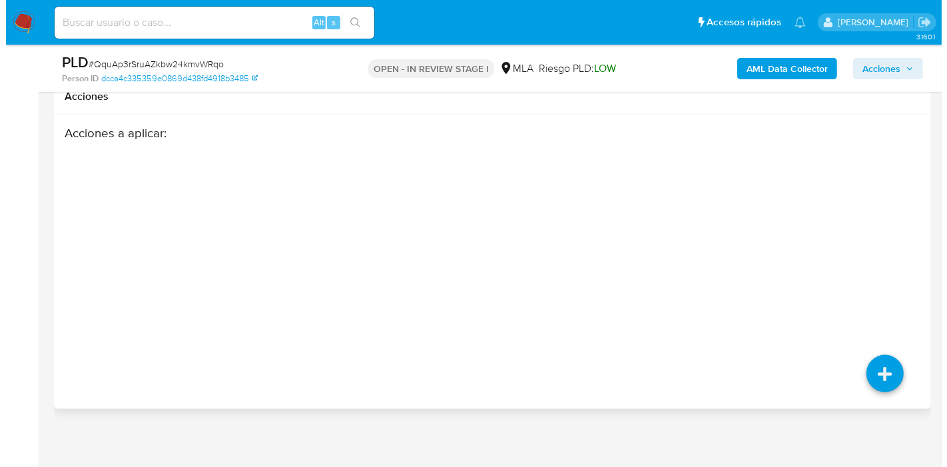
scroll to position [1863, 0]
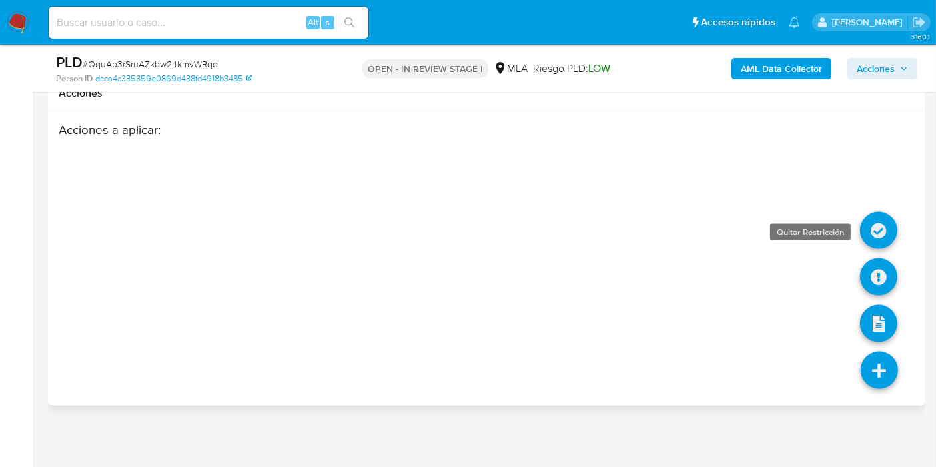
click at [880, 213] on link at bounding box center [878, 230] width 37 height 37
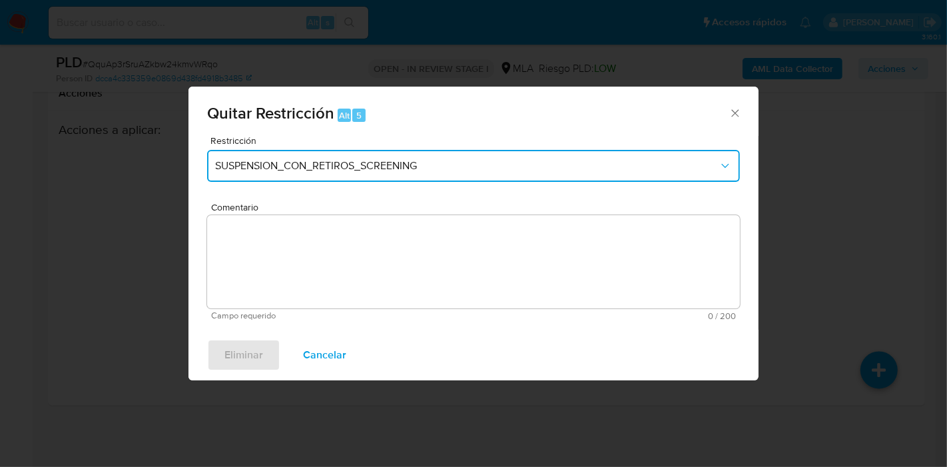
click at [350, 161] on span "SUSPENSION_CON_RETIROS_SCREENING" at bounding box center [467, 165] width 504 height 13
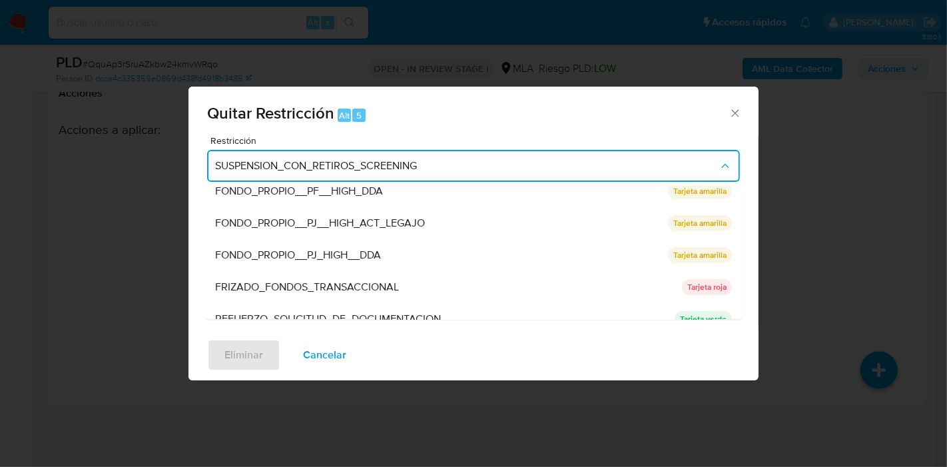
scroll to position [282, 0]
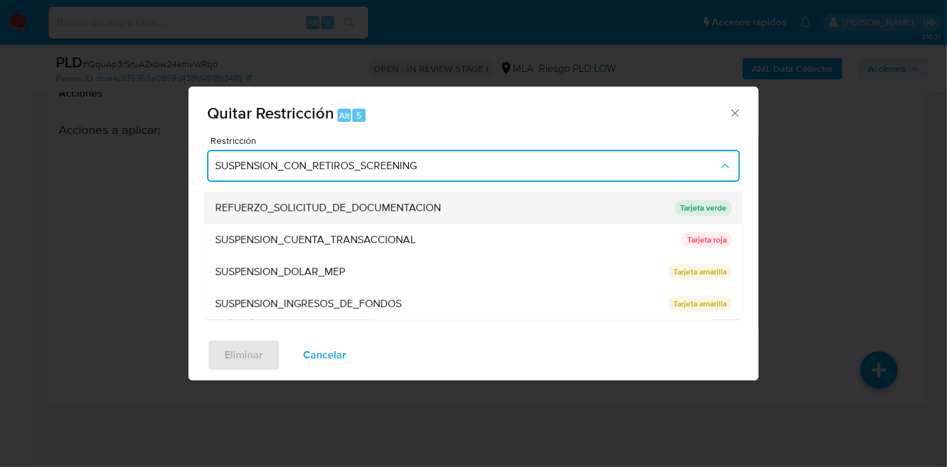
click at [386, 220] on div "REFUERZO_SOLICITUD_DE_DOCUMENTACION" at bounding box center [441, 208] width 452 height 32
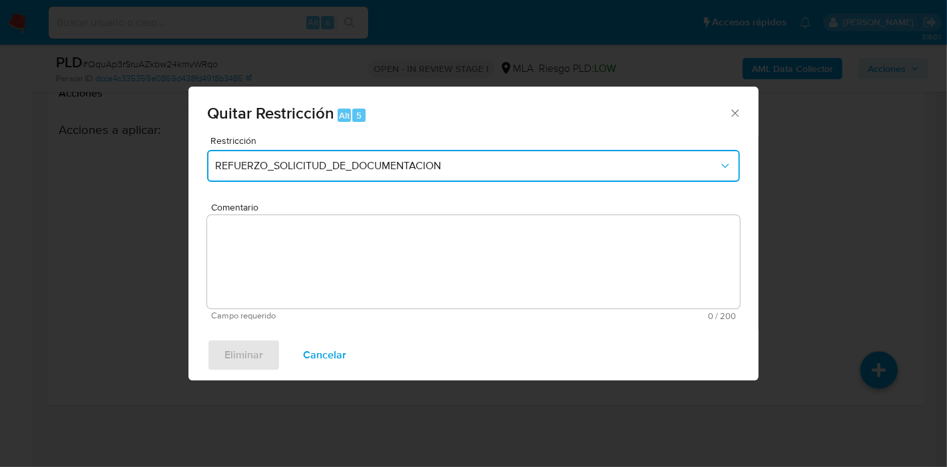
click at [409, 159] on span "REFUERZO_SOLICITUD_DE_DOCUMENTACION" at bounding box center [467, 165] width 504 height 13
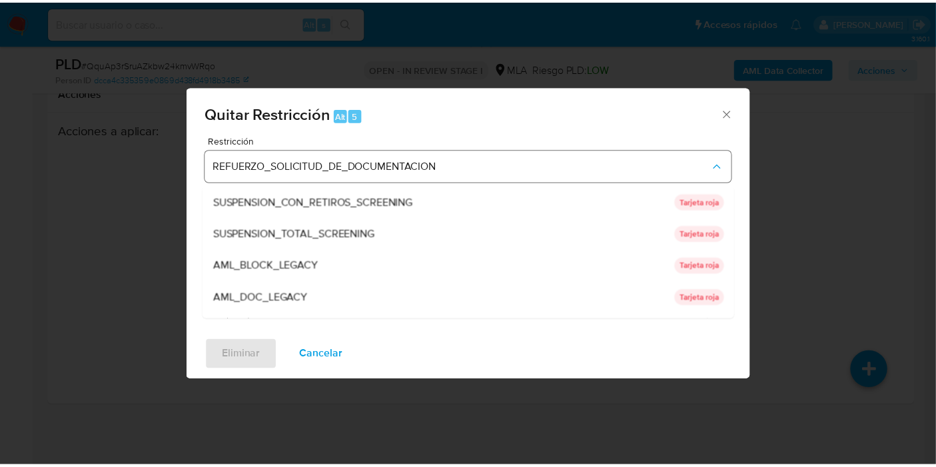
scroll to position [236, 0]
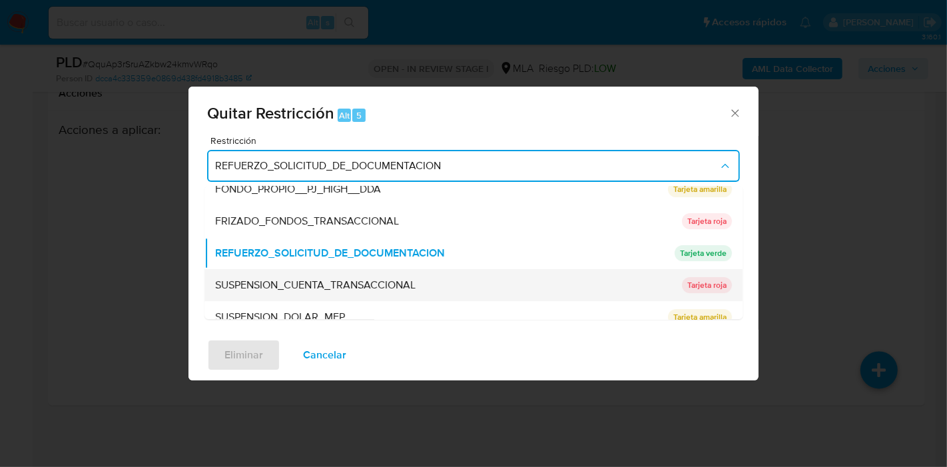
click at [338, 273] on div "SUSPENSION_CUENTA_TRANSACCIONAL" at bounding box center [444, 285] width 459 height 32
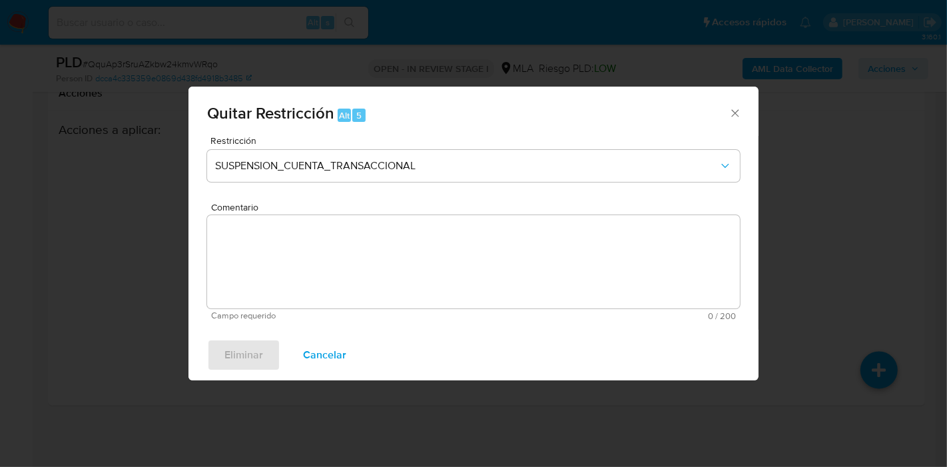
click at [387, 272] on textarea "Comentario" at bounding box center [473, 261] width 533 height 93
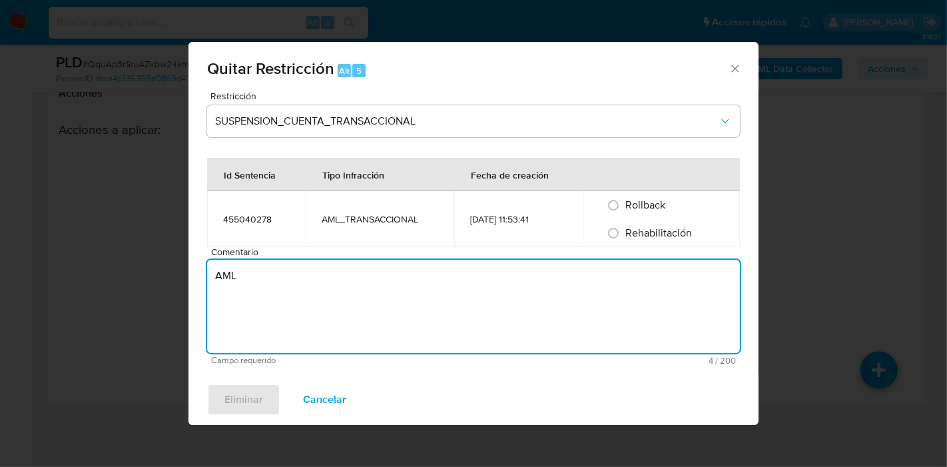
type textarea "AML"
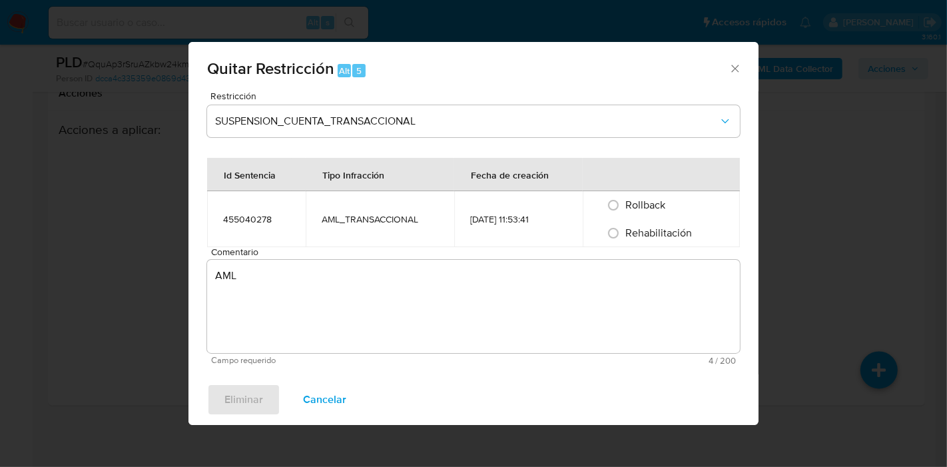
click at [642, 236] on span "Rehabilitación" at bounding box center [659, 232] width 67 height 15
click at [624, 236] on input "Rehabilitación" at bounding box center [613, 232] width 21 height 21
radio input "true"
click at [256, 408] on span "Eliminar" at bounding box center [243, 399] width 39 height 29
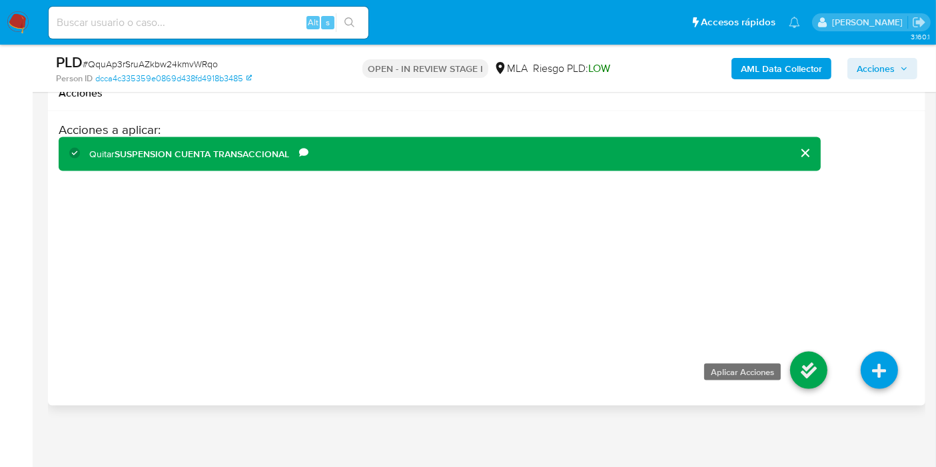
click at [807, 376] on link at bounding box center [808, 370] width 37 height 37
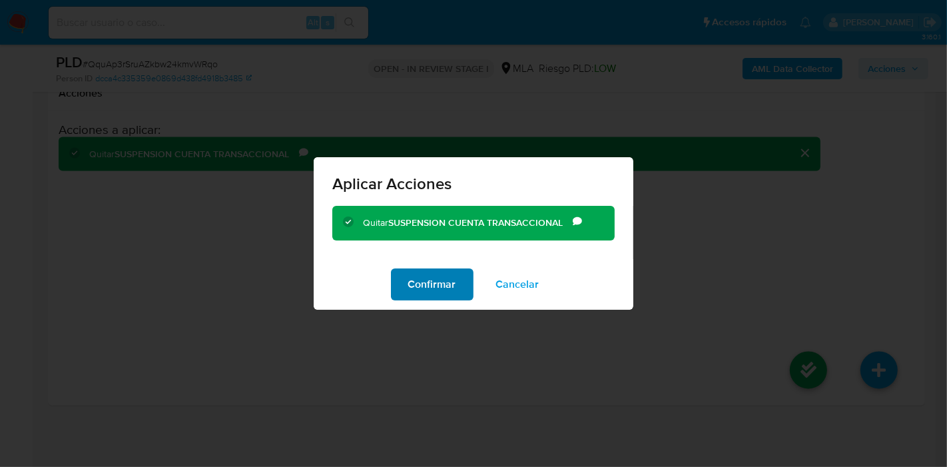
click at [445, 281] on span "Confirmar" at bounding box center [432, 284] width 48 height 29
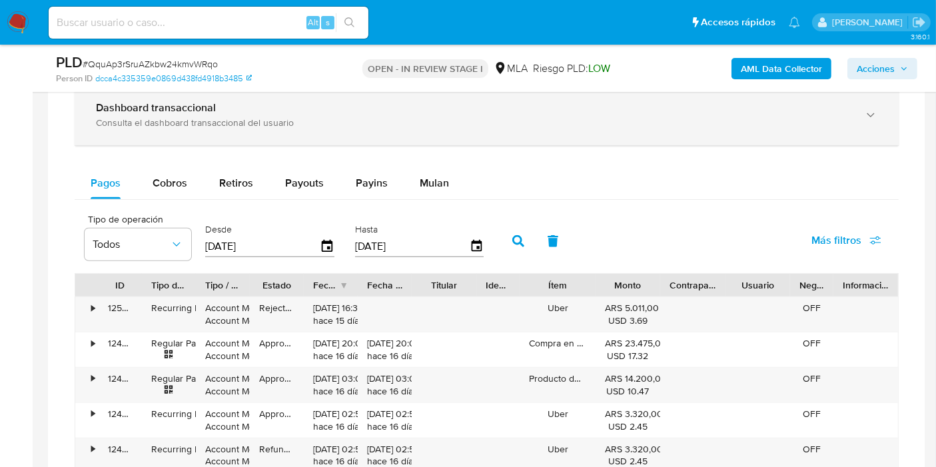
scroll to position [901, 0]
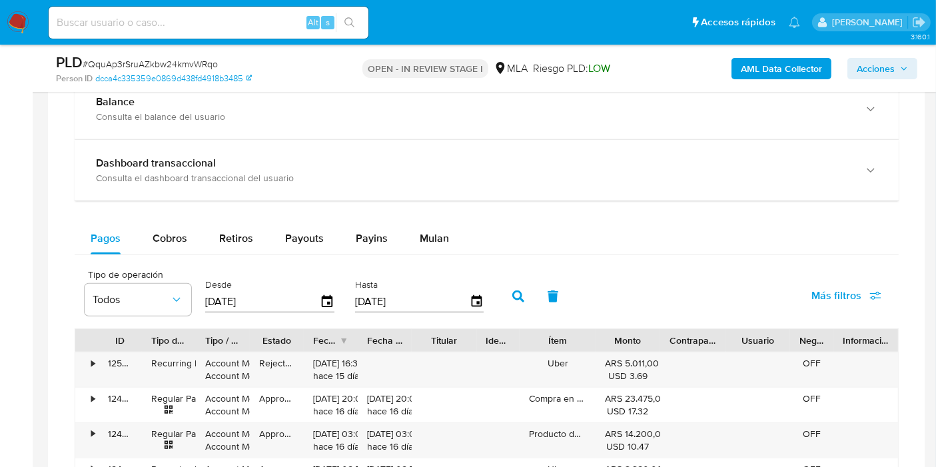
click at [438, 217] on div "Balance Consulta el balance del usuario Dashboard transaccional Consulta el das…" at bounding box center [487, 409] width 824 height 661
click at [430, 236] on span "Mulan" at bounding box center [434, 237] width 29 height 15
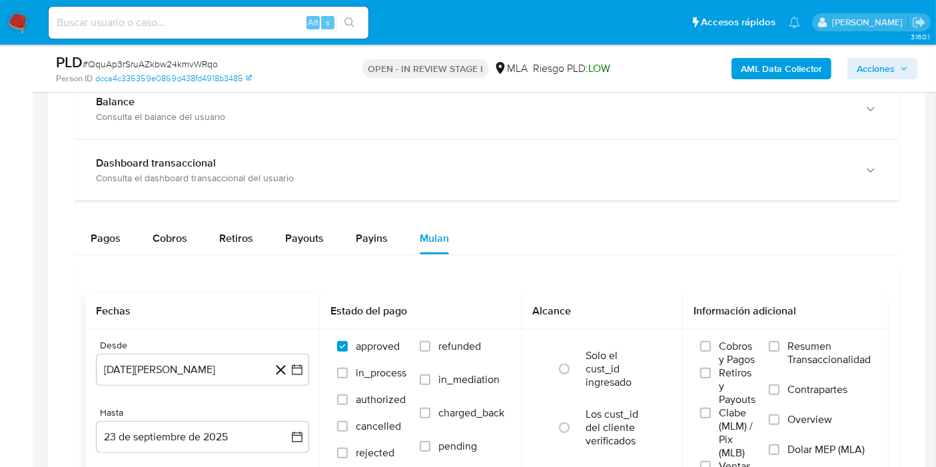
click at [288, 364] on icon at bounding box center [280, 370] width 17 height 17
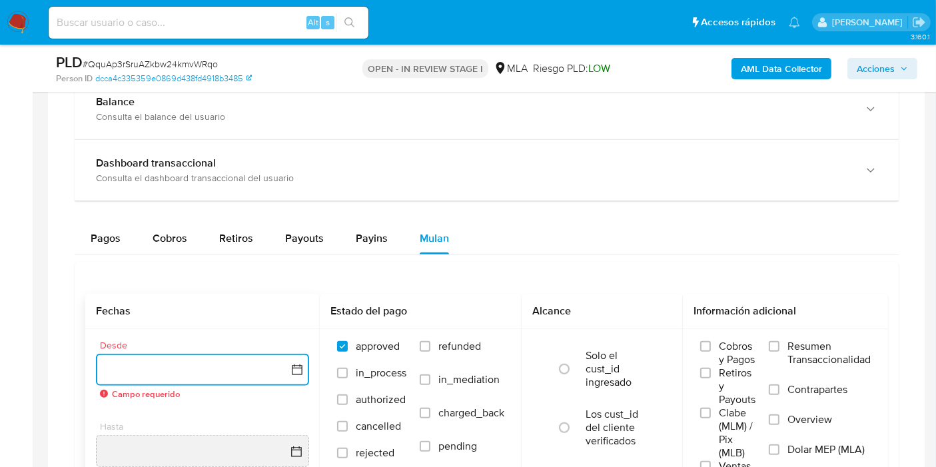
click at [290, 373] on icon "button" at bounding box center [296, 369] width 13 height 13
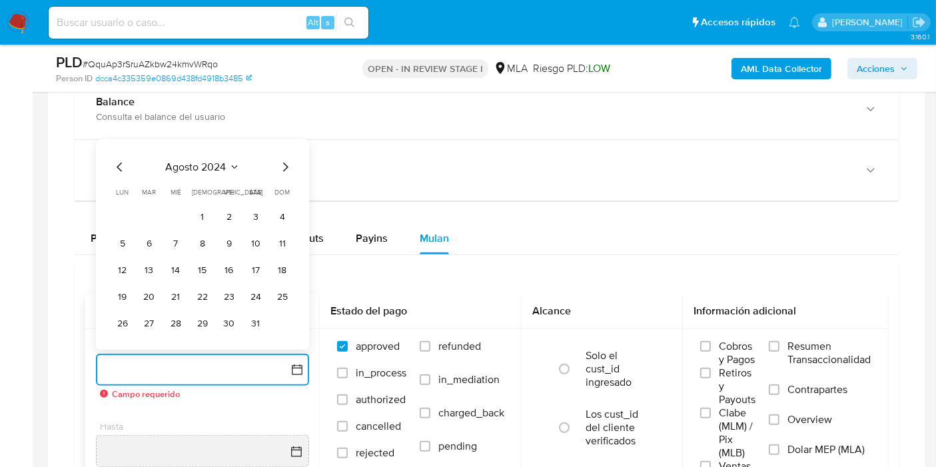
click at [218, 171] on span "agosto 2024" at bounding box center [196, 167] width 61 height 13
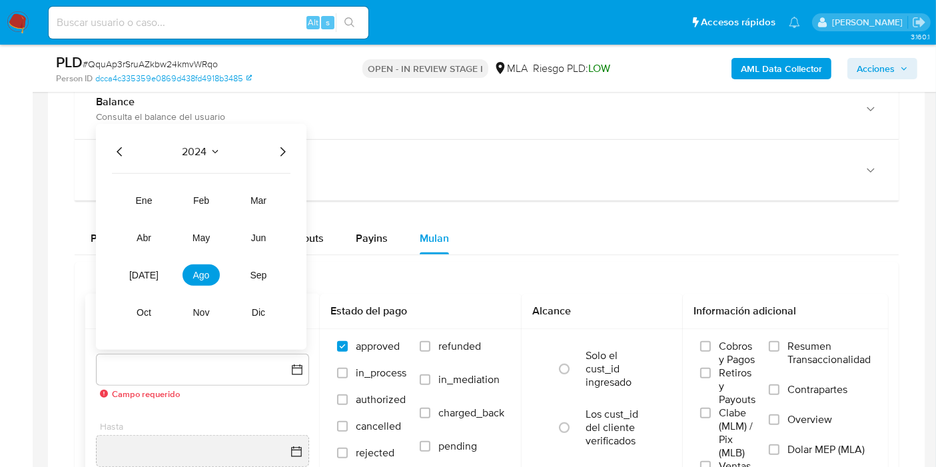
click at [283, 151] on icon "Año siguiente" at bounding box center [282, 151] width 5 height 9
click at [145, 205] on button "ene" at bounding box center [143, 200] width 37 height 21
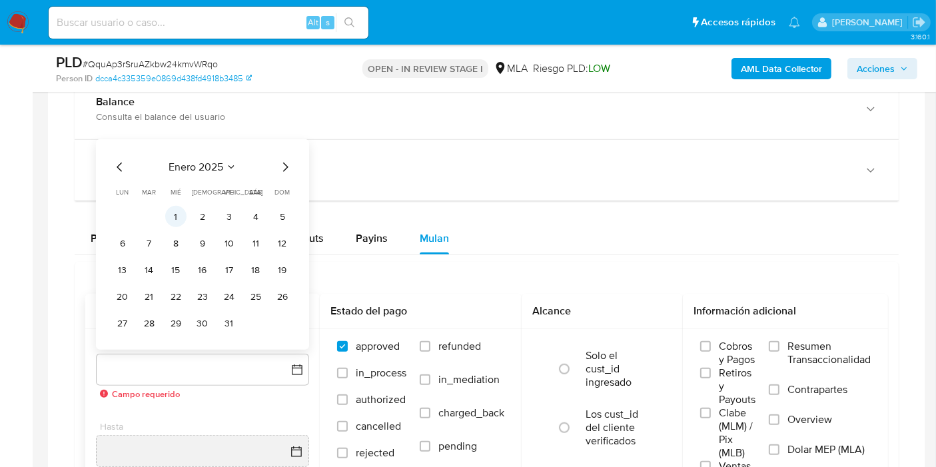
click at [173, 211] on button "1" at bounding box center [175, 216] width 21 height 21
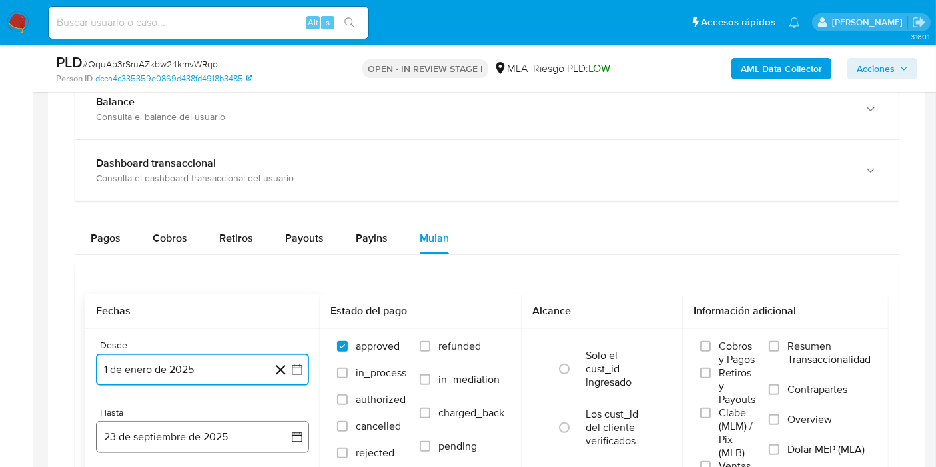
click at [302, 432] on icon "button" at bounding box center [297, 437] width 11 height 11
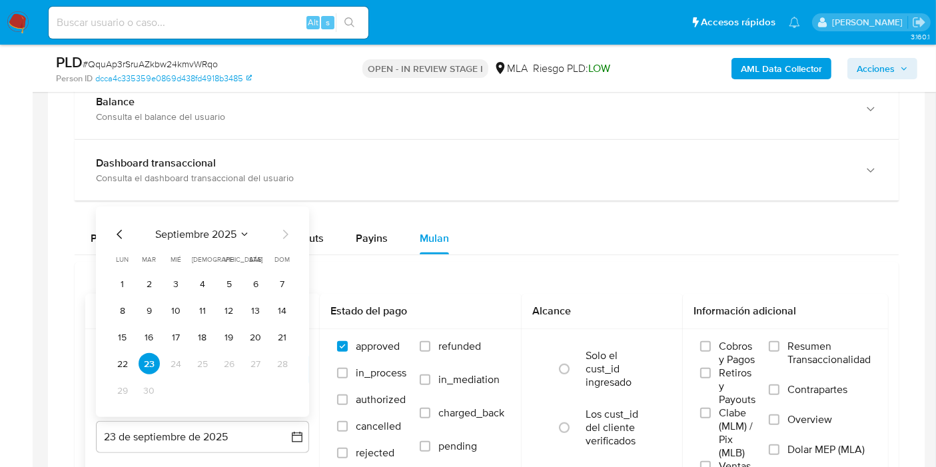
click at [120, 230] on icon "Mes anterior" at bounding box center [119, 234] width 5 height 9
click at [120, 254] on span "lun" at bounding box center [123, 259] width 13 height 10
click at [113, 207] on icon "Mes anterior" at bounding box center [120, 208] width 16 height 16
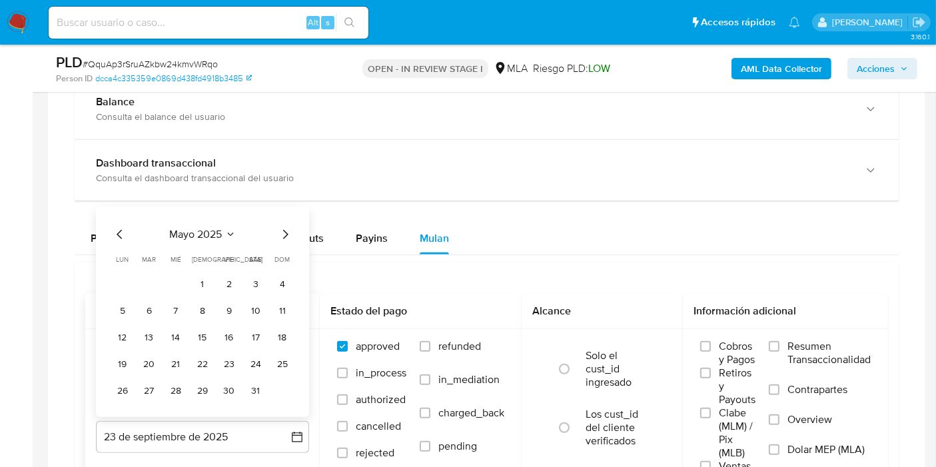
click at [112, 229] on icon "Mes anterior" at bounding box center [120, 234] width 16 height 16
click at [116, 236] on icon "Mes anterior" at bounding box center [120, 234] width 16 height 16
click at [123, 388] on button "31" at bounding box center [122, 390] width 21 height 21
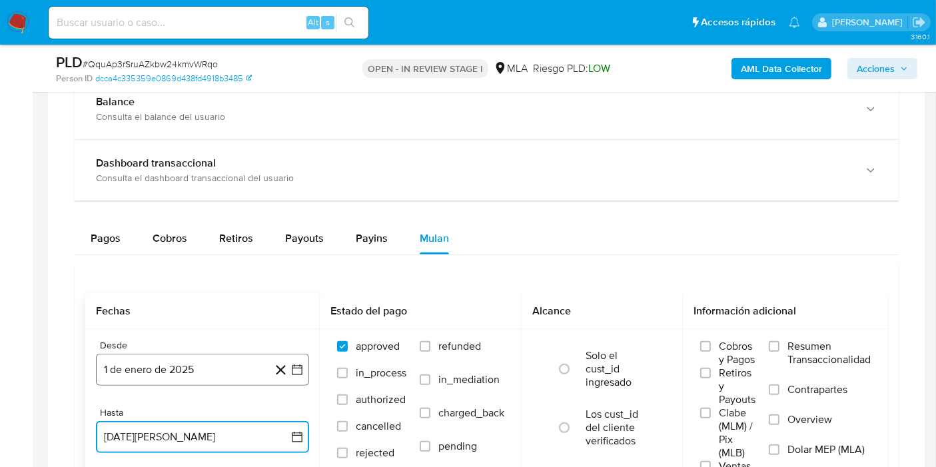
click at [302, 365] on icon "button" at bounding box center [297, 370] width 11 height 11
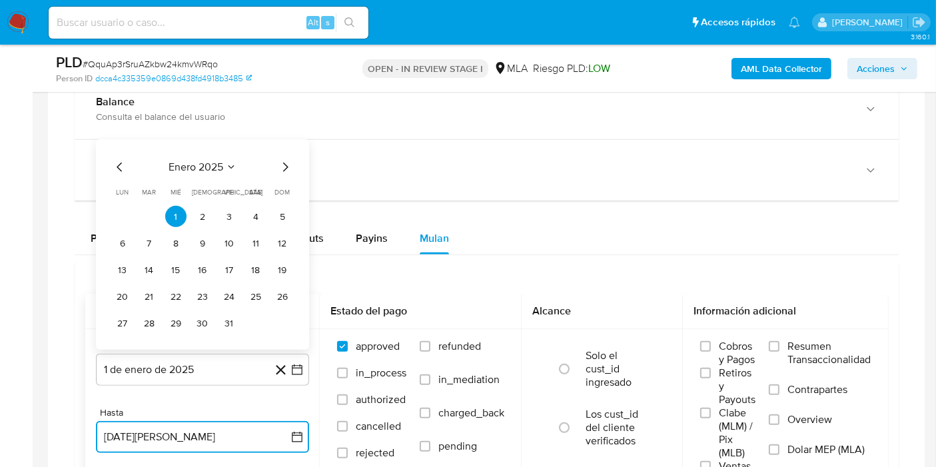
click at [113, 167] on icon "Mes anterior" at bounding box center [120, 167] width 16 height 16
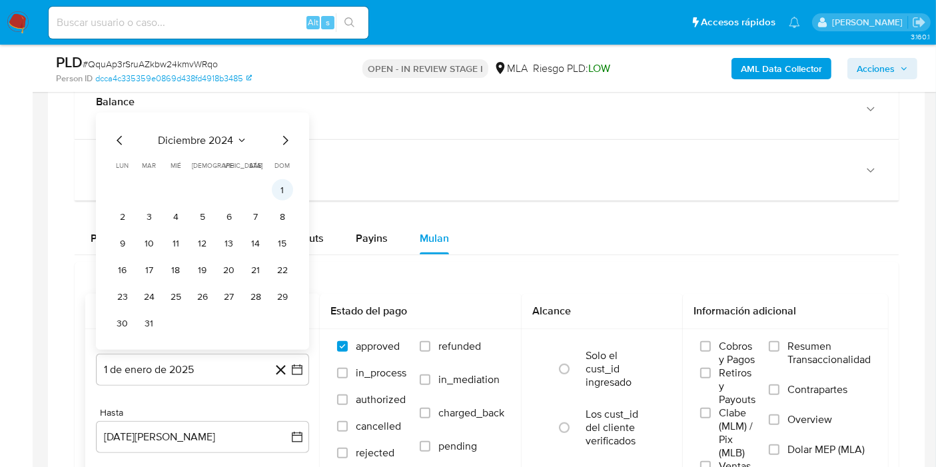
drag, startPoint x: 266, startPoint y: 181, endPoint x: 276, endPoint y: 181, distance: 9.3
click at [272, 181] on tr "1" at bounding box center [202, 189] width 181 height 21
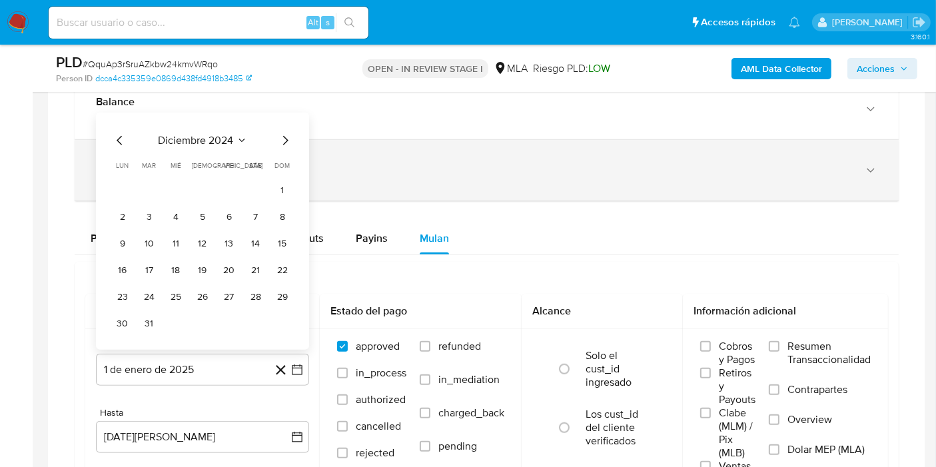
click at [279, 183] on button "1" at bounding box center [282, 189] width 21 height 21
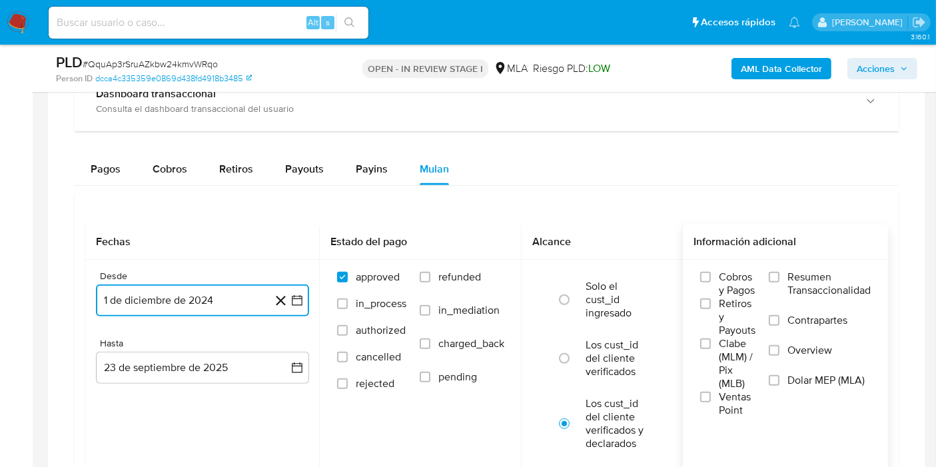
scroll to position [1122, 0]
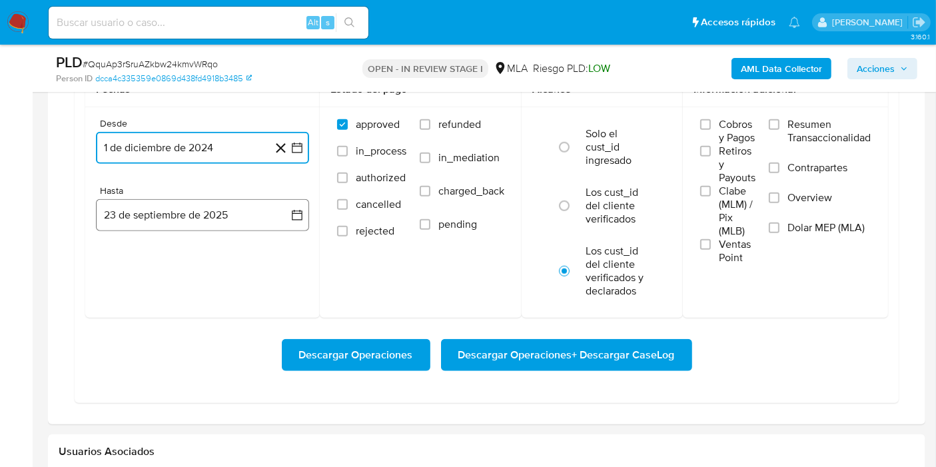
click at [296, 215] on icon "button" at bounding box center [296, 215] width 13 height 13
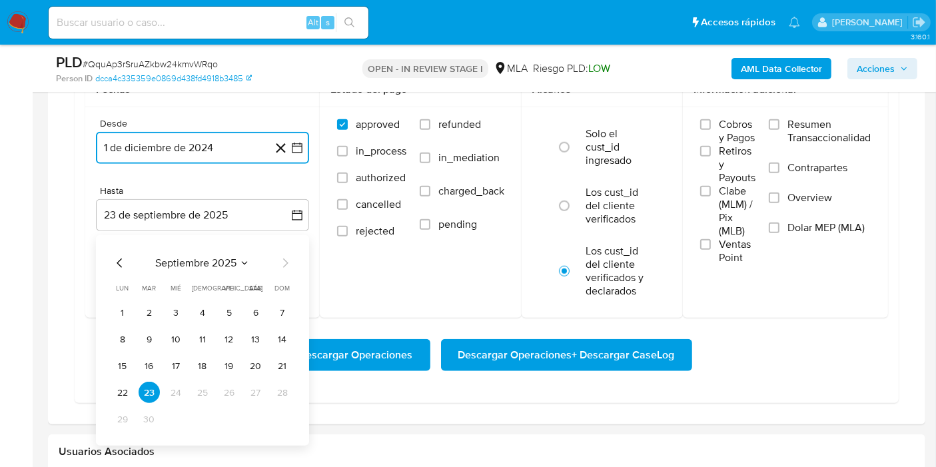
click at [117, 260] on icon "Mes anterior" at bounding box center [119, 262] width 5 height 9
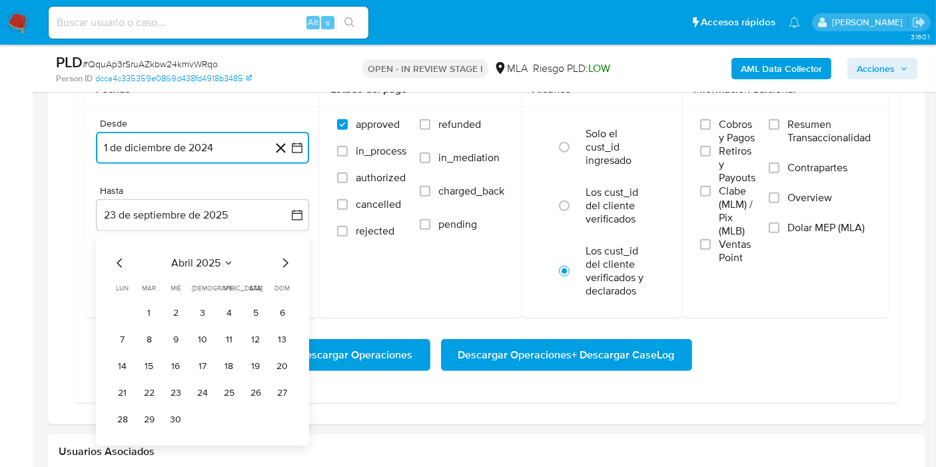
click at [117, 260] on icon "Mes anterior" at bounding box center [119, 262] width 5 height 9
click at [126, 436] on button "31" at bounding box center [122, 445] width 21 height 21
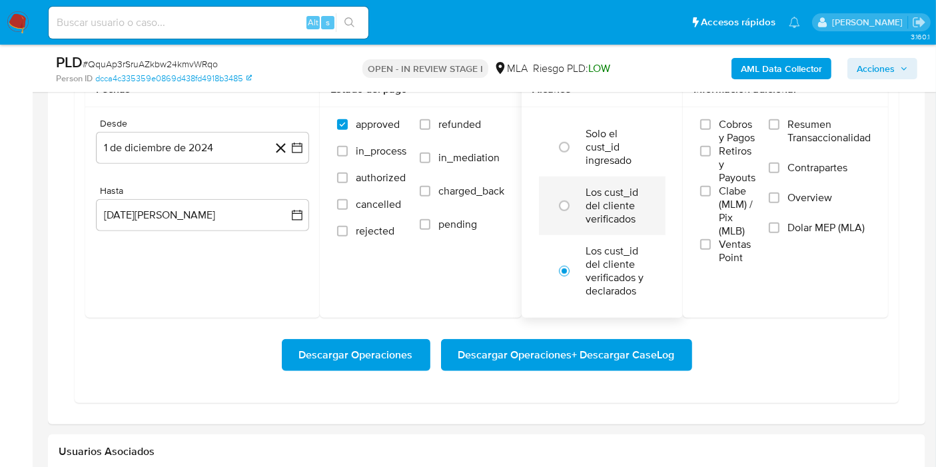
click at [571, 218] on li "Los cust_id del cliente verificados" at bounding box center [602, 206] width 127 height 59
radio input "true"
click at [827, 230] on span "Dolar MEP (MLA)" at bounding box center [825, 227] width 77 height 13
click at [779, 230] on input "Dolar MEP (MLA)" at bounding box center [774, 227] width 11 height 11
click at [564, 340] on span "Descargar Operaciones + Descargar CaseLog" at bounding box center [566, 354] width 216 height 29
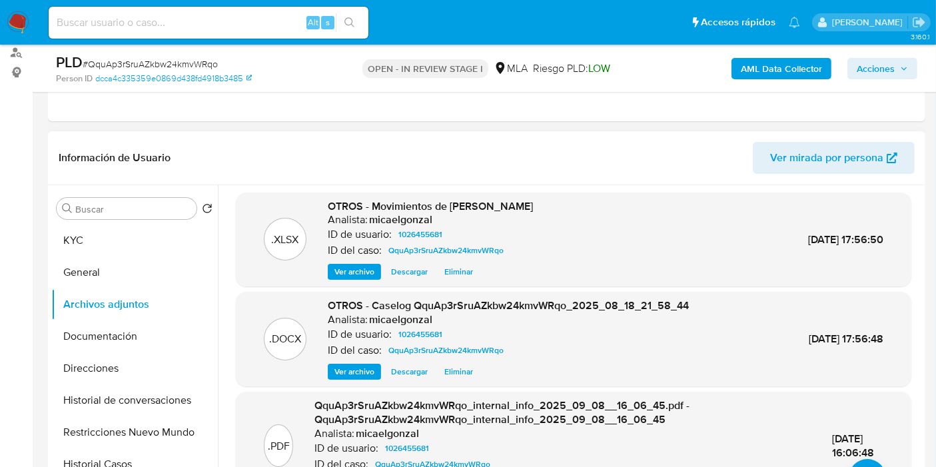
scroll to position [0, 0]
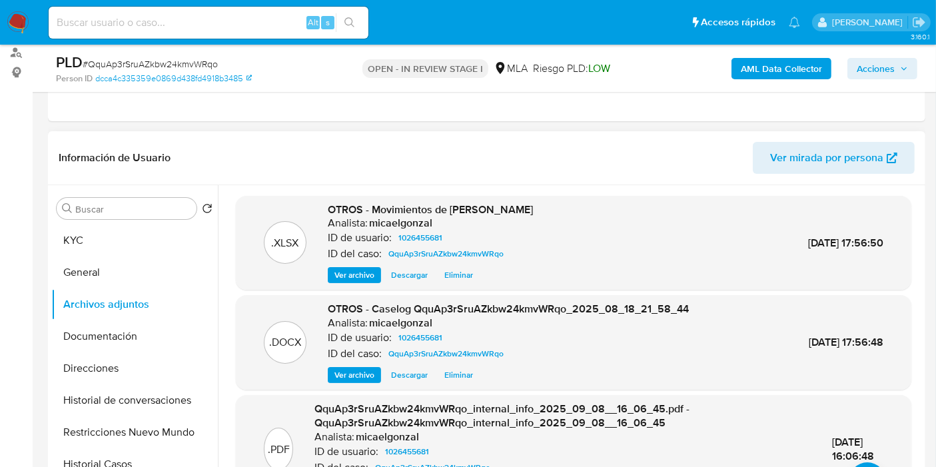
click at [458, 379] on span "Eliminar" at bounding box center [458, 374] width 29 height 13
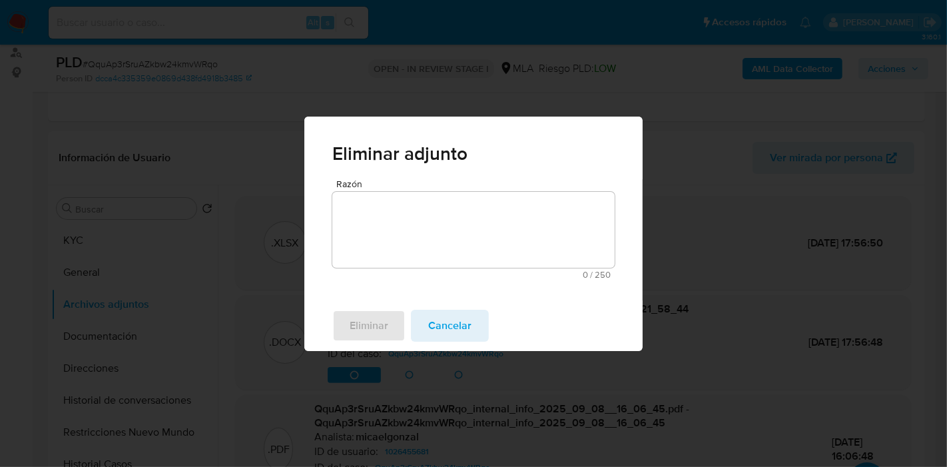
click at [520, 229] on textarea "Razón" at bounding box center [473, 230] width 282 height 76
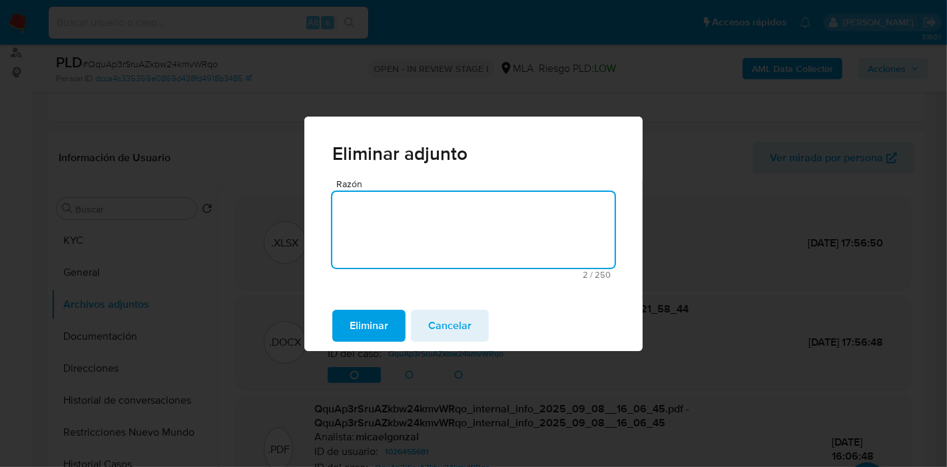
click at [356, 325] on span "Eliminar" at bounding box center [369, 325] width 39 height 29
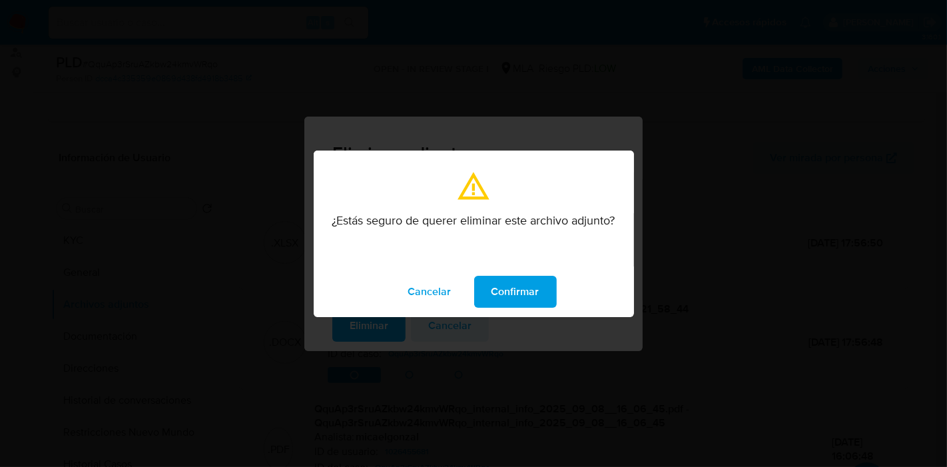
click at [496, 286] on span "Confirmar" at bounding box center [516, 291] width 48 height 29
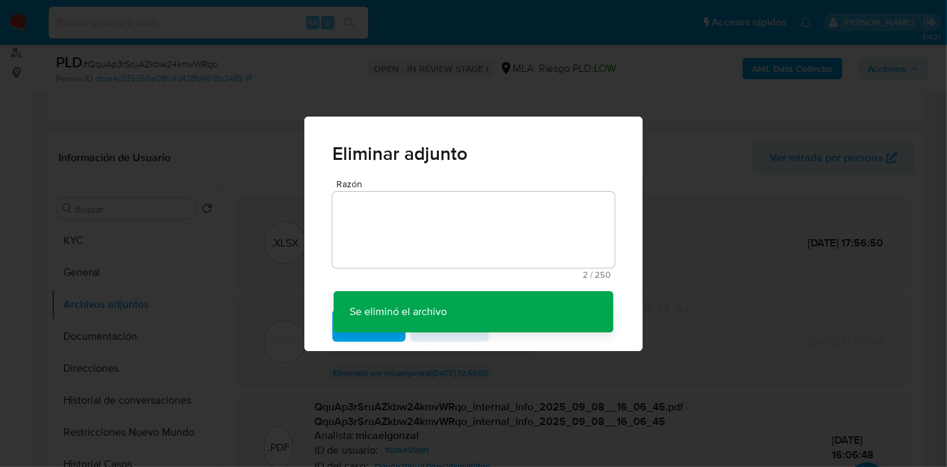
click at [859, 326] on div "Eliminar adjunto Razón 2 / 250 248 caracteres restantes Se eliminó el archivo S…" at bounding box center [473, 233] width 947 height 467
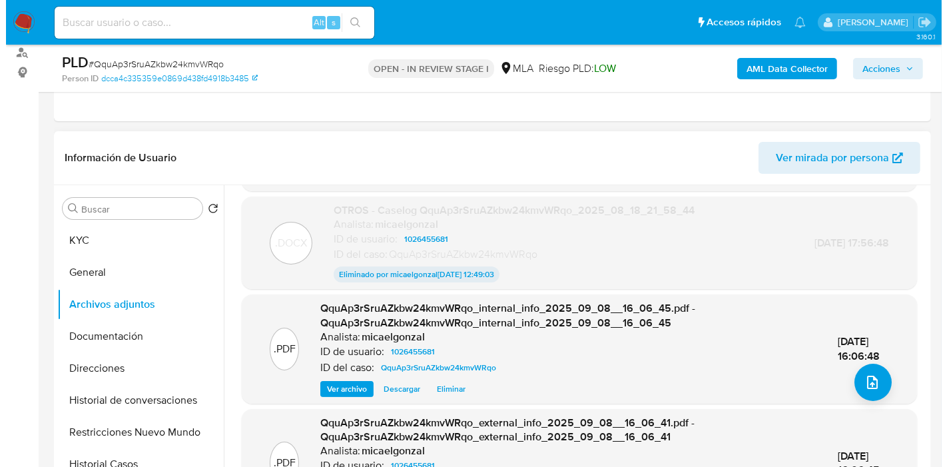
scroll to position [102, 0]
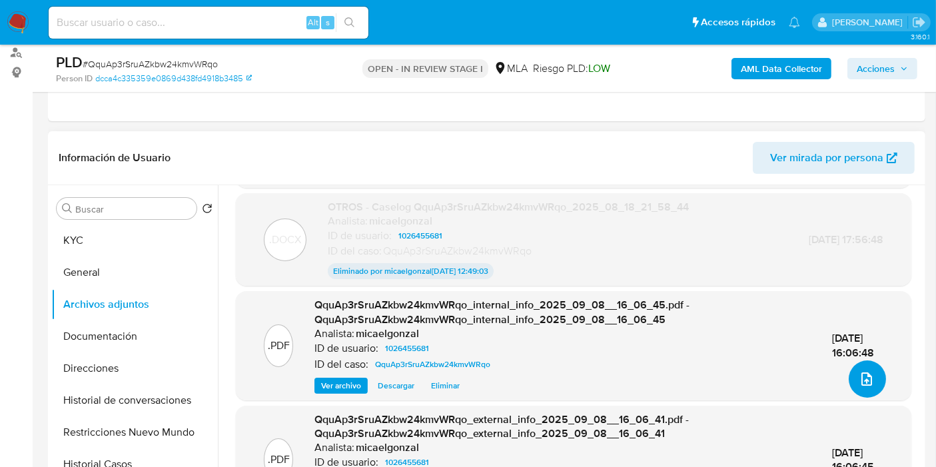
click at [875, 386] on button "upload-file" at bounding box center [867, 378] width 37 height 37
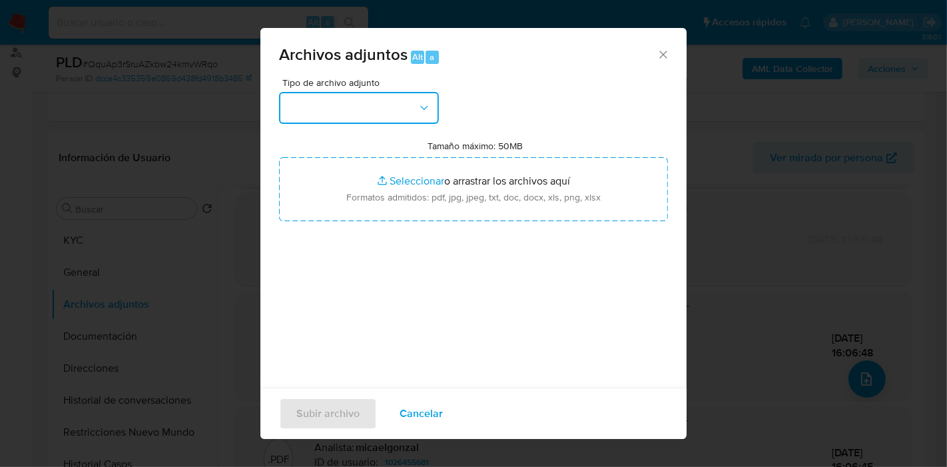
click at [438, 119] on button "button" at bounding box center [359, 108] width 160 height 32
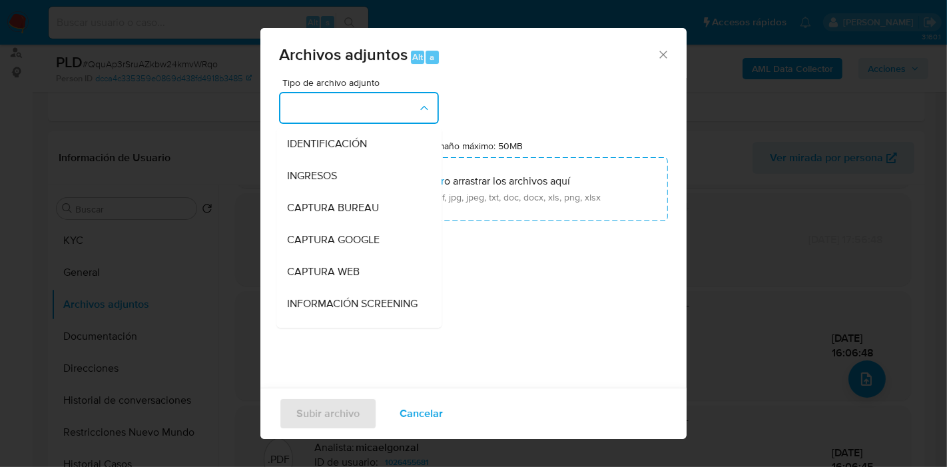
click at [401, 115] on button "button" at bounding box center [359, 108] width 160 height 32
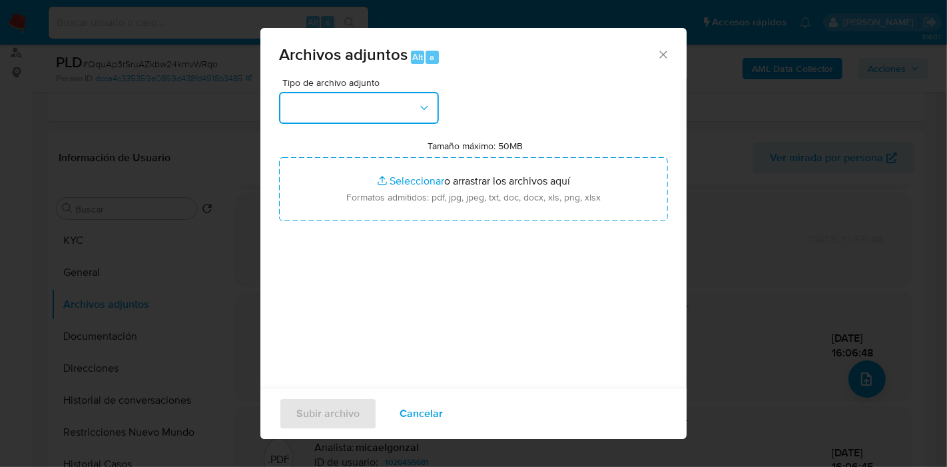
click at [401, 115] on button "button" at bounding box center [359, 108] width 160 height 32
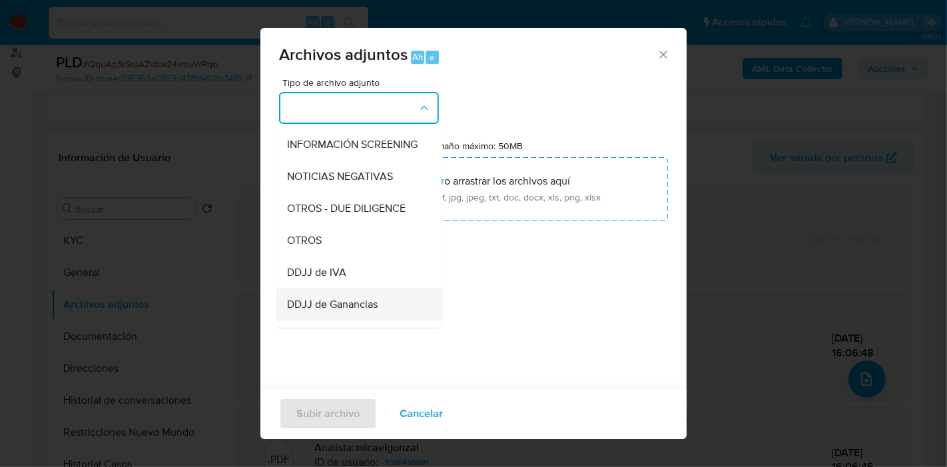
scroll to position [222, 0]
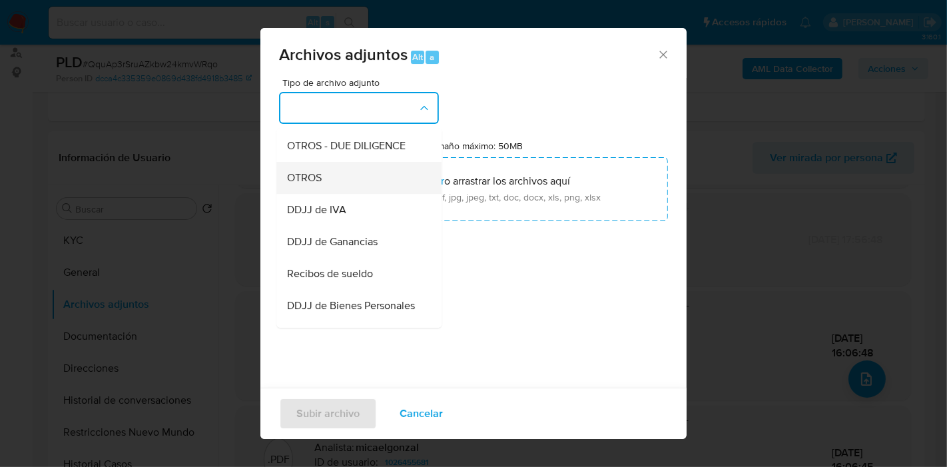
click at [343, 193] on div "OTROS" at bounding box center [355, 178] width 136 height 32
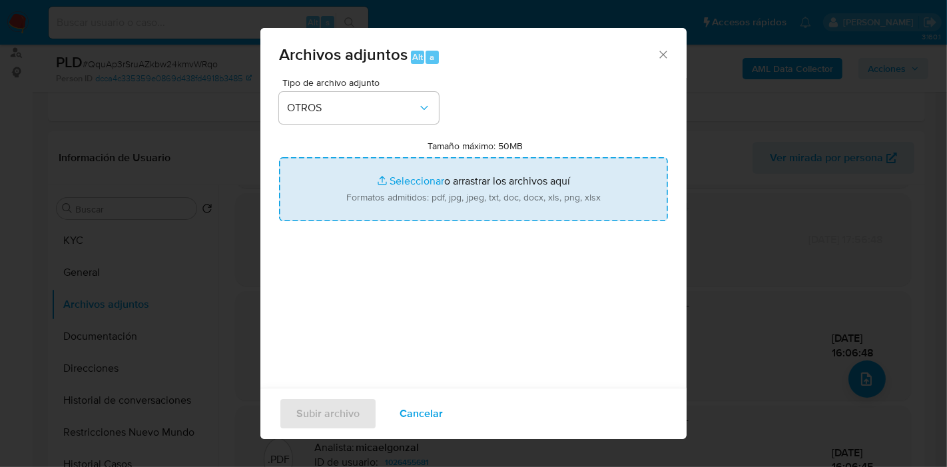
click at [448, 214] on input "Tamaño máximo: 50MB Seleccionar archivos" at bounding box center [473, 189] width 389 height 64
type input "C:\fakepath\Compra de Vehiculo.pdf"
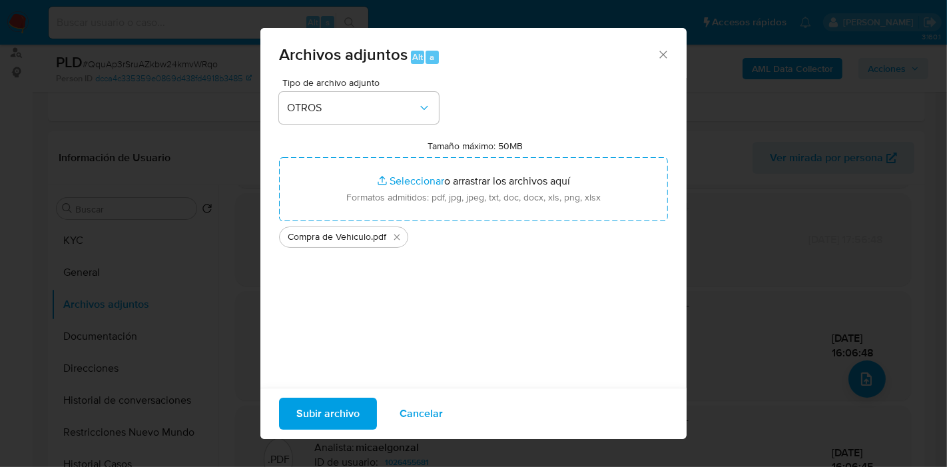
click at [318, 416] on span "Subir archivo" at bounding box center [327, 413] width 63 height 29
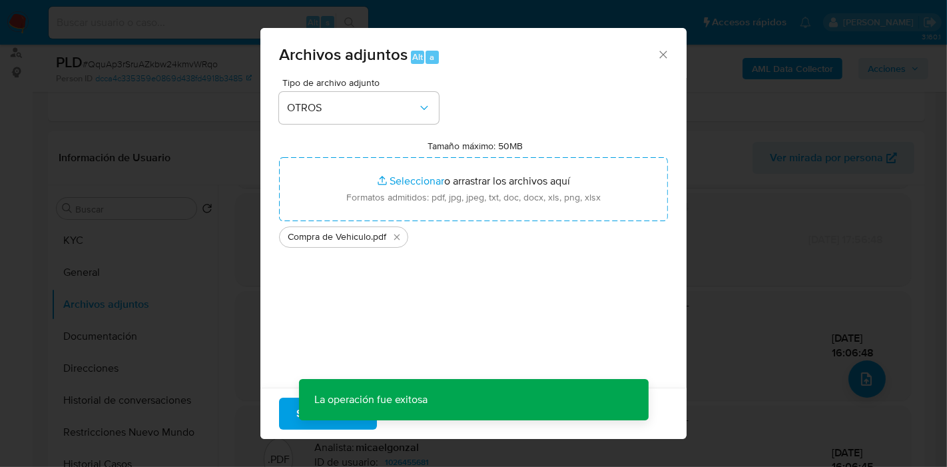
scroll to position [71, 0]
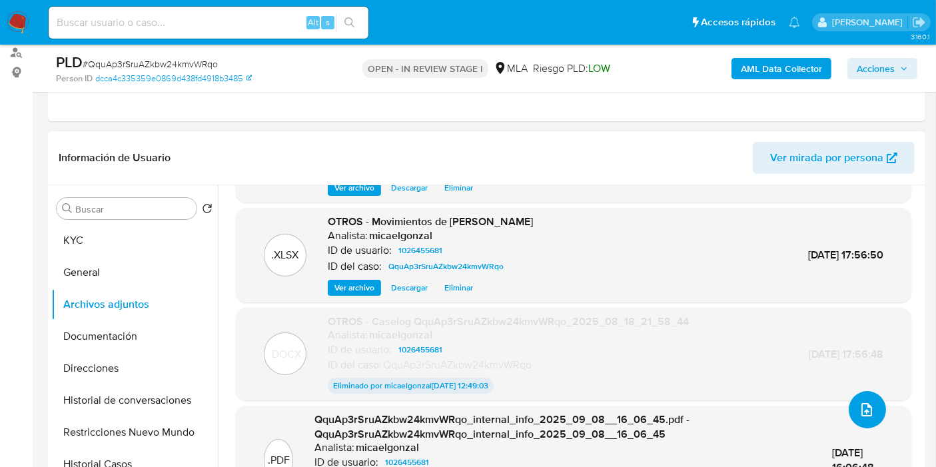
click at [849, 404] on button "upload-file" at bounding box center [867, 409] width 37 height 37
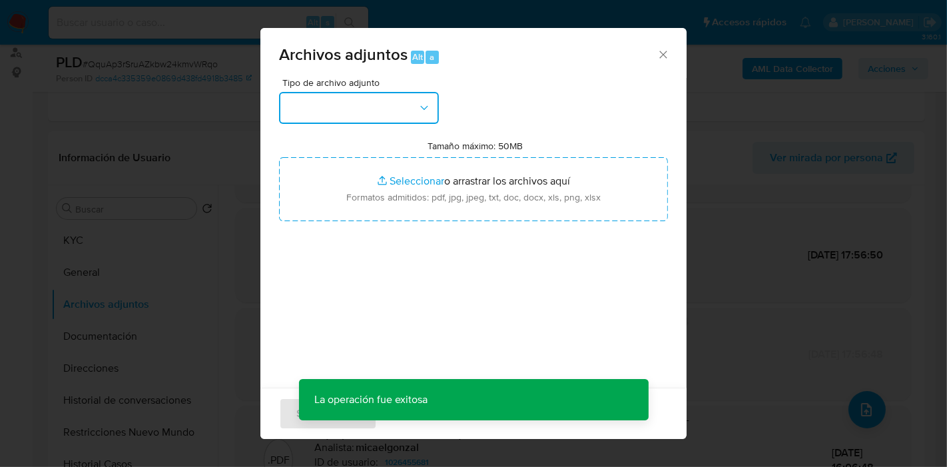
click at [407, 108] on button "button" at bounding box center [359, 108] width 160 height 32
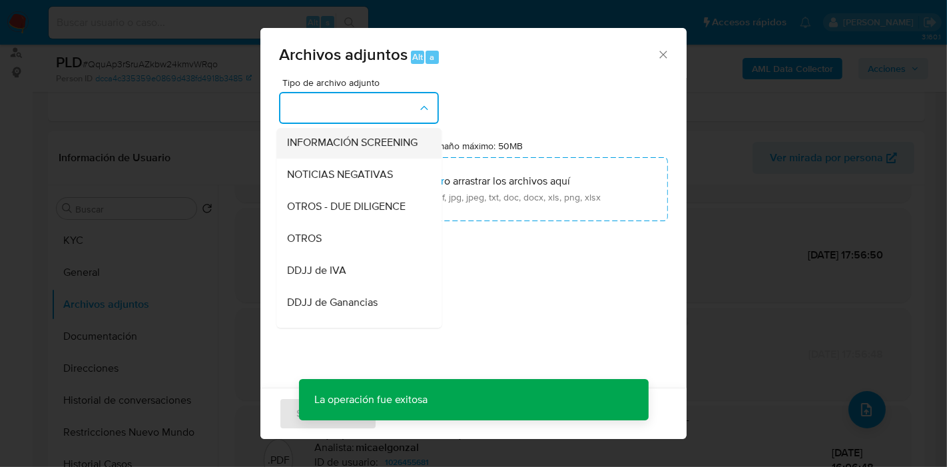
scroll to position [222, 0]
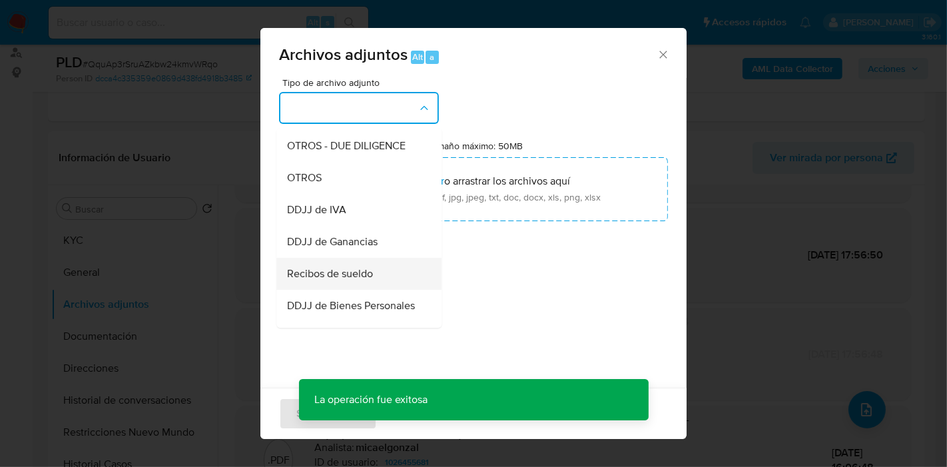
click at [359, 279] on span "Recibos de sueldo" at bounding box center [330, 273] width 86 height 13
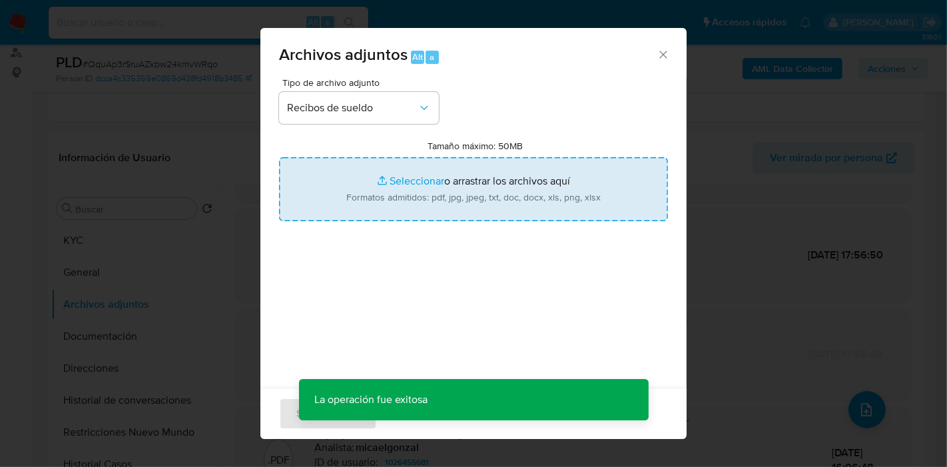
click at [420, 208] on input "Tamaño máximo: 50MB Seleccionar archivos" at bounding box center [473, 189] width 389 height 64
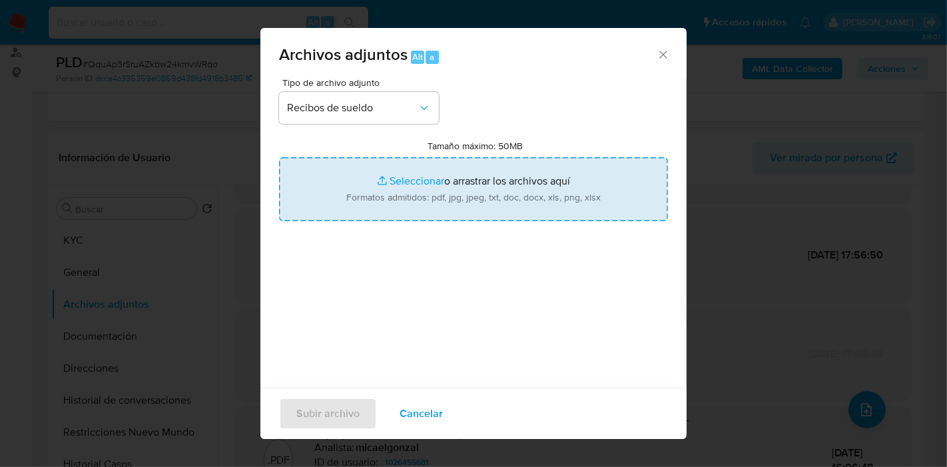
type input "C:\fakepath\Recibos de Sueldo de mayo - julio 2025.pdf"
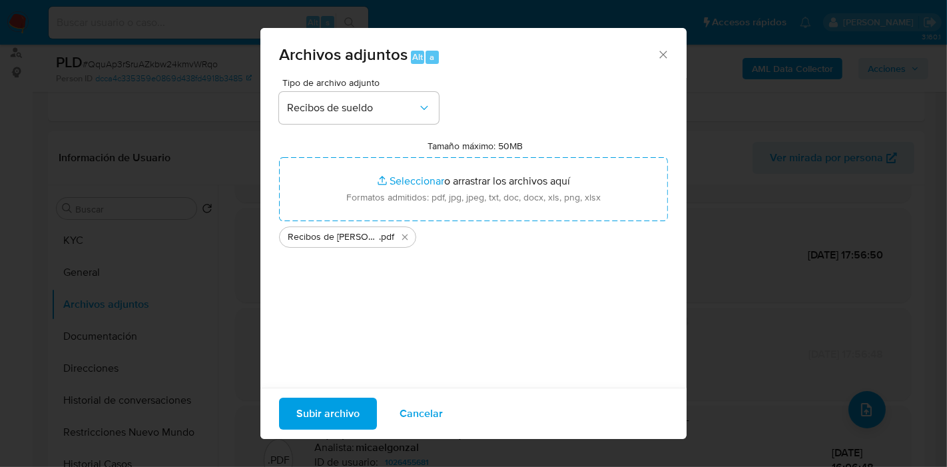
click at [334, 378] on div "Tipo de archivo adjunto Recibos de sueldo Tamaño máximo: 50MB Seleccionar archi…" at bounding box center [473, 235] width 389 height 314
click at [333, 402] on span "Subir archivo" at bounding box center [327, 413] width 63 height 29
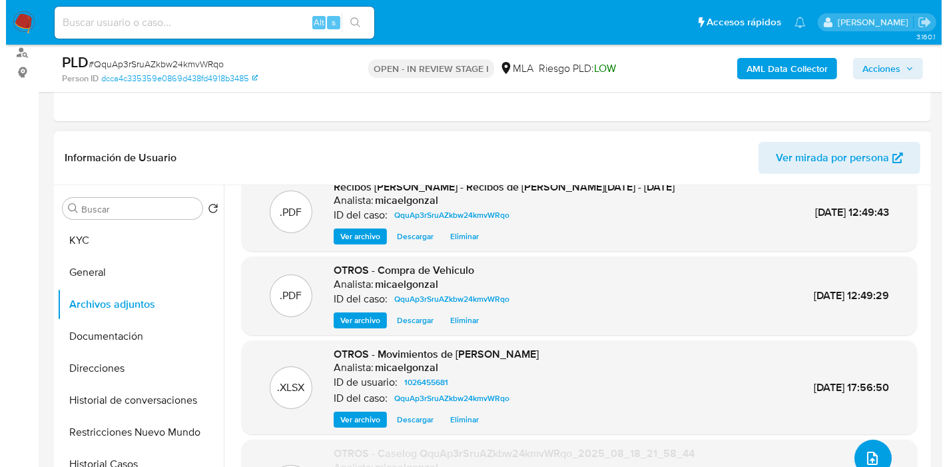
scroll to position [41, 0]
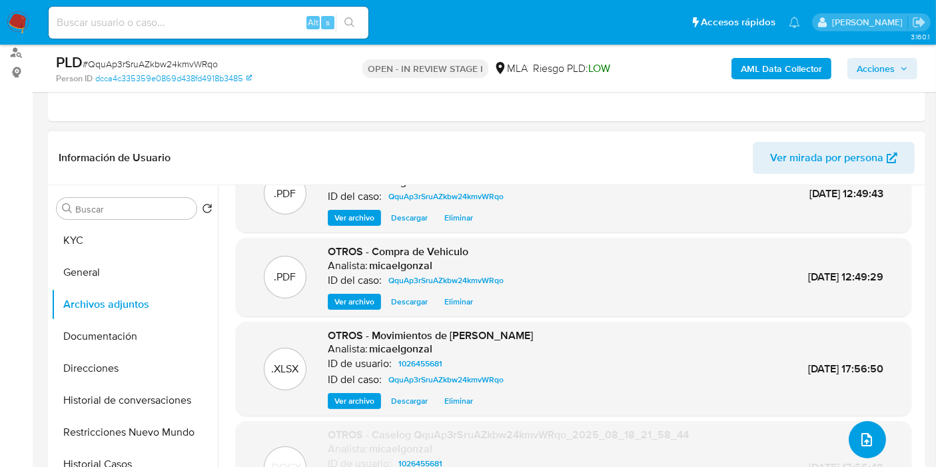
click at [868, 437] on icon "upload-file" at bounding box center [867, 440] width 16 height 16
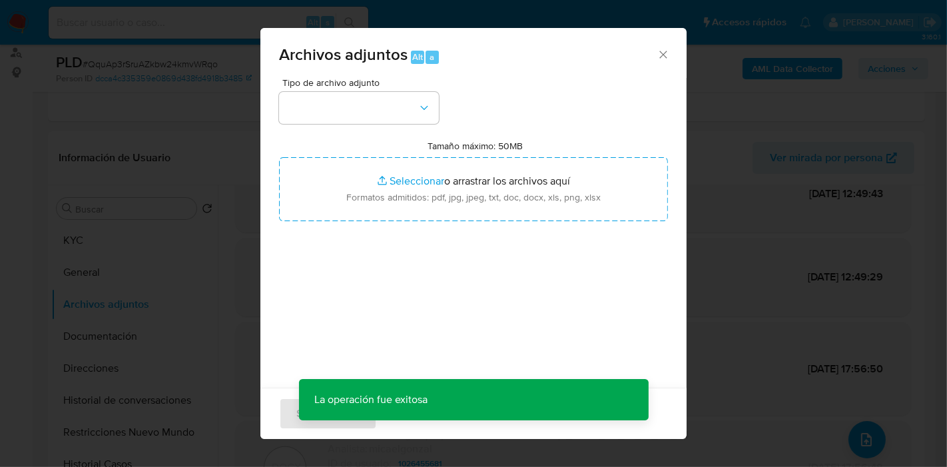
click at [350, 90] on div "Tipo de archivo adjunto" at bounding box center [359, 101] width 160 height 46
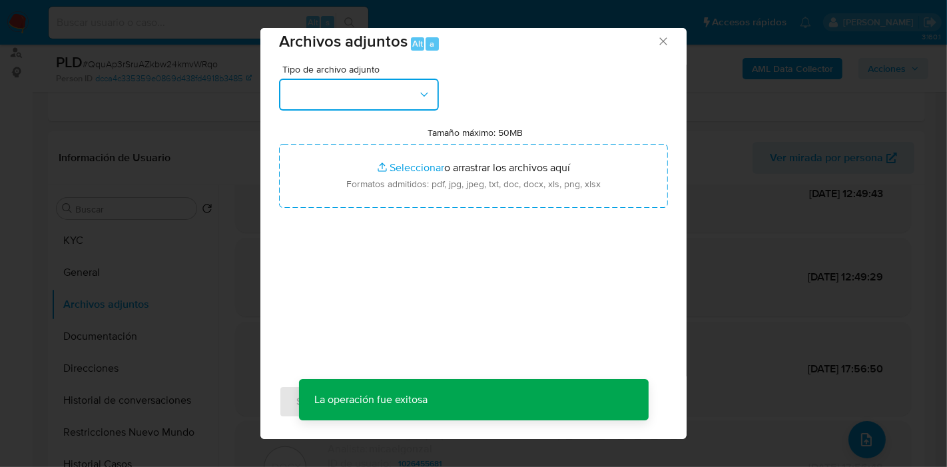
click at [378, 102] on button "button" at bounding box center [359, 95] width 160 height 32
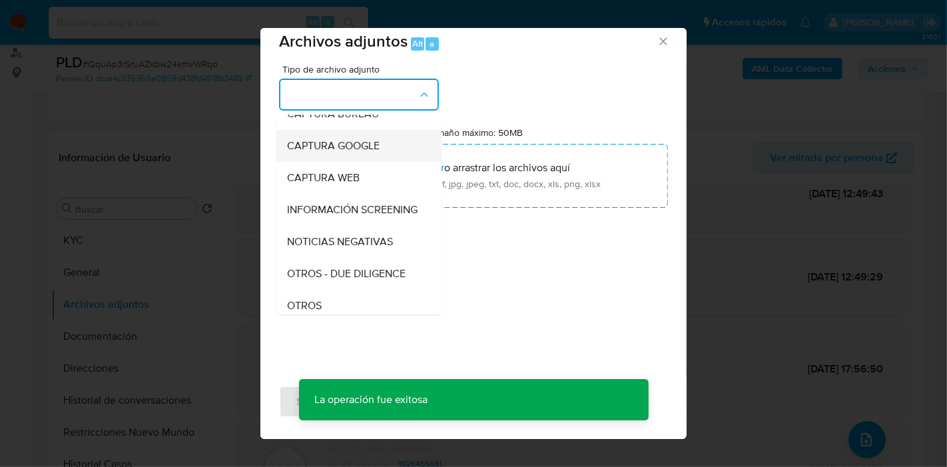
scroll to position [148, 0]
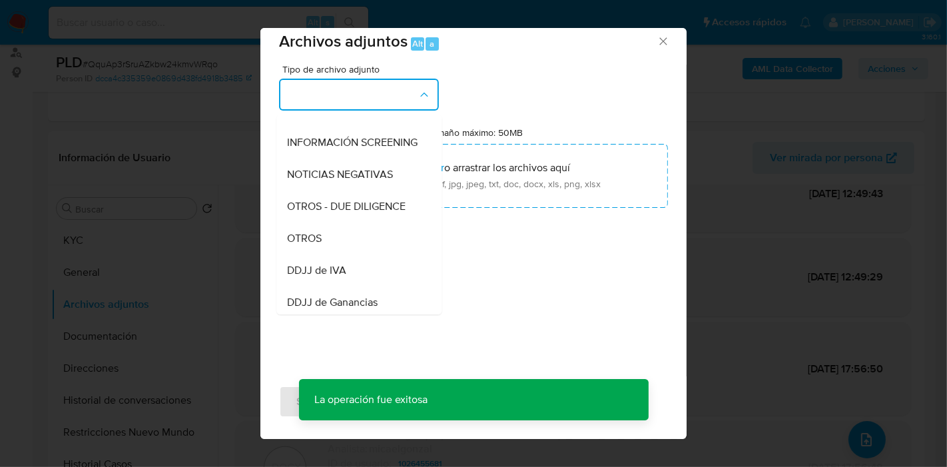
click at [341, 244] on div "OTROS" at bounding box center [355, 238] width 136 height 32
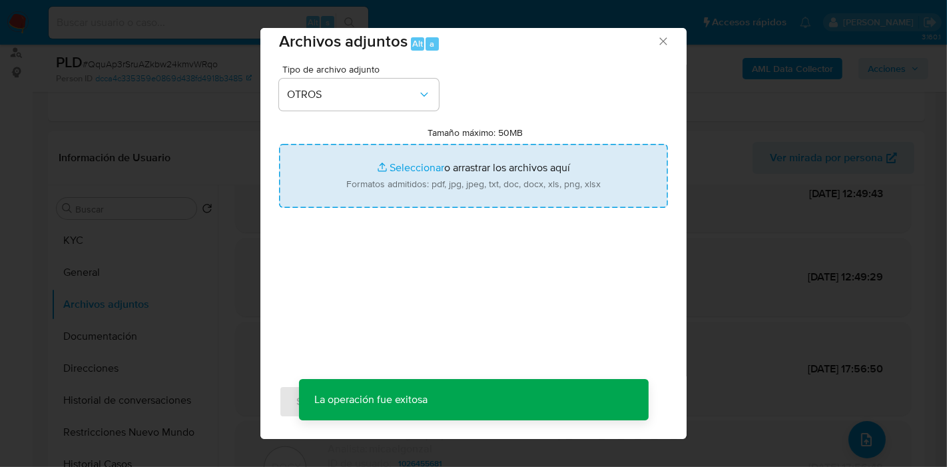
click at [408, 175] on input "Tamaño máximo: 50MB Seleccionar archivos" at bounding box center [473, 176] width 389 height 64
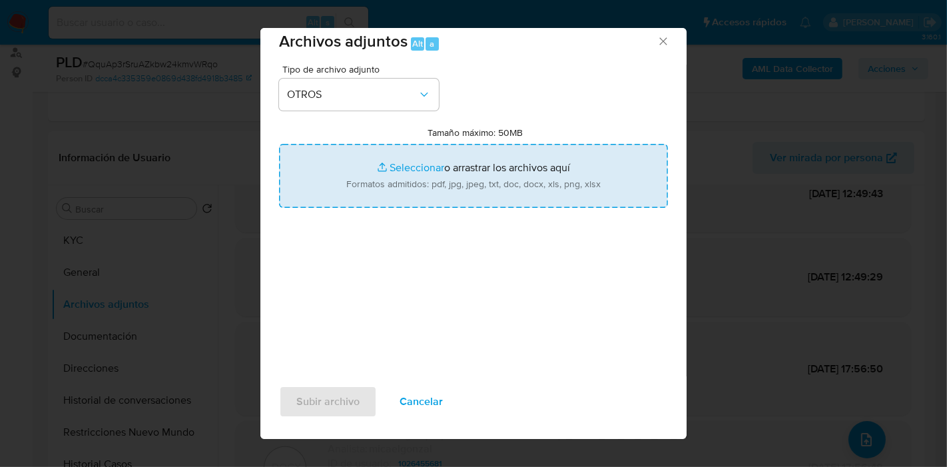
type input "C:\fakepath\Caselog QquAp3rSruAZkbw24kmvWRqo_2025_08_18_21_58_44-v2.docx"
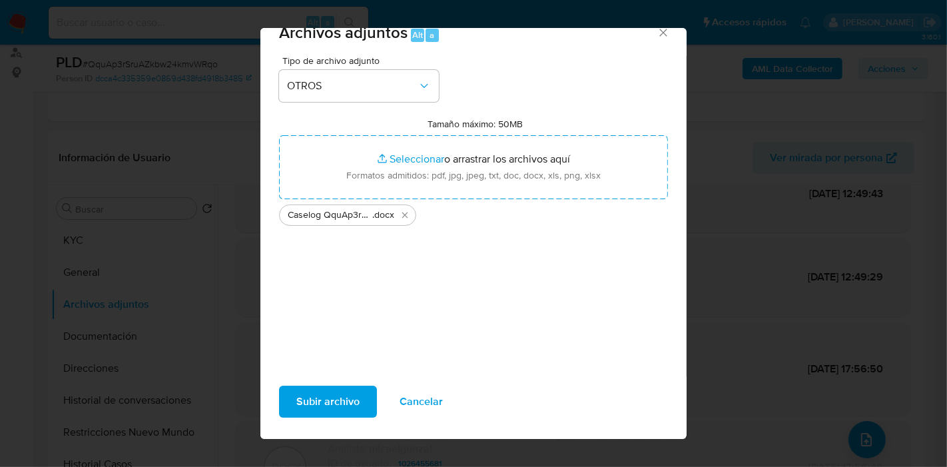
scroll to position [25, 0]
click at [350, 393] on span "Subir archivo" at bounding box center [327, 401] width 63 height 29
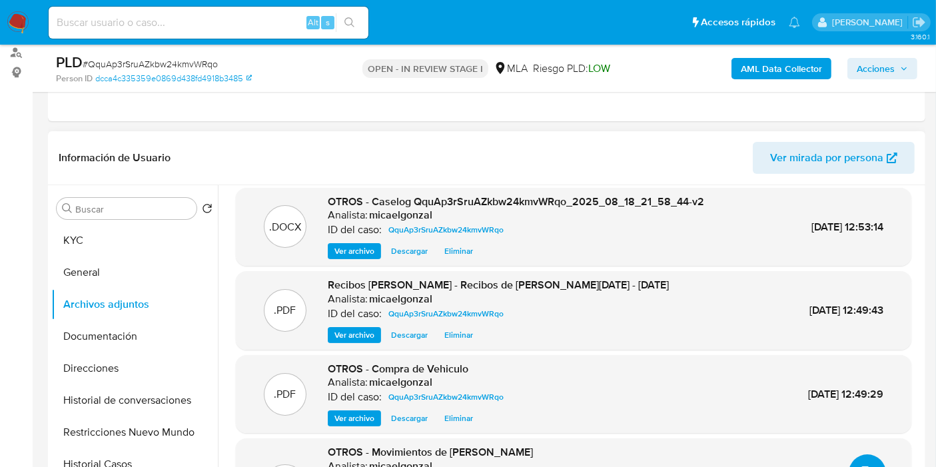
scroll to position [0, 0]
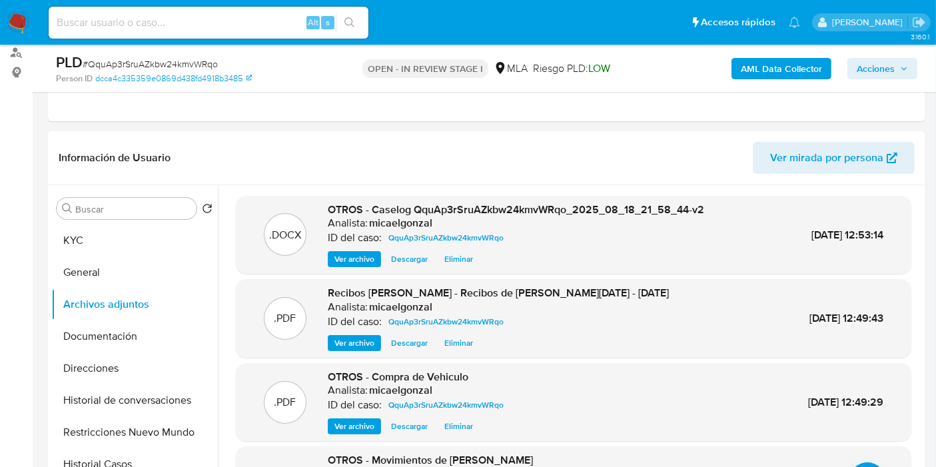
click at [78, 254] on button "KYC" at bounding box center [129, 240] width 156 height 32
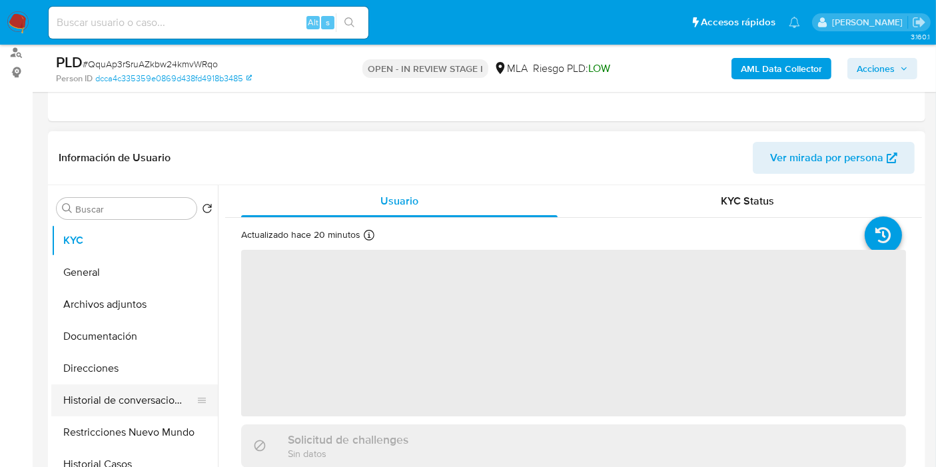
click at [123, 414] on button "Historial de conversaciones" at bounding box center [129, 400] width 156 height 32
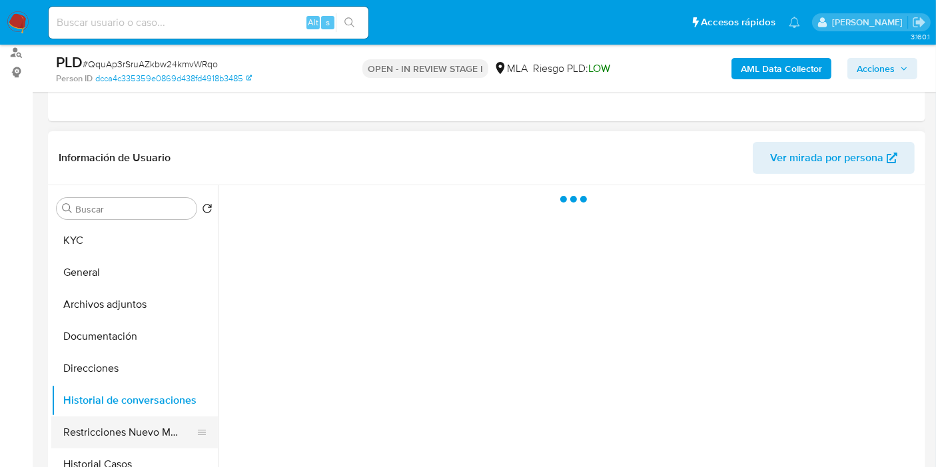
click at [125, 440] on button "Restricciones Nuevo Mundo" at bounding box center [129, 432] width 156 height 32
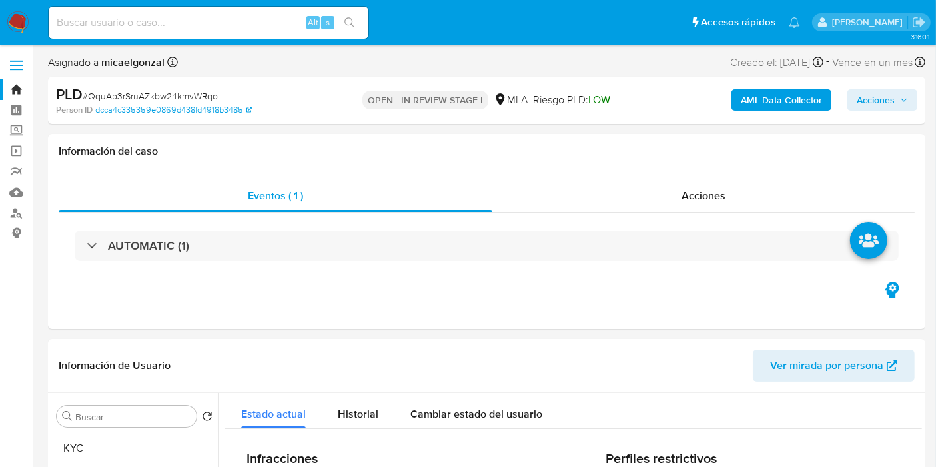
click at [759, 96] on b "AML Data Collector" at bounding box center [781, 99] width 81 height 21
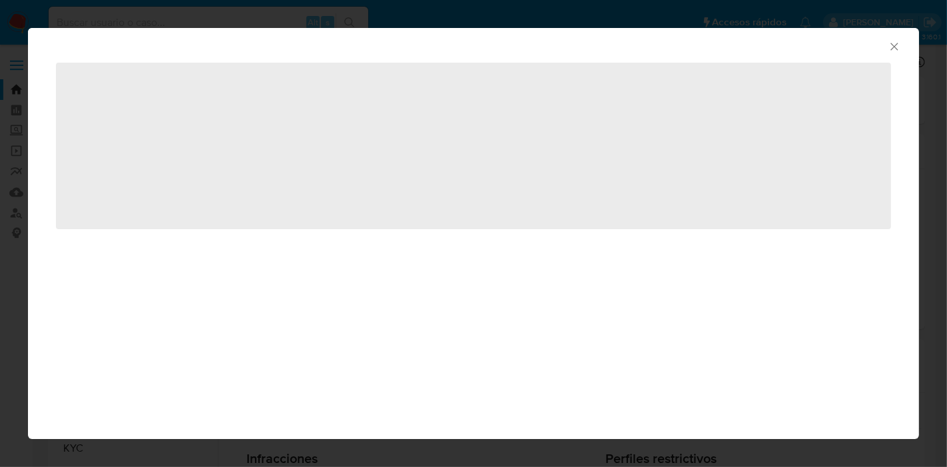
click at [893, 46] on icon "Cerrar ventana" at bounding box center [894, 46] width 13 height 13
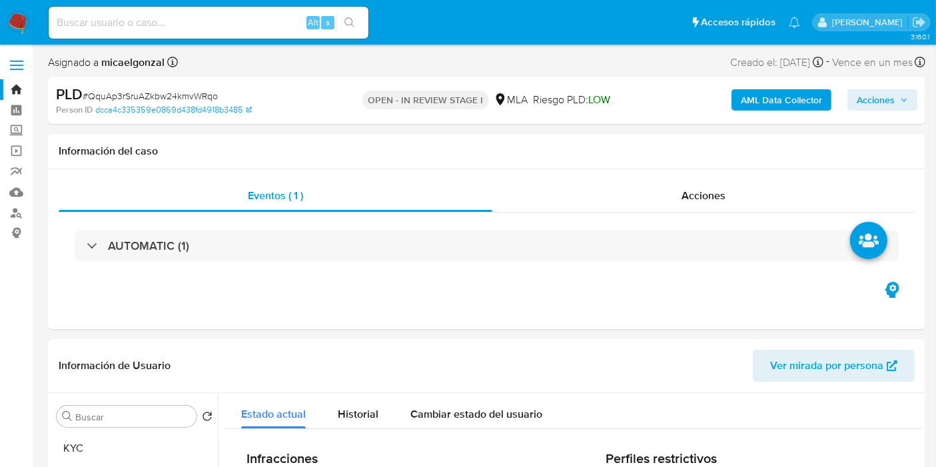
click at [883, 92] on span "Acciones" at bounding box center [876, 99] width 38 height 21
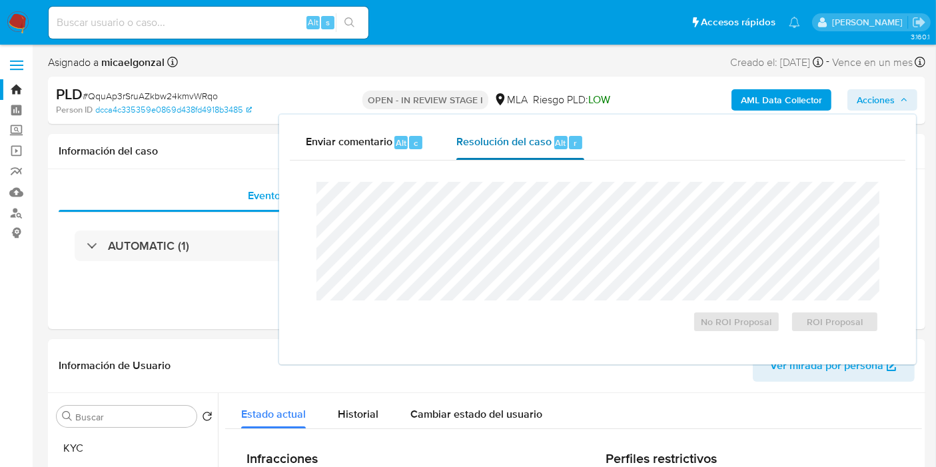
click at [541, 132] on div "Resolución del caso Alt r" at bounding box center [519, 142] width 127 height 35
click at [731, 321] on span "No ROI Proposal" at bounding box center [736, 321] width 69 height 19
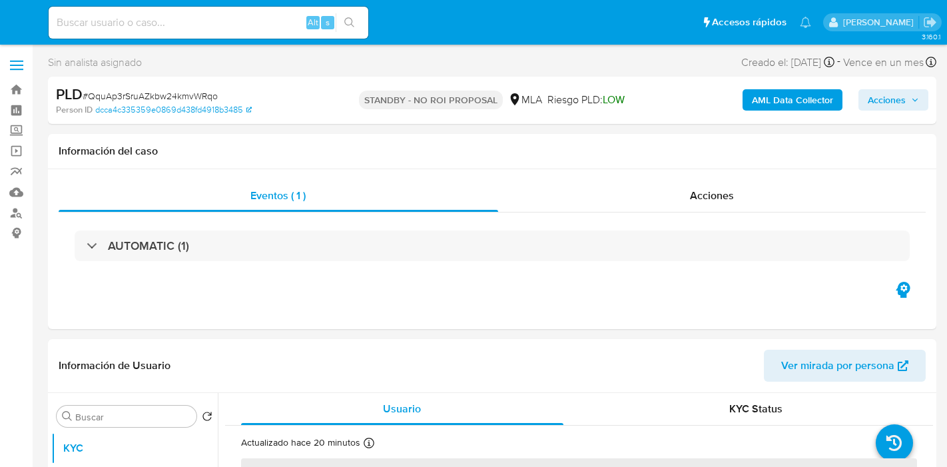
select select "10"
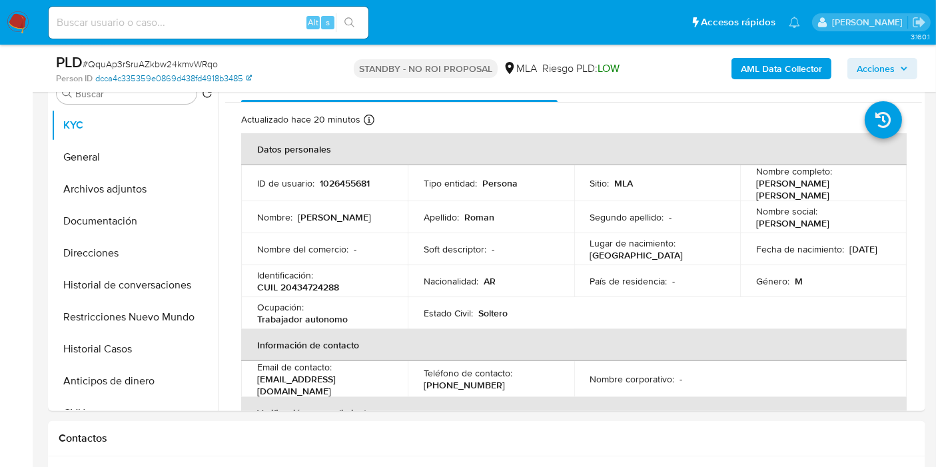
scroll to position [148, 0]
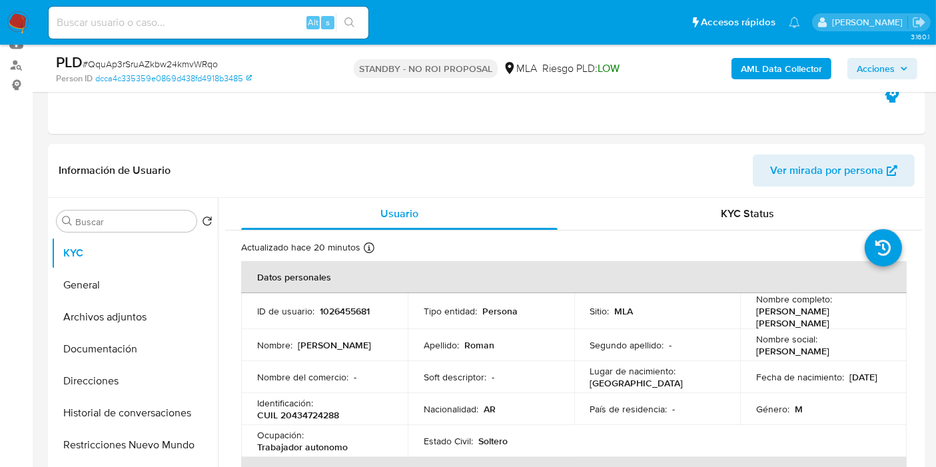
click at [27, 21] on img at bounding box center [18, 22] width 23 height 23
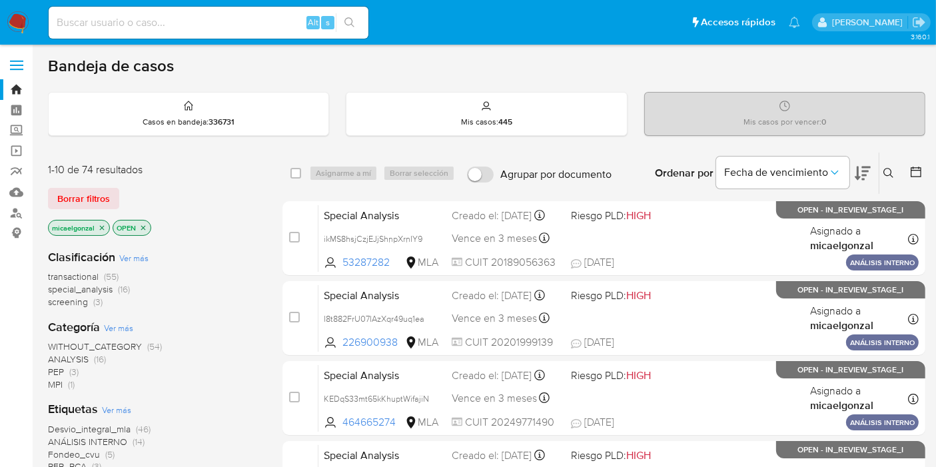
click at [161, 21] on input at bounding box center [209, 22] width 320 height 17
paste input "FvCSisOY0tTjMeZGAp6ciJlW"
type input "FvCSisOY0tTjMeZGAp6ciJlW"
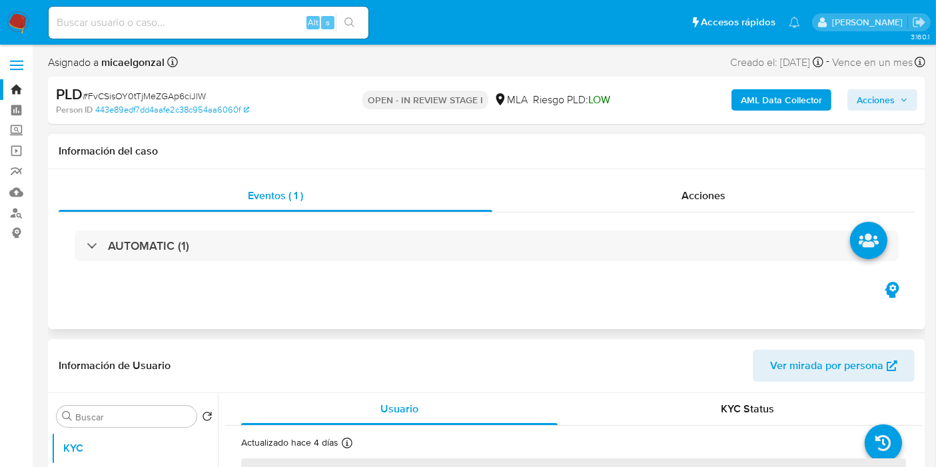
select select "10"
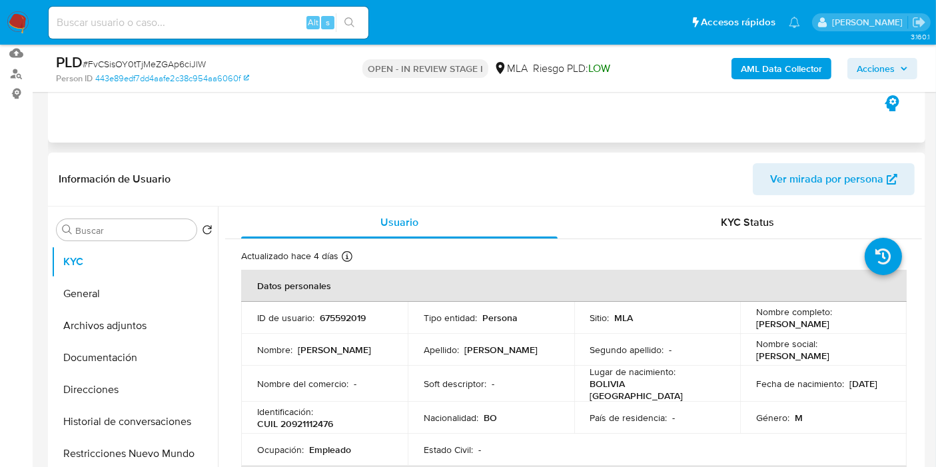
scroll to position [222, 0]
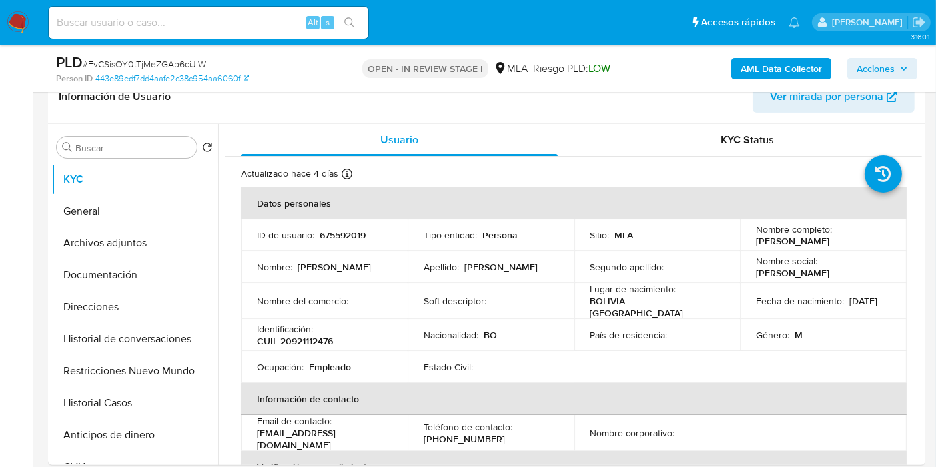
click at [867, 61] on span "Acciones" at bounding box center [876, 68] width 38 height 21
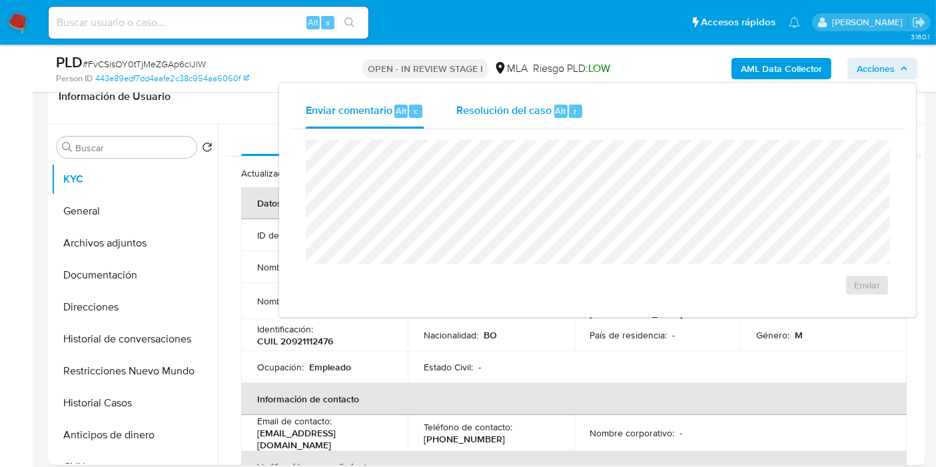
click at [485, 120] on div "Resolución del caso Alt r" at bounding box center [519, 111] width 127 height 35
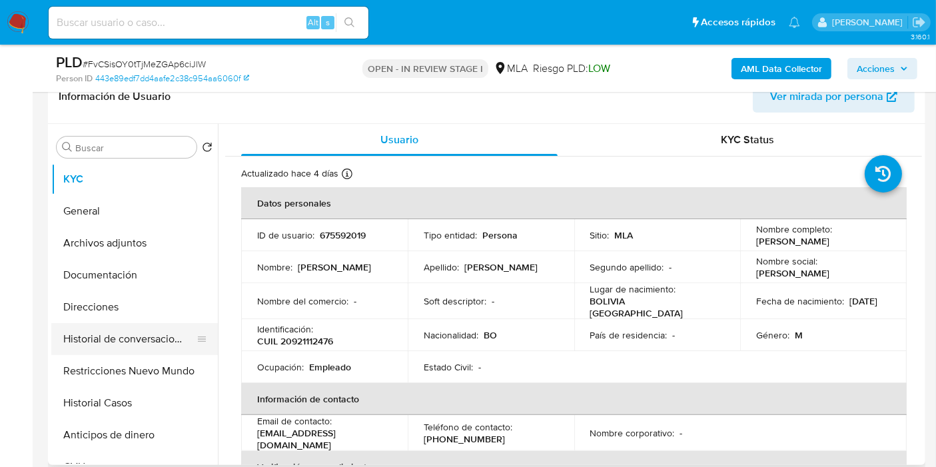
click at [78, 325] on button "Historial de conversaciones" at bounding box center [129, 339] width 156 height 32
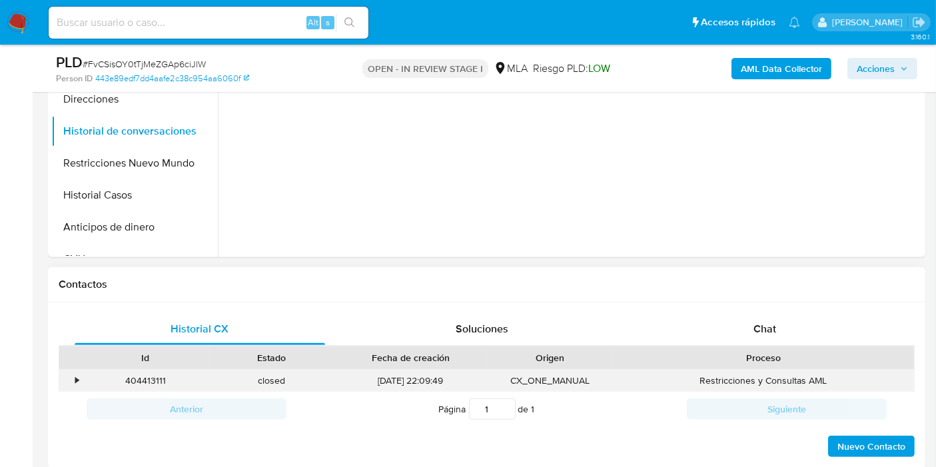
scroll to position [444, 0]
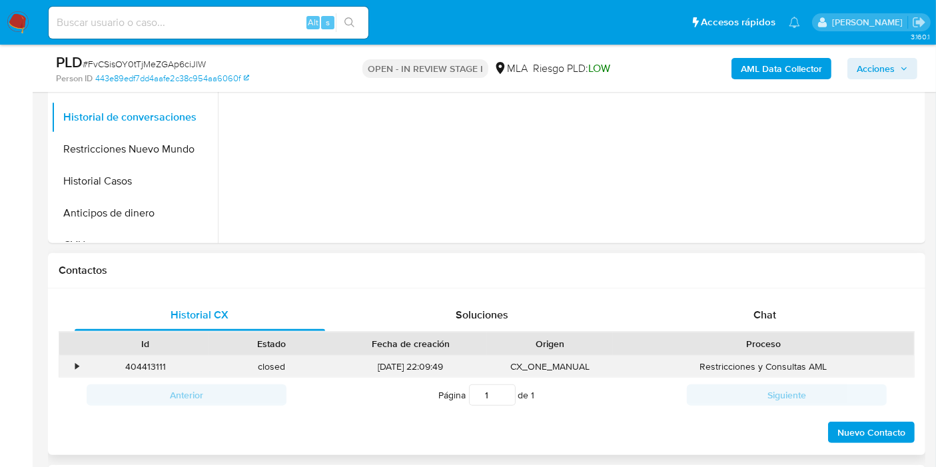
click at [162, 364] on div "404413111" at bounding box center [146, 367] width 126 height 22
copy div "404413111"
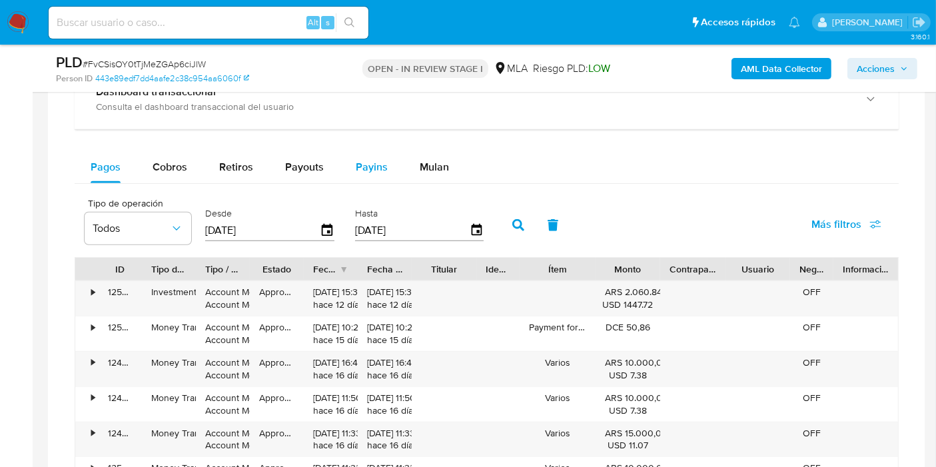
scroll to position [888, 0]
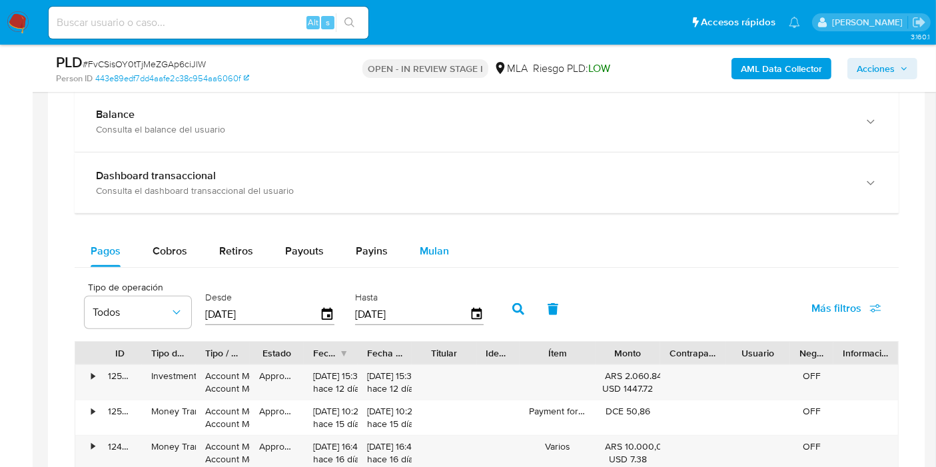
click at [420, 246] on span "Mulan" at bounding box center [434, 250] width 29 height 15
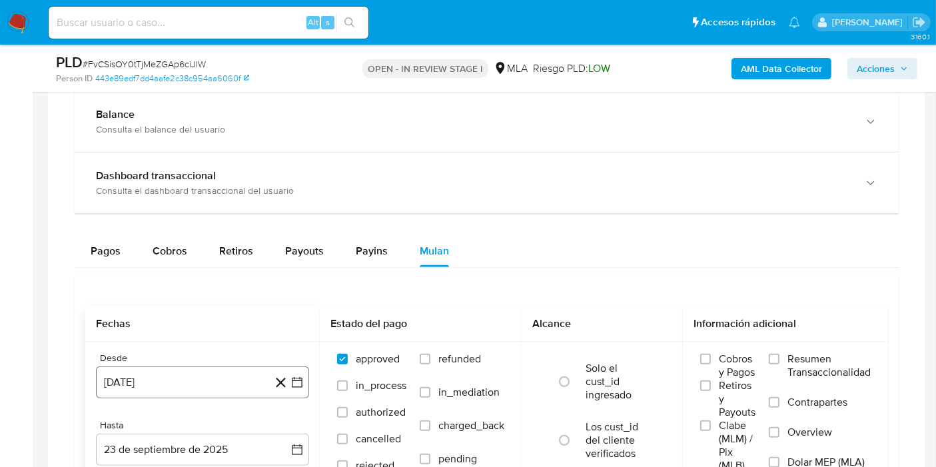
click at [294, 378] on icon "button" at bounding box center [296, 382] width 13 height 13
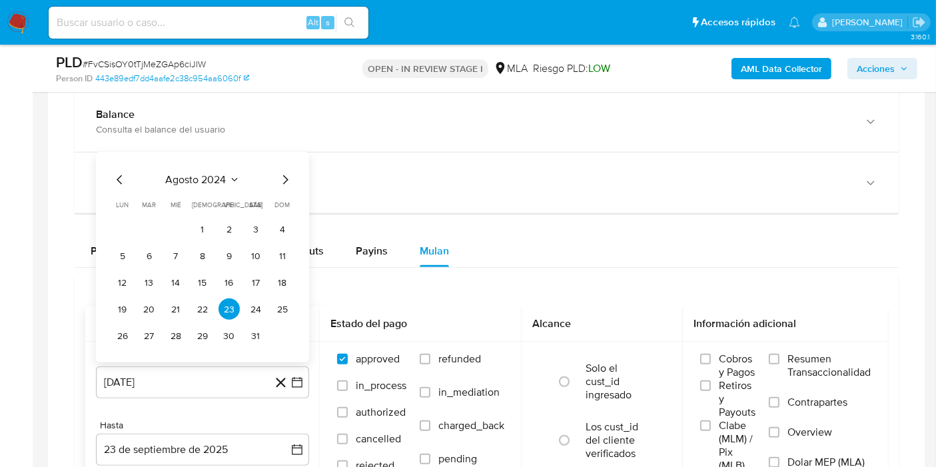
drag, startPoint x: 111, startPoint y: 181, endPoint x: 120, endPoint y: 179, distance: 9.1
click at [113, 181] on icon "Mes anterior" at bounding box center [120, 180] width 16 height 16
click at [286, 180] on icon "Mes siguiente" at bounding box center [285, 180] width 16 height 16
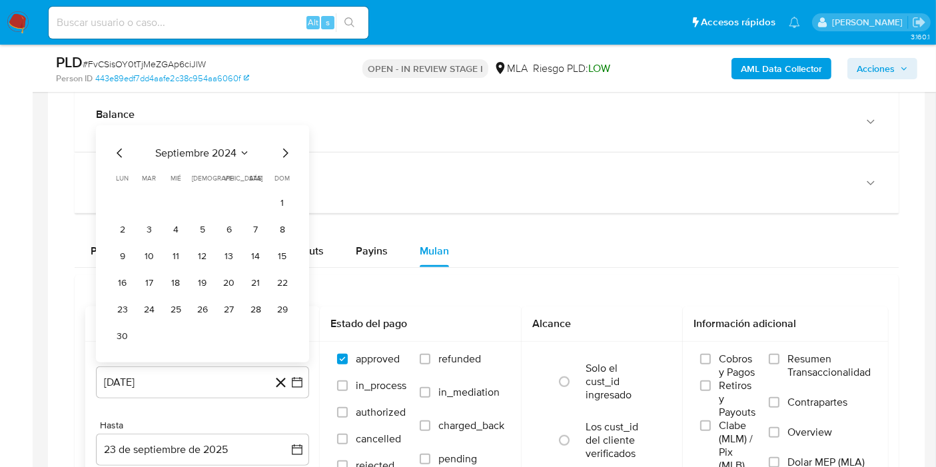
click at [286, 180] on span "dom" at bounding box center [282, 178] width 15 height 10
click at [291, 149] on icon "Mes siguiente" at bounding box center [285, 153] width 16 height 16
click at [286, 179] on icon "Mes siguiente" at bounding box center [285, 179] width 5 height 9
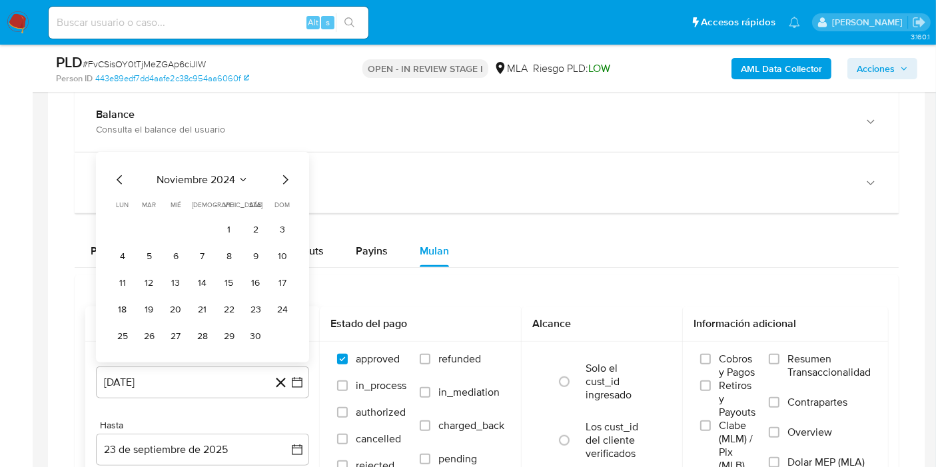
click at [286, 178] on icon "Mes siguiente" at bounding box center [285, 179] width 5 height 9
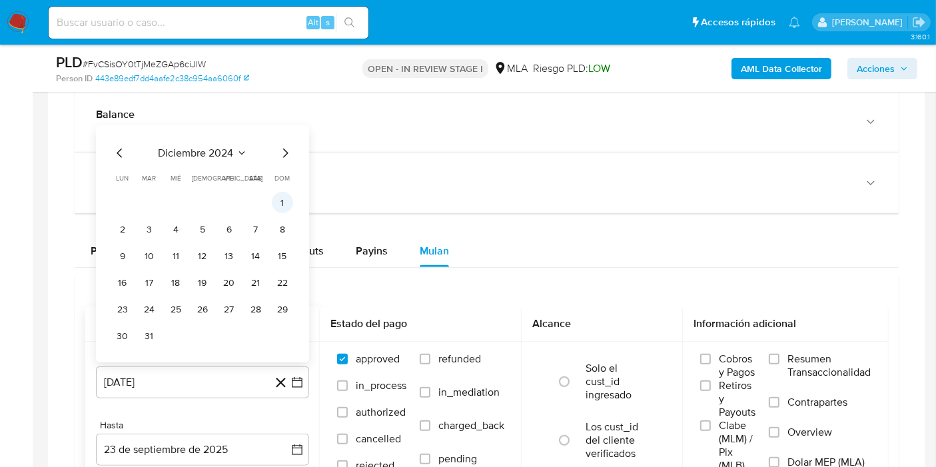
click at [278, 195] on button "1" at bounding box center [282, 202] width 21 height 21
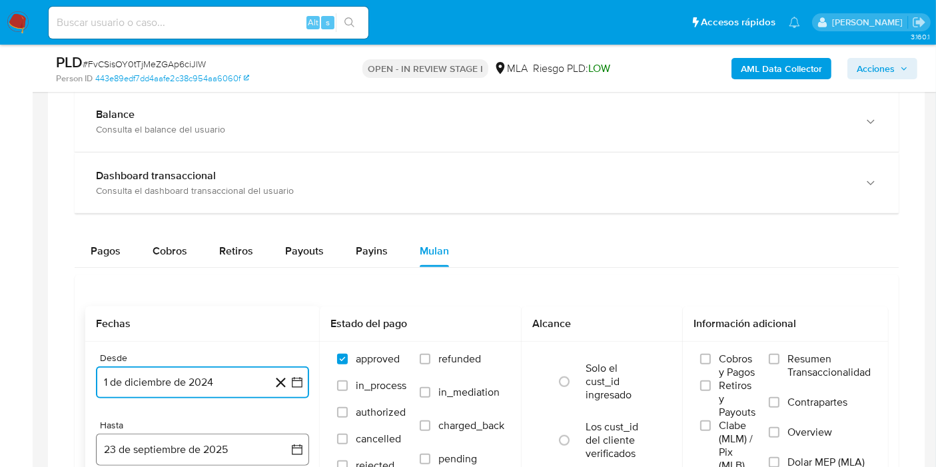
click at [230, 439] on button "23 de septiembre de 2025" at bounding box center [202, 450] width 213 height 32
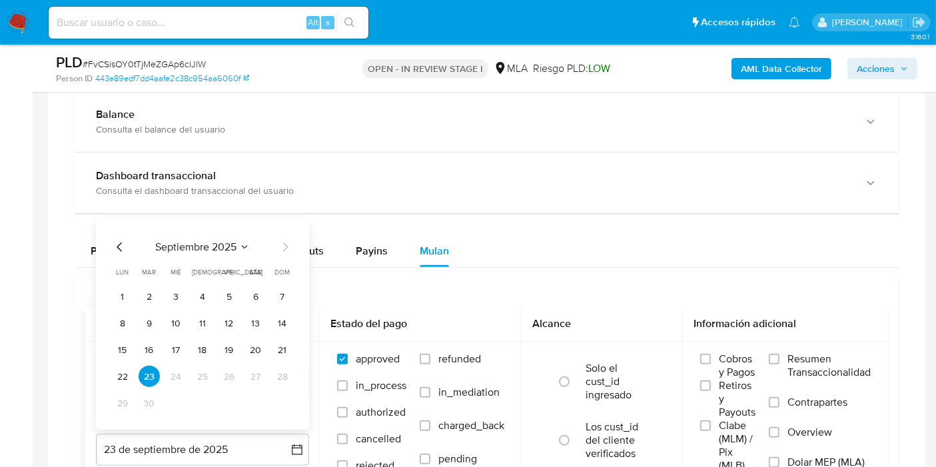
click at [181, 246] on span "septiembre 2025" at bounding box center [195, 246] width 81 height 13
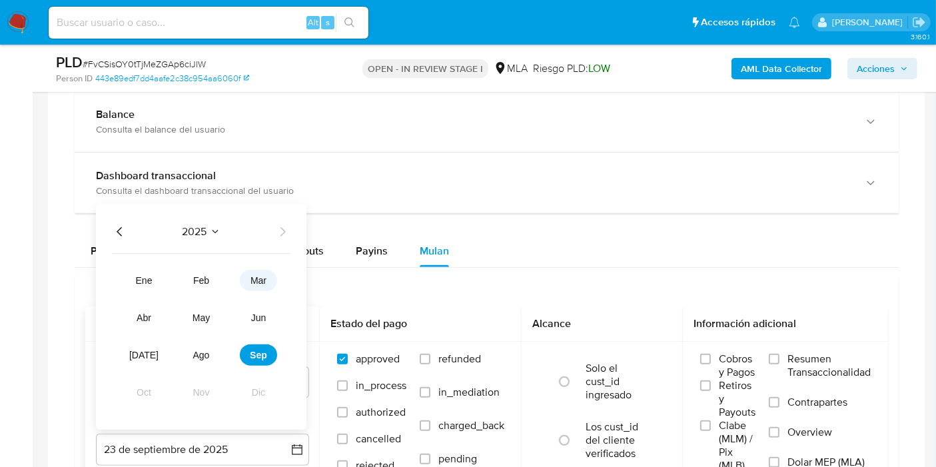
click at [241, 278] on button "mar" at bounding box center [258, 280] width 37 height 21
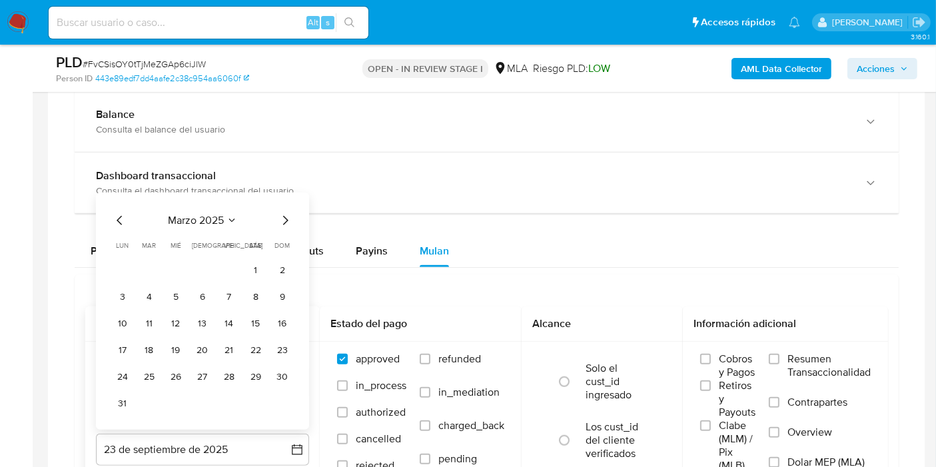
click at [112, 398] on button "31" at bounding box center [122, 402] width 21 height 21
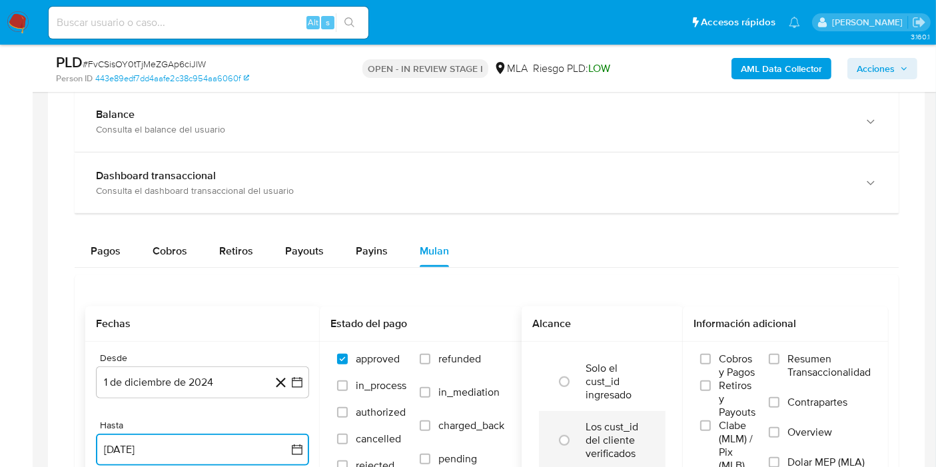
scroll to position [1036, 0]
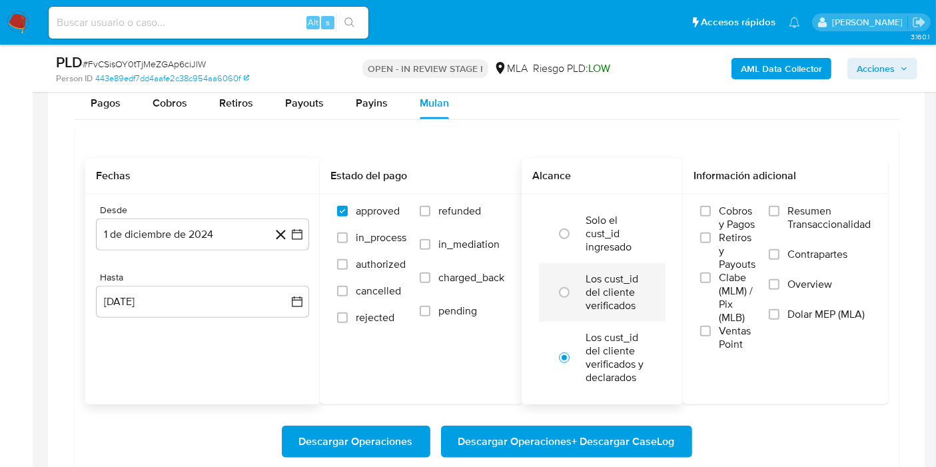
click at [646, 290] on li "Los cust_id del cliente verificados" at bounding box center [602, 292] width 127 height 59
radio input "true"
click at [847, 310] on span "Dolar MEP (MLA)" at bounding box center [825, 314] width 77 height 13
click at [779, 310] on input "Dolar MEP (MLA)" at bounding box center [774, 314] width 11 height 11
click at [580, 435] on span "Descargar Operaciones + Descargar CaseLog" at bounding box center [566, 441] width 216 height 29
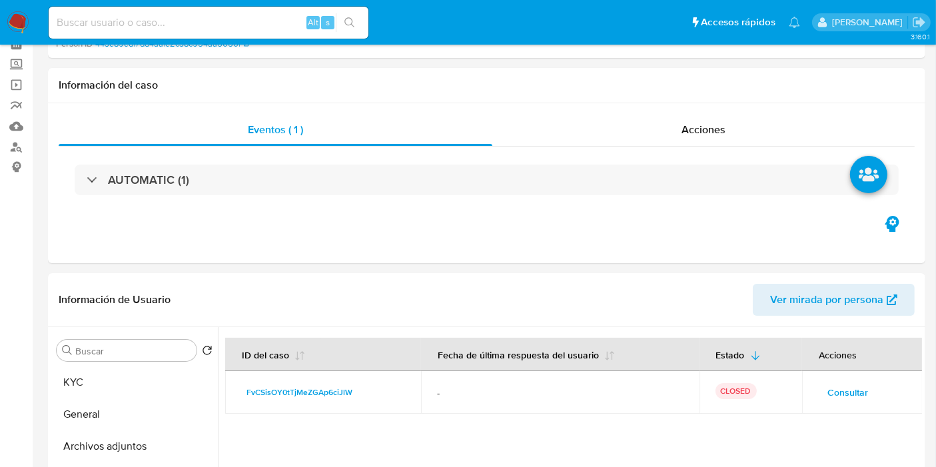
scroll to position [0, 0]
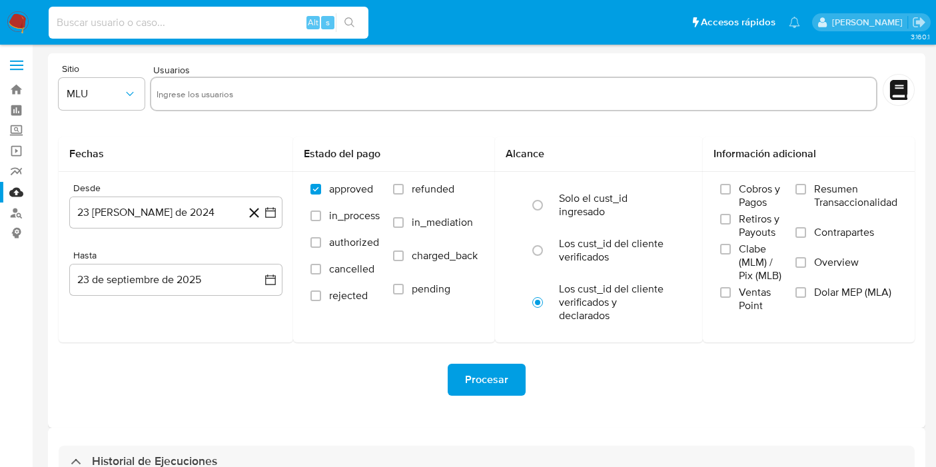
select select "10"
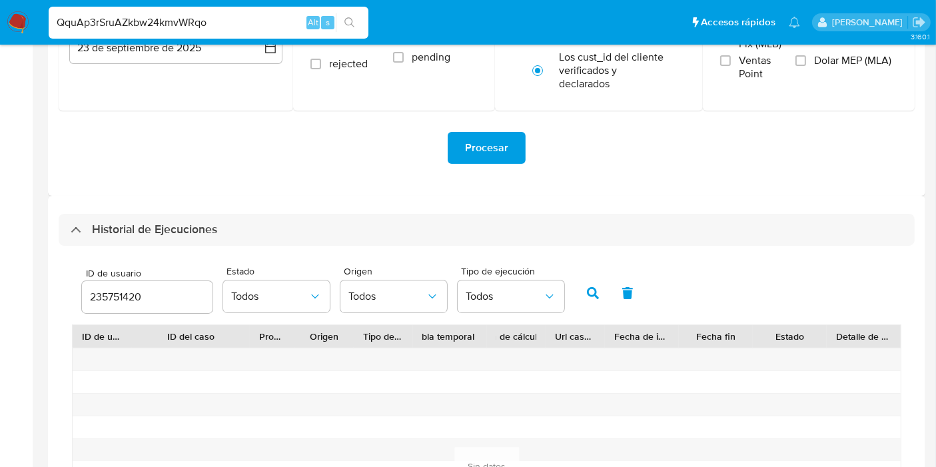
type input "QquAp3rSruAZkbw24kmvWRqo"
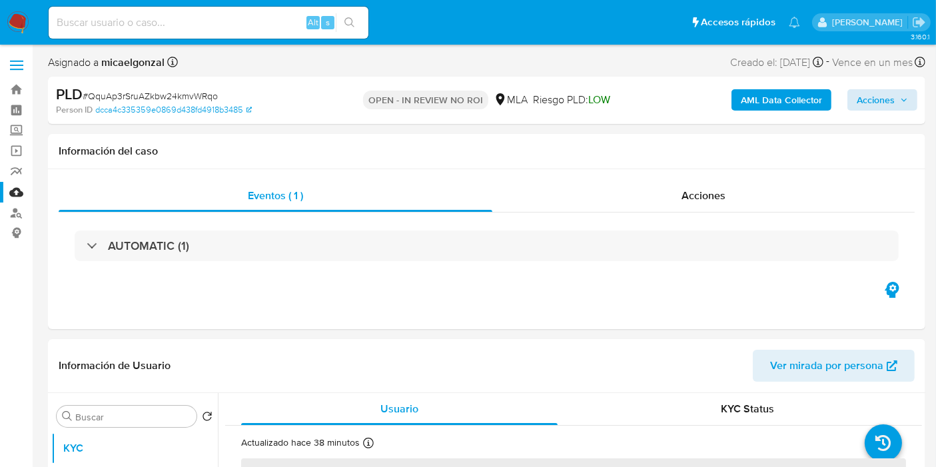
select select "10"
click at [862, 95] on span "Acciones" at bounding box center [876, 99] width 38 height 21
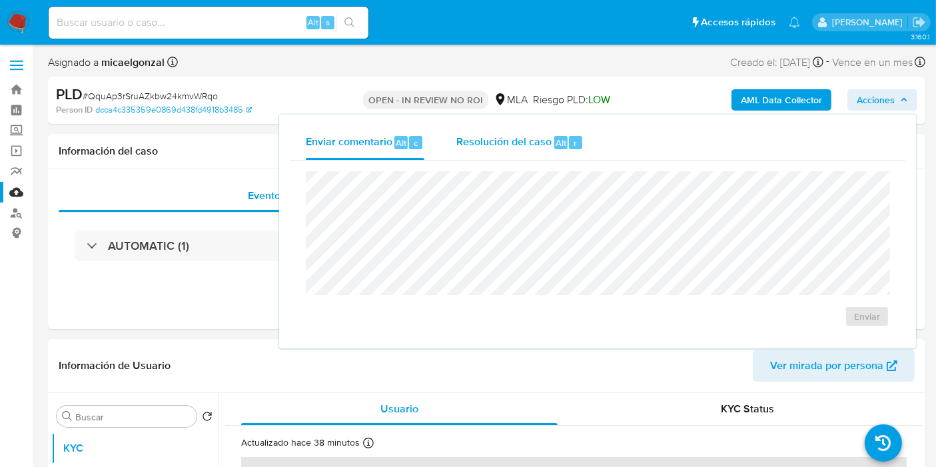
click at [555, 132] on div "Resolución del caso Alt r" at bounding box center [519, 142] width 127 height 35
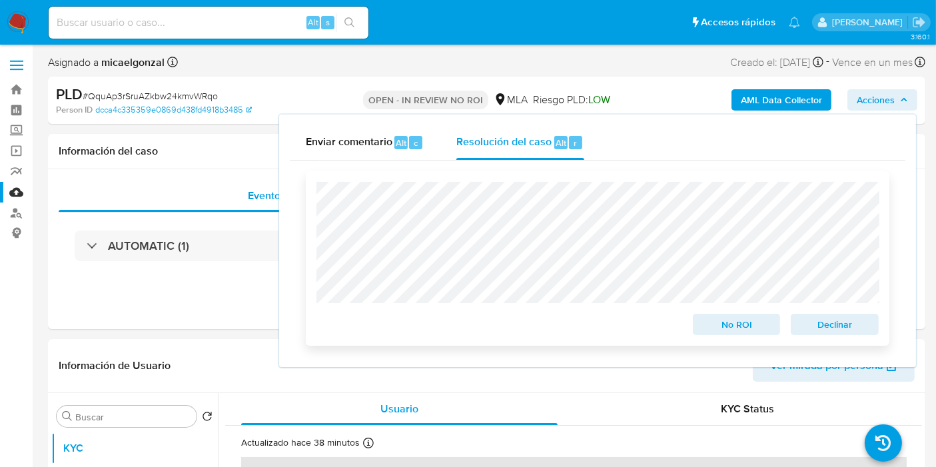
click at [814, 323] on span "Declinar" at bounding box center [834, 324] width 69 height 19
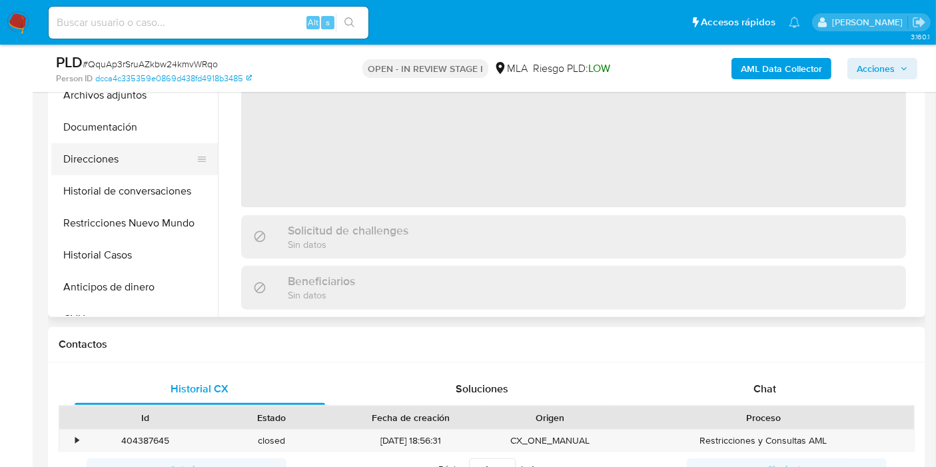
click at [163, 169] on button "Direcciones" at bounding box center [129, 159] width 156 height 32
select select "10"
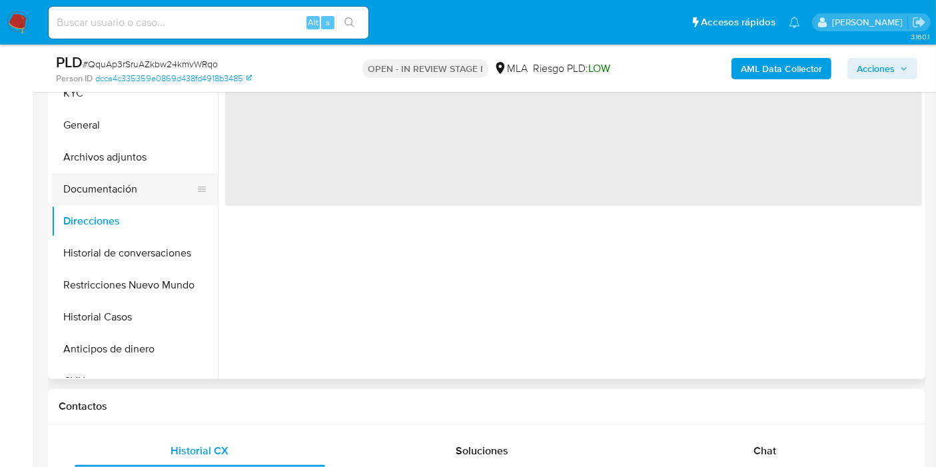
scroll to position [296, 0]
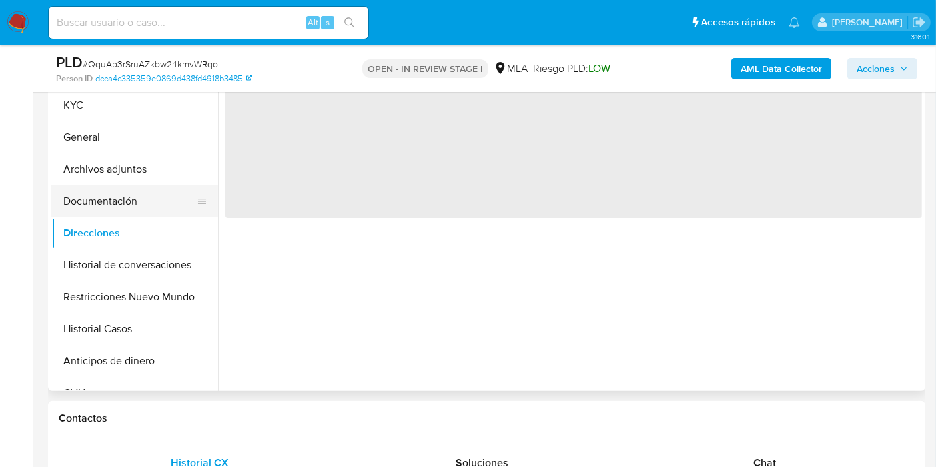
click at [164, 188] on button "Documentación" at bounding box center [129, 201] width 156 height 32
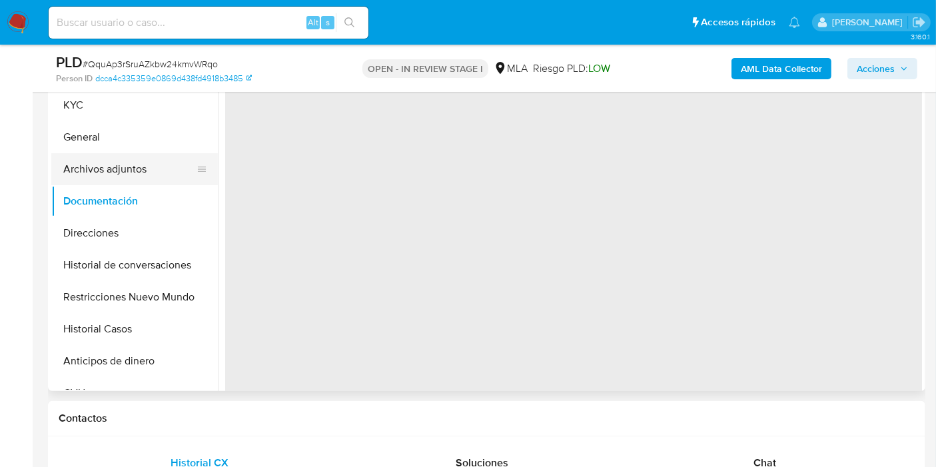
click at [164, 176] on button "Archivos adjuntos" at bounding box center [129, 169] width 156 height 32
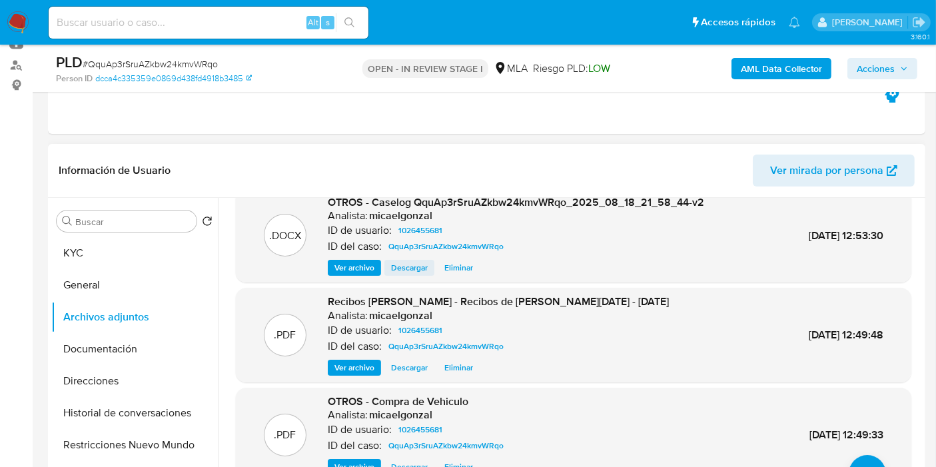
scroll to position [0, 0]
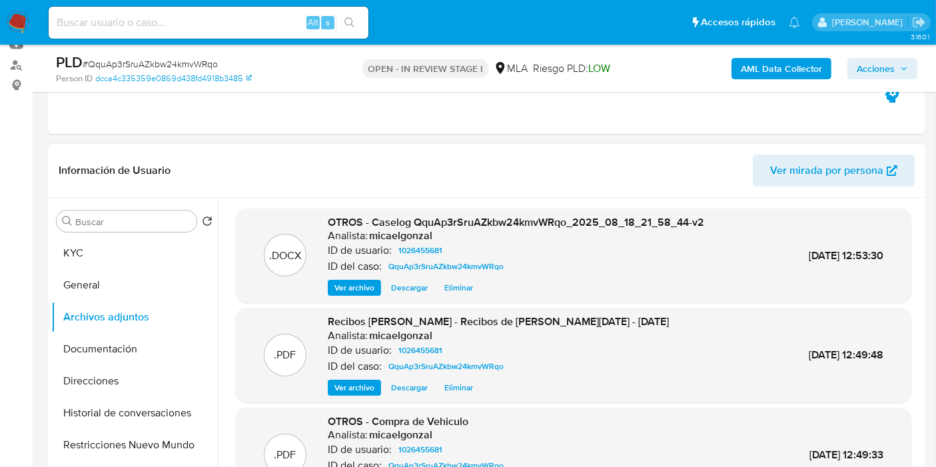
click at [464, 281] on span "Eliminar" at bounding box center [458, 287] width 29 height 13
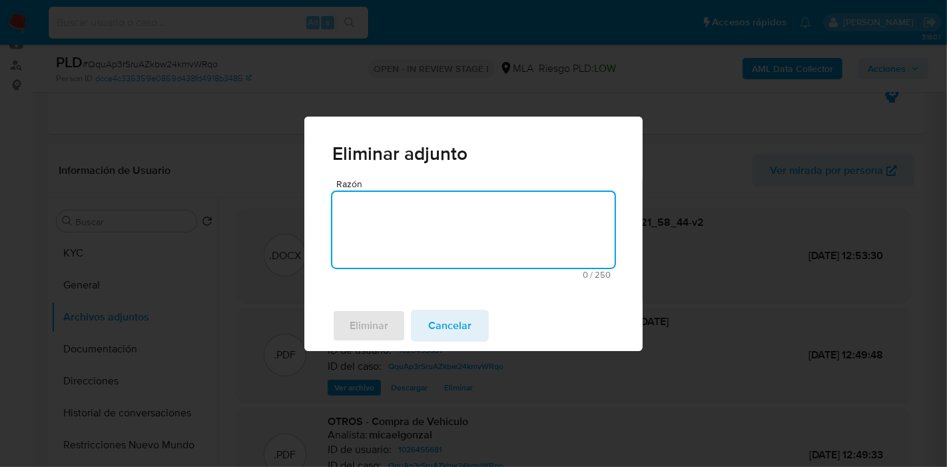
drag, startPoint x: 451, startPoint y: 239, endPoint x: 396, endPoint y: 322, distance: 100.0
click at [450, 240] on textarea "Razón" at bounding box center [473, 230] width 282 height 76
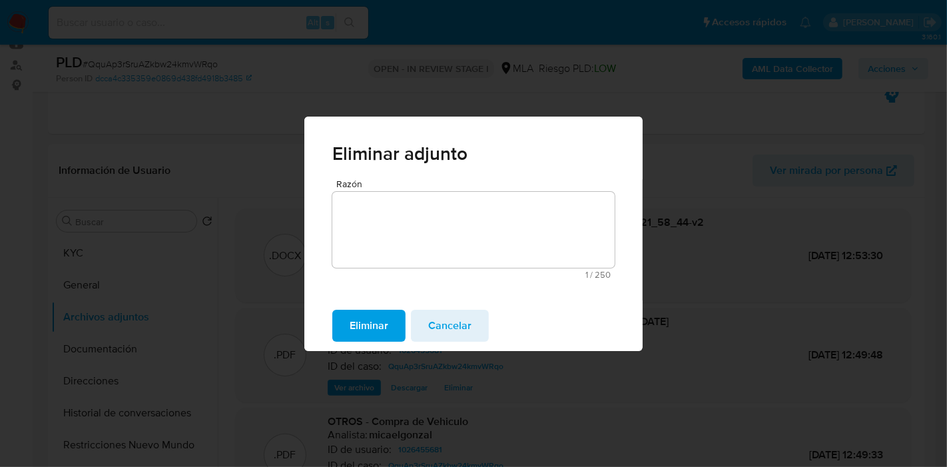
click at [388, 330] on span "Eliminar" at bounding box center [369, 325] width 39 height 29
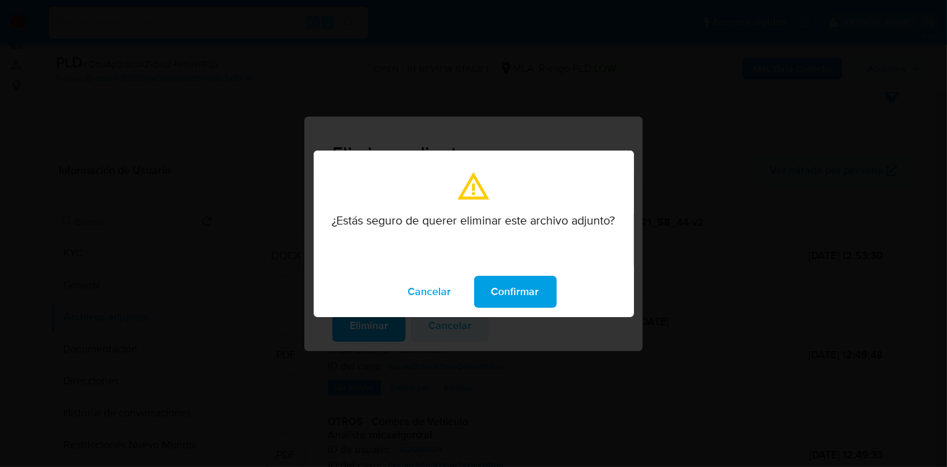
click at [504, 288] on span "Confirmar" at bounding box center [516, 291] width 48 height 29
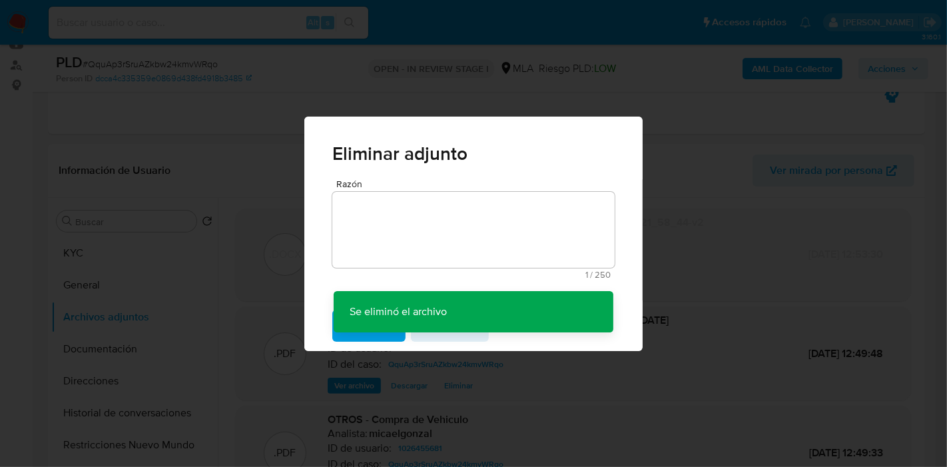
click at [781, 288] on div "Eliminar adjunto Razón 1 / 250 249 caracteres restantes Se eliminó el archivo S…" at bounding box center [473, 233] width 947 height 467
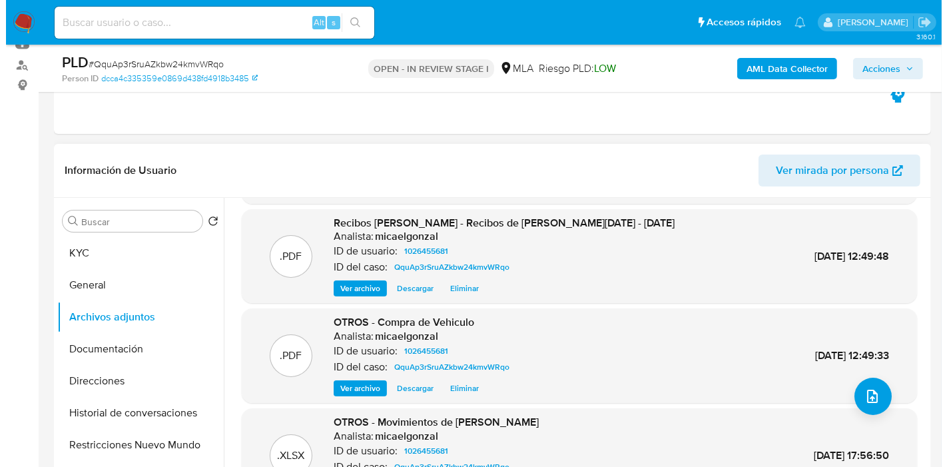
scroll to position [110, 0]
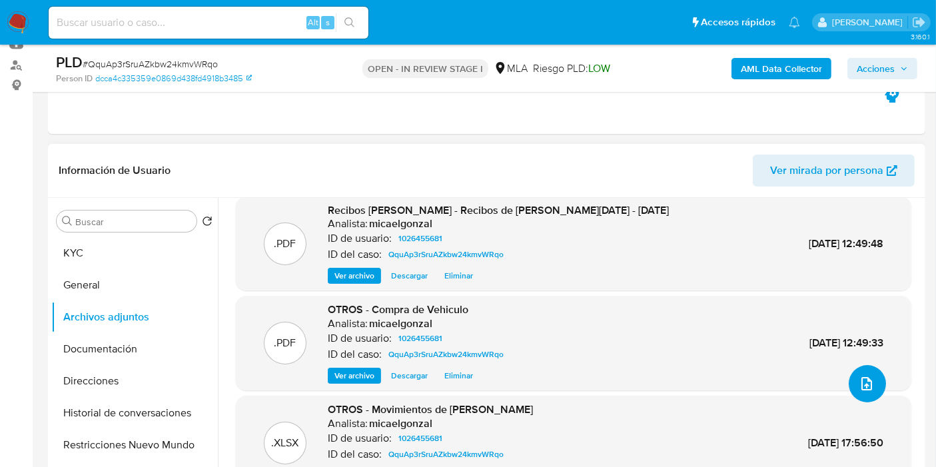
click at [863, 370] on button "upload-file" at bounding box center [867, 383] width 37 height 37
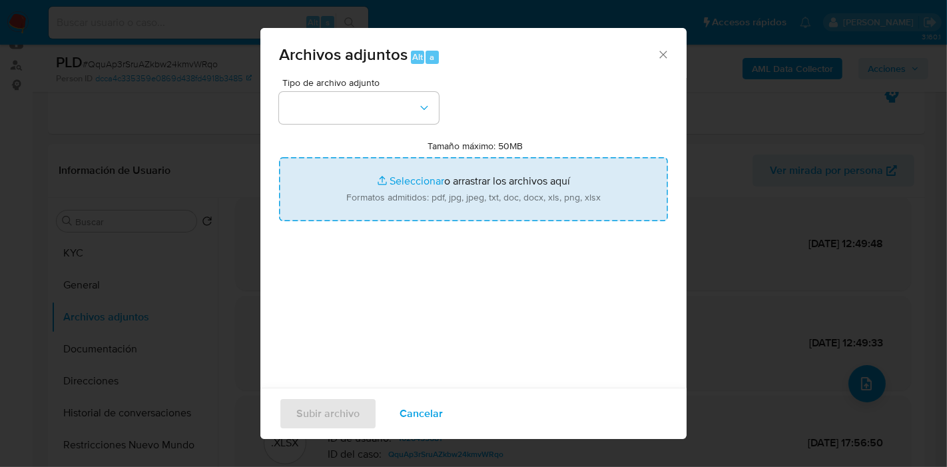
click at [378, 187] on input "Tamaño máximo: 50MB Seleccionar archivos" at bounding box center [473, 189] width 389 height 64
type input "C:\fakepath\Caselog QquAp3rSruAZkbw24kmvWRqo_2025_08_18_21_58_44-v3.docx"
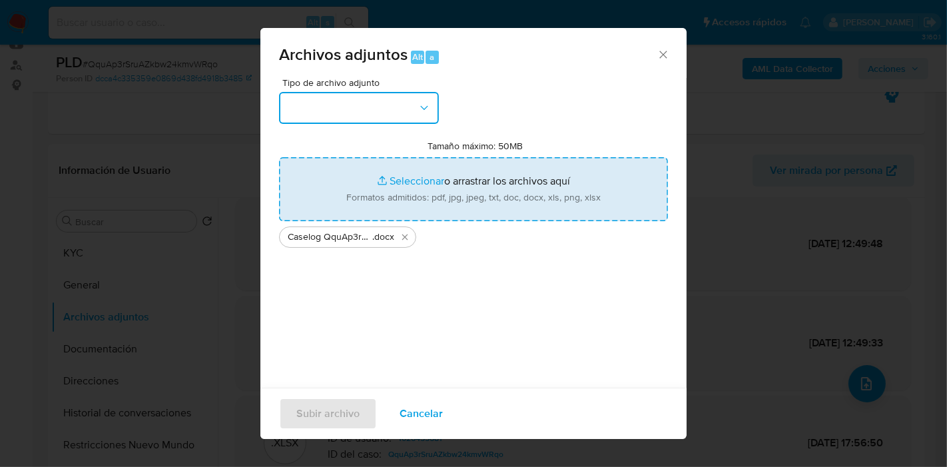
click at [292, 113] on button "button" at bounding box center [359, 108] width 160 height 32
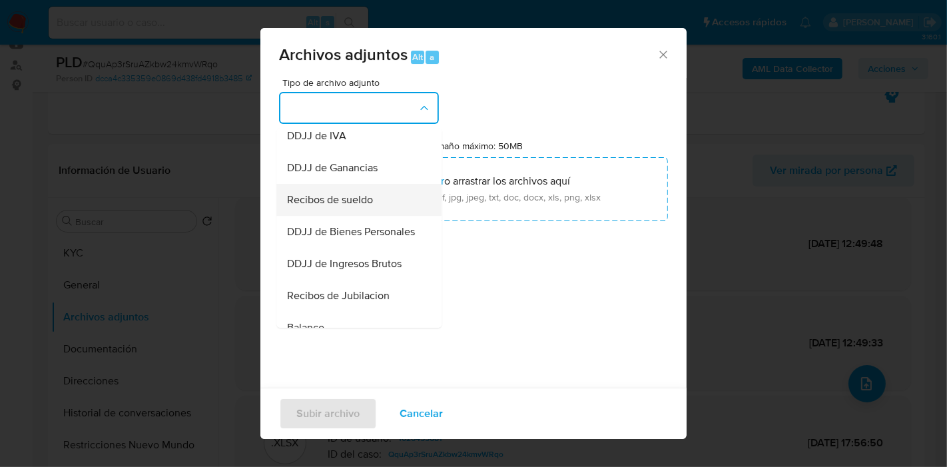
scroll to position [148, 0]
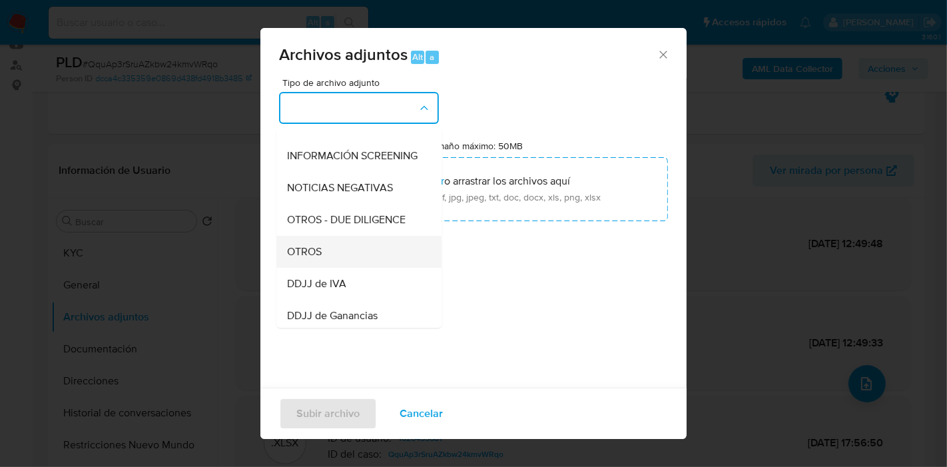
click at [312, 249] on div "OTROS" at bounding box center [355, 252] width 136 height 32
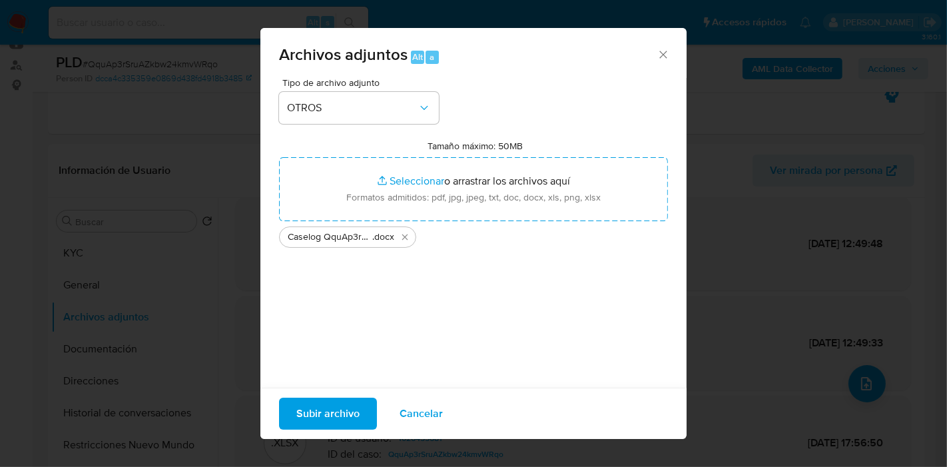
drag, startPoint x: 586, startPoint y: 298, endPoint x: 337, endPoint y: 373, distance: 260.1
click at [582, 298] on div "Tipo de archivo adjunto OTROS Tamaño máximo: 50MB Seleccionar archivos Seleccio…" at bounding box center [473, 235] width 389 height 314
click at [327, 404] on span "Subir archivo" at bounding box center [327, 413] width 63 height 29
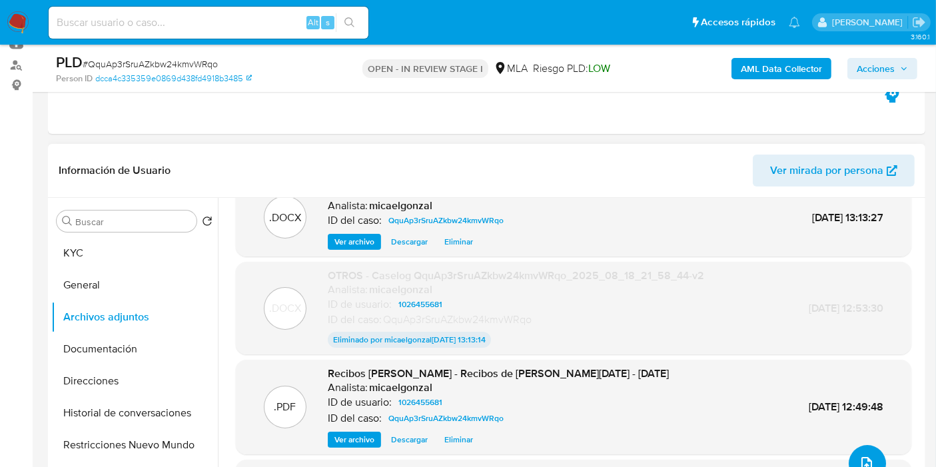
scroll to position [0, 0]
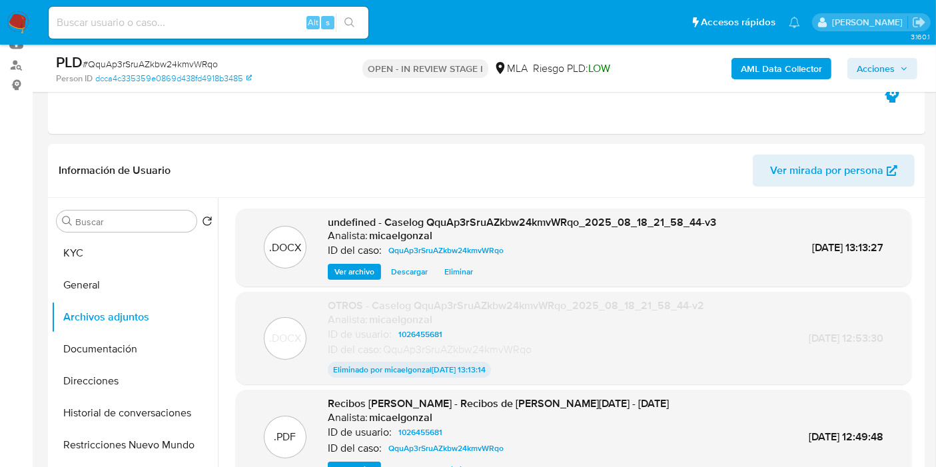
click at [886, 75] on span "Acciones" at bounding box center [876, 68] width 38 height 21
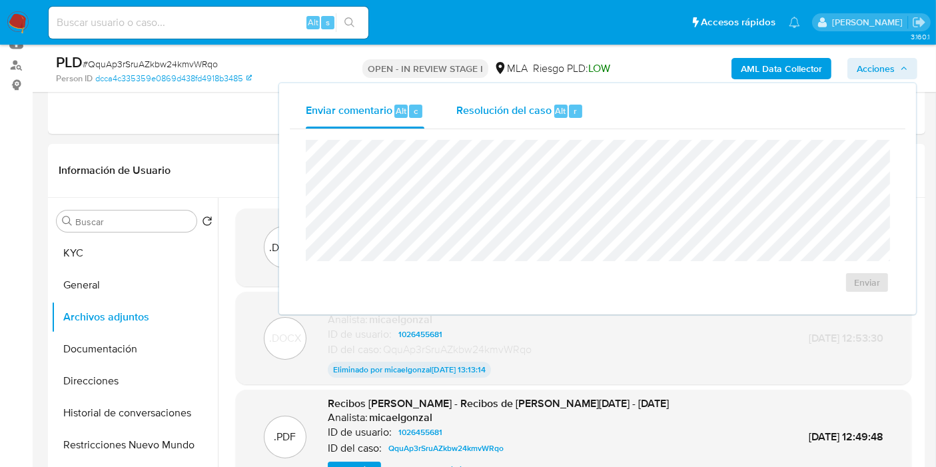
click at [539, 109] on span "Resolución del caso" at bounding box center [503, 110] width 95 height 15
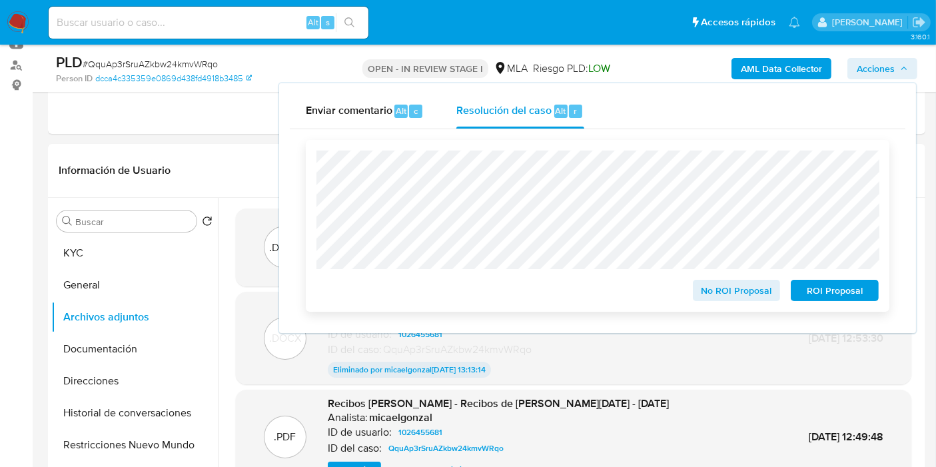
click at [704, 287] on span "No ROI Proposal" at bounding box center [736, 290] width 69 height 19
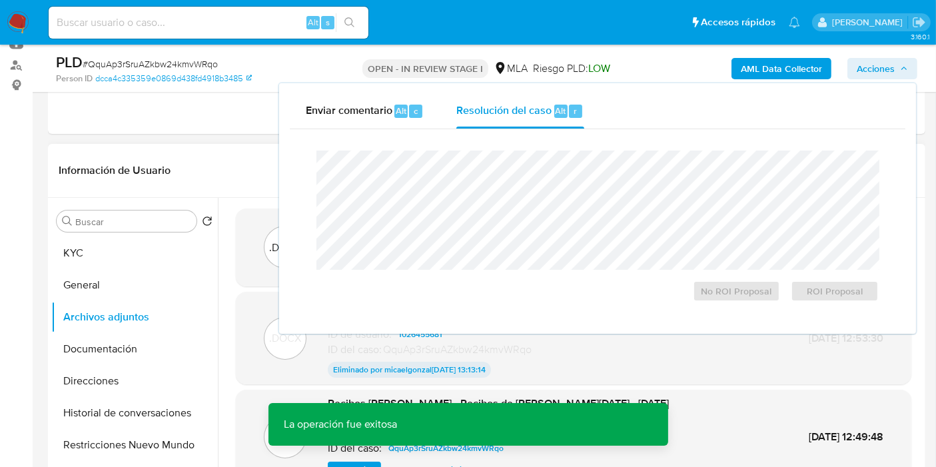
click at [687, 356] on div "ID del caso: QquAp3rSruAZkbw24kmvWRqo" at bounding box center [516, 349] width 376 height 15
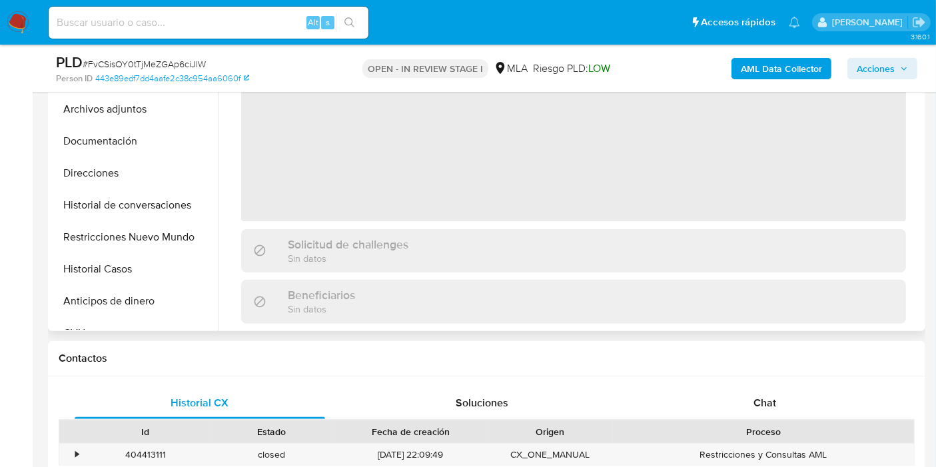
scroll to position [444, 0]
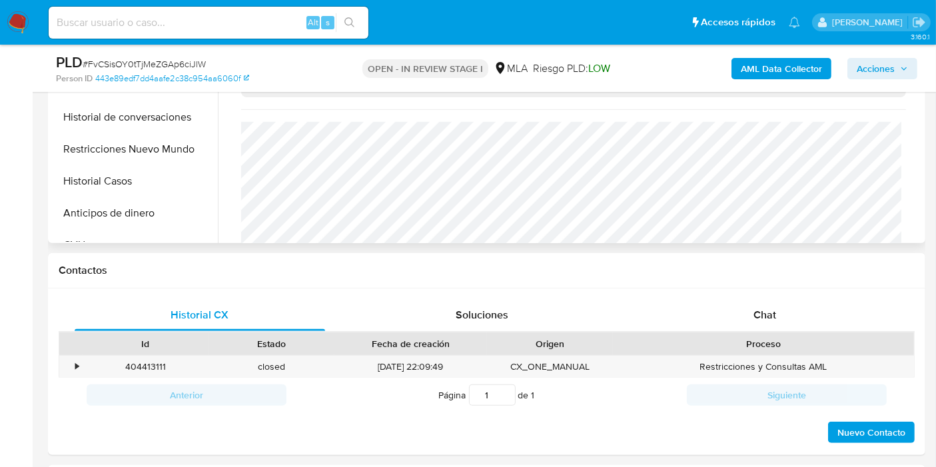
select select "10"
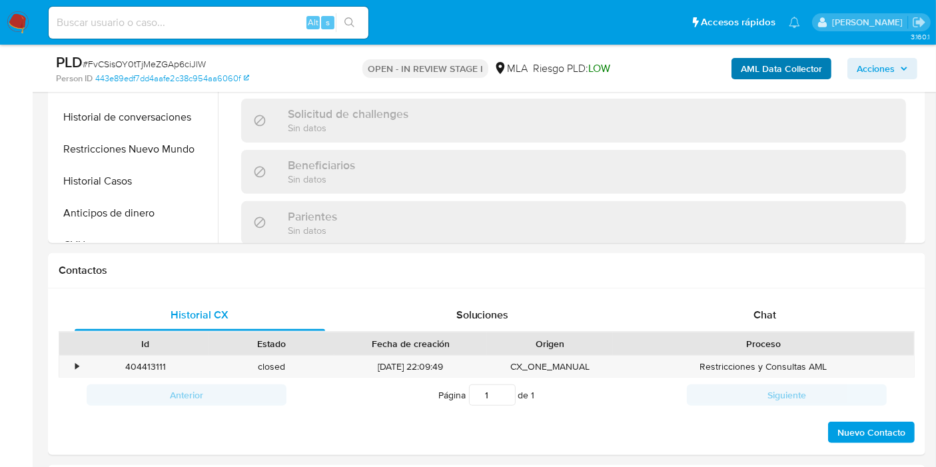
scroll to position [458, 0]
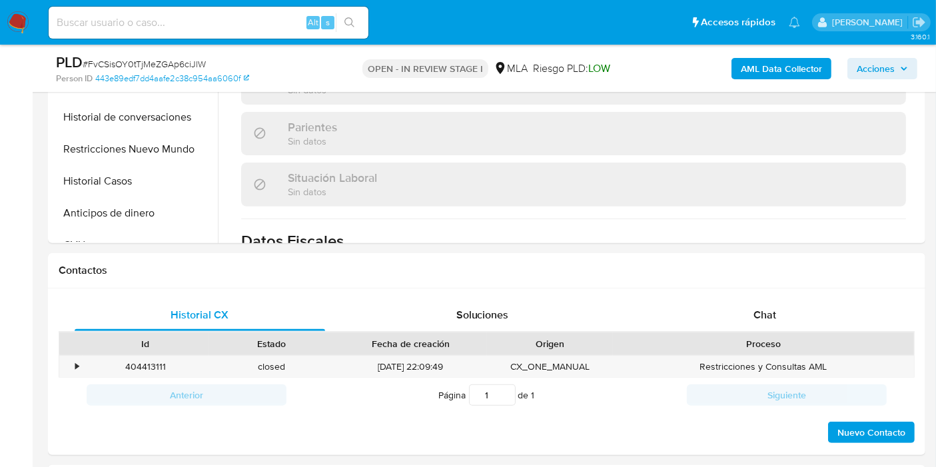
click at [859, 63] on span "Acciones" at bounding box center [876, 68] width 38 height 21
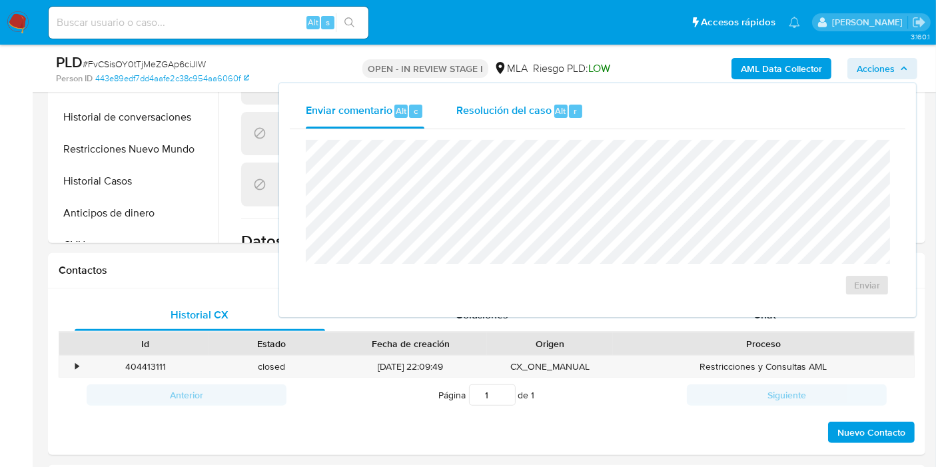
click at [520, 97] on div "Resolución del caso Alt r" at bounding box center [519, 111] width 127 height 35
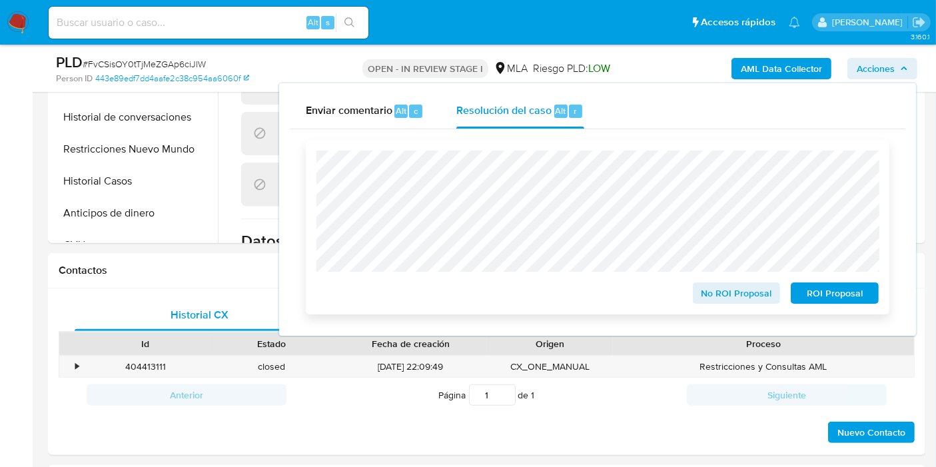
click at [704, 288] on span "No ROI Proposal" at bounding box center [736, 293] width 69 height 19
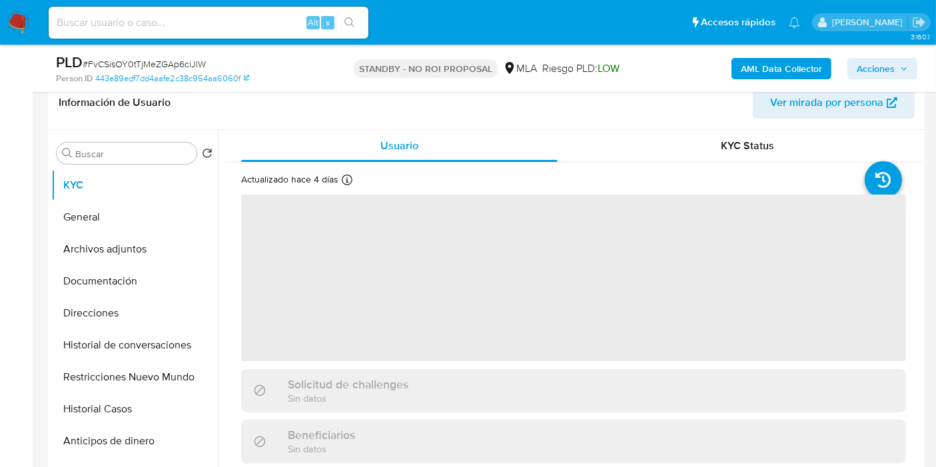
select select "10"
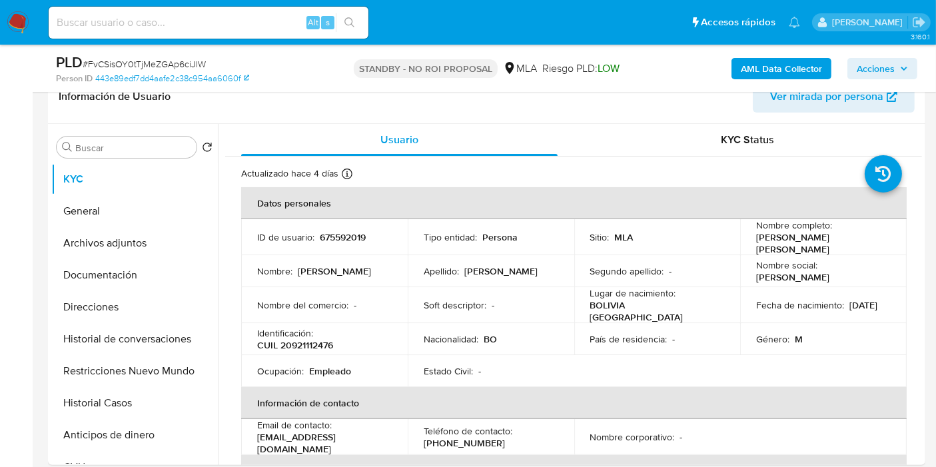
click at [165, 65] on span "# FvCSisOY0tTjMeZGAp6ciJlW" at bounding box center [144, 63] width 123 height 13
copy span "FvCSisOY0tTjMeZGAp6ciJlW"
click at [19, 18] on img at bounding box center [18, 22] width 23 height 23
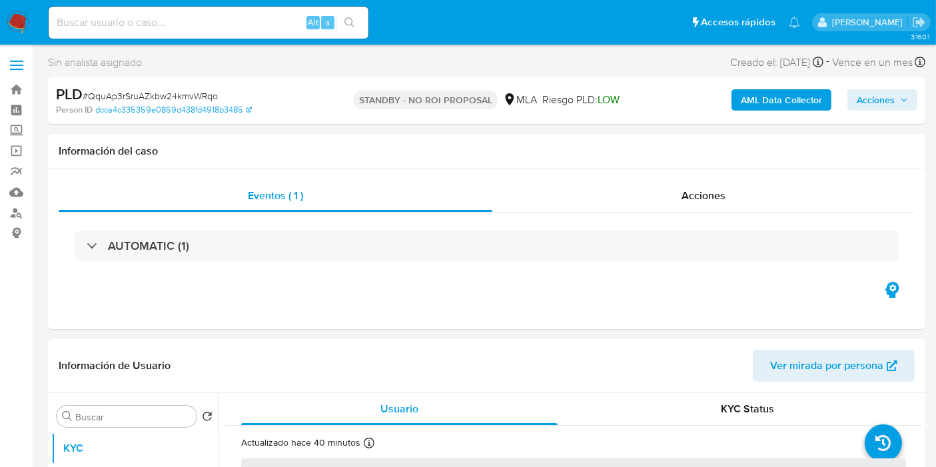
select select "10"
click at [17, 31] on img at bounding box center [18, 22] width 23 height 23
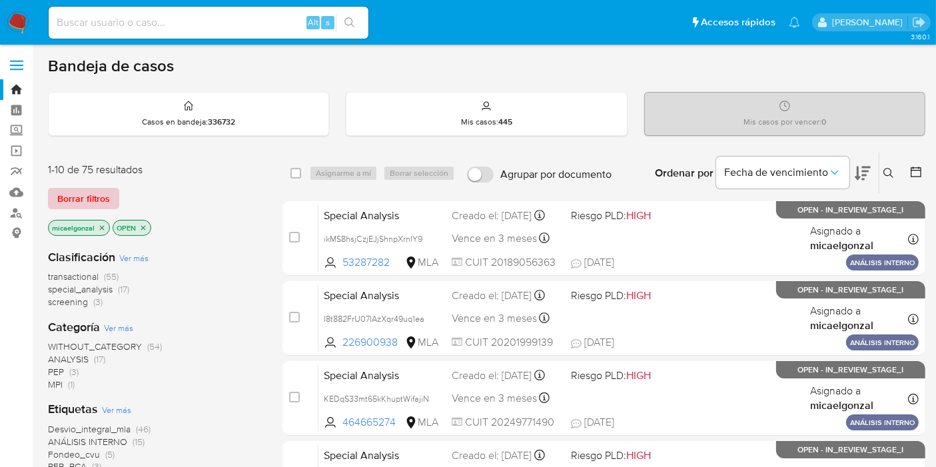
click at [72, 196] on span "Borrar filtros" at bounding box center [83, 198] width 53 height 19
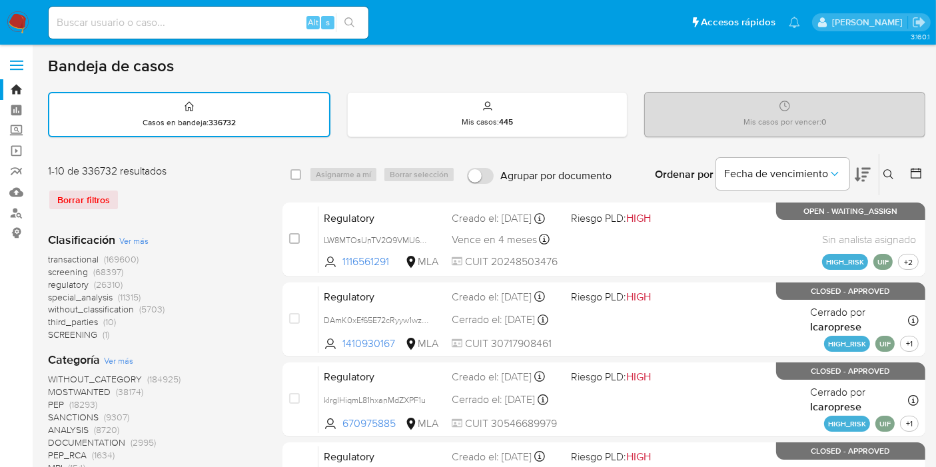
click at [883, 175] on icon at bounding box center [888, 174] width 11 height 11
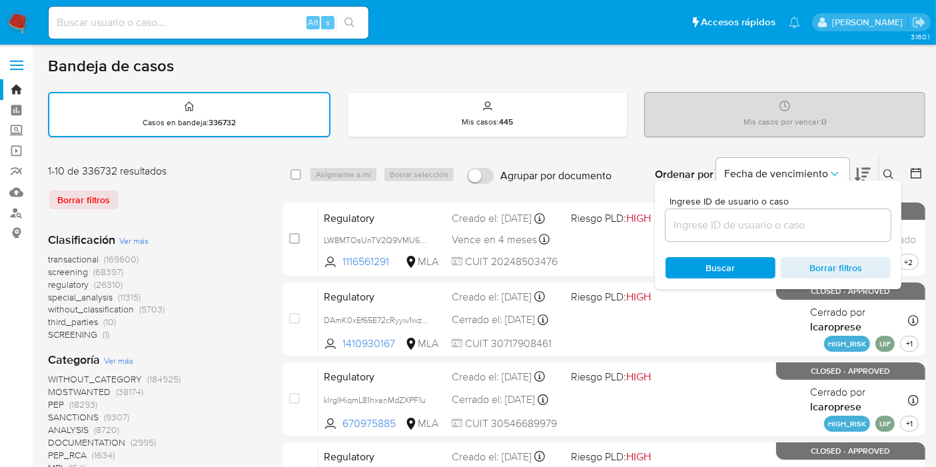
click at [793, 230] on input at bounding box center [777, 224] width 225 height 17
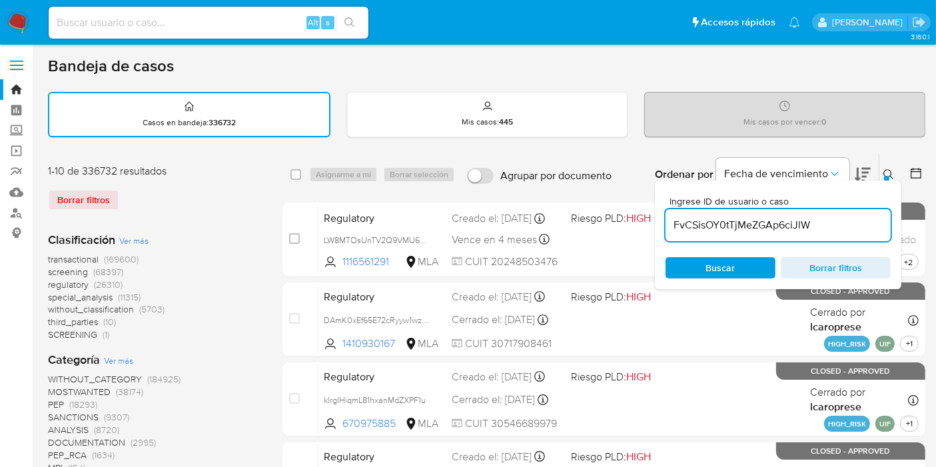
type input "FvCSisOY0tTjMeZGAp6ciJlW"
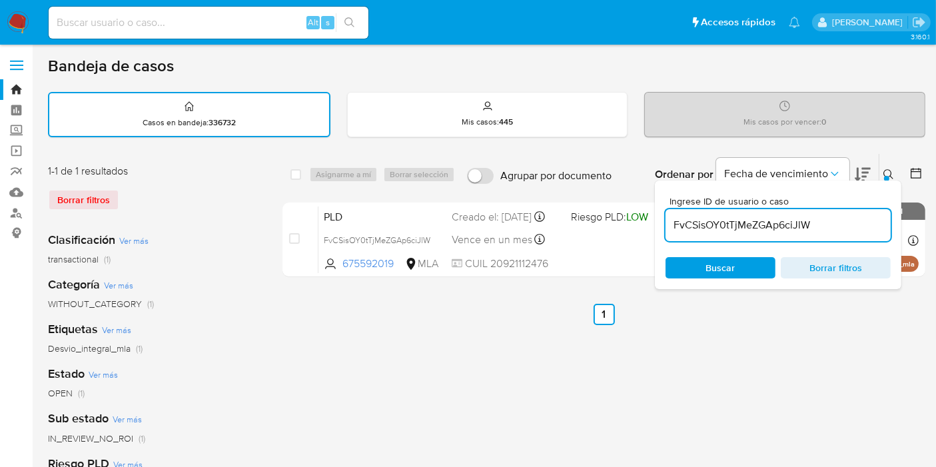
click at [244, 11] on div "Alt s" at bounding box center [209, 23] width 320 height 32
click at [226, 22] on input at bounding box center [209, 22] width 320 height 17
paste input "FvCSisOY0tTjMeZGAp6ciJlW"
type input "FvCSisOY0tTjMeZGAp6ciJlW"
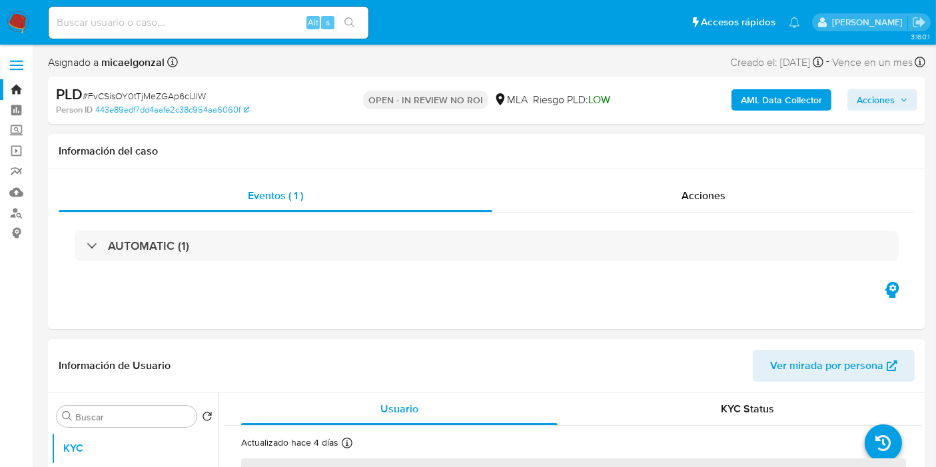
select select "10"
drag, startPoint x: 898, startPoint y: 102, endPoint x: 875, endPoint y: 111, distance: 24.5
click at [897, 103] on span "Acciones" at bounding box center [882, 100] width 51 height 19
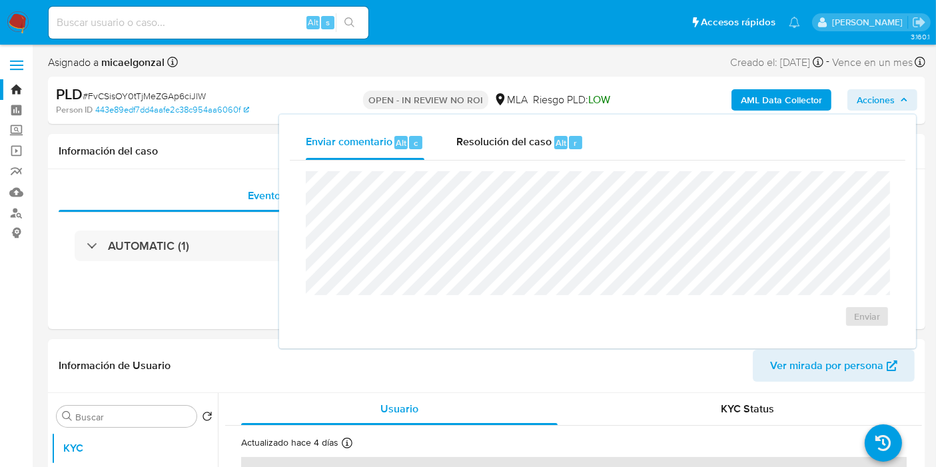
drag, startPoint x: 580, startPoint y: 125, endPoint x: 578, endPoint y: 159, distance: 34.7
click at [581, 132] on div "Resolución del caso Alt r" at bounding box center [519, 142] width 127 height 35
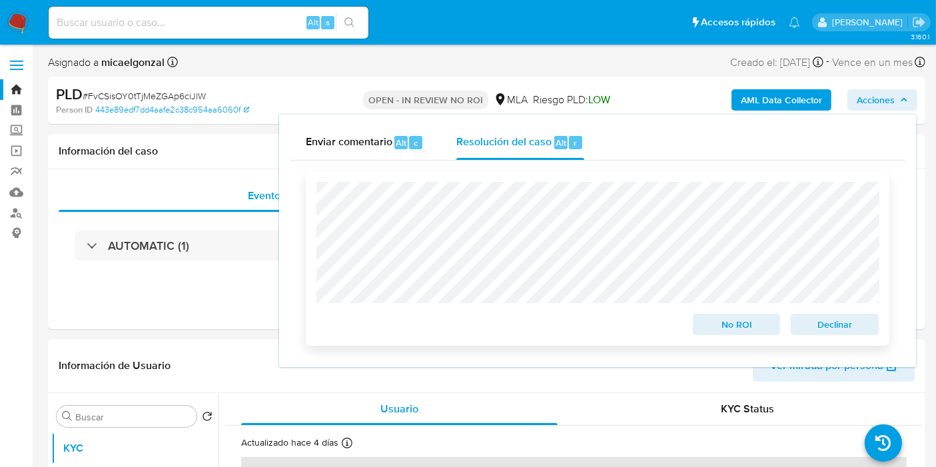
click at [829, 324] on span "Declinar" at bounding box center [834, 324] width 69 height 19
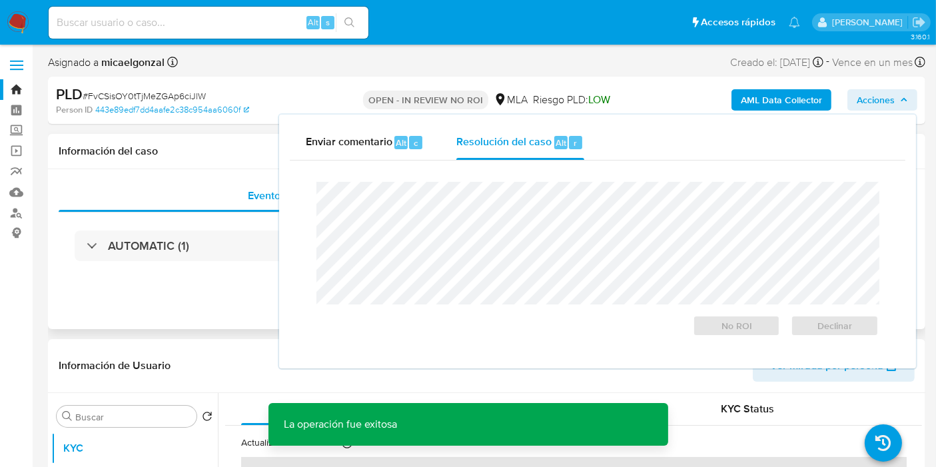
scroll to position [296, 0]
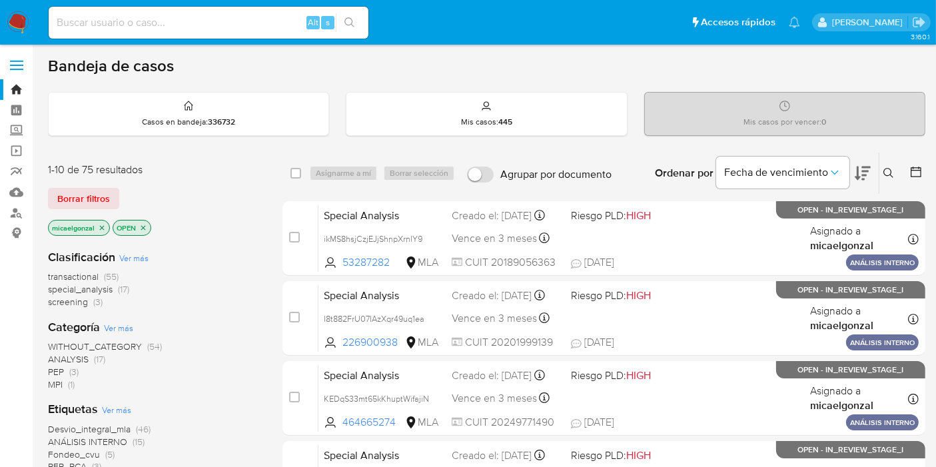
click at [12, 17] on img at bounding box center [18, 22] width 23 height 23
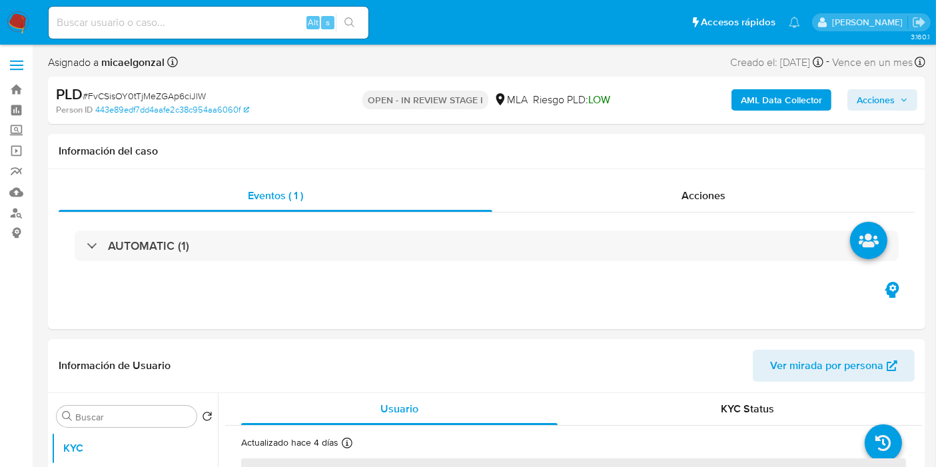
select select "10"
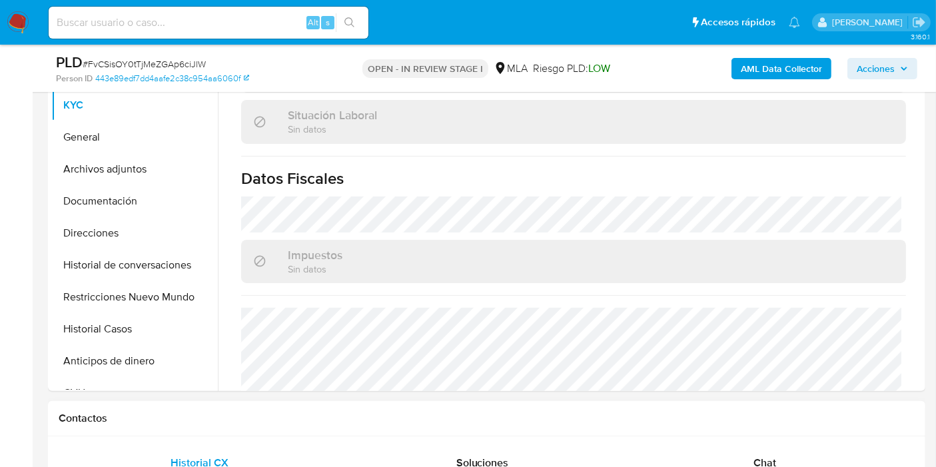
scroll to position [666, 0]
click at [767, 425] on div "Contactos" at bounding box center [486, 418] width 877 height 35
click at [764, 452] on div "Chat" at bounding box center [765, 463] width 250 height 32
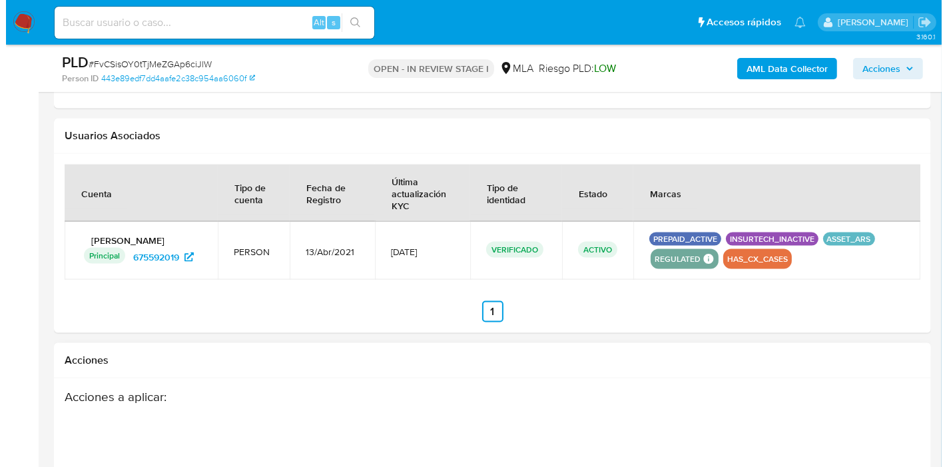
scroll to position [2072, 0]
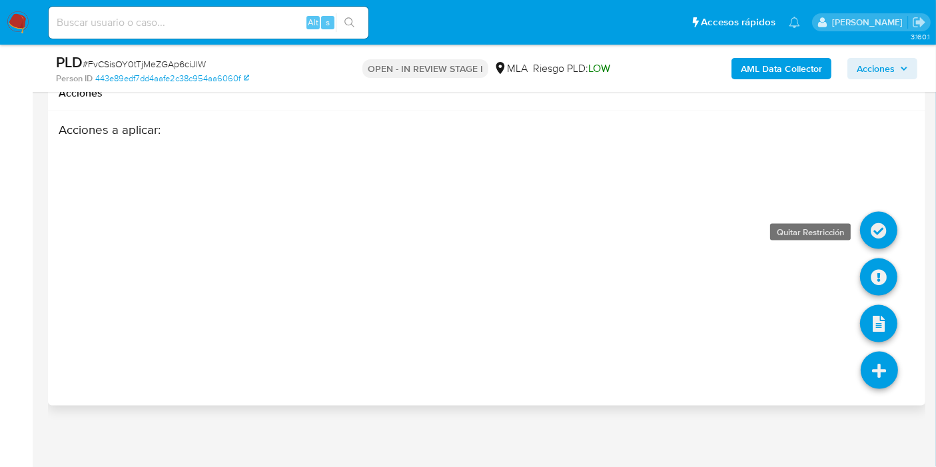
click at [882, 241] on icon at bounding box center [878, 230] width 37 height 37
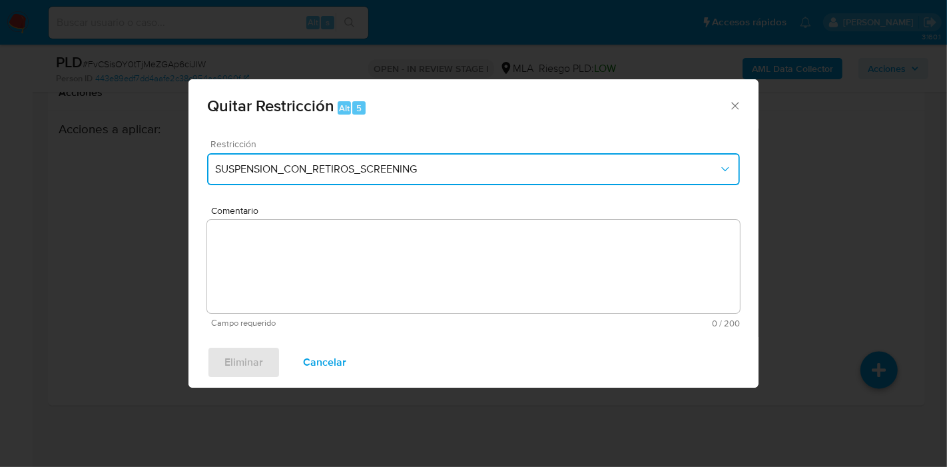
click at [394, 157] on button "SUSPENSION_CON_RETIROS_SCREENING" at bounding box center [473, 169] width 533 height 32
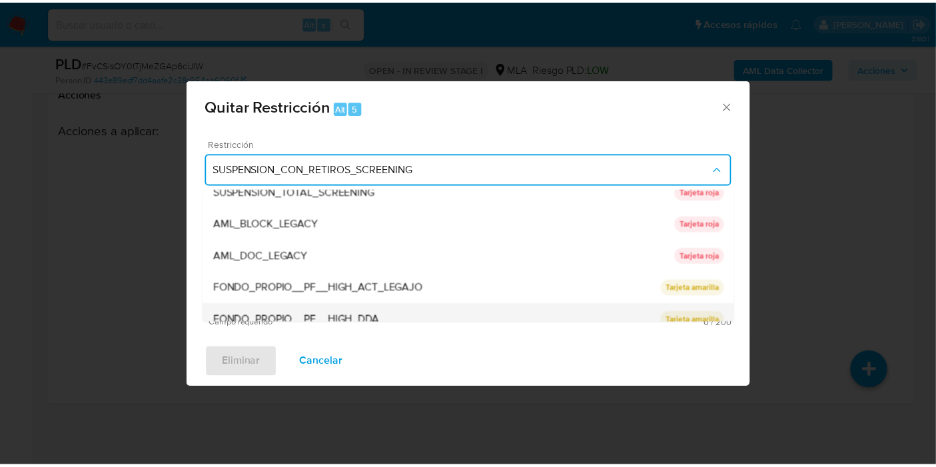
scroll to position [222, 0]
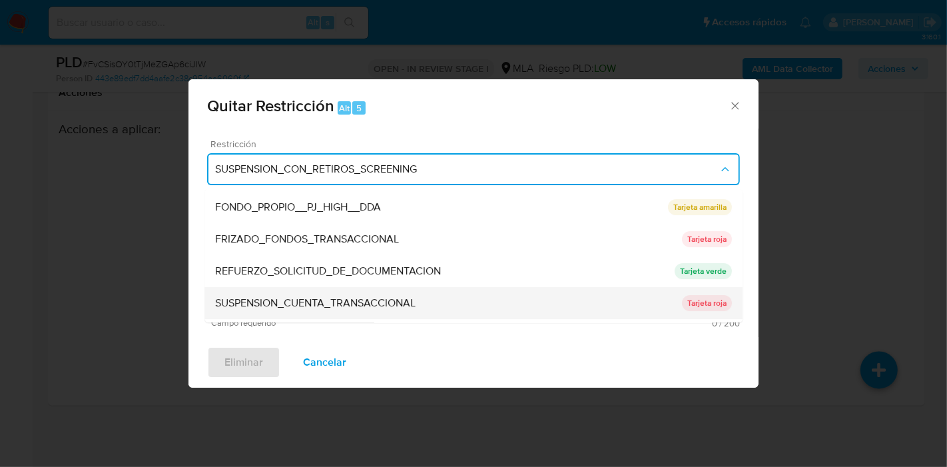
click at [367, 291] on div "SUSPENSION_CUENTA_TRANSACCIONAL" at bounding box center [448, 303] width 467 height 32
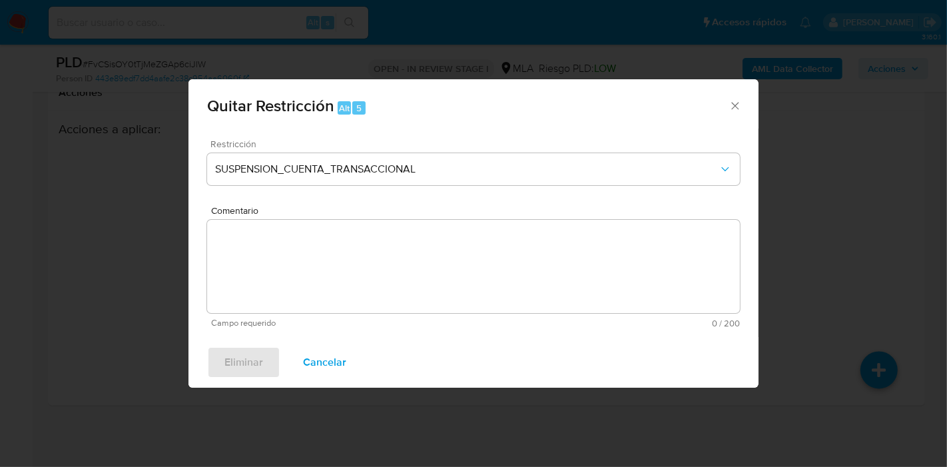
click at [374, 286] on textarea "Comentario" at bounding box center [473, 266] width 533 height 93
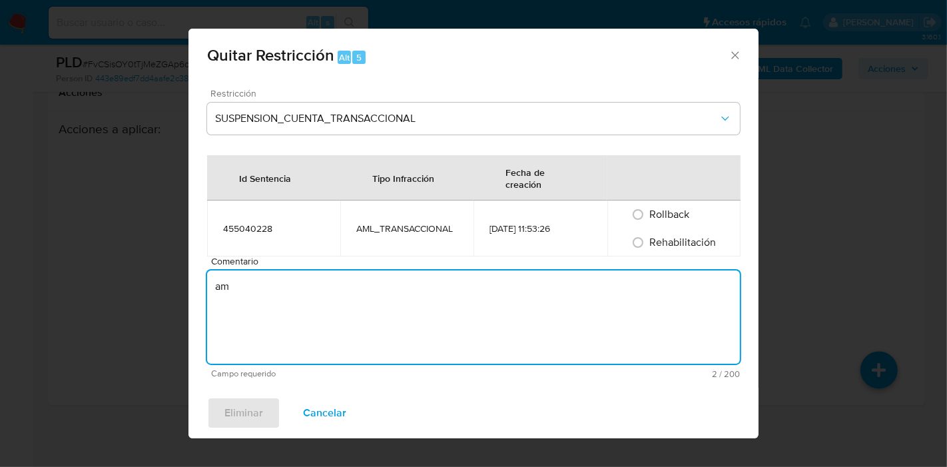
type textarea "a"
type textarea "AML"
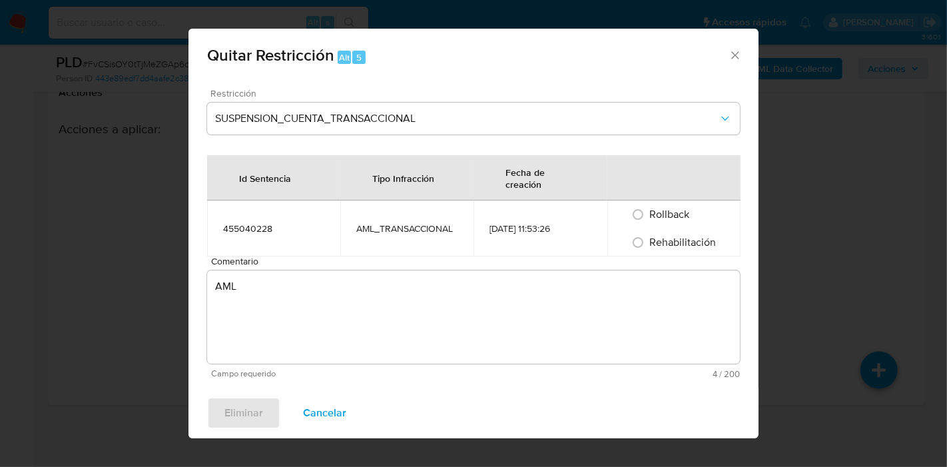
click at [659, 254] on div "Rehabilitación" at bounding box center [674, 242] width 101 height 28
click at [667, 248] on span "Rehabilitación" at bounding box center [683, 241] width 67 height 15
click at [649, 248] on input "Rehabilitación" at bounding box center [638, 242] width 21 height 21
radio input "true"
click at [248, 413] on span "Eliminar" at bounding box center [243, 412] width 39 height 29
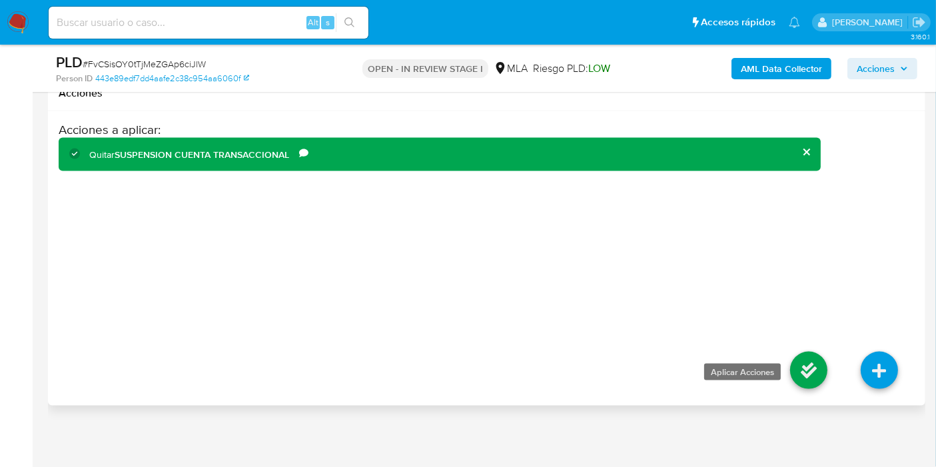
click at [799, 359] on icon at bounding box center [808, 370] width 37 height 37
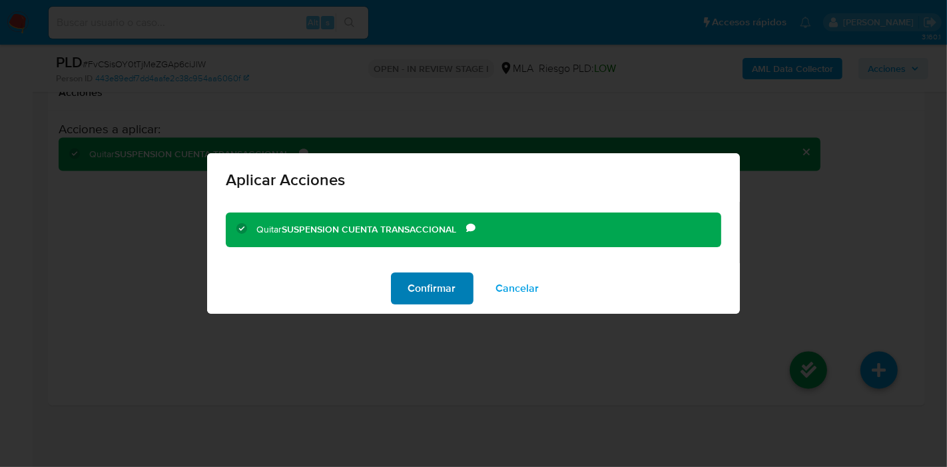
click at [422, 280] on span "Confirmar" at bounding box center [432, 288] width 48 height 29
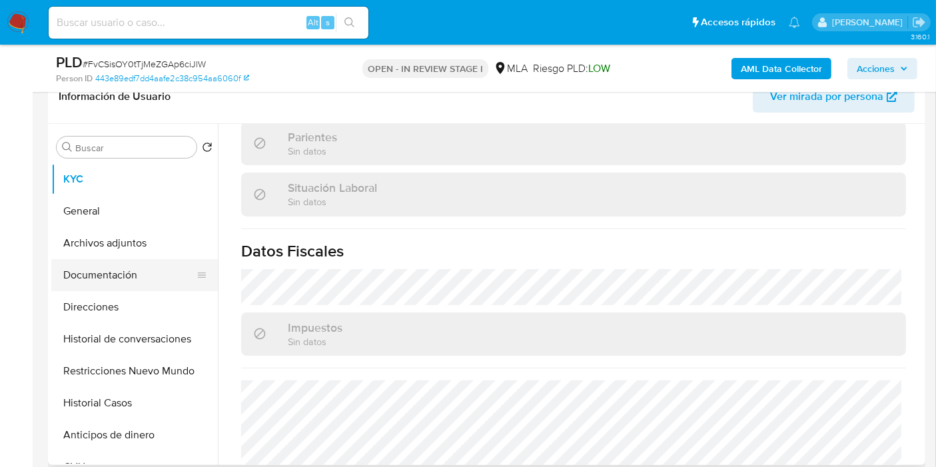
click at [124, 268] on button "Documentación" at bounding box center [129, 275] width 156 height 32
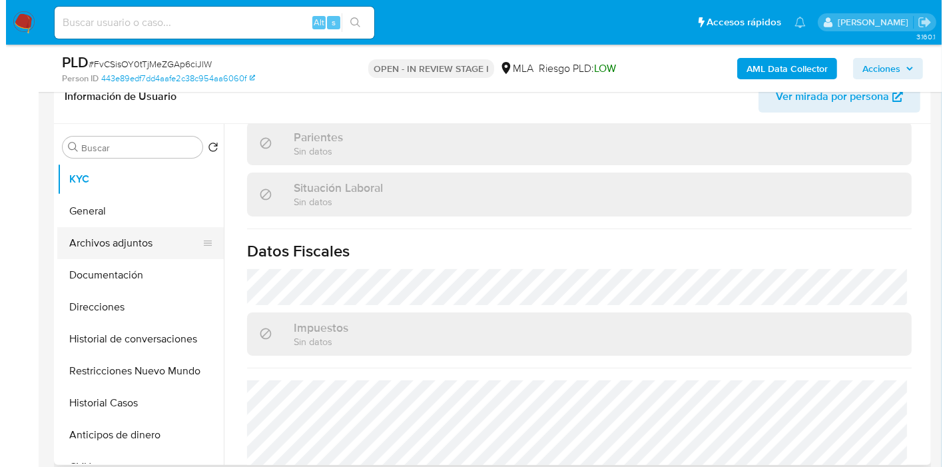
scroll to position [0, 0]
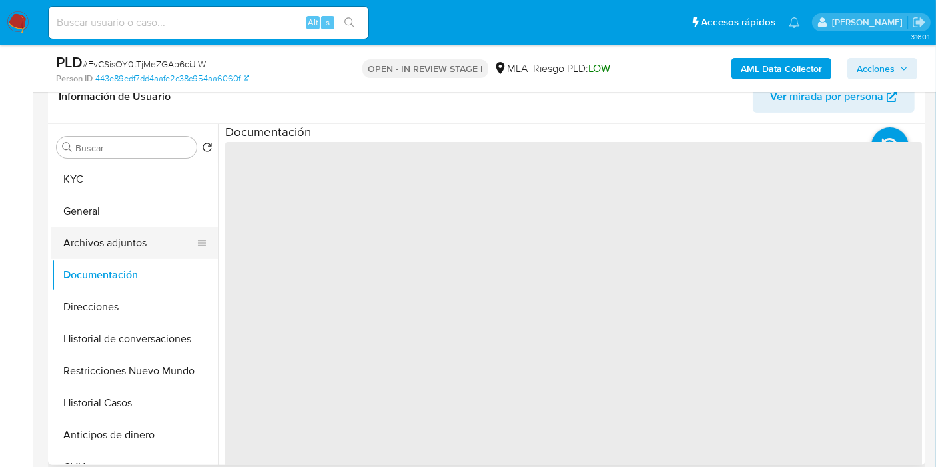
click at [133, 237] on button "Archivos adjuntos" at bounding box center [129, 243] width 156 height 32
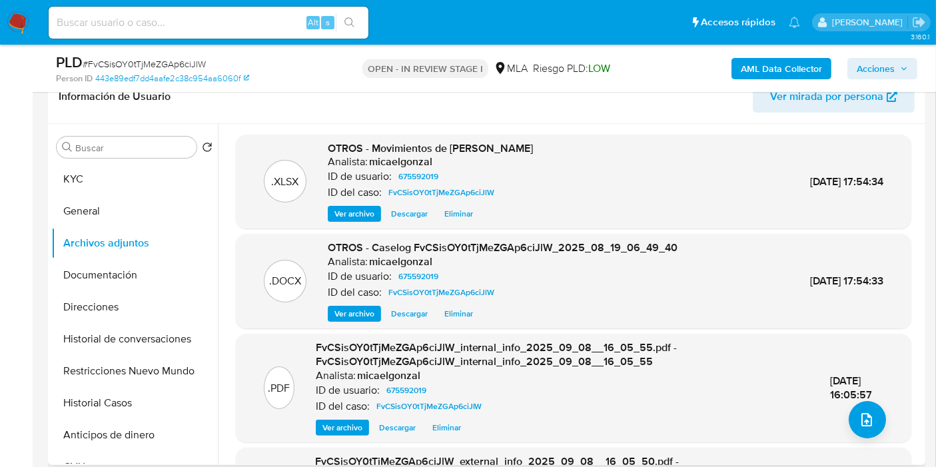
click at [449, 313] on span "Eliminar" at bounding box center [458, 313] width 29 height 13
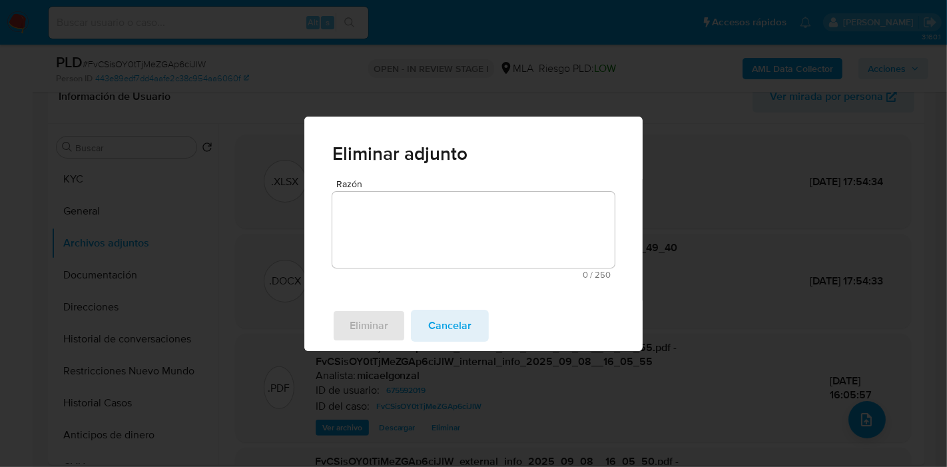
click at [456, 238] on textarea "Razón" at bounding box center [473, 230] width 282 height 76
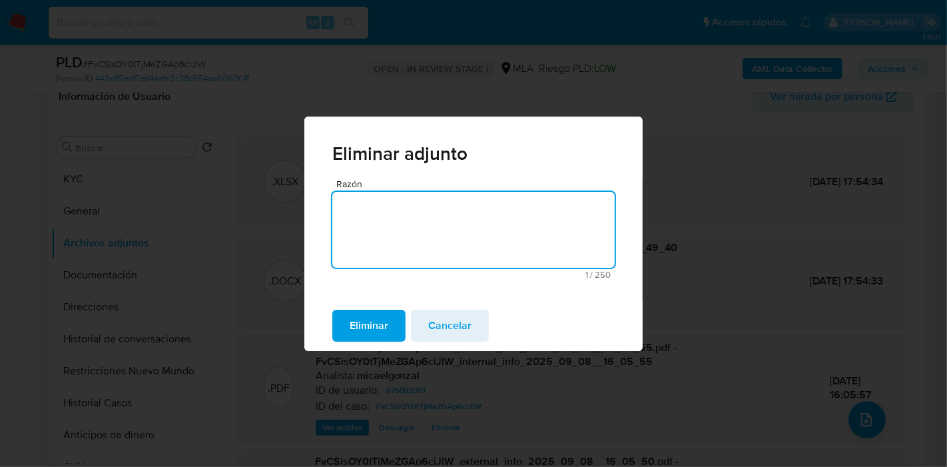
click at [402, 328] on button "Eliminar" at bounding box center [368, 326] width 73 height 32
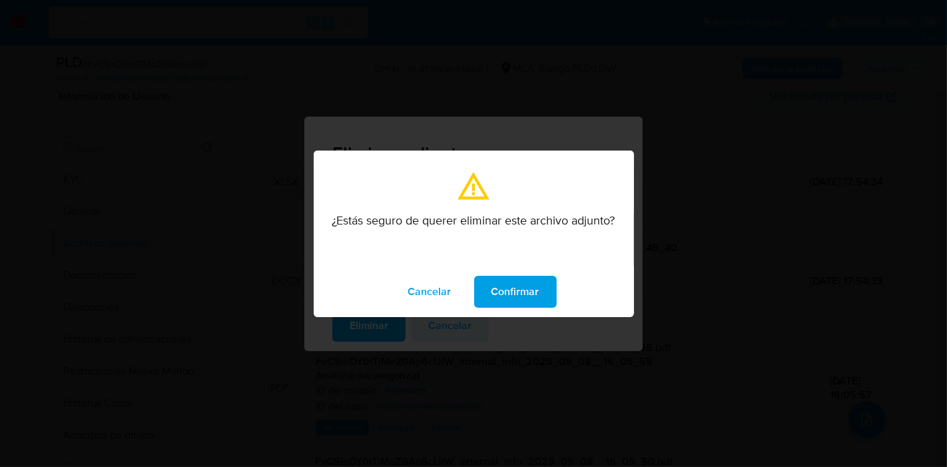
click at [516, 292] on span "Confirmar" at bounding box center [516, 291] width 48 height 29
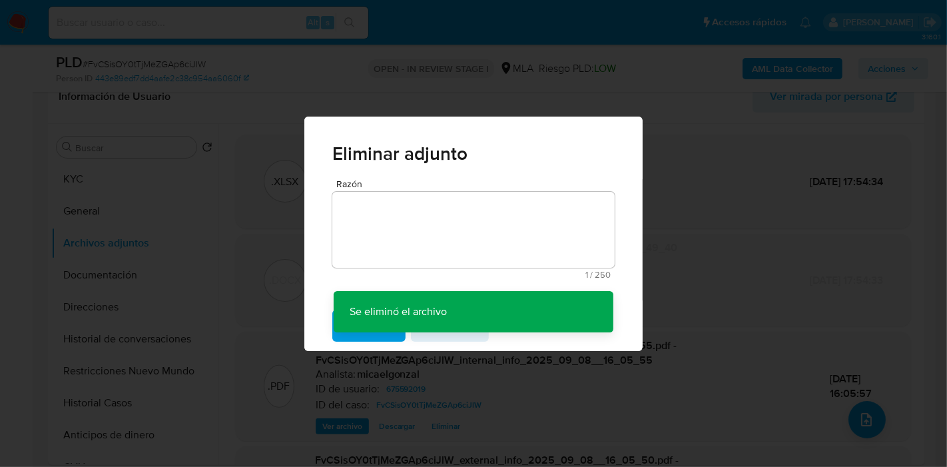
click at [859, 424] on div "Eliminar adjunto Razón 1 / 250 249 caracteres restantes Se eliminó el archivo S…" at bounding box center [473, 233] width 947 height 467
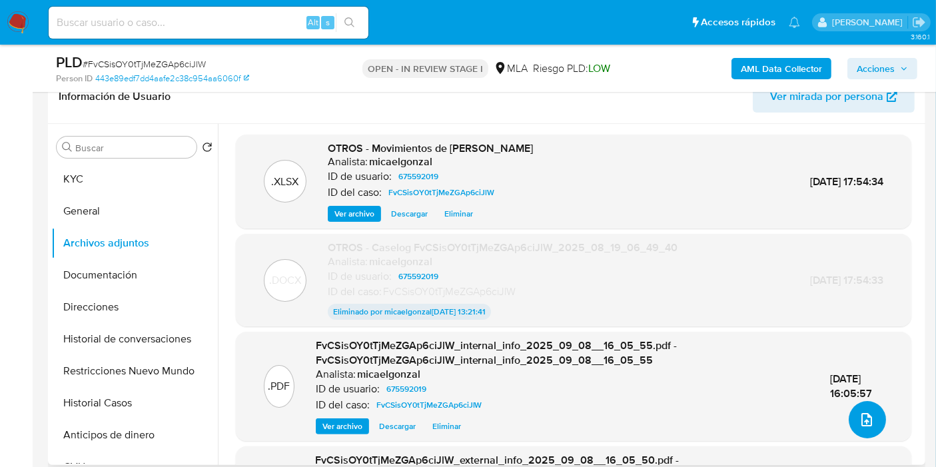
click at [867, 417] on icon "upload-file" at bounding box center [867, 420] width 16 height 16
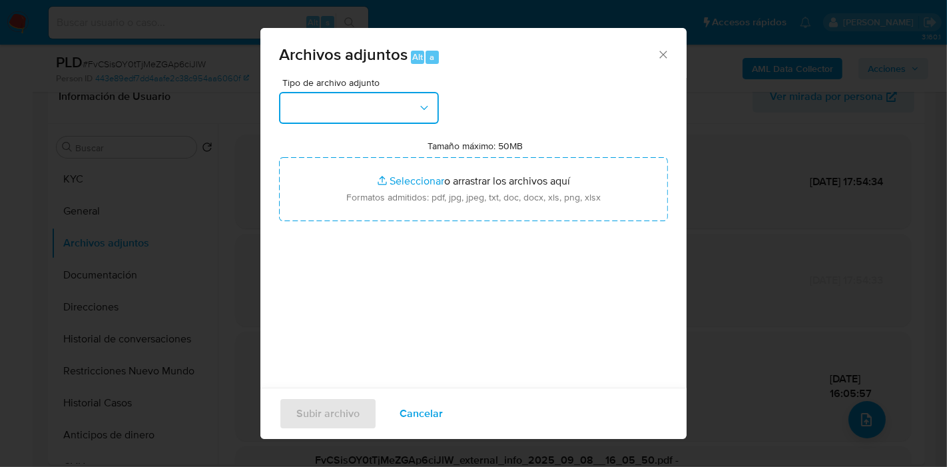
click at [367, 103] on button "button" at bounding box center [359, 108] width 160 height 32
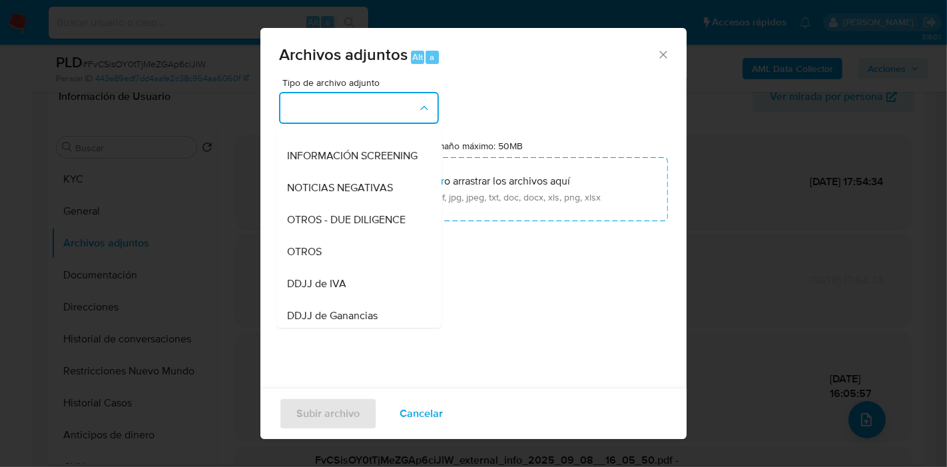
scroll to position [296, 0]
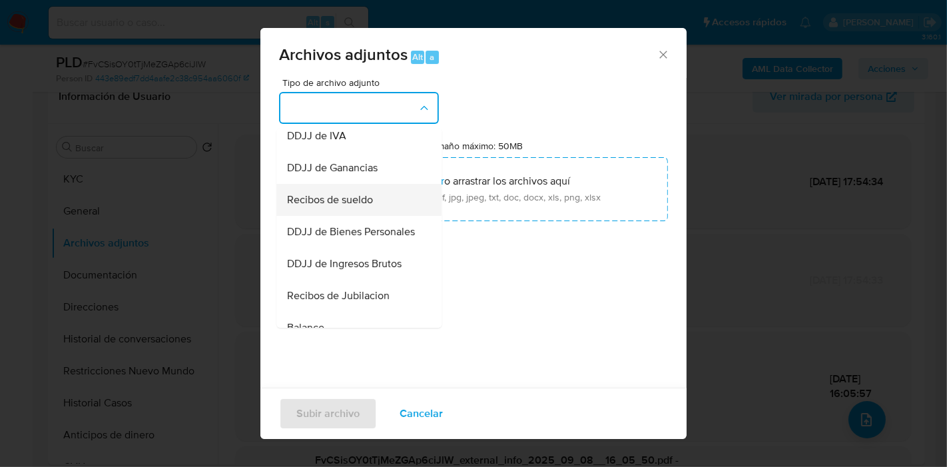
click at [384, 211] on div "Recibos de sueldo" at bounding box center [355, 200] width 136 height 32
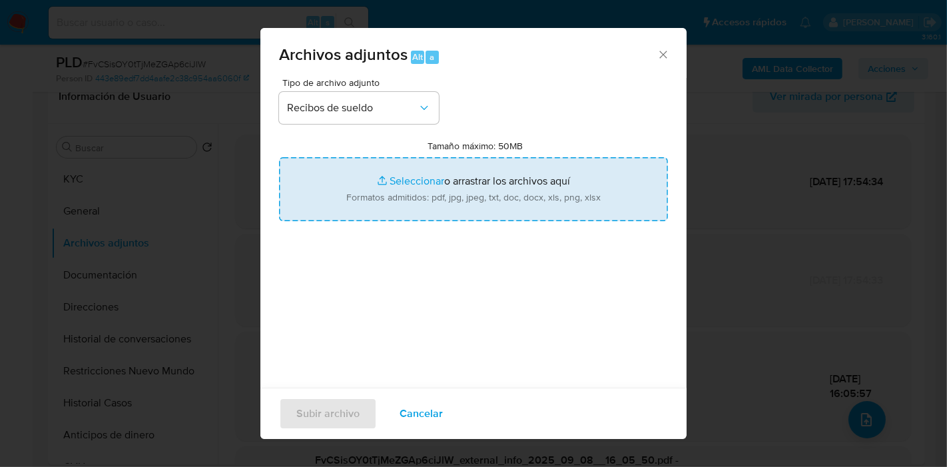
click at [388, 201] on input "Tamaño máximo: 50MB Seleccionar archivos" at bounding box center [473, 189] width 389 height 64
type input "C:\fakepath\Recibos de [PERSON_NAME][DATE] - [DATE].pdf"
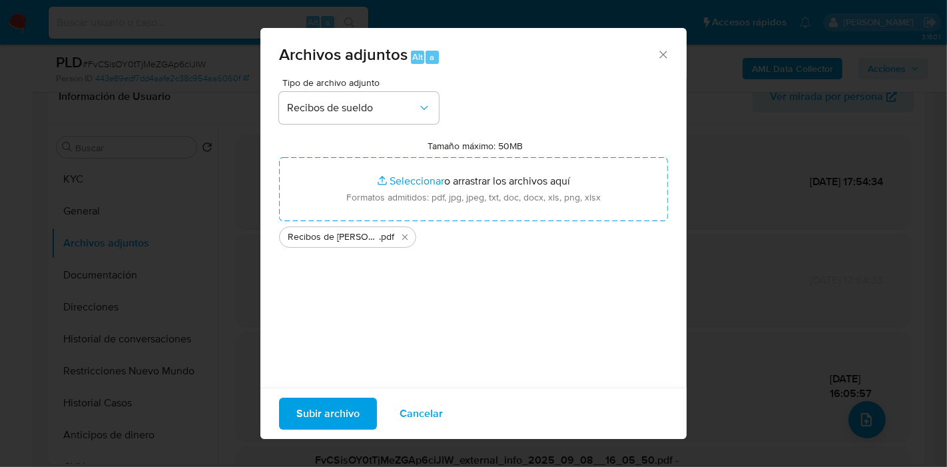
click at [380, 326] on div "Tipo de archivo adjunto Recibos [PERSON_NAME] Tamaño máximo: 50MB Seleccionar a…" at bounding box center [473, 235] width 389 height 314
drag, startPoint x: 367, startPoint y: 421, endPoint x: 358, endPoint y: 419, distance: 8.9
click at [358, 419] on button "Subir archivo" at bounding box center [328, 414] width 98 height 32
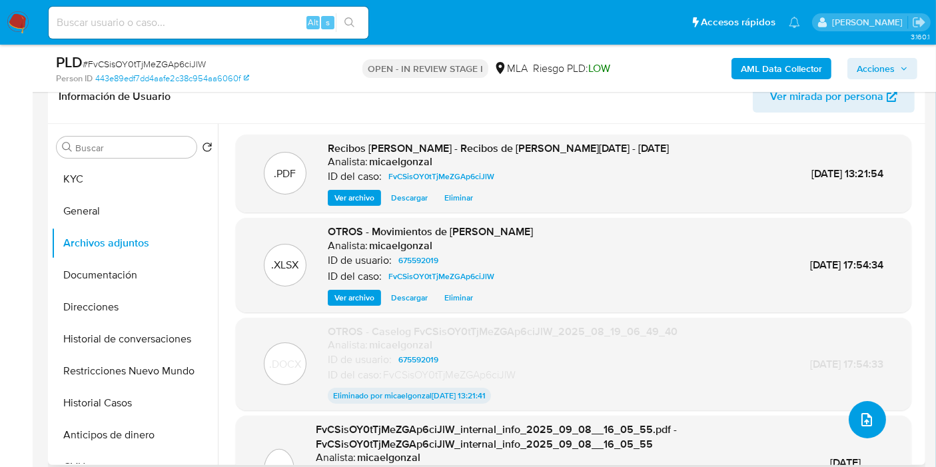
click at [861, 413] on icon "upload-file" at bounding box center [866, 419] width 11 height 13
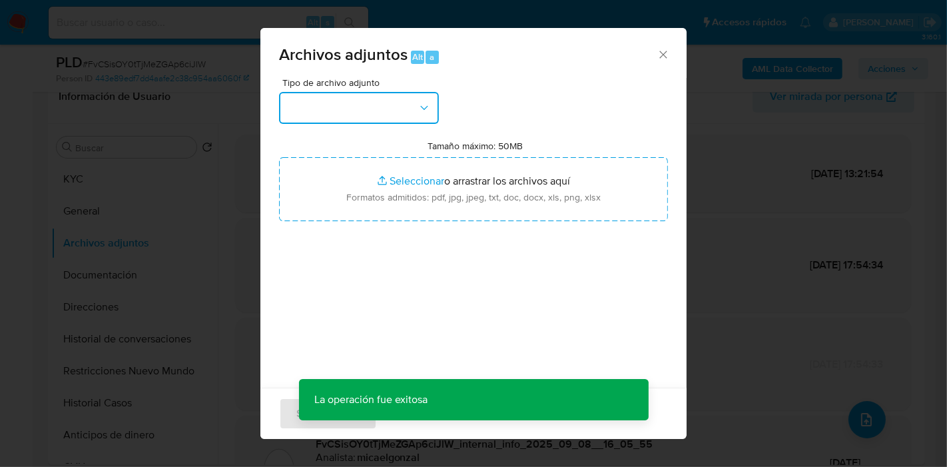
click at [422, 109] on icon "button" at bounding box center [424, 107] width 13 height 13
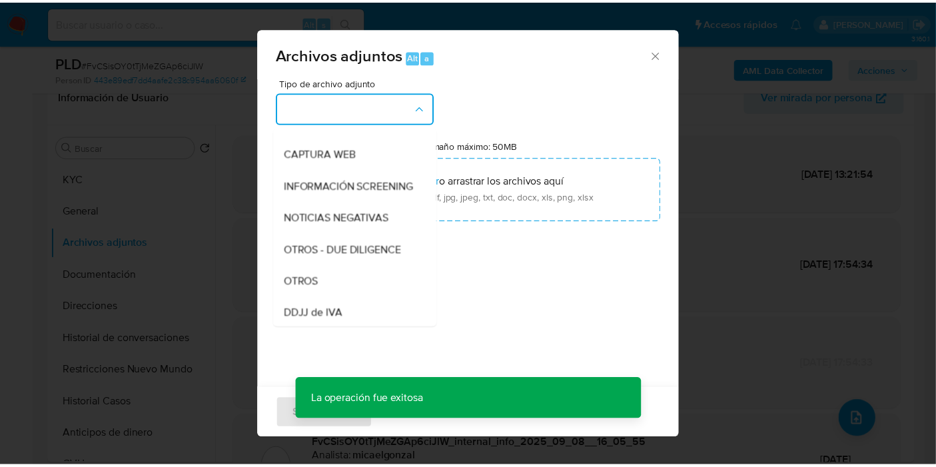
scroll to position [222, 0]
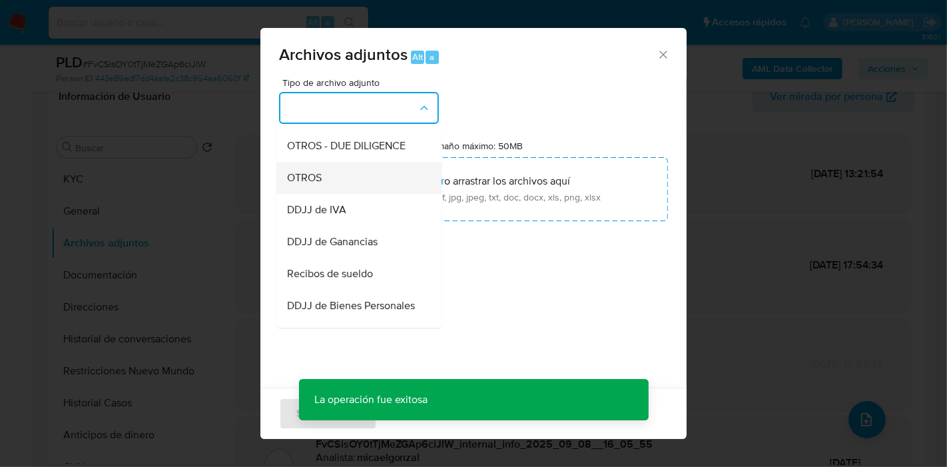
click at [374, 185] on div "OTROS" at bounding box center [355, 178] width 136 height 32
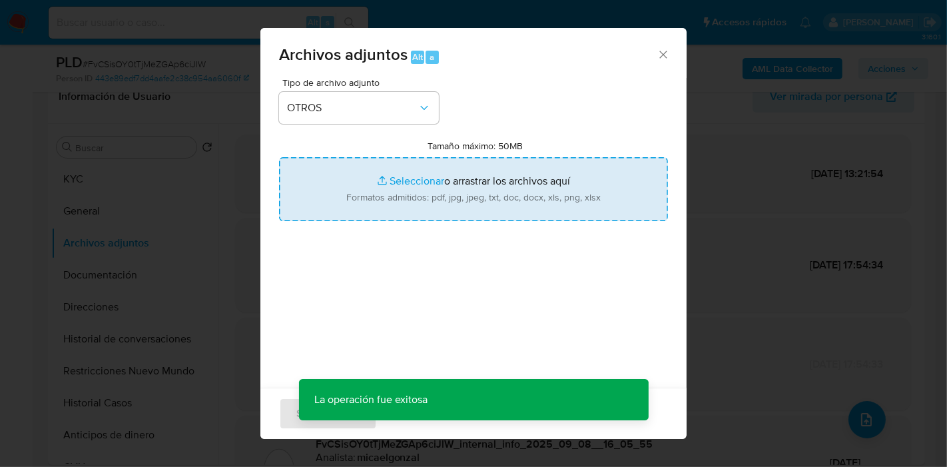
click at [414, 183] on input "Tamaño máximo: 50MB Seleccionar archivos" at bounding box center [473, 189] width 389 height 64
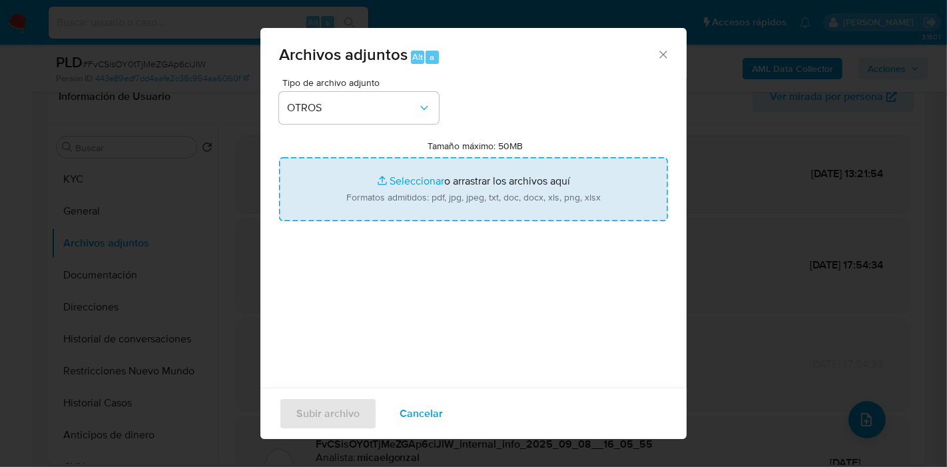
type input "C:\fakepath\Caselog FvCSisOY0tTjMeZGAp6ciJlW_2025_08_19_06_49_40-V2.docx"
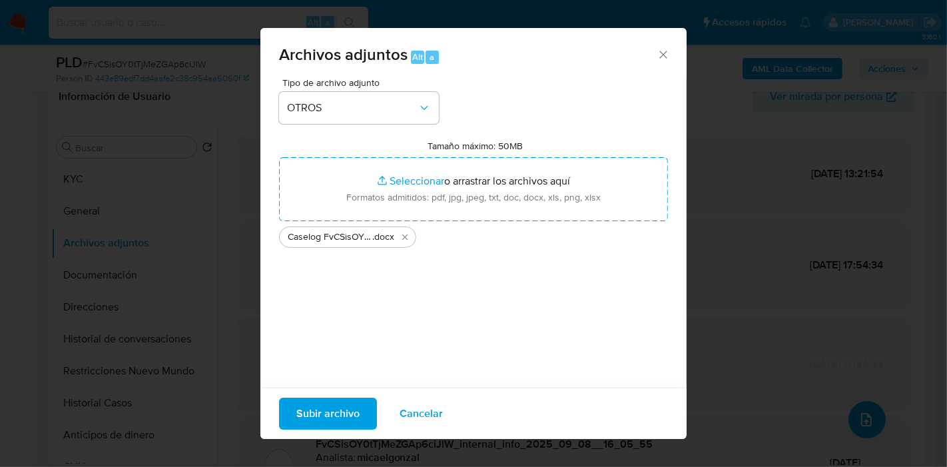
click at [344, 406] on span "Subir archivo" at bounding box center [327, 413] width 63 height 29
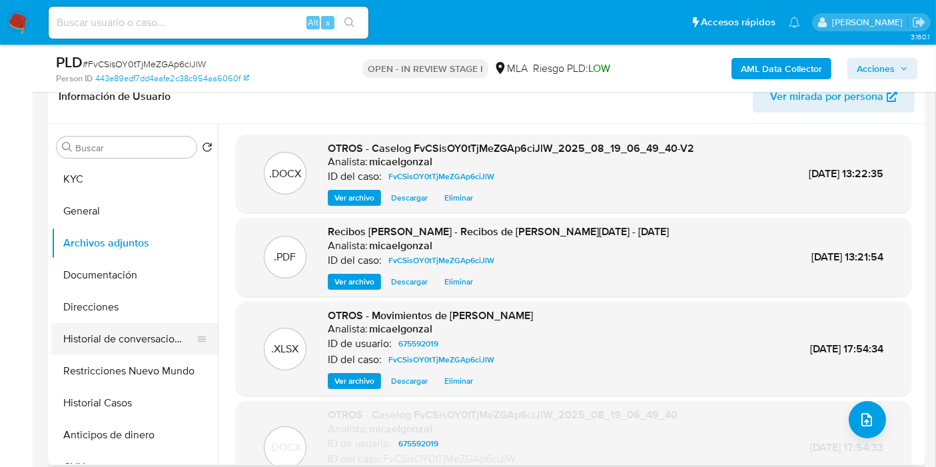
click at [137, 350] on button "Historial de conversaciones" at bounding box center [129, 339] width 156 height 32
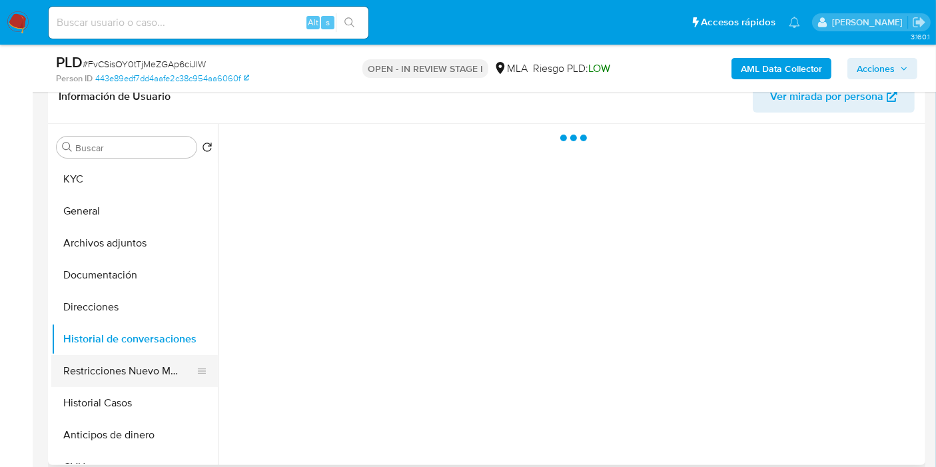
click at [158, 362] on button "Restricciones Nuevo Mundo" at bounding box center [129, 371] width 156 height 32
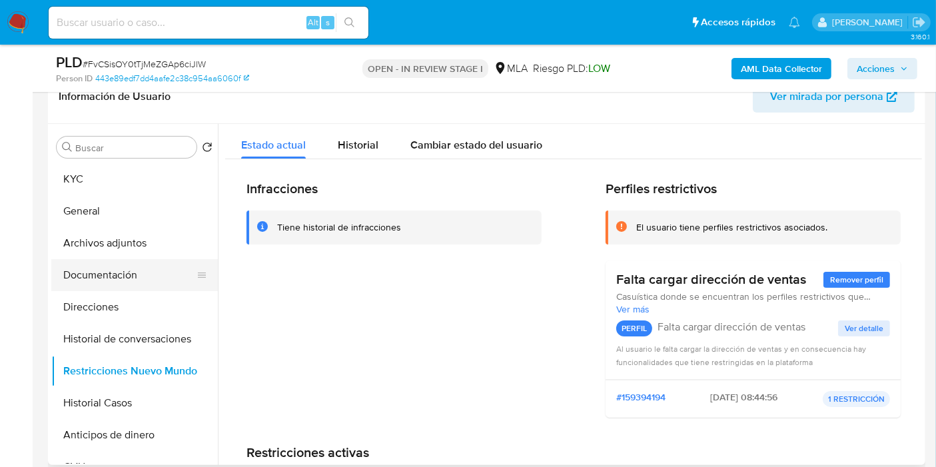
click at [144, 269] on button "Documentación" at bounding box center [129, 275] width 156 height 32
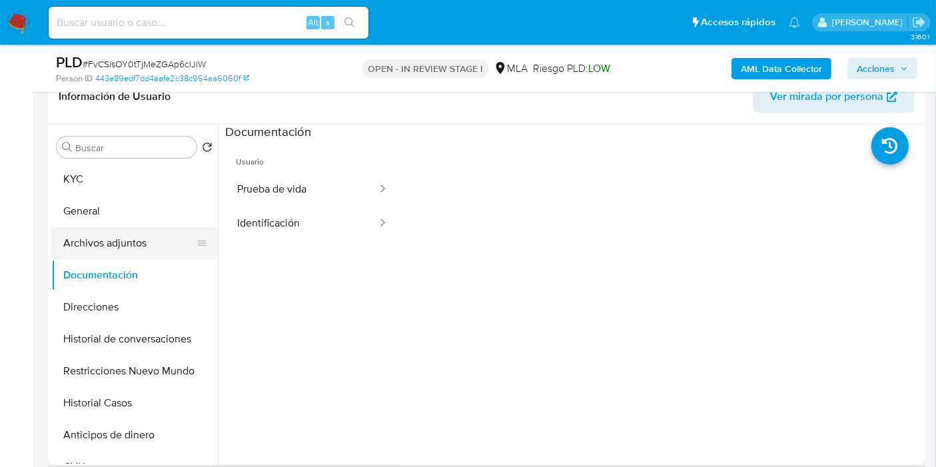
click at [111, 245] on button "Archivos adjuntos" at bounding box center [129, 243] width 156 height 32
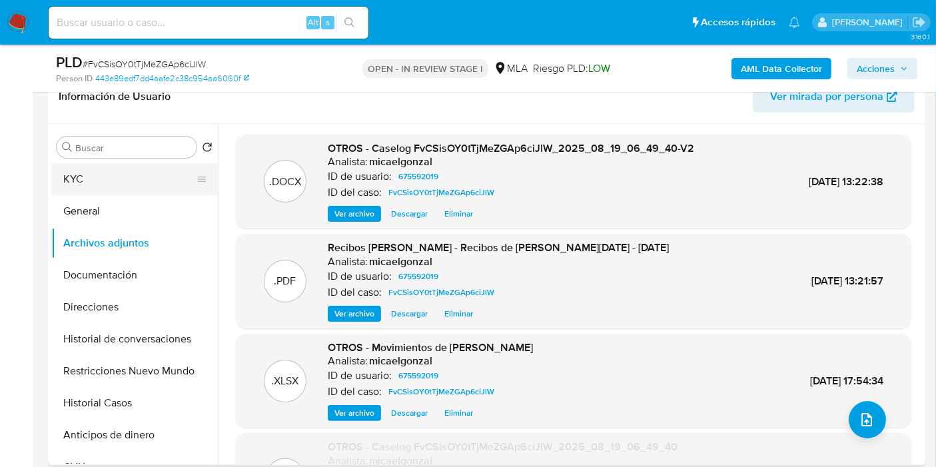
click at [130, 184] on button "KYC" at bounding box center [129, 179] width 156 height 32
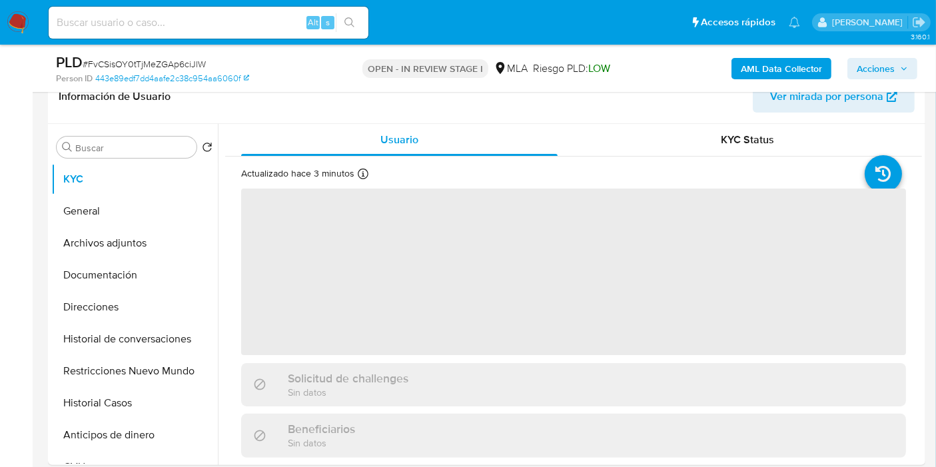
click at [878, 65] on span "Acciones" at bounding box center [876, 68] width 38 height 21
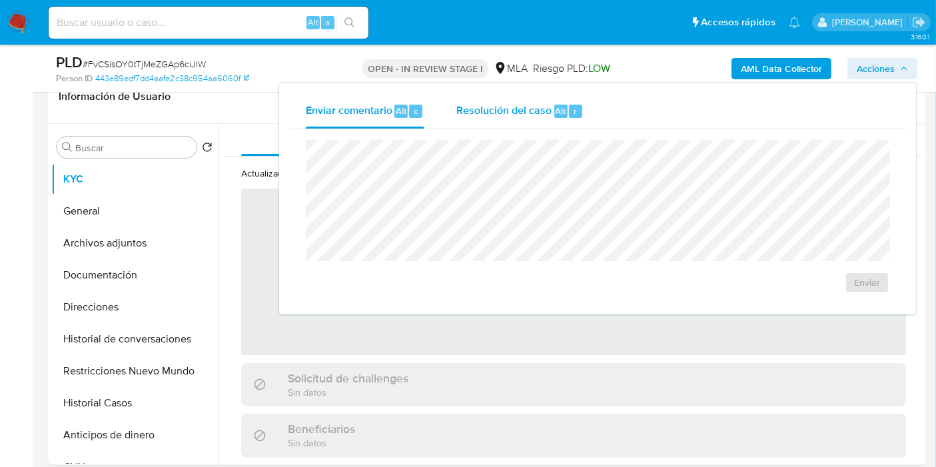
drag, startPoint x: 505, startPoint y: 111, endPoint x: 500, endPoint y: 117, distance: 8.1
click at [500, 117] on div "Resolución del caso Alt r" at bounding box center [519, 111] width 127 height 35
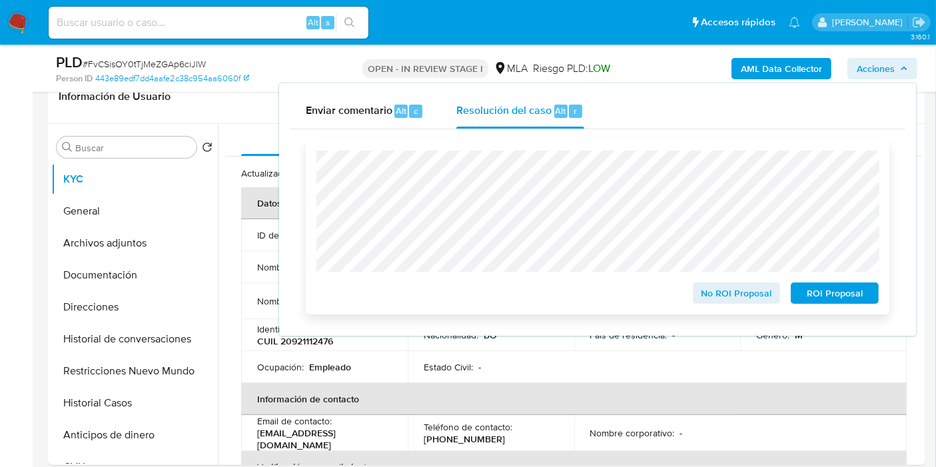
click at [725, 296] on span "No ROI Proposal" at bounding box center [736, 293] width 69 height 19
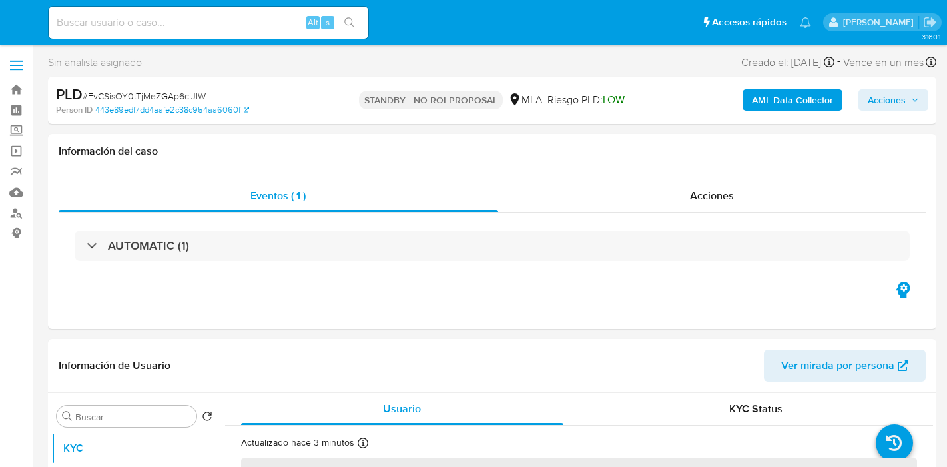
select select "10"
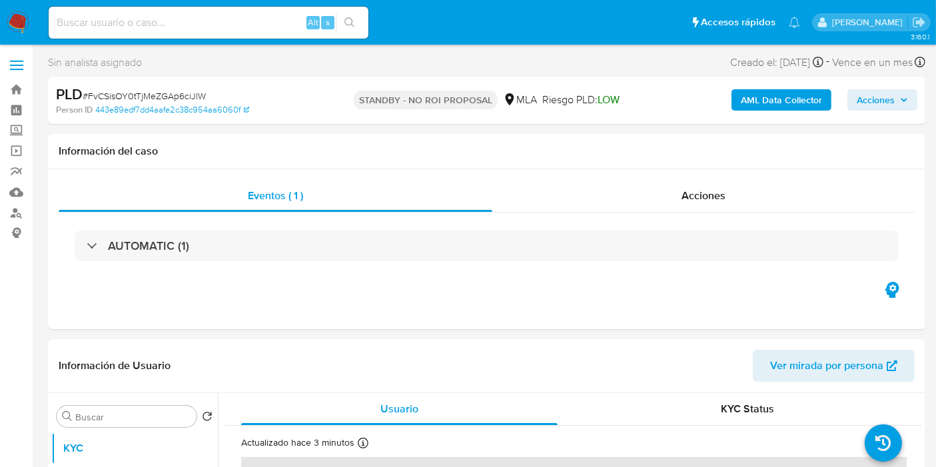
click at [18, 20] on img at bounding box center [18, 22] width 23 height 23
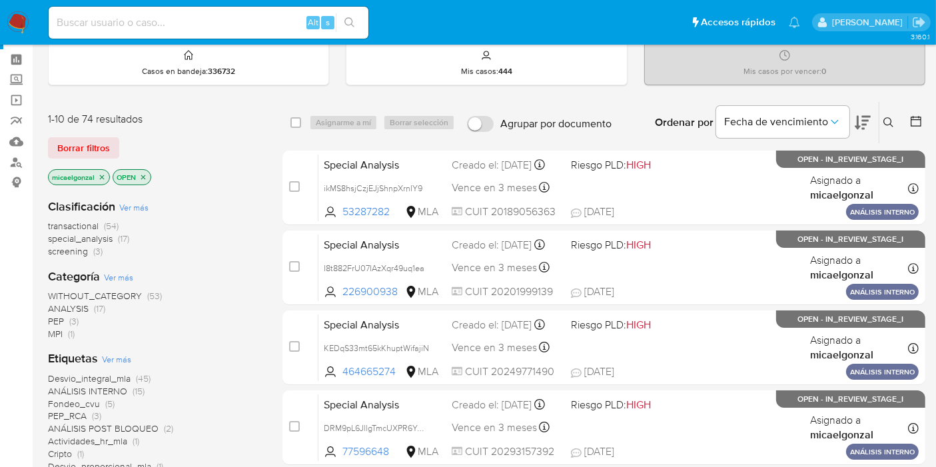
scroll to position [74, 0]
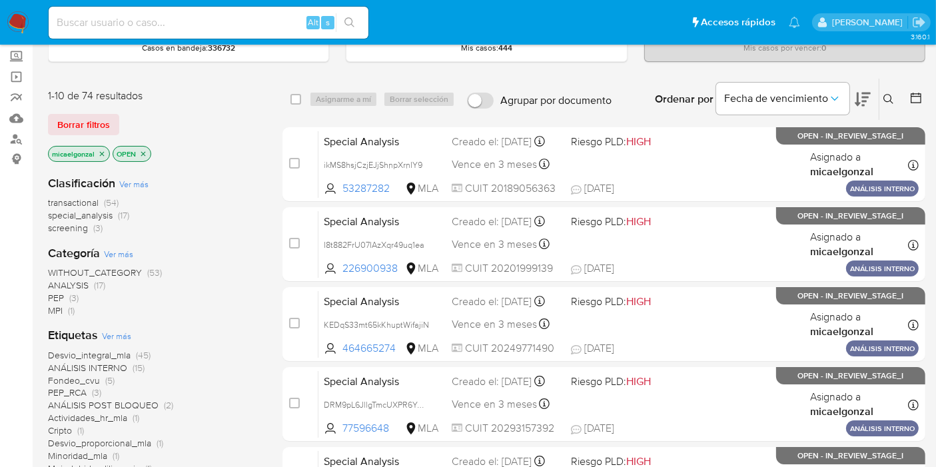
click at [57, 308] on span "MPI" at bounding box center [55, 310] width 15 height 13
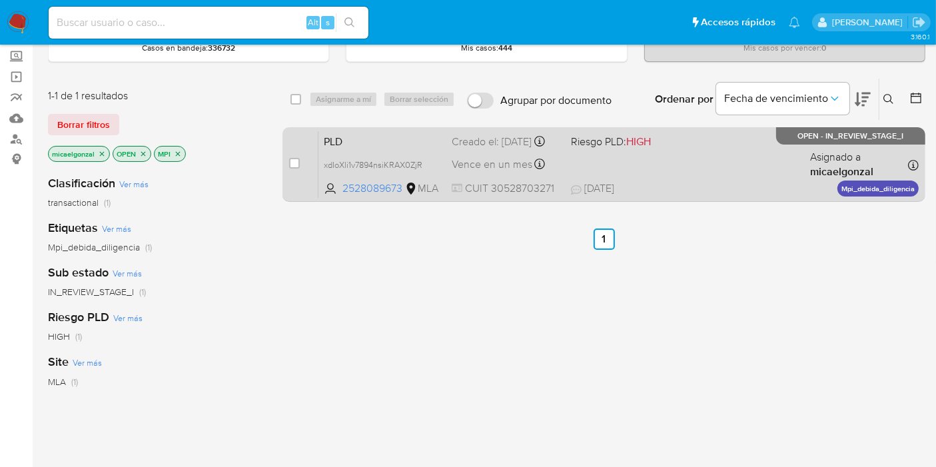
click at [687, 170] on div "PLD xdIoXli1v7894nsiKRAX0ZjR 2528089673 MLA Riesgo PLD: HIGH Creado el: [DATE] …" at bounding box center [618, 164] width 600 height 67
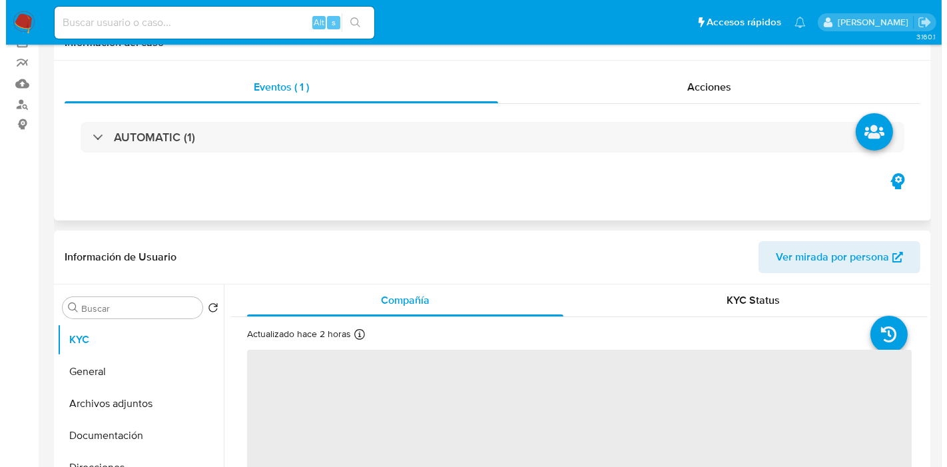
scroll to position [222, 0]
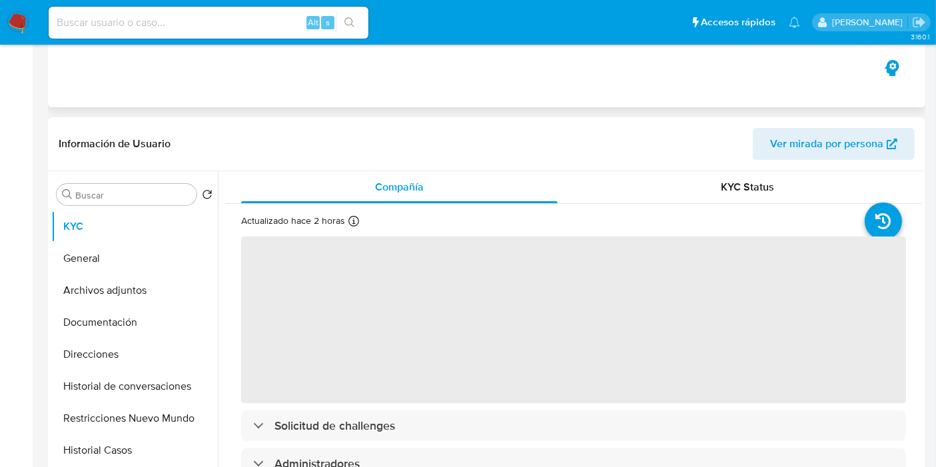
select select "10"
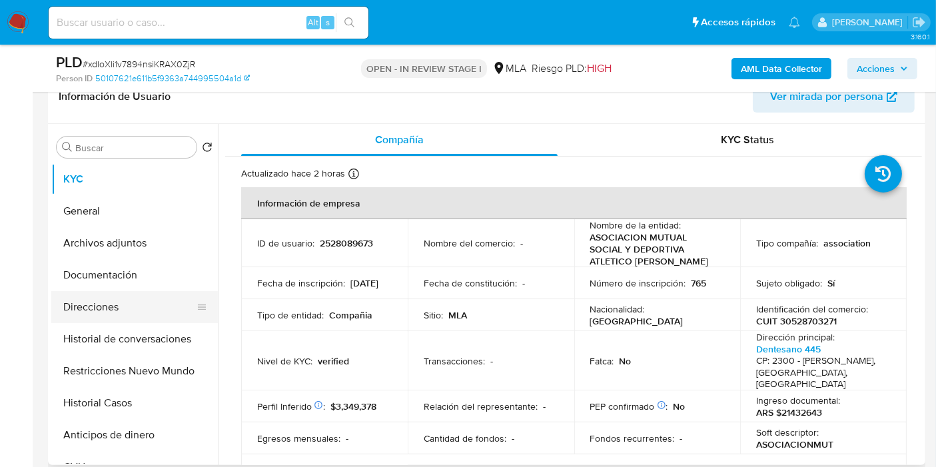
click at [148, 304] on button "Direcciones" at bounding box center [129, 307] width 156 height 32
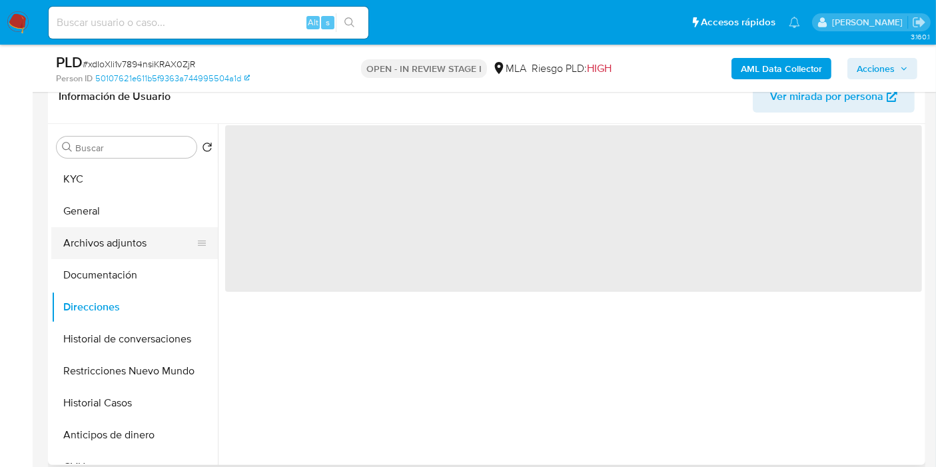
click at [150, 252] on button "Archivos adjuntos" at bounding box center [129, 243] width 156 height 32
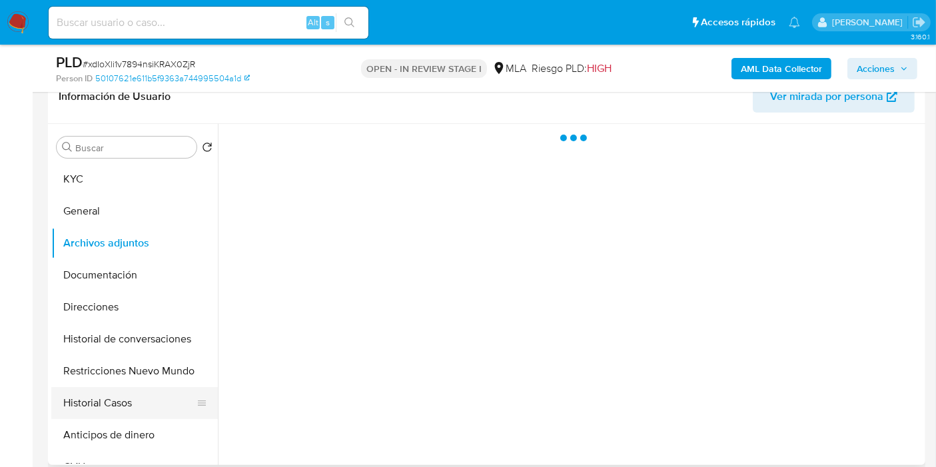
click at [141, 412] on button "Historial Casos" at bounding box center [129, 403] width 156 height 32
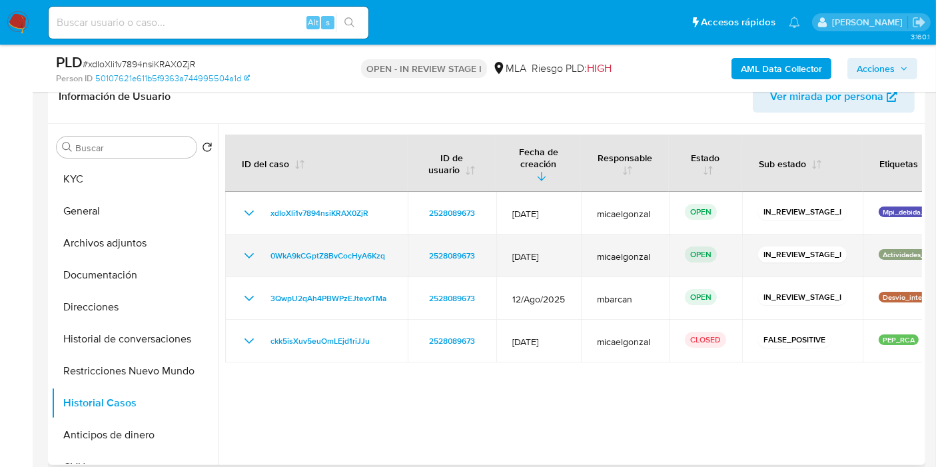
click at [592, 257] on td "micaelgonzal" at bounding box center [625, 255] width 88 height 43
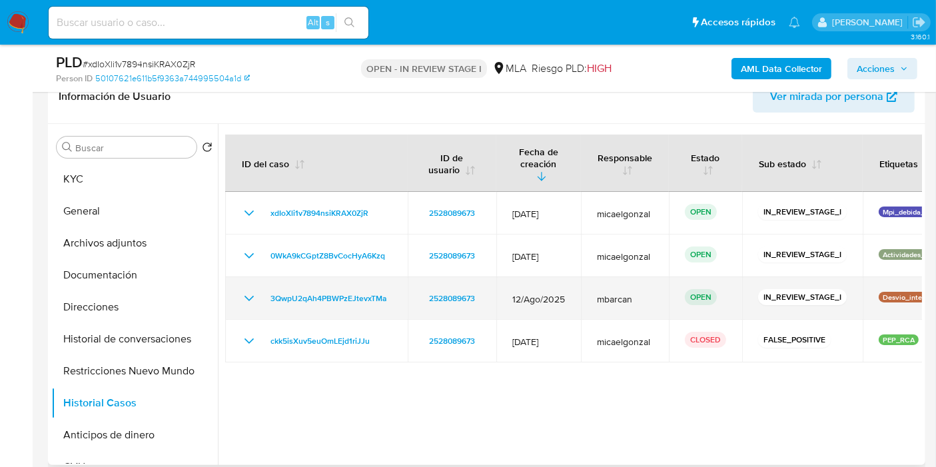
click at [612, 278] on td "mbarcan" at bounding box center [625, 298] width 88 height 43
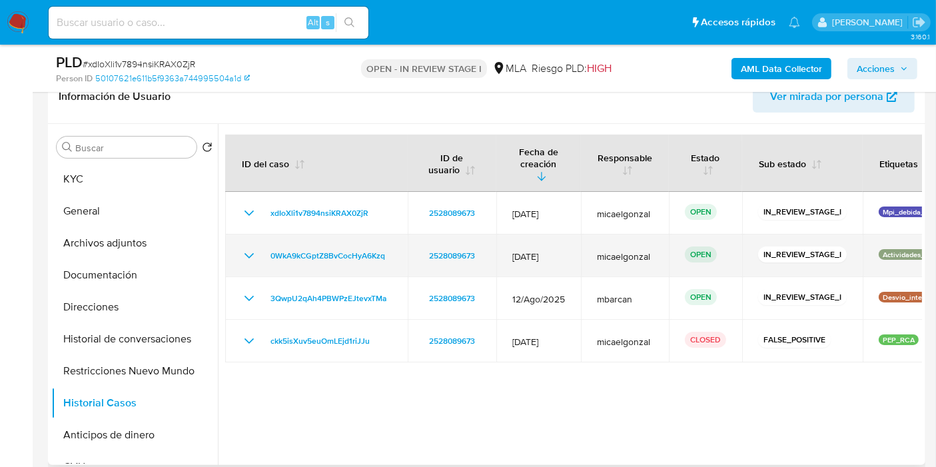
click at [634, 234] on td "micaelgonzal" at bounding box center [625, 255] width 88 height 43
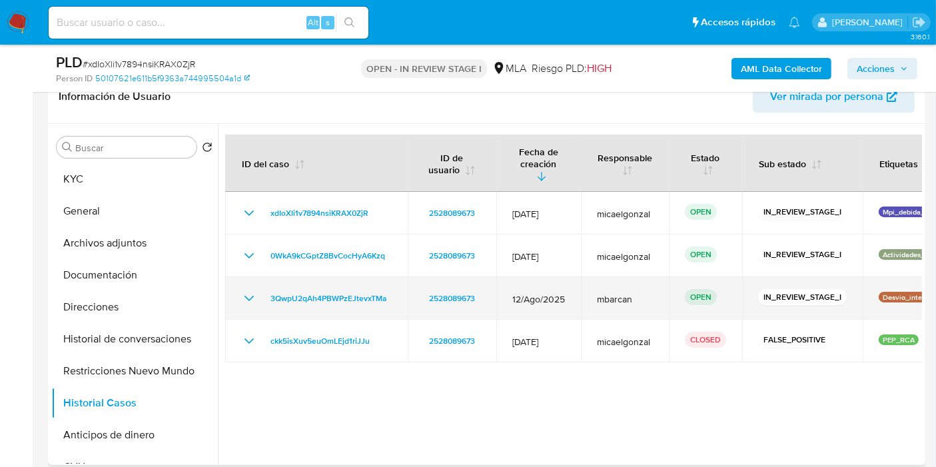
click at [615, 278] on td "mbarcan" at bounding box center [625, 298] width 88 height 43
click at [251, 290] on icon "Mostrar/Ocultar" at bounding box center [249, 298] width 16 height 16
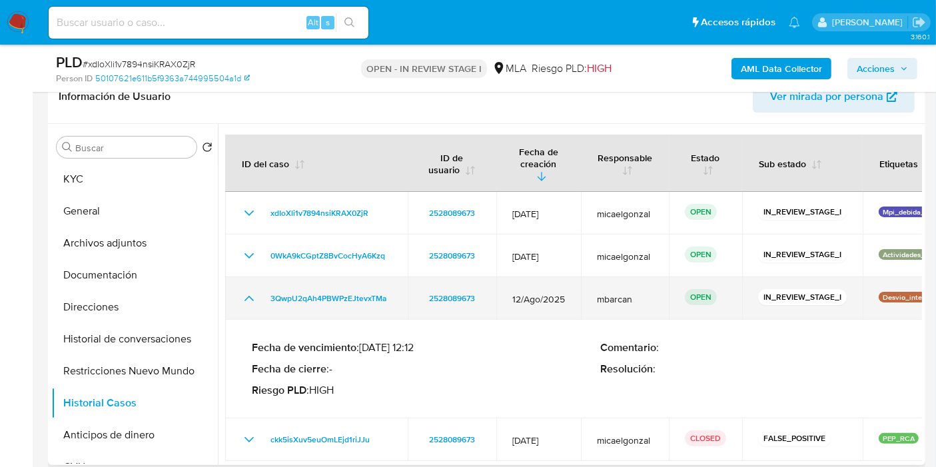
click at [251, 290] on icon "Mostrar/Ocultar" at bounding box center [249, 298] width 16 height 16
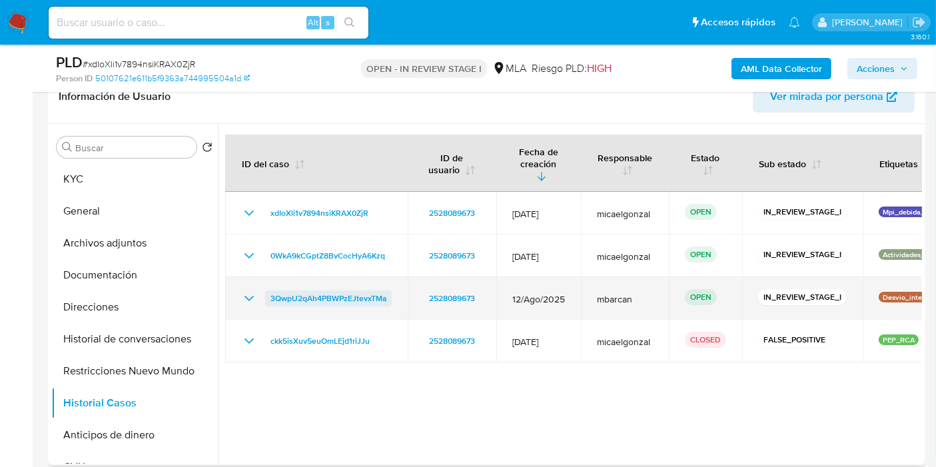
click at [361, 290] on span "3QwpU2qAh4PBWPzEJtevxTMa" at bounding box center [328, 298] width 116 height 16
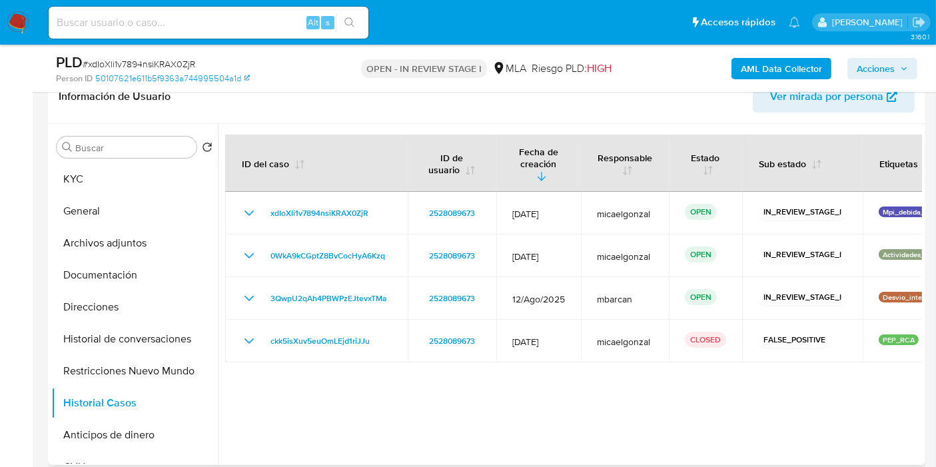
drag, startPoint x: 374, startPoint y: 205, endPoint x: 223, endPoint y: 202, distance: 151.3
click at [223, 202] on div at bounding box center [570, 294] width 704 height 341
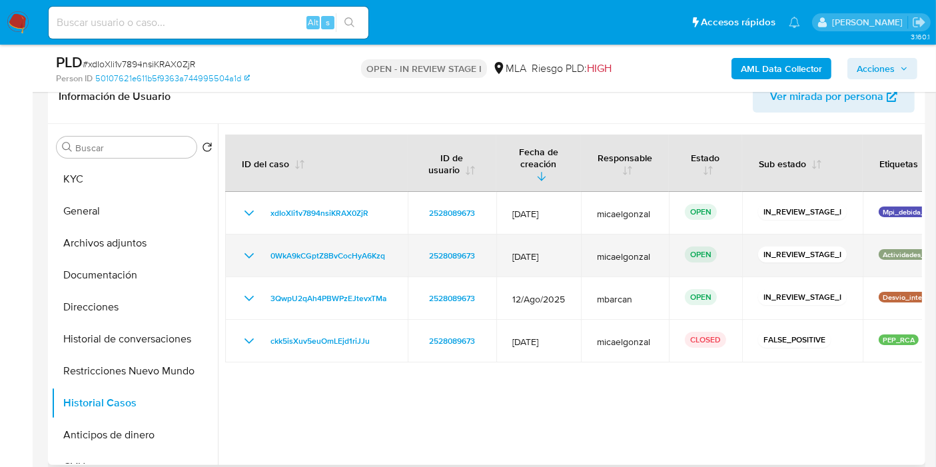
click at [408, 252] on td "2528089673" at bounding box center [452, 255] width 89 height 43
drag, startPoint x: 408, startPoint y: 252, endPoint x: 455, endPoint y: 252, distance: 46.6
click at [455, 252] on td "2528089673" at bounding box center [452, 255] width 89 height 43
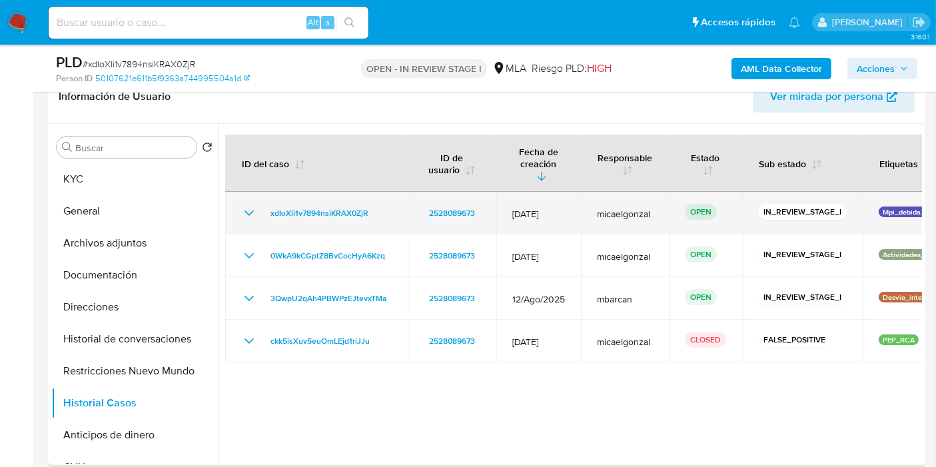
click at [902, 207] on p "Mpi_debida_diligencia" at bounding box center [919, 212] width 81 height 11
click at [895, 209] on td "Mpi_debida_diligencia" at bounding box center [919, 213] width 113 height 43
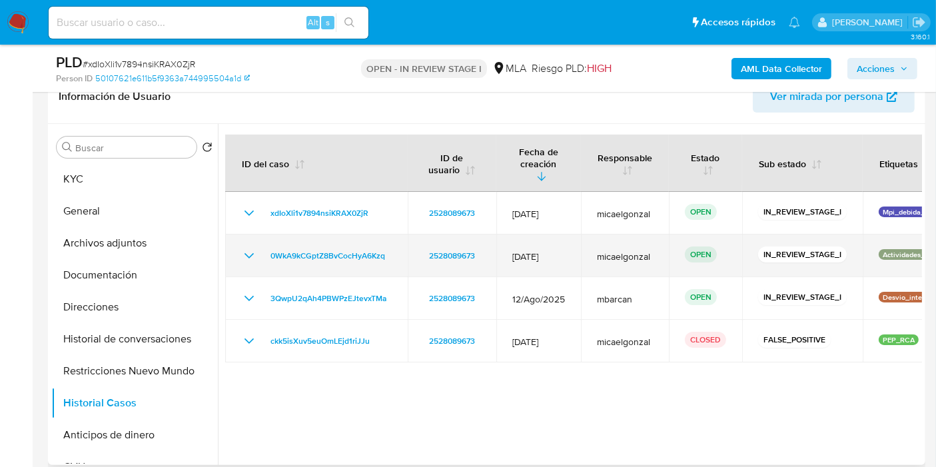
click at [891, 249] on p "Actividades_hr_mla" at bounding box center [915, 254] width 73 height 11
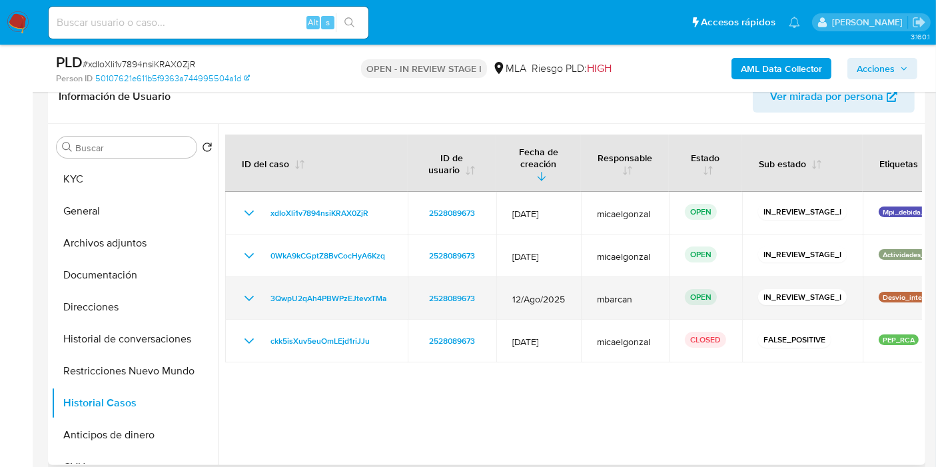
click at [250, 290] on icon "Mostrar/Ocultar" at bounding box center [249, 298] width 16 height 16
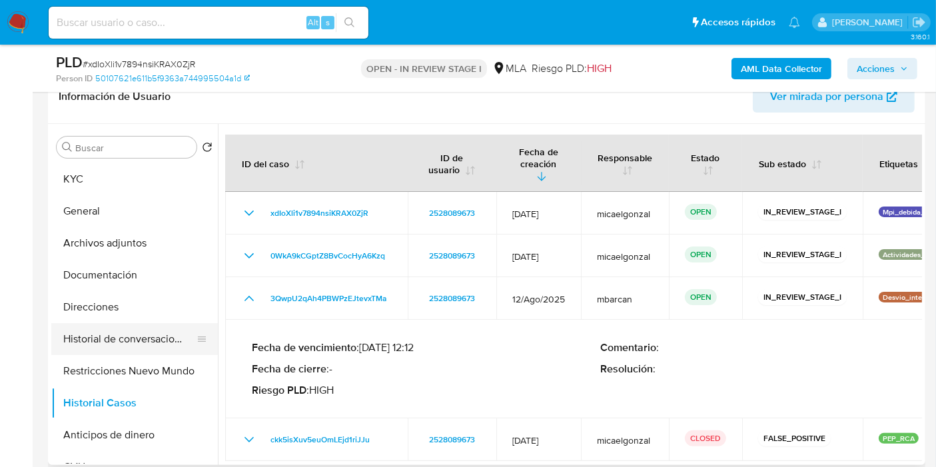
click at [130, 340] on button "Historial de conversaciones" at bounding box center [129, 339] width 156 height 32
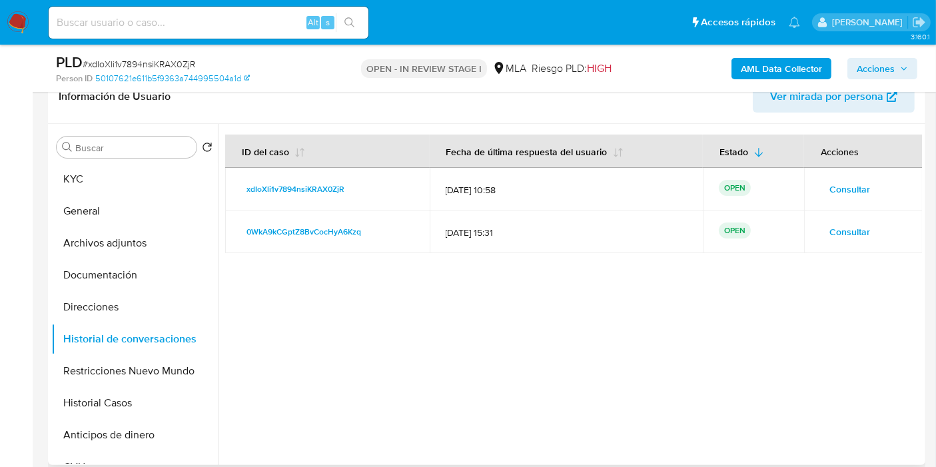
click at [829, 238] on span "Consultar" at bounding box center [849, 231] width 41 height 19
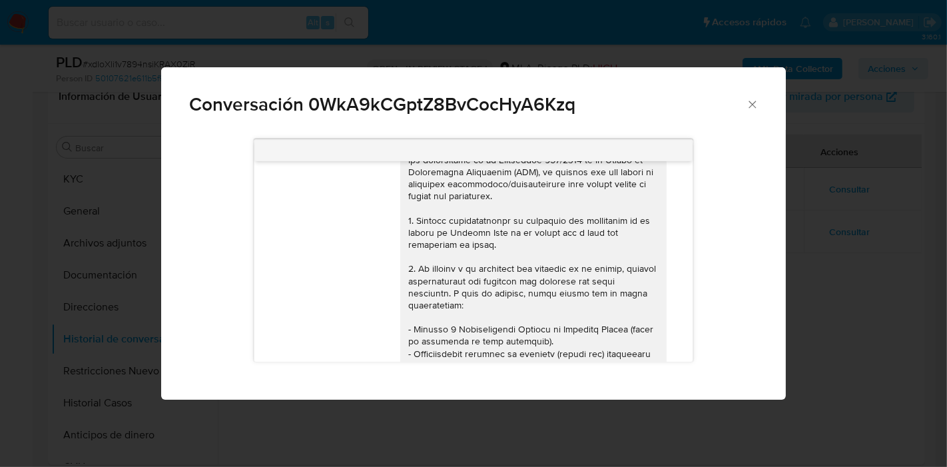
scroll to position [0, 0]
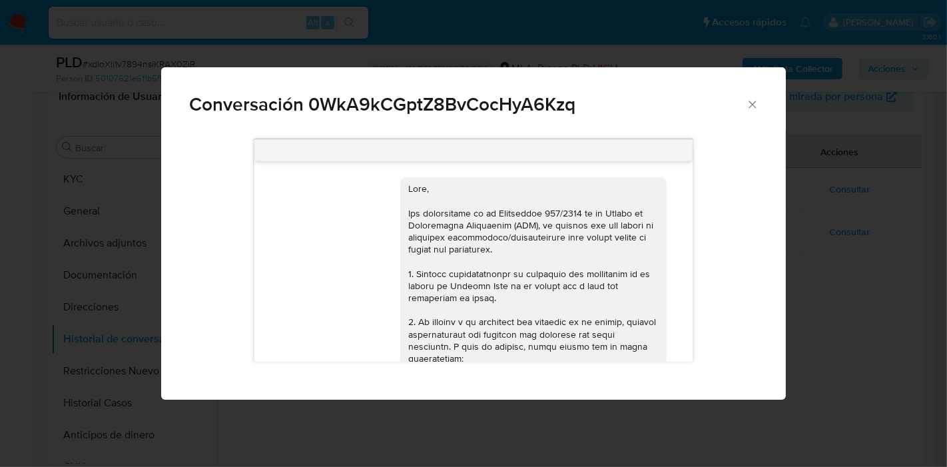
click at [746, 109] on icon "Cerrar" at bounding box center [752, 104] width 13 height 13
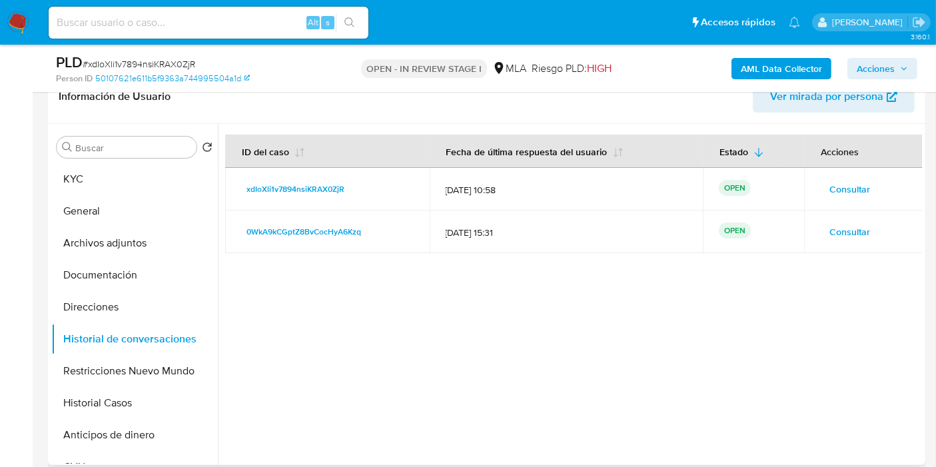
click at [835, 193] on span "Consultar" at bounding box center [849, 189] width 41 height 19
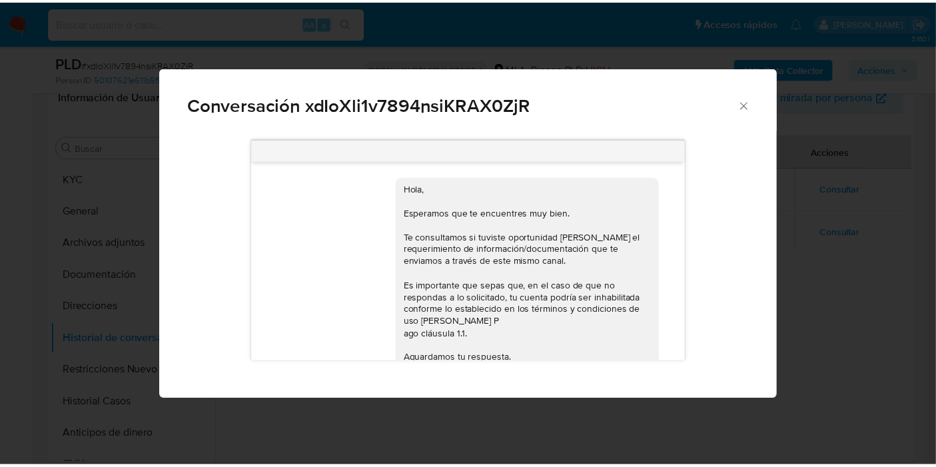
scroll to position [169, 0]
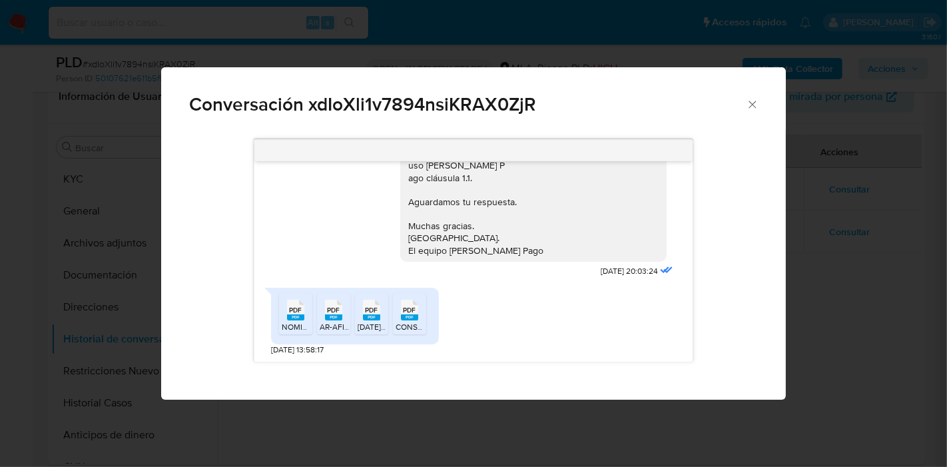
click at [757, 99] on icon "Cerrar" at bounding box center [752, 104] width 13 height 13
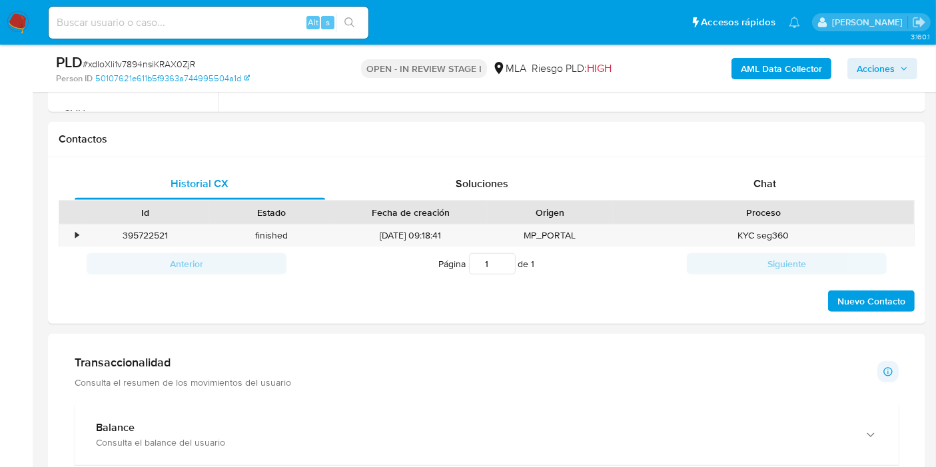
scroll to position [666, 0]
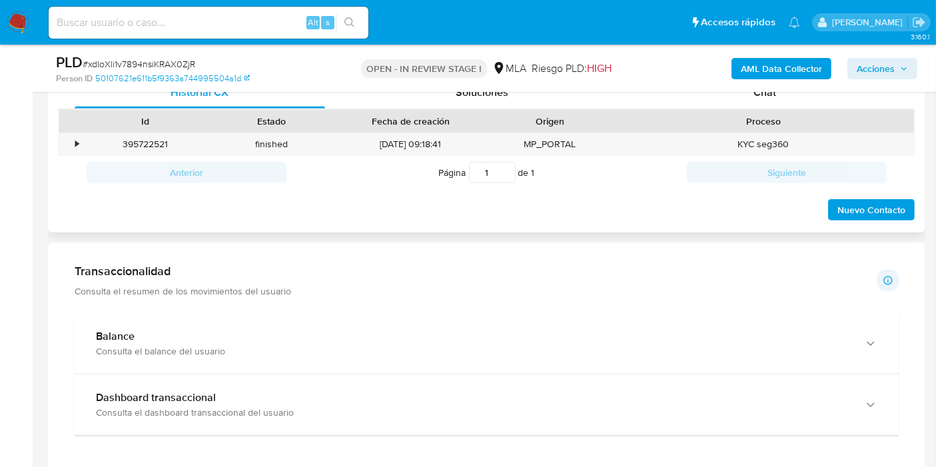
click at [809, 107] on div "Historial CX Soluciones Chat" at bounding box center [487, 93] width 856 height 33
click at [809, 100] on div "Chat" at bounding box center [765, 93] width 250 height 32
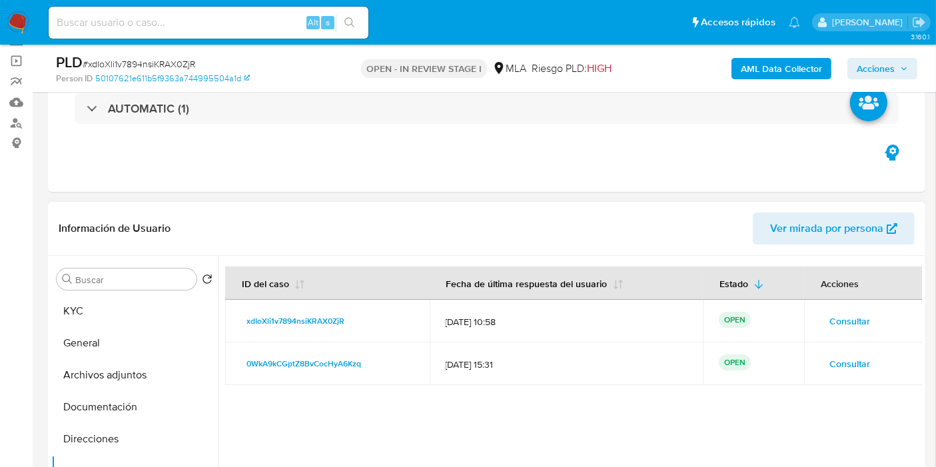
scroll to position [74, 0]
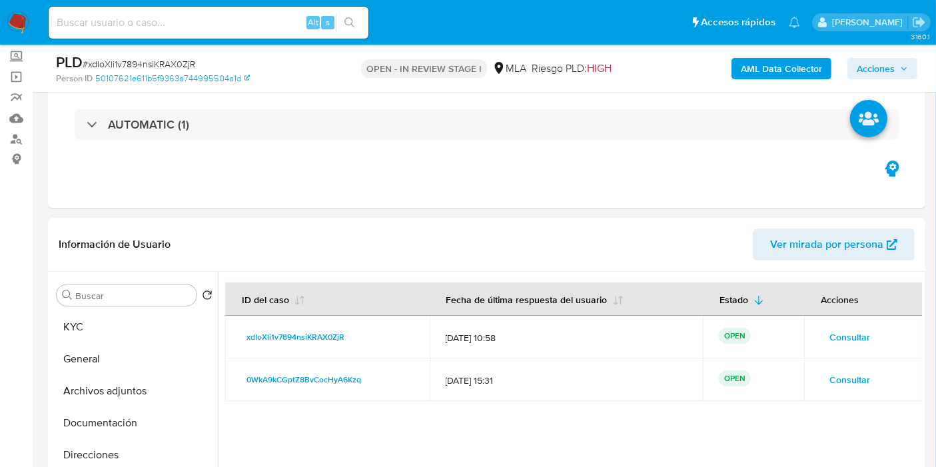
click at [364, 258] on header "Información de Usuario Ver mirada por persona" at bounding box center [487, 244] width 856 height 32
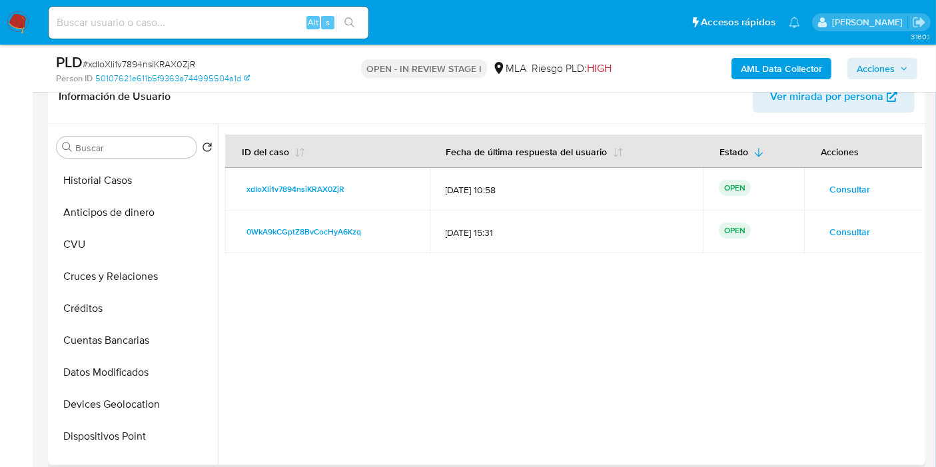
scroll to position [296, 0]
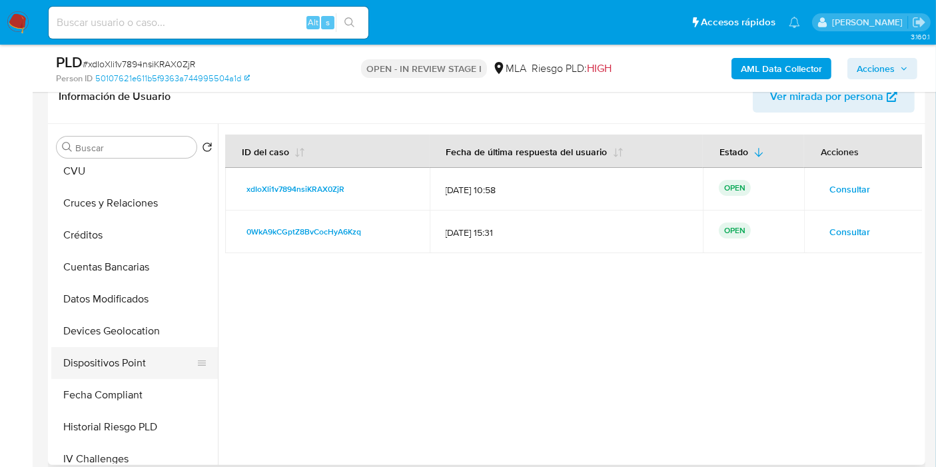
click at [117, 348] on button "Dispositivos Point" at bounding box center [129, 363] width 156 height 32
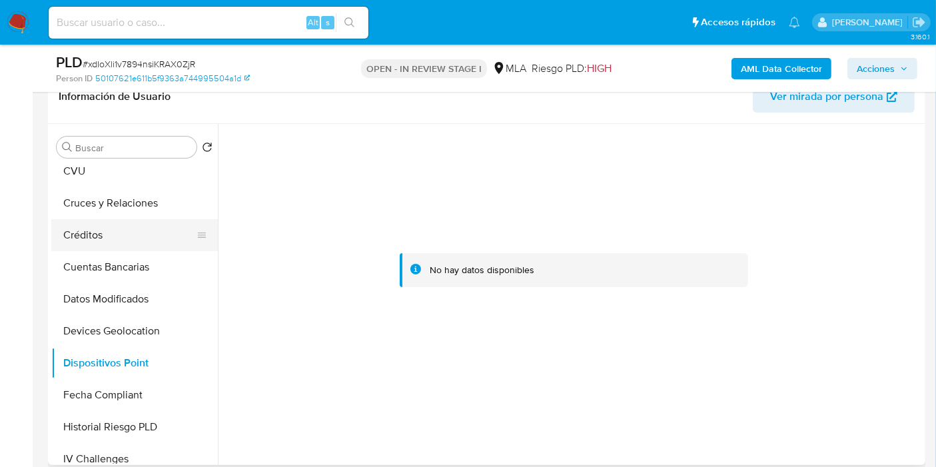
click at [135, 244] on button "Créditos" at bounding box center [129, 235] width 156 height 32
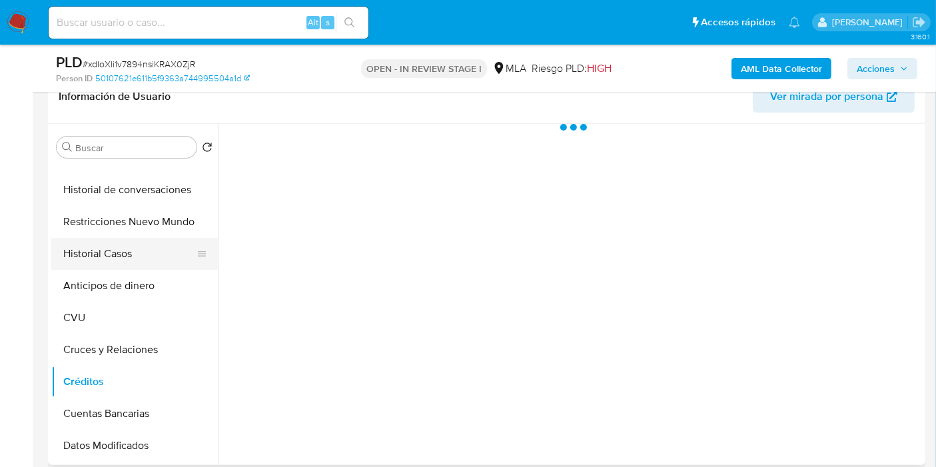
scroll to position [148, 0]
click at [131, 240] on button "Historial Casos" at bounding box center [129, 255] width 156 height 32
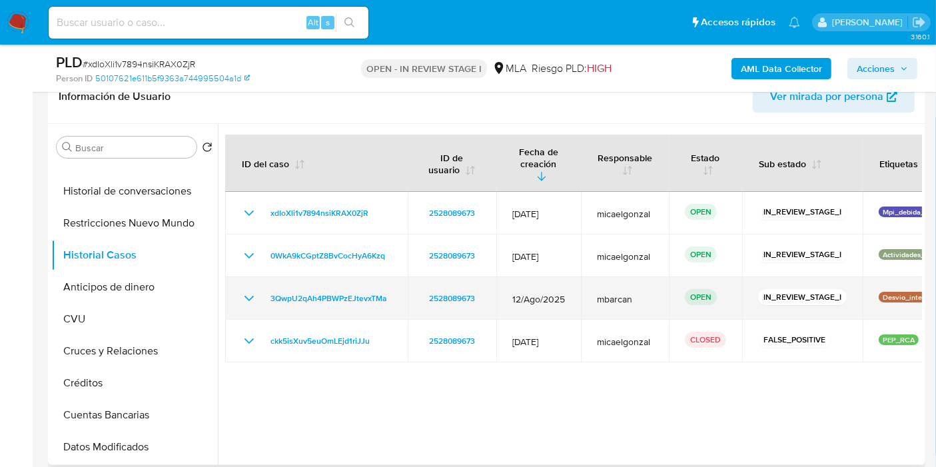
click at [363, 277] on td "3QwpU2qAh4PBWPzEJtevxTMa" at bounding box center [316, 298] width 183 height 43
click at [366, 290] on span "3QwpU2qAh4PBWPzEJtevxTMa" at bounding box center [328, 298] width 116 height 16
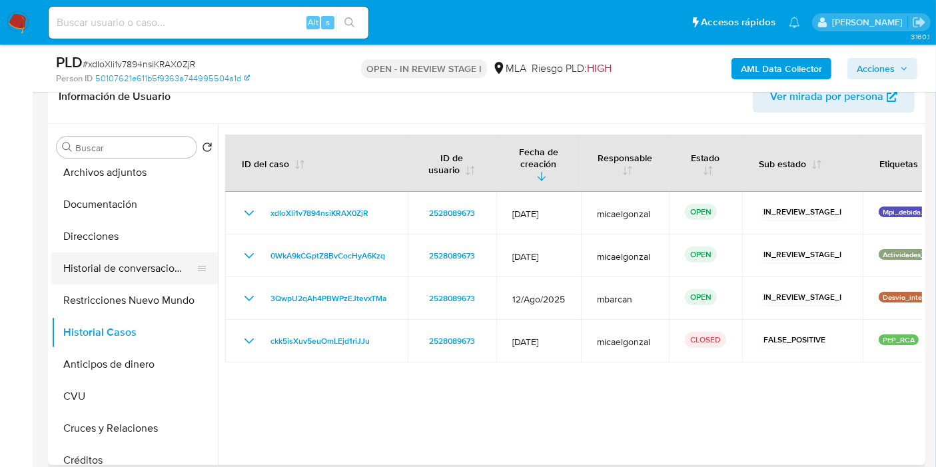
scroll to position [0, 0]
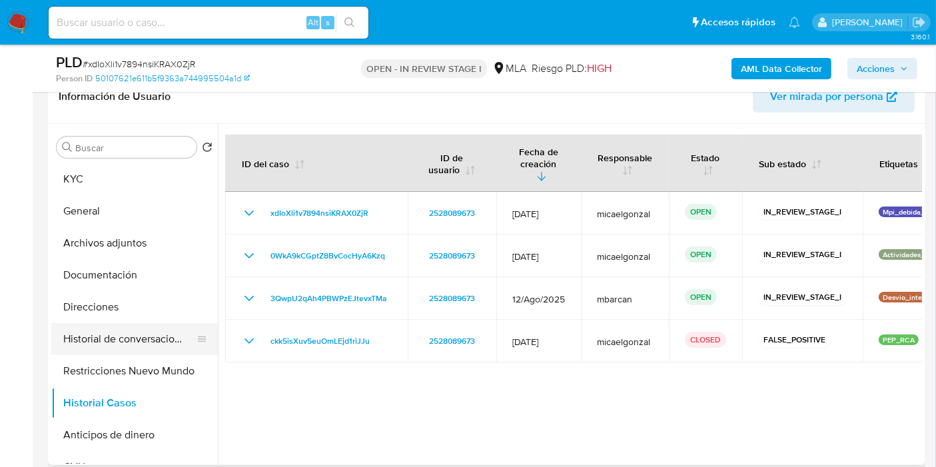
click at [124, 337] on button "Historial de conversaciones" at bounding box center [129, 339] width 156 height 32
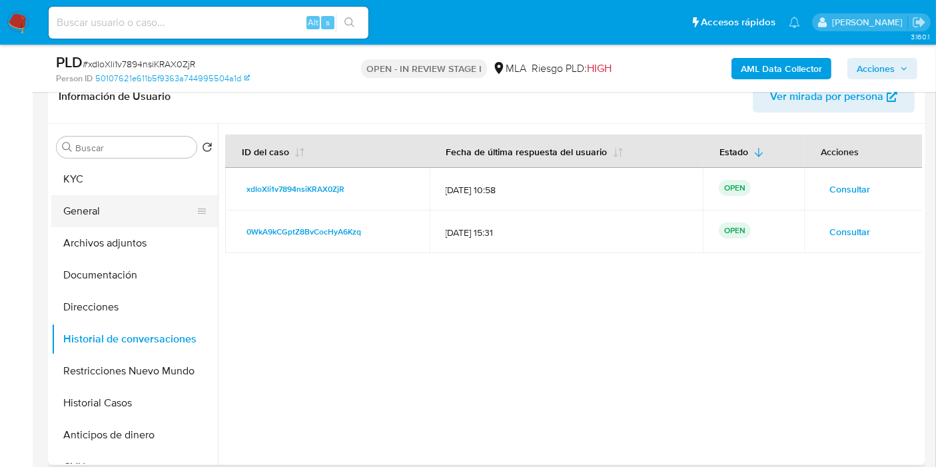
click at [207, 221] on button "General" at bounding box center [129, 211] width 156 height 32
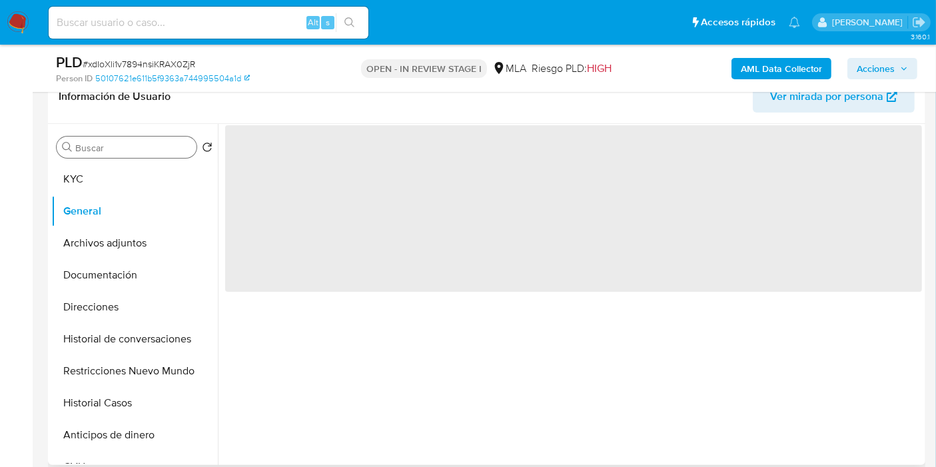
click at [177, 153] on input "Buscar" at bounding box center [133, 148] width 116 height 12
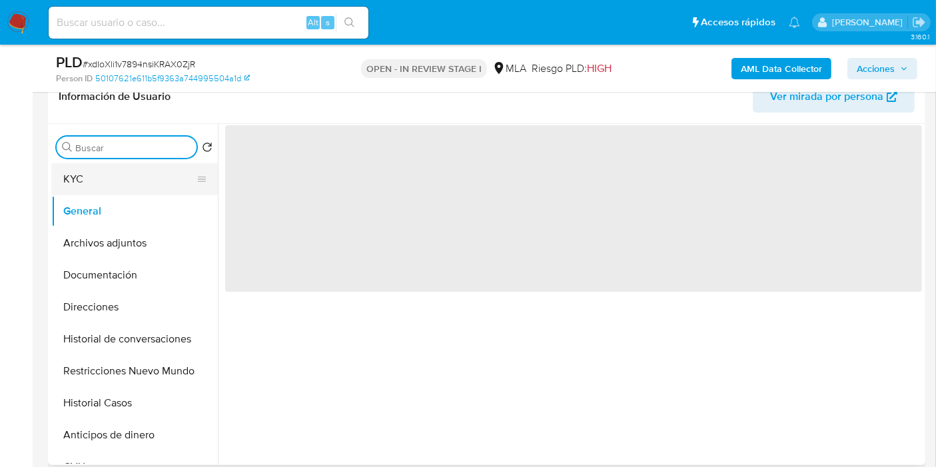
click at [139, 184] on button "KYC" at bounding box center [129, 179] width 156 height 32
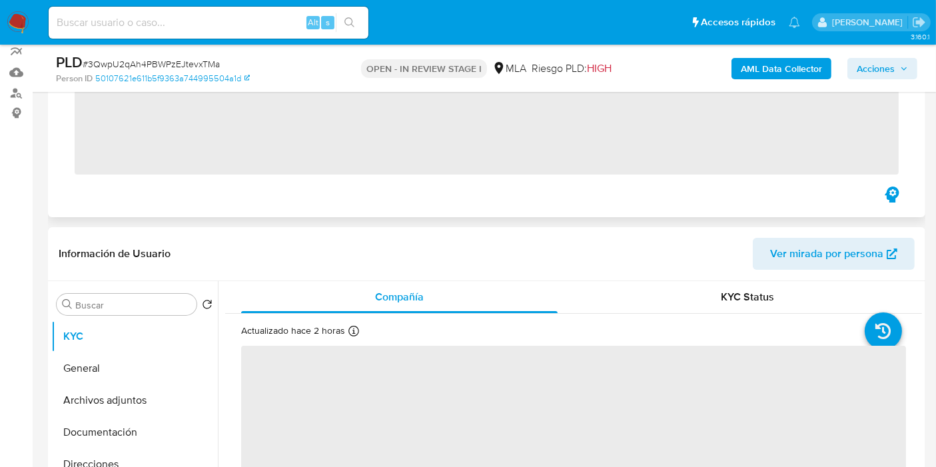
scroll to position [296, 0]
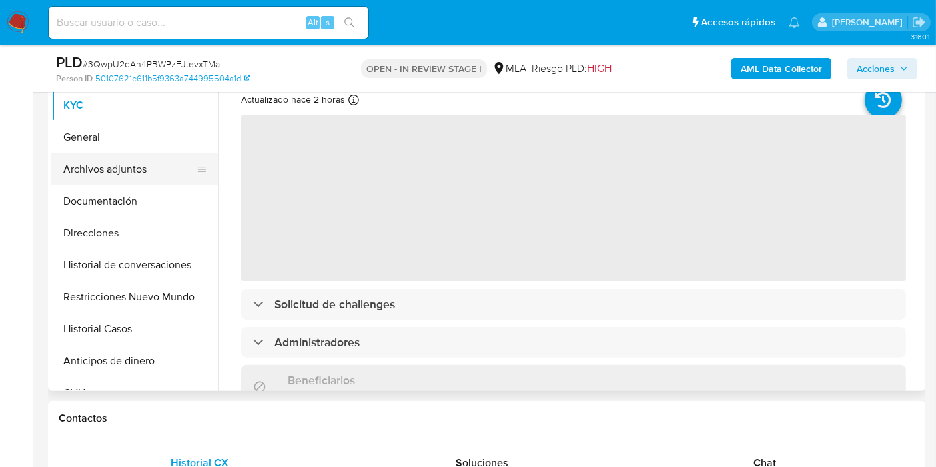
click at [113, 183] on button "Archivos adjuntos" at bounding box center [129, 169] width 156 height 32
select select "10"
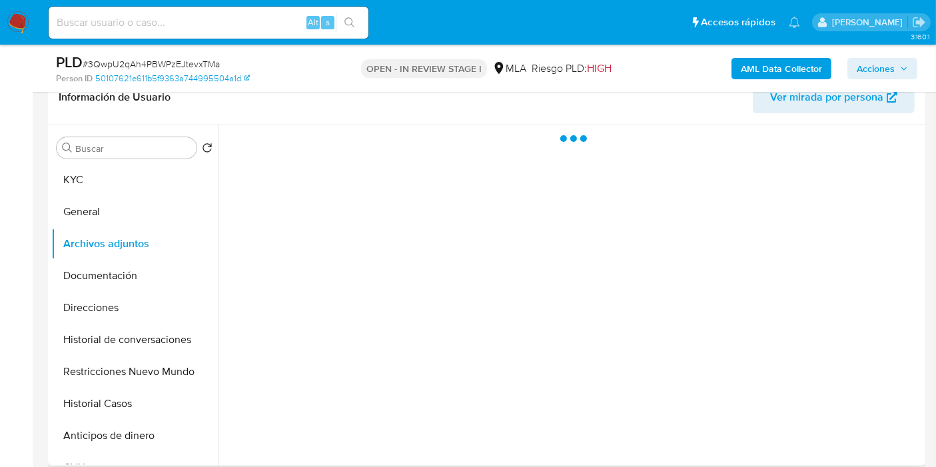
scroll to position [148, 0]
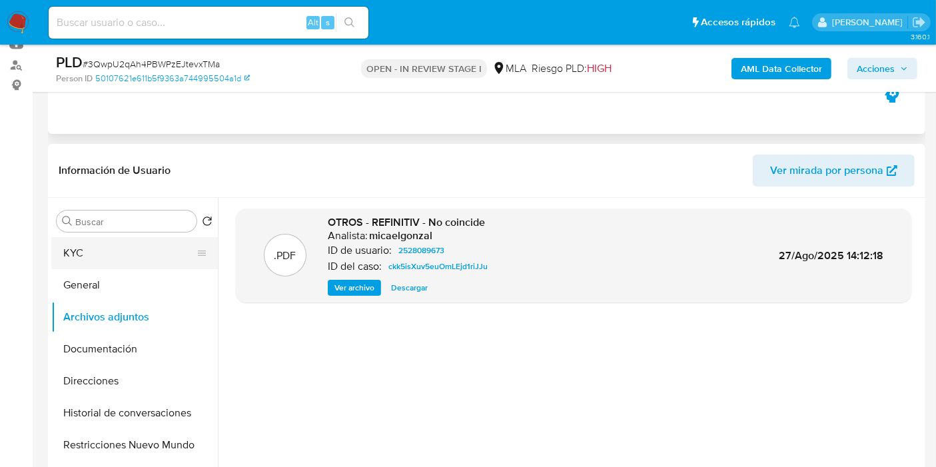
drag, startPoint x: 132, startPoint y: 290, endPoint x: 126, endPoint y: 258, distance: 31.9
click at [127, 276] on button "General" at bounding box center [134, 285] width 167 height 32
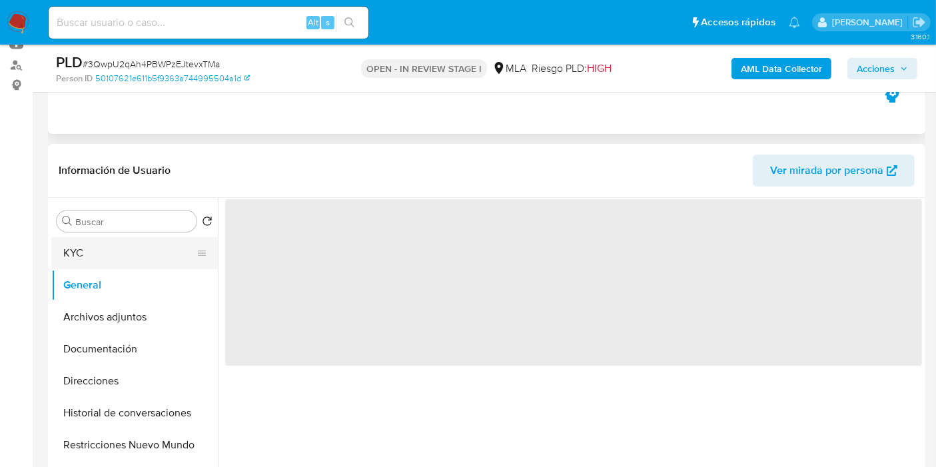
click at [126, 258] on button "KYC" at bounding box center [129, 253] width 156 height 32
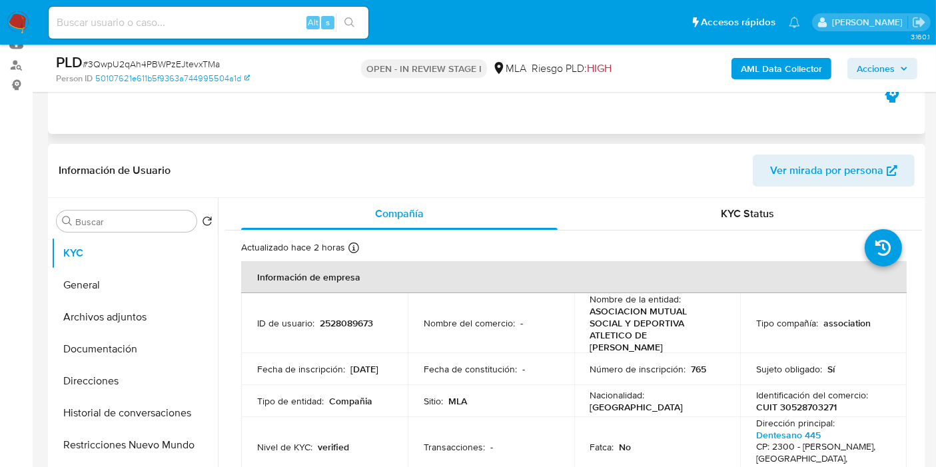
click at [664, 336] on p "ASOCIACION MUTUAL SOCIAL Y DEPORTIVA ATLETICO DE [PERSON_NAME]" at bounding box center [654, 329] width 129 height 48
click at [664, 336] on p "ASOCIACION MUTUAL SOCIAL Y DEPORTIVA ATLETICO [PERSON_NAME]" at bounding box center [654, 329] width 129 height 48
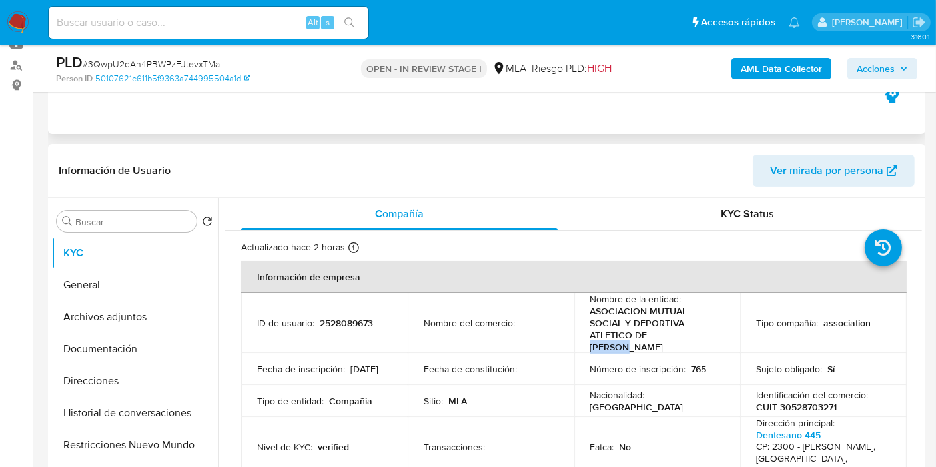
click at [664, 336] on p "ASOCIACION MUTUAL SOCIAL Y DEPORTIVA ATLETICO [PERSON_NAME]" at bounding box center [654, 329] width 129 height 48
click at [603, 318] on p "ASOCIACION MUTUAL SOCIAL Y DEPORTIVA ATLETICO [PERSON_NAME]" at bounding box center [654, 329] width 129 height 48
drag, startPoint x: 592, startPoint y: 312, endPoint x: 660, endPoint y: 330, distance: 70.9
click at [658, 328] on p "ASOCIACION MUTUAL SOCIAL Y DEPORTIVA ATLETICO DE RAFAELA" at bounding box center [654, 329] width 129 height 48
click at [660, 330] on p "ASOCIACION MUTUAL SOCIAL Y DEPORTIVA ATLETICO DE RAFAELA" at bounding box center [654, 329] width 129 height 48
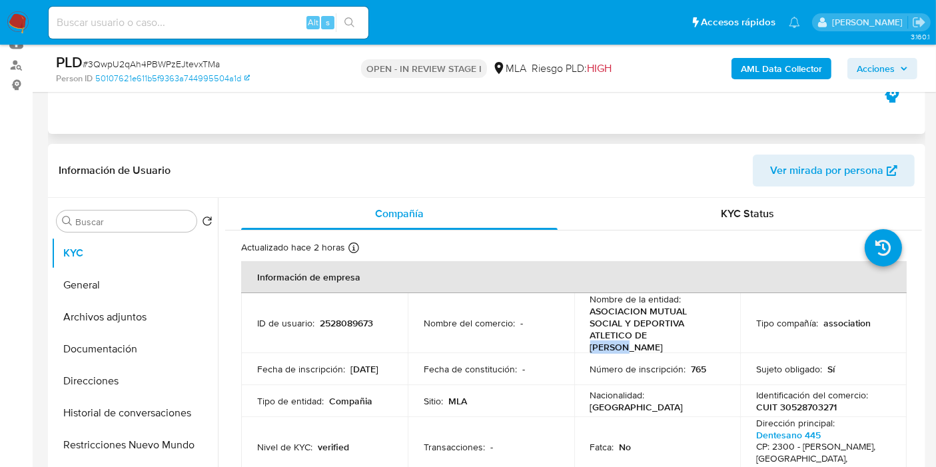
click at [660, 330] on p "ASOCIACION MUTUAL SOCIAL Y DEPORTIVA ATLETICO DE RAFAELA" at bounding box center [654, 329] width 129 height 48
click at [660, 332] on p "ASOCIACION MUTUAL SOCIAL Y DEPORTIVA ATLETICO DE RAFAELA" at bounding box center [654, 329] width 129 height 48
click at [684, 329] on p "ASOCIACION MUTUAL SOCIAL Y DEPORTIVA ATLETICO DE RAFAELA" at bounding box center [654, 329] width 129 height 48
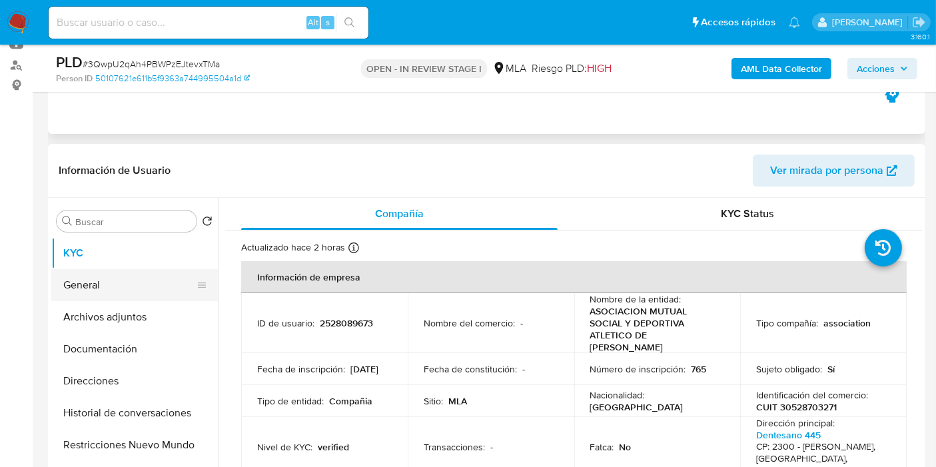
click at [111, 285] on button "General" at bounding box center [129, 285] width 156 height 32
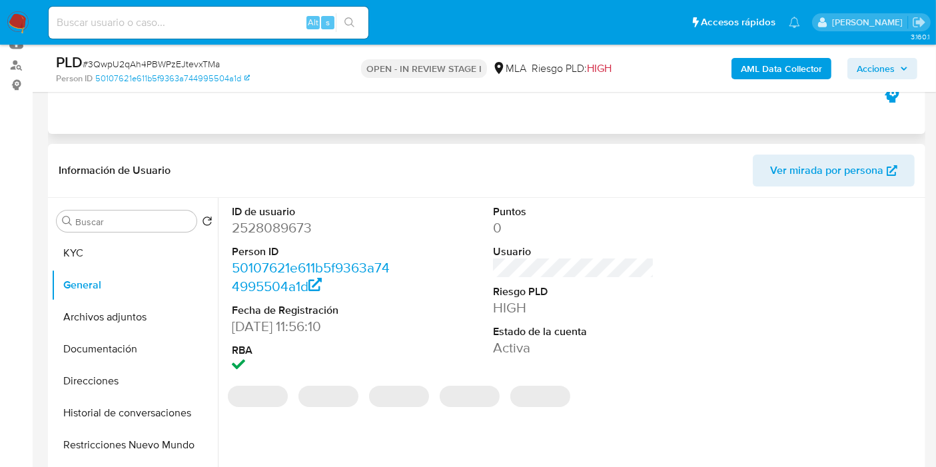
click at [296, 227] on dd "2528089673" at bounding box center [312, 227] width 161 height 19
click at [295, 226] on dd "2528089673" at bounding box center [312, 227] width 161 height 19
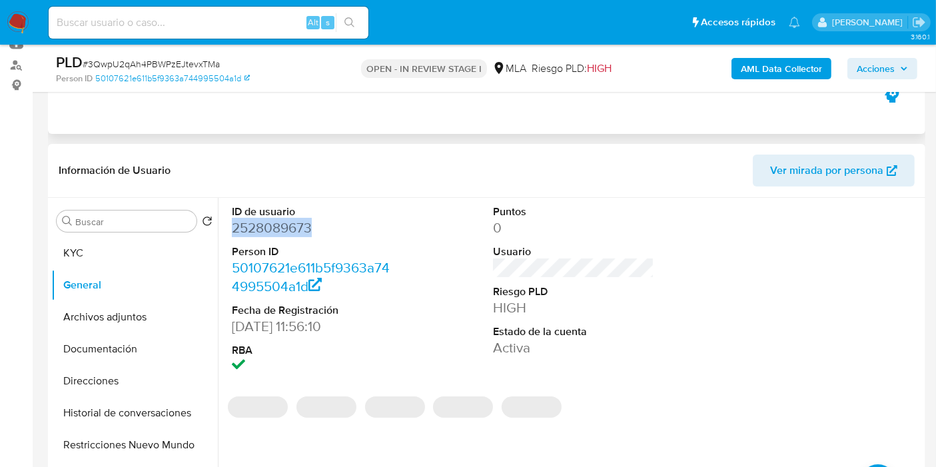
copy dd "2528089673"
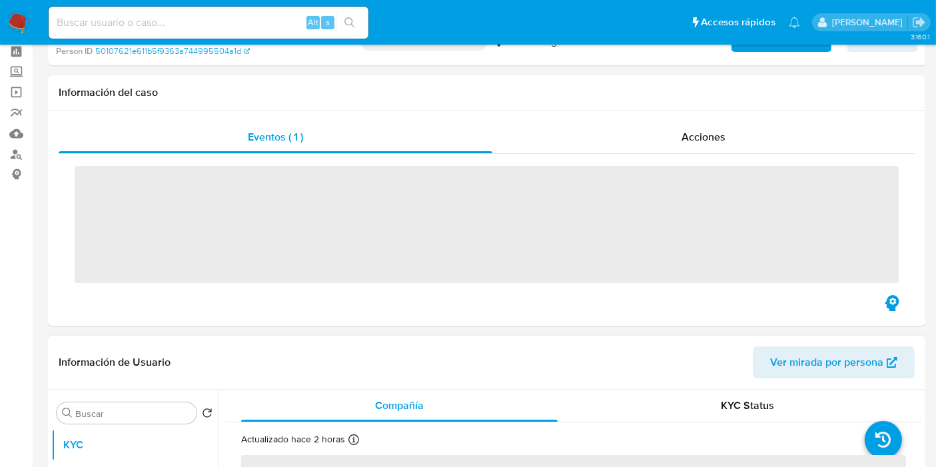
scroll to position [222, 0]
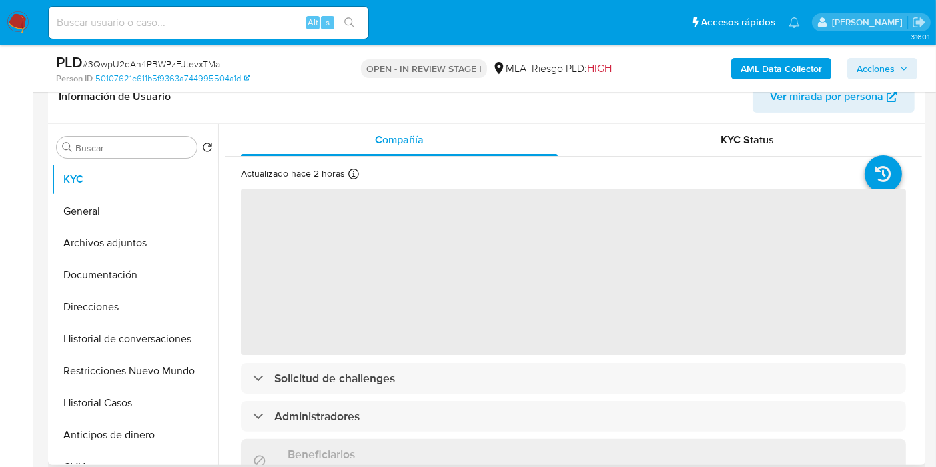
select select "10"
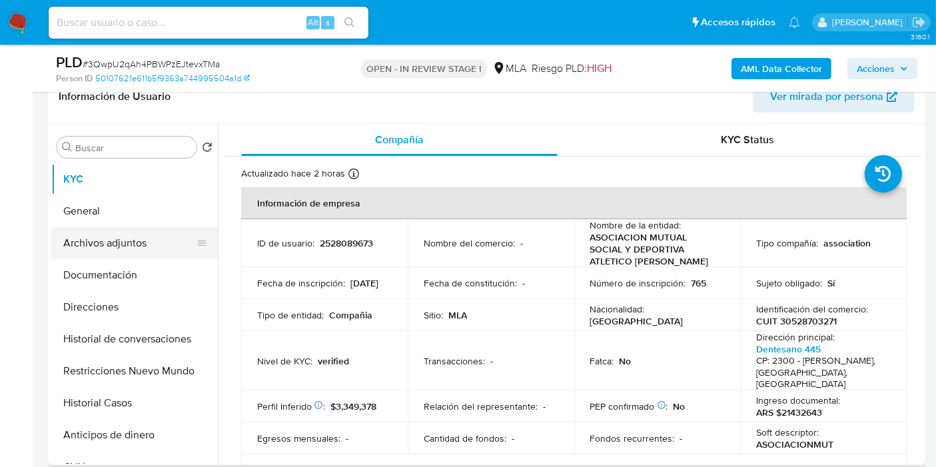
click at [152, 244] on button "Archivos adjuntos" at bounding box center [129, 243] width 156 height 32
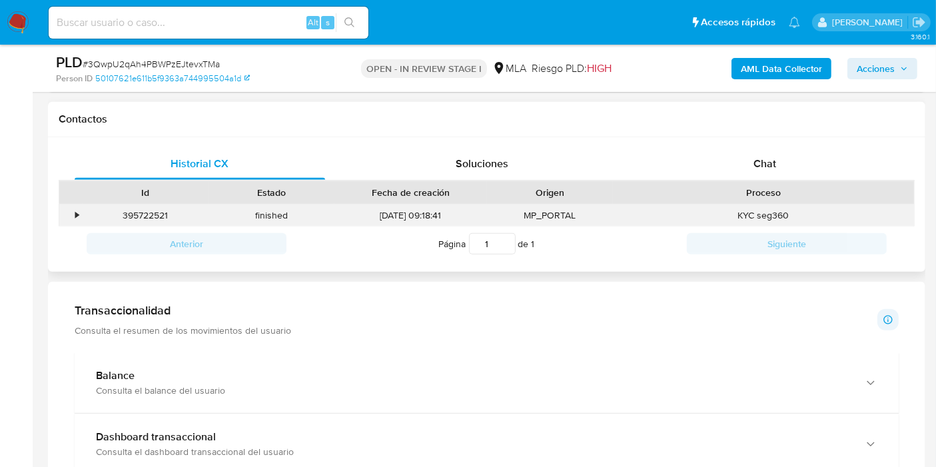
scroll to position [592, 0]
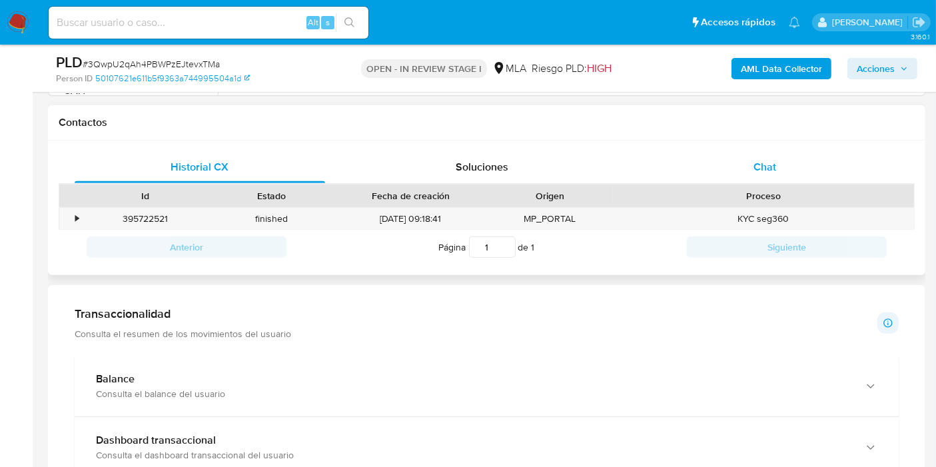
click at [806, 162] on div "Chat" at bounding box center [765, 167] width 250 height 32
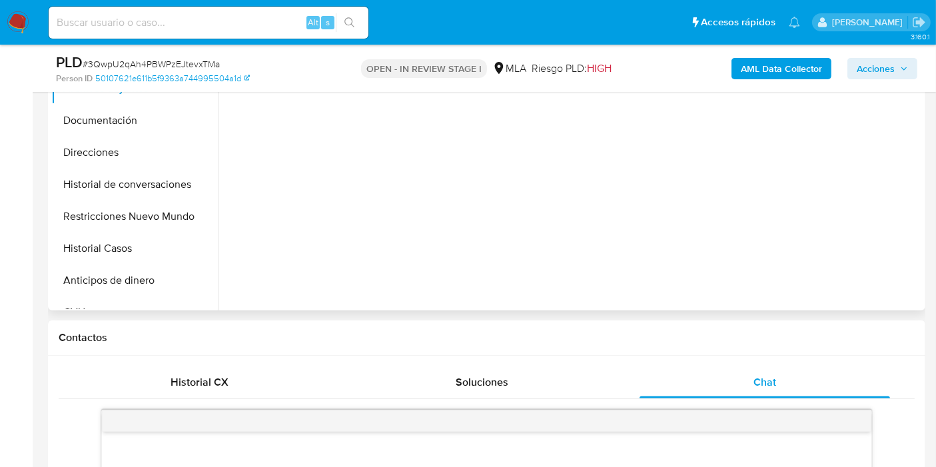
scroll to position [370, 0]
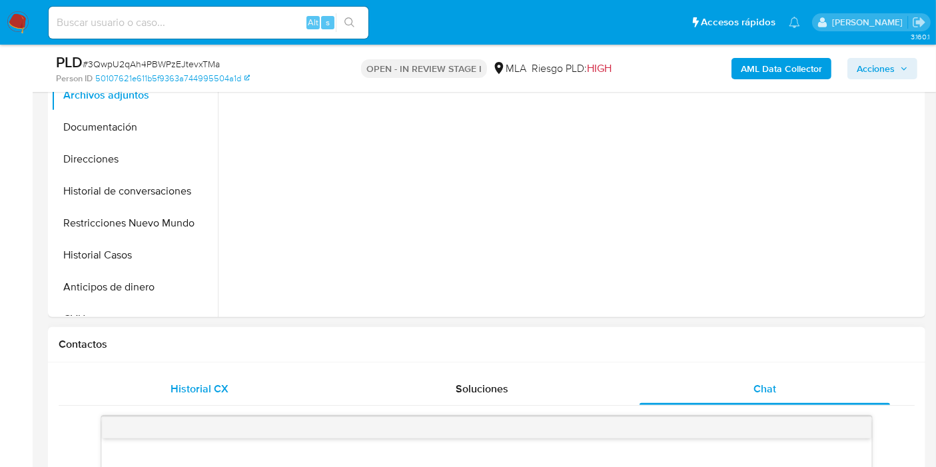
click at [314, 382] on div "Historial CX" at bounding box center [200, 389] width 250 height 32
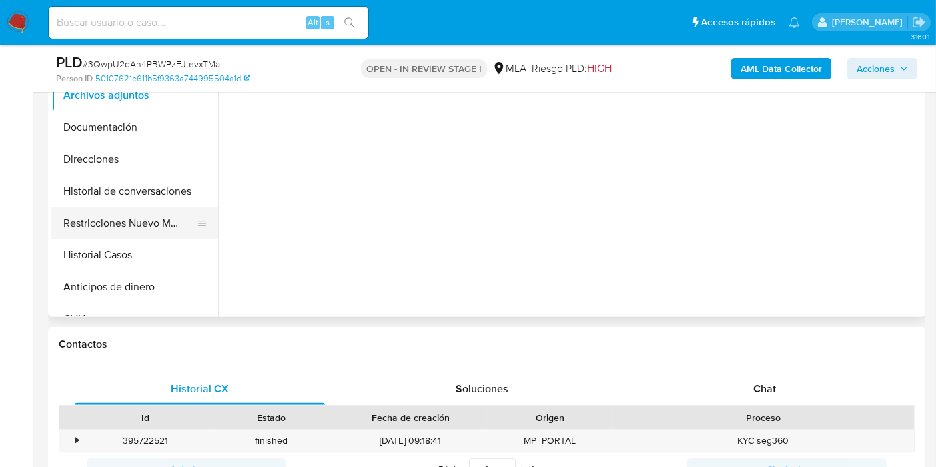
scroll to position [296, 0]
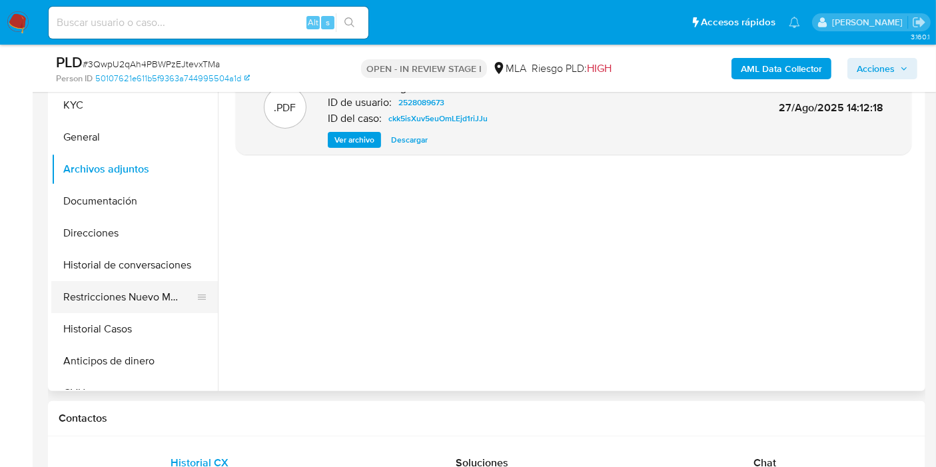
click at [131, 294] on button "Restricciones Nuevo Mundo" at bounding box center [129, 297] width 156 height 32
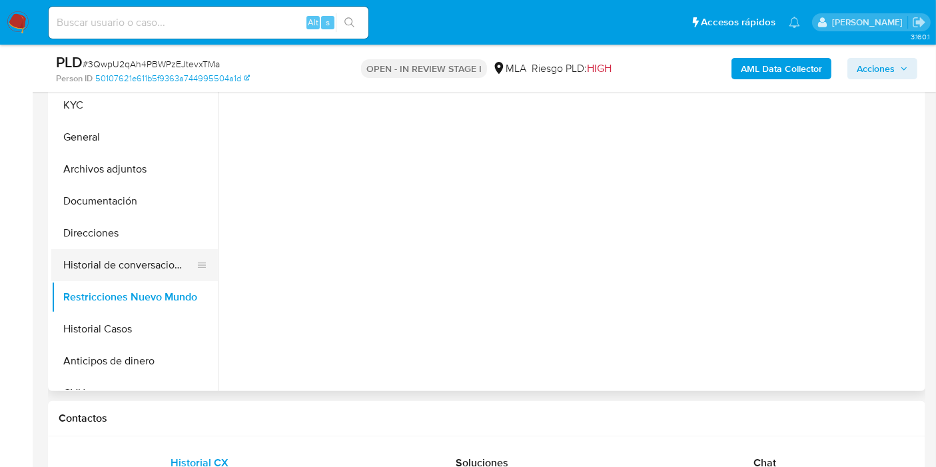
click at [135, 265] on button "Historial de conversaciones" at bounding box center [129, 265] width 156 height 32
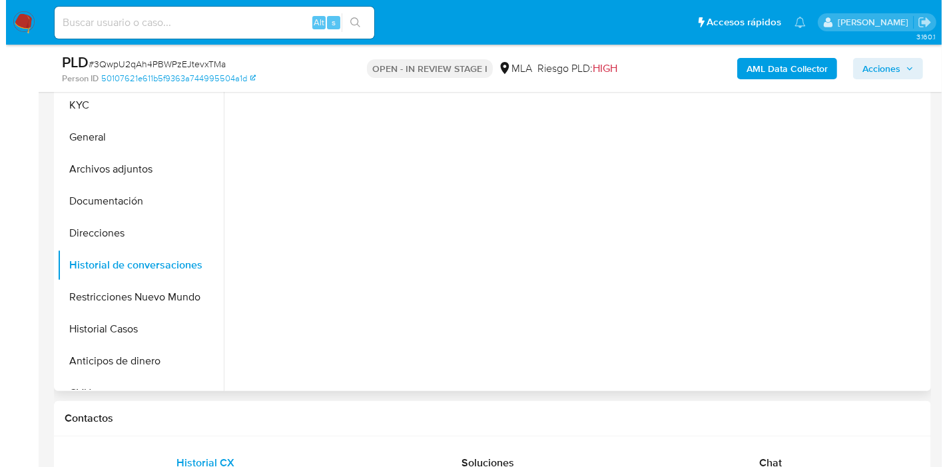
scroll to position [148, 0]
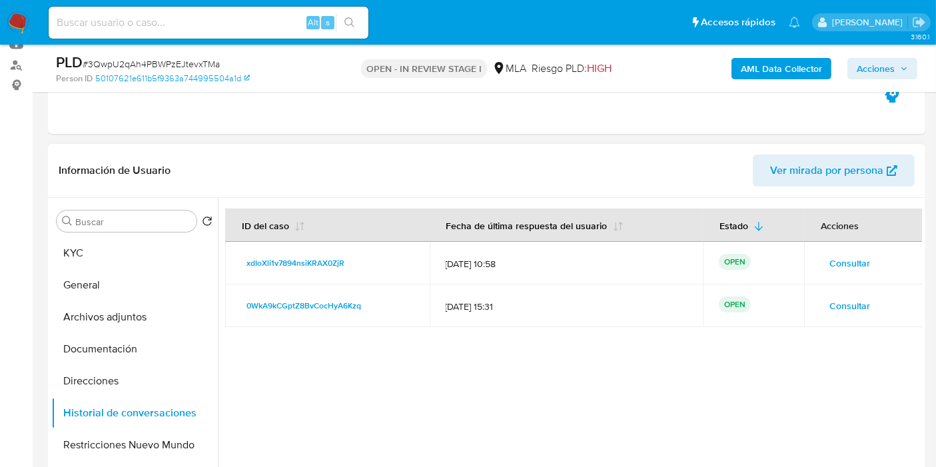
click at [863, 312] on span "Consultar" at bounding box center [849, 305] width 41 height 19
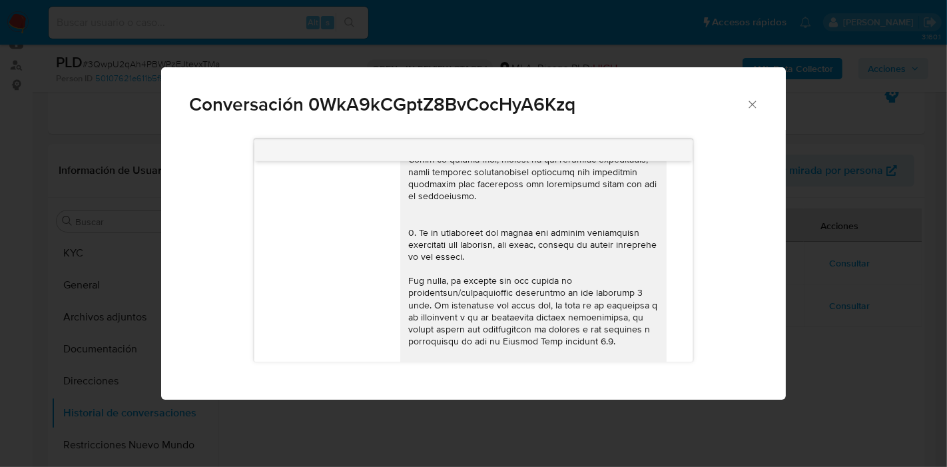
scroll to position [571, 0]
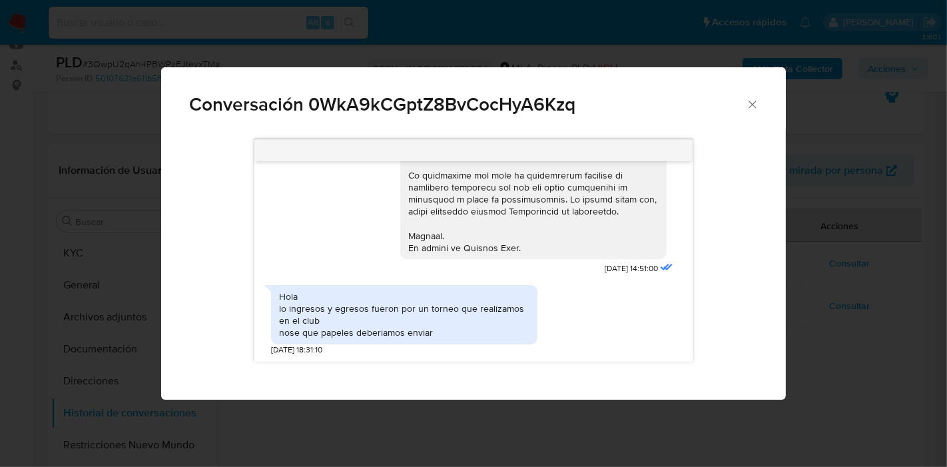
click at [857, 258] on div "Conversación 0WkA9kCGptZ8BvCocHyA6Kzq 17/09/2025 14:51:00 Hola lo ingresos y eg…" at bounding box center [473, 233] width 947 height 467
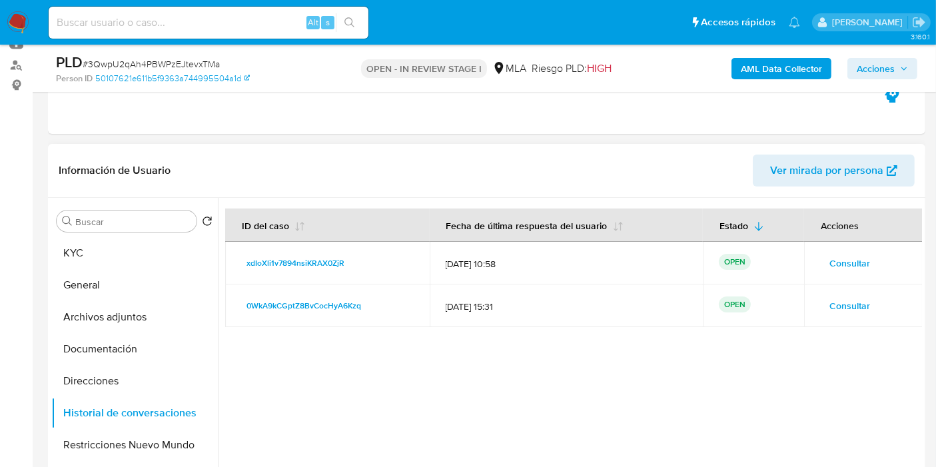
click at [835, 259] on span "Consultar" at bounding box center [849, 263] width 41 height 19
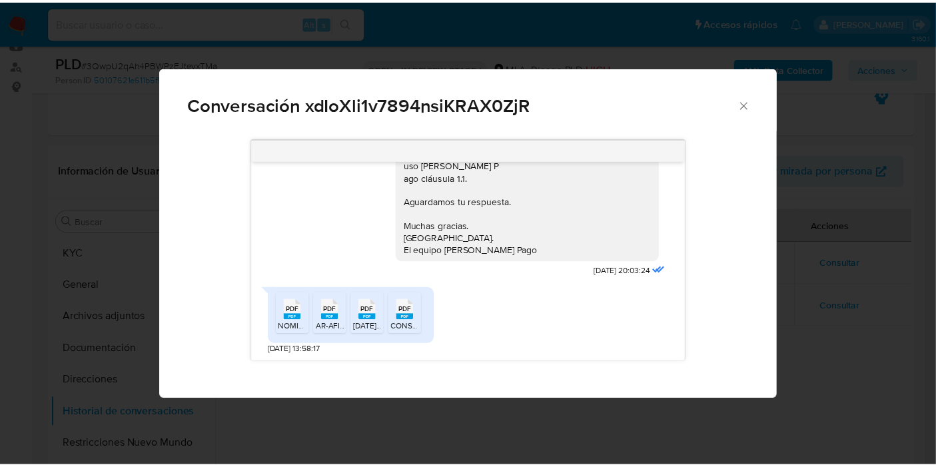
scroll to position [95, 0]
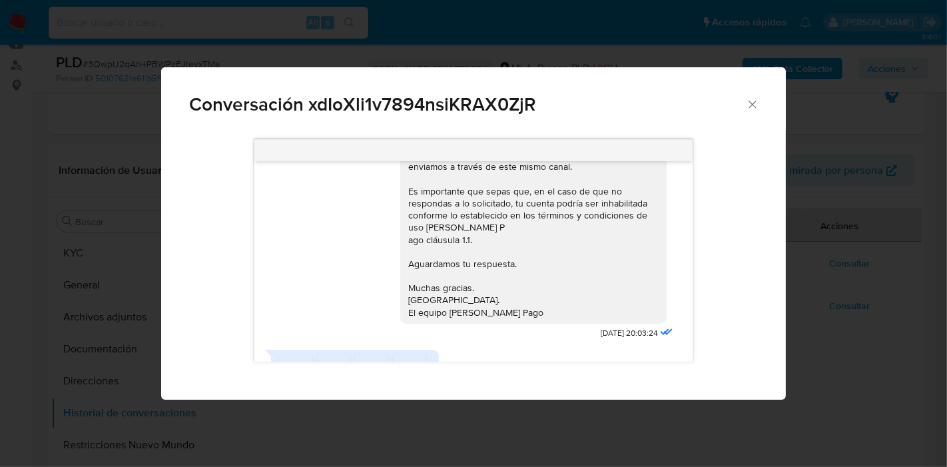
click at [94, 252] on div "Conversación xdIoXli1v7894nsiKRAX0ZjR Hola, Esperamos que te encuentres muy bie…" at bounding box center [473, 233] width 947 height 467
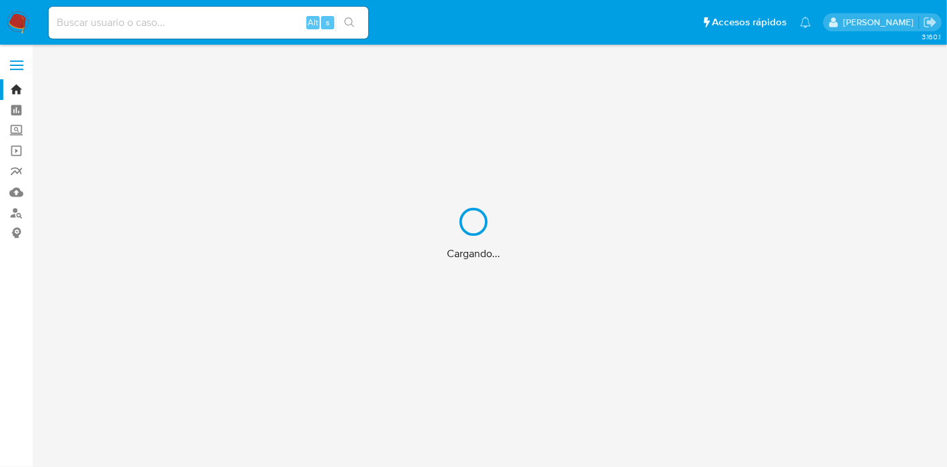
drag, startPoint x: 0, startPoint y: 0, endPoint x: 16, endPoint y: 25, distance: 29.4
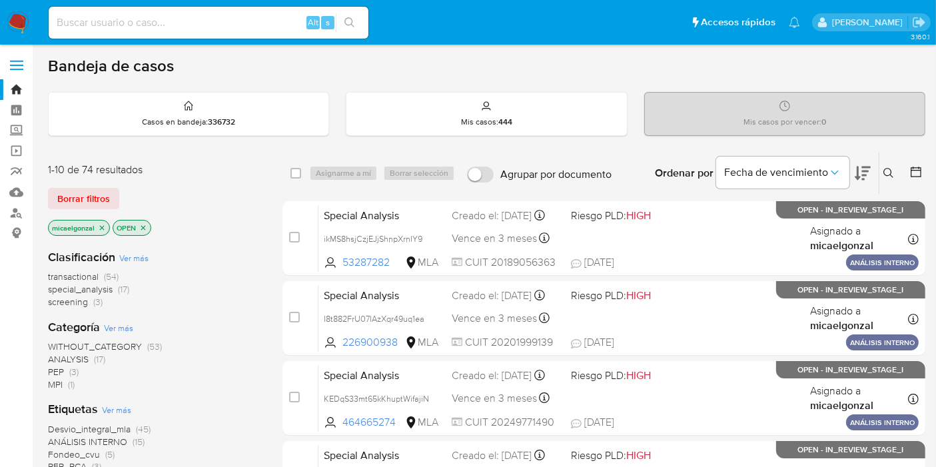
drag, startPoint x: 16, startPoint y: 25, endPoint x: 53, endPoint y: 6, distance: 41.7
click at [53, 6] on div "Alt s" at bounding box center [209, 22] width 320 height 37
click at [62, 20] on input at bounding box center [209, 22] width 320 height 17
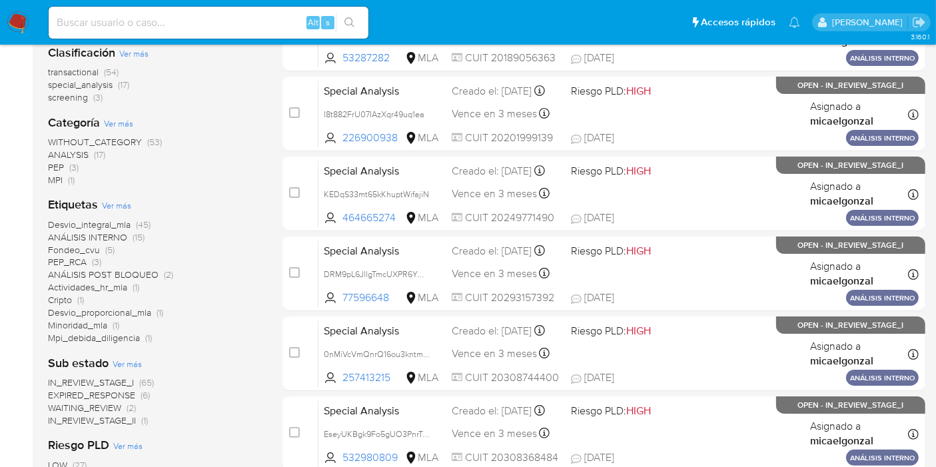
scroll to position [222, 0]
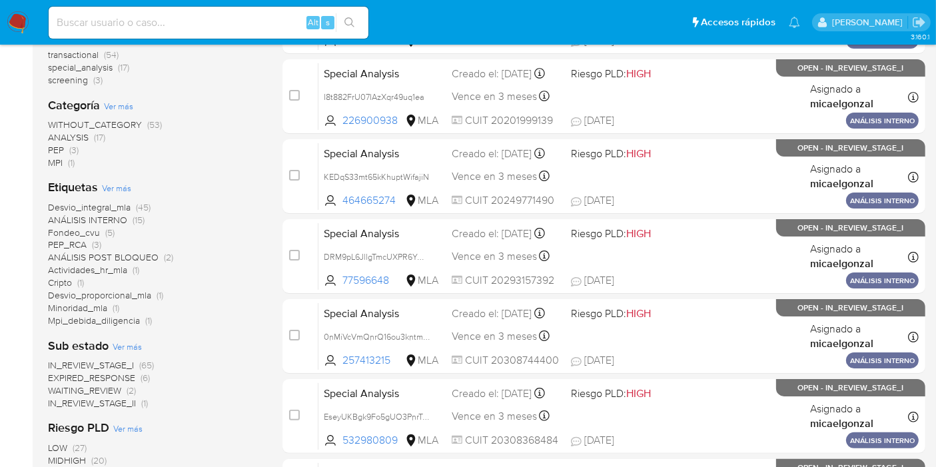
click at [84, 322] on span "Mpi_debida_diligencia" at bounding box center [94, 320] width 92 height 13
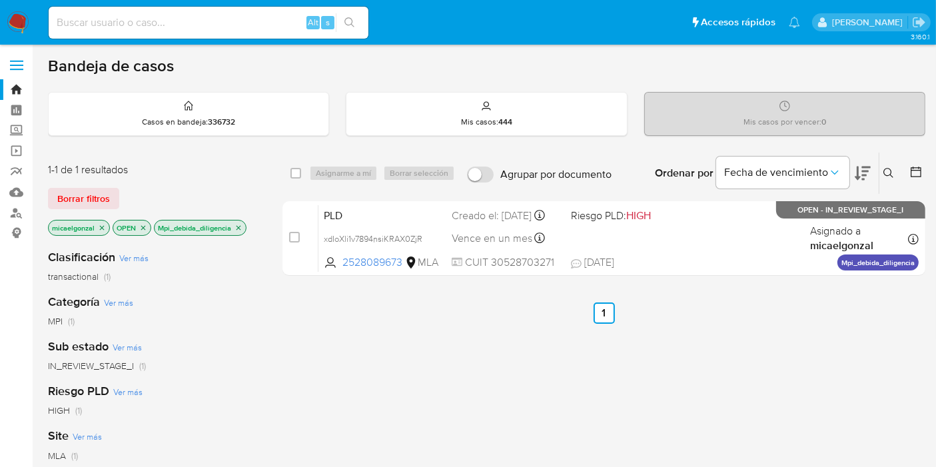
click at [24, 29] on img at bounding box center [18, 22] width 23 height 23
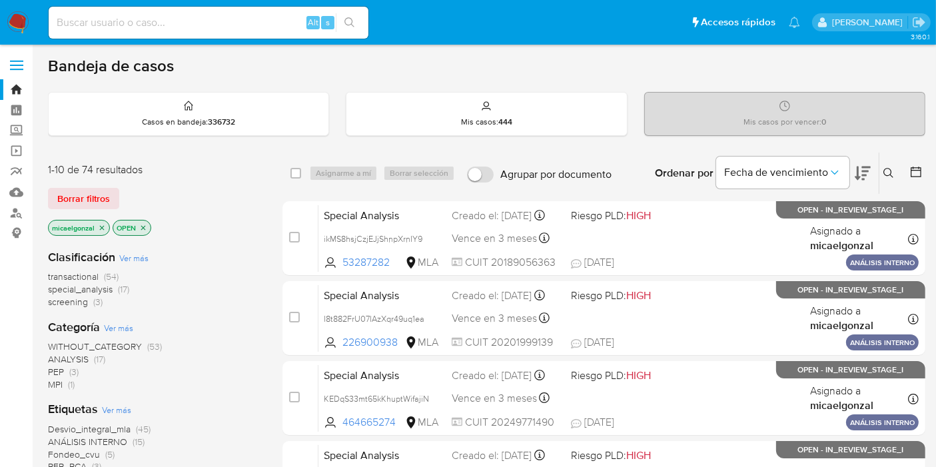
click at [21, 18] on img at bounding box center [18, 22] width 23 height 23
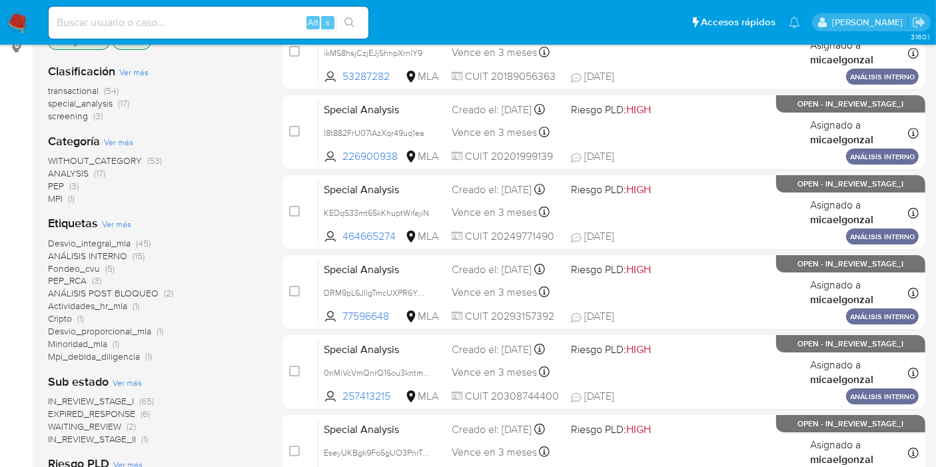
scroll to position [74, 0]
